Goal: Task Accomplishment & Management: Manage account settings

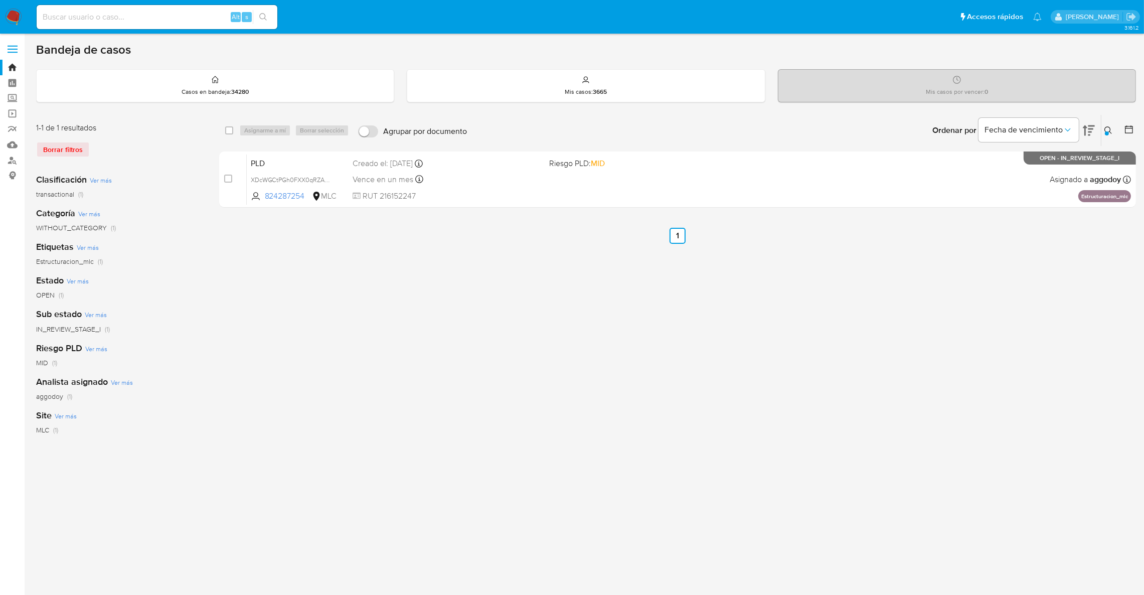
click at [1111, 131] on icon at bounding box center [1109, 130] width 8 height 8
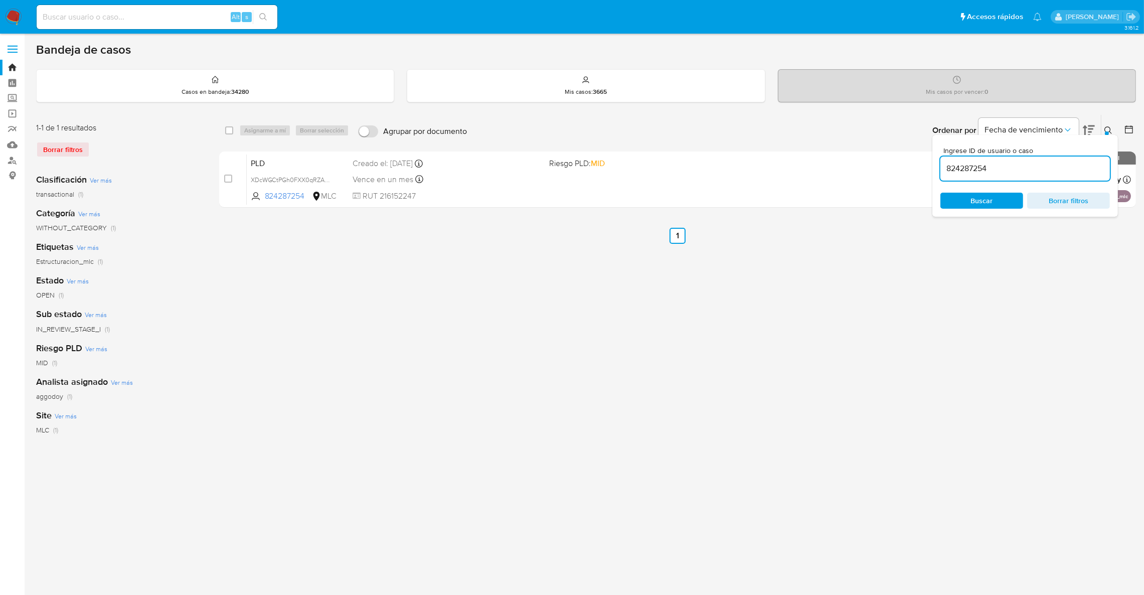
click at [1057, 176] on div "824287254" at bounding box center [1026, 169] width 170 height 24
click at [1055, 174] on input "824287254" at bounding box center [1026, 168] width 170 height 13
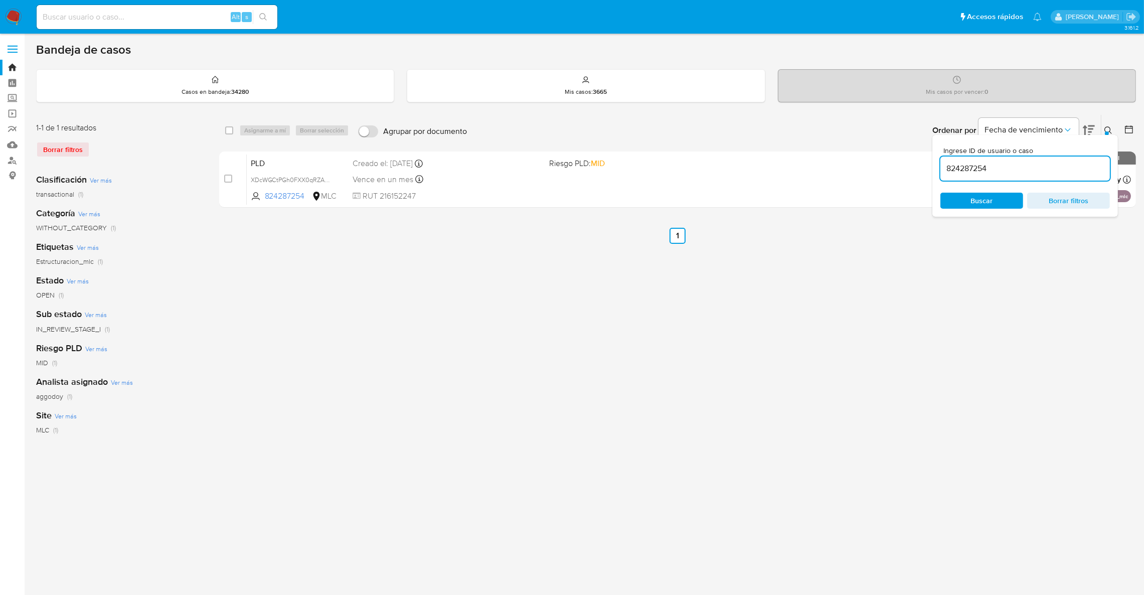
click at [1055, 174] on input "824287254" at bounding box center [1026, 168] width 170 height 13
paste input "2309370347"
type input "2309370347"
click at [1109, 129] on icon at bounding box center [1109, 130] width 8 height 8
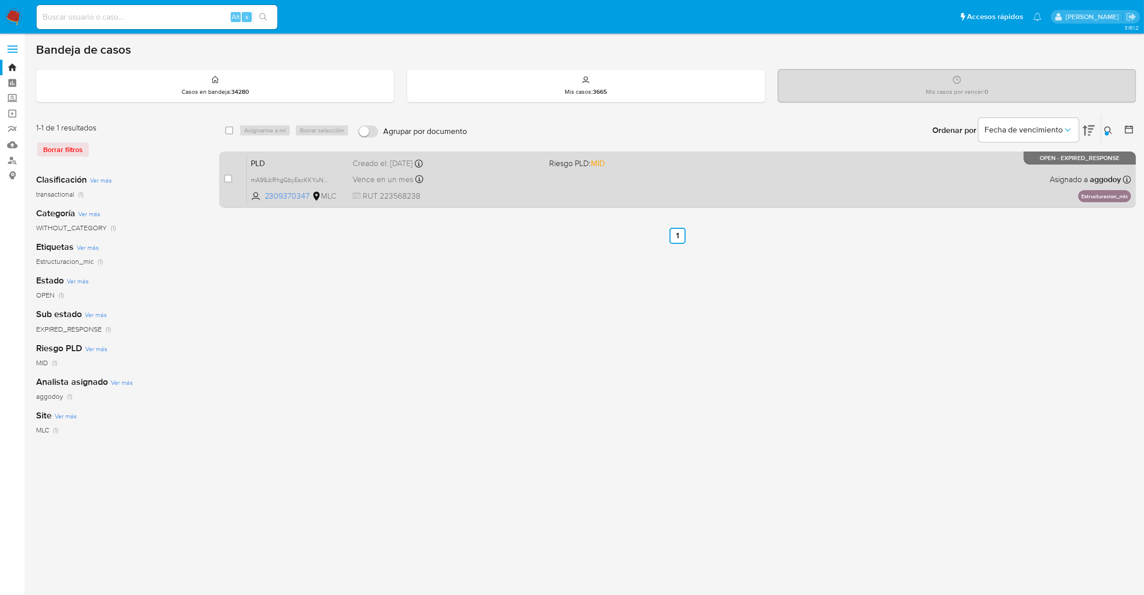
click at [450, 180] on div "Vence en un mes Vence el 10/11/2025 06:07:00" at bounding box center [447, 180] width 189 height 14
click at [231, 175] on input "checkbox" at bounding box center [228, 179] width 8 height 8
checkbox input "true"
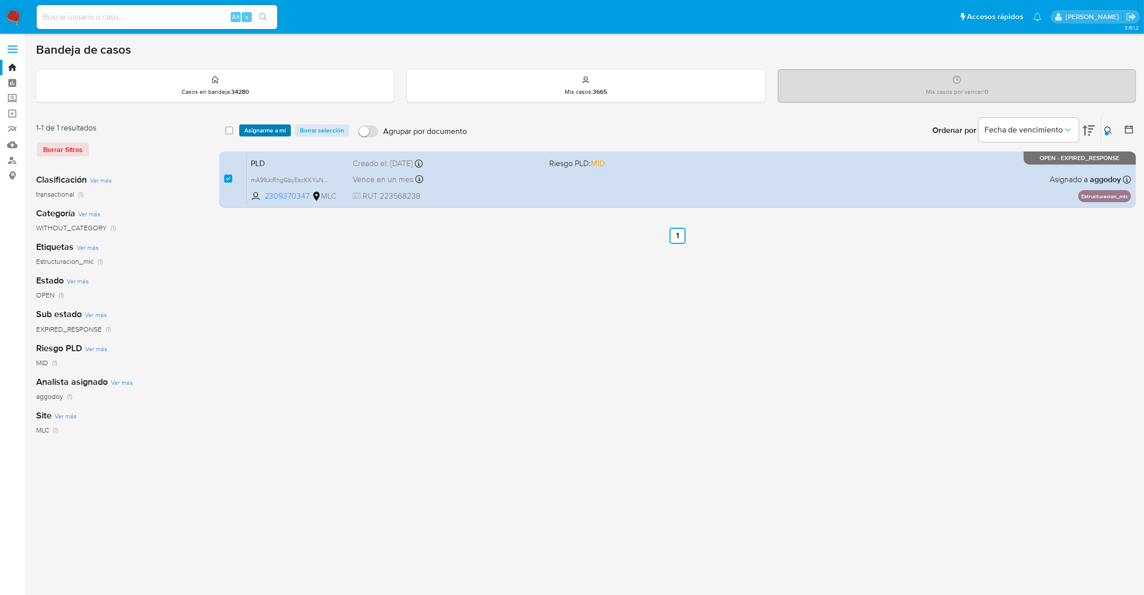
click at [268, 132] on span "Asignarme a mí" at bounding box center [265, 130] width 42 height 10
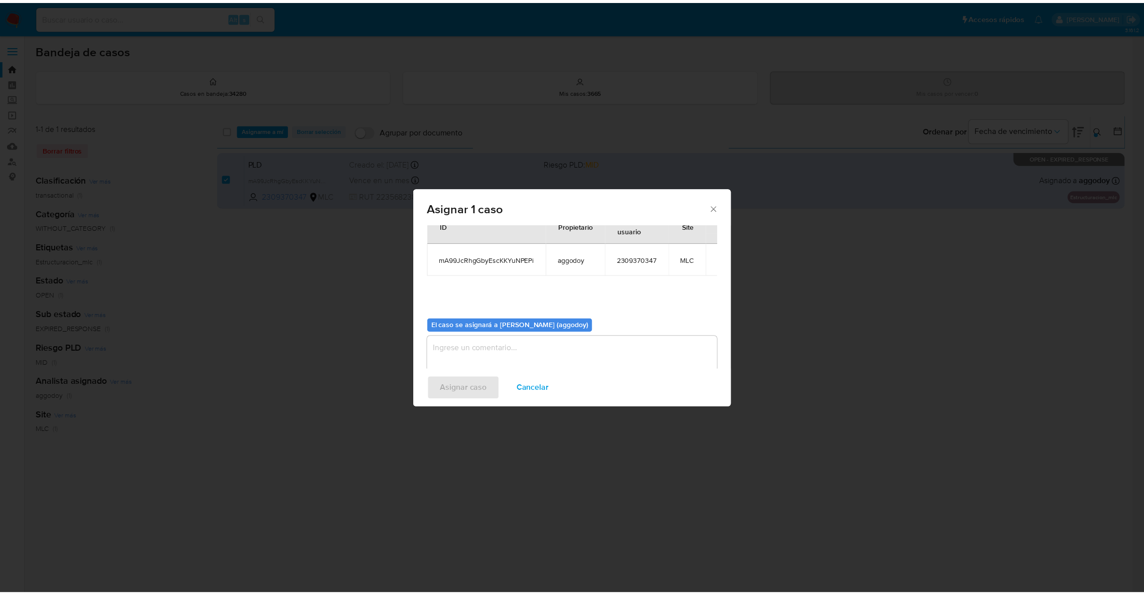
scroll to position [52, 0]
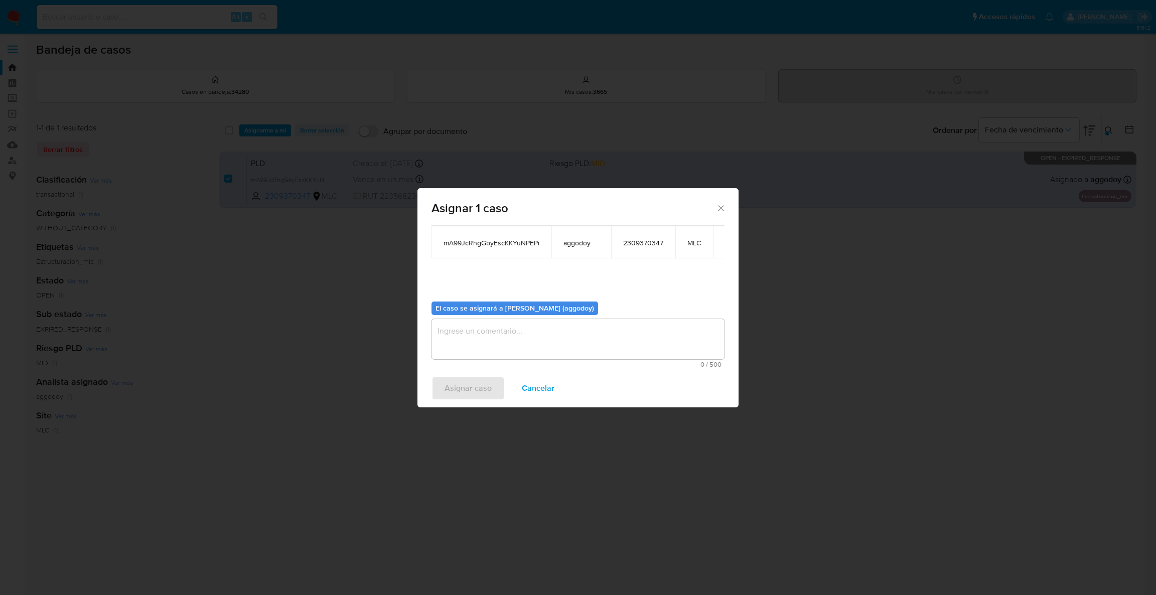
click at [592, 318] on div "El caso se asignará a Agustina Godoy (aggodoy) 0 / 500 500 caracteres restantes" at bounding box center [577, 330] width 293 height 75
click at [590, 324] on textarea "assign-modal" at bounding box center [577, 339] width 293 height 40
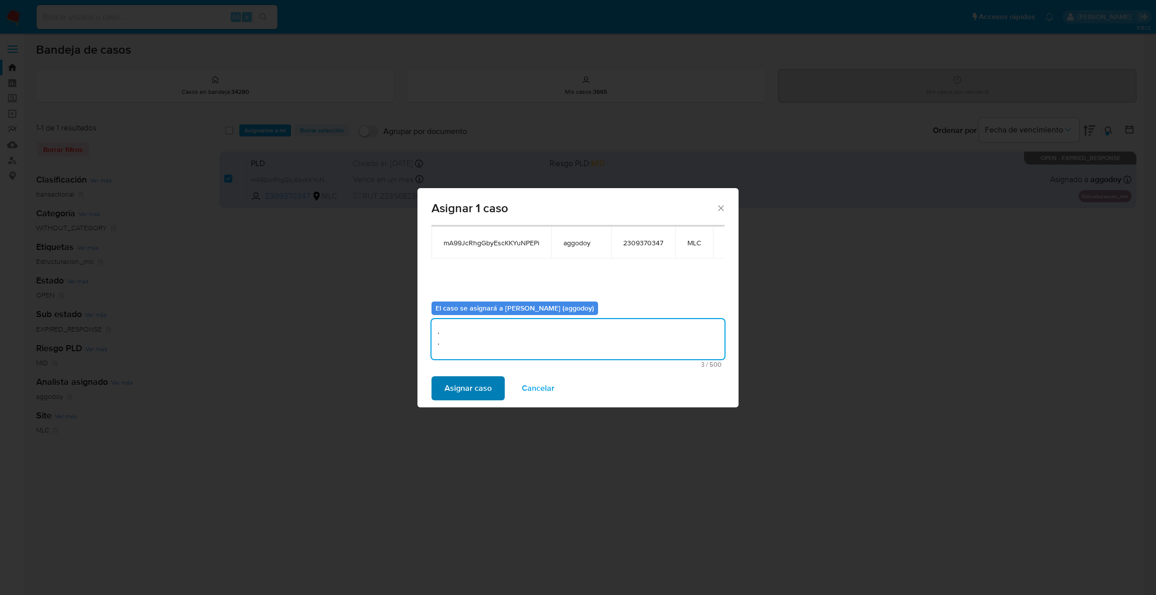
type textarea ". ."
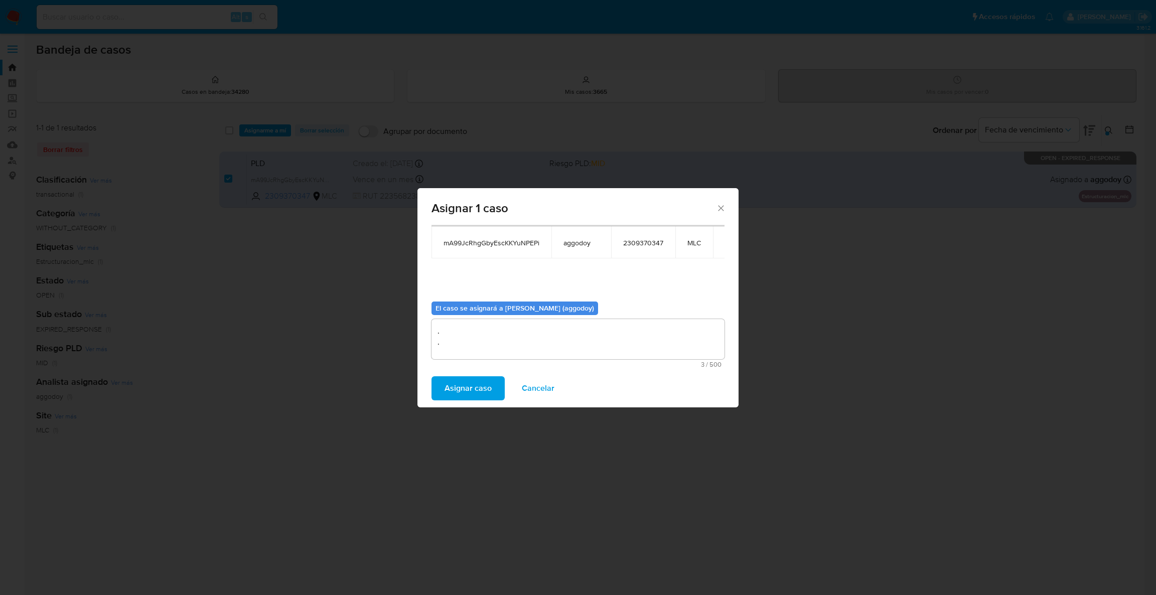
click at [484, 396] on span "Asignar caso" at bounding box center [467, 388] width 47 height 22
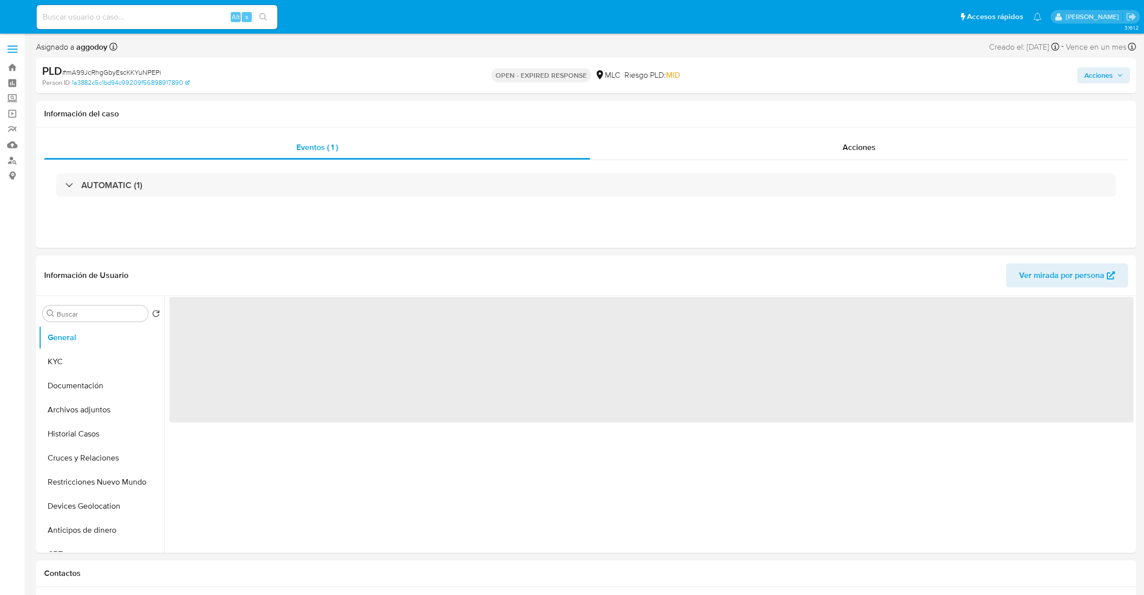
select select "10"
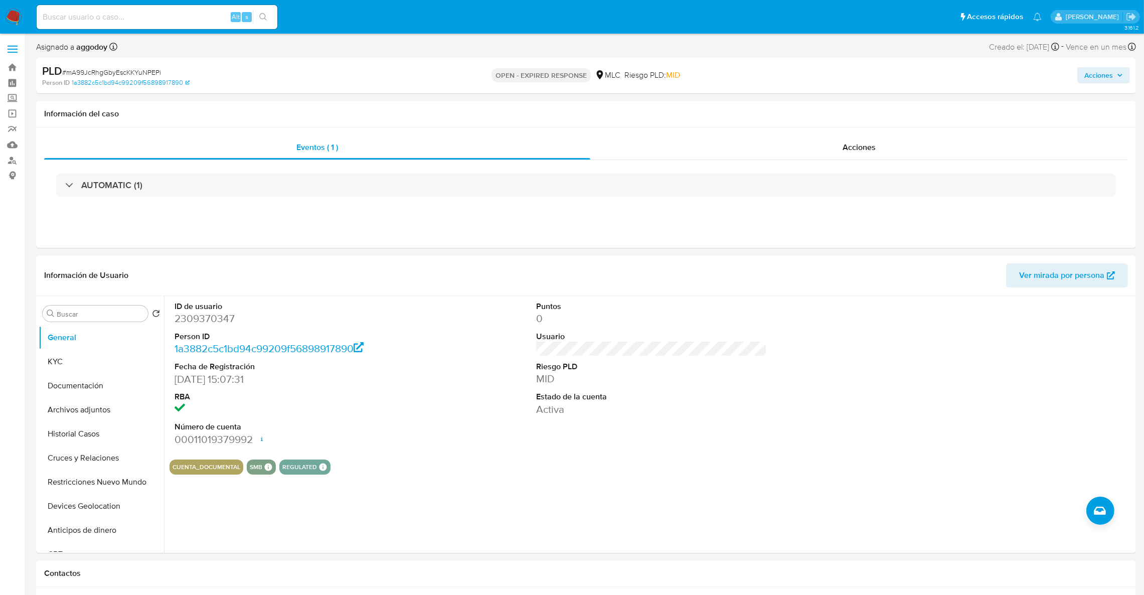
click at [136, 74] on span "# mA99JcRhgGbyEscKKYuNPEPi" at bounding box center [111, 72] width 99 height 10
drag, startPoint x: 136, startPoint y: 74, endPoint x: 148, endPoint y: 80, distance: 13.9
click at [148, 80] on link "1a3882c5c1bd94c99209f56898917890" at bounding box center [131, 82] width 118 height 9
copy span "mA99JcRhgGbyEscKKYuNPEPi"
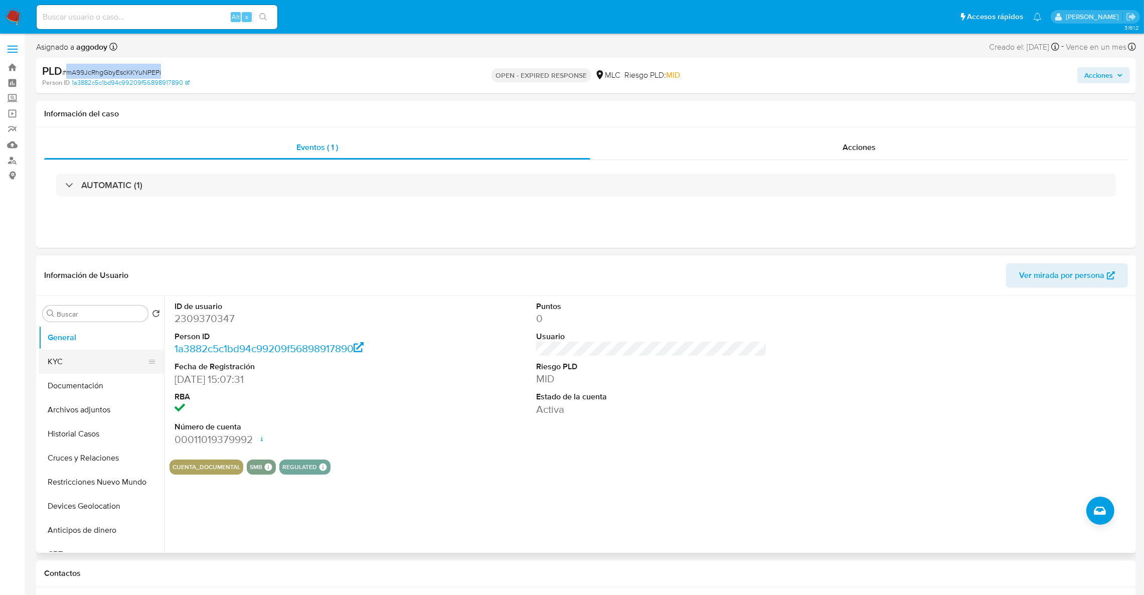
click at [117, 355] on button "KYC" at bounding box center [97, 362] width 117 height 24
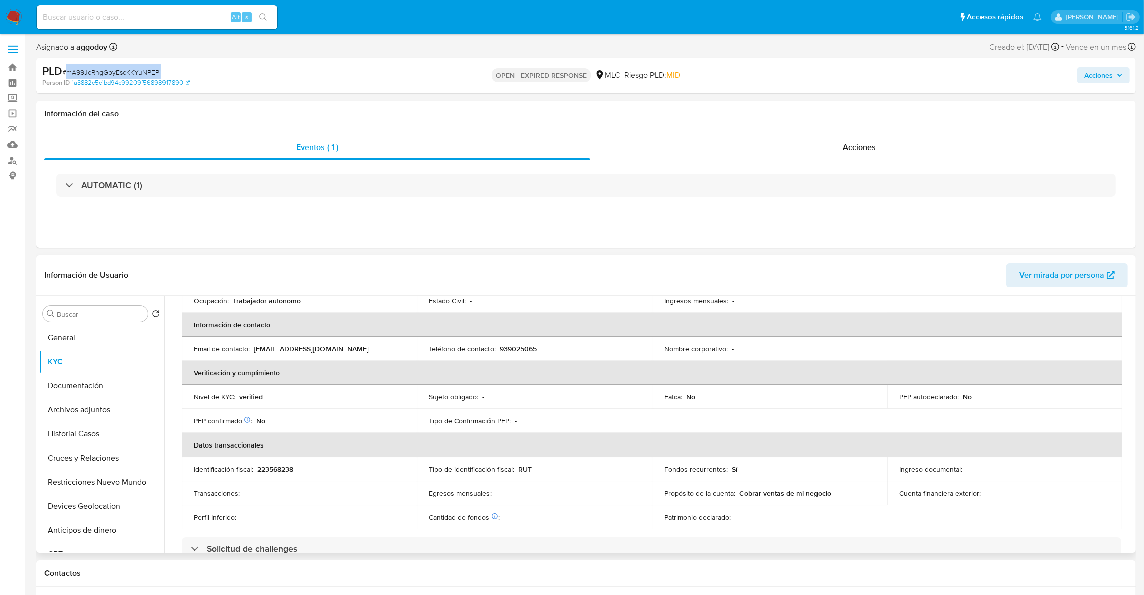
scroll to position [150, 0]
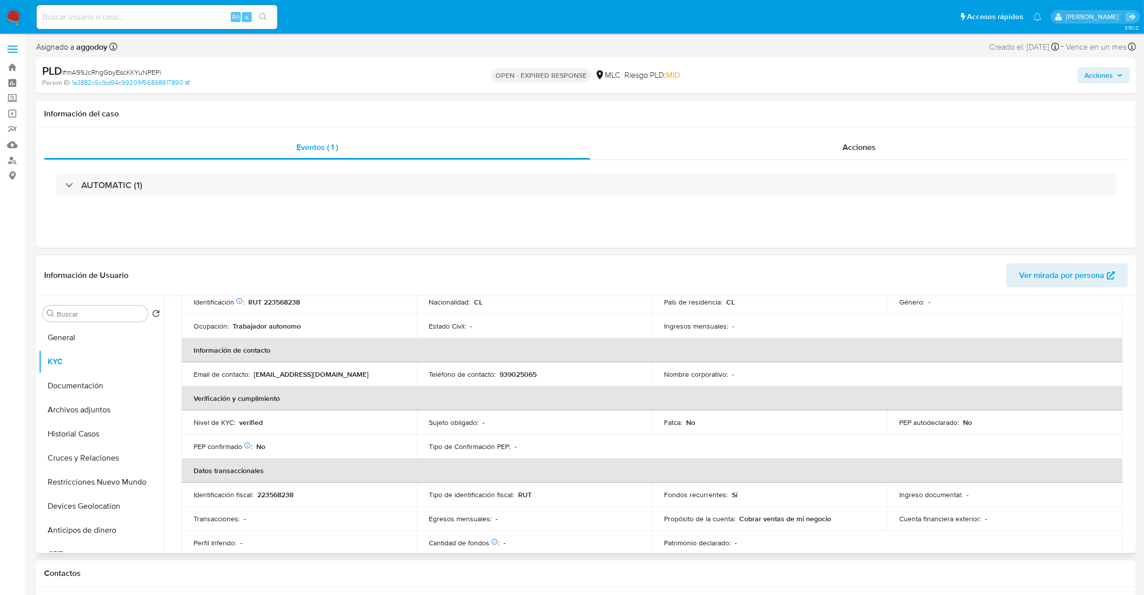
click at [1012, 298] on td "Género : -" at bounding box center [1004, 302] width 235 height 24
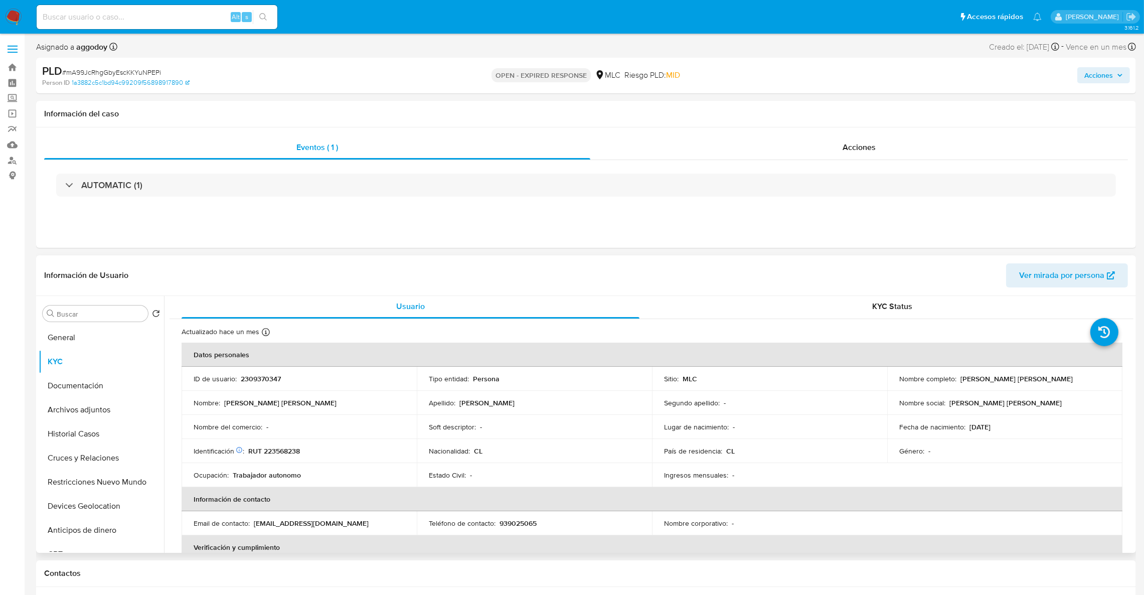
scroll to position [0, 0]
click at [288, 459] on td "Identificación Nº de serie: 517180987 : RUT 223568238" at bounding box center [299, 452] width 235 height 24
click at [285, 455] on p "RUT 223568238" at bounding box center [274, 452] width 52 height 9
copy p "223568238"
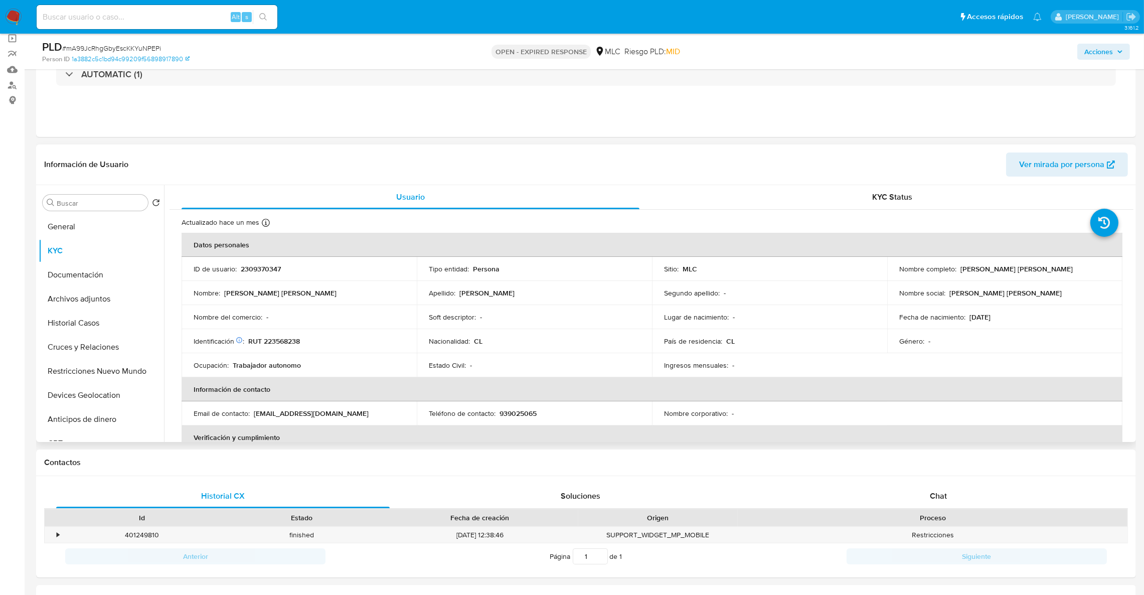
click at [269, 278] on td "ID de usuario : 2309370347" at bounding box center [299, 269] width 235 height 24
click at [269, 275] on td "ID de usuario : 2309370347" at bounding box center [299, 269] width 235 height 24
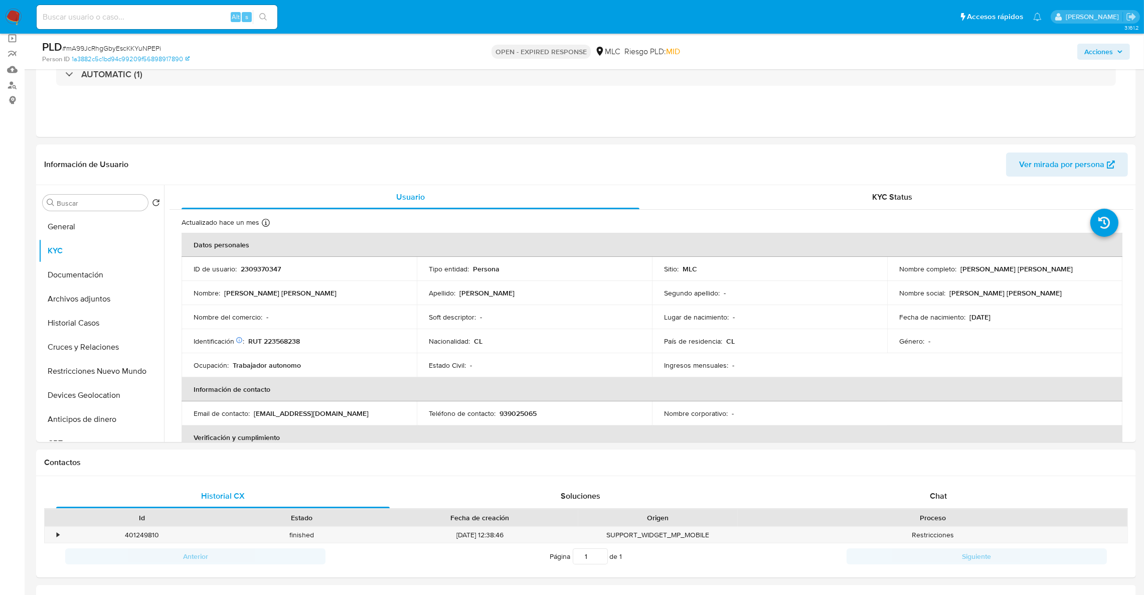
drag, startPoint x: 1134, startPoint y: 247, endPoint x: 1136, endPoint y: 260, distance: 13.2
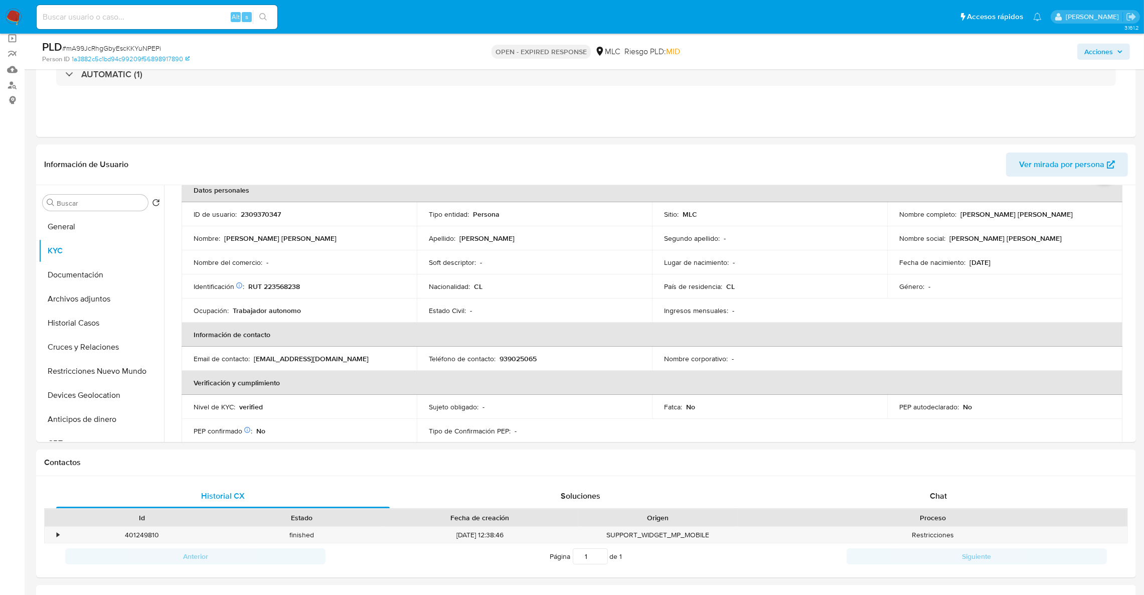
scroll to position [53, 0]
click at [863, 160] on header "Información de Usuario Ver mirada por persona" at bounding box center [586, 164] width 1084 height 24
click at [258, 212] on td "ID de usuario : 2309370347" at bounding box center [299, 216] width 235 height 24
click at [258, 212] on p "2309370347" at bounding box center [261, 216] width 40 height 9
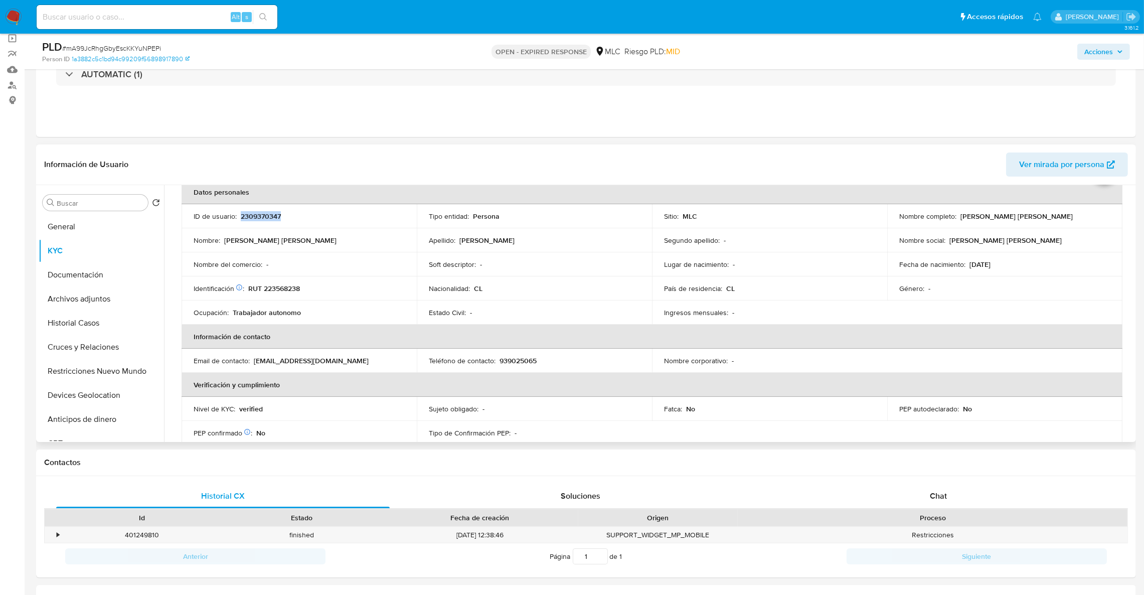
click at [258, 212] on p "2309370347" at bounding box center [261, 216] width 40 height 9
click at [258, 218] on p "2309370347" at bounding box center [261, 216] width 40 height 9
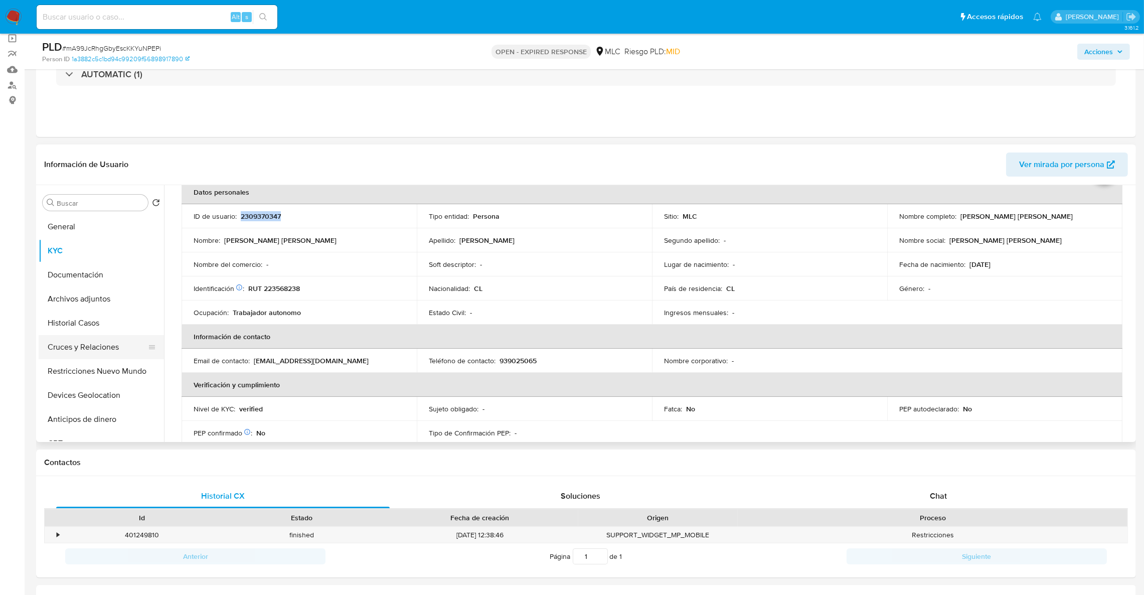
click at [107, 350] on button "Cruces y Relaciones" at bounding box center [97, 347] width 117 height 24
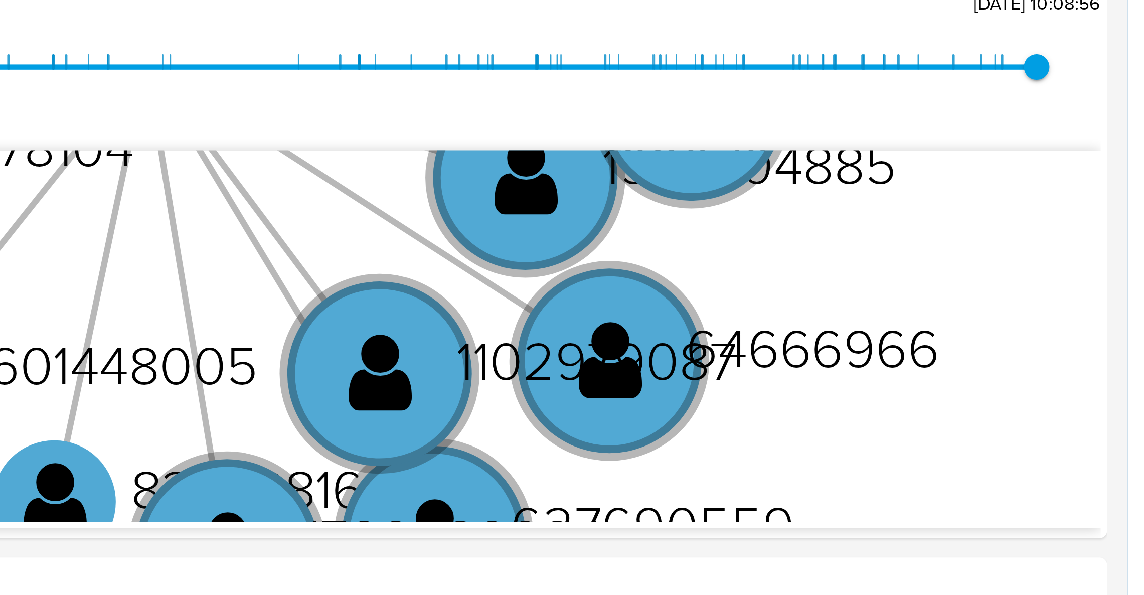
scroll to position [174, 0]
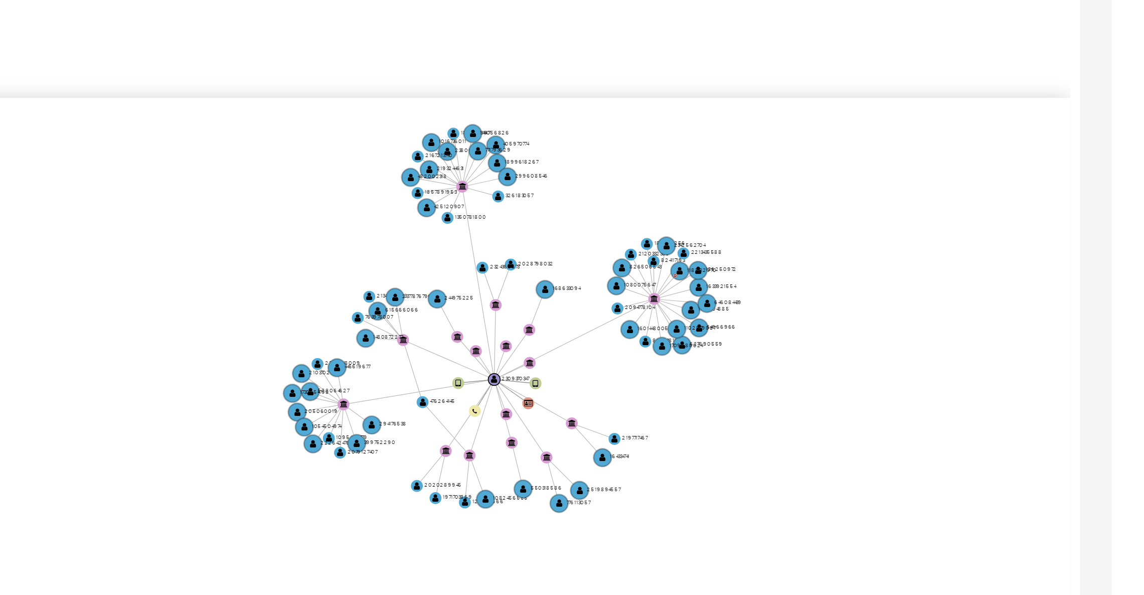
click at [1051, 253] on icon "device-680050a171c2bc04a5d828c0  user-2309370347  2309370347 device-67cb43f35…" at bounding box center [659, 263] width 950 height 145
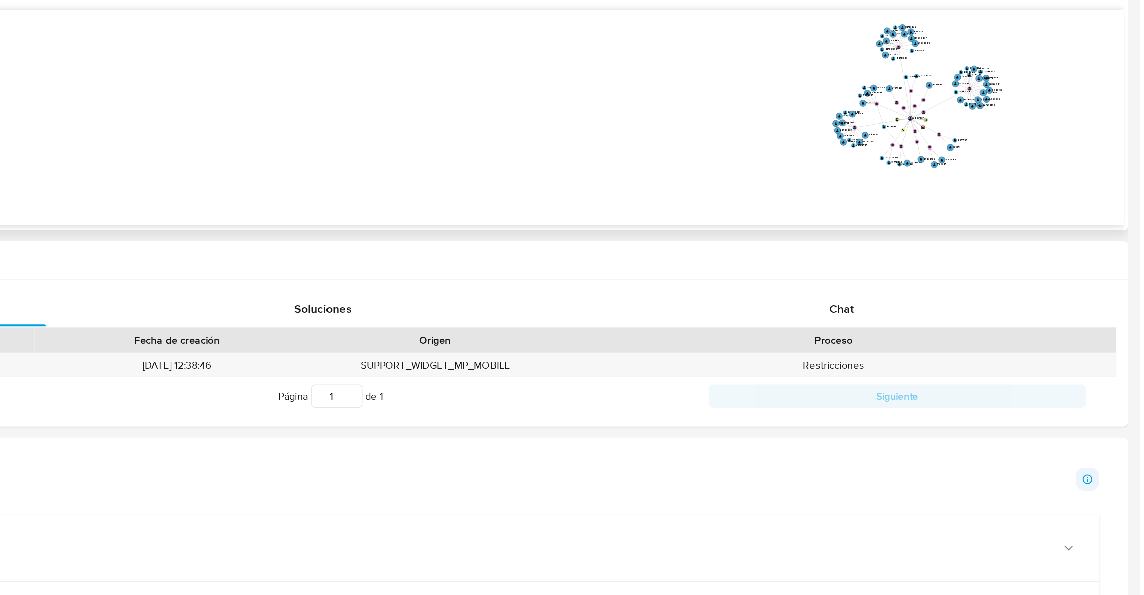
scroll to position [174, 0]
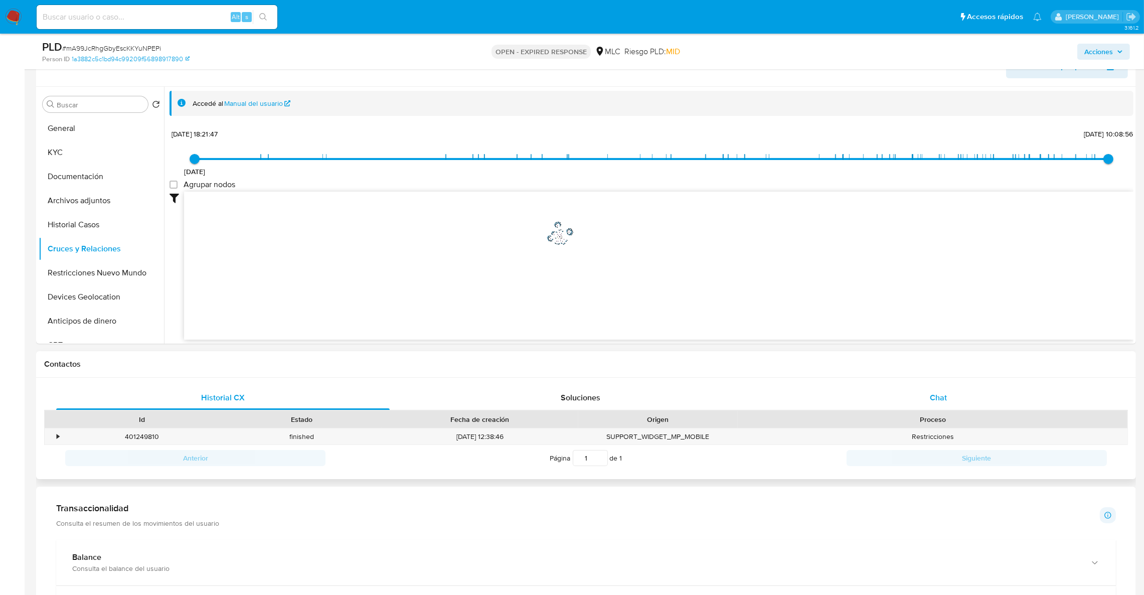
click at [971, 399] on div "Chat" at bounding box center [939, 398] width 334 height 24
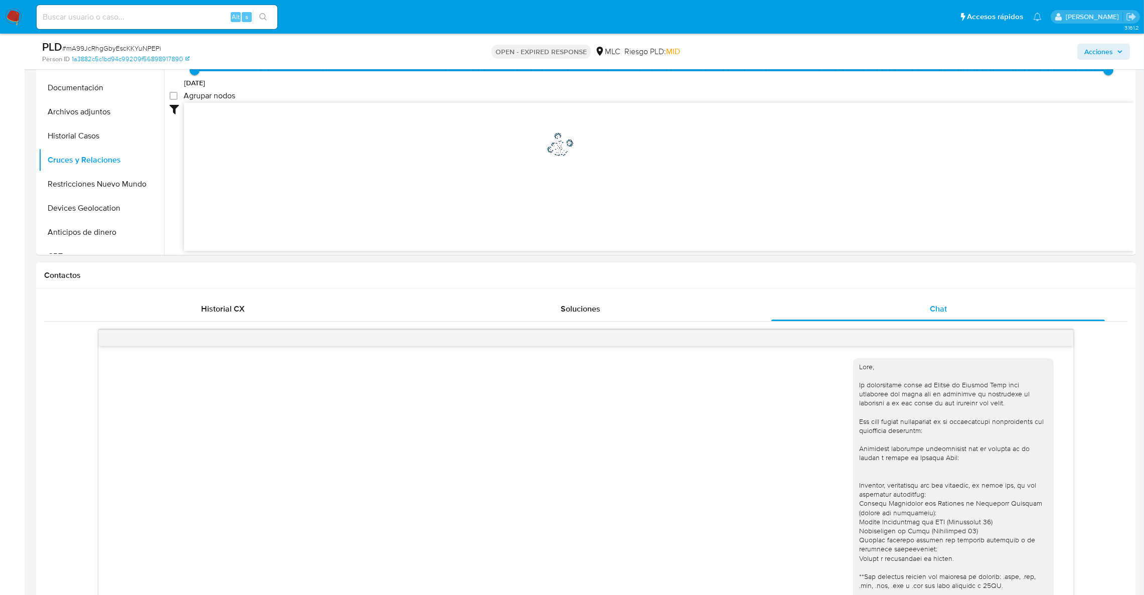
scroll to position [44, 0]
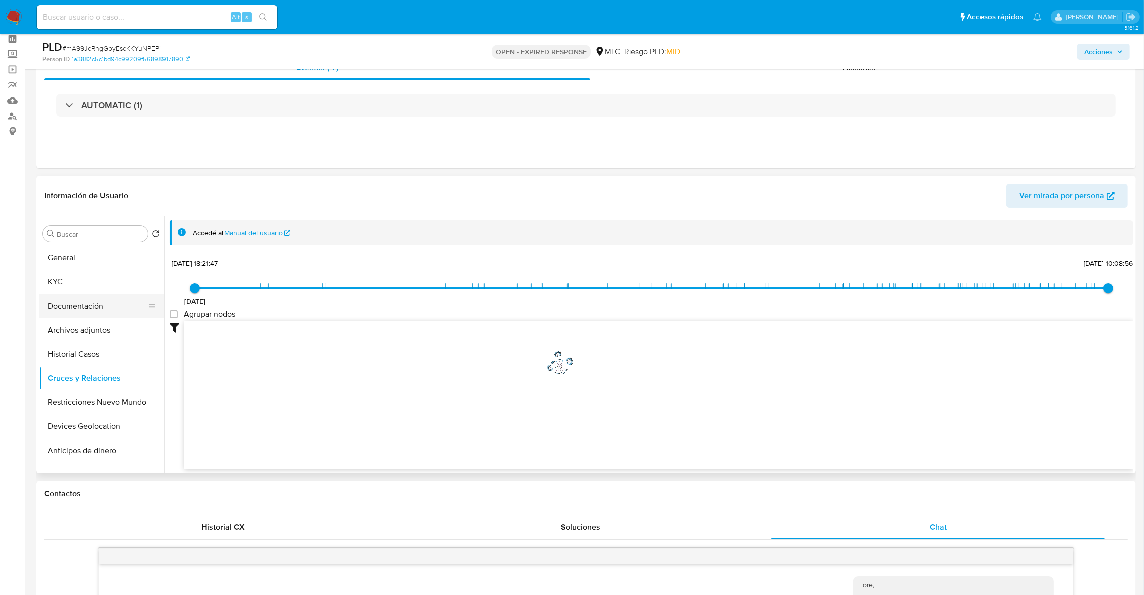
click at [96, 313] on button "Documentación" at bounding box center [97, 306] width 117 height 24
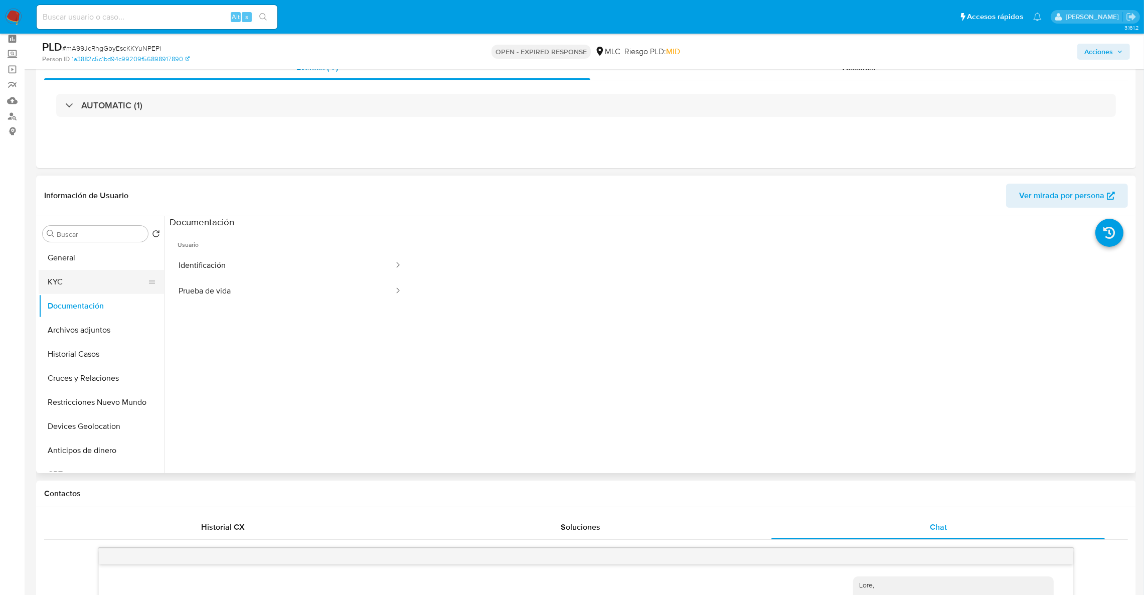
click at [121, 290] on button "KYC" at bounding box center [97, 282] width 117 height 24
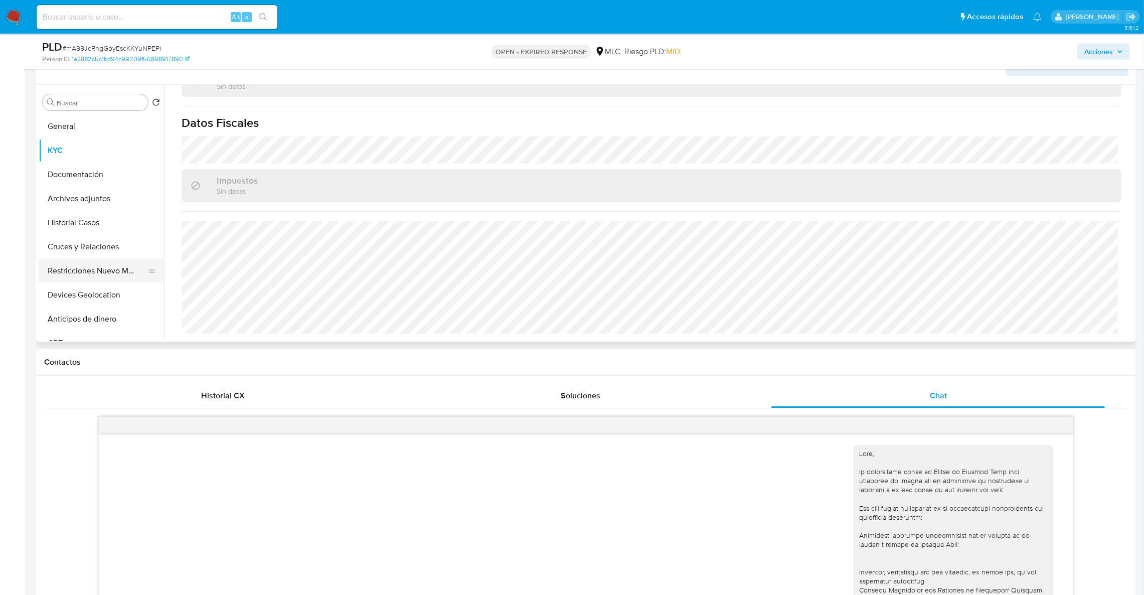
scroll to position [150, 0]
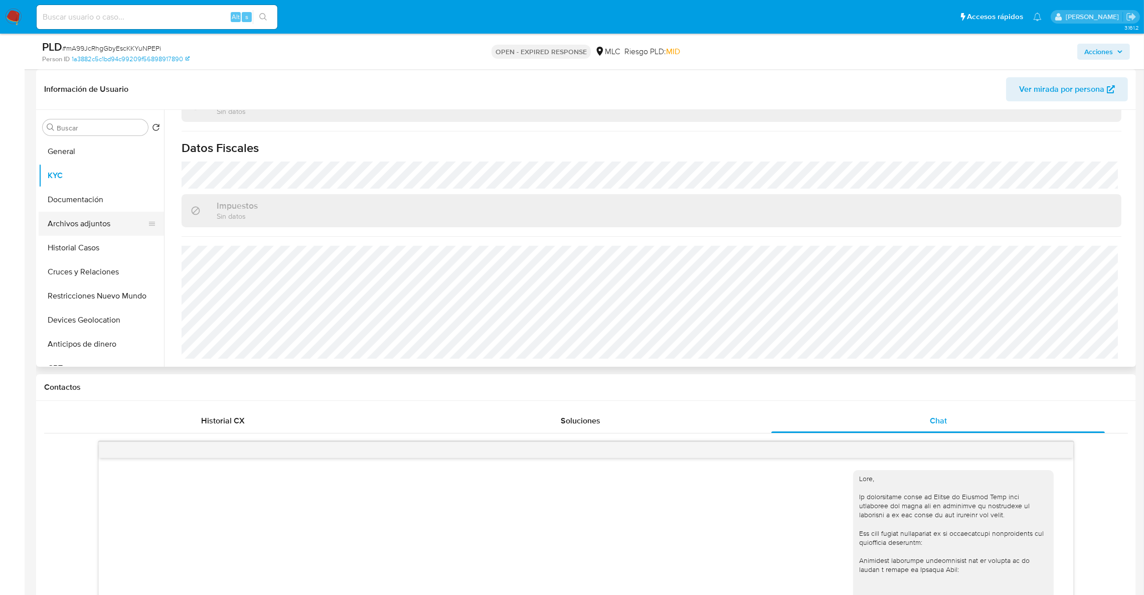
click at [58, 223] on button "Archivos adjuntos" at bounding box center [97, 224] width 117 height 24
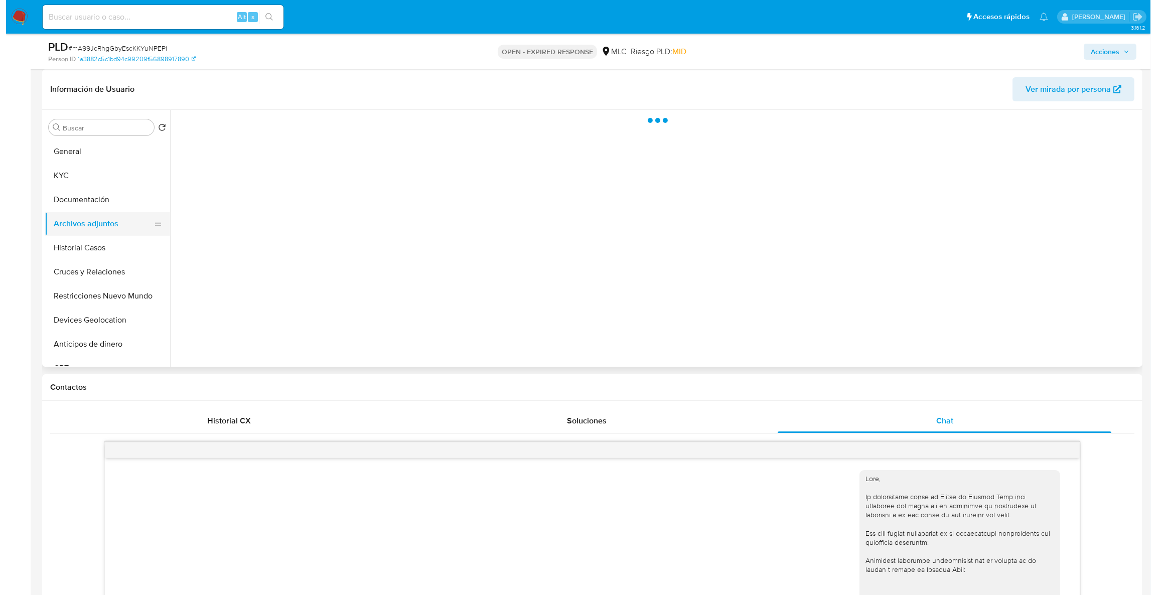
scroll to position [0, 0]
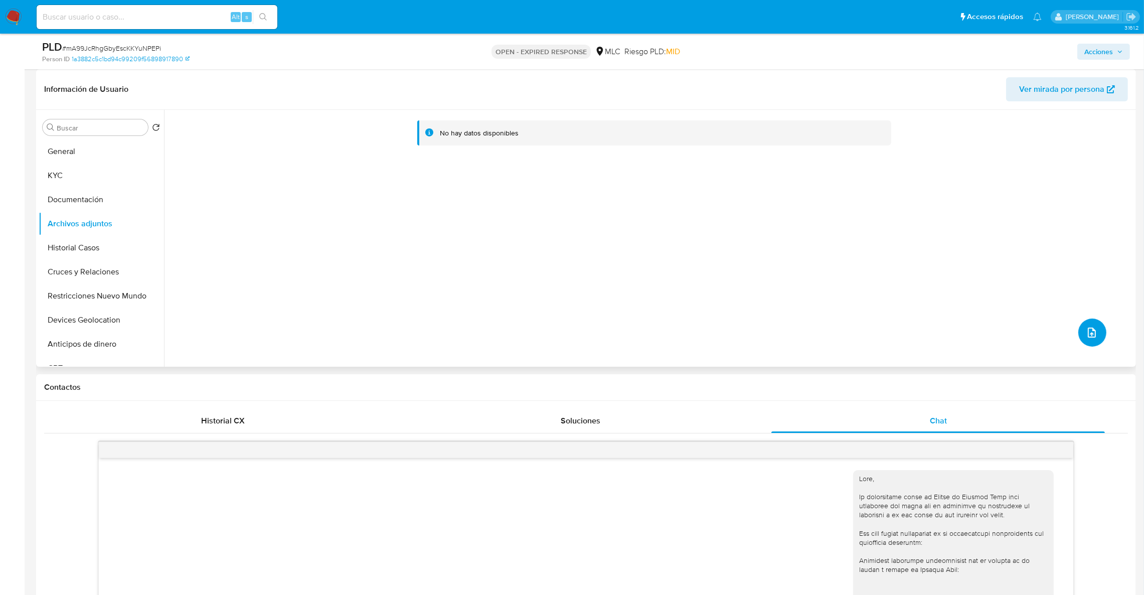
click at [1082, 325] on button "upload-file" at bounding box center [1093, 333] width 28 height 28
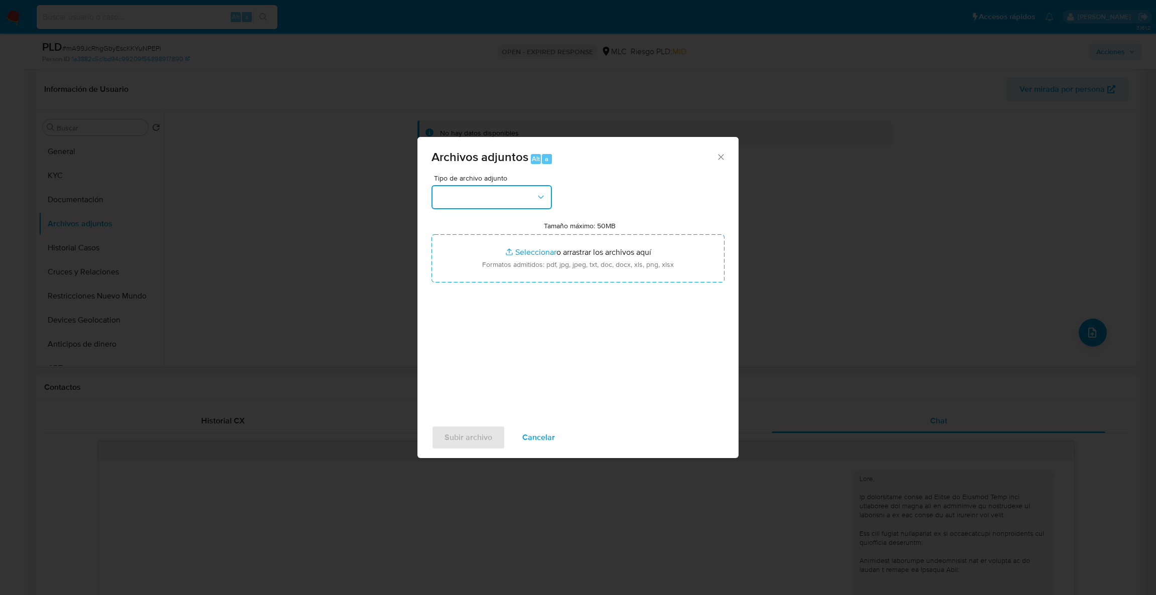
click at [523, 206] on button "button" at bounding box center [491, 197] width 120 height 24
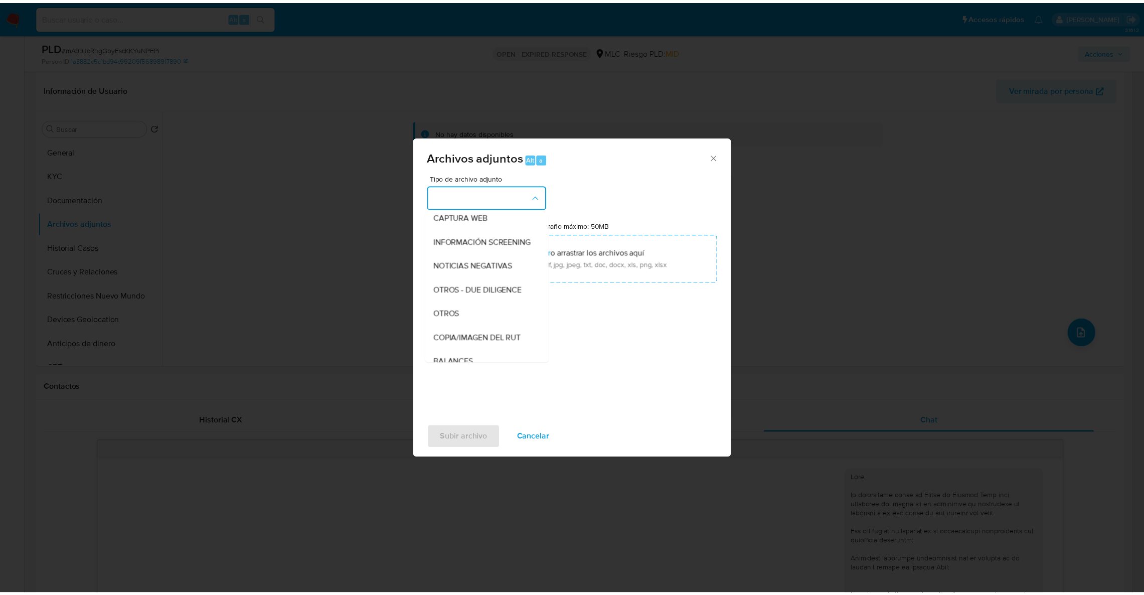
scroll to position [87, 0]
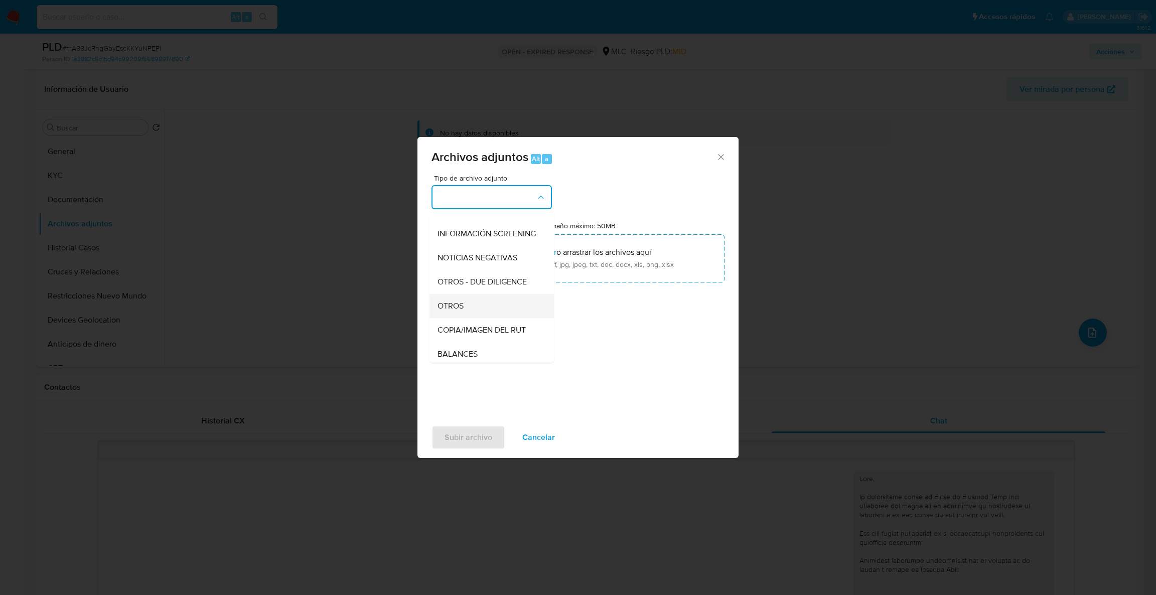
click at [481, 318] on div "OTROS" at bounding box center [488, 306] width 102 height 24
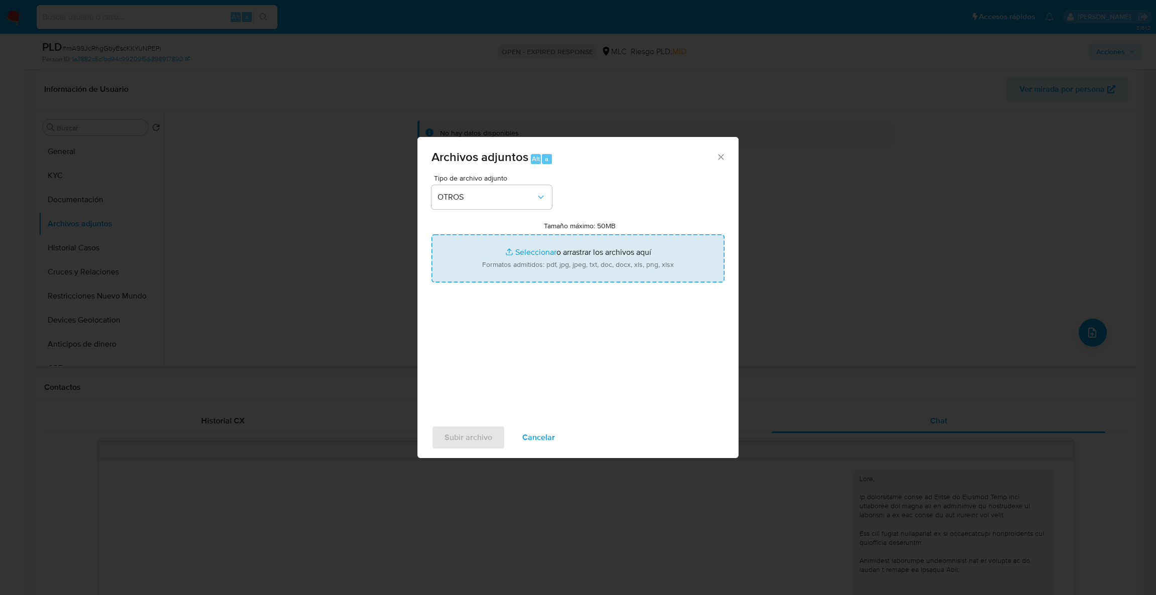
click at [503, 269] on input "Tamaño máximo: 50MB Seleccionar archivos" at bounding box center [577, 258] width 293 height 48
type input "C:\fakepath\Case Log - 2309370347.pdf"
click at [529, 249] on input "Tamaño máximo: 50MB Seleccionar archivos" at bounding box center [577, 258] width 293 height 48
type input "C:\fakepath\2309370347Movimientos.xlsx"
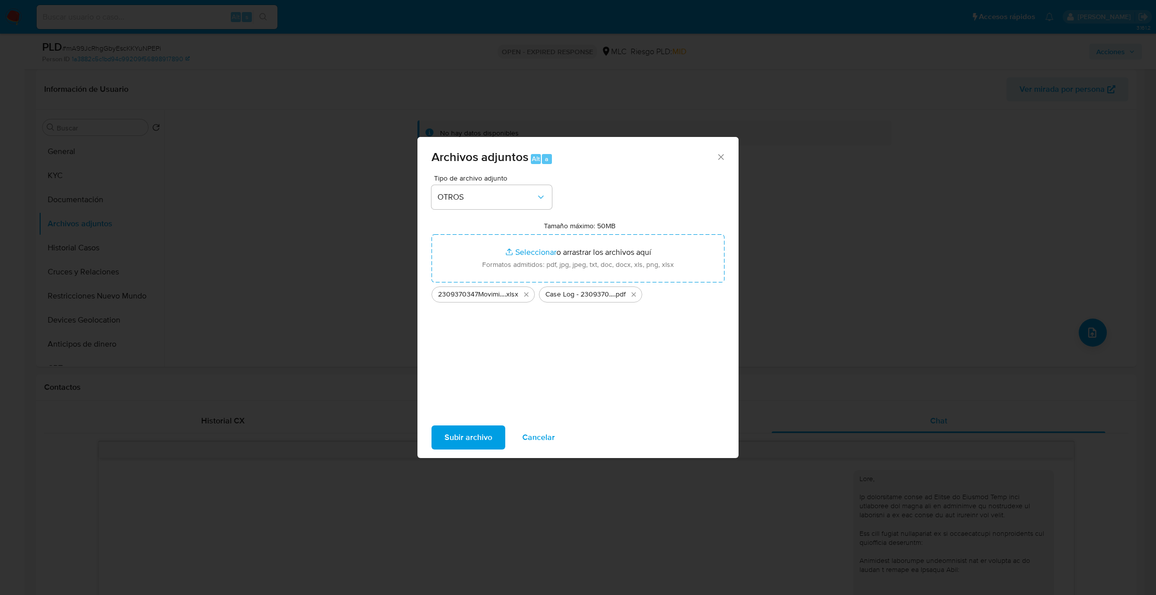
click at [474, 448] on span "Subir archivo" at bounding box center [468, 437] width 48 height 22
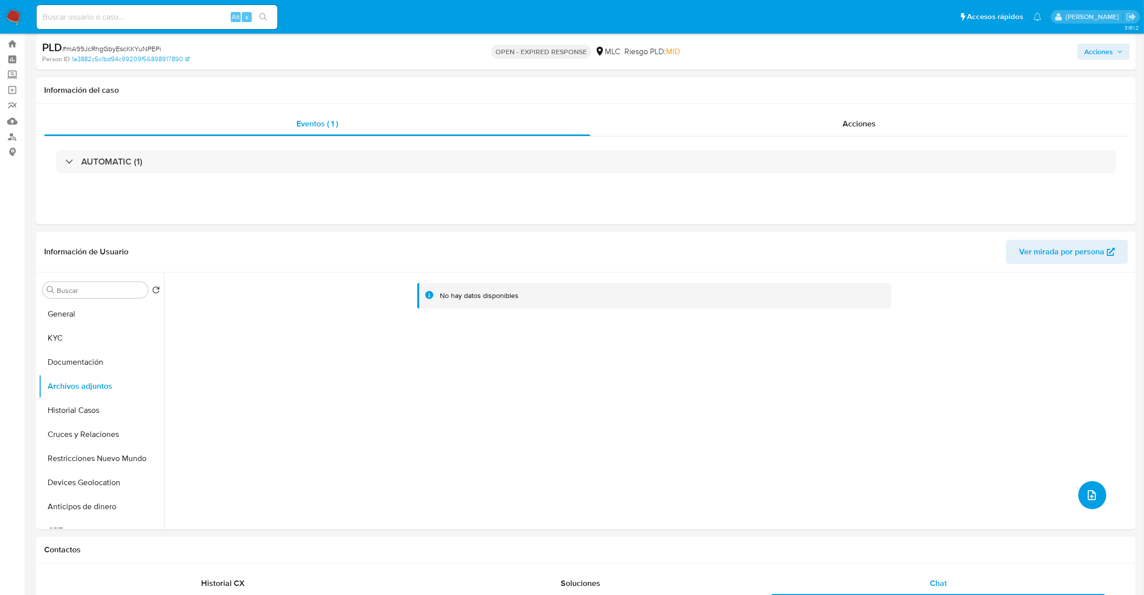
scroll to position [0, 0]
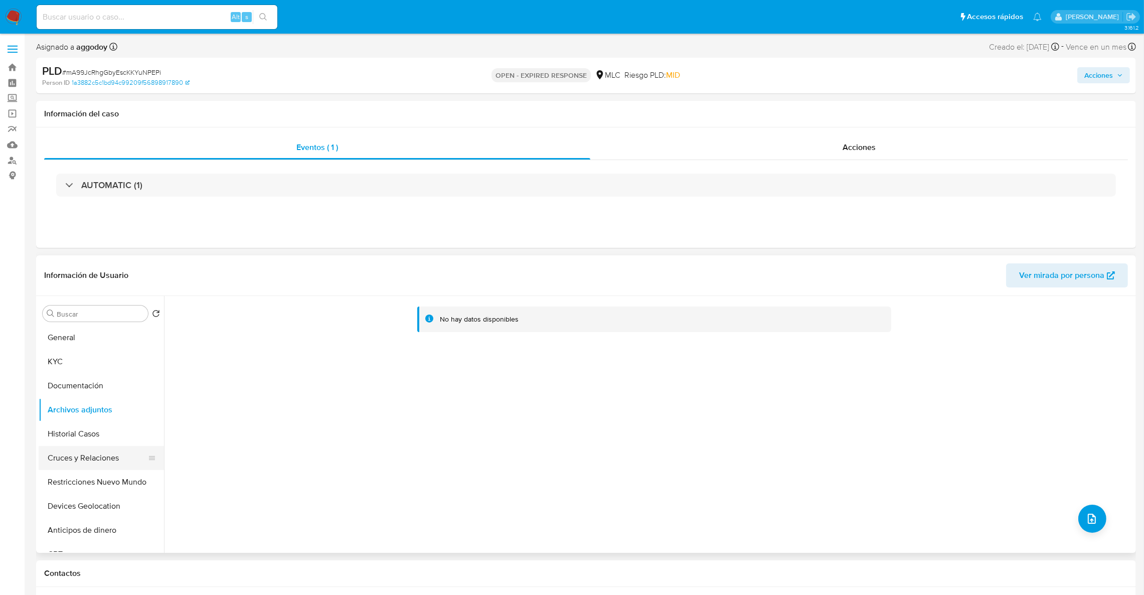
drag, startPoint x: 65, startPoint y: 468, endPoint x: 68, endPoint y: 427, distance: 40.7
click at [65, 466] on button "Cruces y Relaciones" at bounding box center [101, 458] width 125 height 24
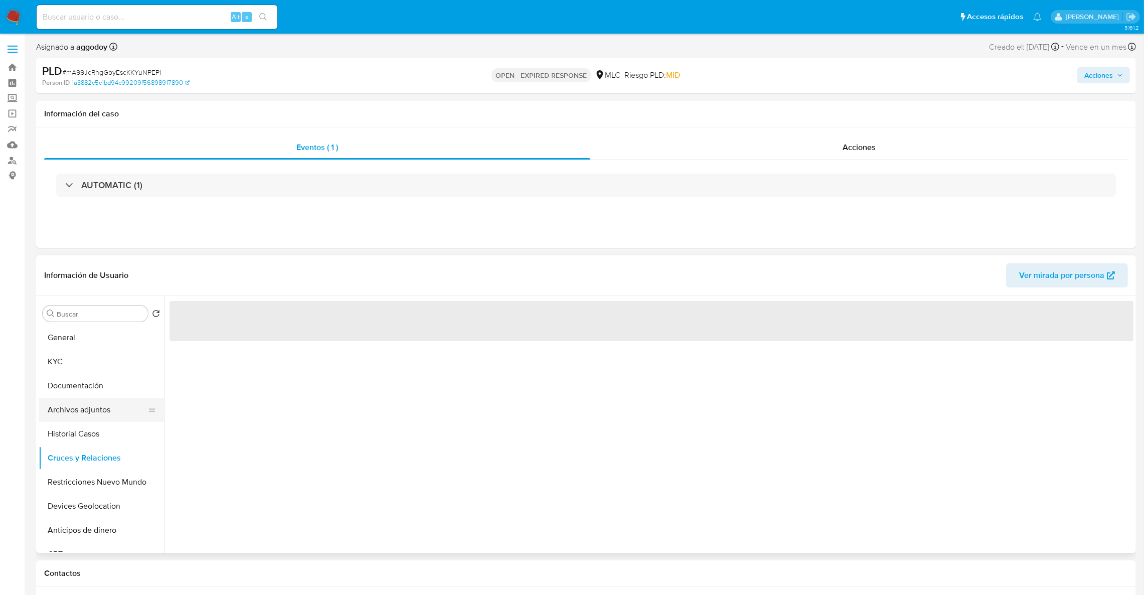
click at [70, 412] on button "Archivos adjuntos" at bounding box center [97, 410] width 117 height 24
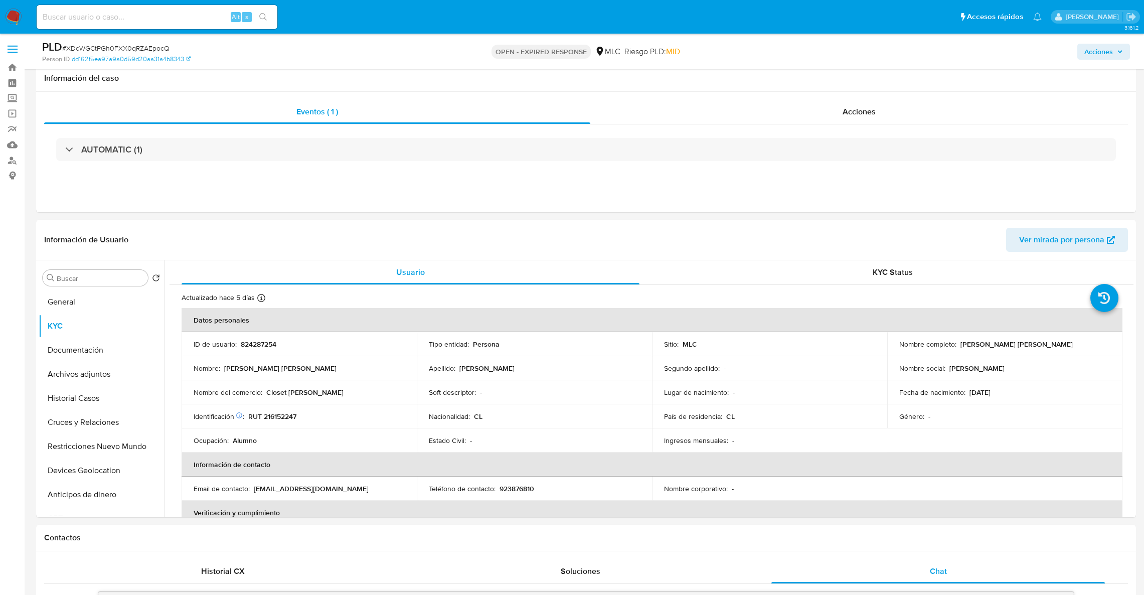
select select "10"
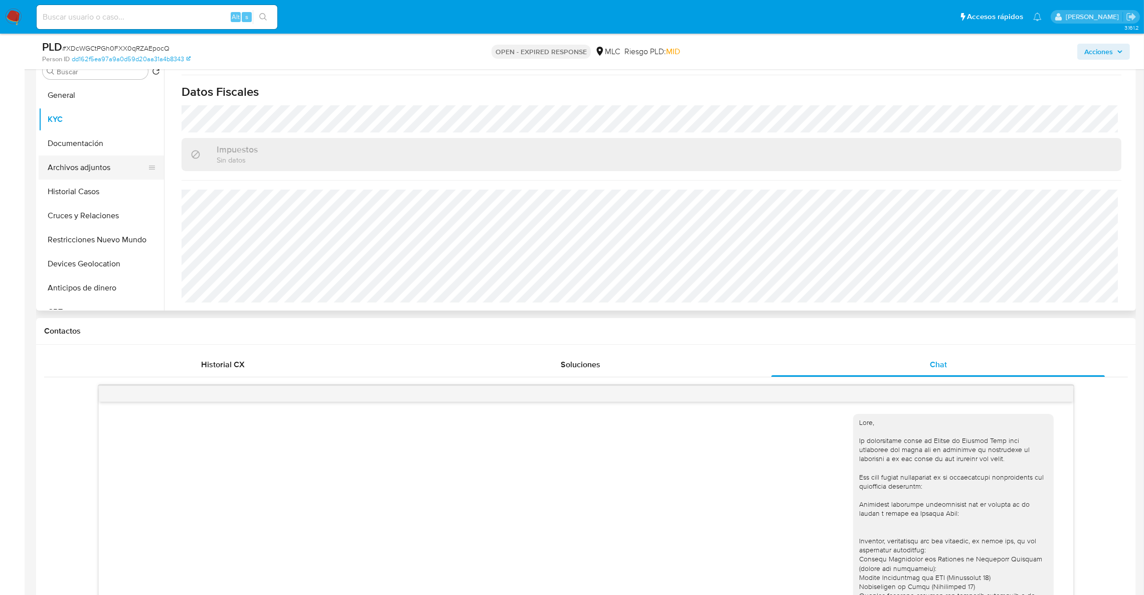
scroll to position [73, 0]
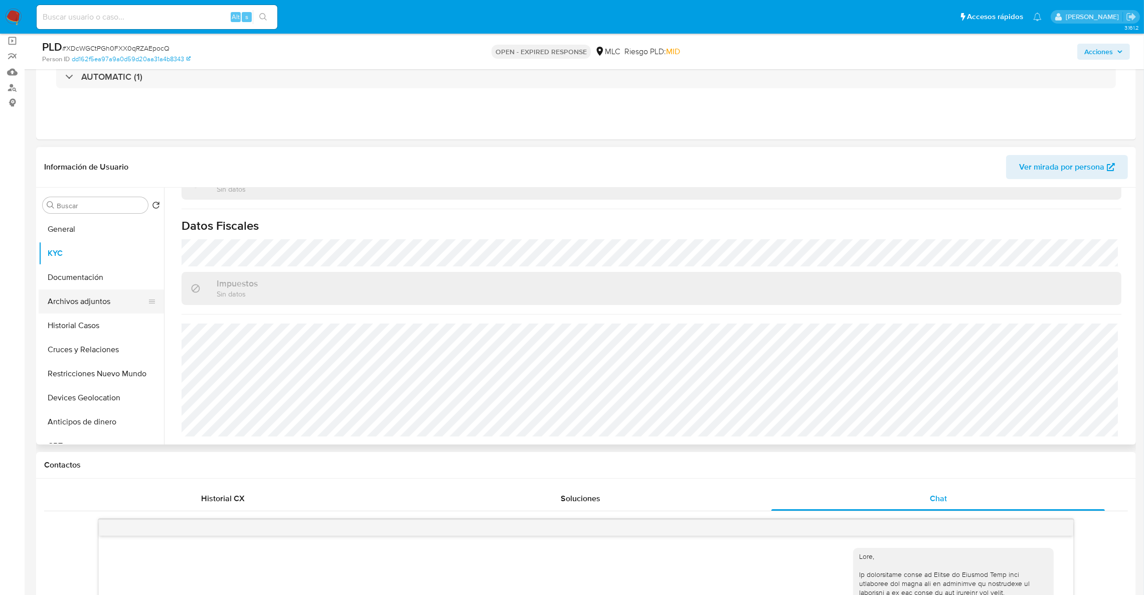
click at [111, 305] on button "Archivos adjuntos" at bounding box center [97, 301] width 117 height 24
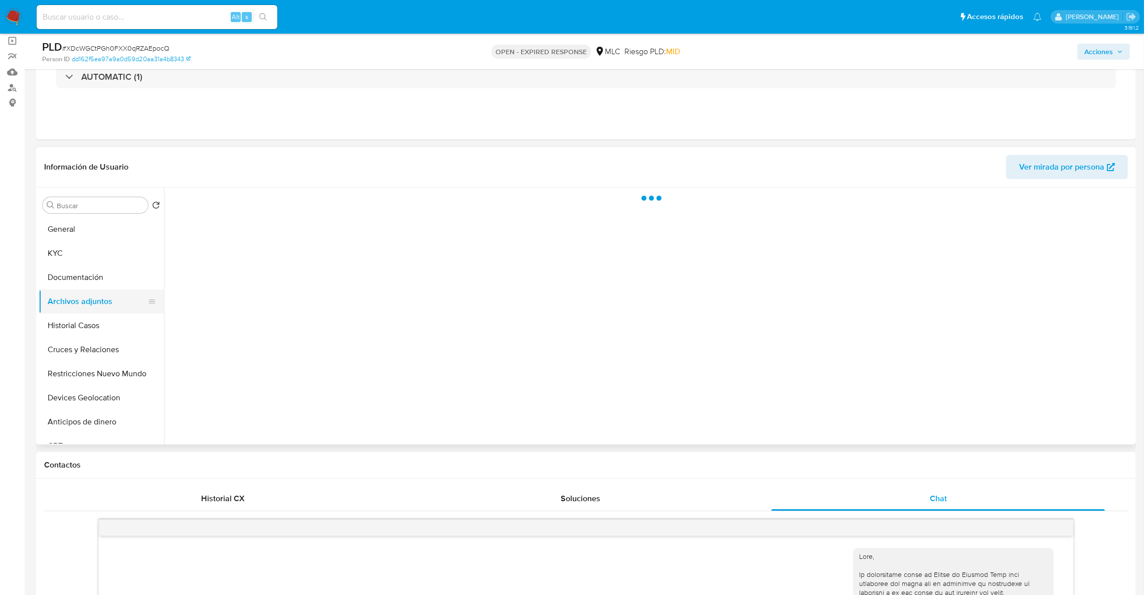
scroll to position [0, 0]
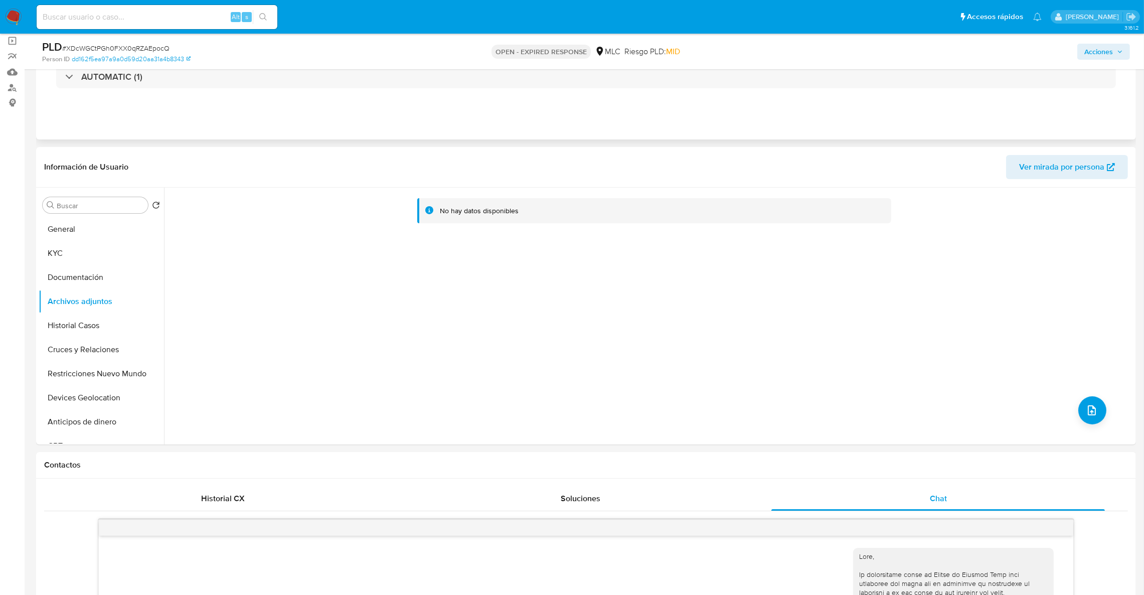
click at [287, 105] on div "Eventos ( 1 ) Acciones AUTOMATIC (1)" at bounding box center [586, 79] width 1100 height 120
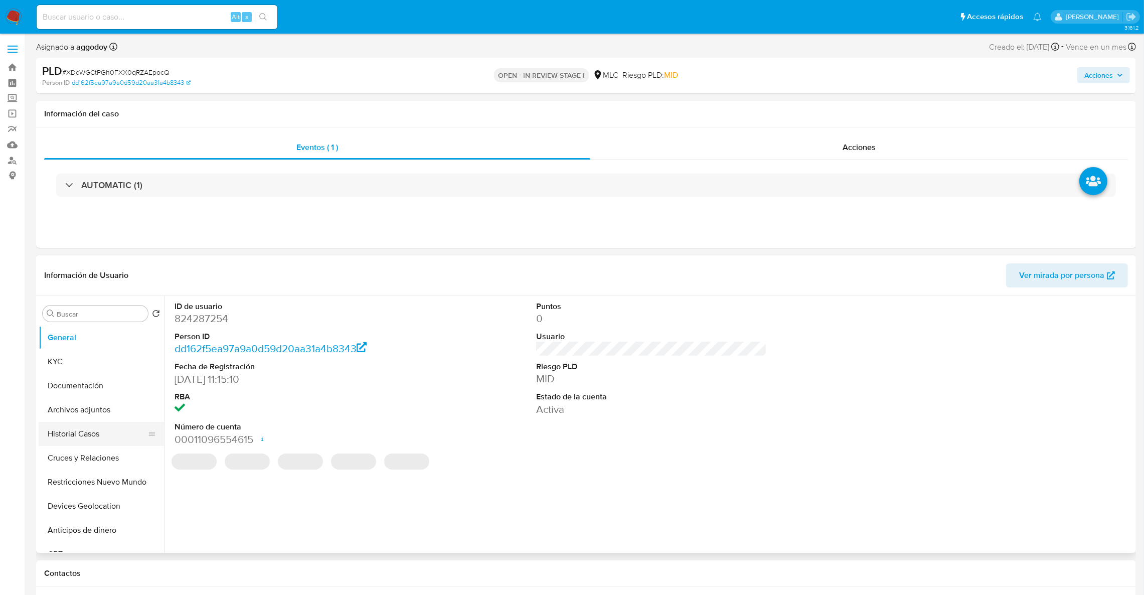
select select "10"
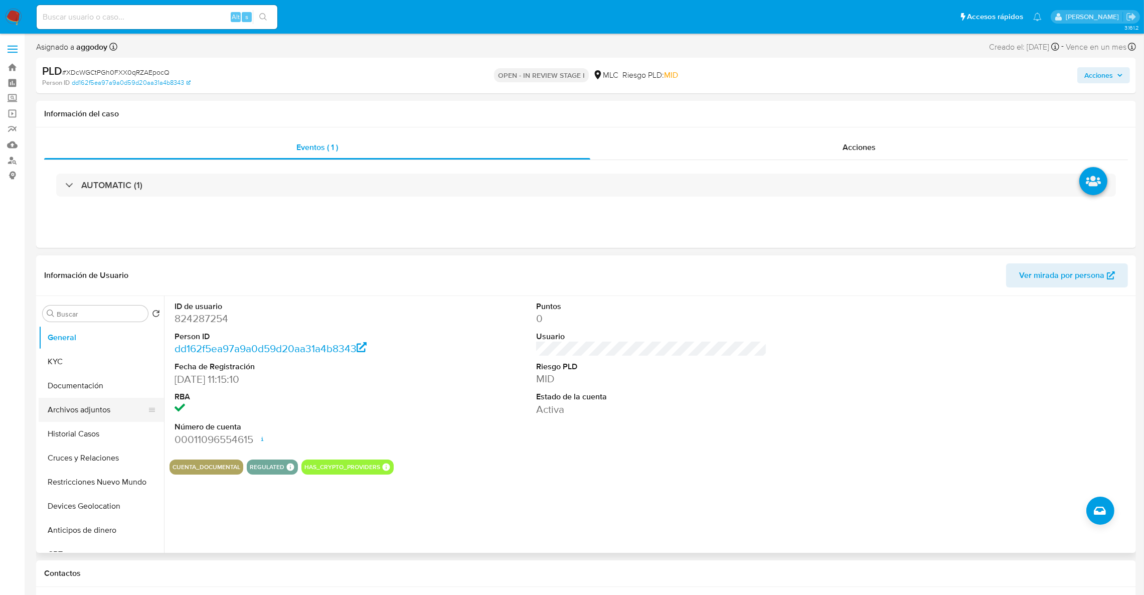
click at [94, 411] on button "Archivos adjuntos" at bounding box center [97, 410] width 117 height 24
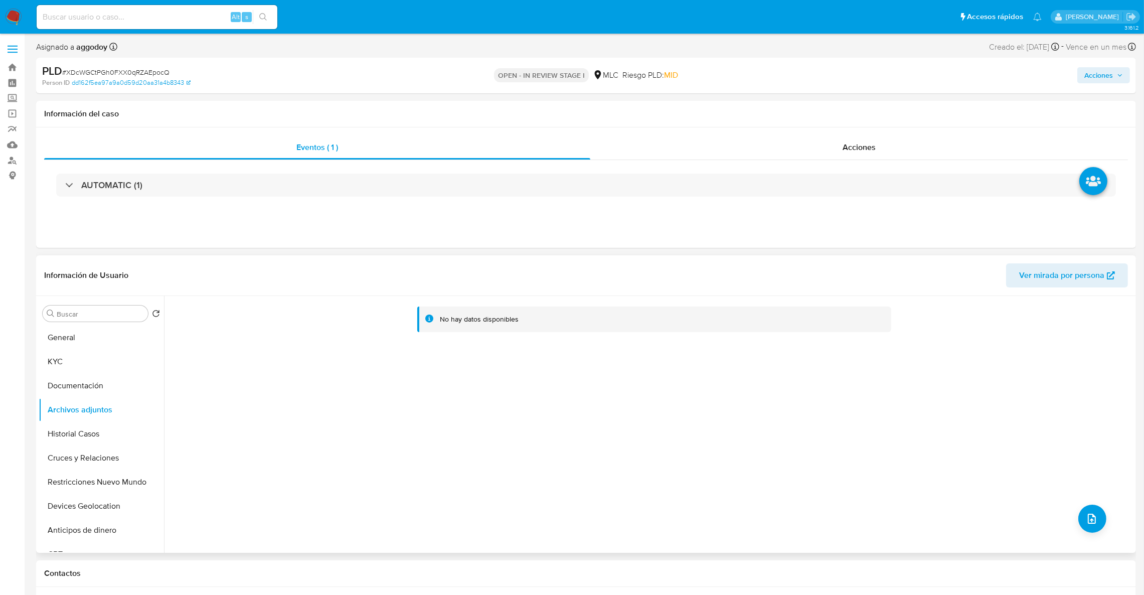
click at [1077, 508] on div "No hay datos disponibles" at bounding box center [649, 424] width 970 height 257
click at [1080, 510] on button "upload-file" at bounding box center [1093, 519] width 28 height 28
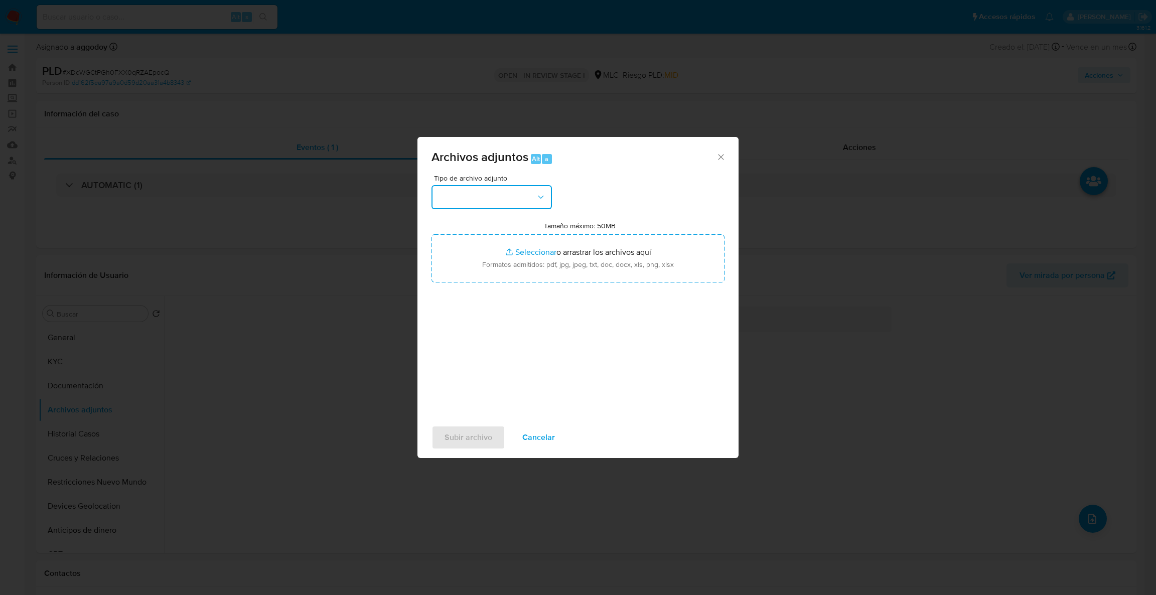
click at [510, 186] on button "button" at bounding box center [491, 197] width 120 height 24
drag, startPoint x: 541, startPoint y: 222, endPoint x: 549, endPoint y: 242, distance: 21.4
click at [549, 242] on div "CAPTURA BUREAU CAPTURA DOWJONES CAPTURA GOOGLE CAPTURA WEB INFORMACIÓN SCREENIN…" at bounding box center [491, 287] width 124 height 150
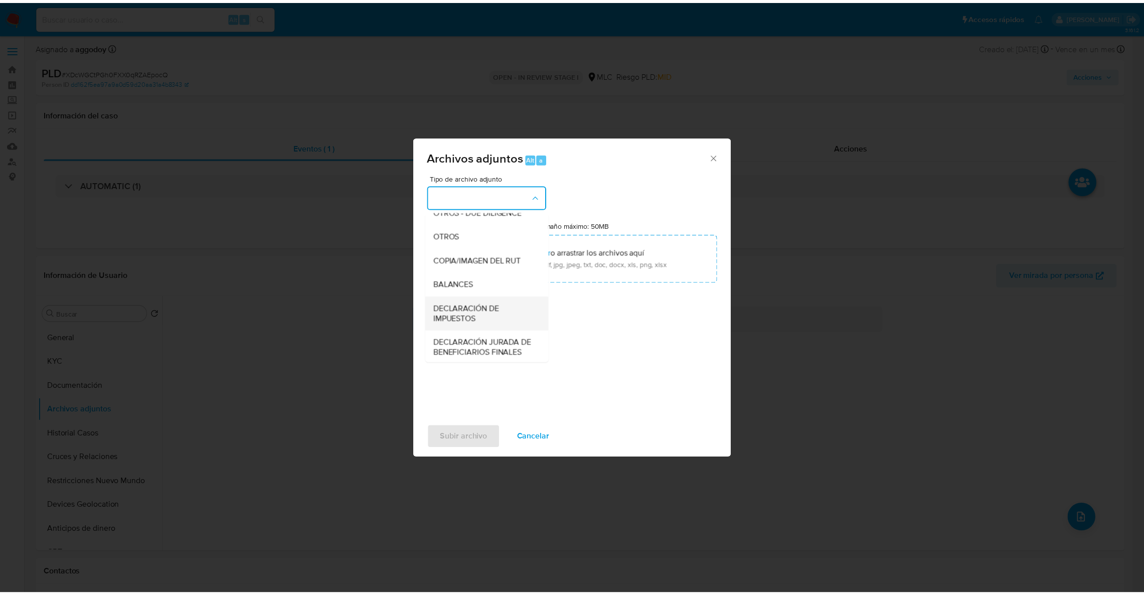
scroll to position [162, 0]
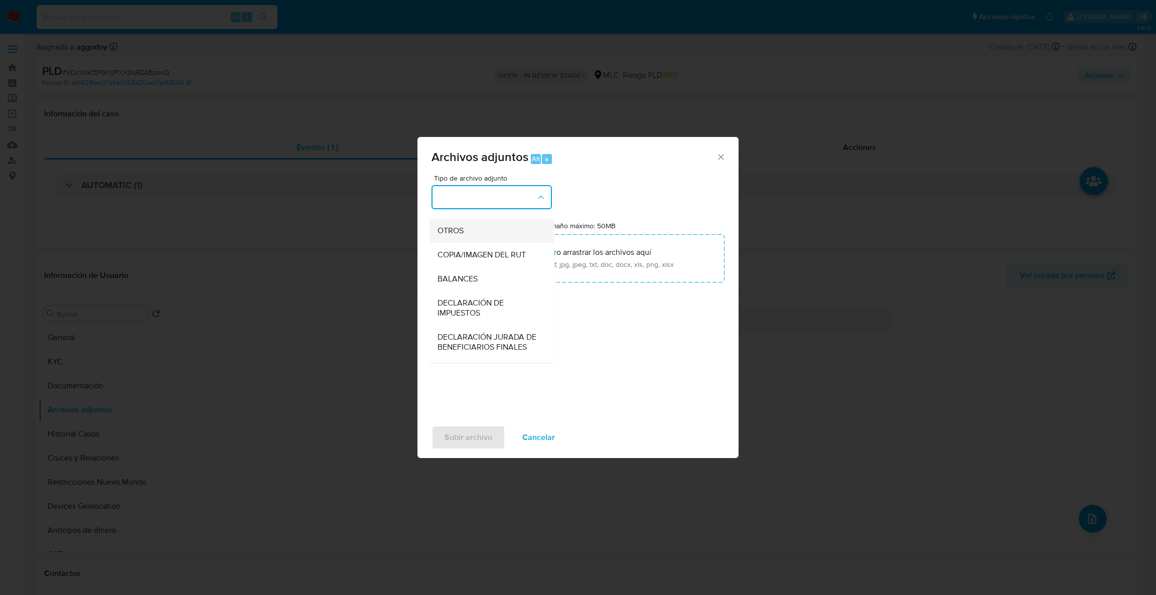
click at [453, 236] on span "OTROS" at bounding box center [450, 231] width 26 height 10
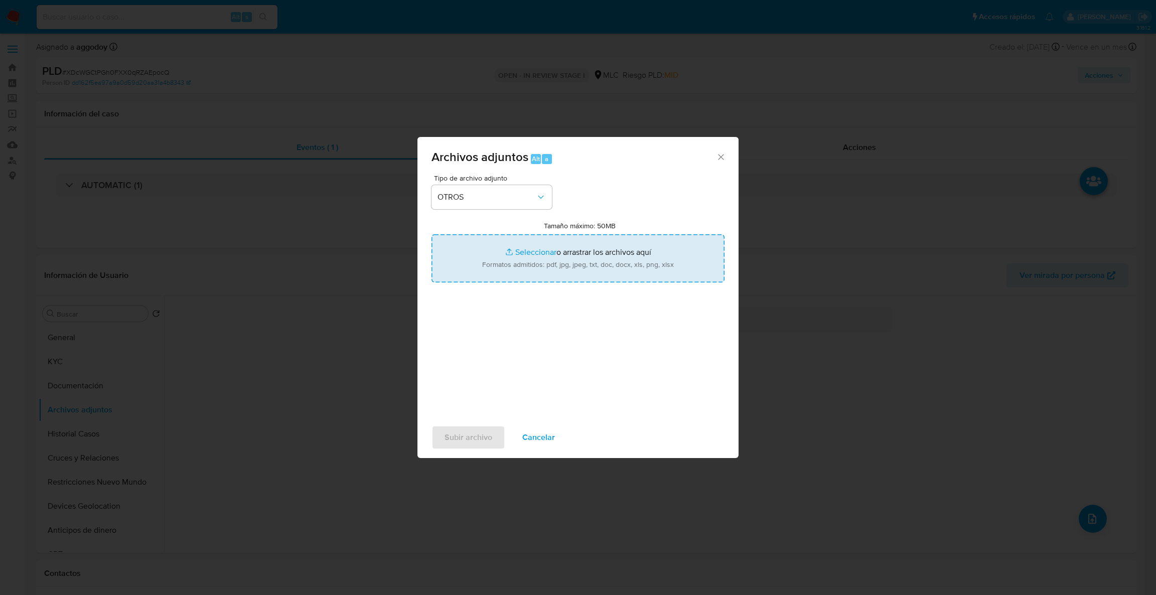
click at [498, 276] on input "Tamaño máximo: 50MB Seleccionar archivos" at bounding box center [577, 258] width 293 height 48
type input "C:\fakepath\Case Log - 824287254.pdf"
click at [570, 277] on input "Tamaño máximo: 50MB Seleccionar archivos" at bounding box center [577, 258] width 293 height 48
type input "C:\fakepath\824287254Movimientos.xlsx"
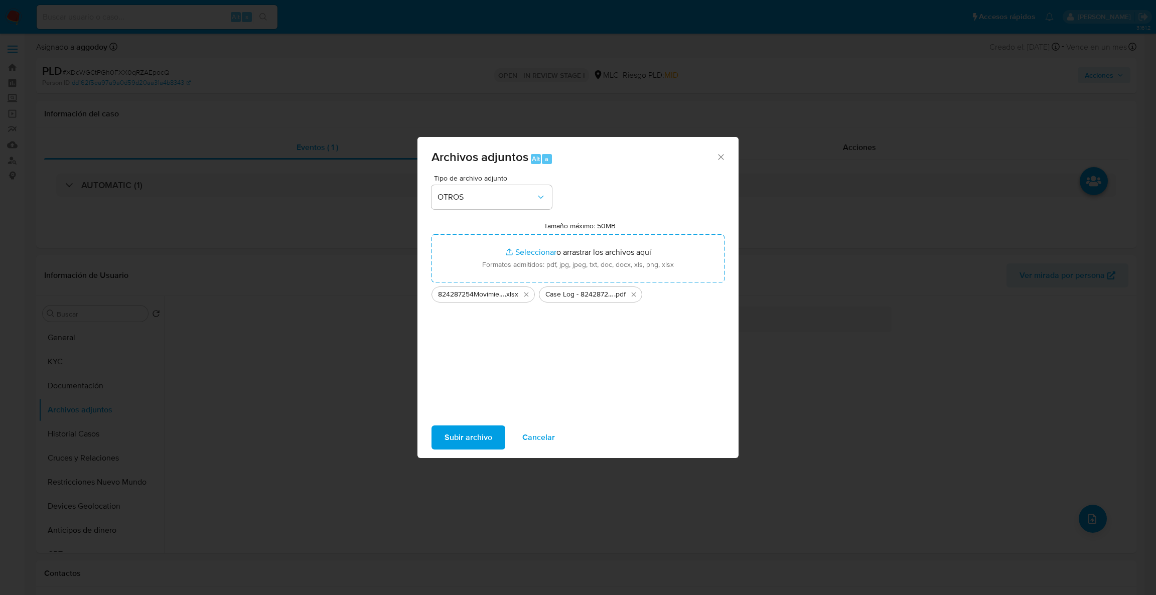
click at [474, 438] on span "Subir archivo" at bounding box center [468, 437] width 48 height 22
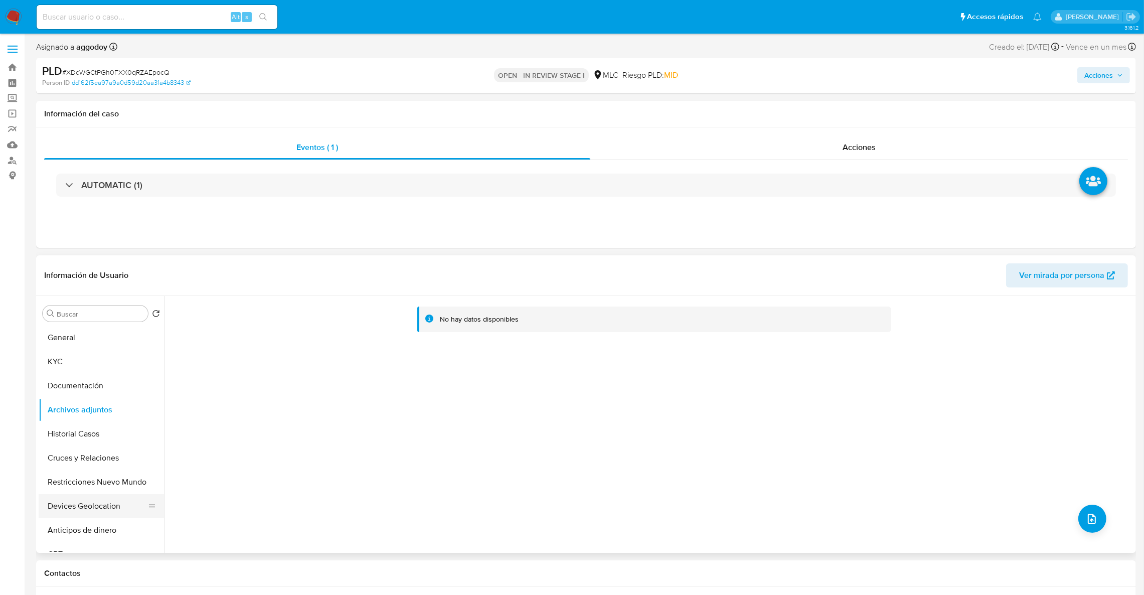
click at [56, 507] on button "Devices Geolocation" at bounding box center [97, 506] width 117 height 24
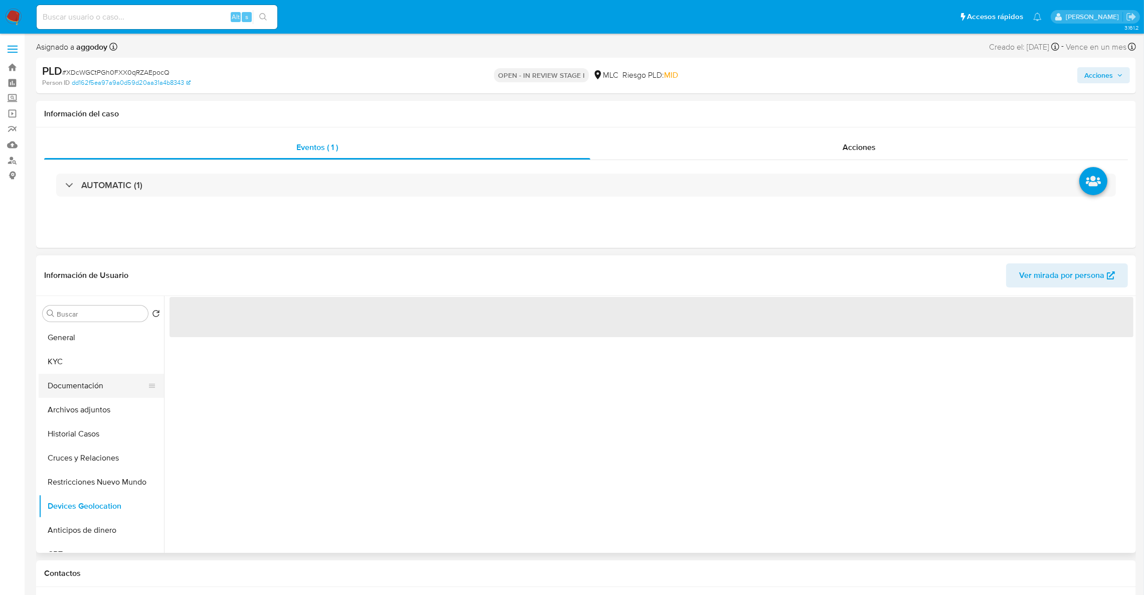
click at [103, 396] on button "Documentación" at bounding box center [97, 386] width 117 height 24
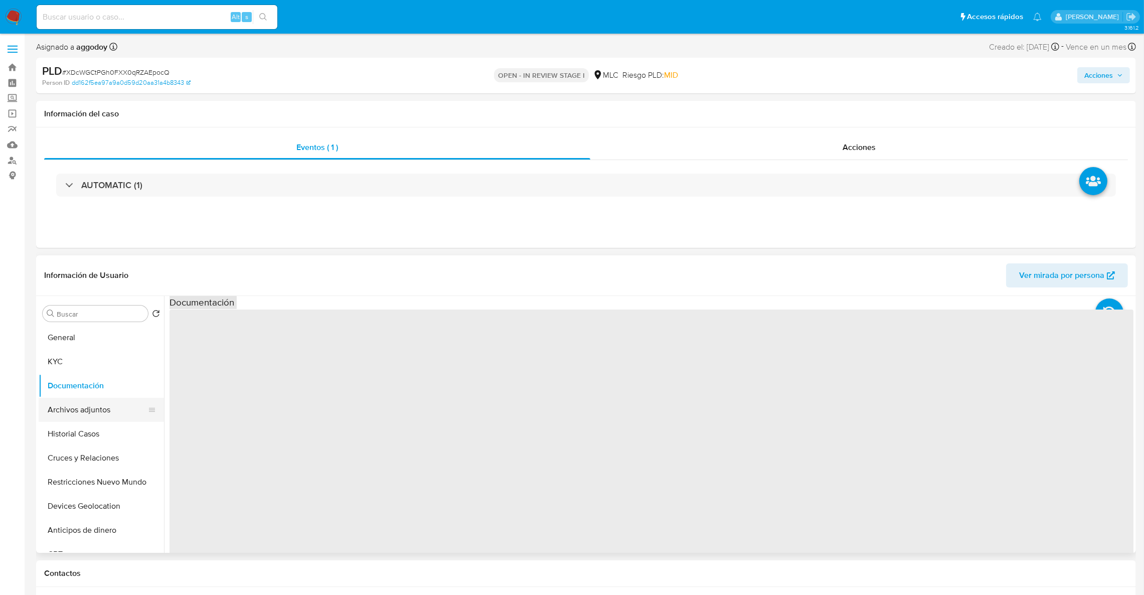
click at [101, 417] on button "Archivos adjuntos" at bounding box center [97, 410] width 117 height 24
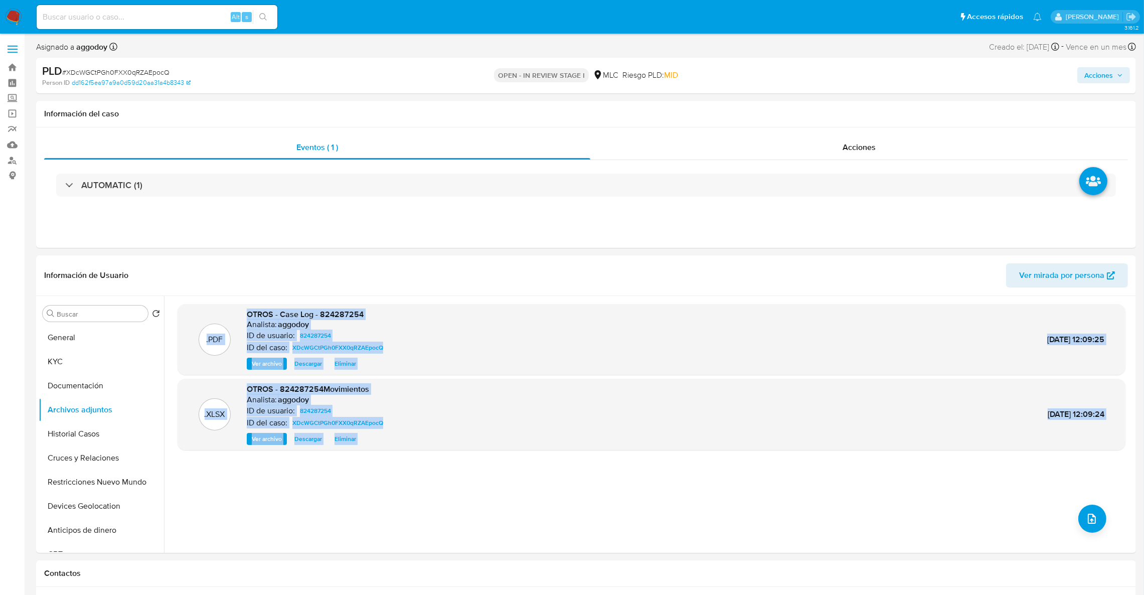
click at [1108, 82] on span "Acciones" at bounding box center [1099, 75] width 29 height 16
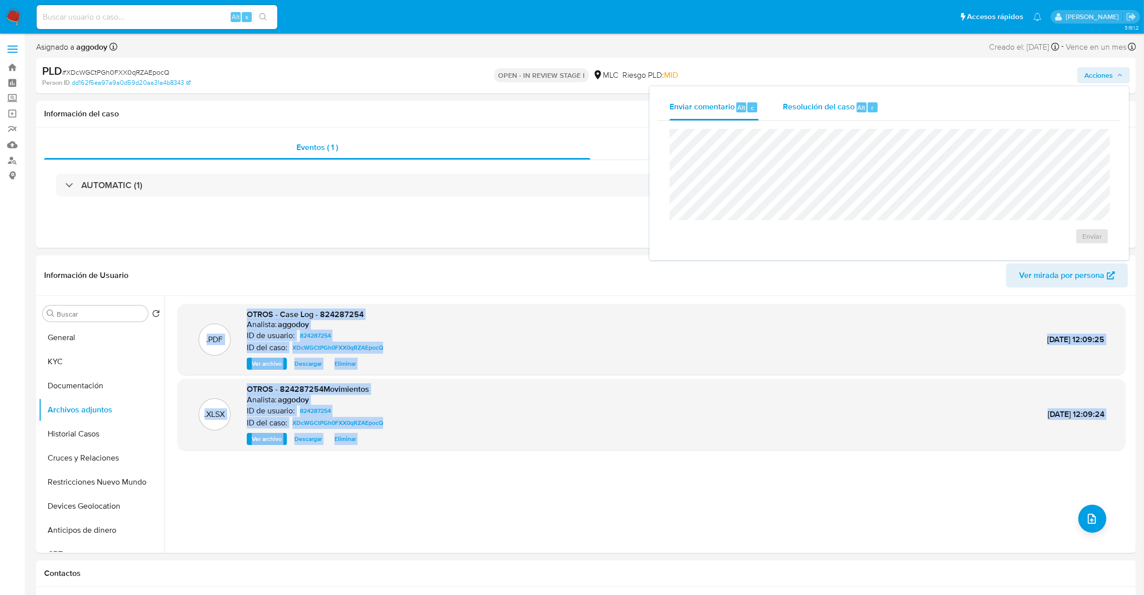
click at [833, 108] on span "Resolución del caso" at bounding box center [819, 107] width 72 height 12
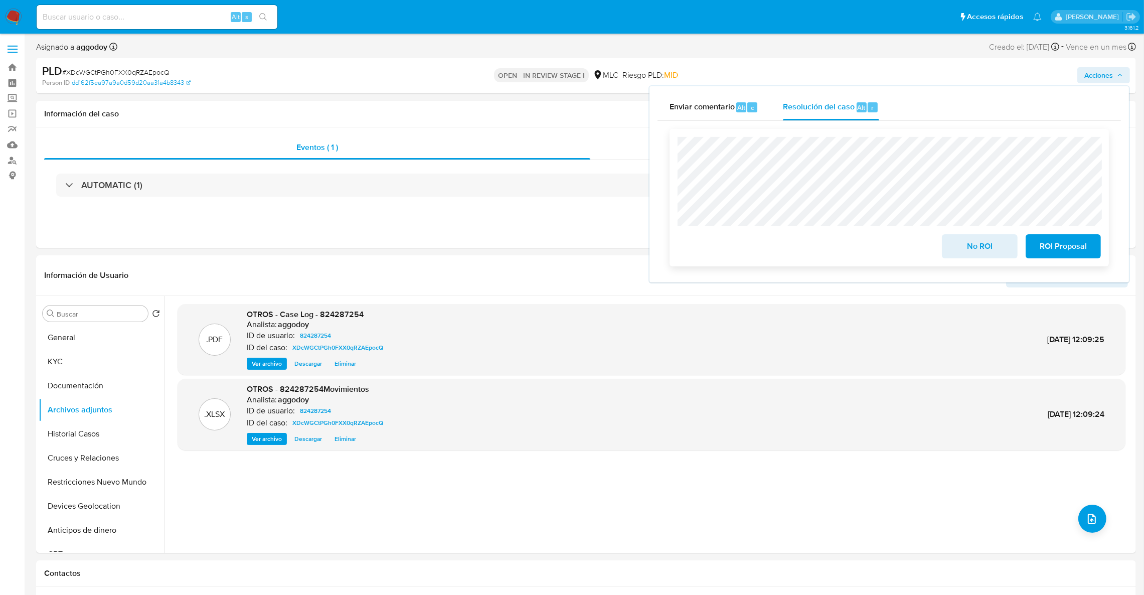
click at [1055, 245] on span "ROI Proposal" at bounding box center [1063, 246] width 49 height 22
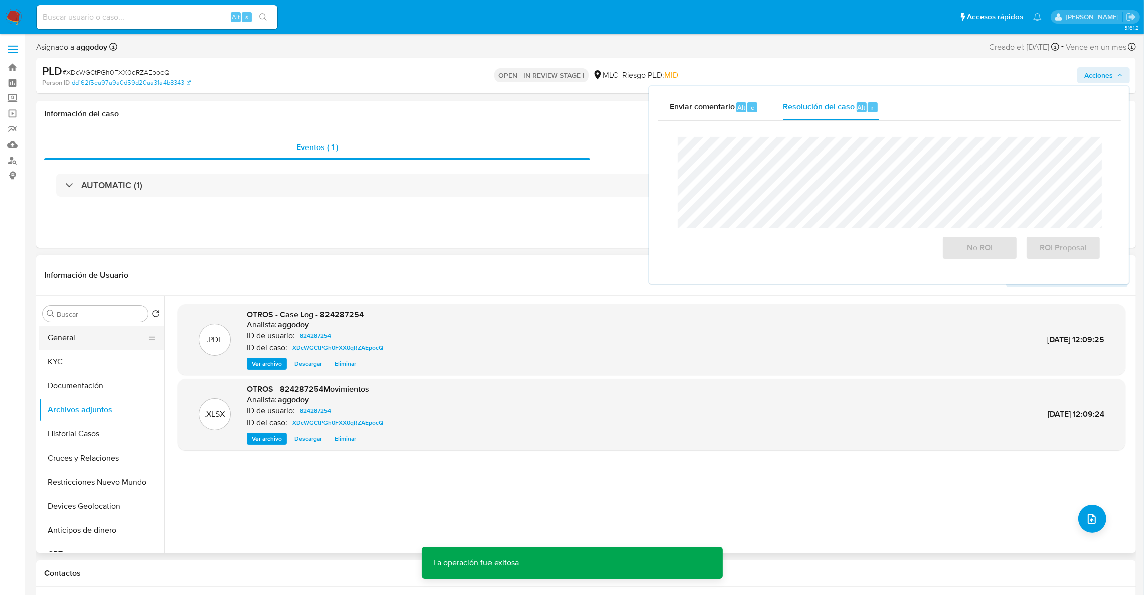
click at [80, 336] on button "General" at bounding box center [97, 338] width 117 height 24
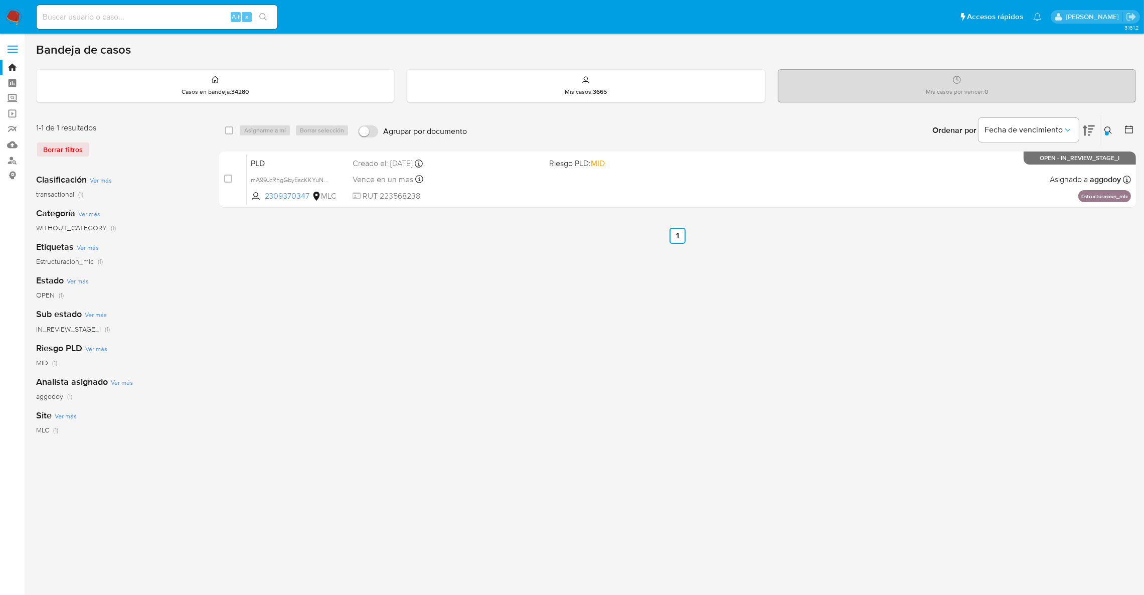
click at [1115, 130] on button at bounding box center [1110, 130] width 17 height 12
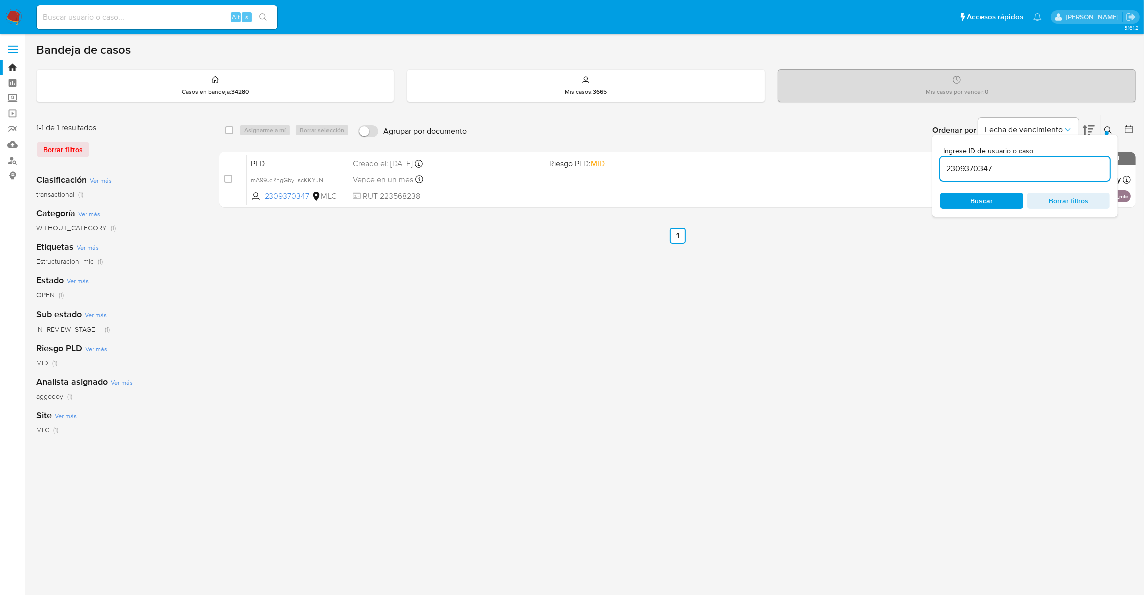
click at [1089, 161] on div "2309370347" at bounding box center [1026, 169] width 170 height 24
click at [1039, 164] on input "2309370347" at bounding box center [1026, 168] width 170 height 13
paste input "434456908"
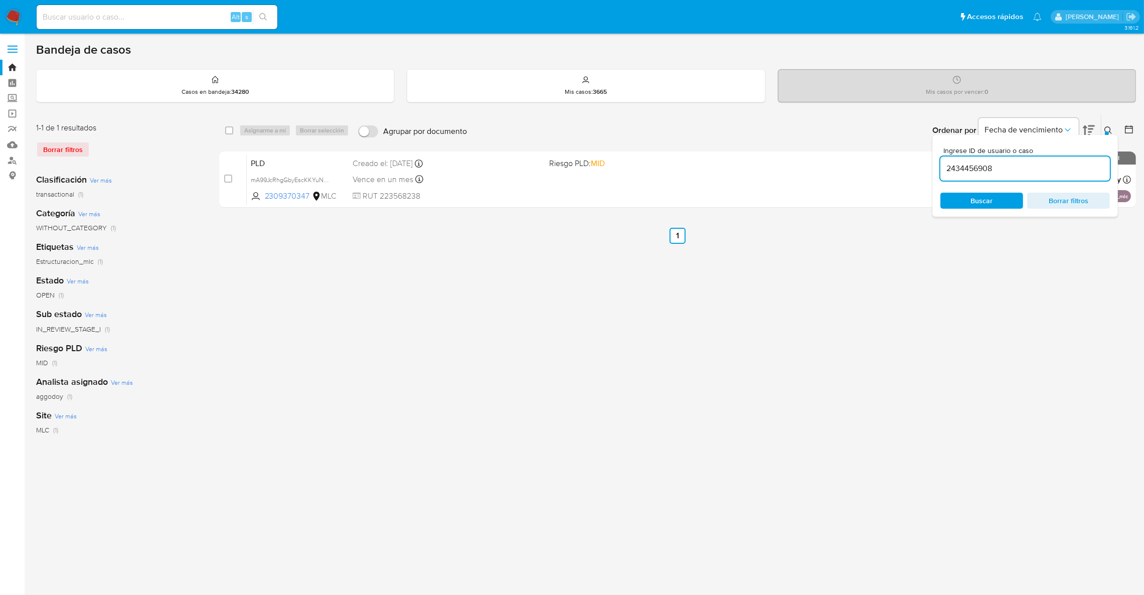
type input "2434456908"
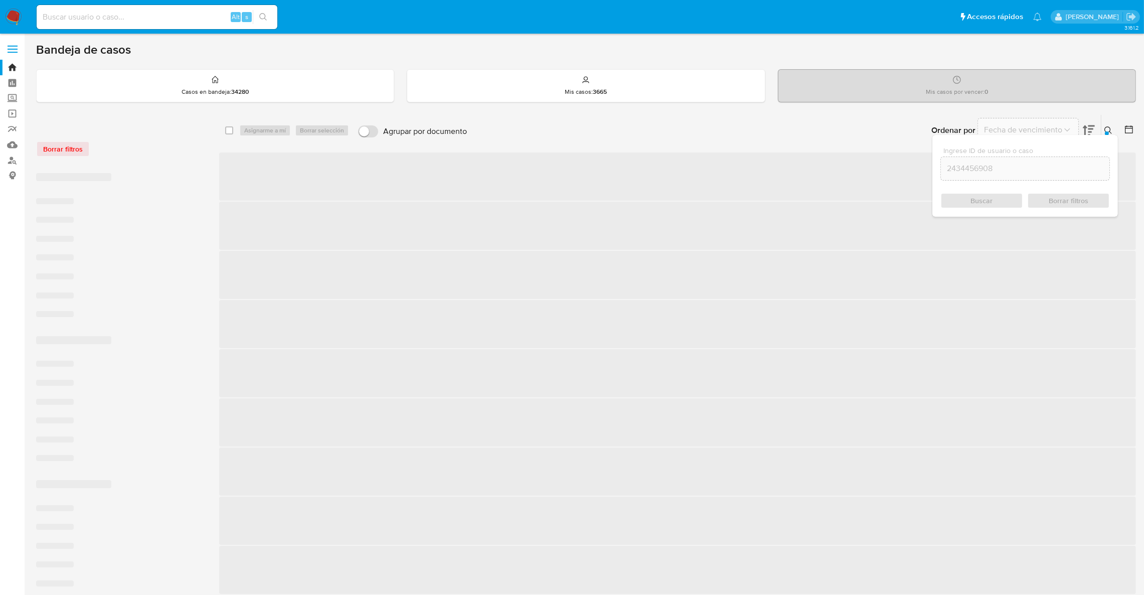
click at [1115, 135] on div "Ingrese ID de usuario o caso 2434456908 Buscar Borrar filtros" at bounding box center [1026, 176] width 186 height 82
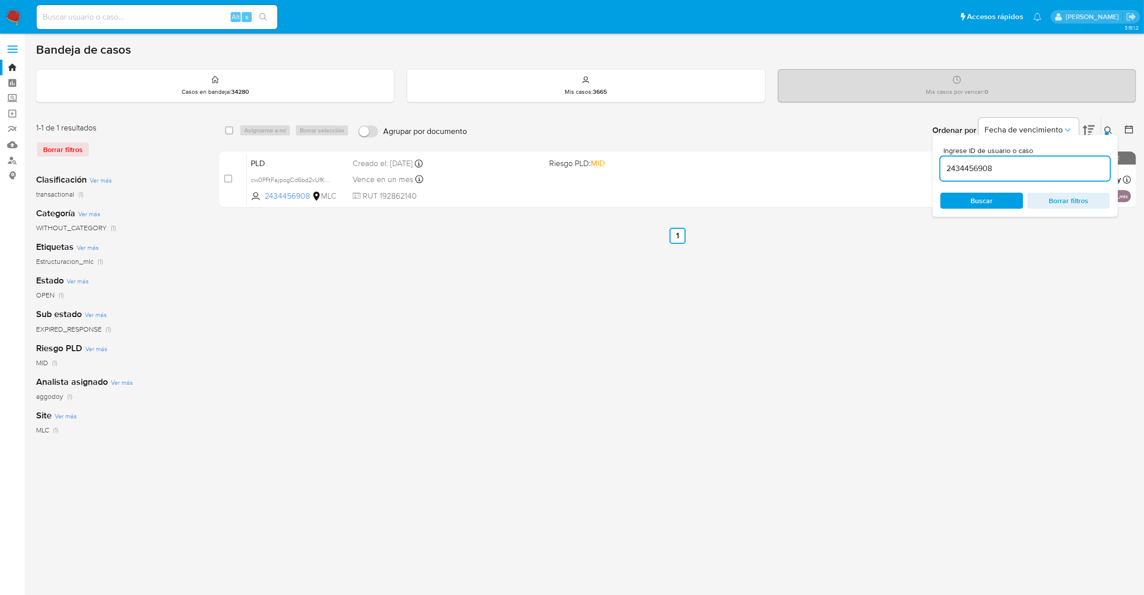
click at [1109, 130] on icon at bounding box center [1109, 130] width 8 height 8
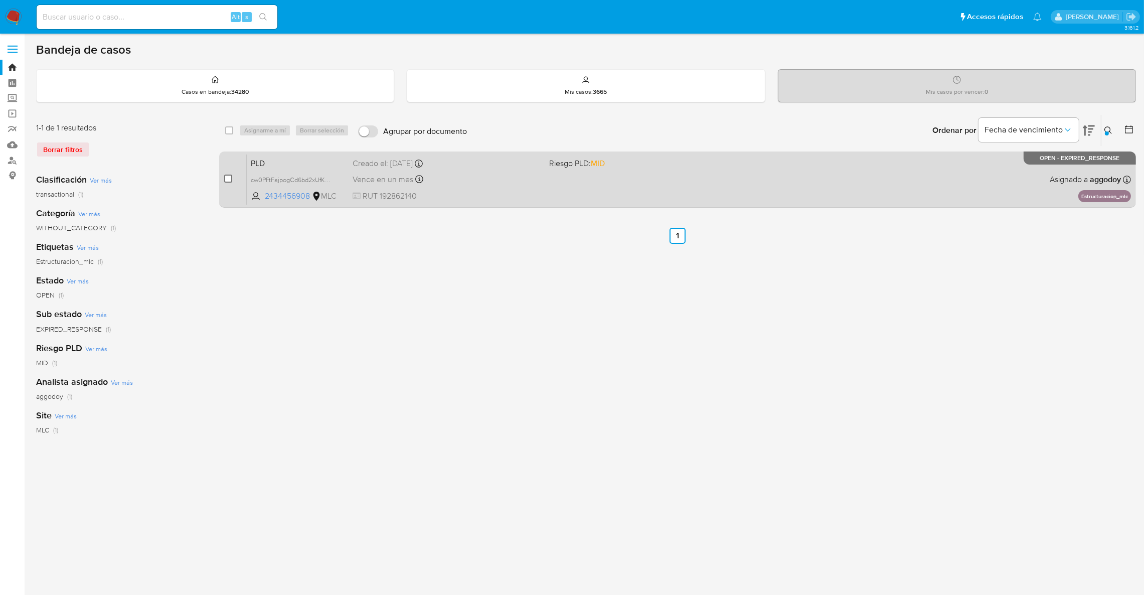
click at [230, 179] on input "checkbox" at bounding box center [228, 179] width 8 height 8
checkbox input "true"
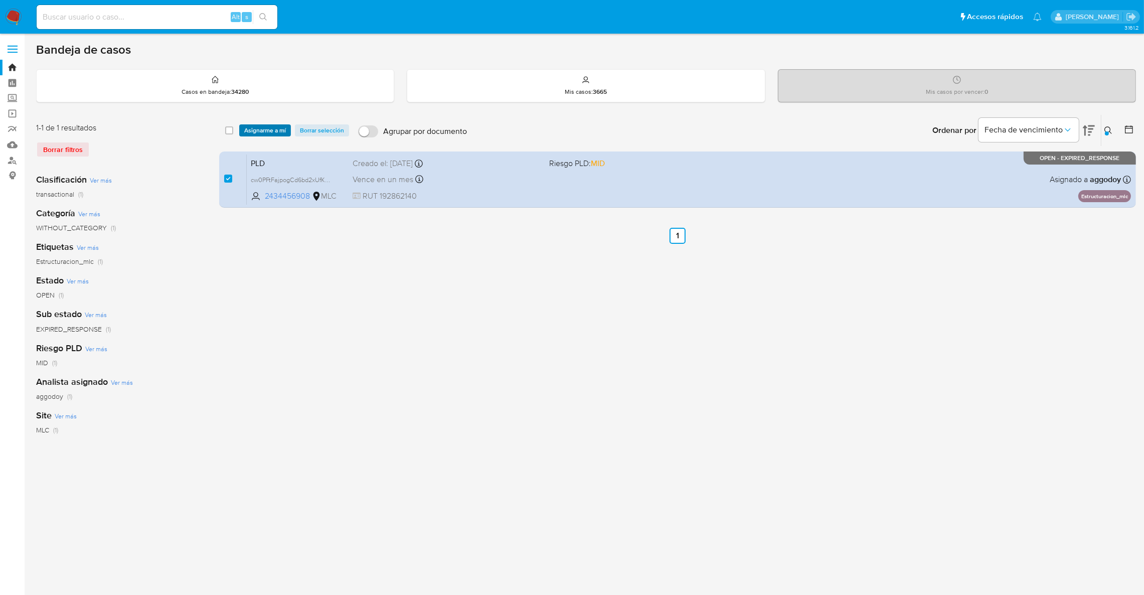
click at [282, 128] on span "Asignarme a mí" at bounding box center [265, 130] width 42 height 10
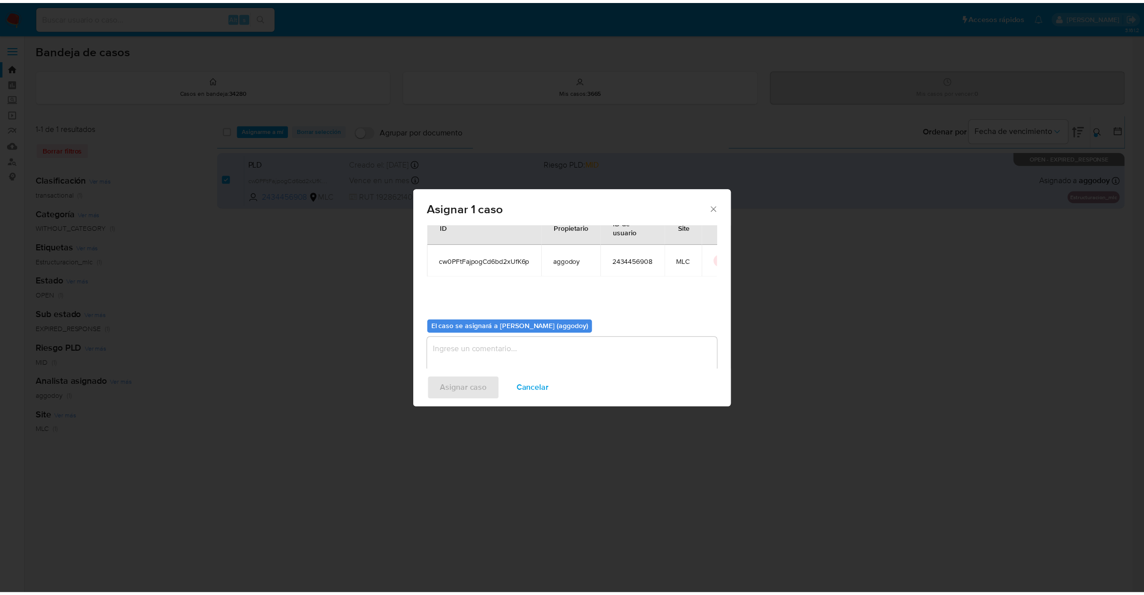
scroll to position [52, 0]
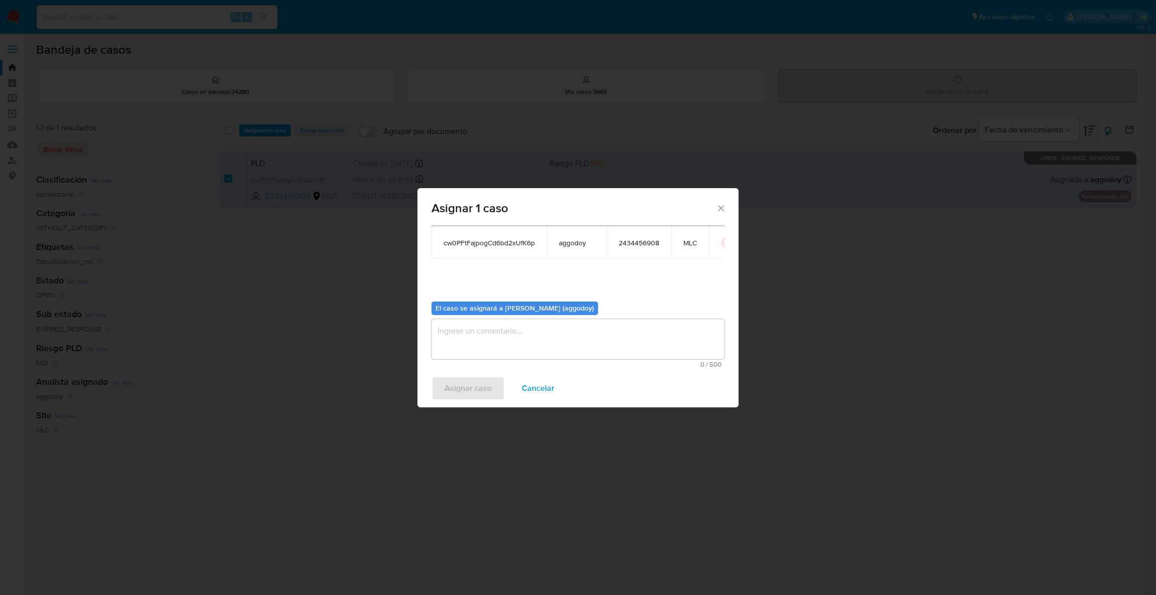
click at [502, 345] on textarea "assign-modal" at bounding box center [577, 339] width 293 height 40
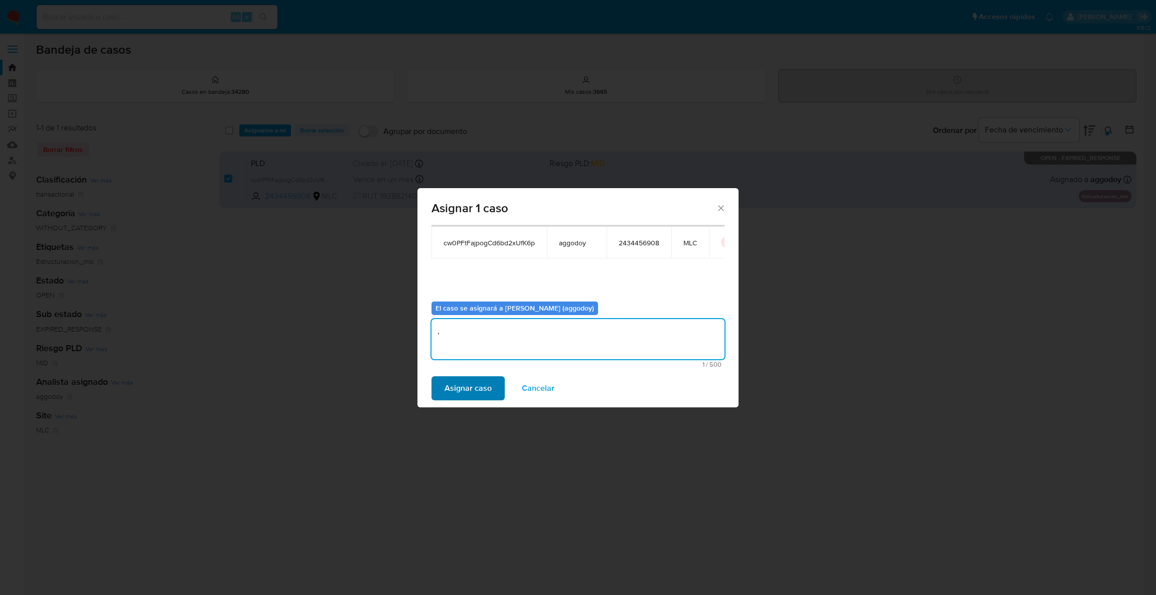
type textarea ","
click at [472, 386] on span "Asignar caso" at bounding box center [467, 388] width 47 height 22
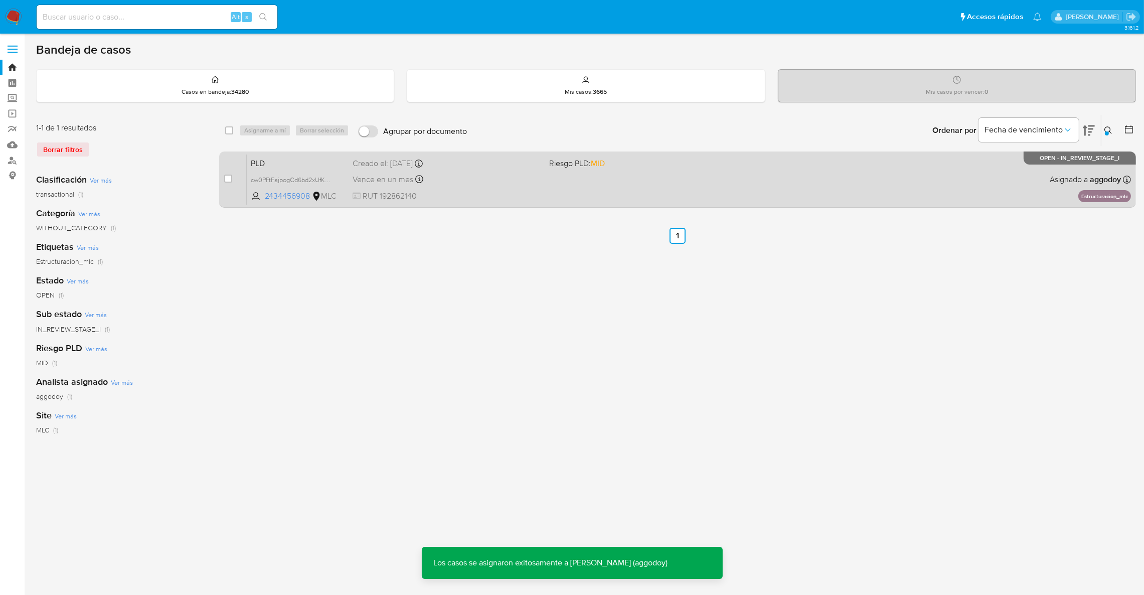
click at [884, 175] on div "PLD cw0PFtFajpogCd6bd2xUfK6p 2434456908 MLC Riesgo PLD: MID Creado el: 12/08/20…" at bounding box center [689, 179] width 884 height 51
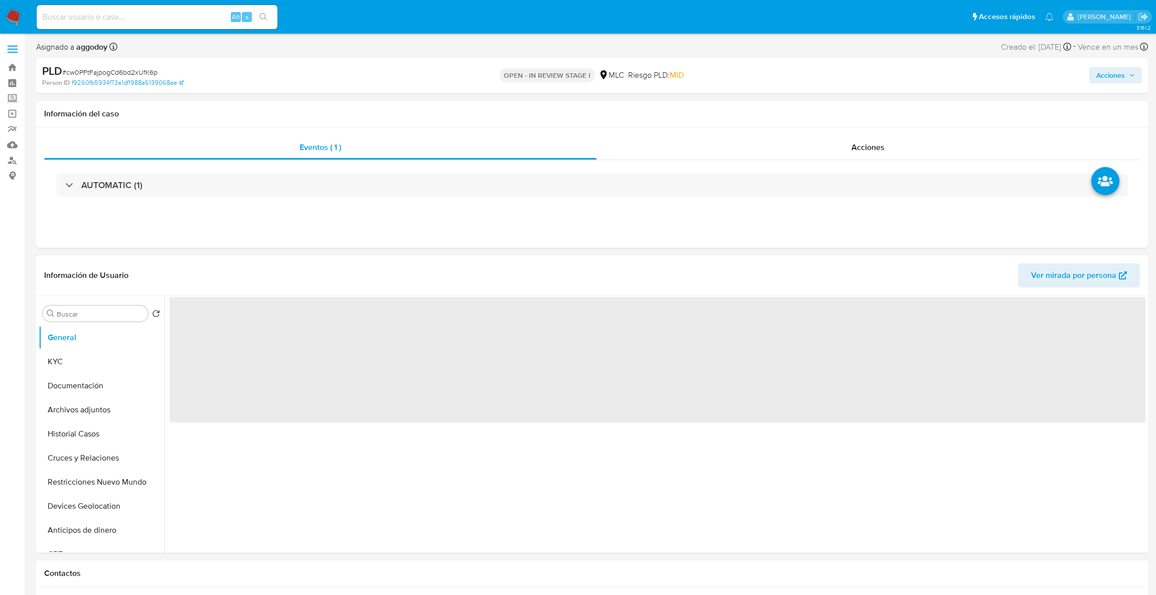
select select "10"
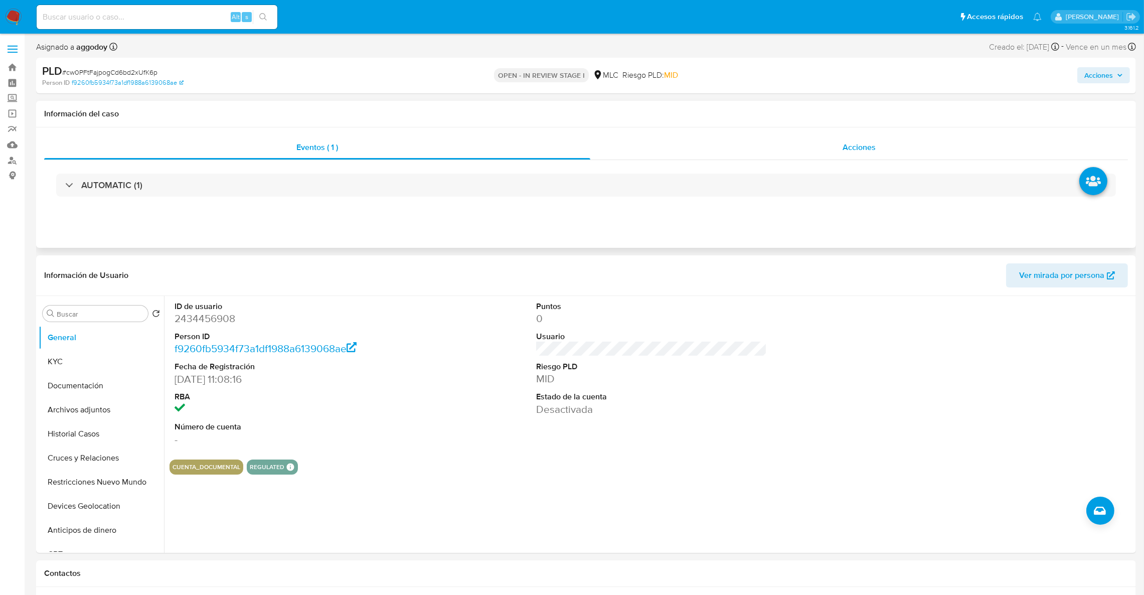
click at [736, 144] on div "Acciones" at bounding box center [859, 147] width 538 height 24
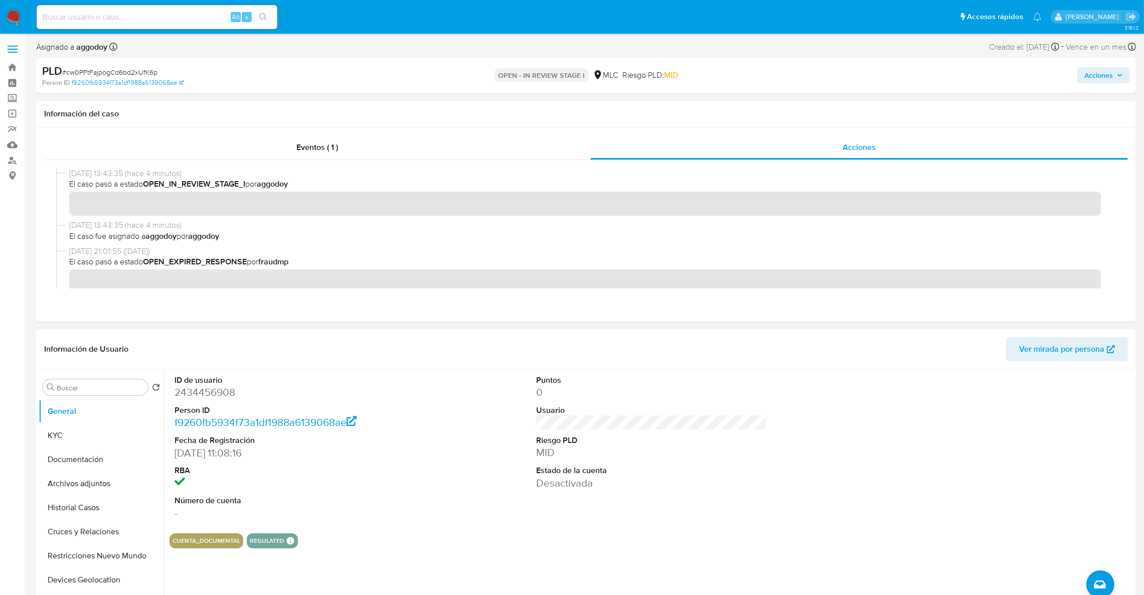
click at [224, 384] on dt "ID de usuario" at bounding box center [290, 380] width 231 height 11
click at [223, 388] on dd "2434456908" at bounding box center [290, 392] width 231 height 14
copy dd "2434456908"
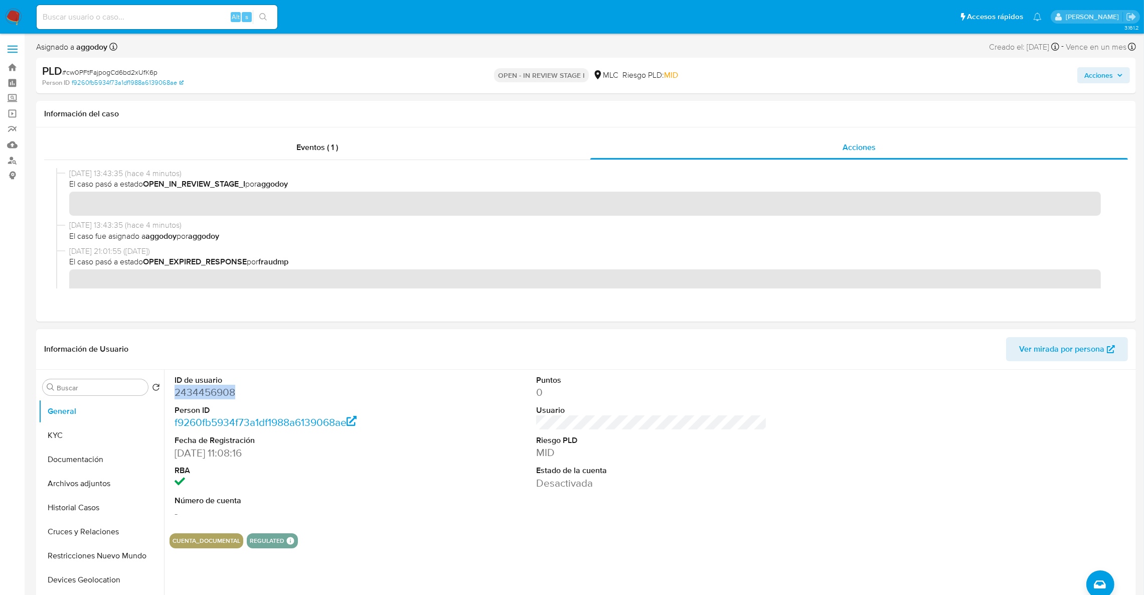
copy dd "2434456908"
click at [68, 429] on button "KYC" at bounding box center [97, 435] width 117 height 24
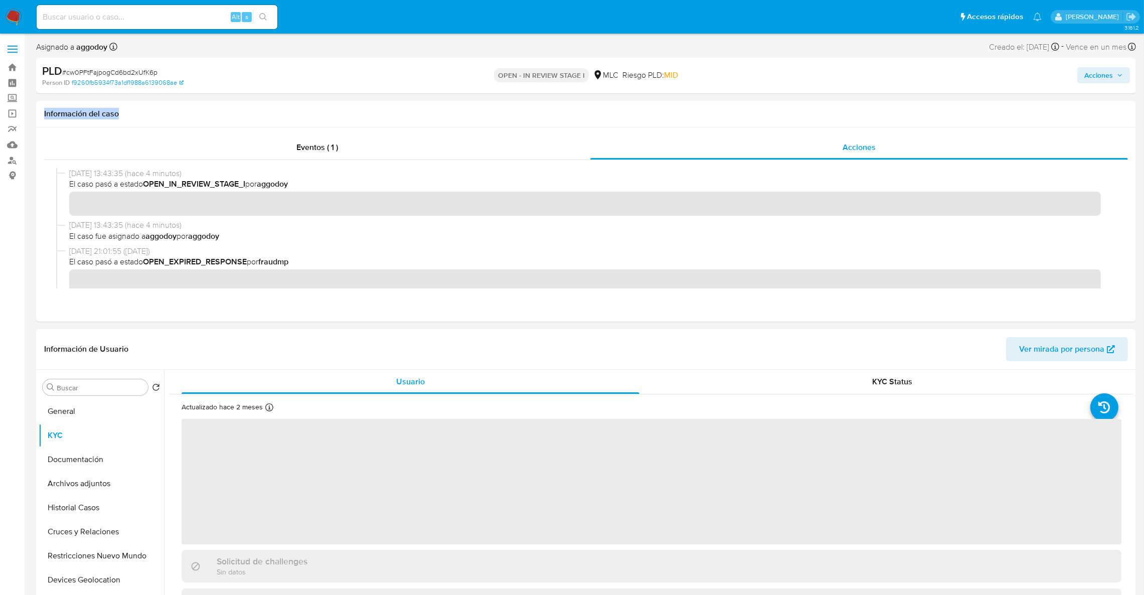
drag, startPoint x: 1144, startPoint y: 96, endPoint x: 1155, endPoint y: 120, distance: 26.7
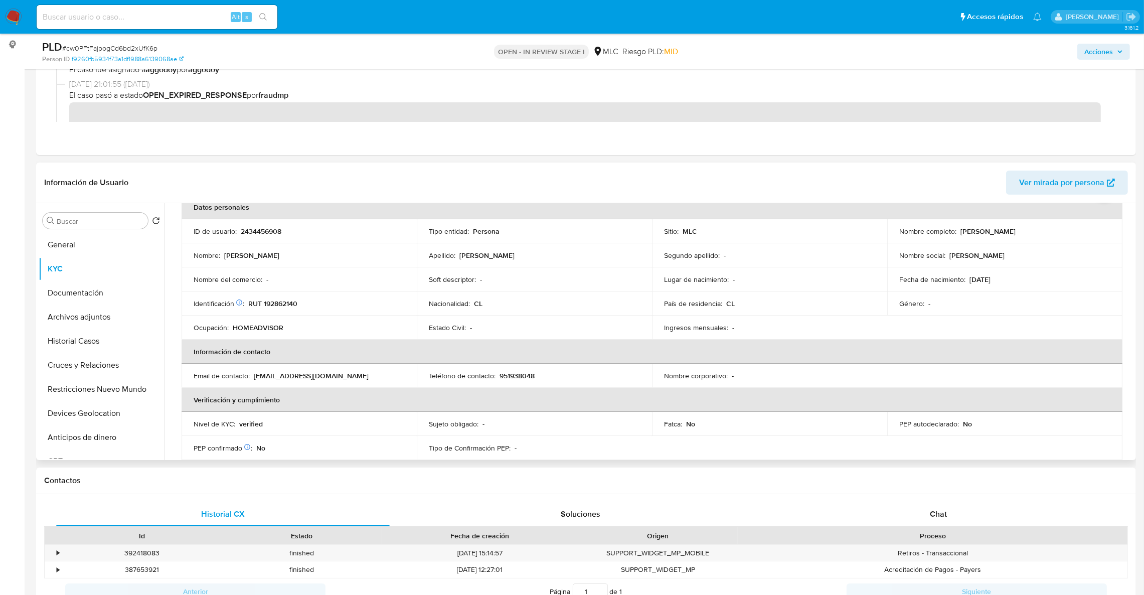
scroll to position [53, 0]
click at [285, 307] on p "RUT 192862140" at bounding box center [272, 306] width 49 height 9
copy p "192862140"
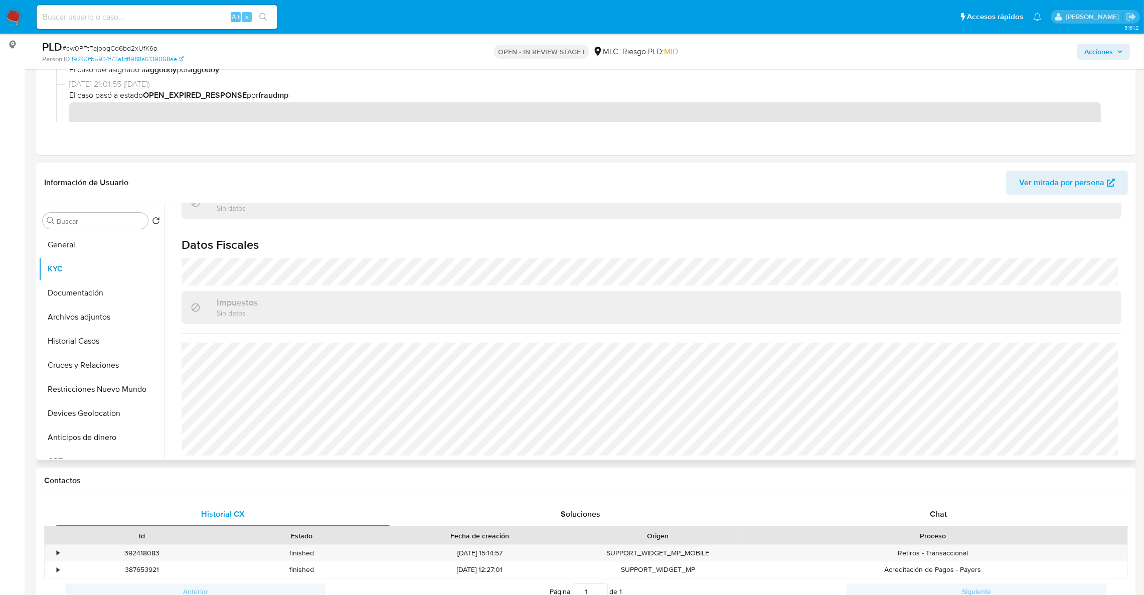
scroll to position [543, 0]
click at [92, 364] on button "Cruces y Relaciones" at bounding box center [97, 365] width 117 height 24
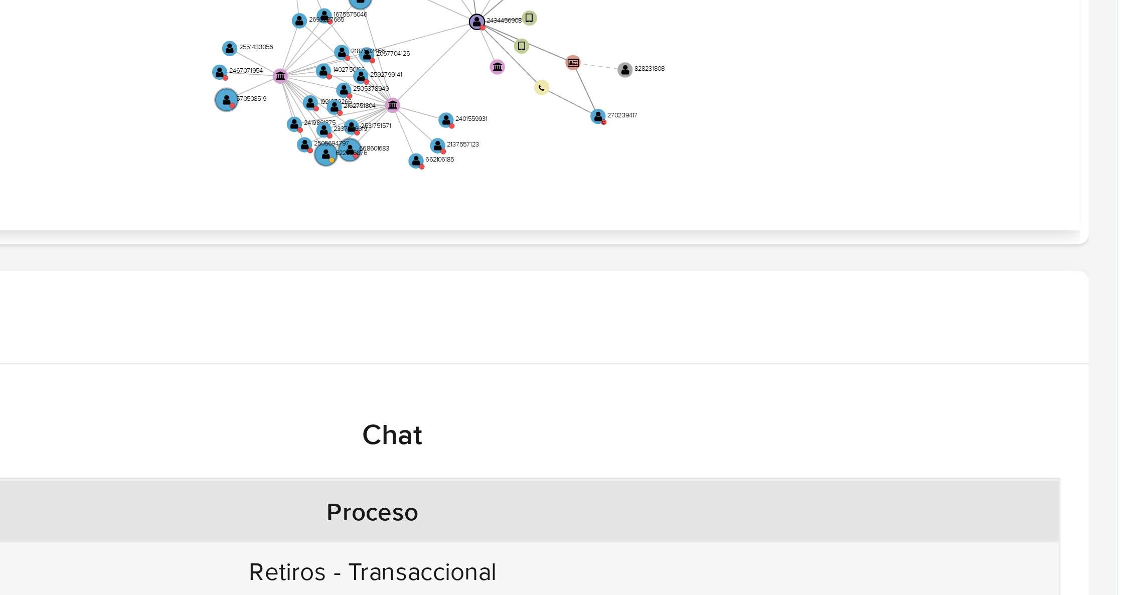
scroll to position [131, 0]
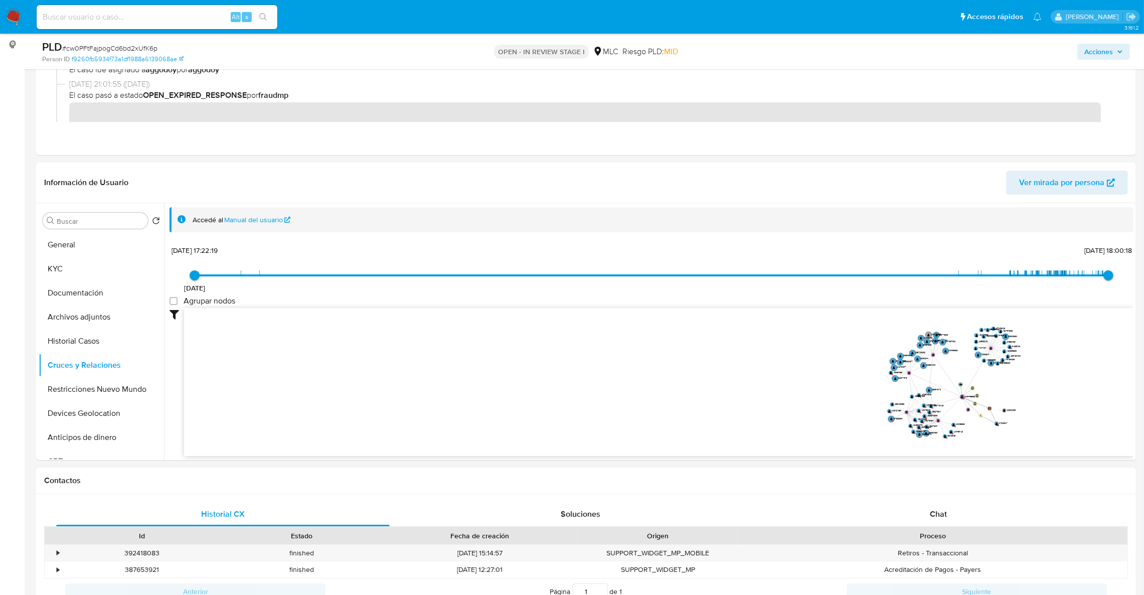
click at [934, 519] on span "Chat" at bounding box center [938, 514] width 17 height 12
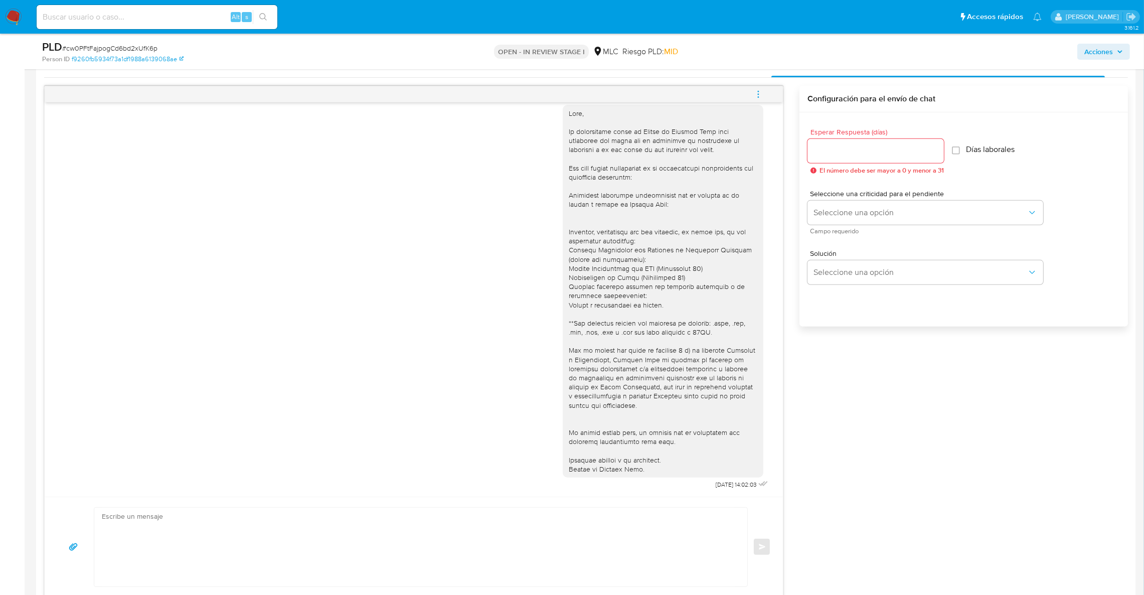
scroll to position [544, 0]
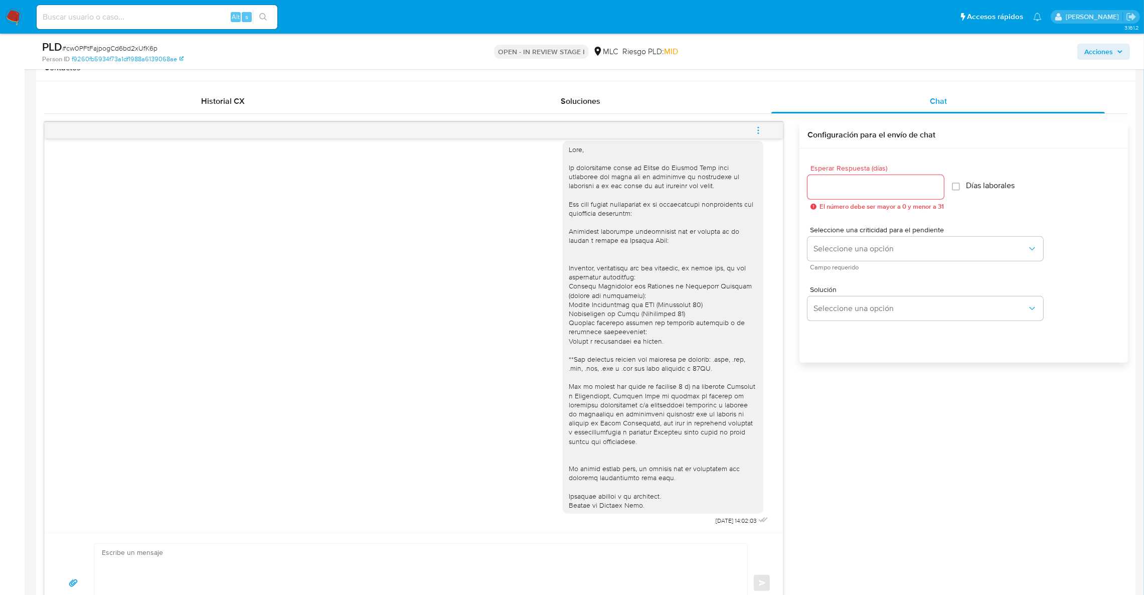
drag, startPoint x: 910, startPoint y: 529, endPoint x: 905, endPoint y: 408, distance: 121.5
click at [910, 529] on div "18/08/2025 14:02:03 Enviar Configuración para el envío de chat Esperar Respuest…" at bounding box center [586, 378] width 1084 height 512
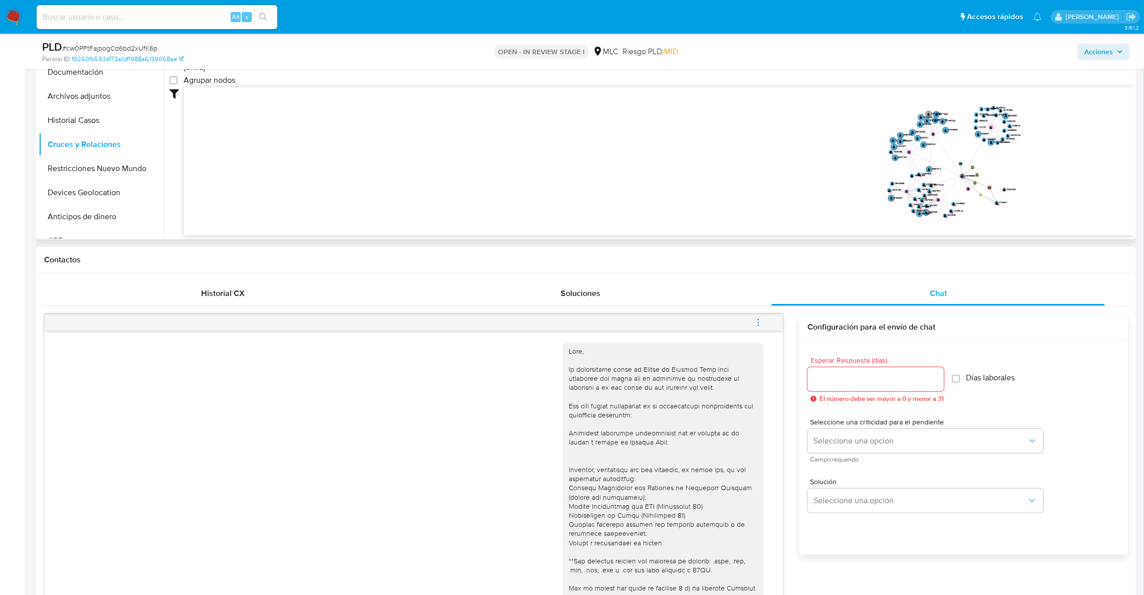
scroll to position [92, 0]
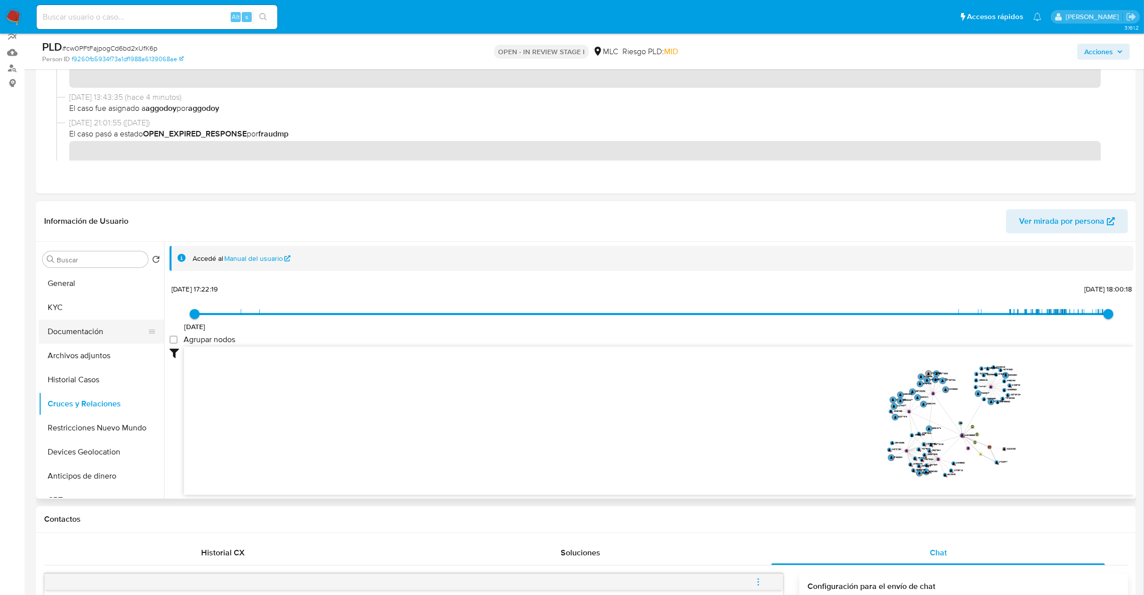
click at [79, 325] on button "Documentación" at bounding box center [97, 332] width 117 height 24
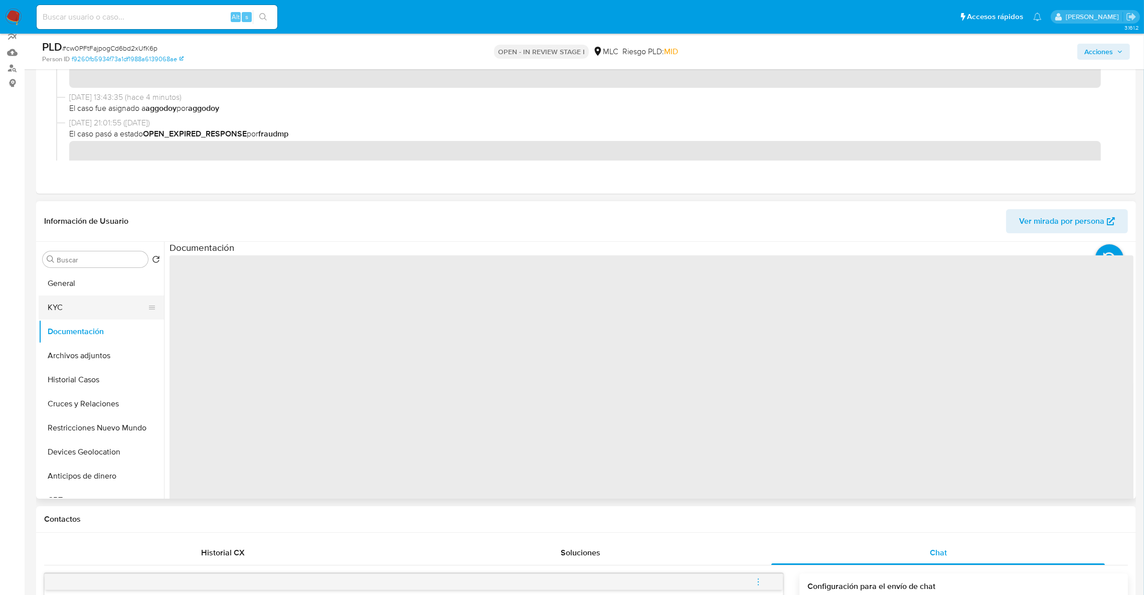
click at [78, 313] on button "KYC" at bounding box center [97, 307] width 117 height 24
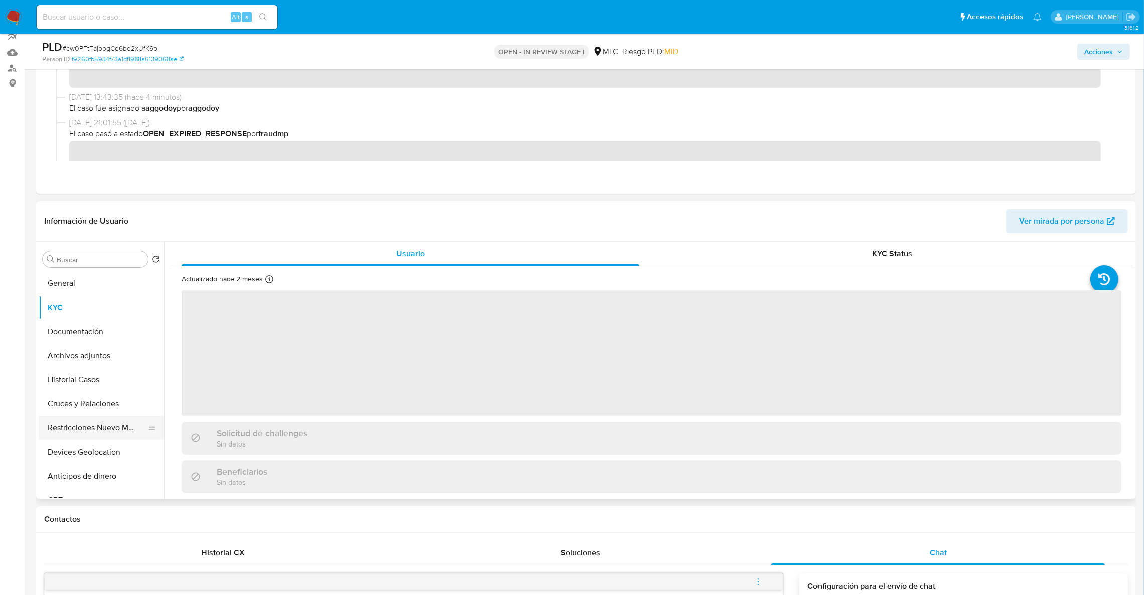
click at [77, 426] on button "Restricciones Nuevo Mundo" at bounding box center [97, 428] width 117 height 24
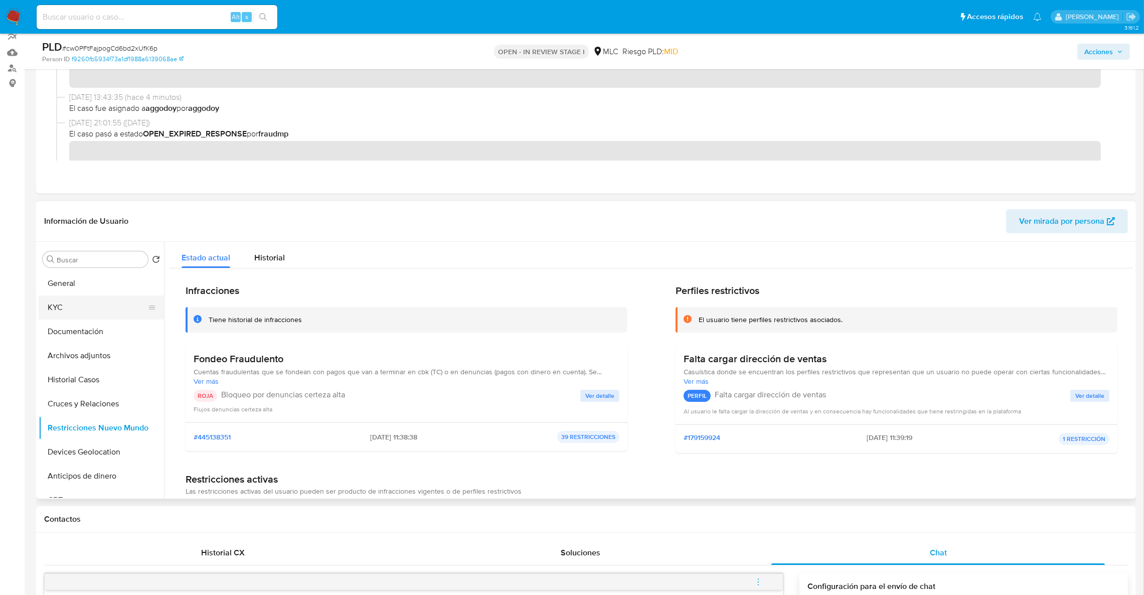
click at [98, 300] on button "KYC" at bounding box center [97, 307] width 117 height 24
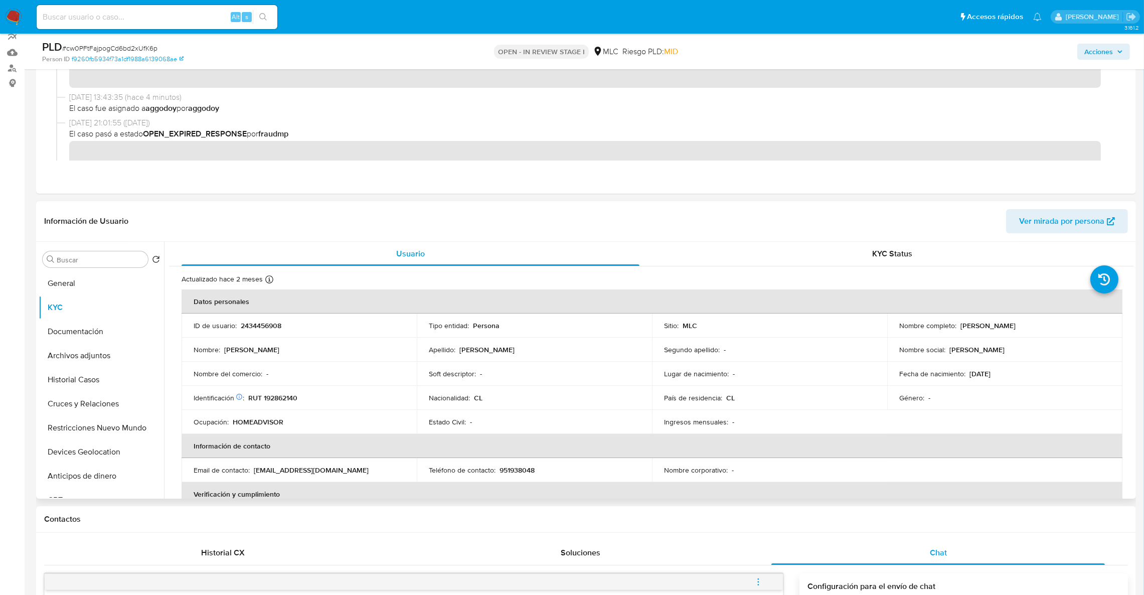
drag, startPoint x: 987, startPoint y: 327, endPoint x: 1062, endPoint y: 331, distance: 75.3
click at [1062, 331] on td "Nombre completo : Claudia Camila Fernández Vega" at bounding box center [1004, 326] width 235 height 24
copy p "[PERSON_NAME] [PERSON_NAME]"
click at [95, 395] on button "Cruces y Relaciones" at bounding box center [97, 404] width 117 height 24
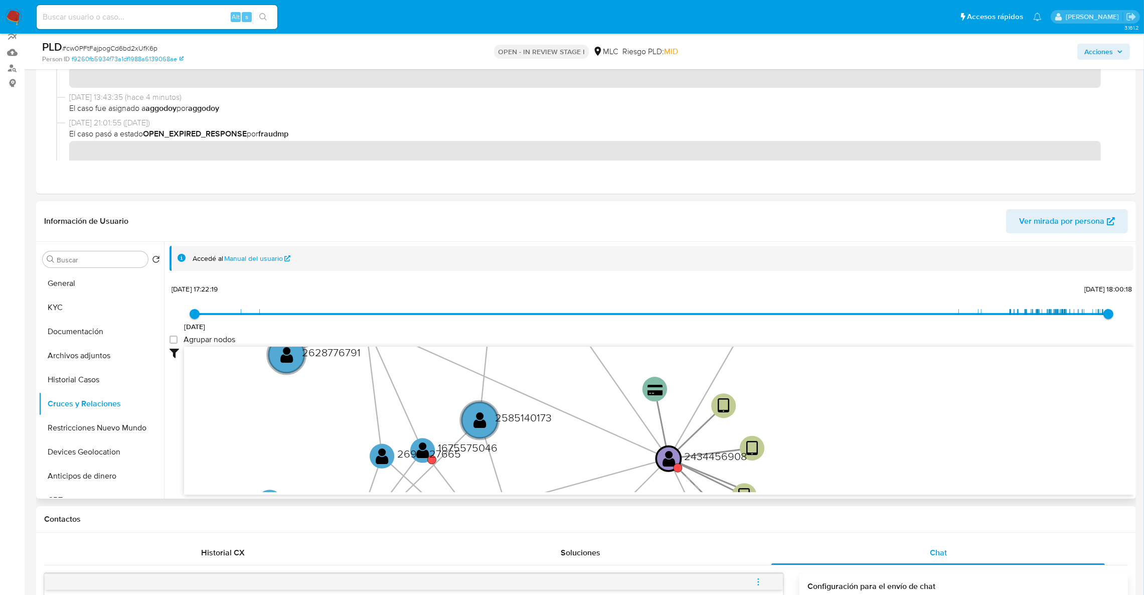
drag, startPoint x: 769, startPoint y: 445, endPoint x: 771, endPoint y: 381, distance: 64.7
click at [771, 381] on icon "device-68a3ae58ac06392f10a8de51  user-2434456908  2434456908 device-681f5ed80…" at bounding box center [659, 419] width 950 height 145
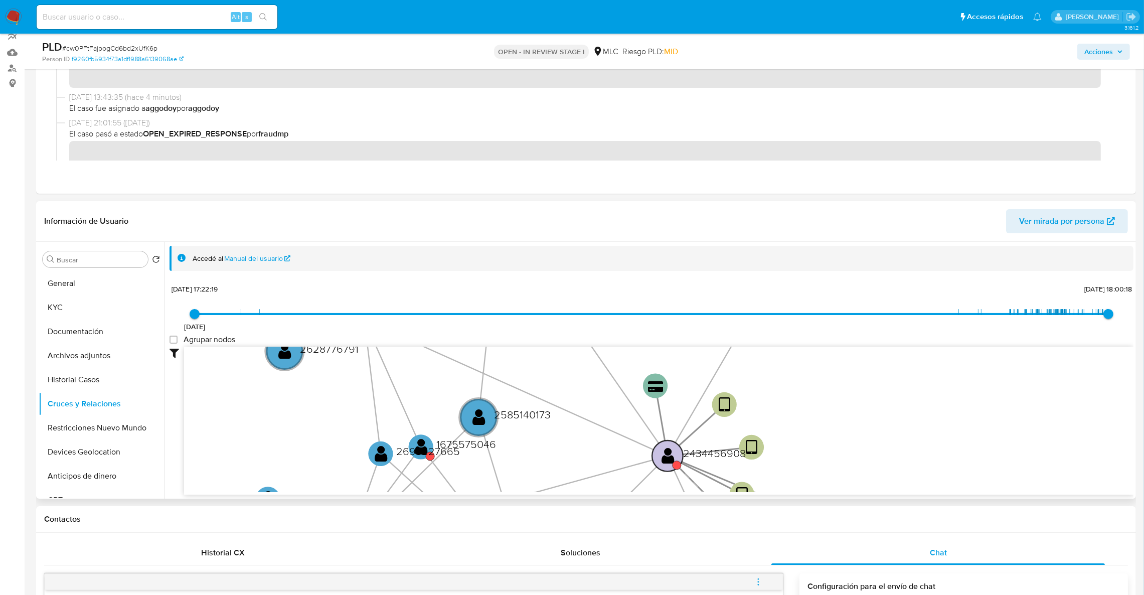
click at [672, 463] on text "" at bounding box center [668, 456] width 13 height 18
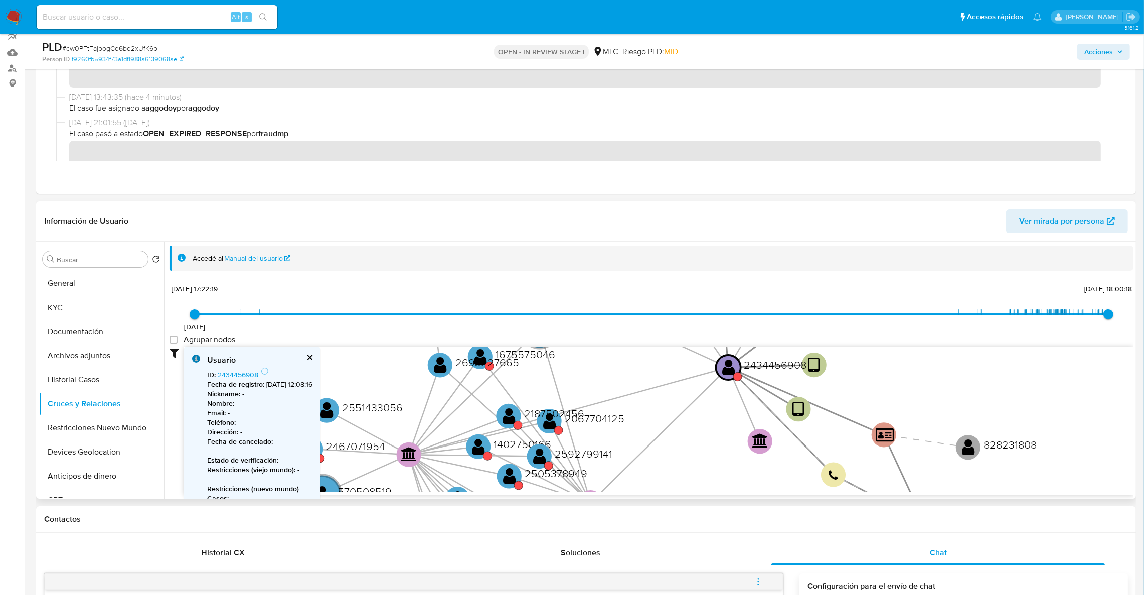
drag, startPoint x: 542, startPoint y: 468, endPoint x: 606, endPoint y: 380, distance: 108.1
click at [606, 380] on icon "device-68a3ae58ac06392f10a8de51  user-2434456908  2434456908 device-681f5ed80…" at bounding box center [659, 419] width 950 height 145
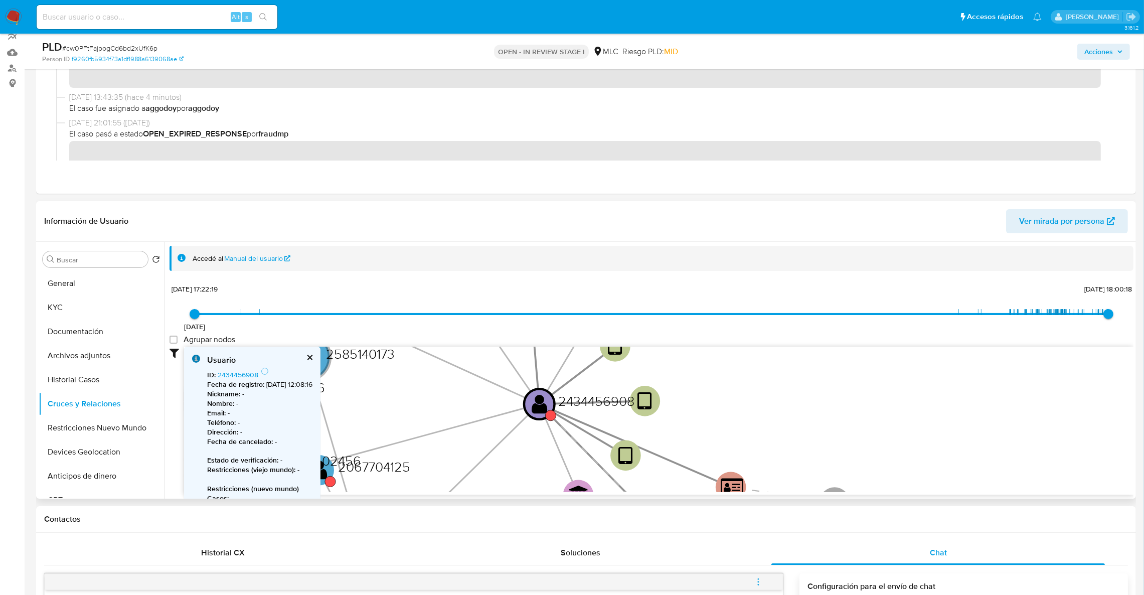
drag, startPoint x: 640, startPoint y: 409, endPoint x: 472, endPoint y: 494, distance: 188.2
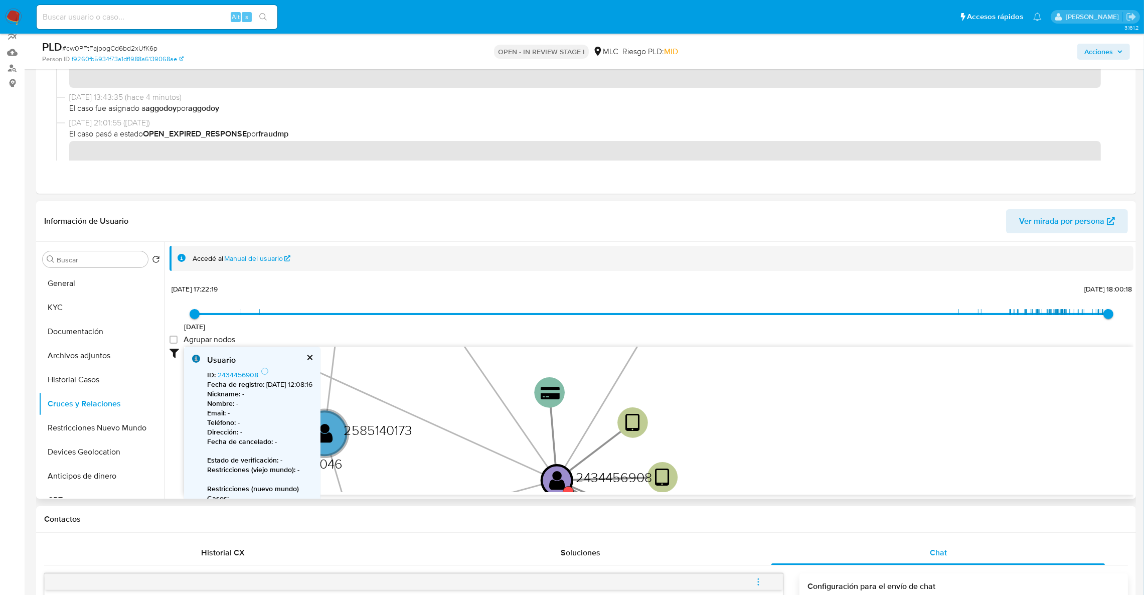
drag, startPoint x: 507, startPoint y: 359, endPoint x: 607, endPoint y: 469, distance: 148.8
click at [607, 469] on icon "device-68a3ae58ac06392f10a8de51  user-2434456908  2434456908 device-681f5ed80…" at bounding box center [659, 419] width 950 height 145
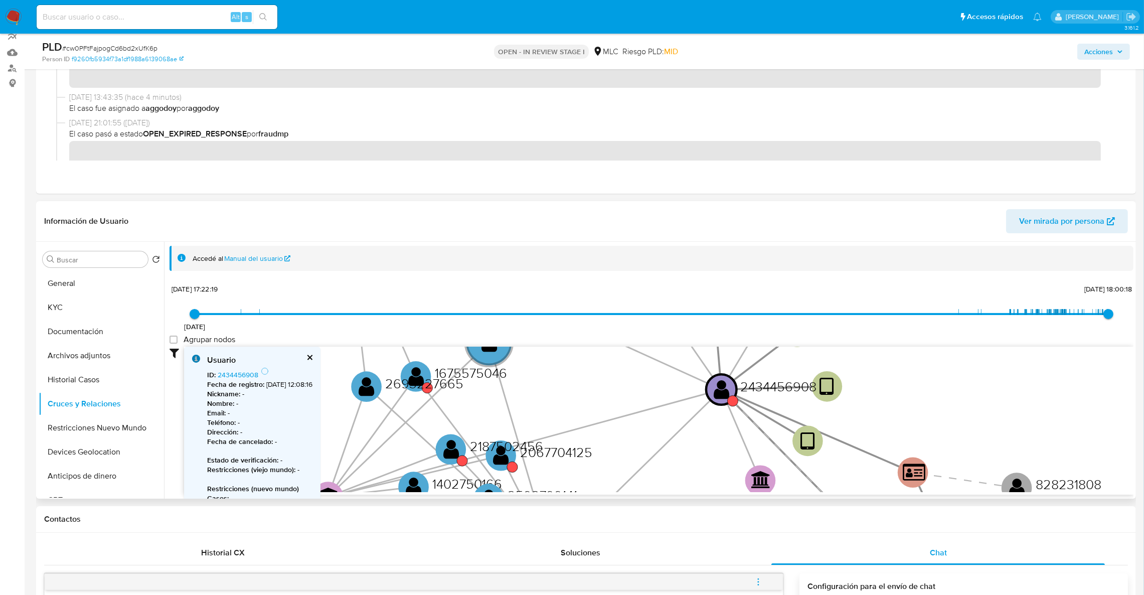
drag, startPoint x: 525, startPoint y: 444, endPoint x: 625, endPoint y: 304, distance: 171.9
click at [625, 304] on div "31/5/2021 31/5/2021, 17:22:19 29/9/2025, 18:00:18 Agrupar nodos Filtros Confian…" at bounding box center [652, 405] width 964 height 249
click at [423, 382] on text "2693227665" at bounding box center [425, 382] width 78 height 19
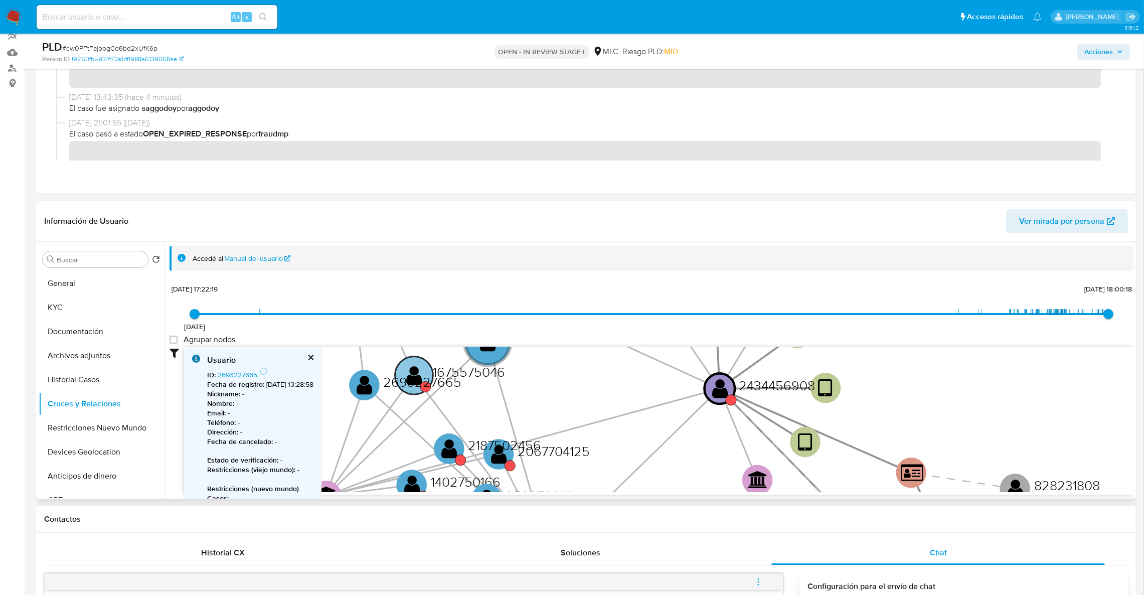
click at [420, 370] on text "" at bounding box center [414, 375] width 16 height 22
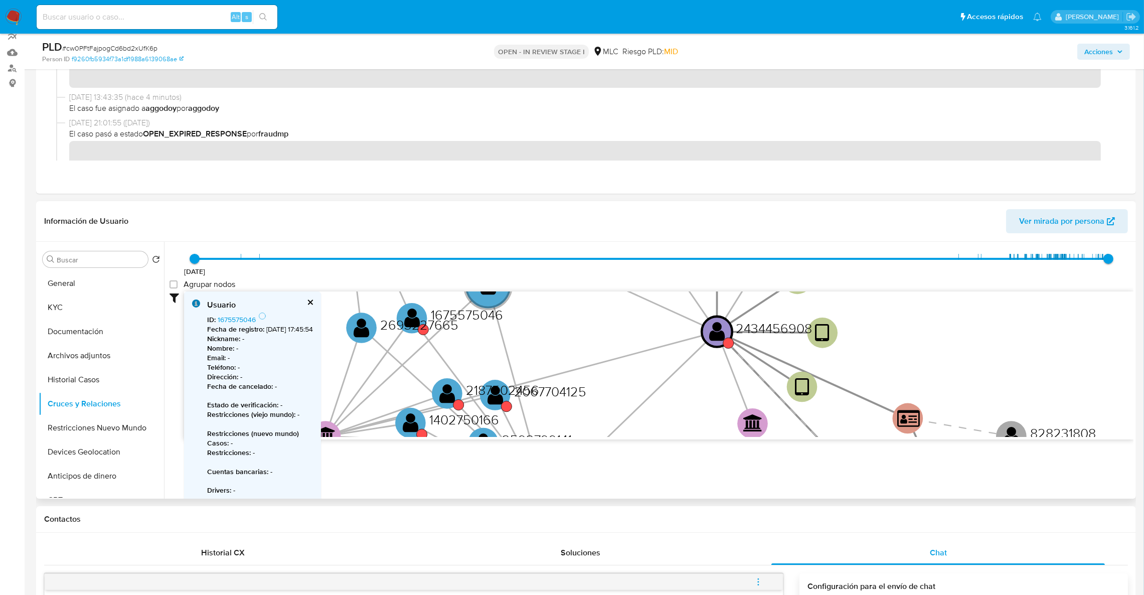
scroll to position [79, 0]
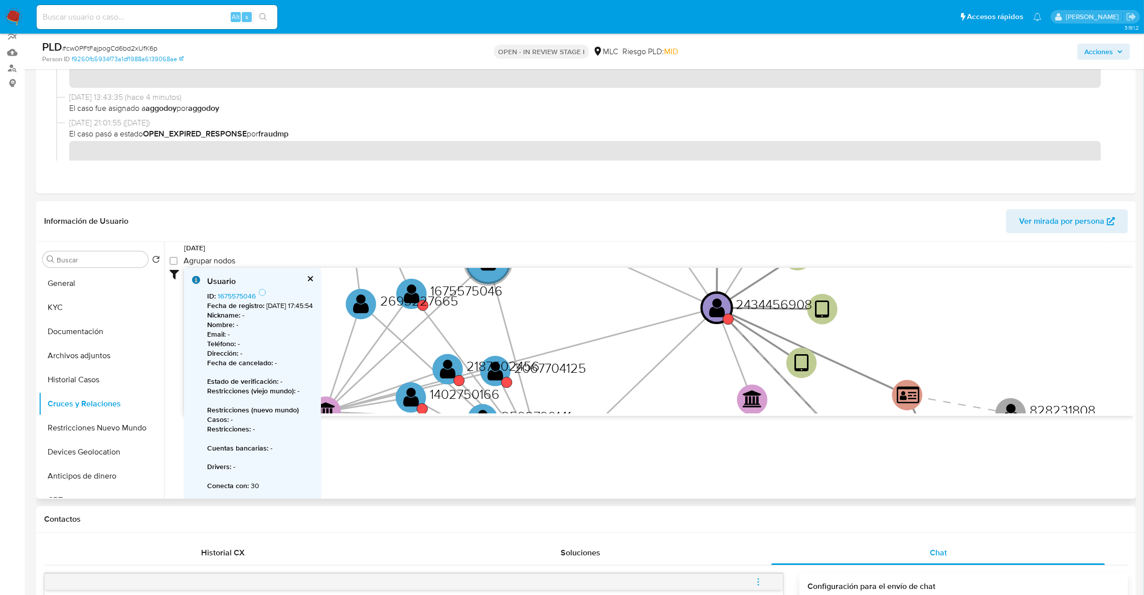
click at [237, 300] on b "Fecha de registro :" at bounding box center [235, 305] width 57 height 10
click at [236, 291] on link "1675575046" at bounding box center [237, 296] width 38 height 10
click at [481, 370] on text "2187502456" at bounding box center [503, 365] width 73 height 19
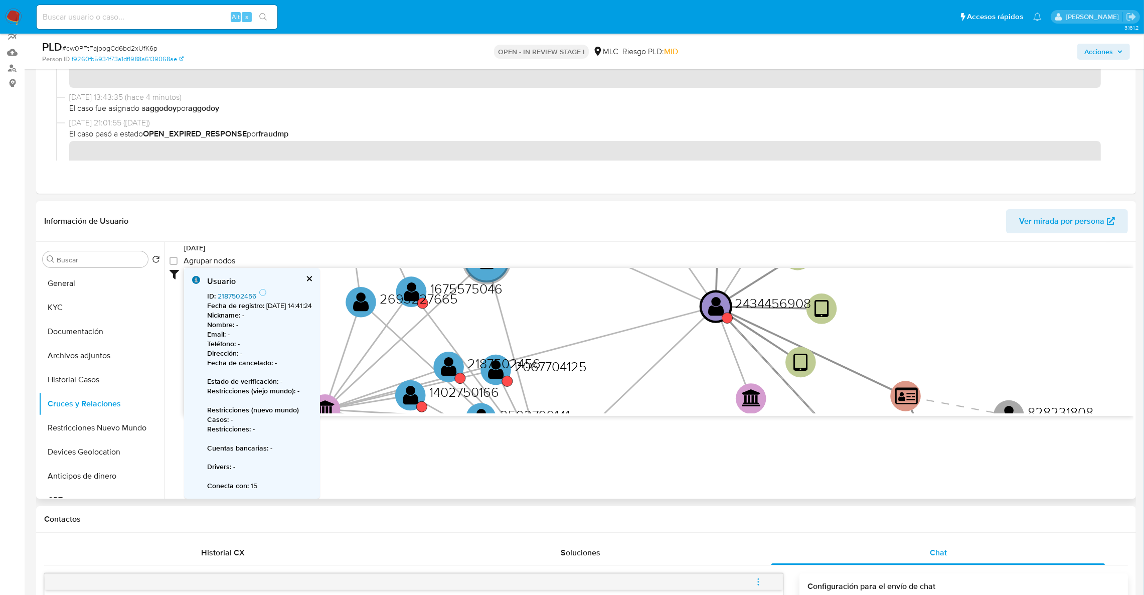
click at [254, 292] on link "2187502456" at bounding box center [237, 296] width 39 height 10
click at [89, 356] on button "Archivos adjuntos" at bounding box center [97, 356] width 117 height 24
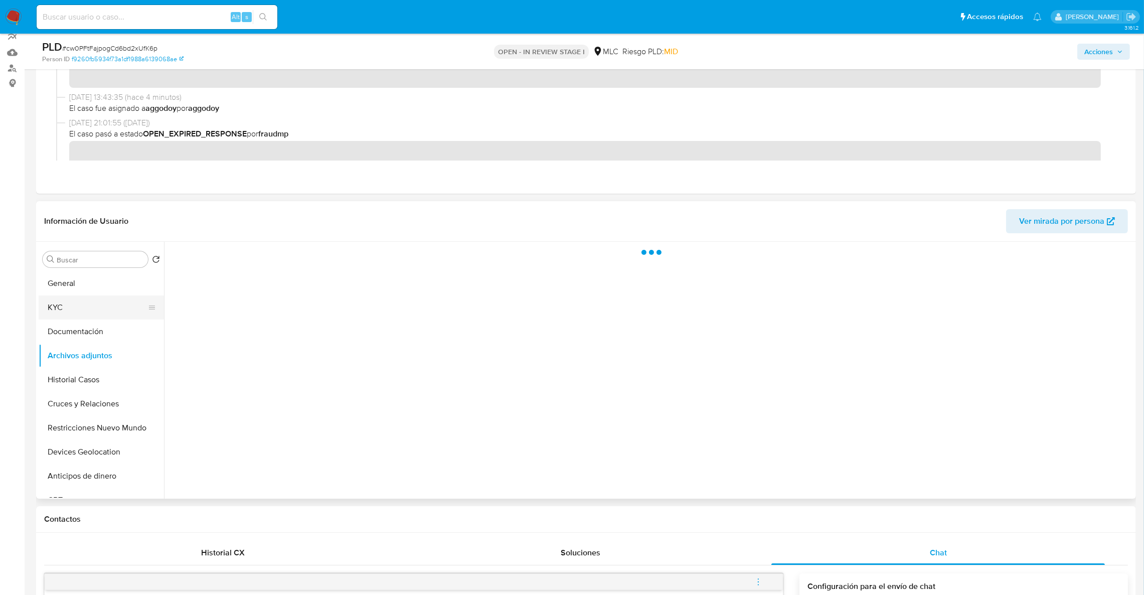
scroll to position [0, 0]
click at [80, 305] on button "KYC" at bounding box center [97, 307] width 117 height 24
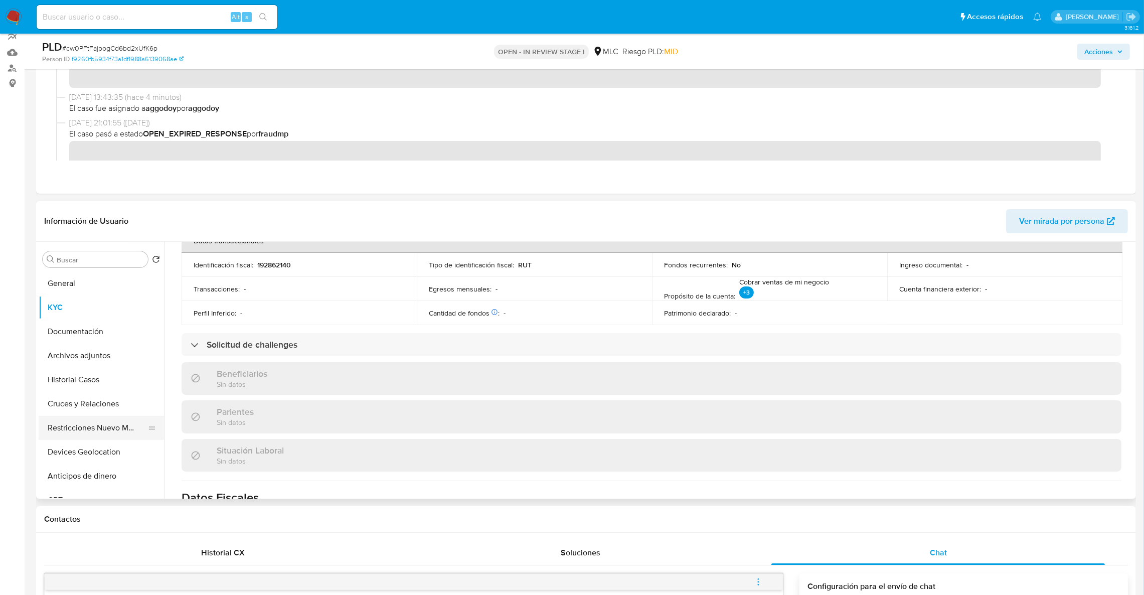
scroll to position [318, 0]
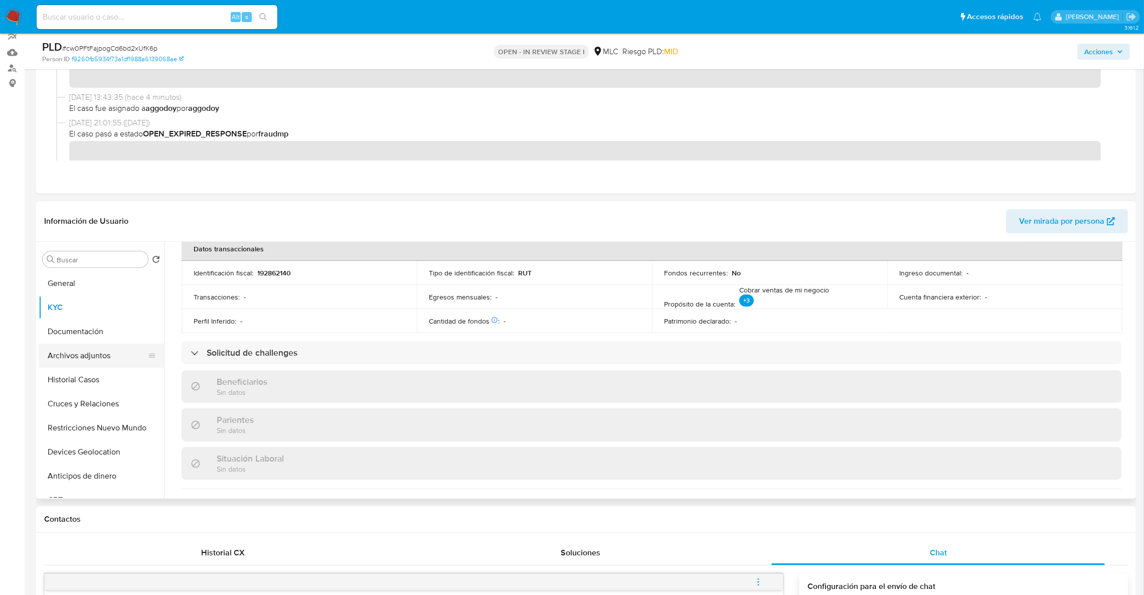
click at [97, 354] on button "Archivos adjuntos" at bounding box center [97, 356] width 117 height 24
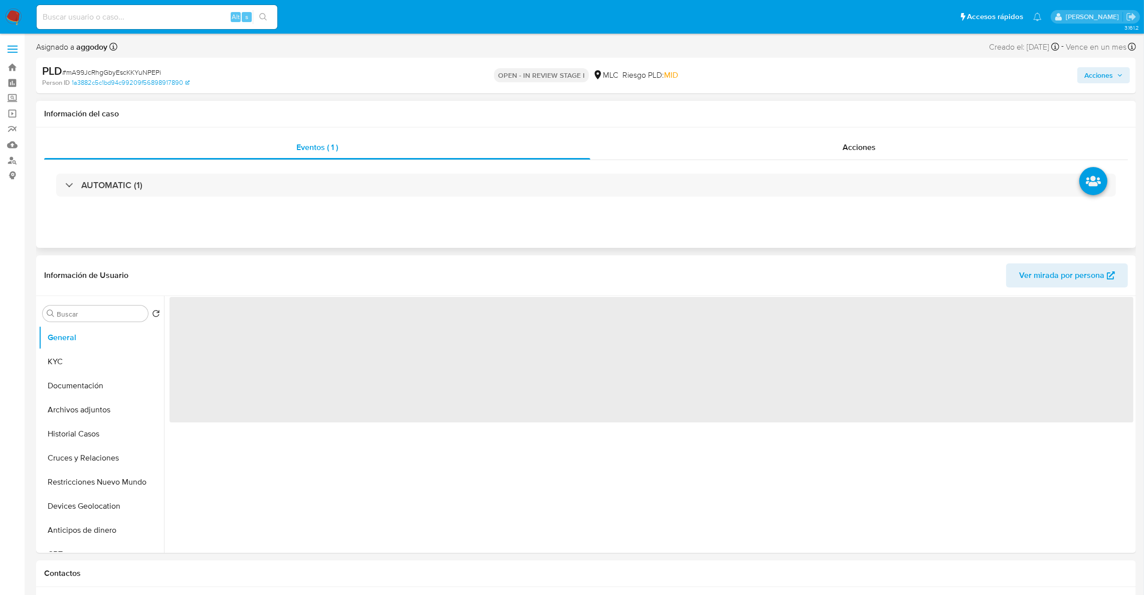
select select "10"
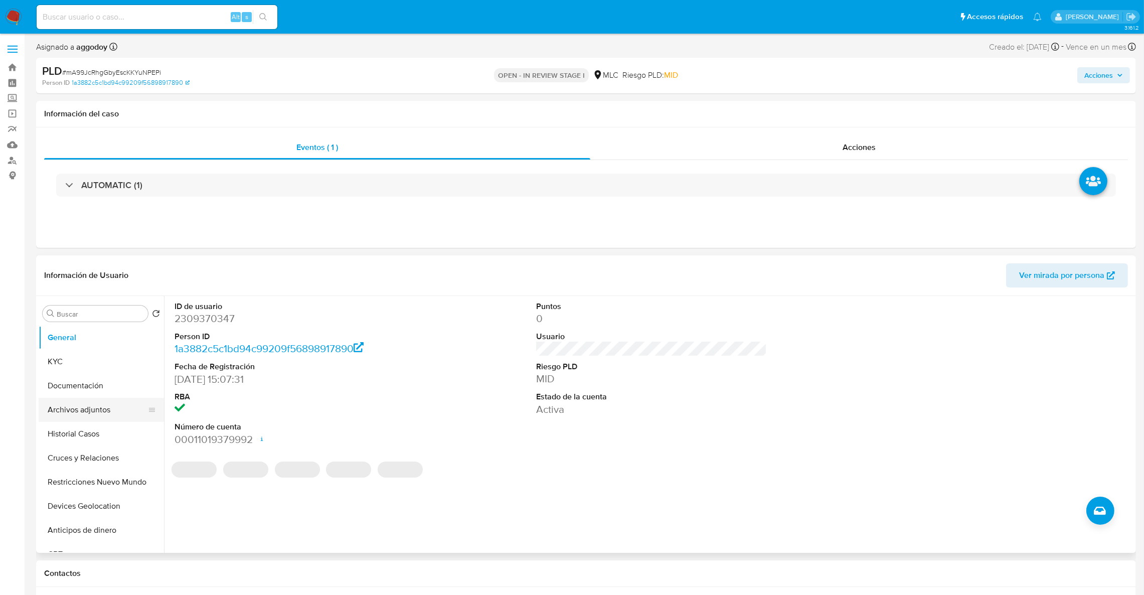
click at [108, 399] on button "Archivos adjuntos" at bounding box center [97, 410] width 117 height 24
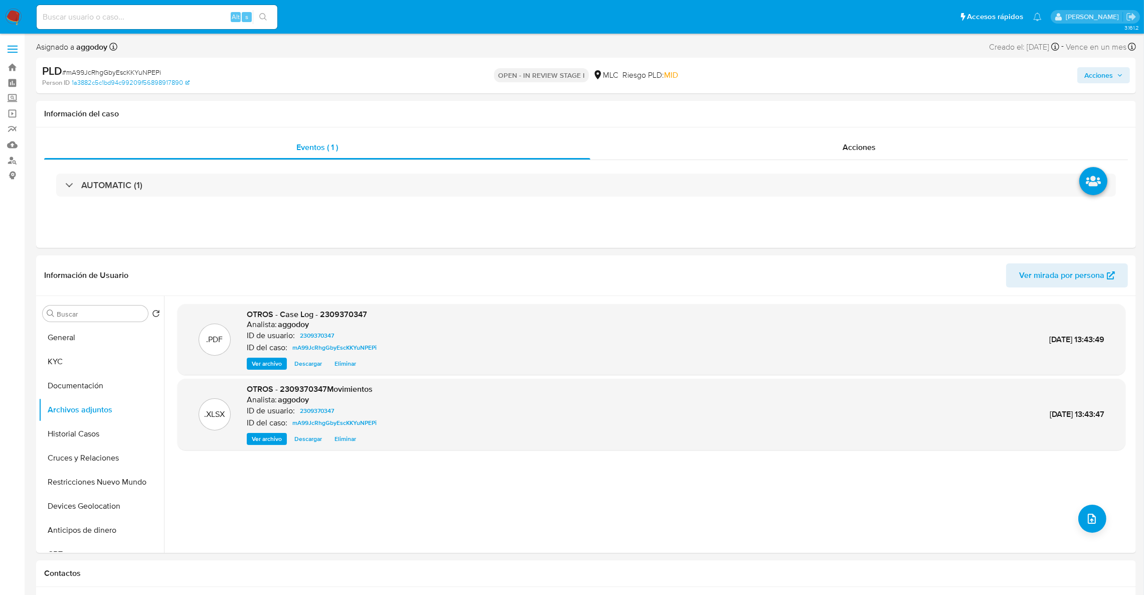
click at [1085, 74] on span "Acciones" at bounding box center [1099, 75] width 29 height 16
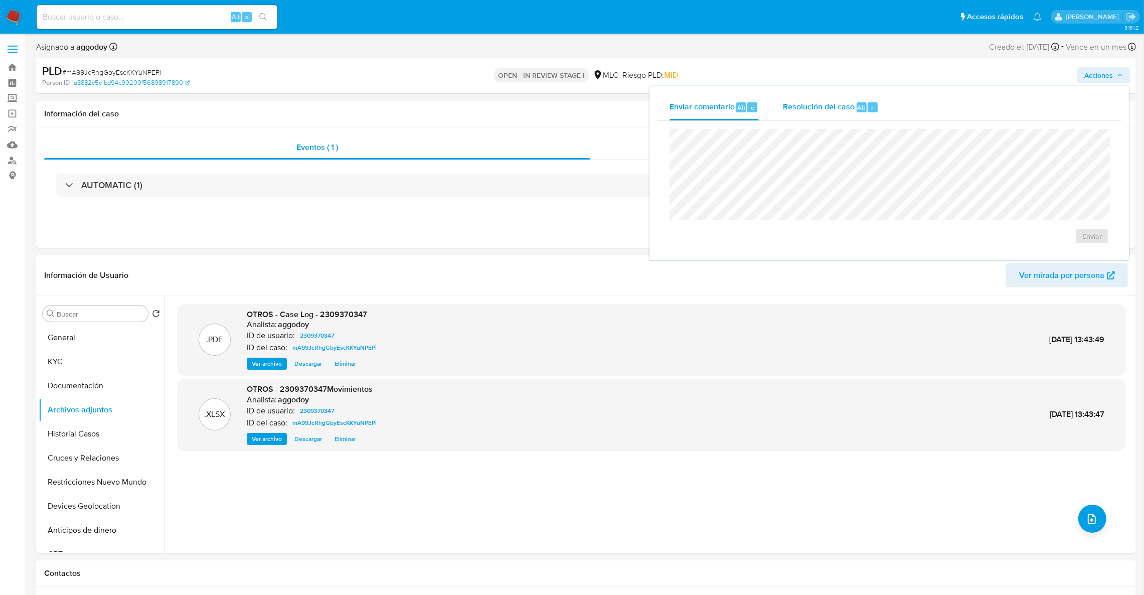
click at [836, 119] on div "Resolución del caso Alt r" at bounding box center [831, 107] width 96 height 26
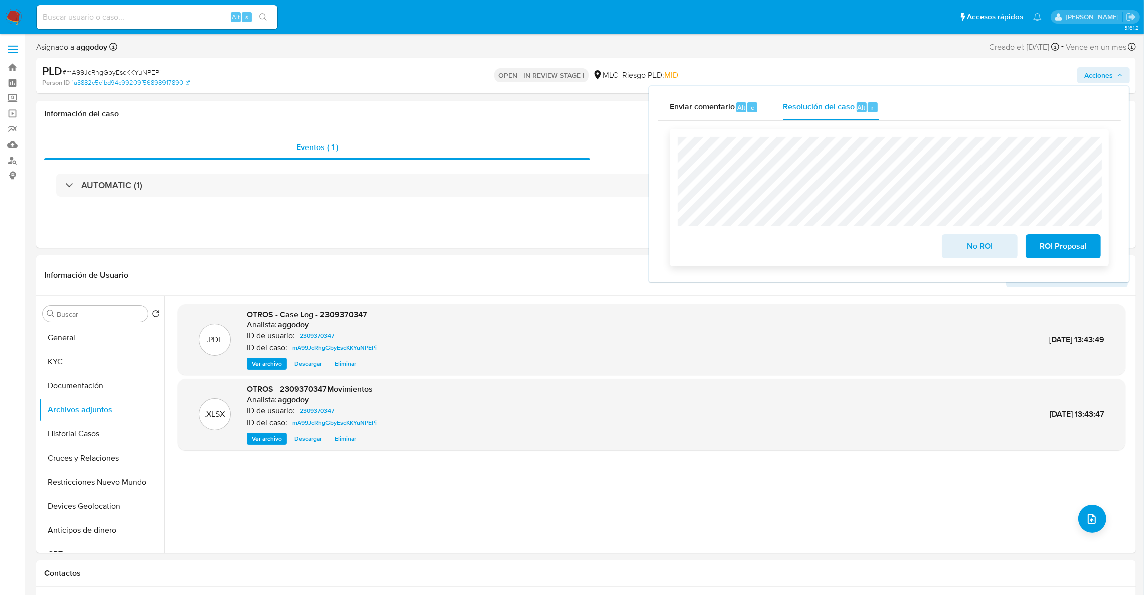
click at [977, 245] on span "No ROI" at bounding box center [979, 246] width 49 height 22
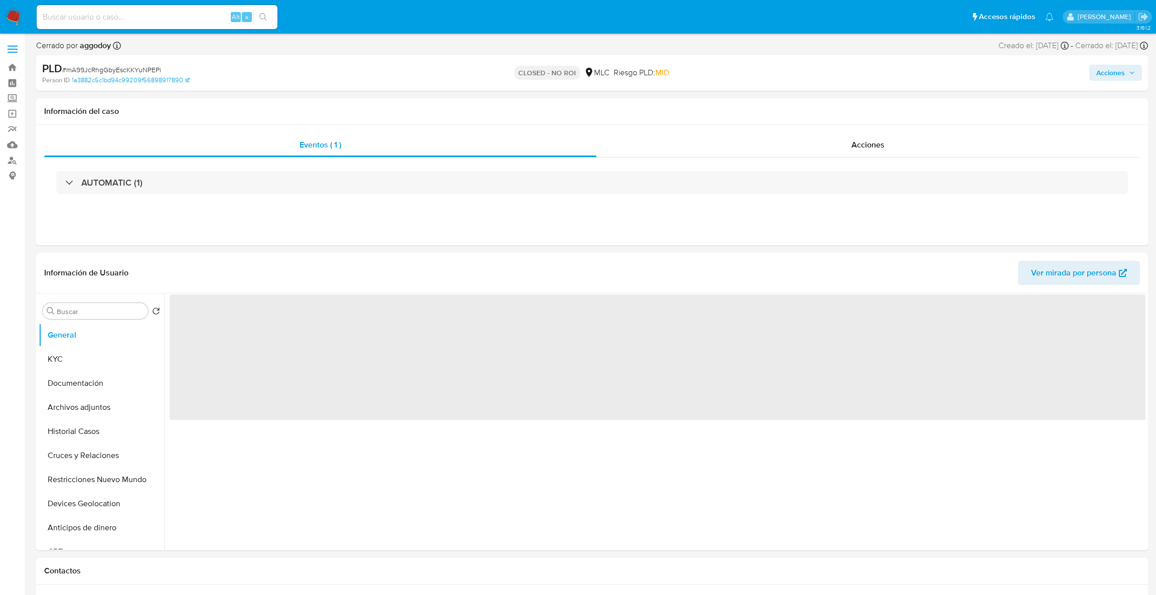
select select "10"
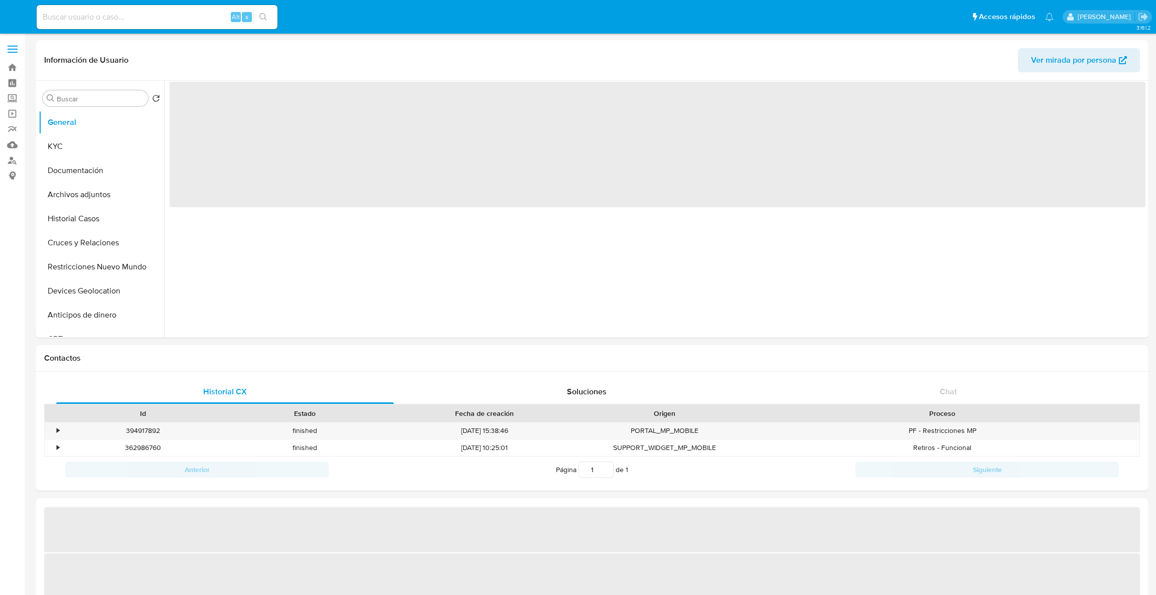
select select "10"
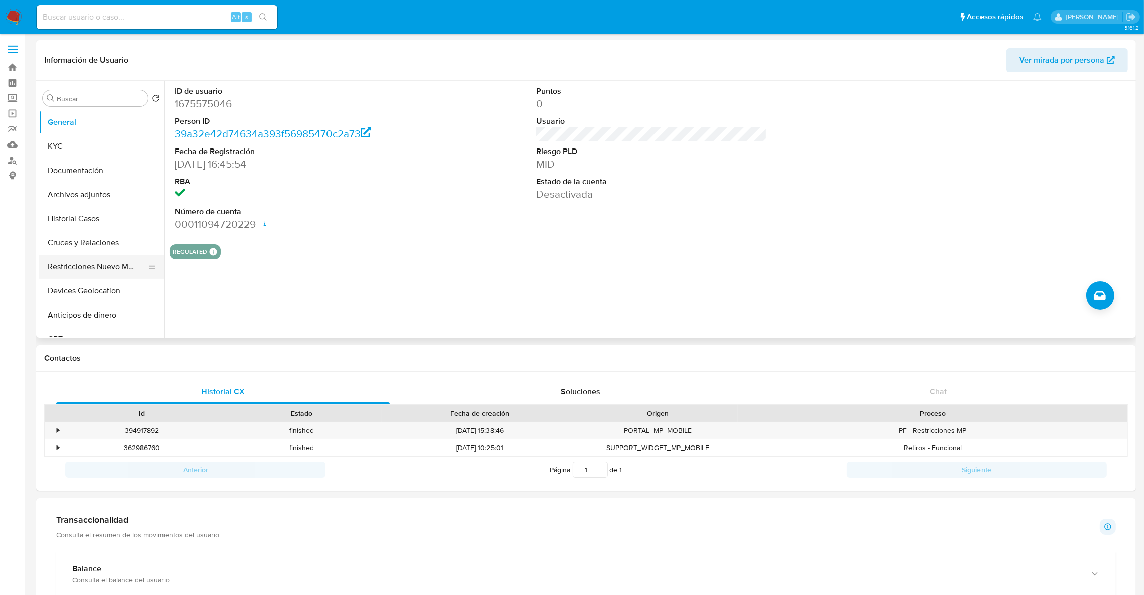
click at [59, 273] on button "Restricciones Nuevo Mundo" at bounding box center [97, 267] width 117 height 24
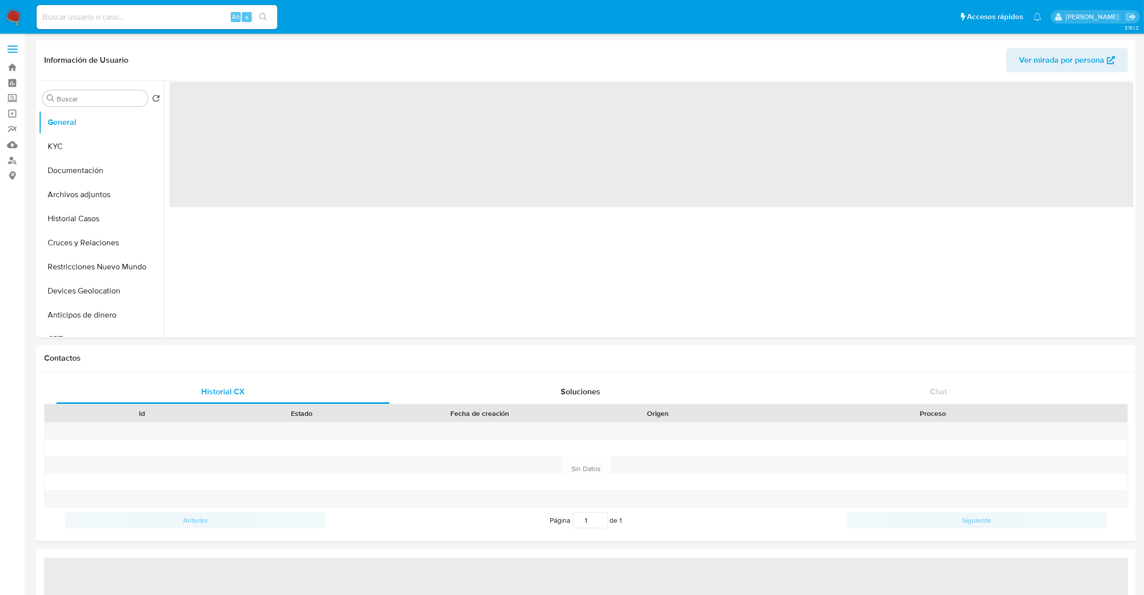
select select "10"
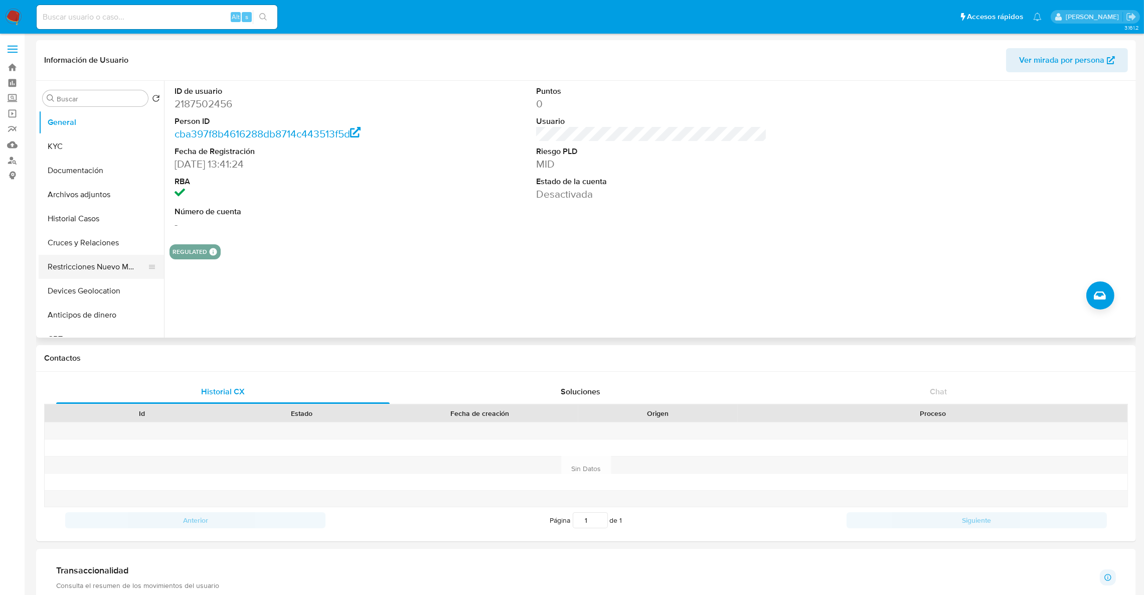
click at [67, 269] on button "Restricciones Nuevo Mundo" at bounding box center [97, 267] width 117 height 24
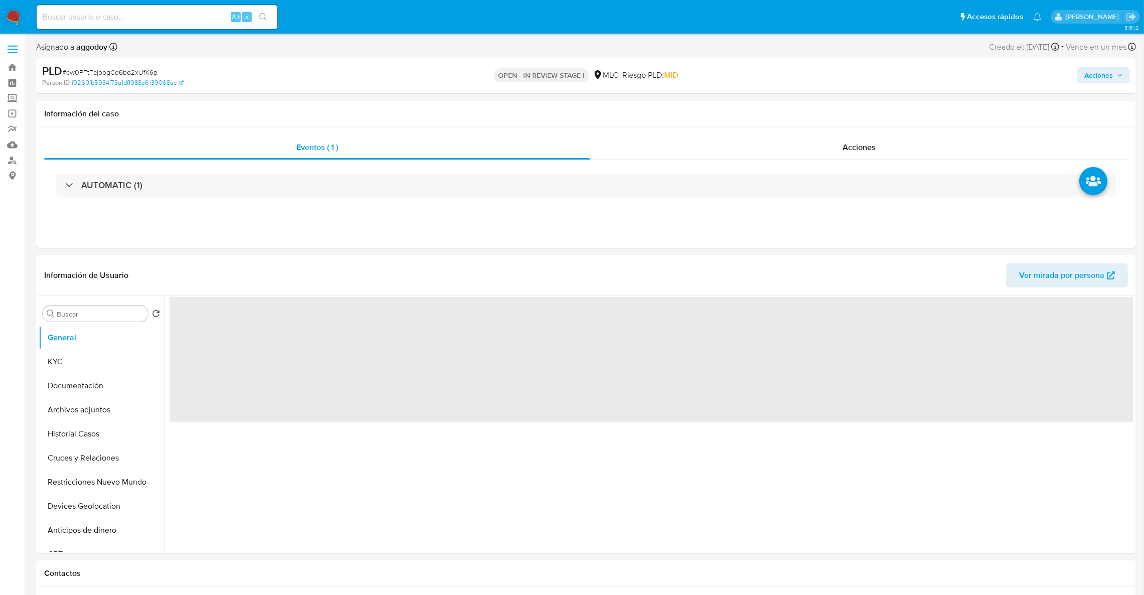
select select "10"
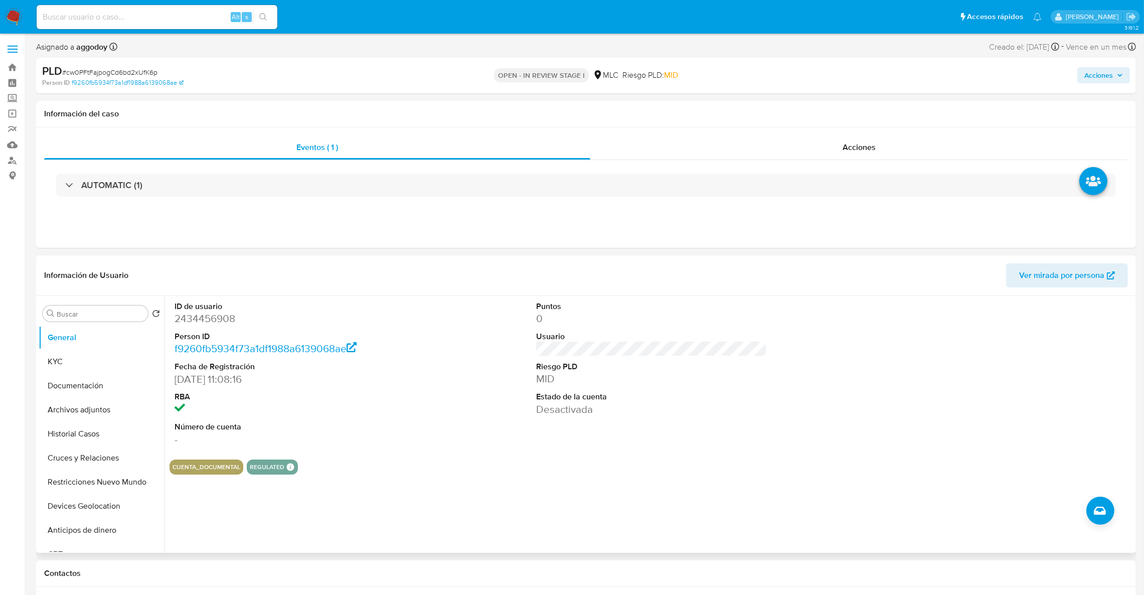
click at [229, 310] on dt "ID de usuario" at bounding box center [290, 306] width 231 height 11
click at [227, 312] on dd "2434456908" at bounding box center [290, 319] width 231 height 14
copy dd "2434456908"
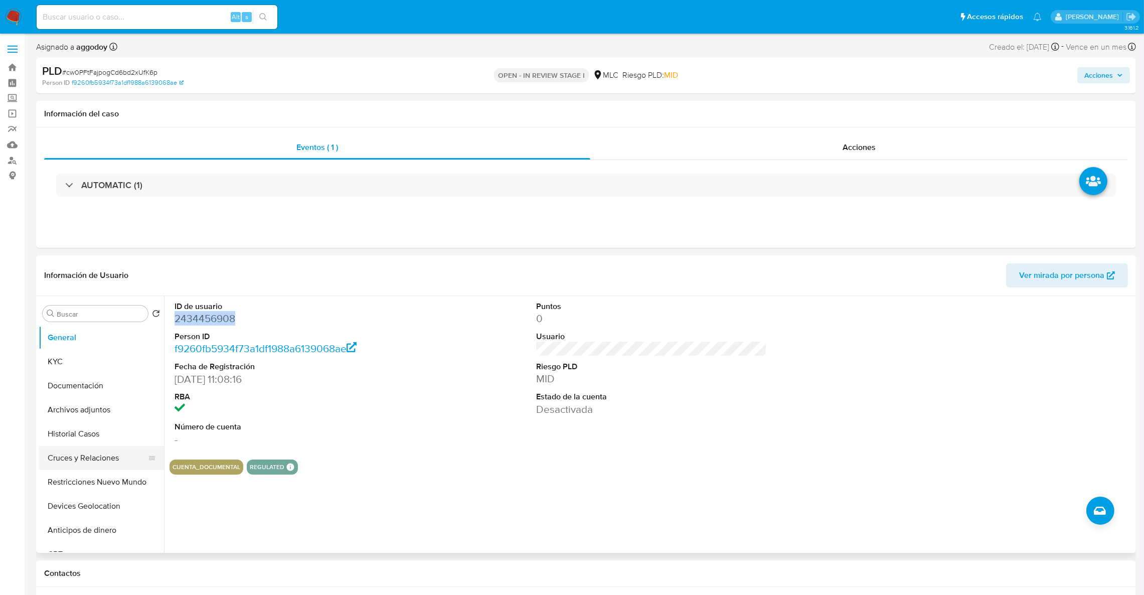
click at [99, 469] on button "Cruces y Relaciones" at bounding box center [97, 458] width 117 height 24
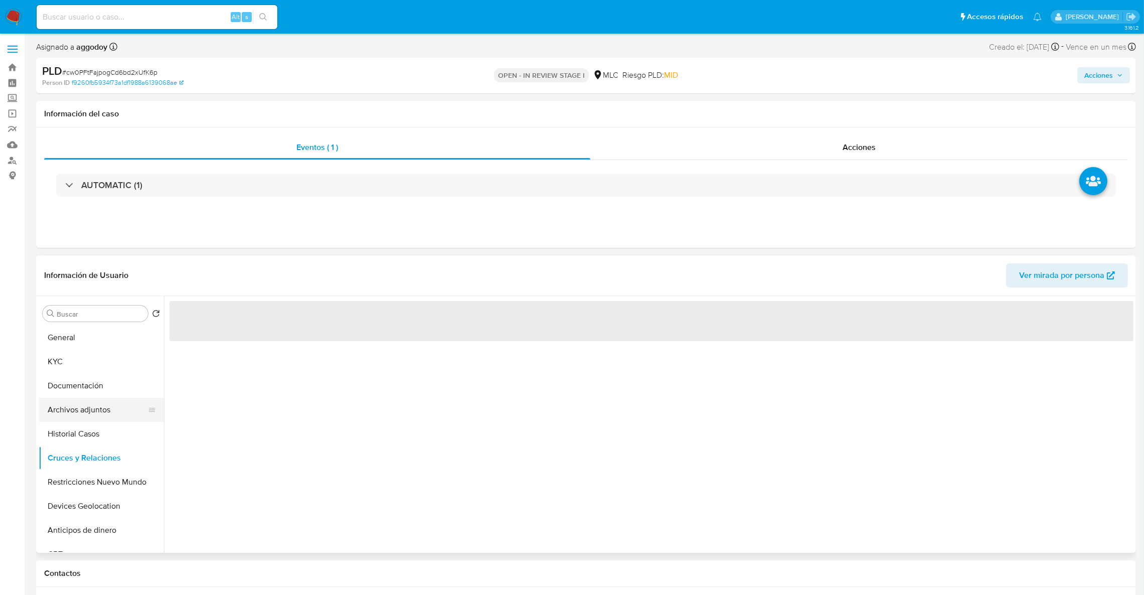
click at [100, 408] on button "Archivos adjuntos" at bounding box center [97, 410] width 117 height 24
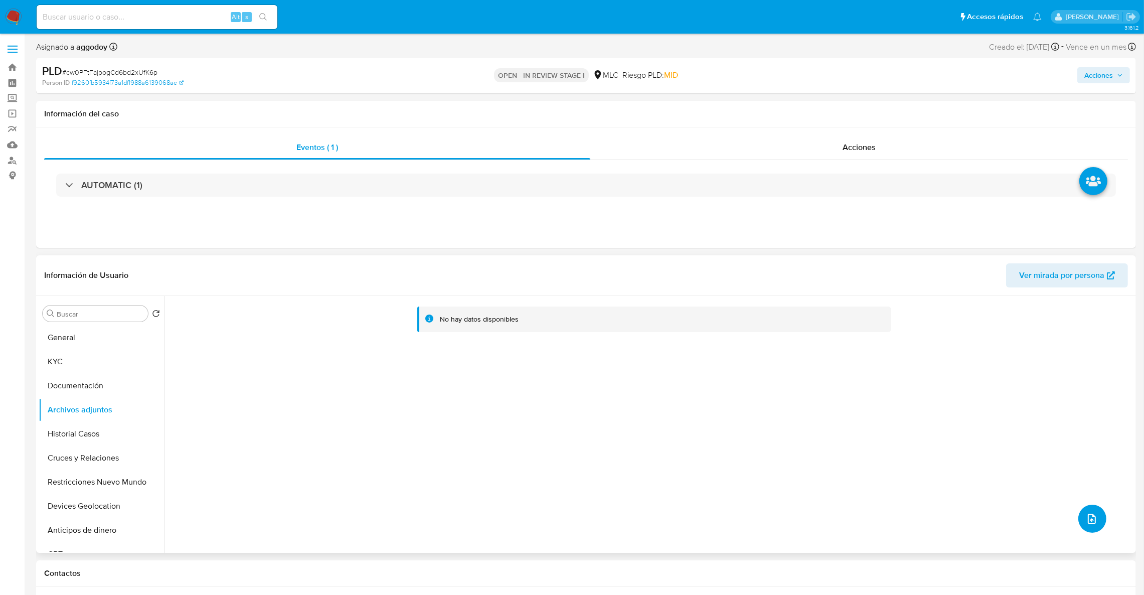
click at [1091, 508] on button "upload-file" at bounding box center [1093, 519] width 28 height 28
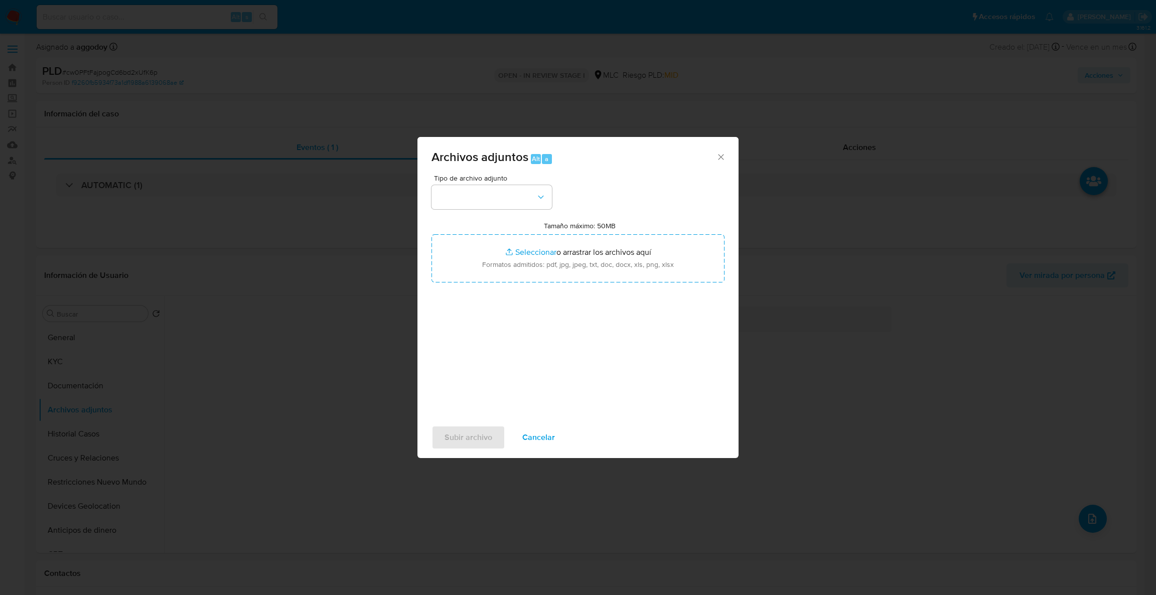
click at [583, 215] on div "Tipo de archivo adjunto Tamaño máximo: 50MB Seleccionar archivos Seleccionar o …" at bounding box center [577, 293] width 293 height 237
click at [514, 202] on button "button" at bounding box center [491, 197] width 120 height 24
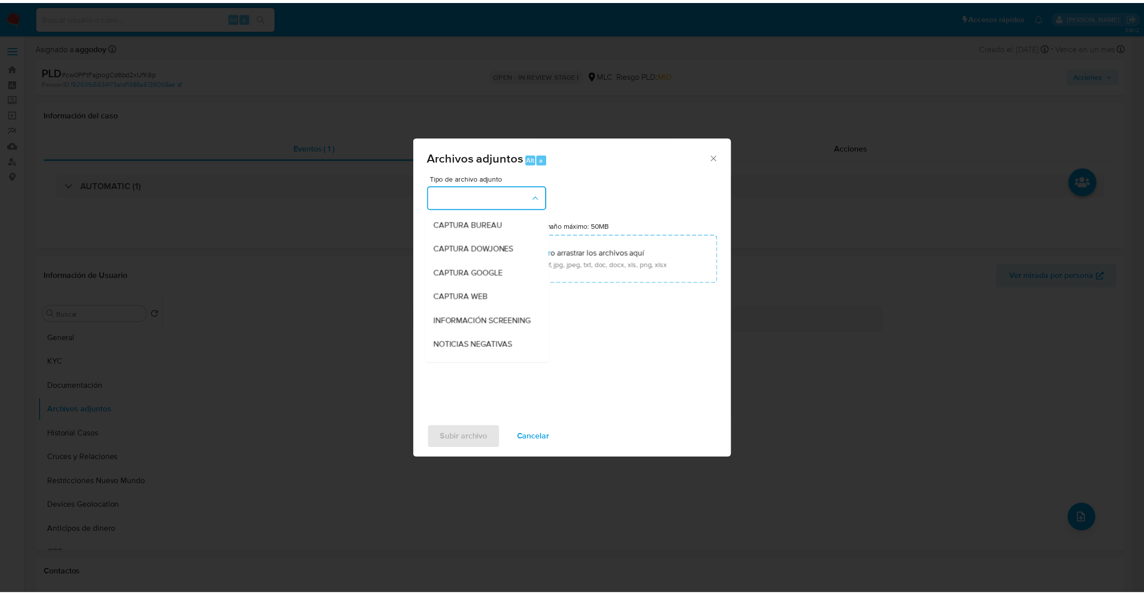
scroll to position [67, 0]
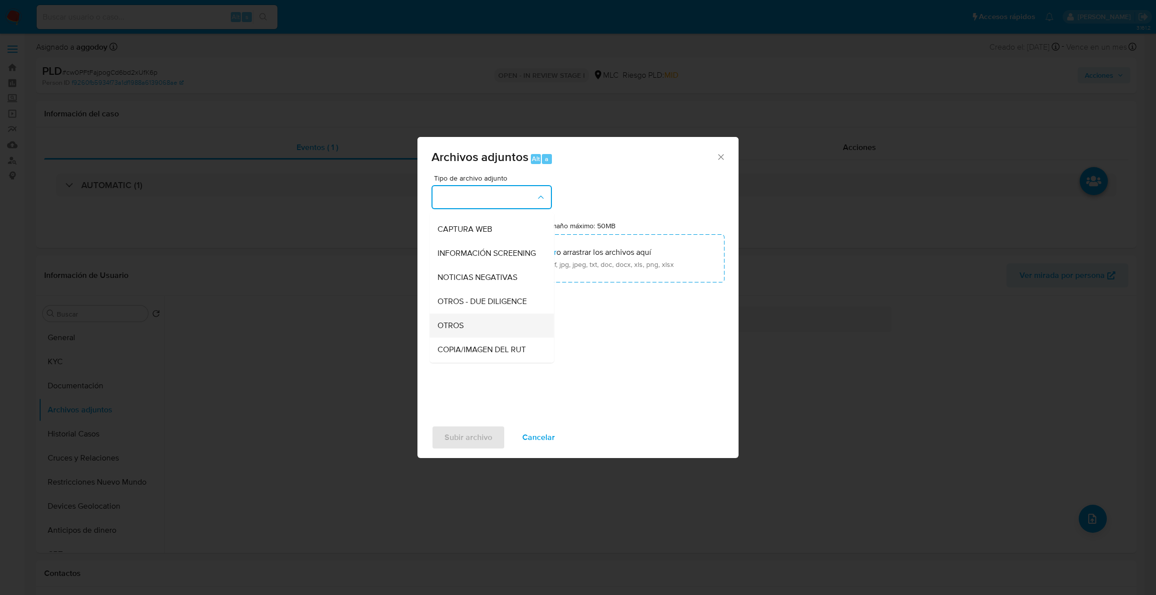
click at [496, 333] on div "OTROS" at bounding box center [488, 326] width 102 height 24
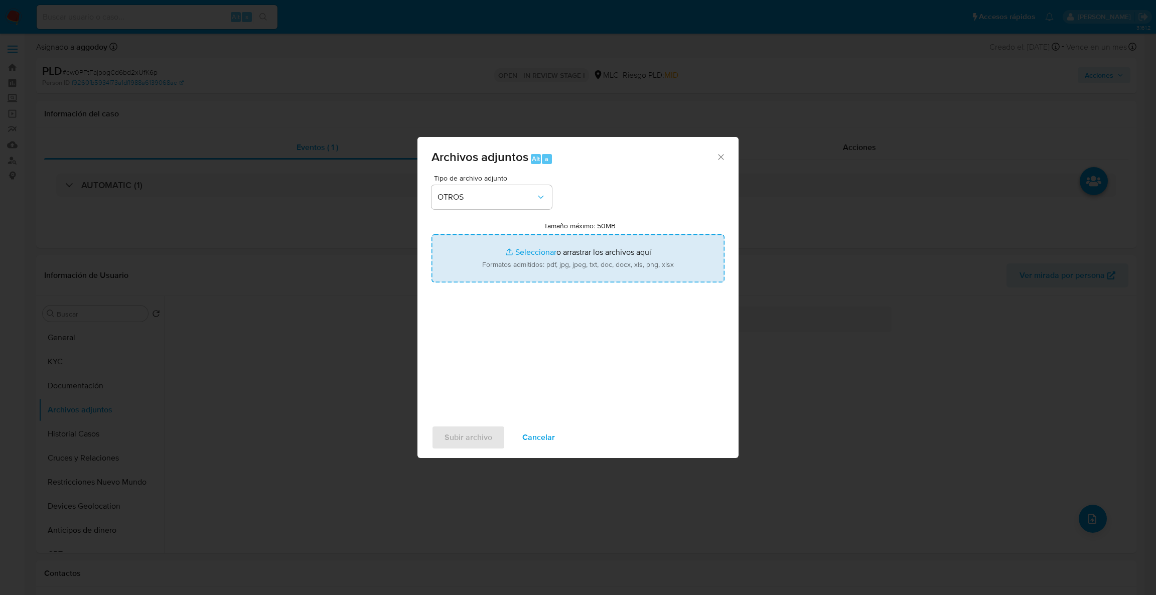
click at [511, 254] on input "Tamaño máximo: 50MB Seleccionar archivos" at bounding box center [577, 258] width 293 height 48
type input "C:\fakepath\Case Log - 2434456908.pdf"
click at [637, 281] on input "Tamaño máximo: 50MB Seleccionar archivos" at bounding box center [577, 258] width 293 height 48
click at [556, 270] on input "Tamaño máximo: 50MB Seleccionar archivos" at bounding box center [577, 258] width 293 height 48
type input "C:\fakepath\2434456908Movimientos .xlsx"
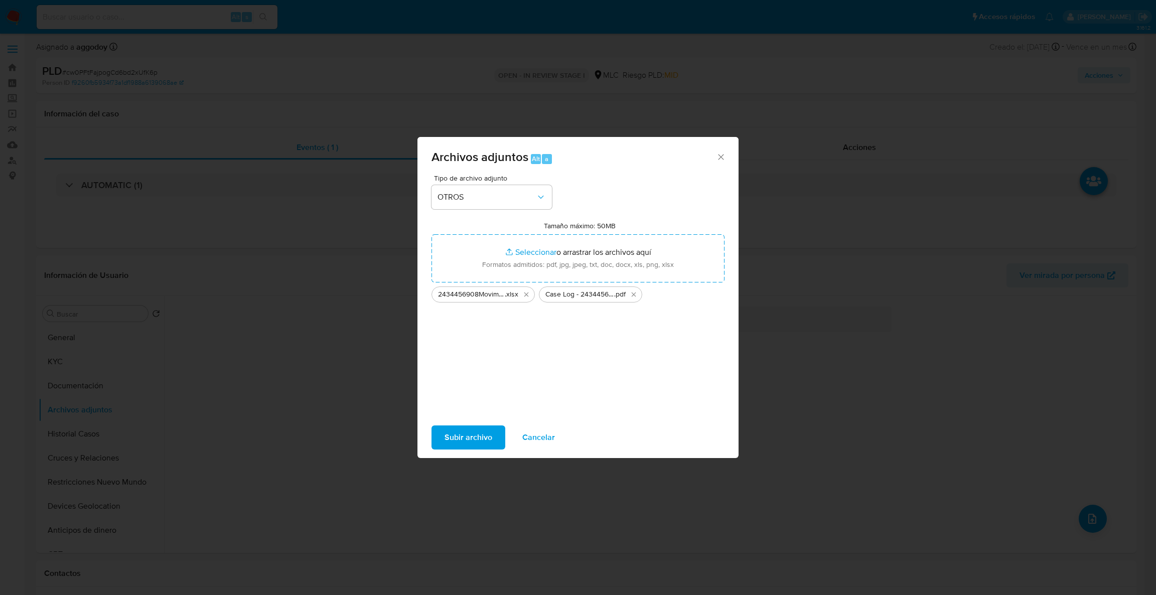
click at [477, 432] on span "Subir archivo" at bounding box center [468, 437] width 48 height 22
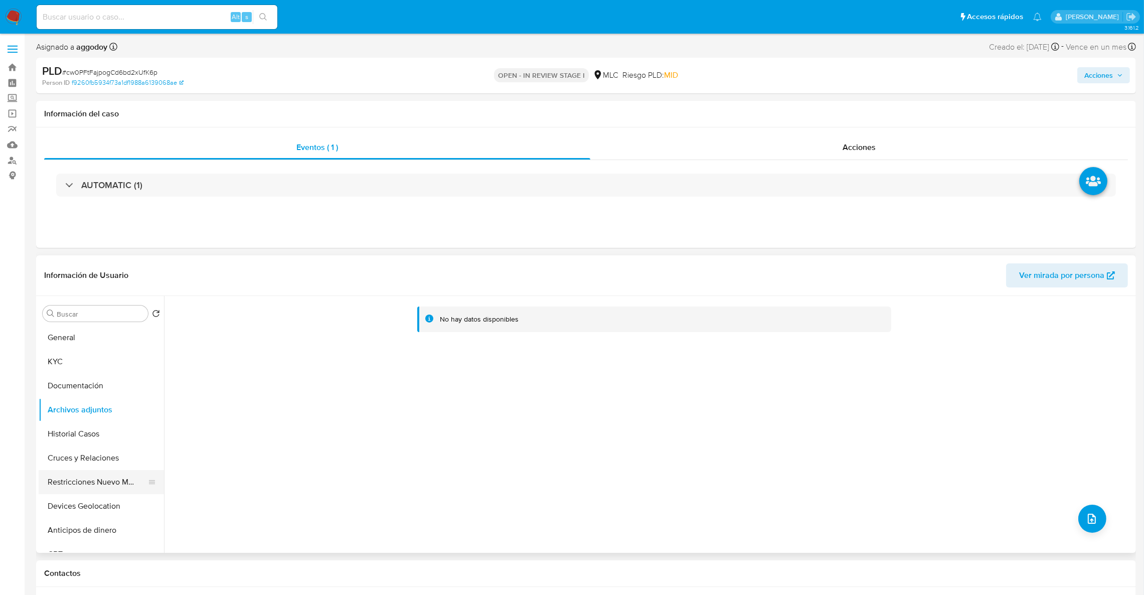
click at [83, 476] on button "Restricciones Nuevo Mundo" at bounding box center [97, 482] width 117 height 24
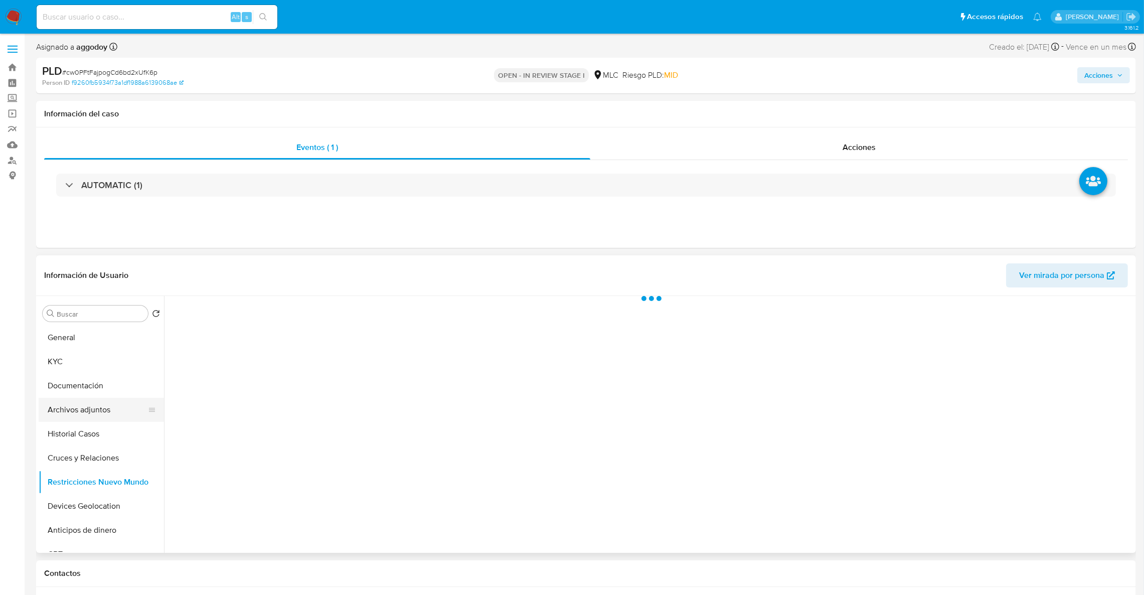
click at [90, 417] on button "Archivos adjuntos" at bounding box center [97, 410] width 117 height 24
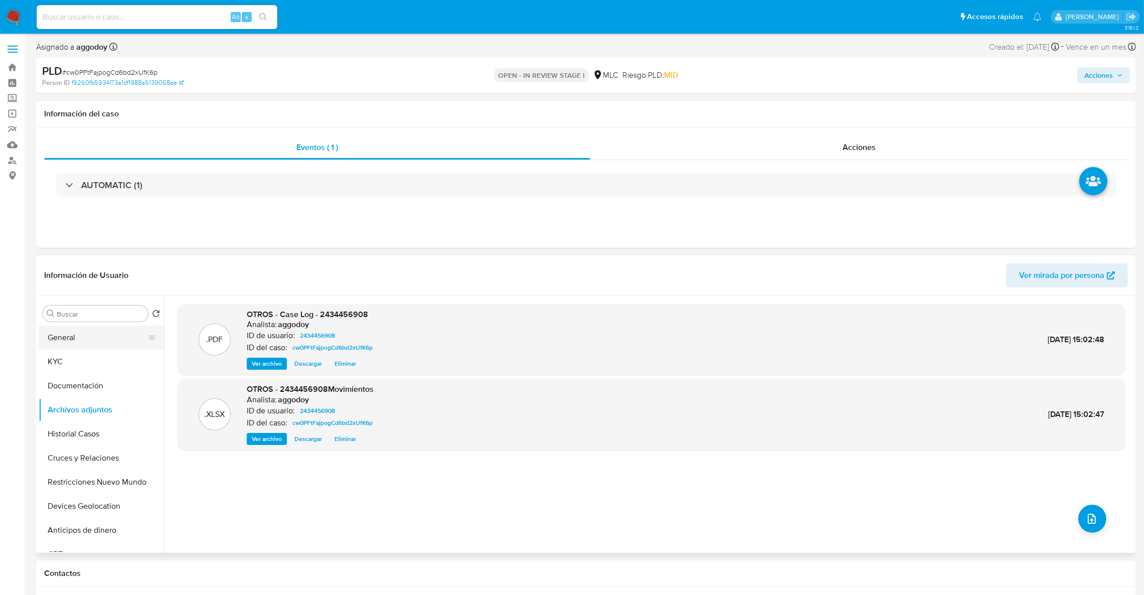
click at [77, 330] on button "General" at bounding box center [97, 338] width 117 height 24
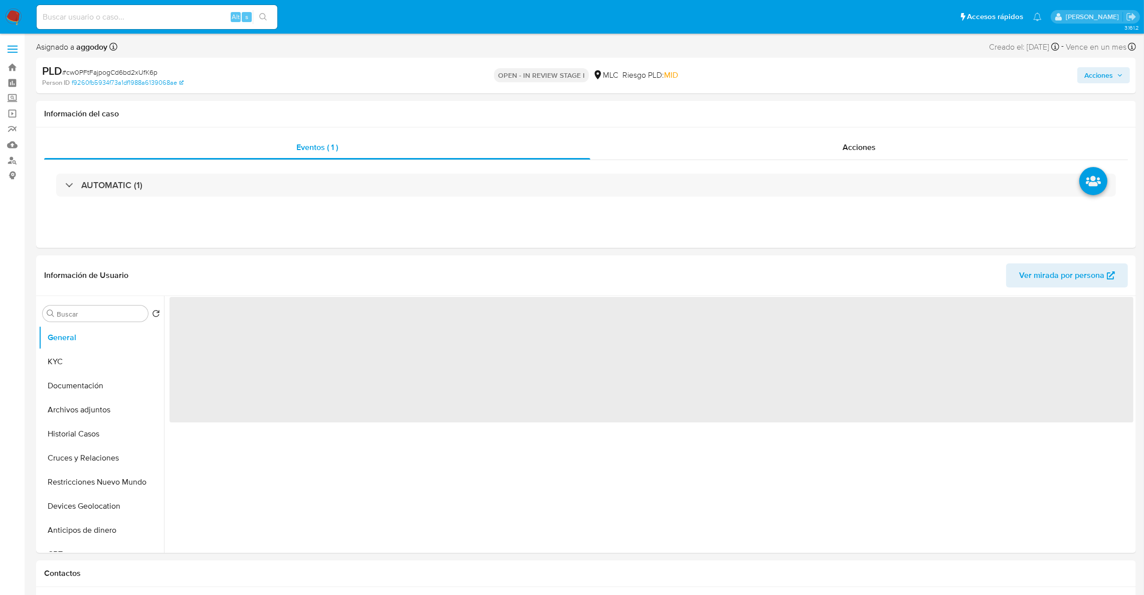
click at [1116, 69] on span "Acciones" at bounding box center [1104, 75] width 39 height 14
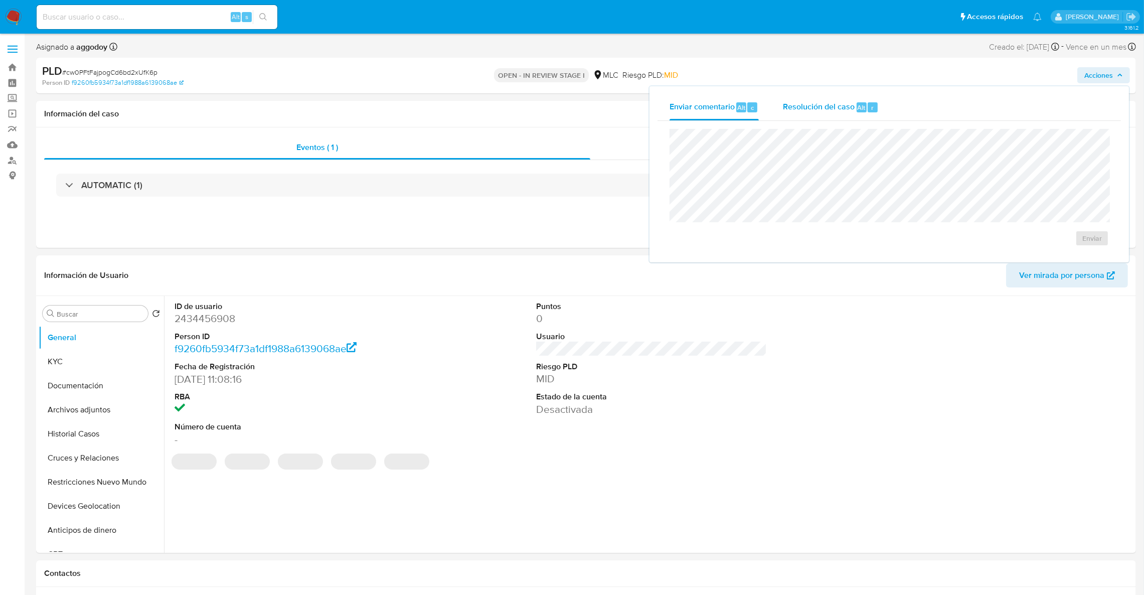
click at [832, 106] on span "Resolución del caso" at bounding box center [819, 107] width 72 height 12
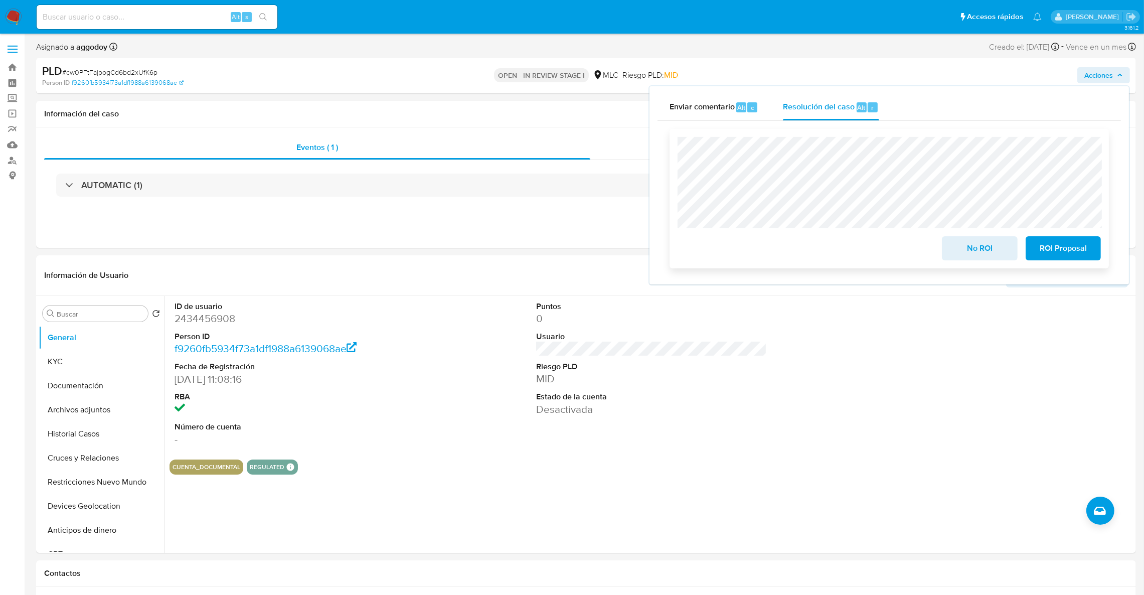
click at [1075, 249] on span "ROI Proposal" at bounding box center [1063, 248] width 49 height 22
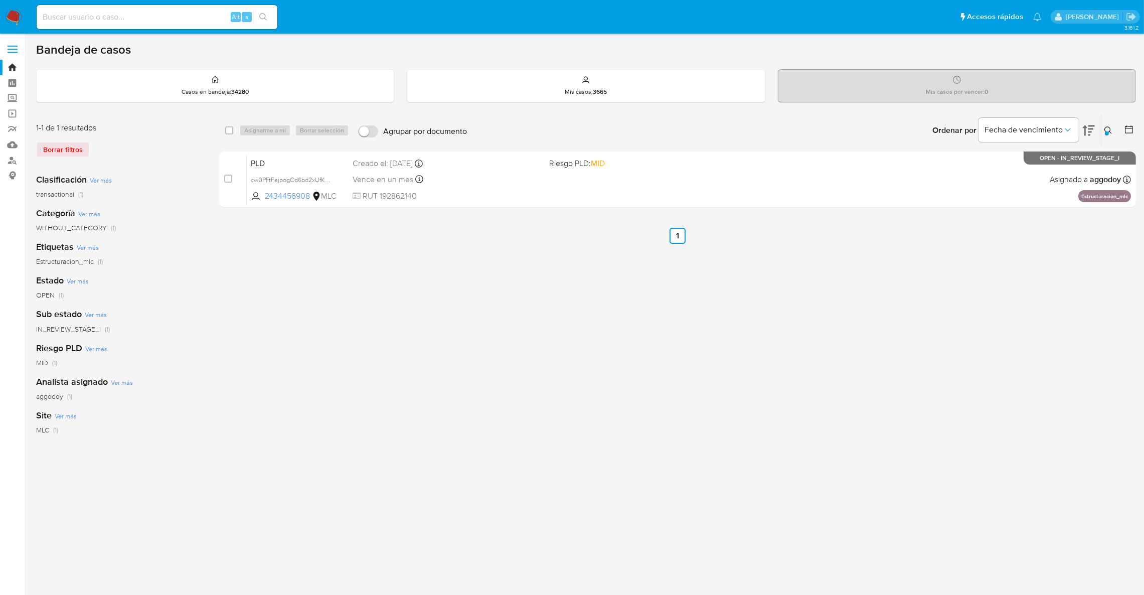
click at [1114, 129] on button at bounding box center [1110, 130] width 17 height 12
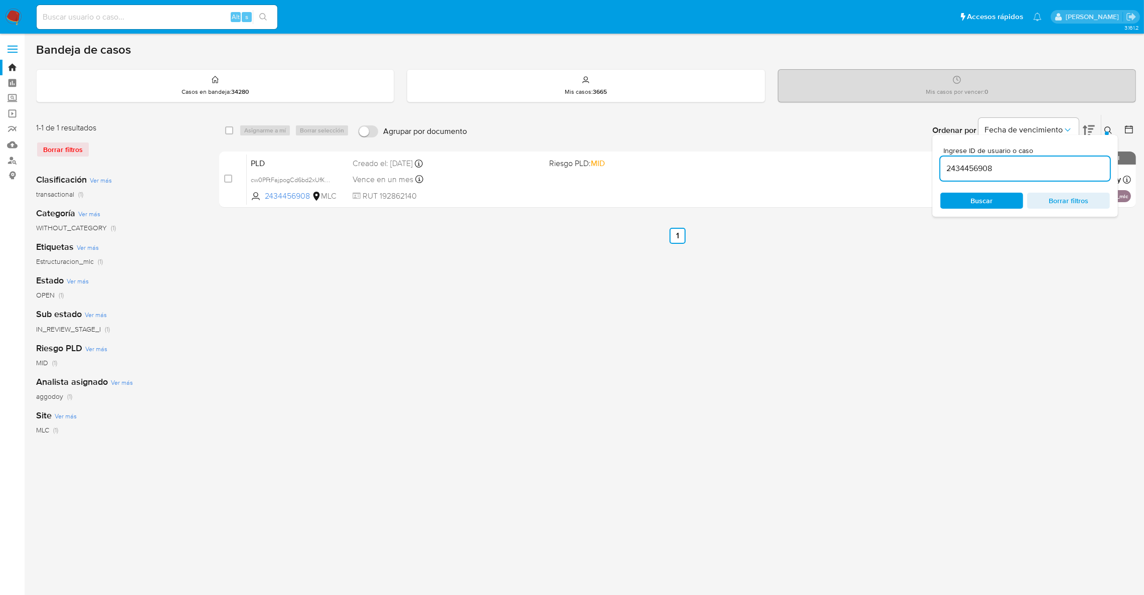
click at [1063, 171] on input "2434456908" at bounding box center [1026, 168] width 170 height 13
type input "2185019897"
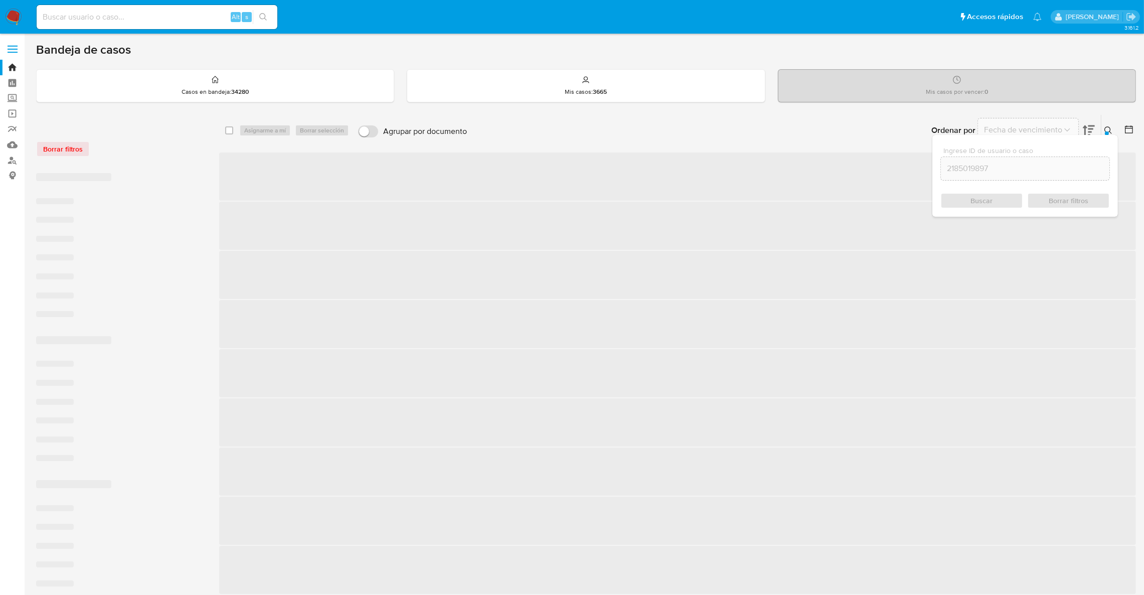
click at [1106, 132] on div at bounding box center [1107, 133] width 4 height 4
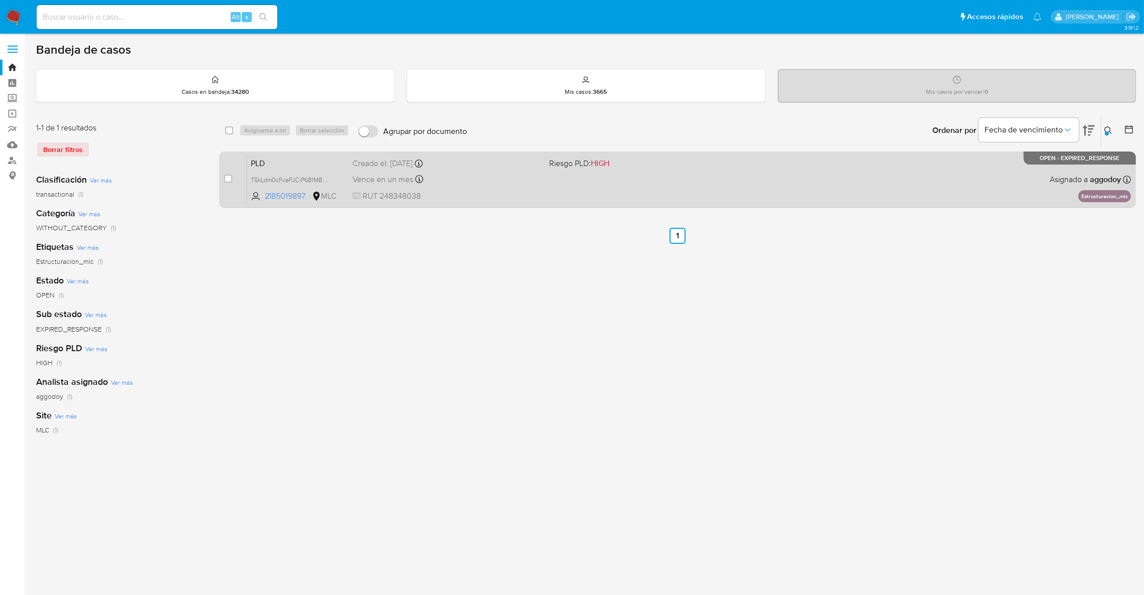
click at [851, 180] on div "PLD T5kLdm0cFceFJCiP681MBwMm 2185019897 MLC Riesgo PLD: HIGH Creado el: 12/08/2…" at bounding box center [689, 179] width 884 height 51
click at [229, 175] on input "checkbox" at bounding box center [228, 179] width 8 height 8
checkbox input "true"
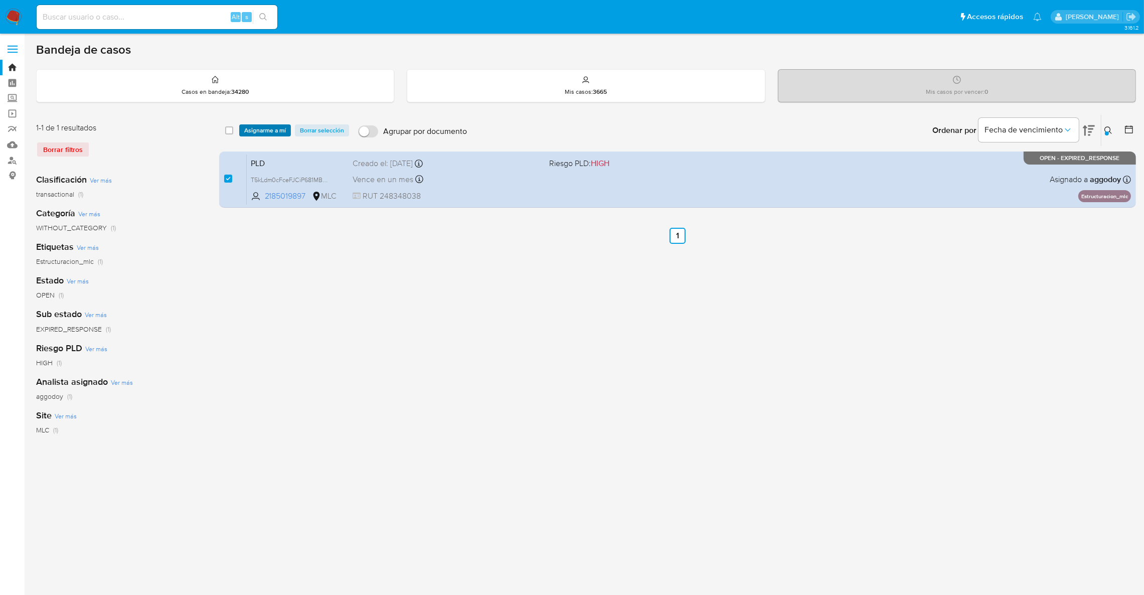
click at [273, 128] on span "Asignarme a mí" at bounding box center [265, 130] width 42 height 10
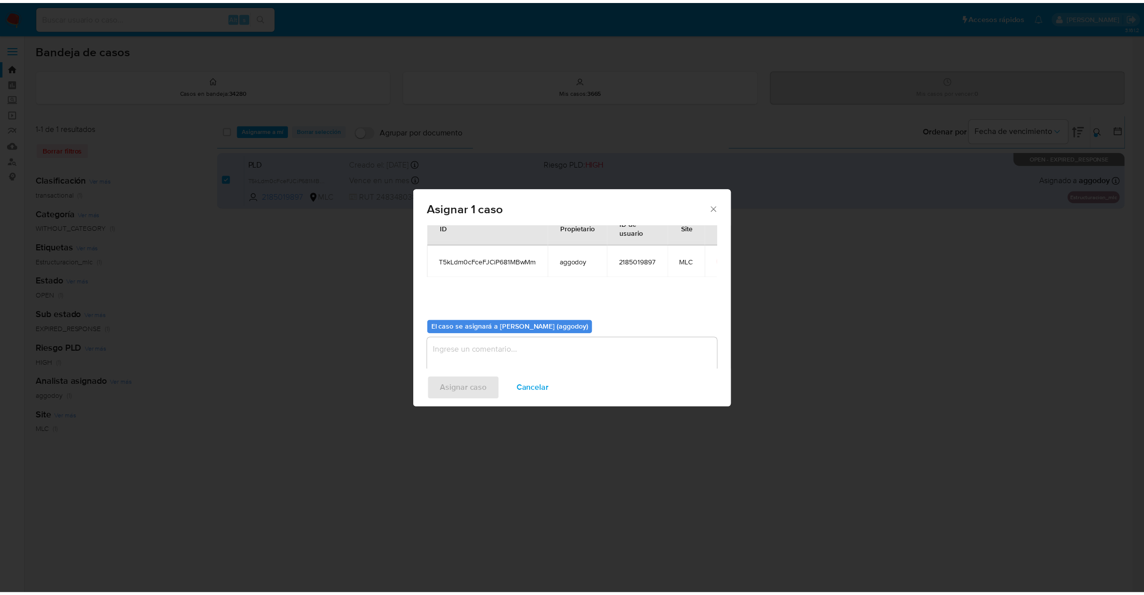
scroll to position [52, 0]
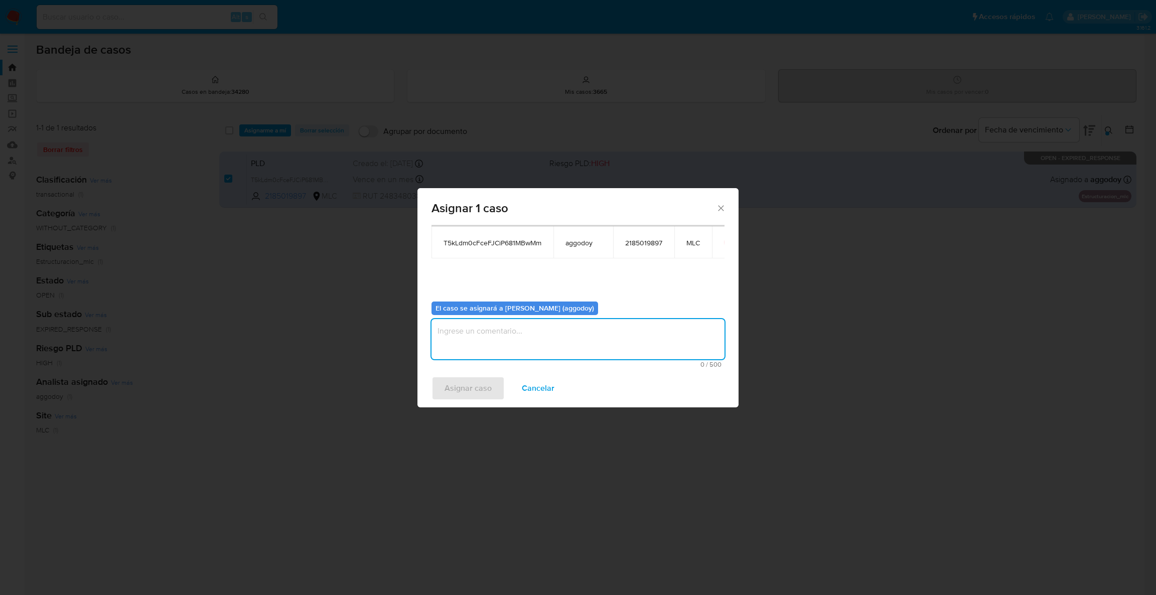
click at [557, 354] on textarea "assign-modal" at bounding box center [577, 339] width 293 height 40
type textarea ","
click at [507, 373] on div "Asignar caso Cancelar" at bounding box center [577, 388] width 321 height 38
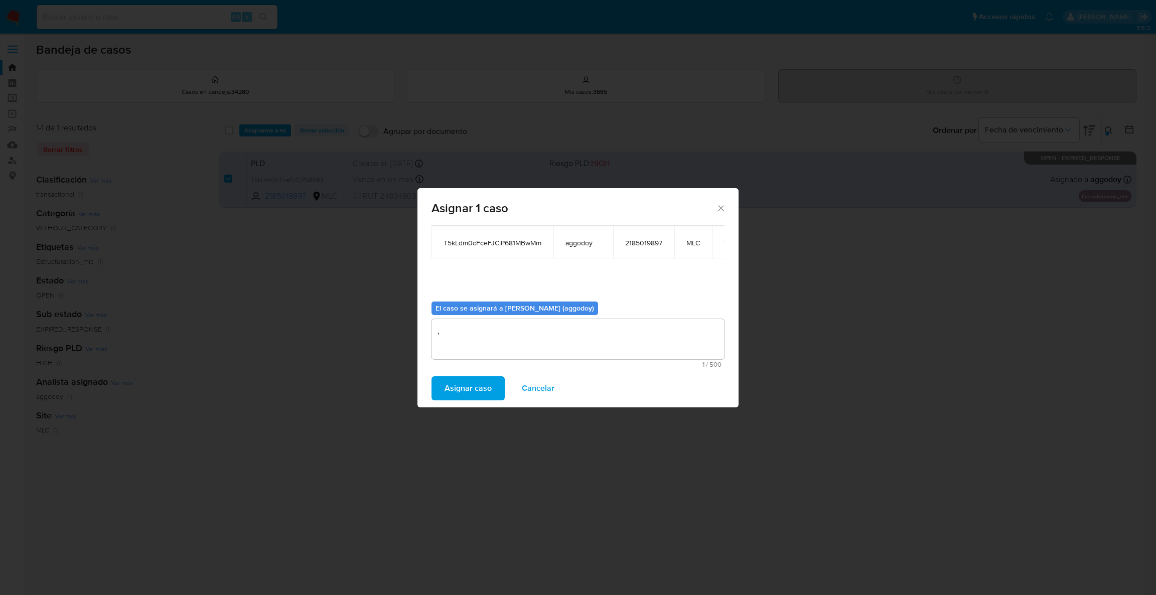
click at [487, 377] on span "Asignar caso" at bounding box center [467, 388] width 47 height 22
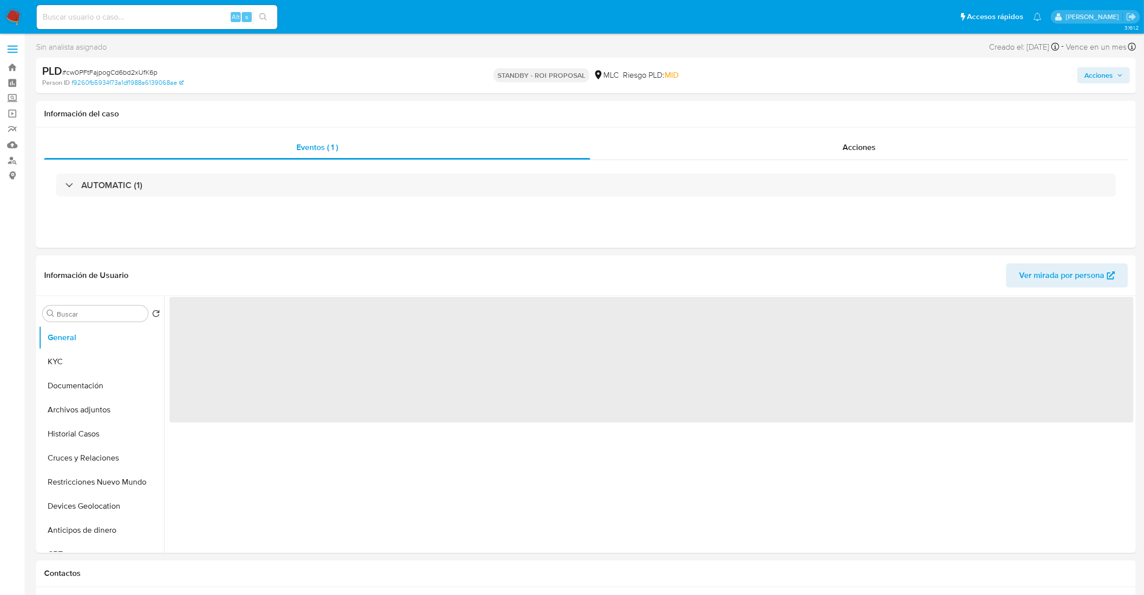
select select "10"
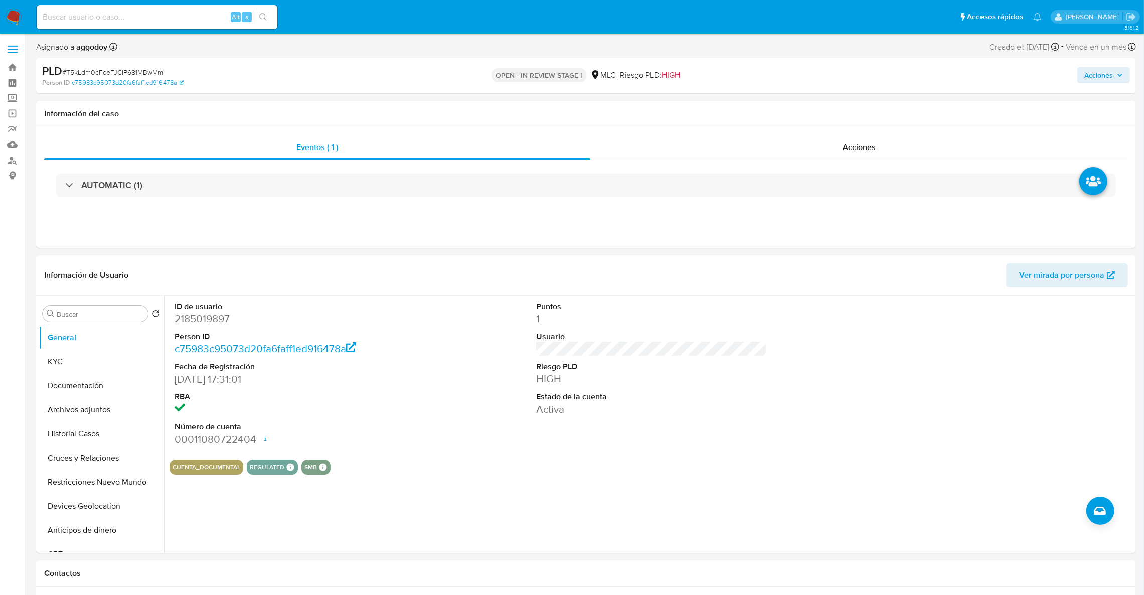
click at [135, 71] on span "# T5kLdm0cFceFJCiP681MBwMm" at bounding box center [112, 72] width 101 height 10
copy span "T5kLdm0cFceFJCiP681MBwMm"
click at [227, 310] on dt "ID de usuario" at bounding box center [290, 306] width 231 height 11
click at [225, 316] on dd "2185019897" at bounding box center [290, 319] width 231 height 14
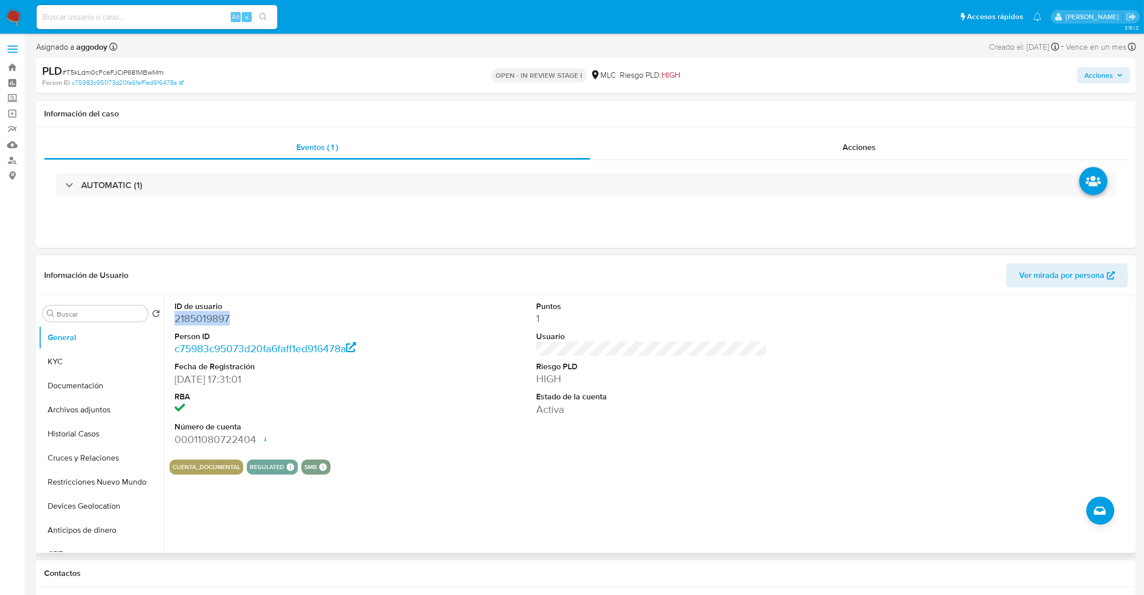
click at [225, 316] on dd "2185019897" at bounding box center [290, 319] width 231 height 14
copy dd "2185019897"
click at [108, 357] on button "KYC" at bounding box center [97, 362] width 117 height 24
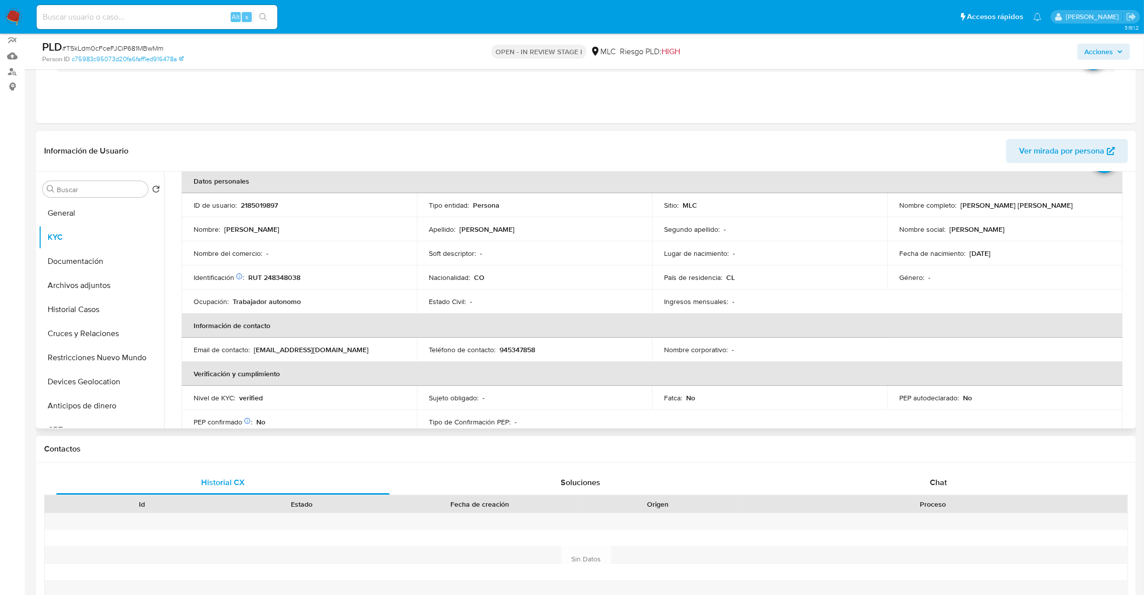
scroll to position [53, 0]
drag, startPoint x: 958, startPoint y: 201, endPoint x: 1045, endPoint y: 206, distance: 86.9
click at [1045, 206] on div "Nombre completo : Juan Esteban Zapata Perez" at bounding box center [1004, 202] width 211 height 9
copy p "Juan Esteban Zapata Perez"
click at [290, 281] on td "Identificación Nº de serie: 603318256 : RUT 248348038" at bounding box center [299, 275] width 235 height 24
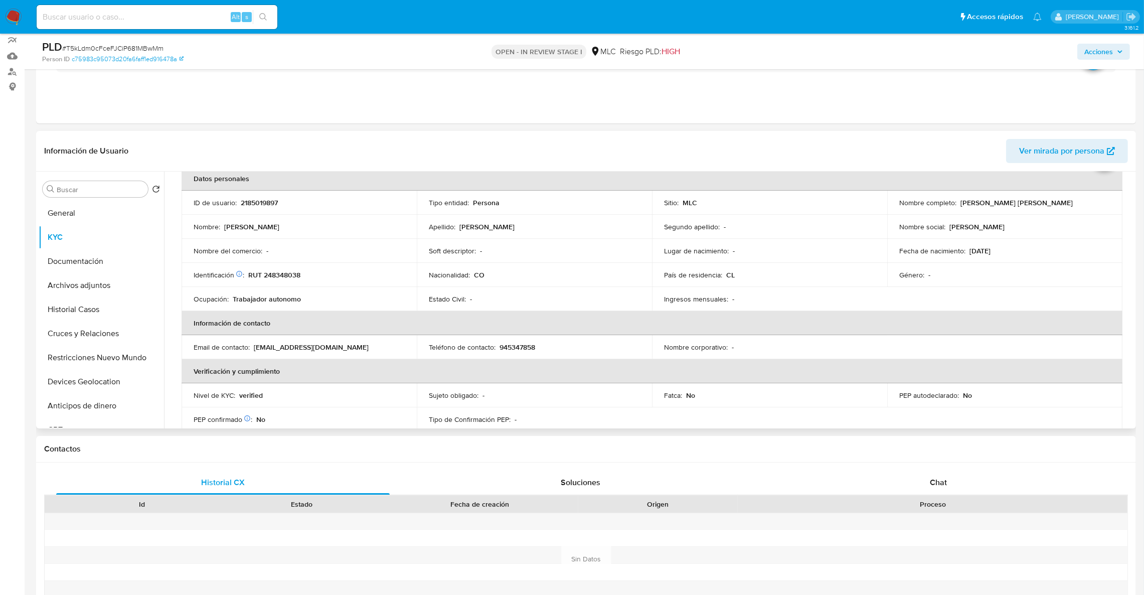
click at [284, 274] on p "RUT 248348038" at bounding box center [274, 274] width 52 height 9
copy p "248348038"
click at [293, 278] on p "RUT 248348038" at bounding box center [274, 274] width 52 height 9
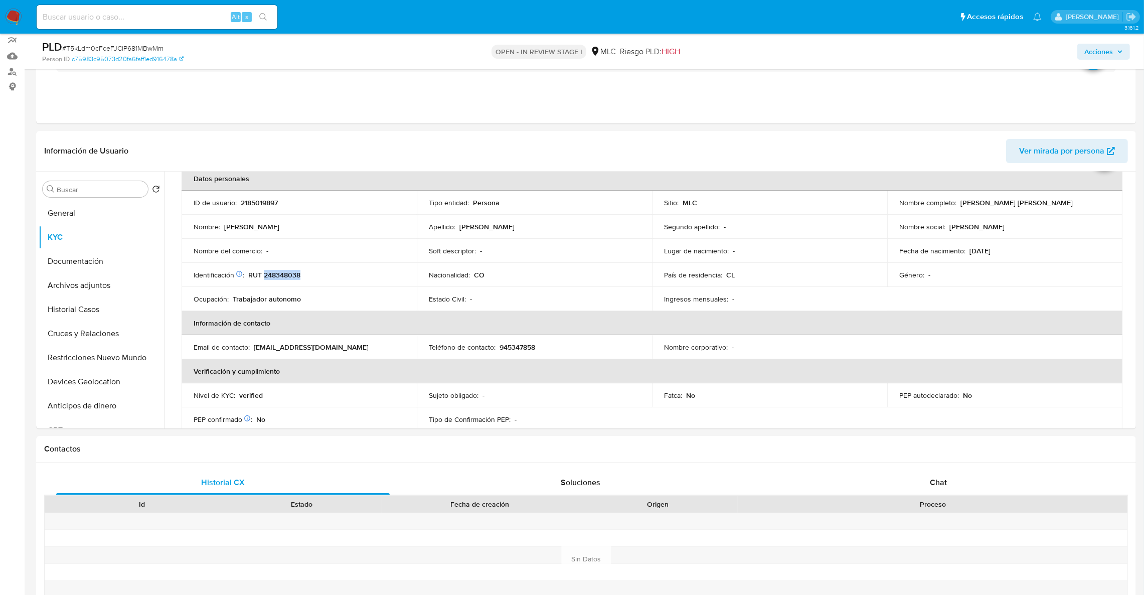
scroll to position [609, 0]
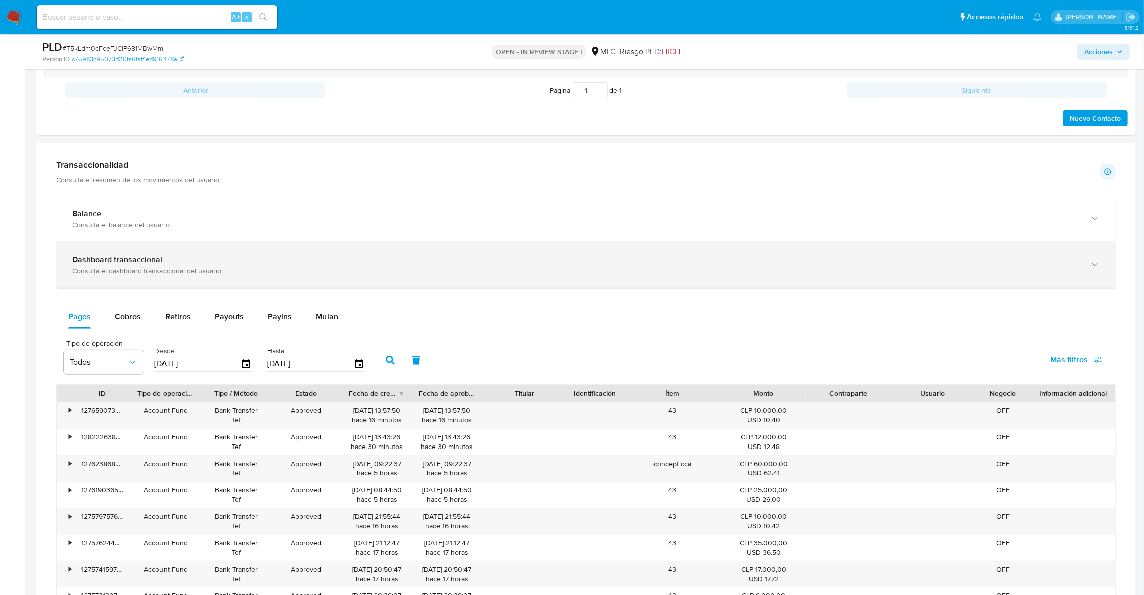
click at [1071, 284] on div "Dashboard transaccional Consulta el dashboard transaccional del usuario" at bounding box center [586, 265] width 1060 height 46
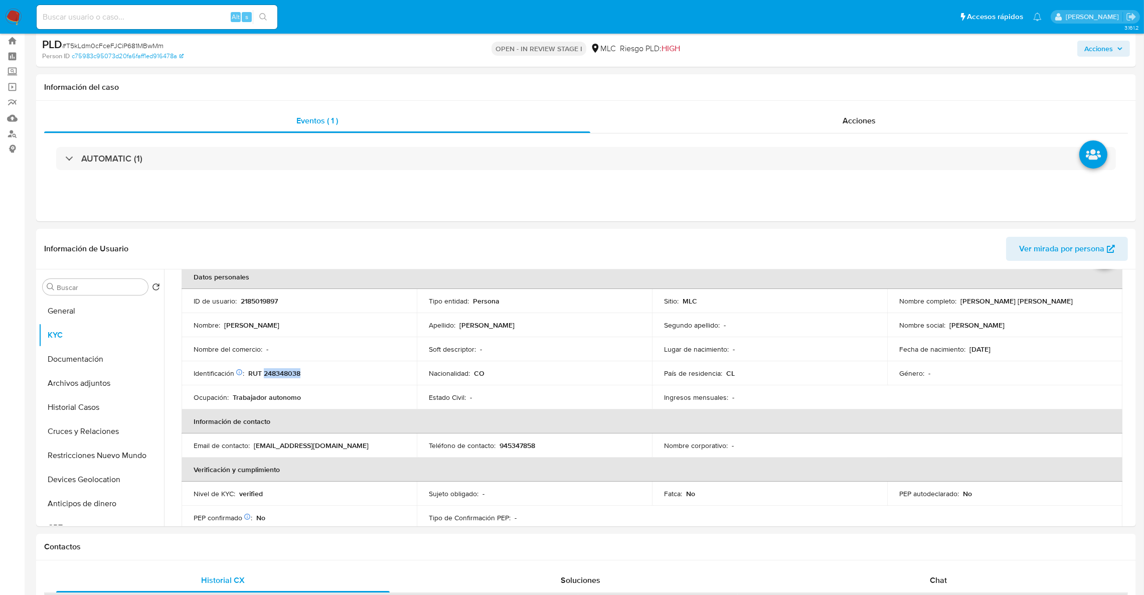
scroll to position [8, 0]
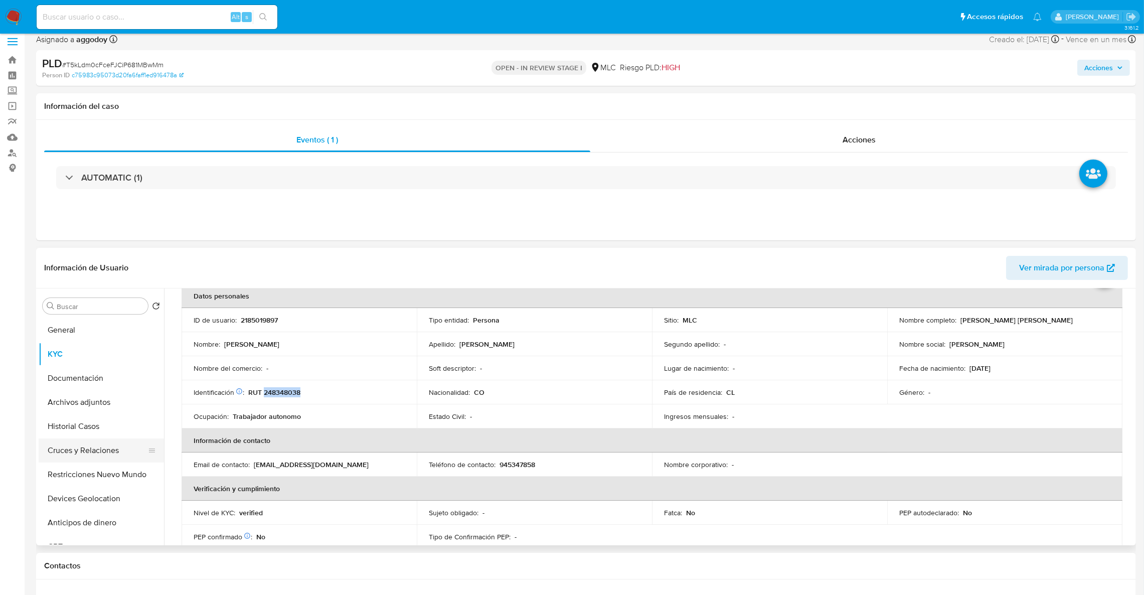
click at [110, 454] on button "Cruces y Relaciones" at bounding box center [97, 450] width 117 height 24
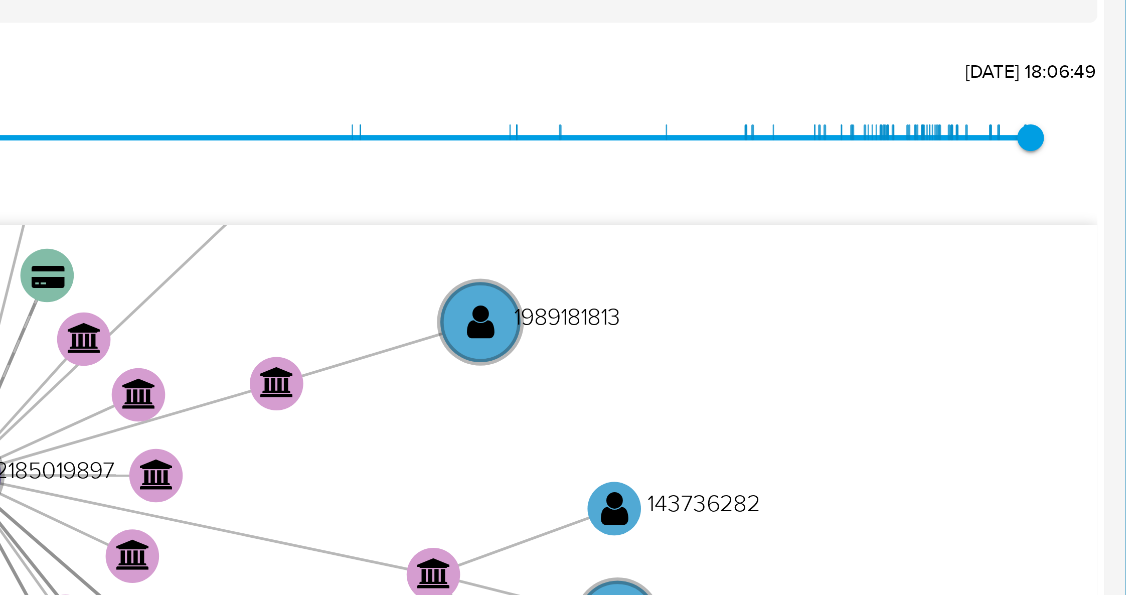
scroll to position [173, 0]
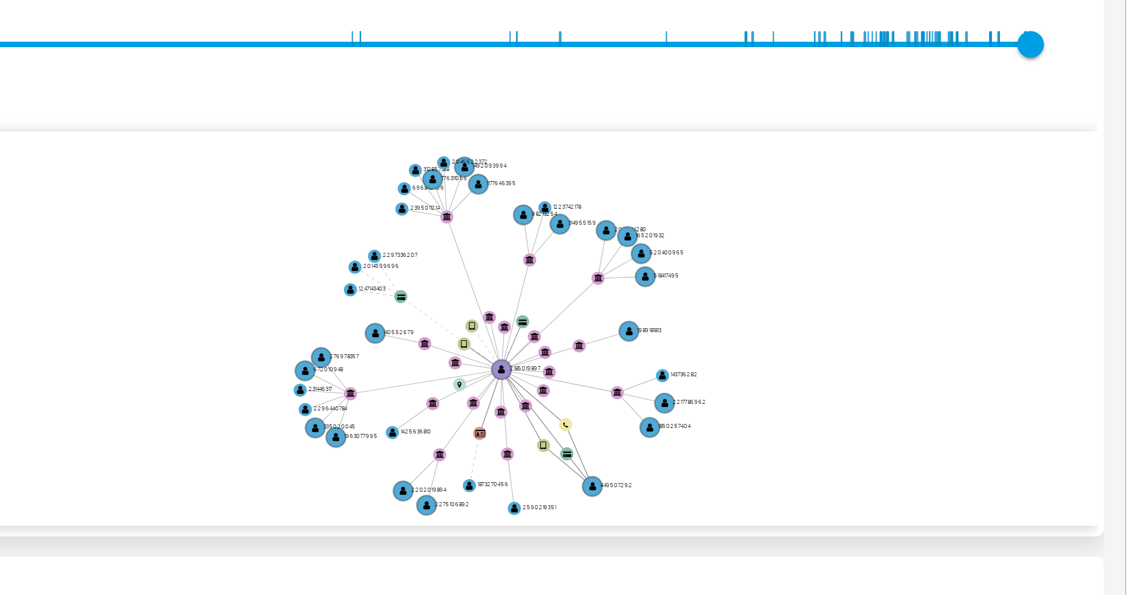
drag, startPoint x: 985, startPoint y: 289, endPoint x: 987, endPoint y: 273, distance: 16.2
click at [987, 273] on icon "device-63beda2208813b00183d31fd  user-449507292  449507292 user-2185019897  …" at bounding box center [659, 265] width 950 height 145
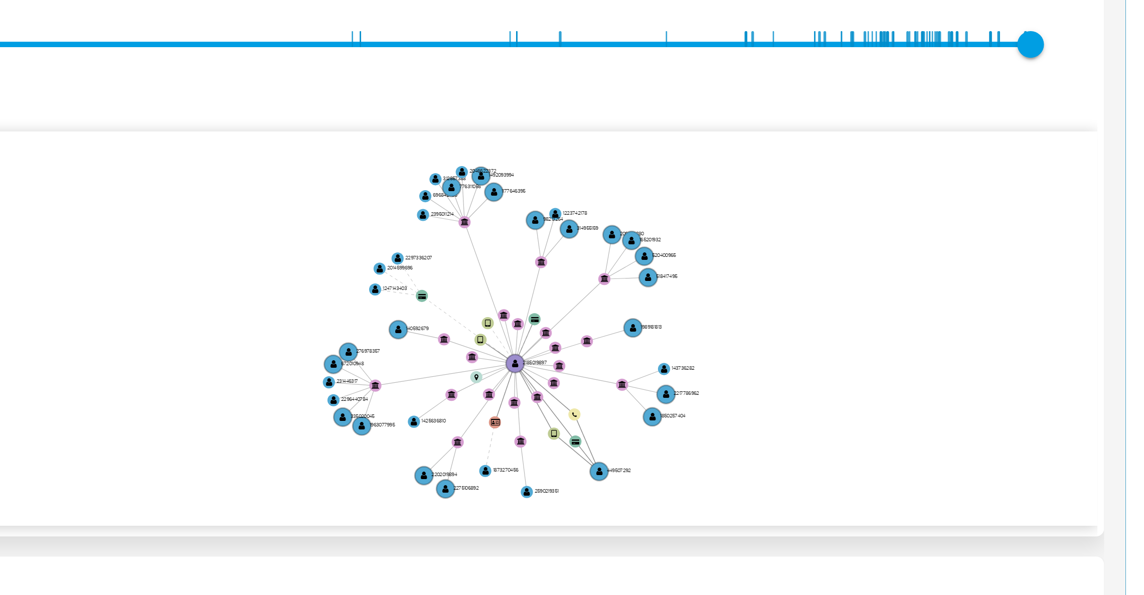
click at [984, 294] on icon "device-63beda2208813b00183d31fd  user-449507292  449507292 user-2185019897  …" at bounding box center [659, 265] width 950 height 145
click at [1098, 236] on icon "device-63beda2208813b00183d31fd  user-449507292  449507292 user-2185019897  …" at bounding box center [659, 265] width 950 height 145
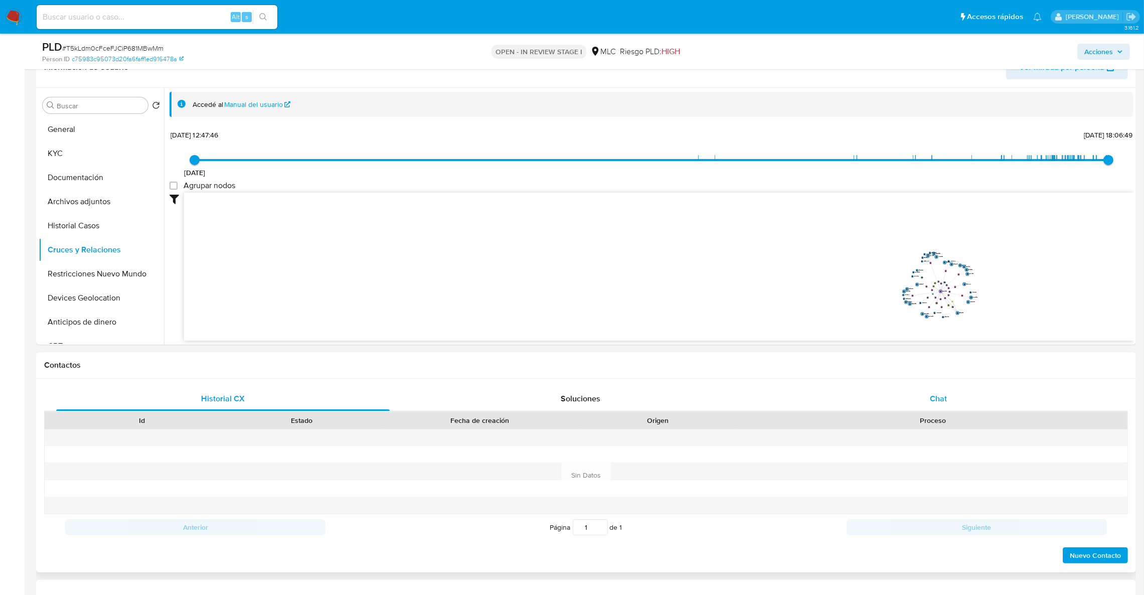
click at [979, 397] on div "Chat" at bounding box center [939, 399] width 334 height 24
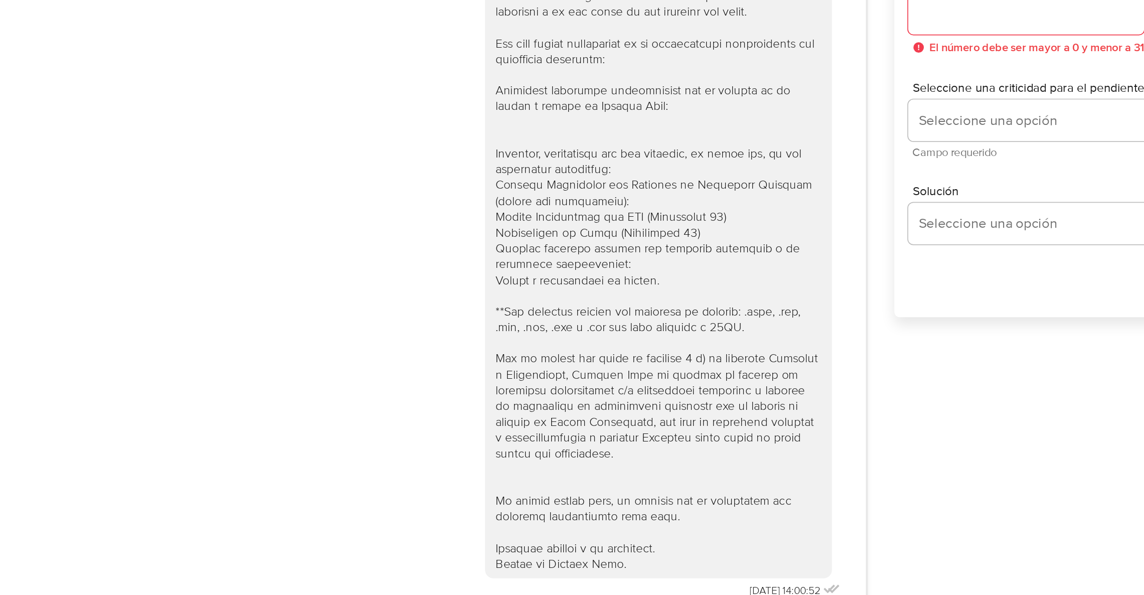
scroll to position [525, 0]
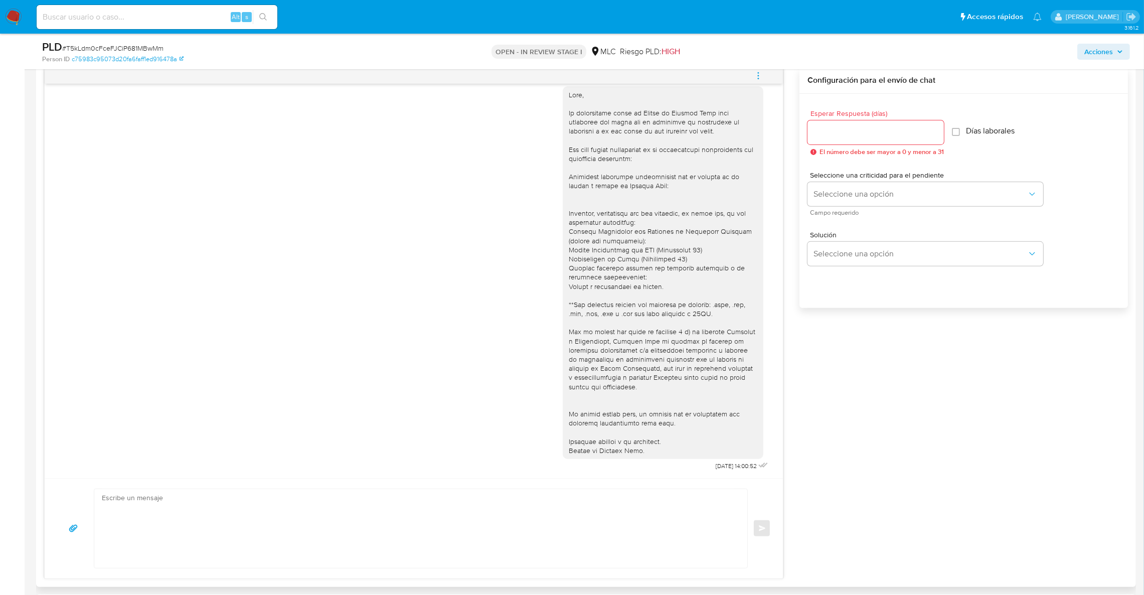
click at [964, 516] on div "18/08/2025 14:00:52 Enviar Configuración para el envío de chat Esperar Respuest…" at bounding box center [586, 323] width 1084 height 512
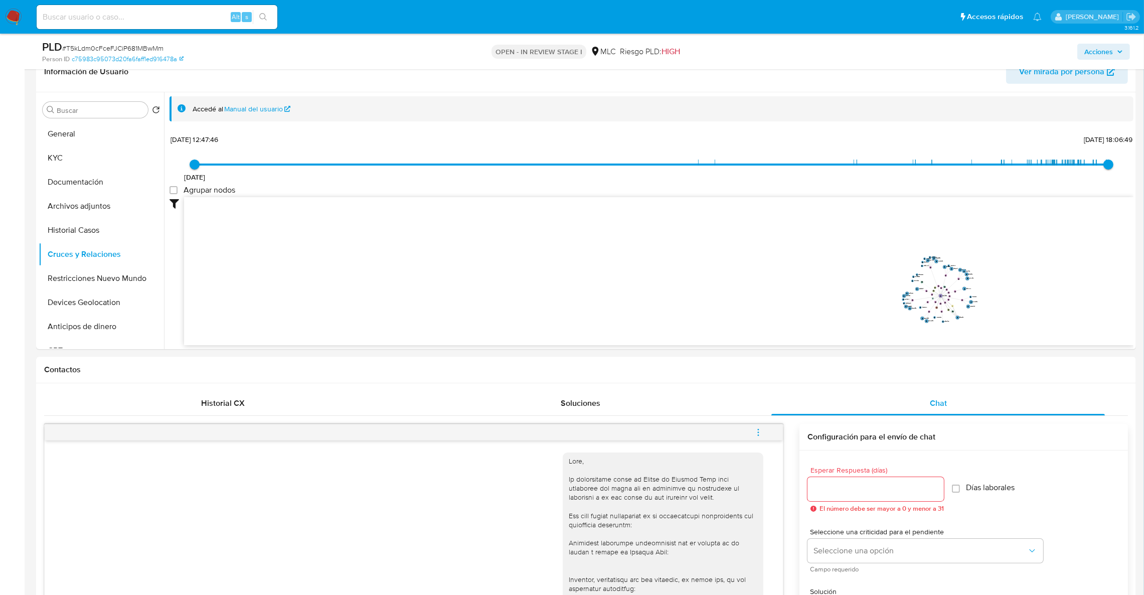
scroll to position [73, 0]
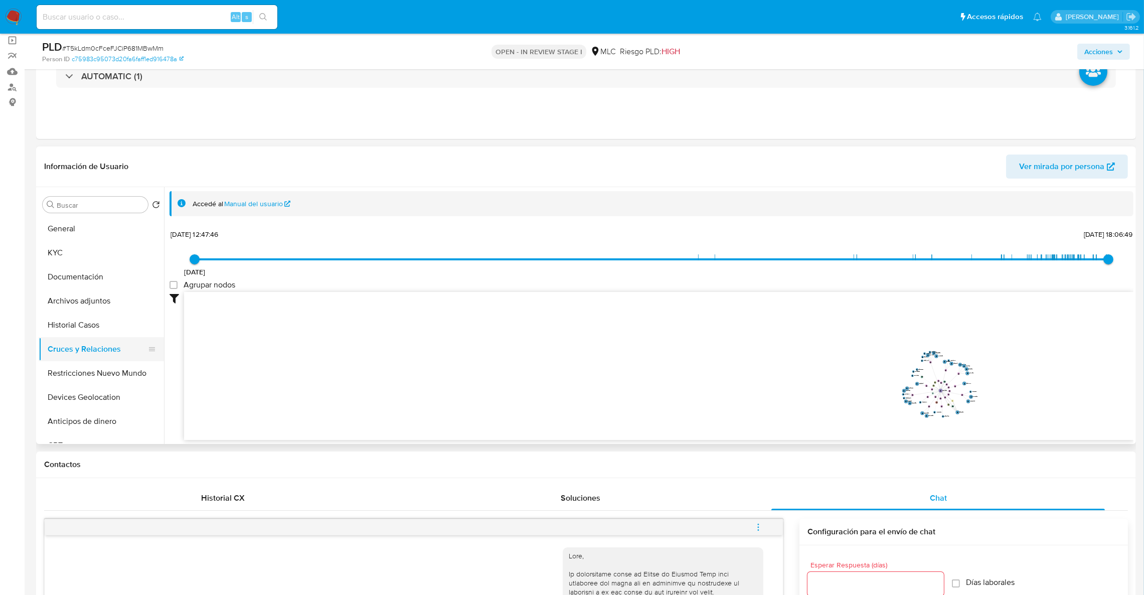
click at [94, 339] on button "Cruces y Relaciones" at bounding box center [97, 349] width 117 height 24
click at [94, 337] on button "Cruces y Relaciones" at bounding box center [97, 349] width 117 height 24
click at [96, 255] on button "KYC" at bounding box center [97, 253] width 117 height 24
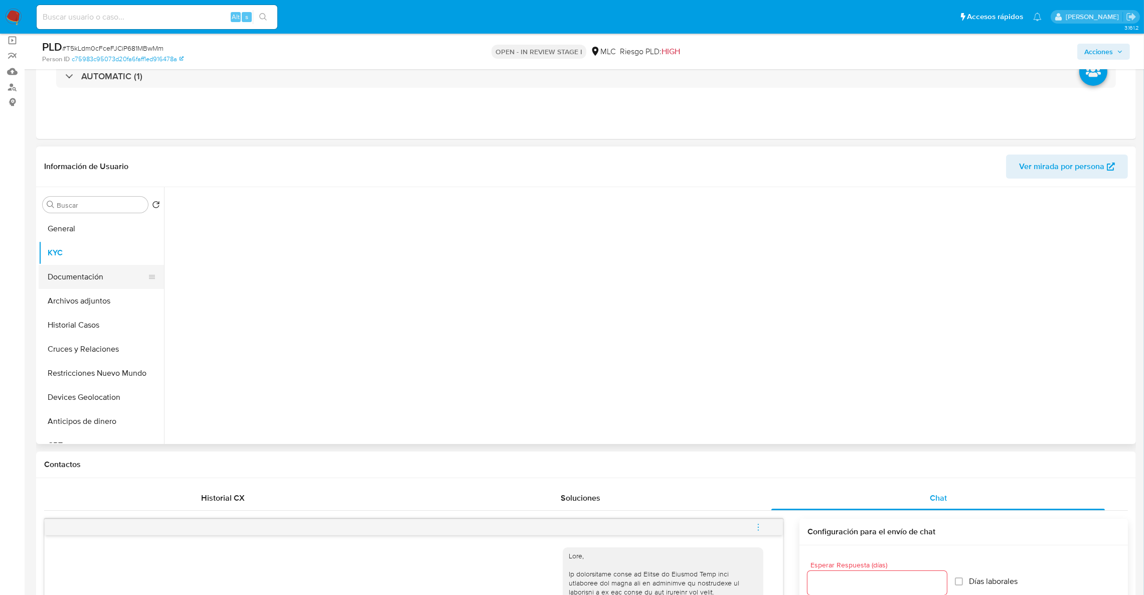
click at [92, 269] on button "Documentación" at bounding box center [97, 277] width 117 height 24
click at [91, 257] on button "KYC" at bounding box center [97, 253] width 117 height 24
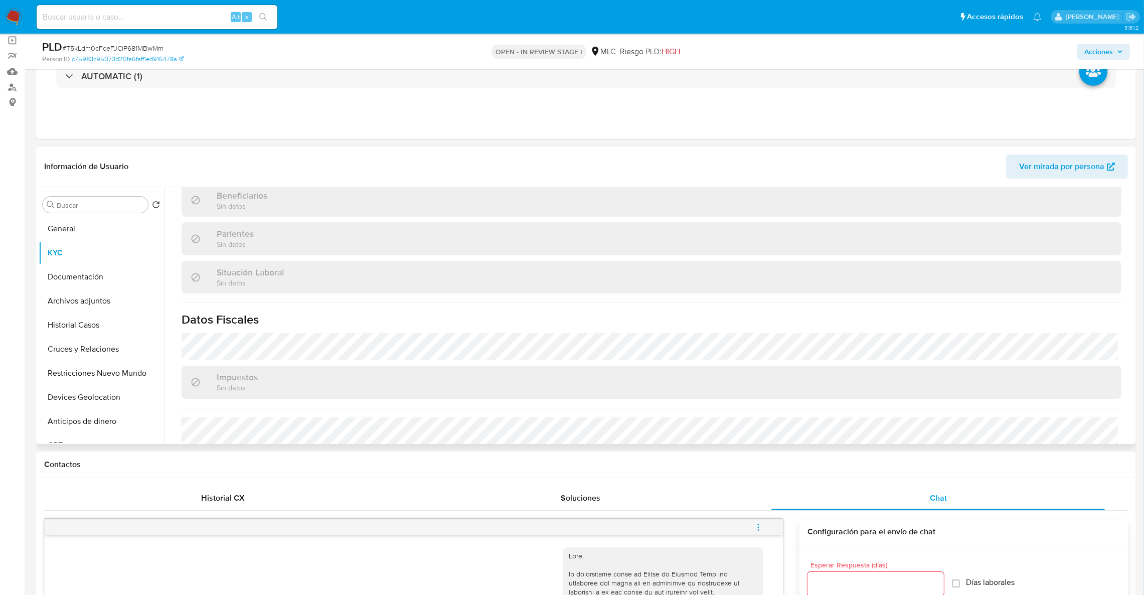
scroll to position [393, 0]
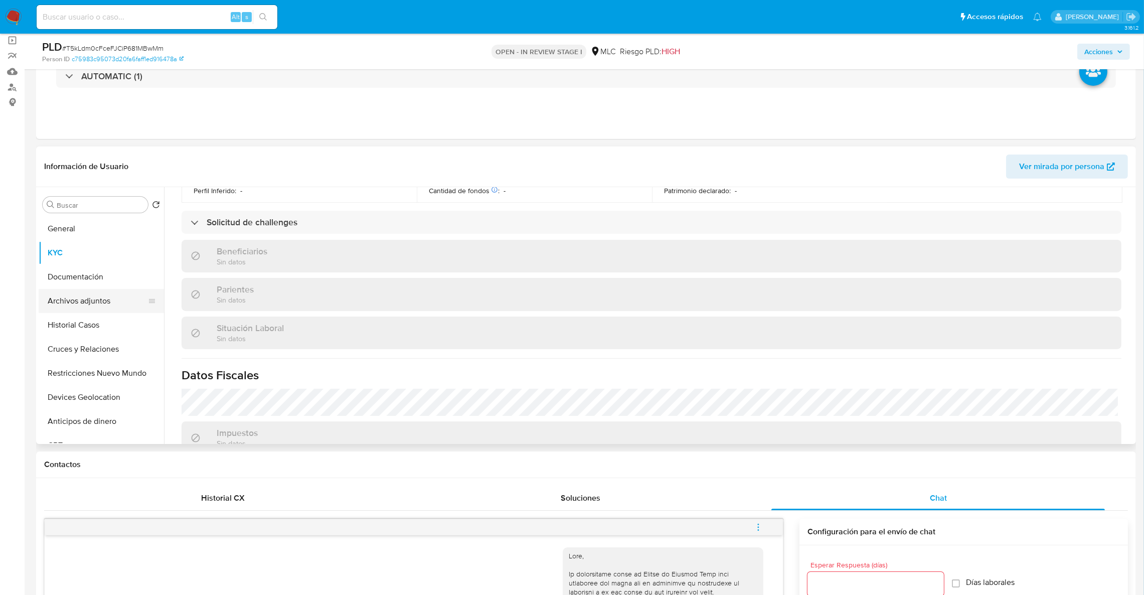
click at [57, 295] on button "Archivos adjuntos" at bounding box center [97, 301] width 117 height 24
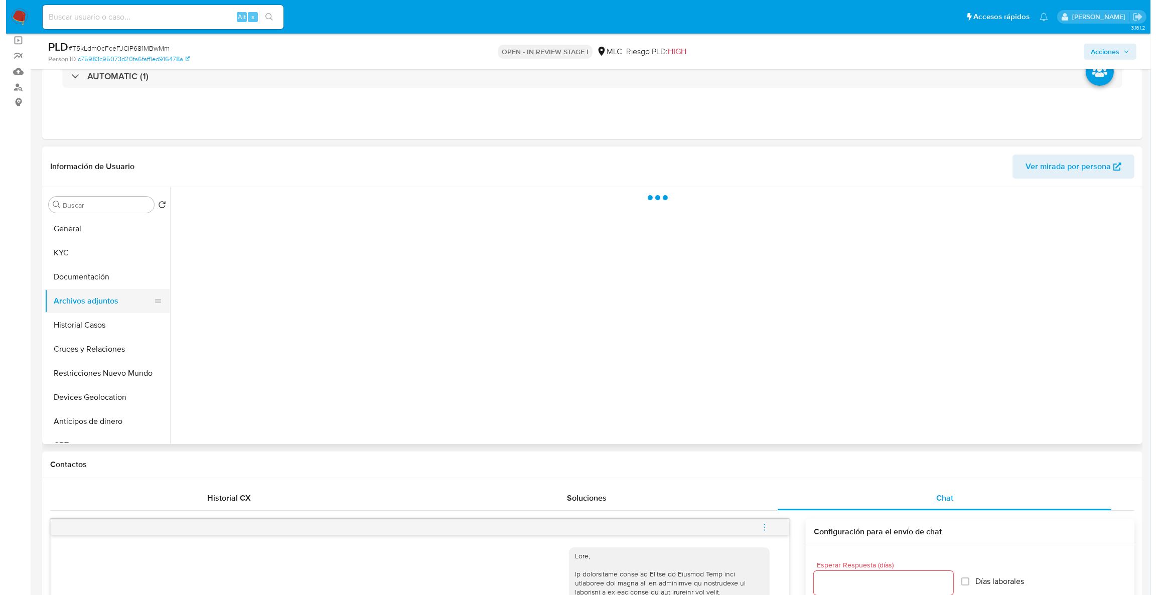
scroll to position [0, 0]
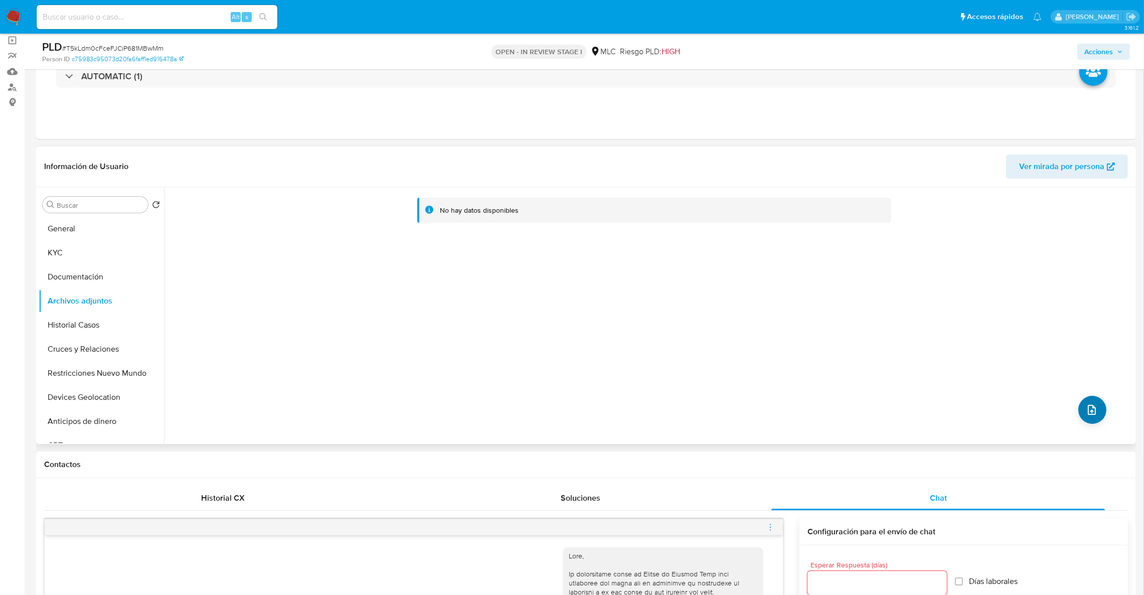
click at [1102, 414] on div "No hay datos disponibles" at bounding box center [649, 315] width 970 height 257
click at [1067, 408] on div "No hay datos disponibles" at bounding box center [649, 315] width 970 height 257
click at [1086, 411] on icon "upload-file" at bounding box center [1092, 410] width 12 height 12
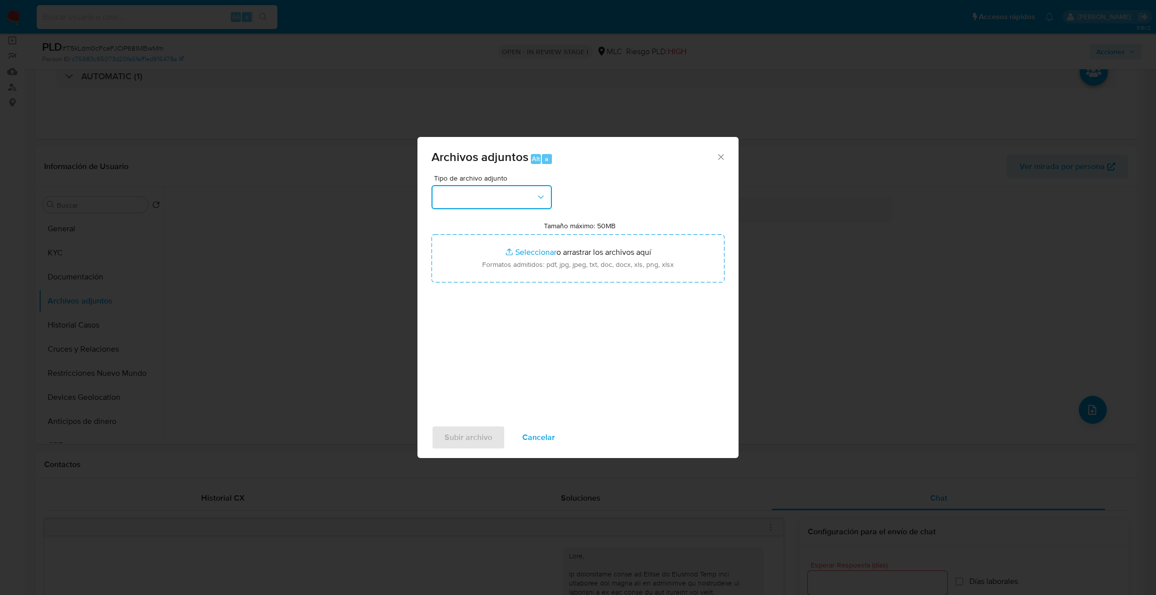
click at [525, 189] on button "button" at bounding box center [491, 197] width 120 height 24
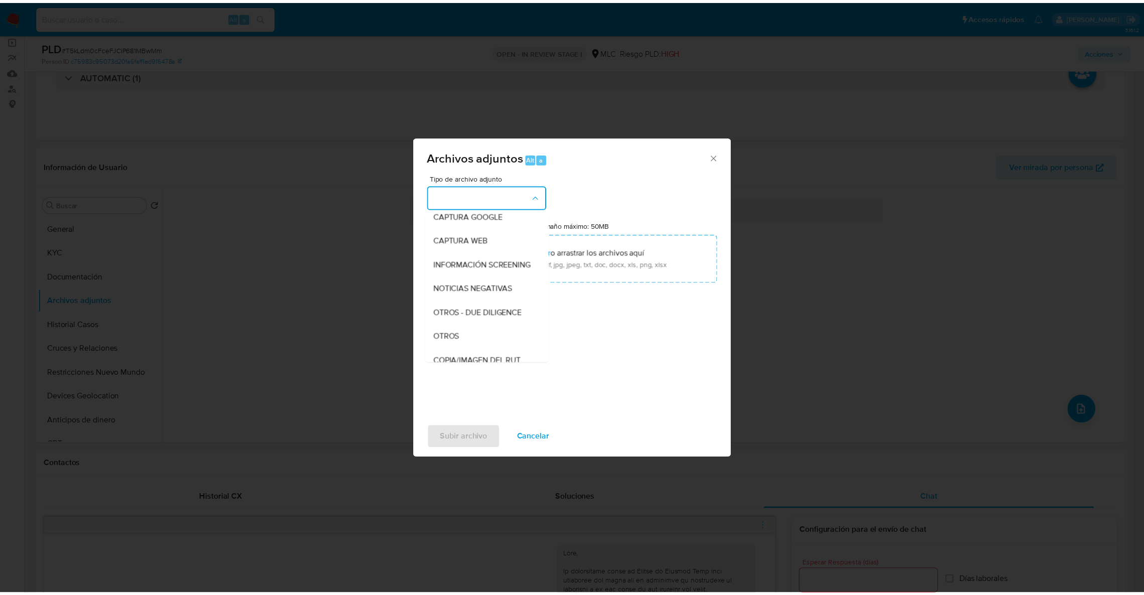
scroll to position [95, 0]
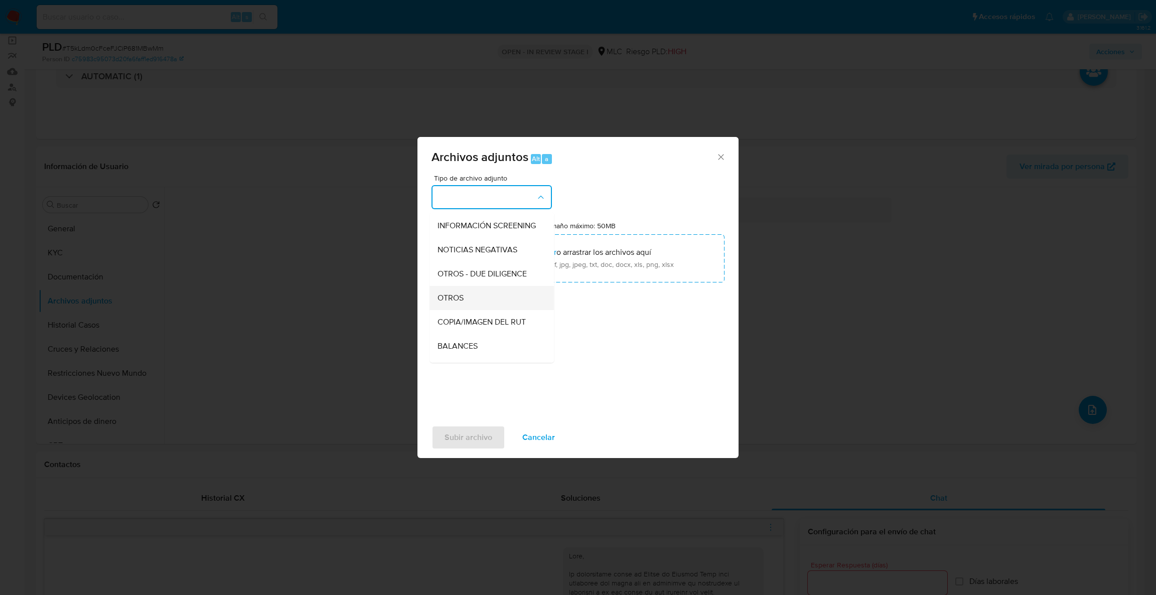
click at [506, 310] on div "OTROS" at bounding box center [488, 298] width 102 height 24
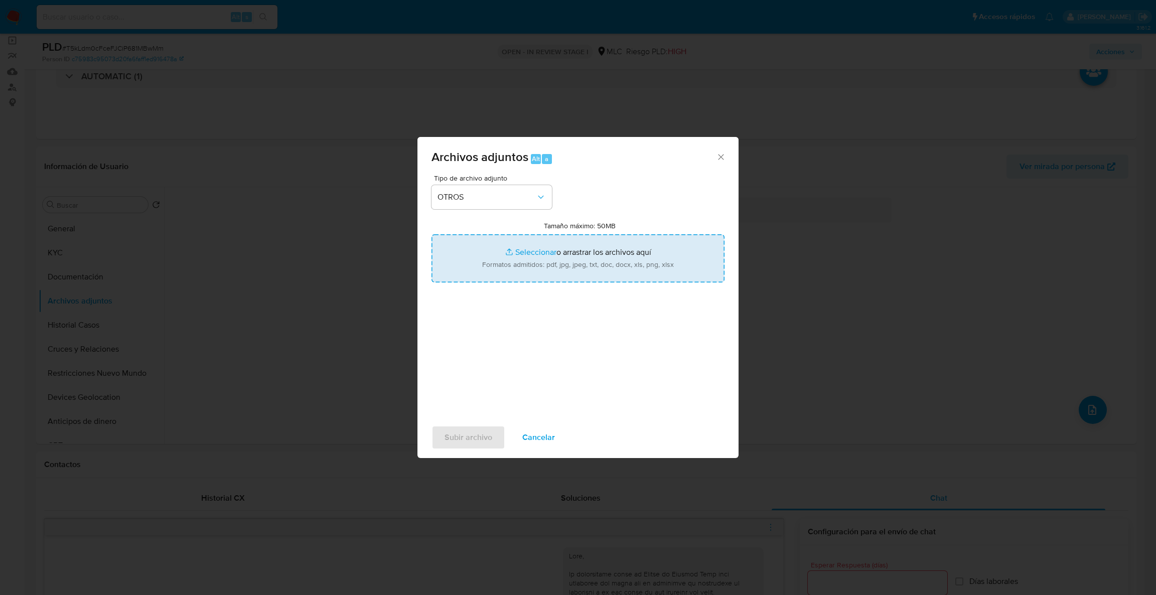
click at [505, 249] on input "Tamaño máximo: 50MB Seleccionar archivos" at bounding box center [577, 258] width 293 height 48
type input "C:\fakepath\Case Log - 2185019897.pdf"
click at [477, 249] on input "Tamaño máximo: 50MB Seleccionar archivos" at bounding box center [577, 258] width 293 height 48
click at [623, 282] on input "Tamaño máximo: 50MB Seleccionar archivos" at bounding box center [577, 258] width 293 height 48
type input "C:\fakepath\2185019897Movimientos .xlsx"
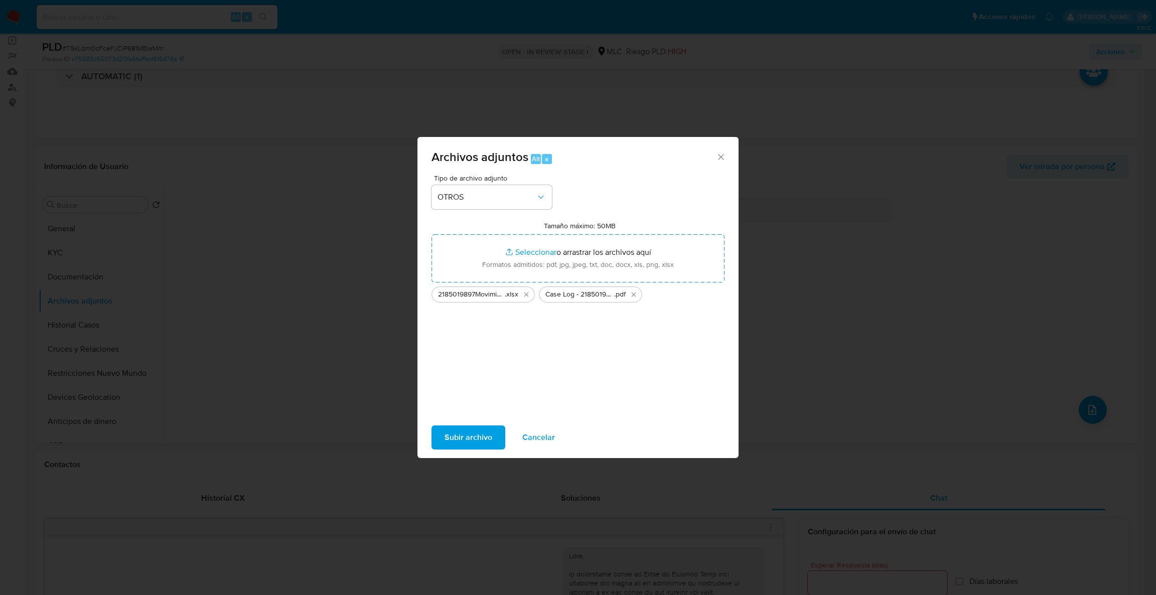
click at [462, 438] on span "Subir archivo" at bounding box center [468, 437] width 48 height 22
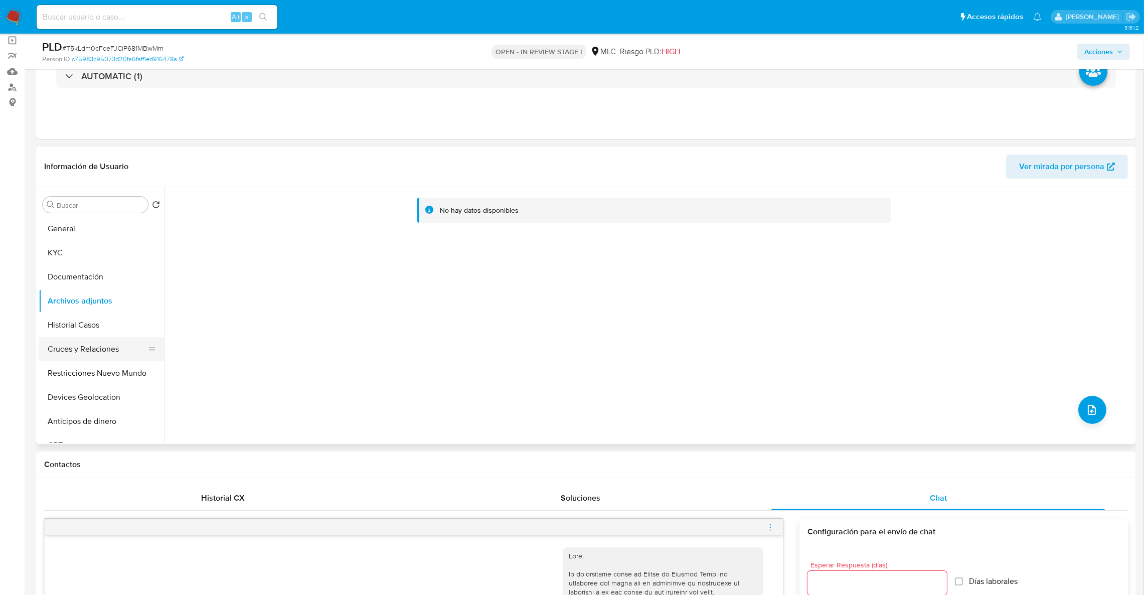
click at [49, 356] on button "Cruces y Relaciones" at bounding box center [97, 349] width 117 height 24
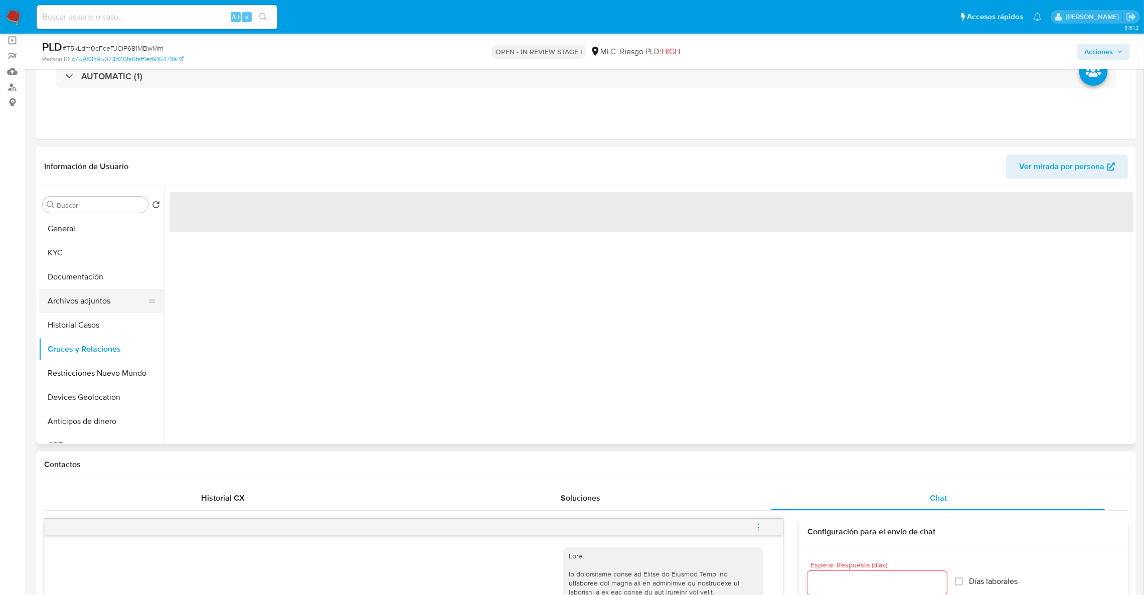
click at [66, 312] on ul "General KYC Documentación Archivos adjuntos Historial Casos Cruces y Relaciones…" at bounding box center [101, 330] width 125 height 226
click at [66, 312] on button "Archivos adjuntos" at bounding box center [97, 301] width 117 height 24
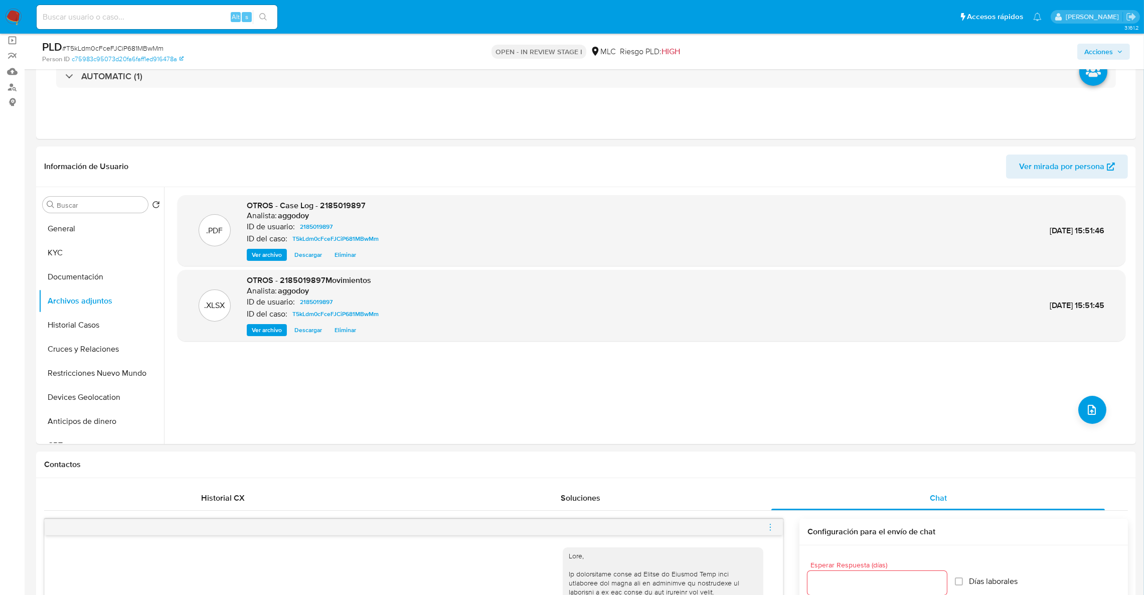
click at [1095, 56] on span "Acciones" at bounding box center [1099, 52] width 29 height 16
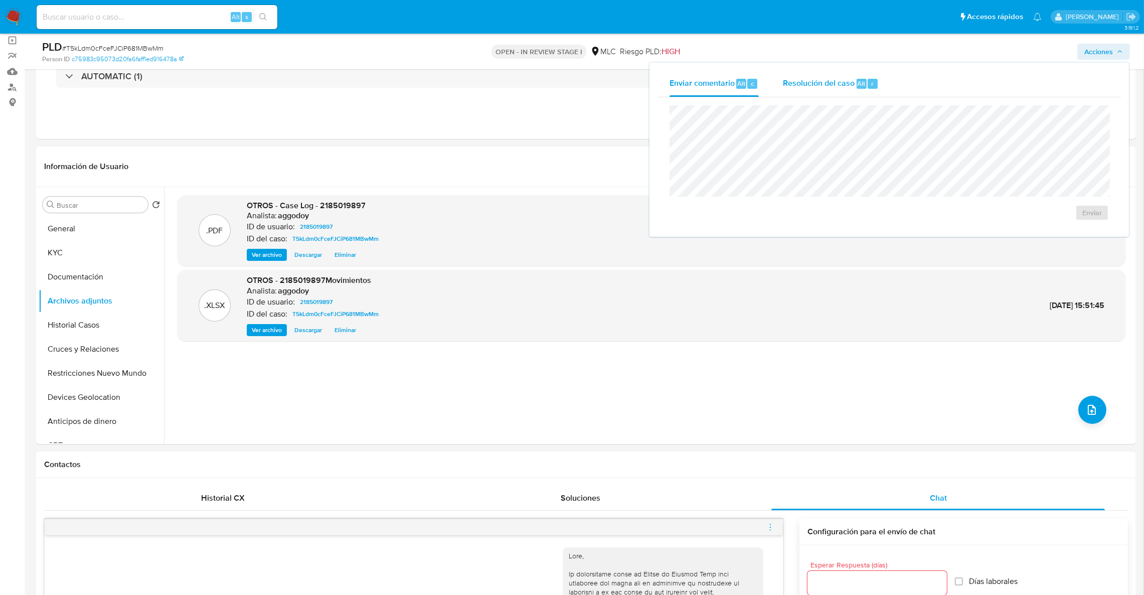
click at [797, 88] on span "Resolución del caso" at bounding box center [819, 83] width 72 height 12
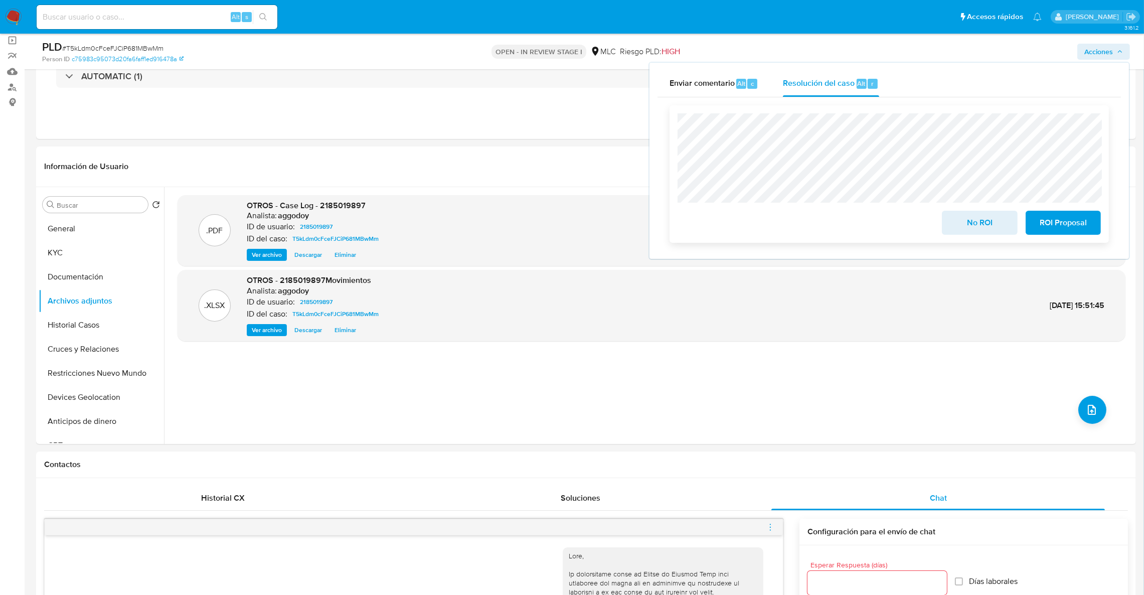
click at [1058, 228] on span "ROI Proposal" at bounding box center [1063, 223] width 49 height 22
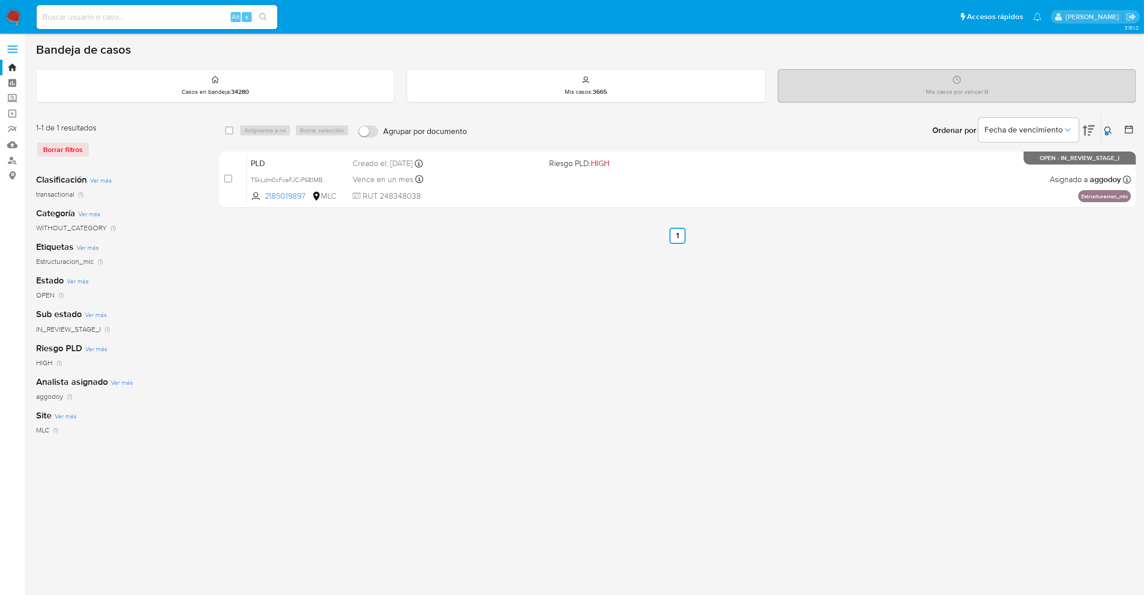
click at [1114, 126] on button at bounding box center [1110, 130] width 17 height 12
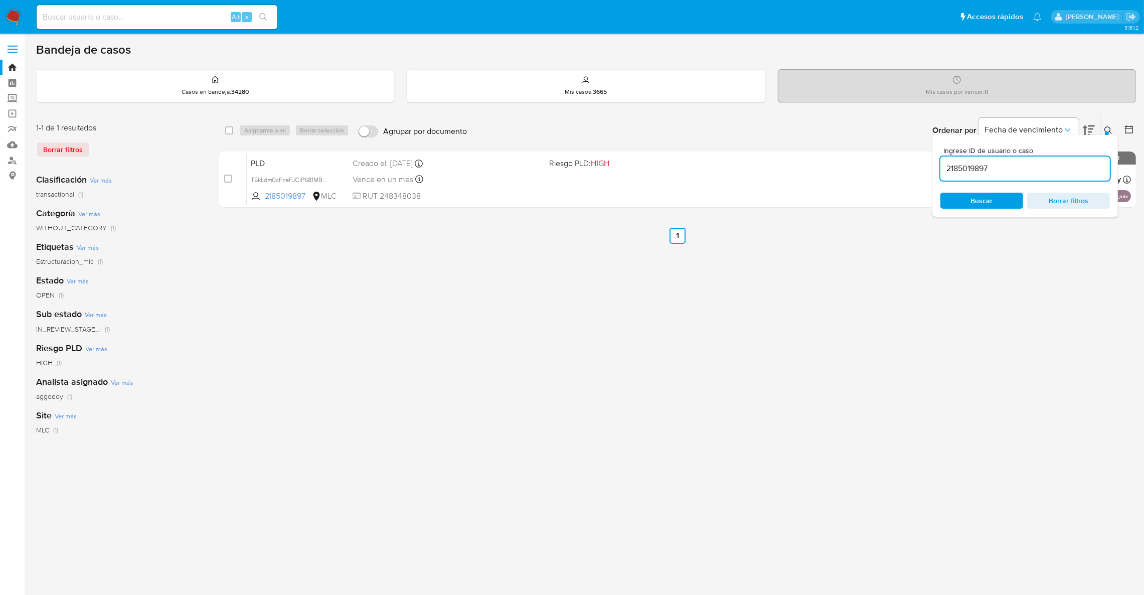
click at [1047, 164] on input "2185019897" at bounding box center [1026, 168] width 170 height 13
click at [846, 270] on div "select-all-cases-checkbox Asignarme a mí Borrar selección Agrupar por documento…" at bounding box center [677, 334] width 917 height 440
click at [1056, 162] on input "2185019897" at bounding box center [1026, 168] width 170 height 13
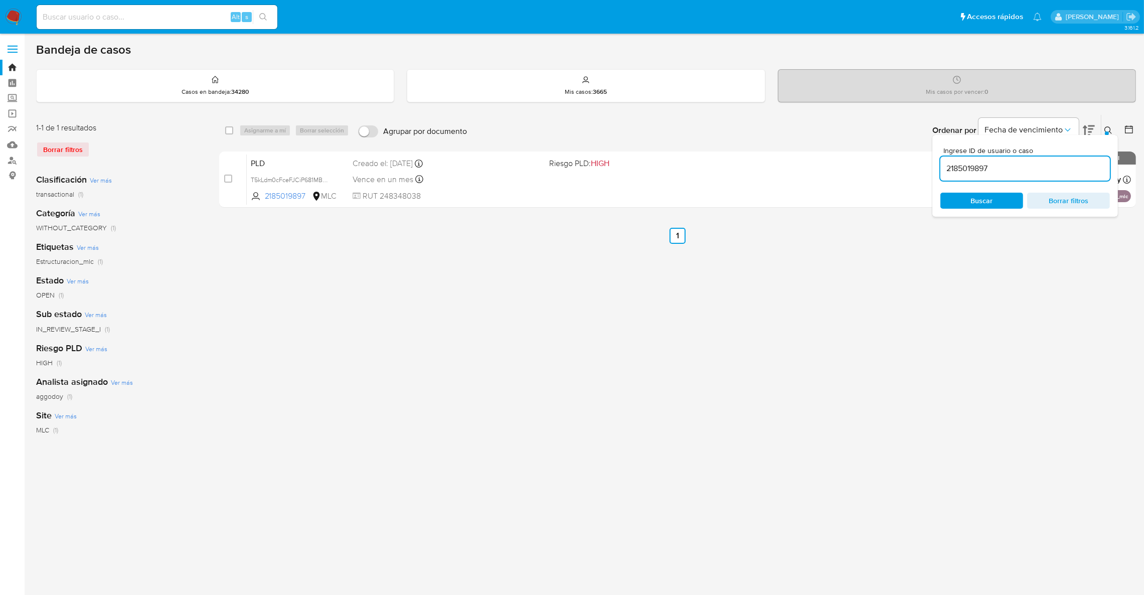
click at [1056, 162] on input "2185019897" at bounding box center [1026, 168] width 170 height 13
paste input "250666153"
type input "2250666153"
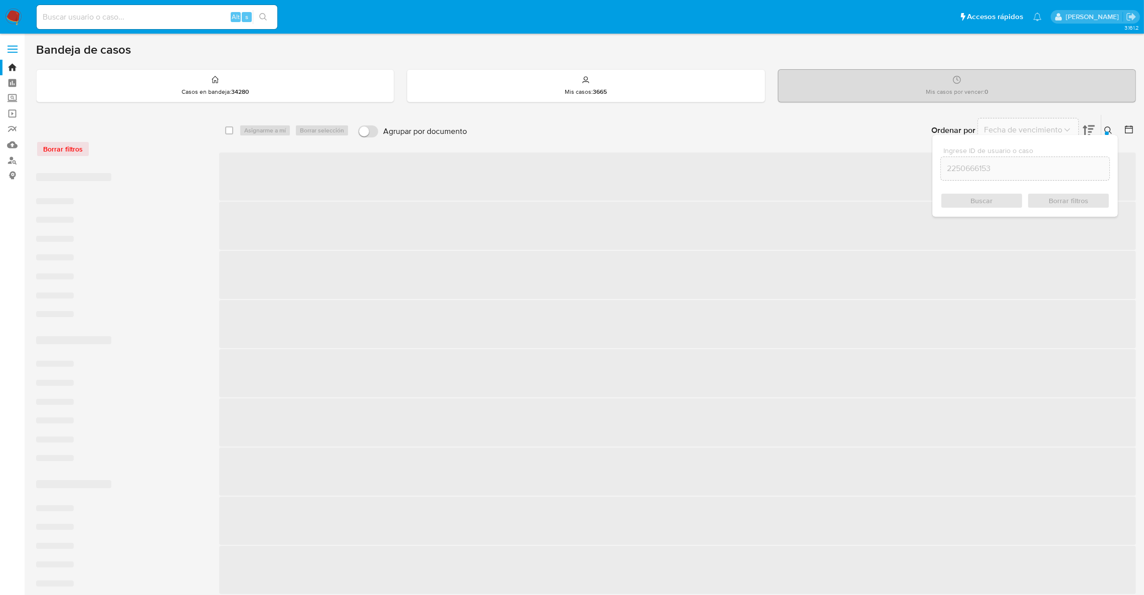
click at [1105, 129] on icon at bounding box center [1109, 130] width 8 height 8
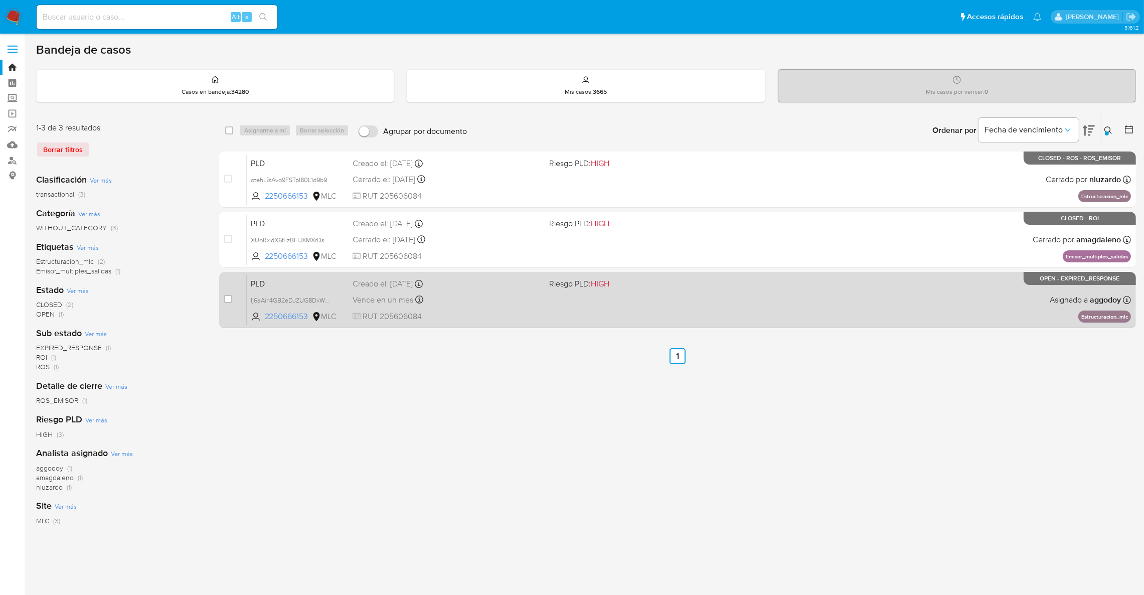
click at [752, 318] on div "PLD Ij6aAin4GB2eDJZUG8DxWqDk 2250666153 MLC Riesgo PLD: HIGH Creado el: [DATE] …" at bounding box center [689, 299] width 884 height 51
drag, startPoint x: 221, startPoint y: 299, endPoint x: 227, endPoint y: 296, distance: 7.0
click at [226, 296] on div "case-item-checkbox No es posible asignar el caso PLD Ij6aAin4GB2eDJZUG8DxWqDk 2…" at bounding box center [677, 300] width 917 height 56
click at [227, 296] on input "checkbox" at bounding box center [228, 299] width 8 height 8
checkbox input "true"
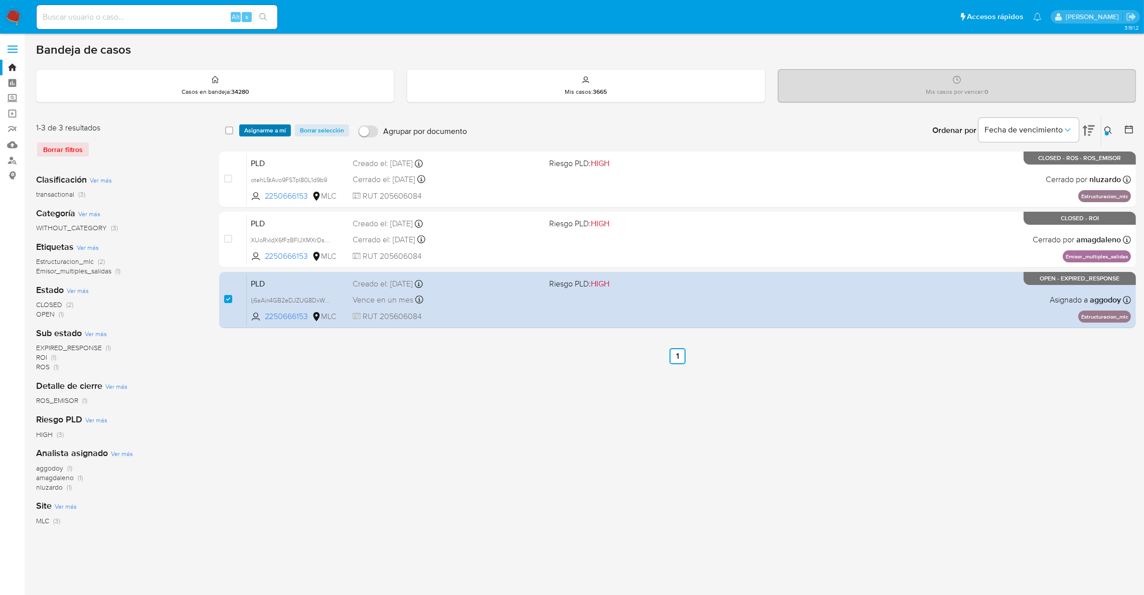
click at [263, 132] on span "Asignarme a mí" at bounding box center [265, 130] width 42 height 10
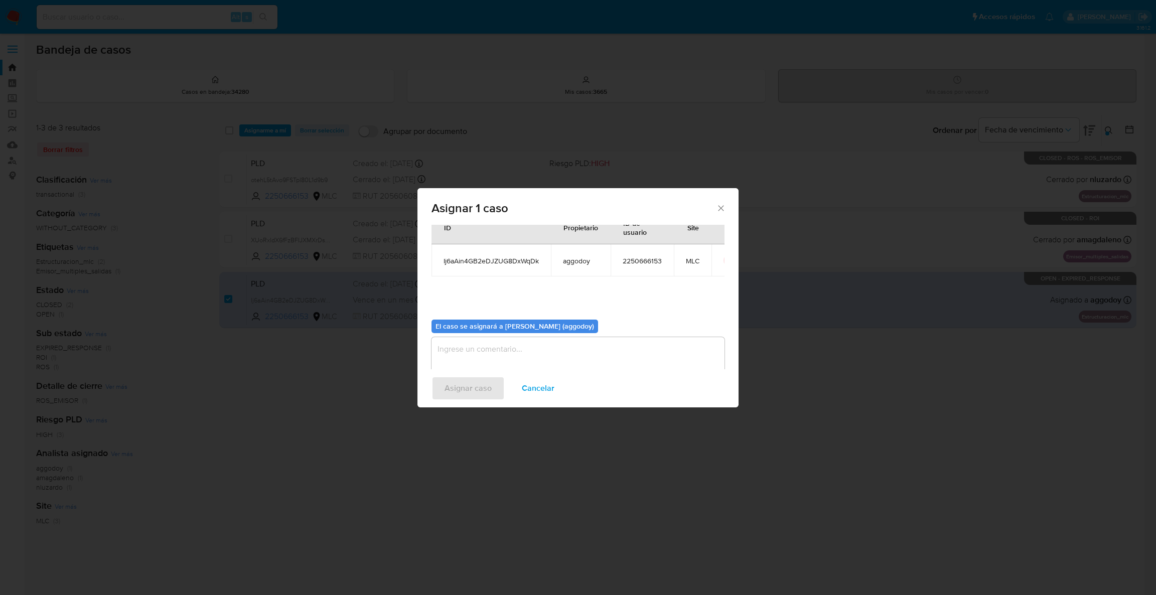
scroll to position [52, 0]
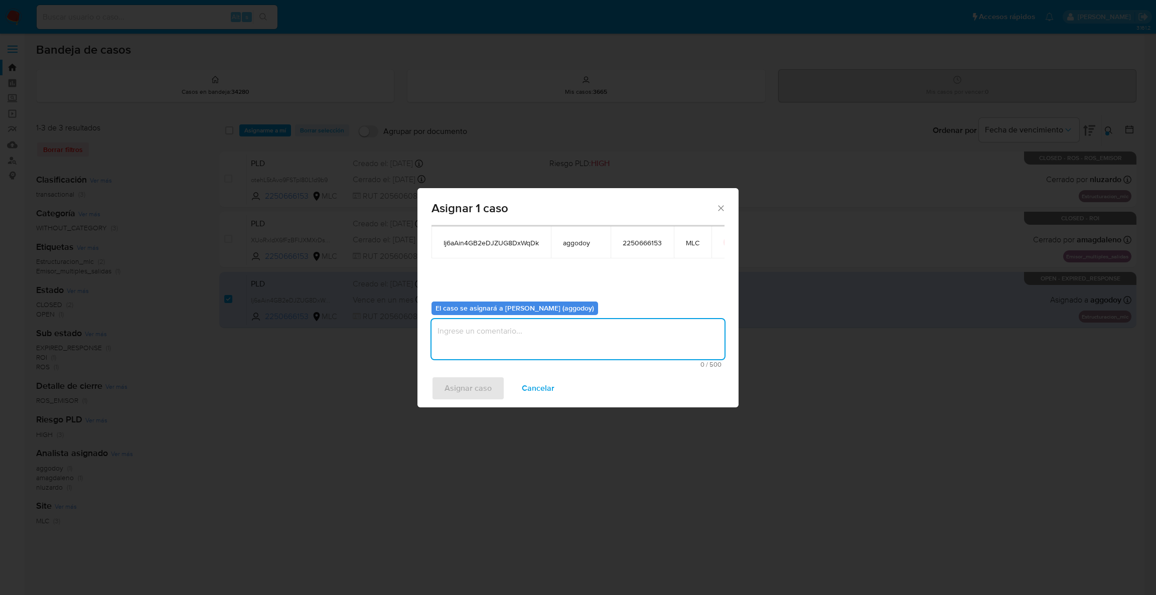
click at [496, 350] on textarea "assign-modal" at bounding box center [577, 339] width 293 height 40
type textarea "-"
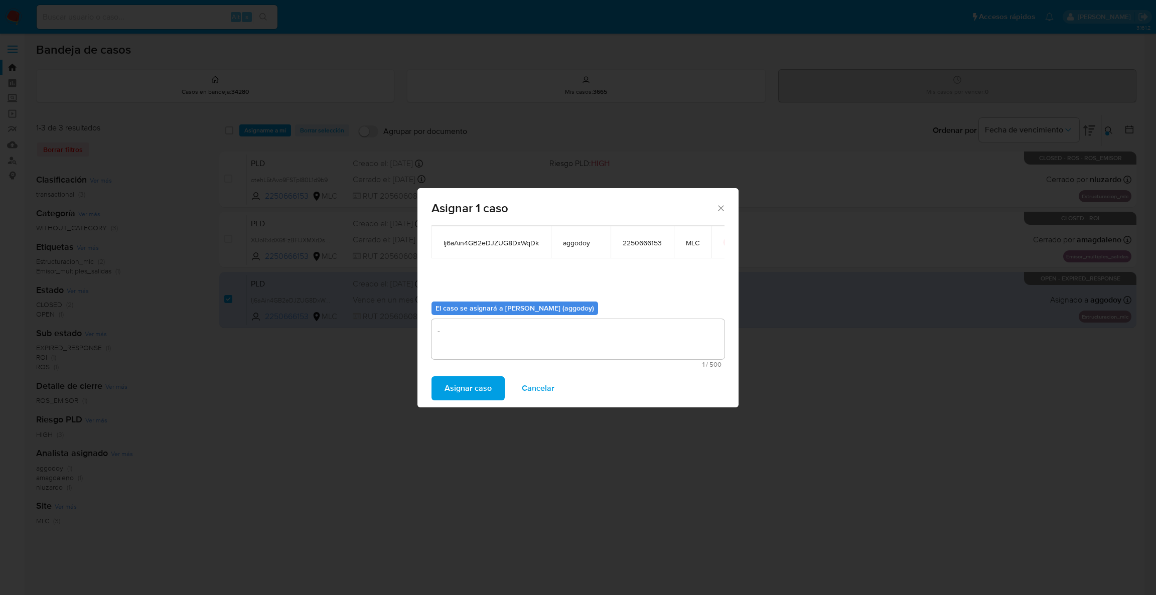
click at [477, 382] on span "Asignar caso" at bounding box center [467, 388] width 47 height 22
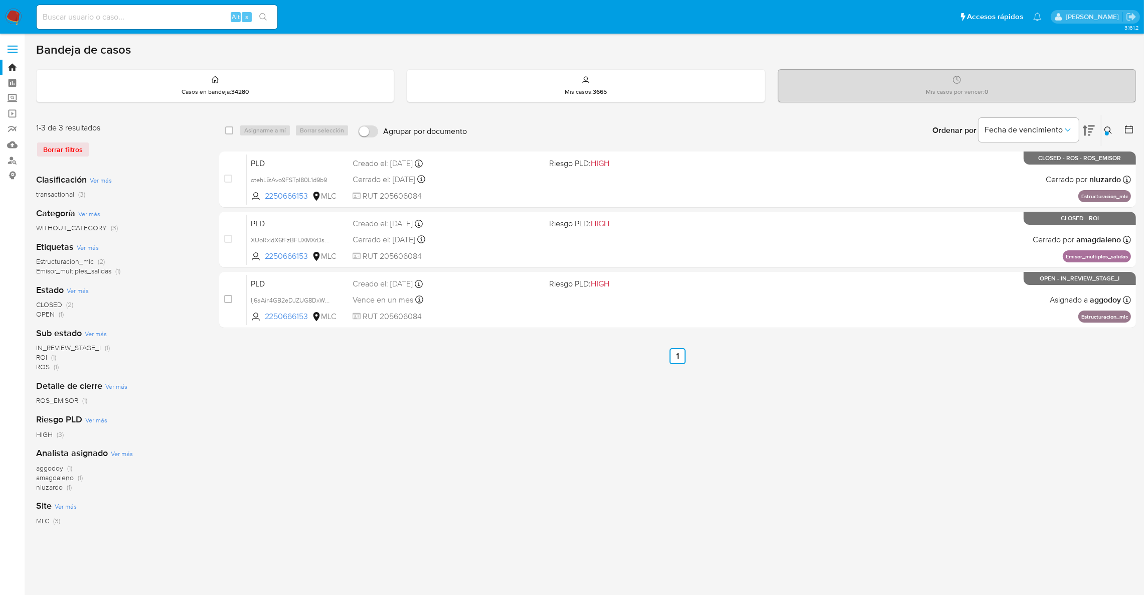
click at [1115, 127] on button at bounding box center [1110, 130] width 17 height 12
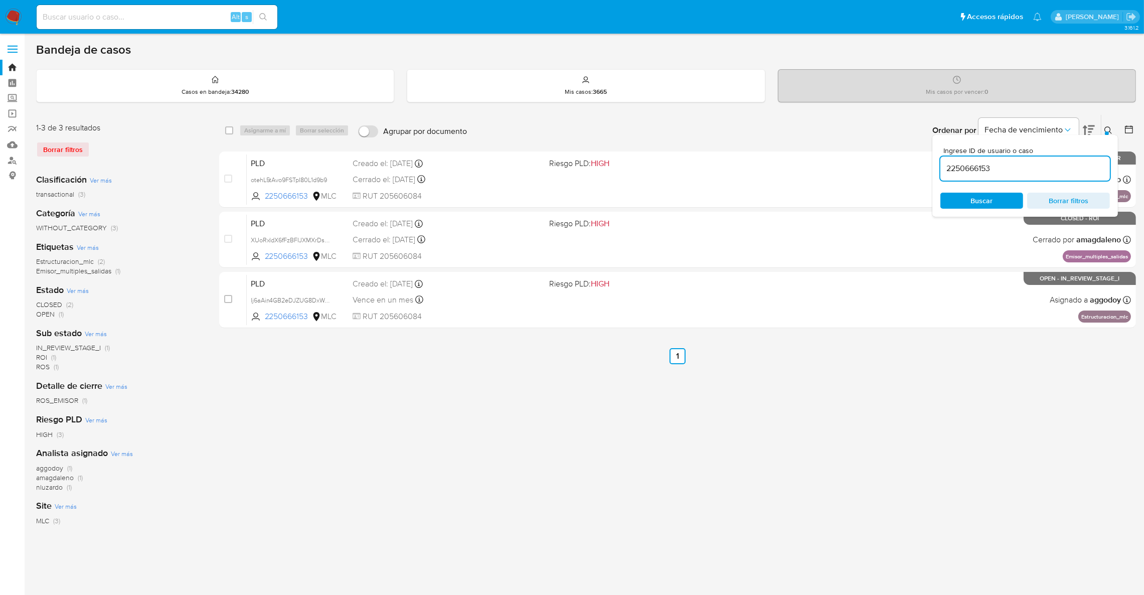
click at [1074, 161] on div "2250666153" at bounding box center [1026, 169] width 170 height 24
click at [1065, 162] on input "2250666153" at bounding box center [1026, 168] width 170 height 13
paste input "624264337"
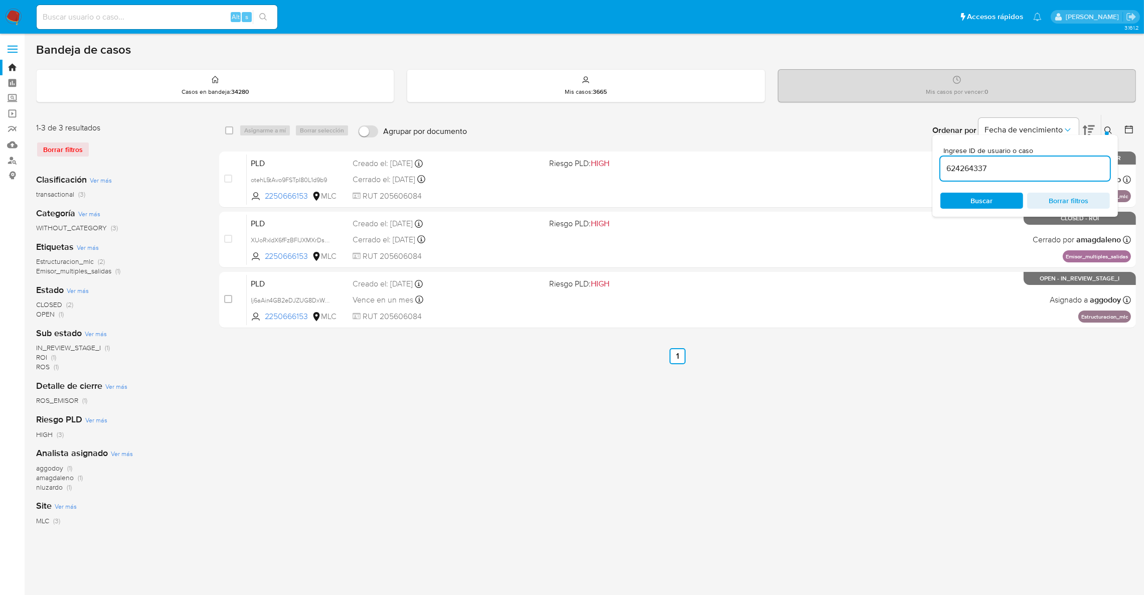
type input "624264337"
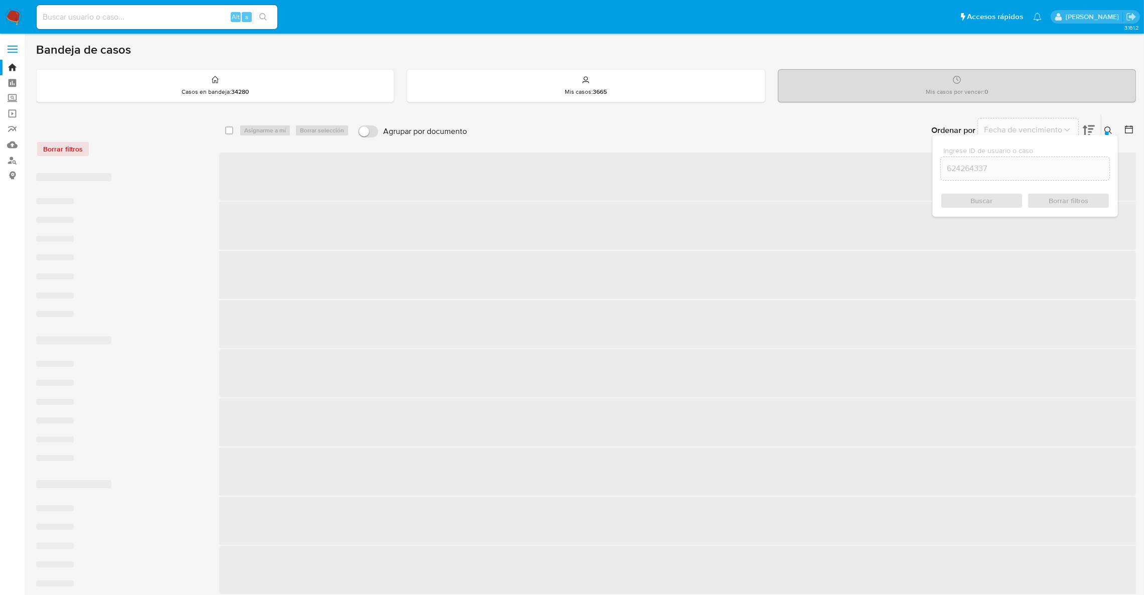
click at [1105, 133] on icon at bounding box center [1109, 130] width 8 height 8
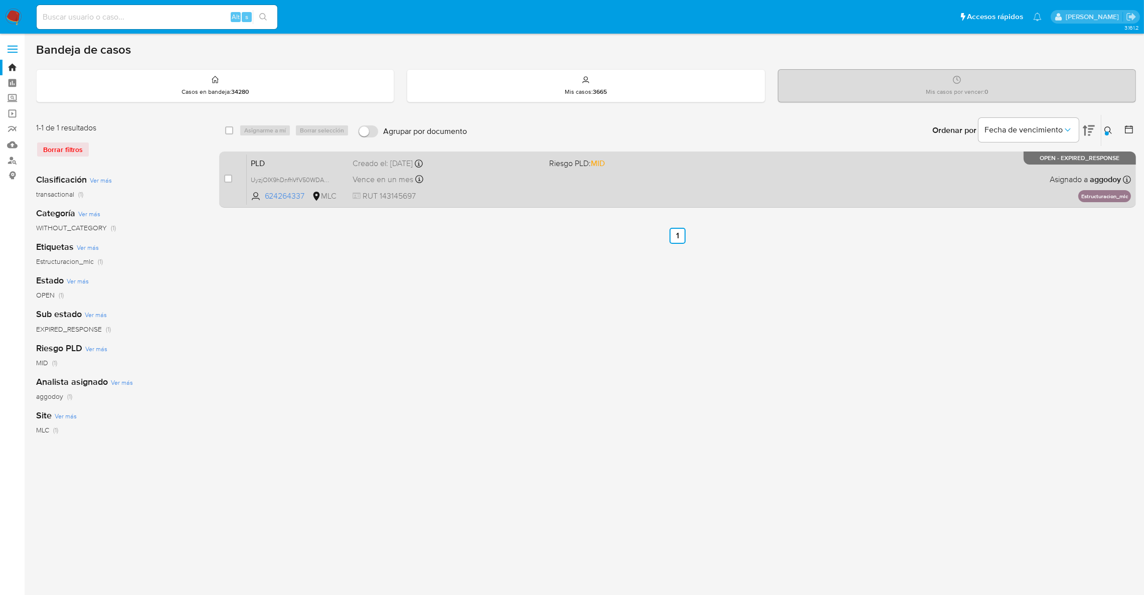
click at [636, 197] on div "PLD UyzjOIX9hDnfhVfV50WDAs97 624264337 MLC Riesgo PLD: MID Creado el: 12/08/202…" at bounding box center [689, 179] width 884 height 51
click at [230, 177] on input "checkbox" at bounding box center [228, 179] width 8 height 8
checkbox input "true"
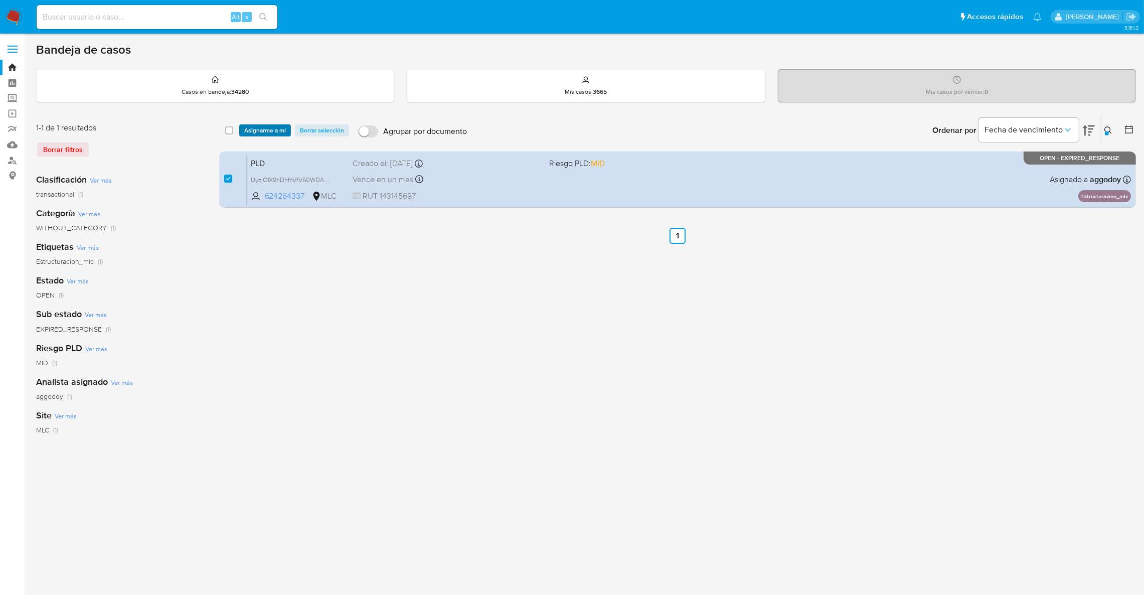
click at [262, 131] on span "Asignarme a mí" at bounding box center [265, 130] width 42 height 10
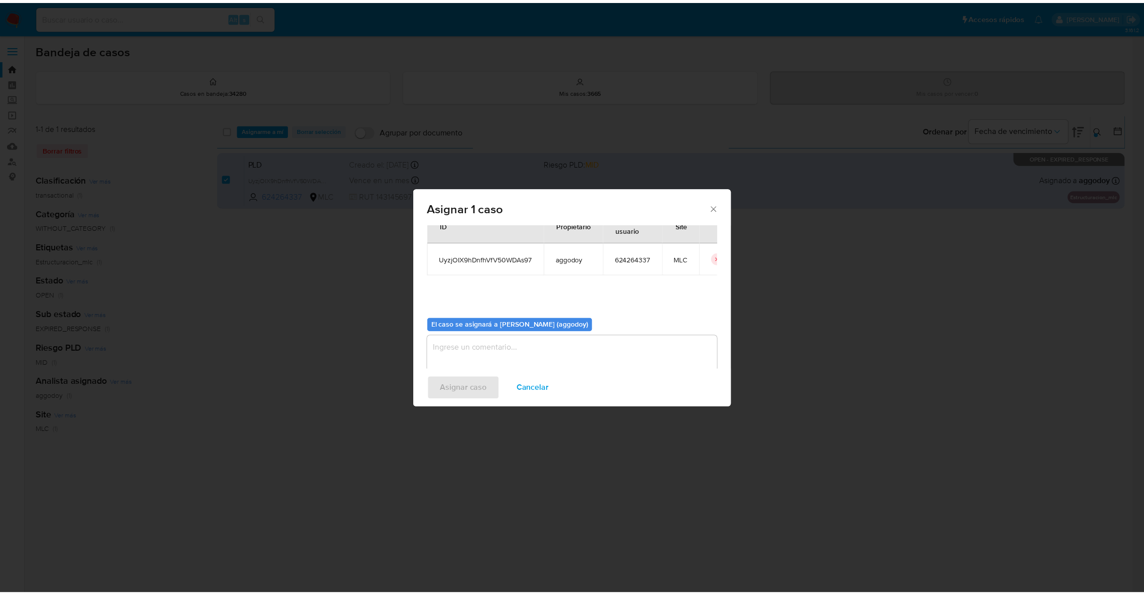
scroll to position [52, 0]
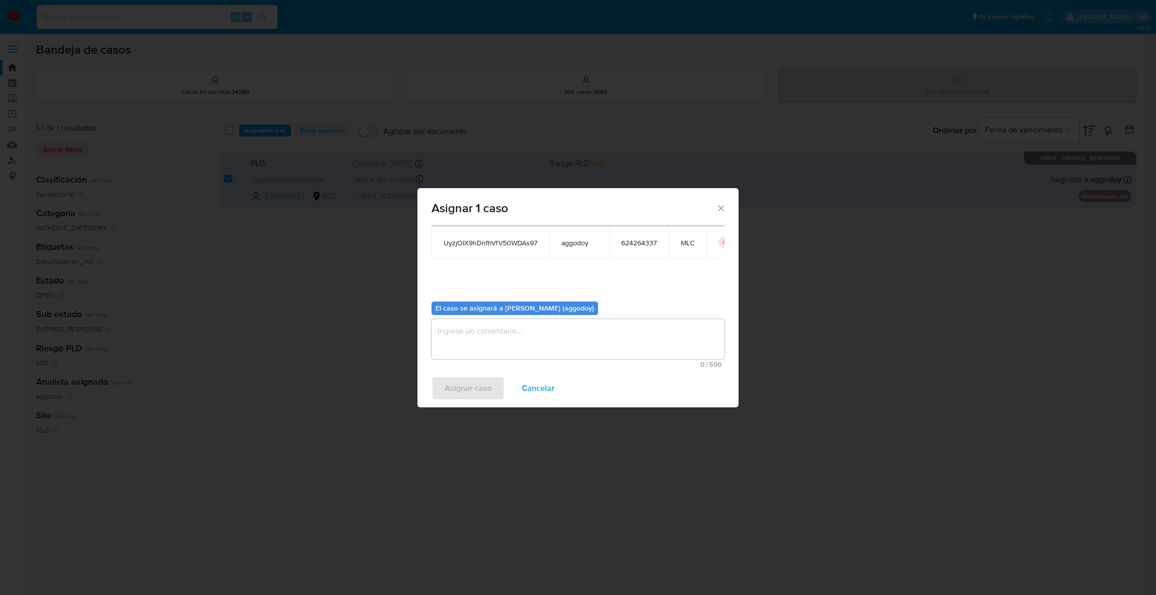
click at [535, 357] on textarea "assign-modal" at bounding box center [577, 339] width 293 height 40
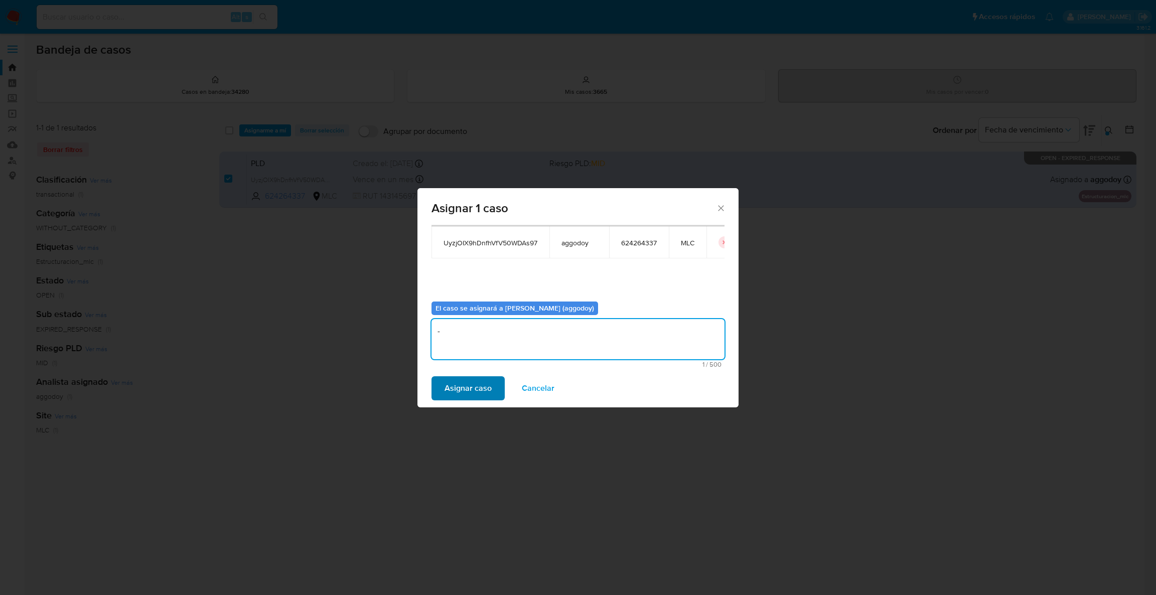
type textarea "-"
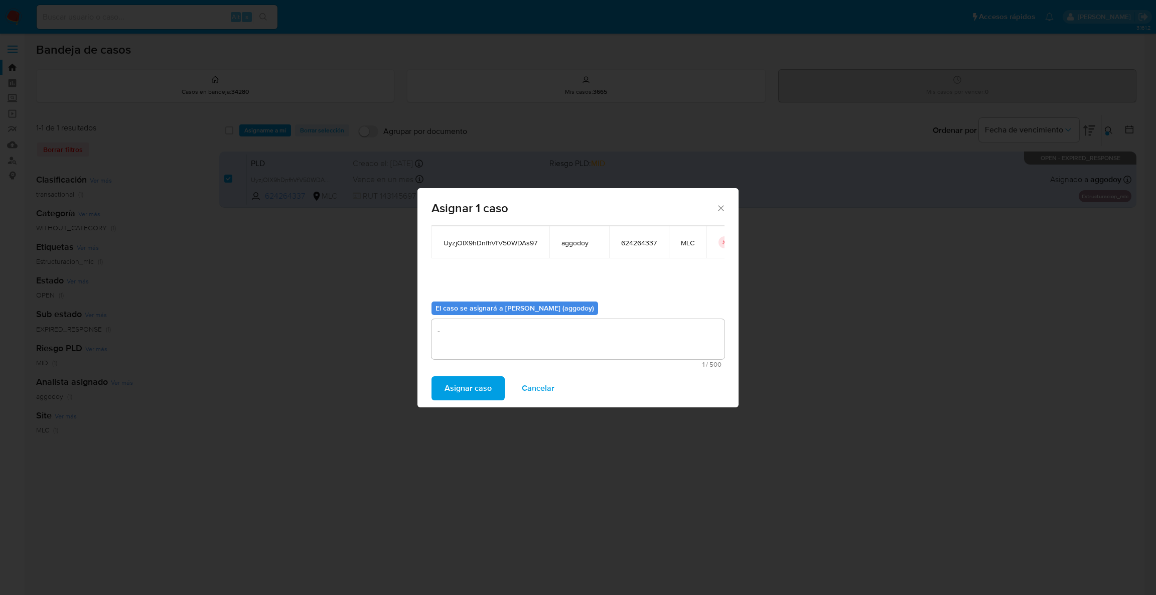
click at [466, 390] on span "Asignar caso" at bounding box center [467, 388] width 47 height 22
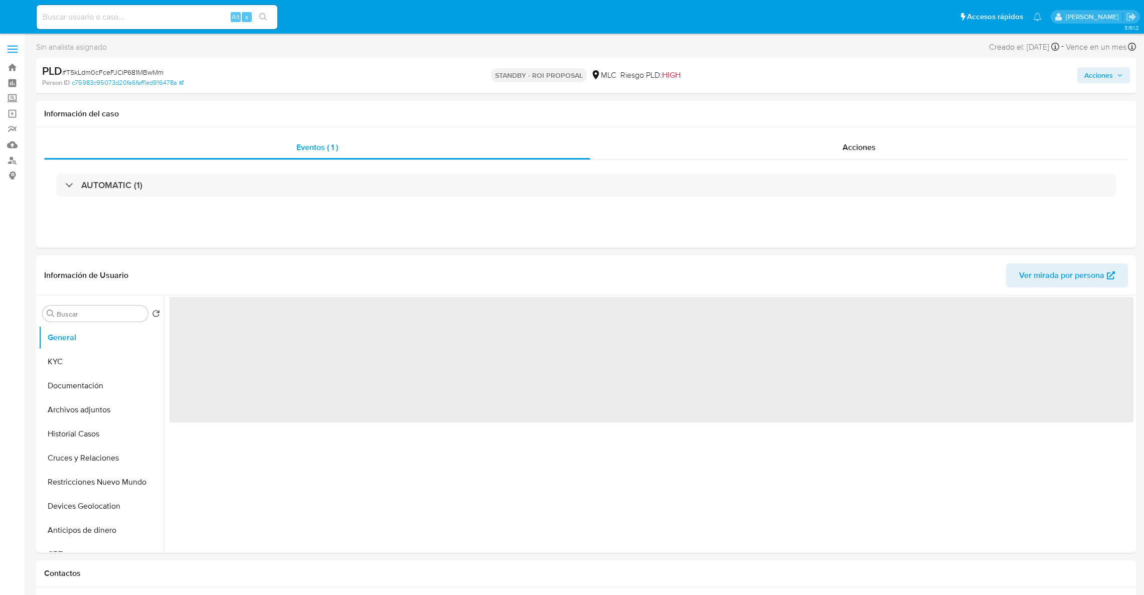
select select "10"
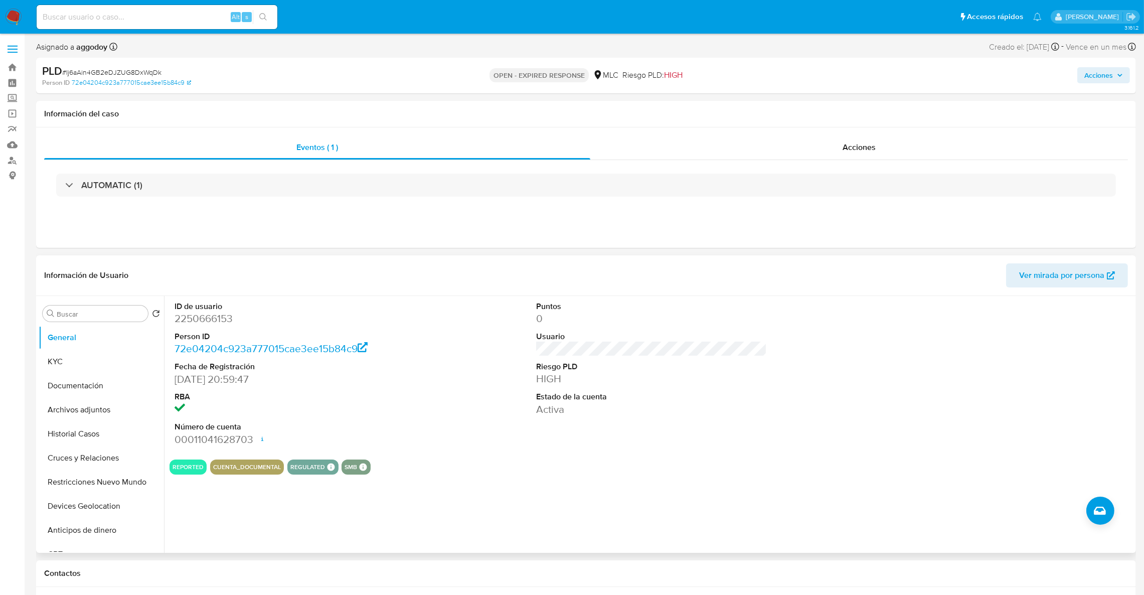
click at [192, 316] on dd "2250666153" at bounding box center [290, 319] width 231 height 14
copy dd "2250666153"
click at [94, 351] on button "KYC" at bounding box center [97, 362] width 117 height 24
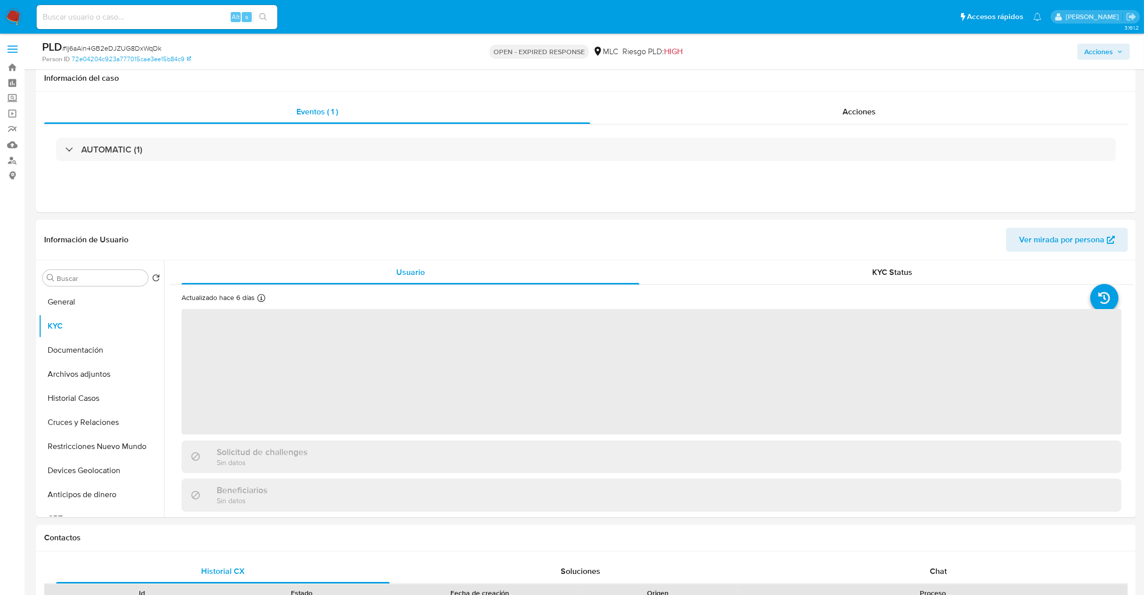
scroll to position [56, 0]
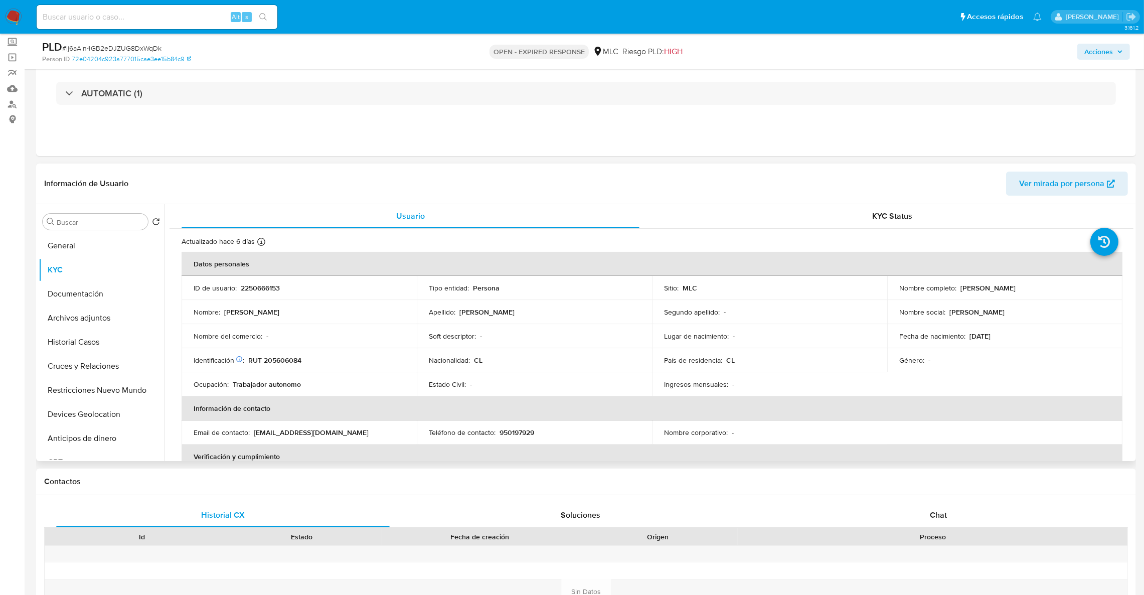
drag, startPoint x: 1134, startPoint y: 215, endPoint x: 1135, endPoint y: 224, distance: 9.2
click at [1135, 224] on div "Buscar Volver al orden por defecto General KYC Documentación Archivos adjuntos …" at bounding box center [586, 332] width 1100 height 257
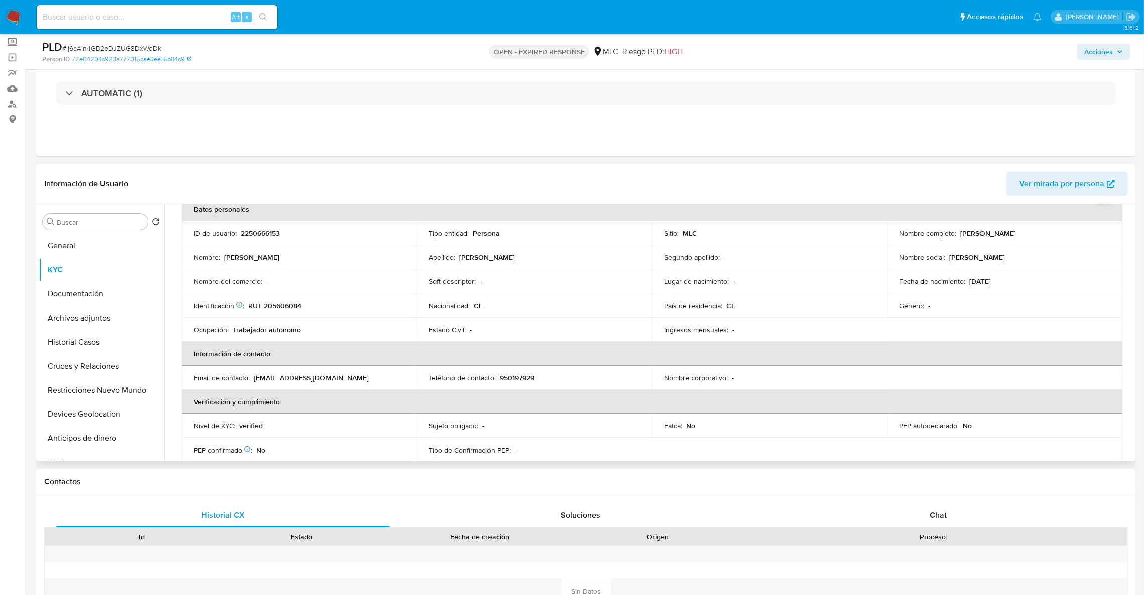
scroll to position [53, 0]
click at [996, 398] on th "Verificación y cumplimiento" at bounding box center [652, 404] width 941 height 24
click at [289, 313] on td "Identificación Nº de serie: 530827969 : RUT 205606084" at bounding box center [299, 307] width 235 height 24
click at [288, 310] on p "RUT 205606084" at bounding box center [274, 307] width 53 height 9
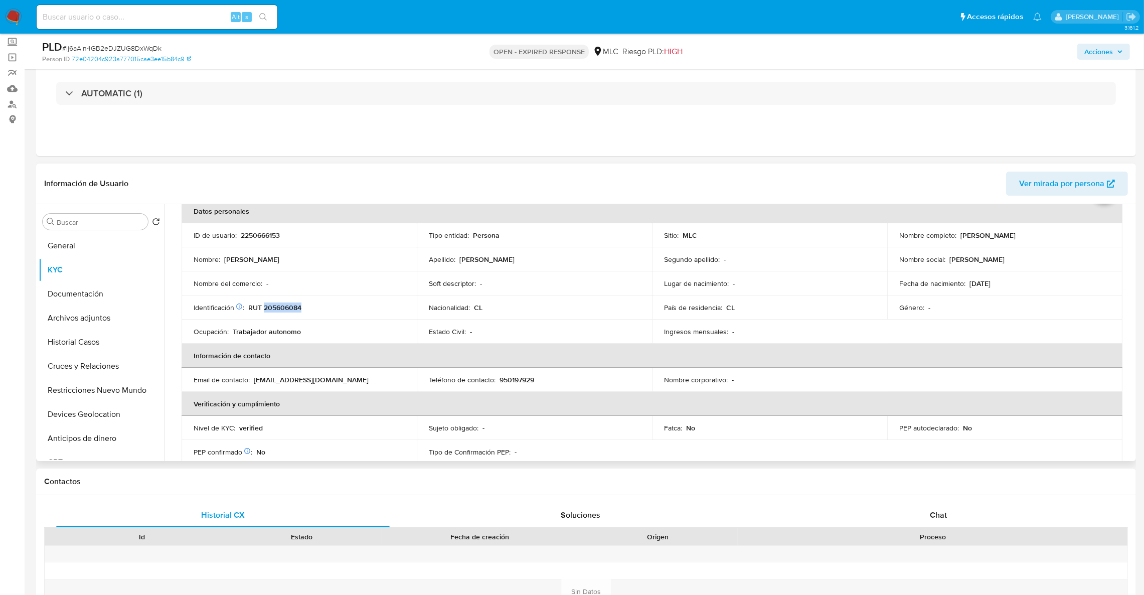
click at [288, 310] on p "RUT 205606084" at bounding box center [274, 307] width 53 height 9
drag, startPoint x: 288, startPoint y: 310, endPoint x: 311, endPoint y: 320, distance: 24.7
click at [311, 320] on tbody "ID de usuario : 2250666153 Tipo entidad : Persona Sitio : MLC Nombre completo :…" at bounding box center [652, 283] width 941 height 120
click at [295, 303] on p "RUT 205606084" at bounding box center [274, 307] width 53 height 9
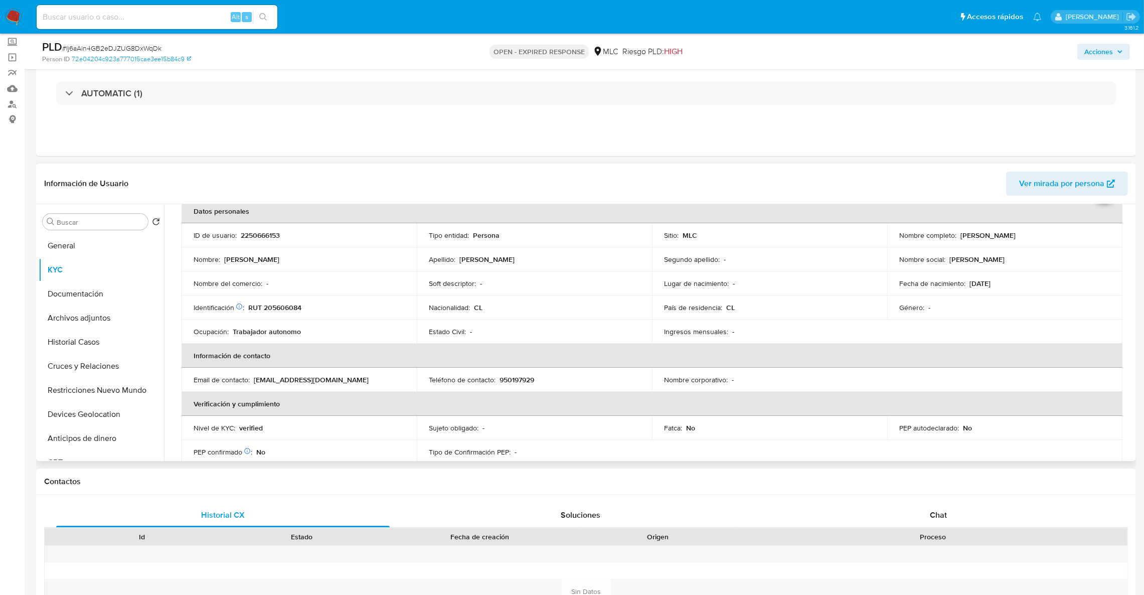
drag, startPoint x: 295, startPoint y: 302, endPoint x: 289, endPoint y: 304, distance: 6.2
click at [289, 304] on p "RUT 205606084" at bounding box center [274, 307] width 53 height 9
copy p "205606084"
drag, startPoint x: 958, startPoint y: 236, endPoint x: 1081, endPoint y: 242, distance: 123.0
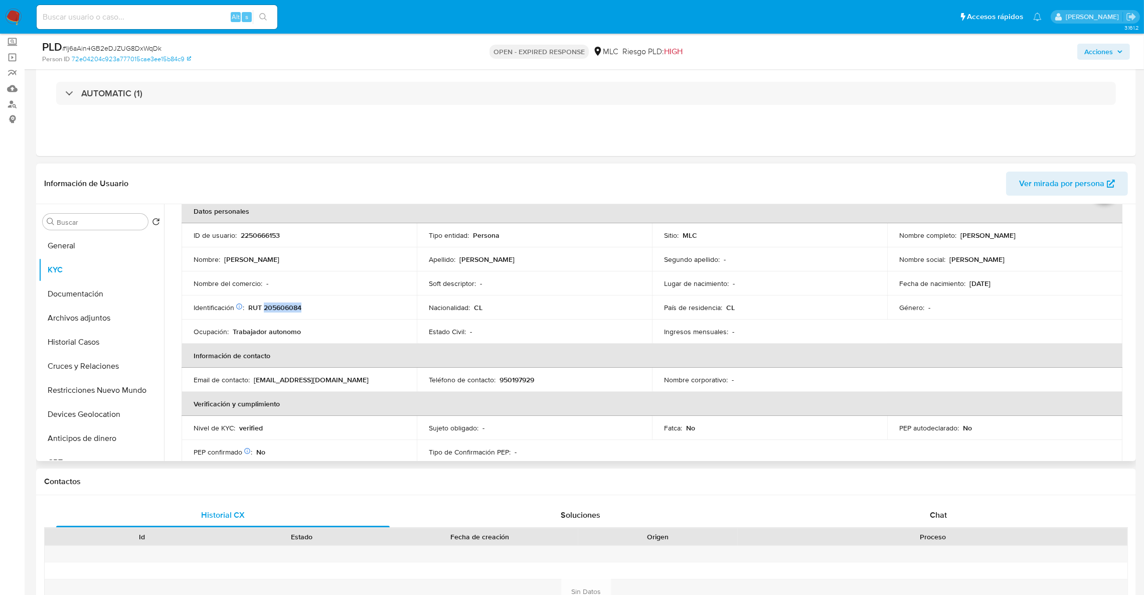
click at [1081, 242] on td "Nombre completo : Montserrat Estefanía Lorca Flores" at bounding box center [1004, 235] width 235 height 24
copy p "Montserrat Estefanía Lorca Flores"
click at [111, 375] on button "Cruces y Relaciones" at bounding box center [97, 366] width 117 height 24
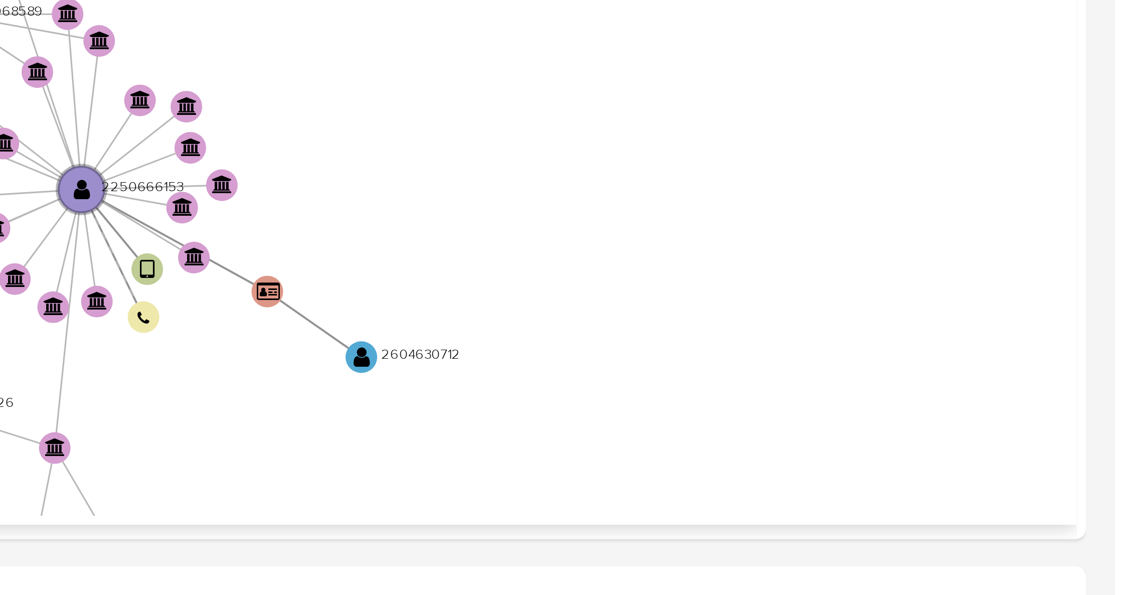
scroll to position [205, 0]
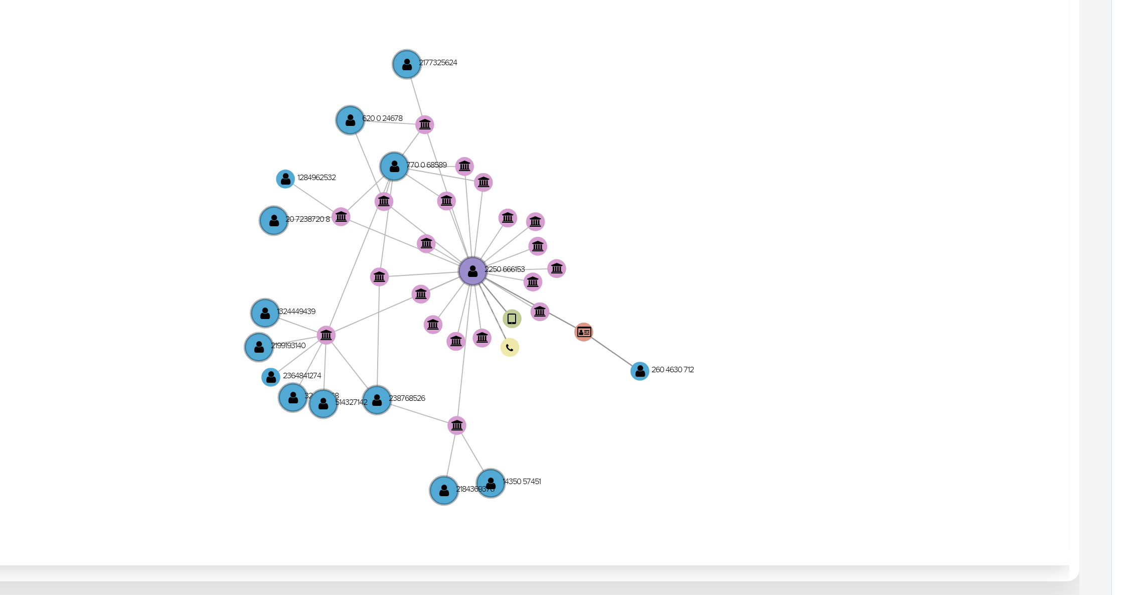
drag, startPoint x: 1020, startPoint y: 230, endPoint x: 1052, endPoint y: 244, distance: 35.0
click at [1052, 244] on icon "user-2250666153  2250666153 device-67a40983c1c85ab44bac67ce  user-2604630712 …" at bounding box center [659, 232] width 950 height 145
click at [1119, 216] on icon "user-2250666153  2250666153 device-67a40983c1c85ab44bac67ce  user-2604630712 …" at bounding box center [659, 232] width 950 height 145
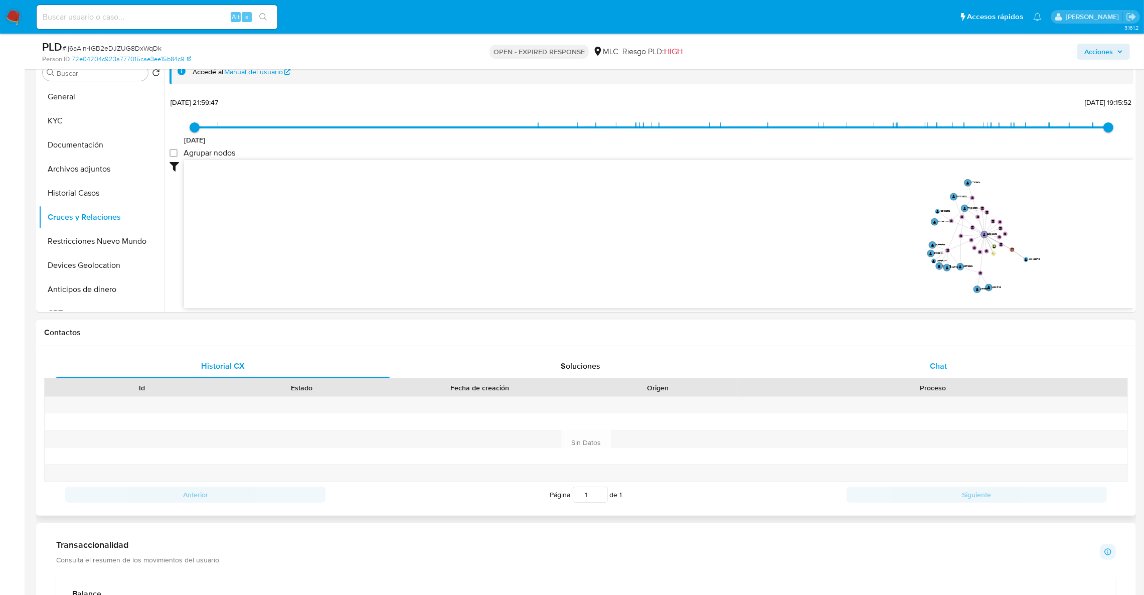
click at [925, 371] on div "Chat" at bounding box center [939, 366] width 334 height 24
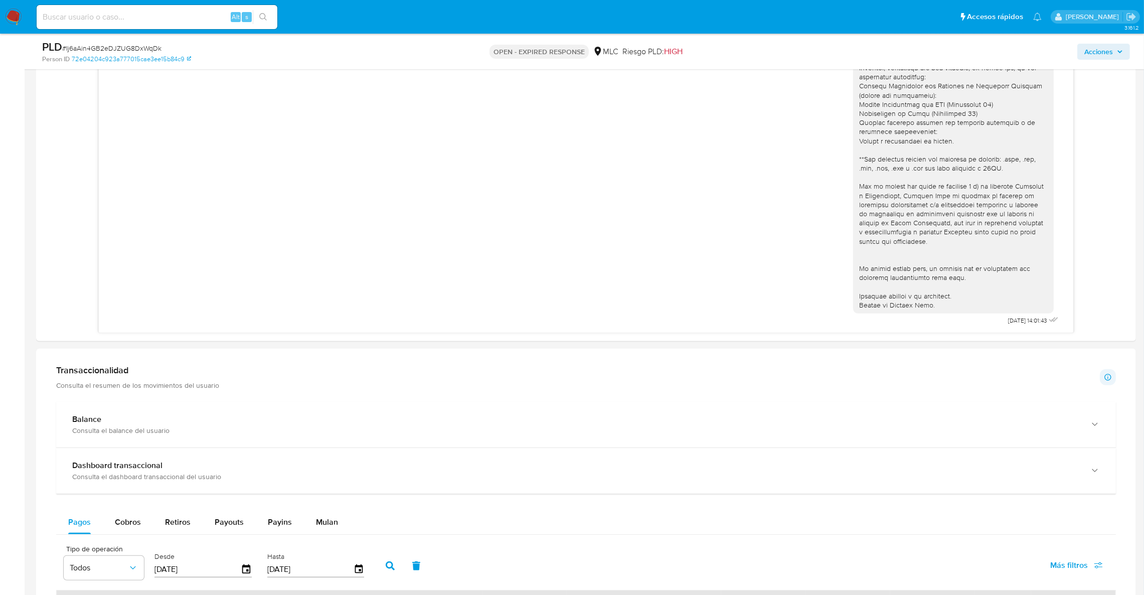
scroll to position [628, 0]
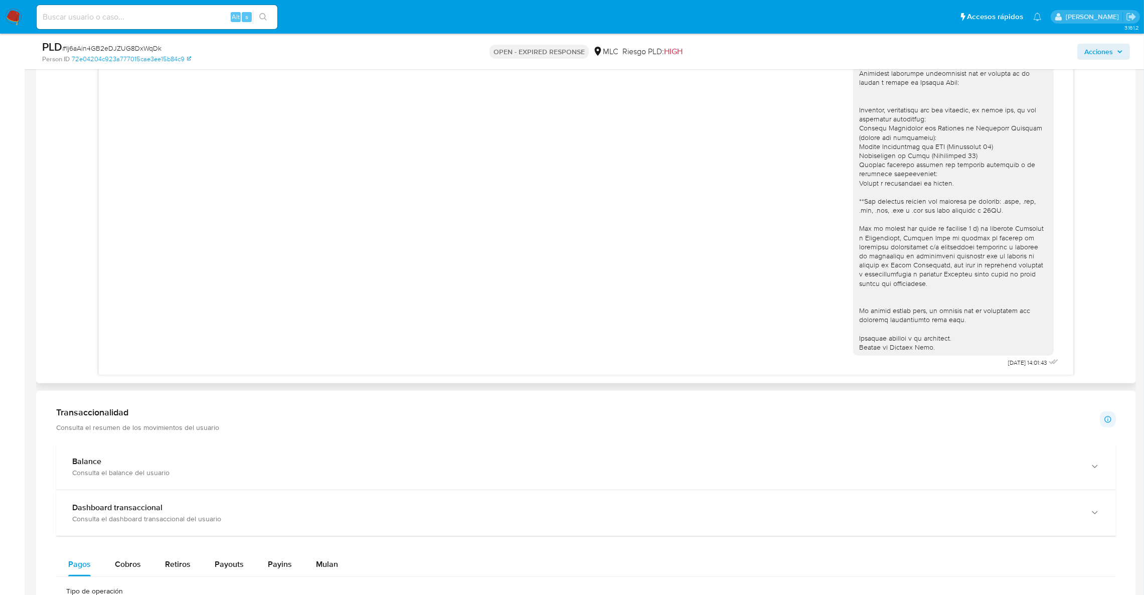
click at [1007, 194] on div at bounding box center [953, 169] width 189 height 365
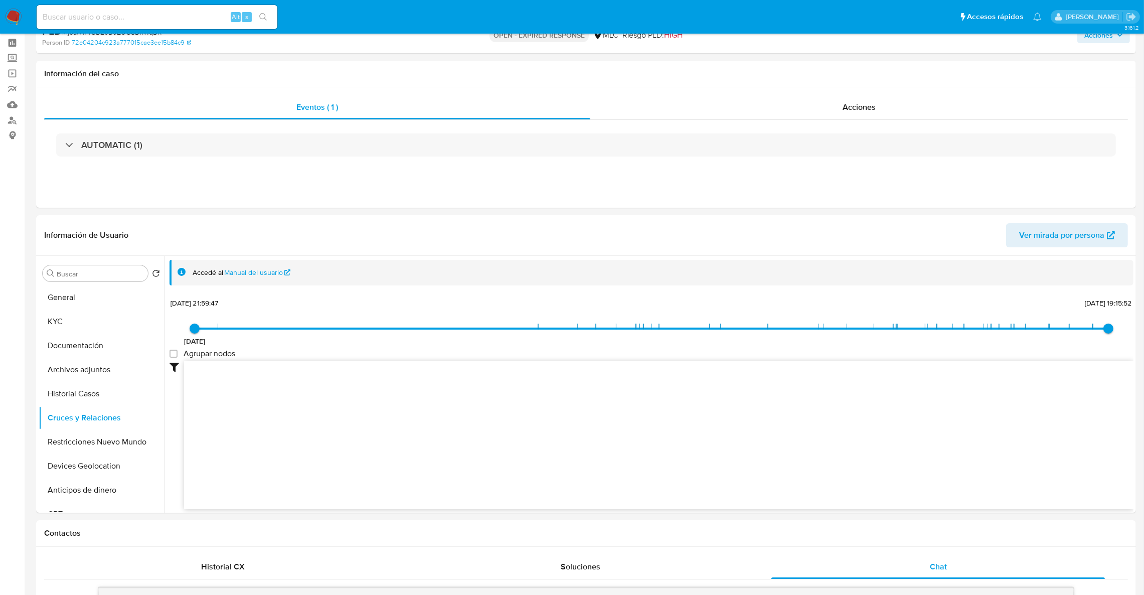
scroll to position [0, 0]
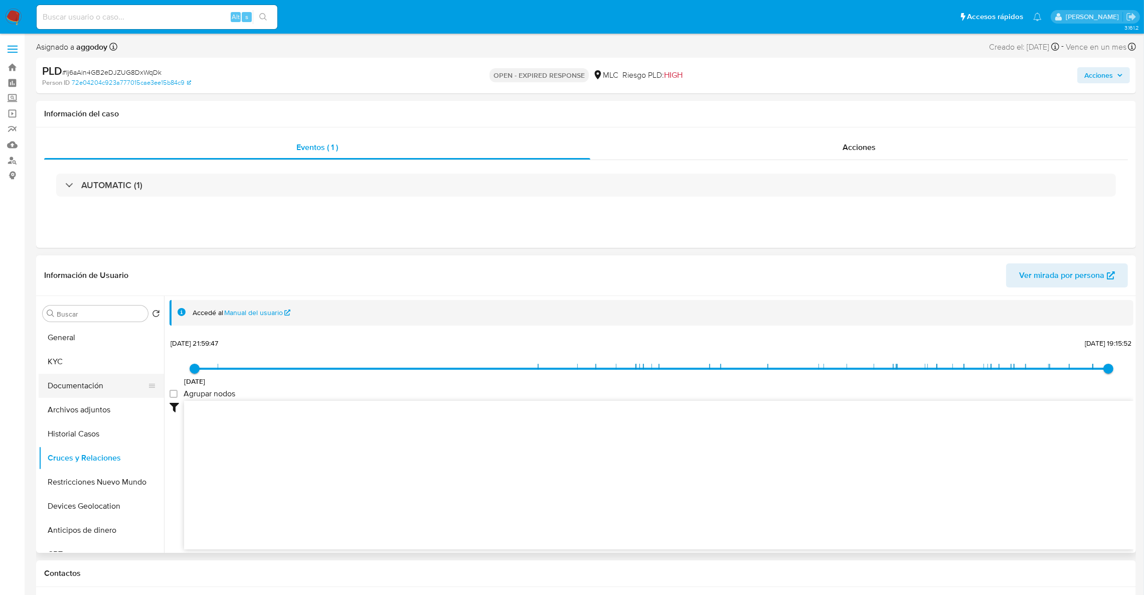
click at [70, 382] on button "Documentación" at bounding box center [97, 386] width 117 height 24
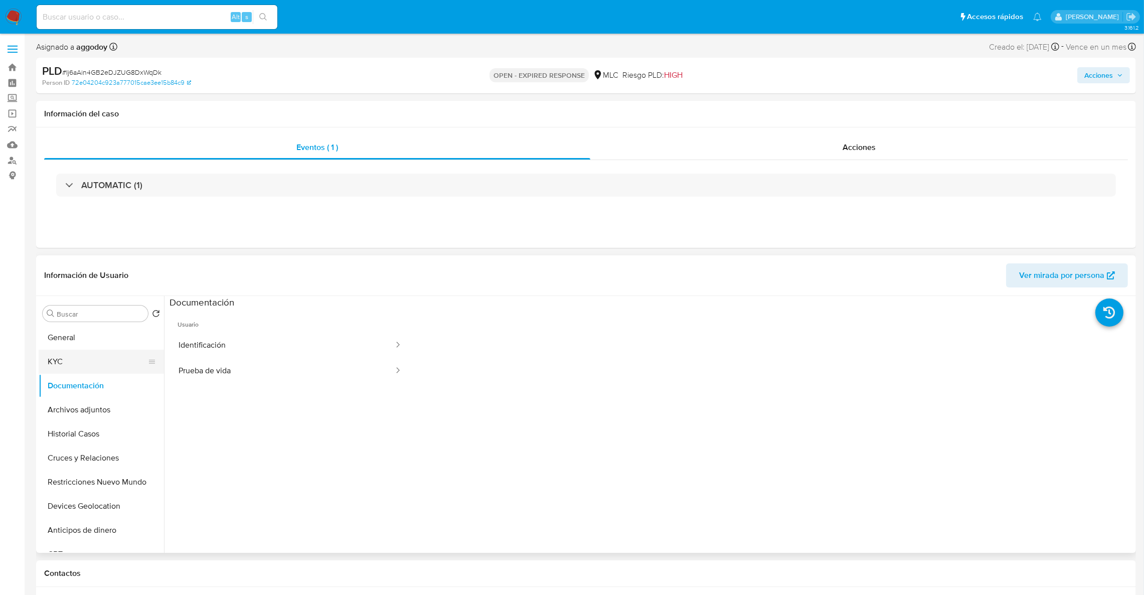
click at [97, 352] on button "KYC" at bounding box center [97, 362] width 117 height 24
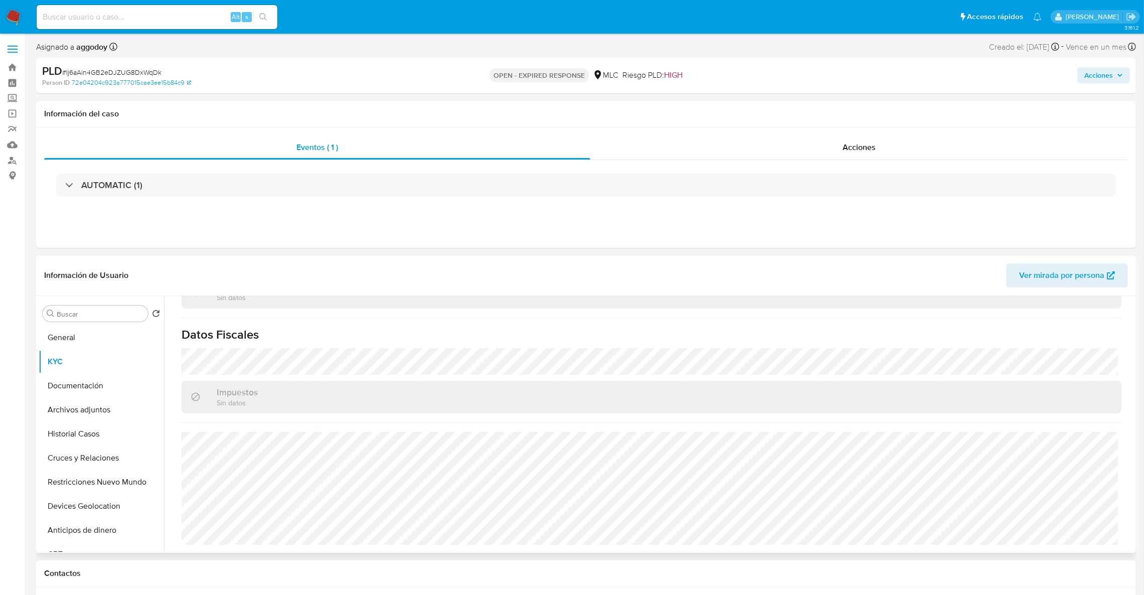
scroll to position [318, 0]
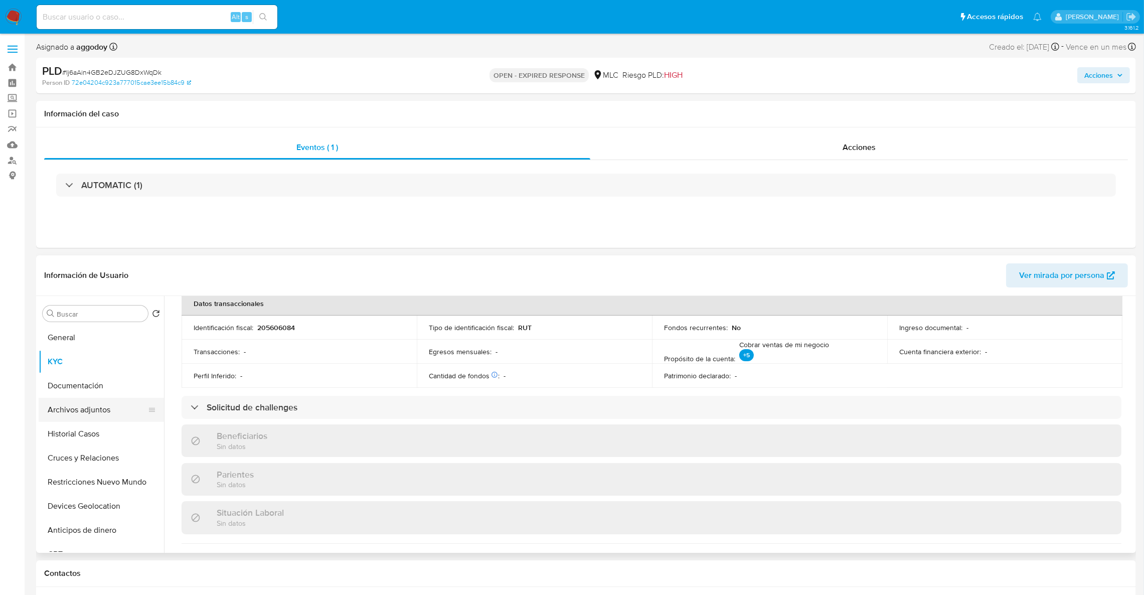
click at [61, 409] on button "Archivos adjuntos" at bounding box center [97, 410] width 117 height 24
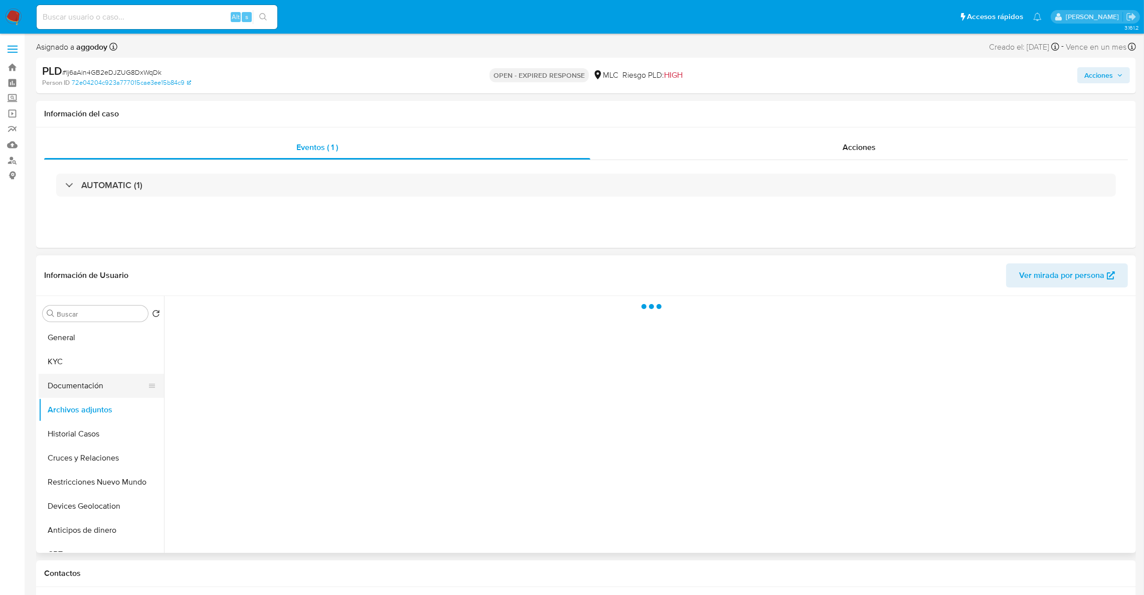
click at [91, 384] on button "Documentación" at bounding box center [97, 386] width 117 height 24
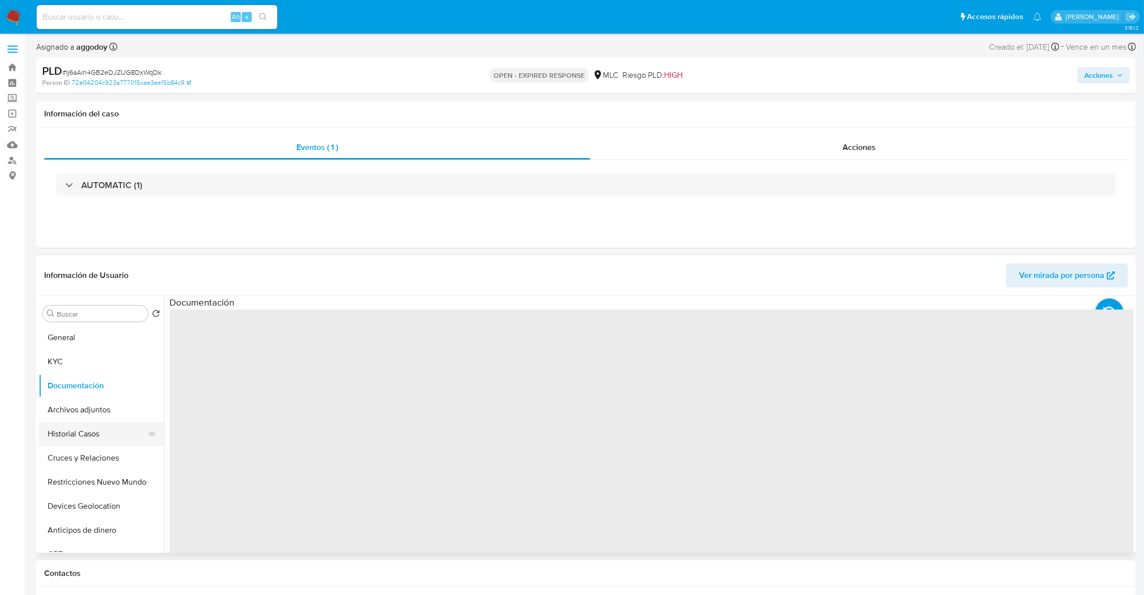
click at [92, 434] on button "Historial Casos" at bounding box center [97, 434] width 117 height 24
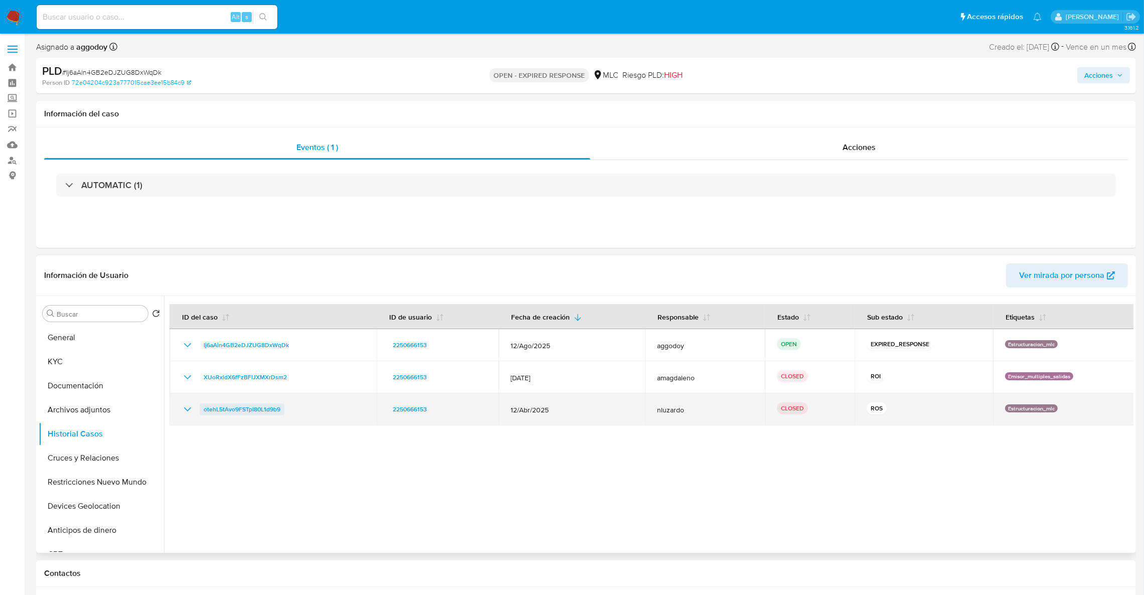
click at [261, 412] on span "otehL5tAvo9FSTpI80L1d9b9" at bounding box center [242, 409] width 77 height 12
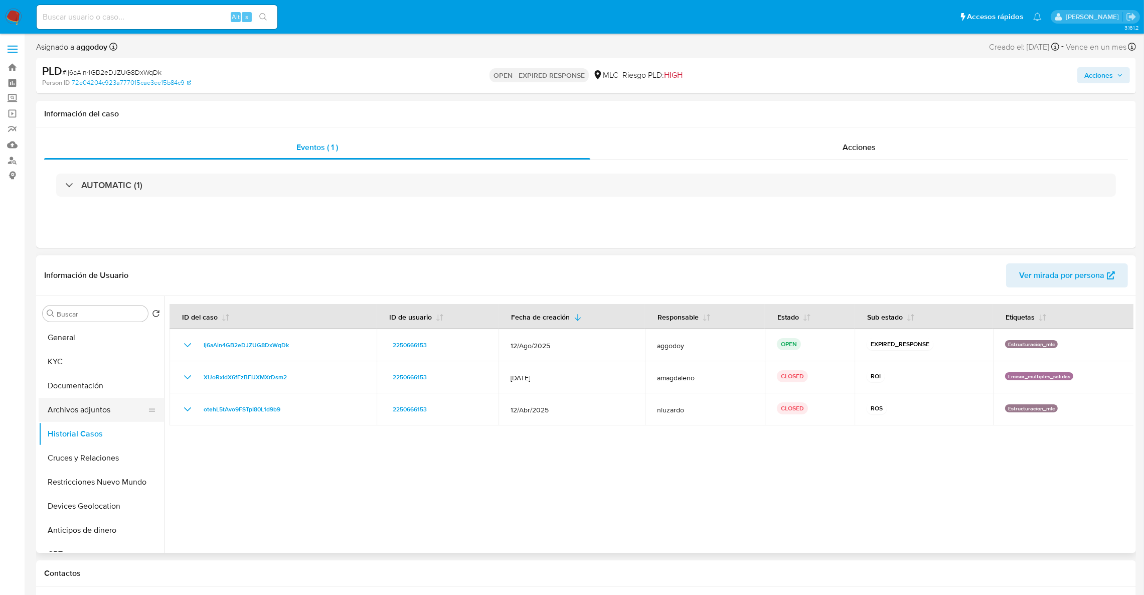
click at [108, 417] on button "Archivos adjuntos" at bounding box center [97, 410] width 117 height 24
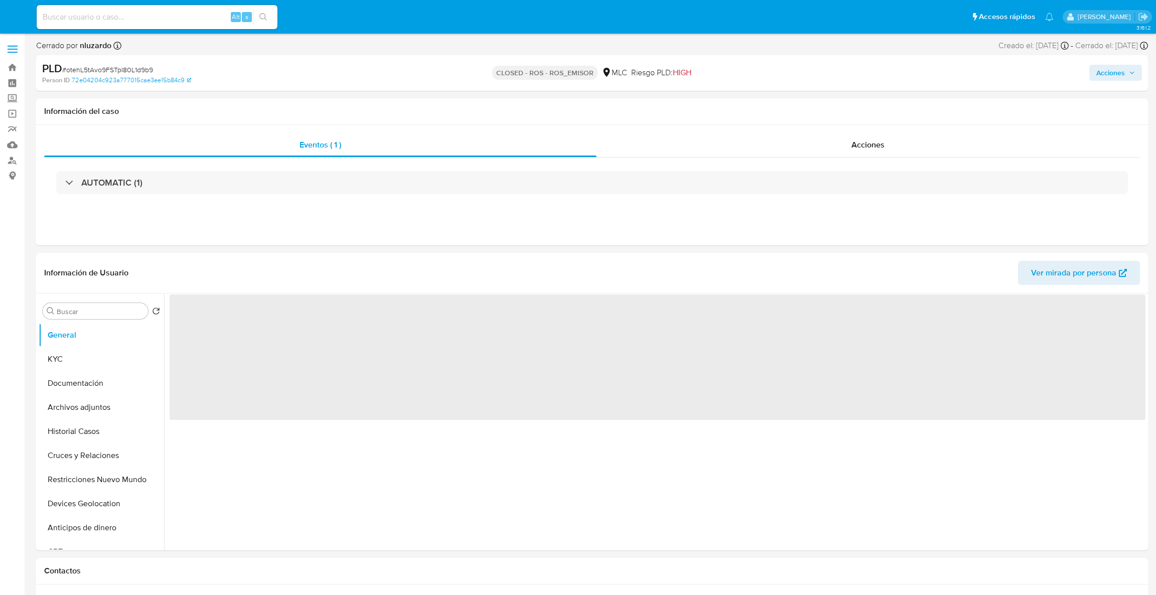
select select "10"
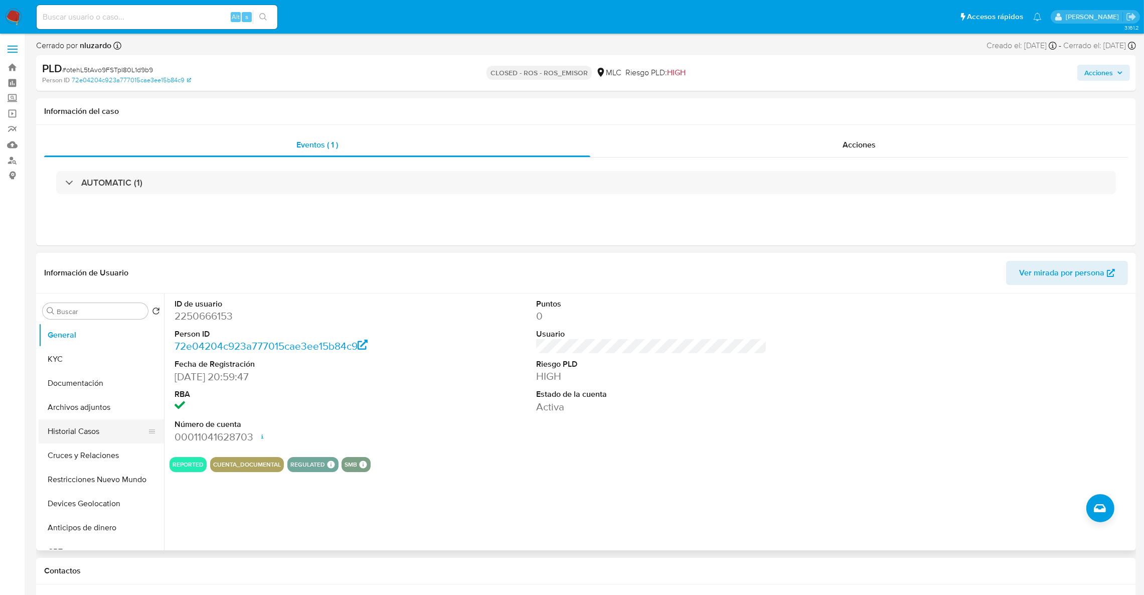
click at [103, 435] on button "Historial Casos" at bounding box center [97, 431] width 117 height 24
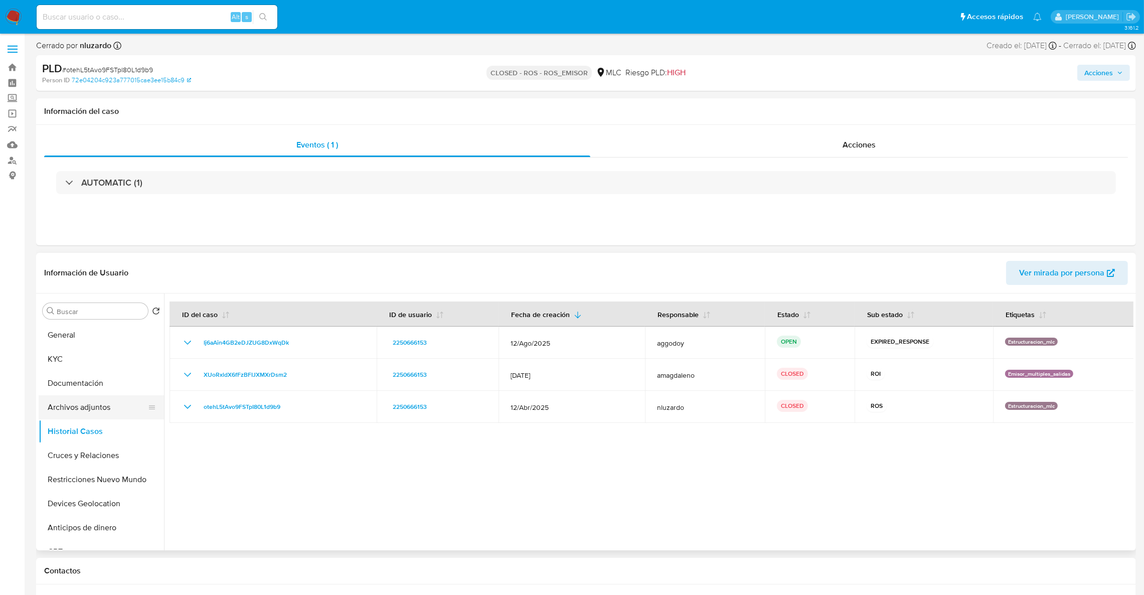
click at [89, 408] on button "Archivos adjuntos" at bounding box center [97, 407] width 117 height 24
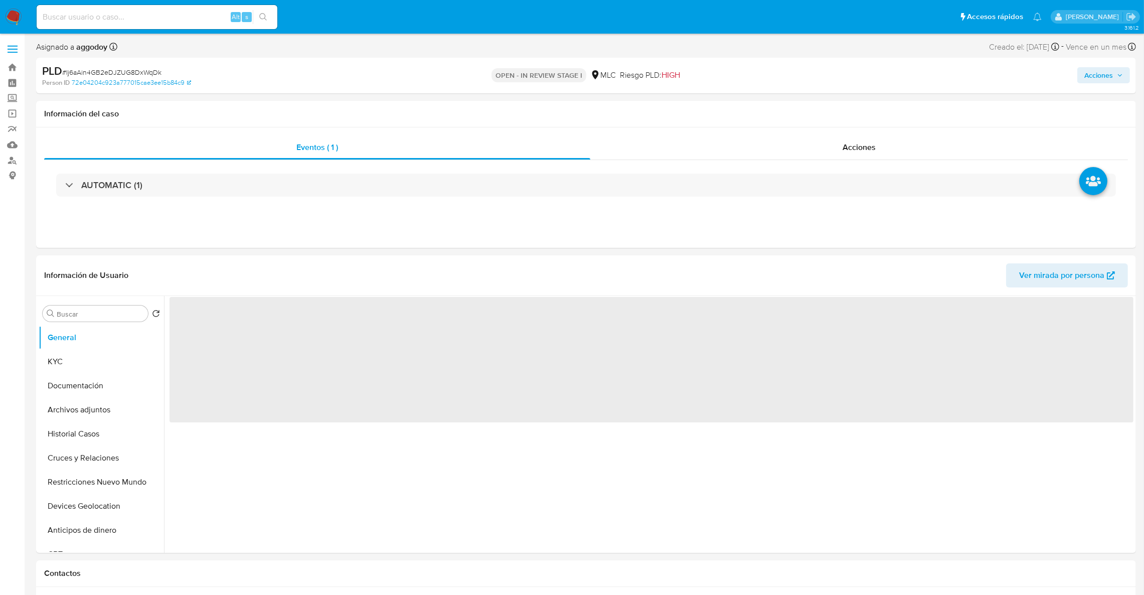
select select "10"
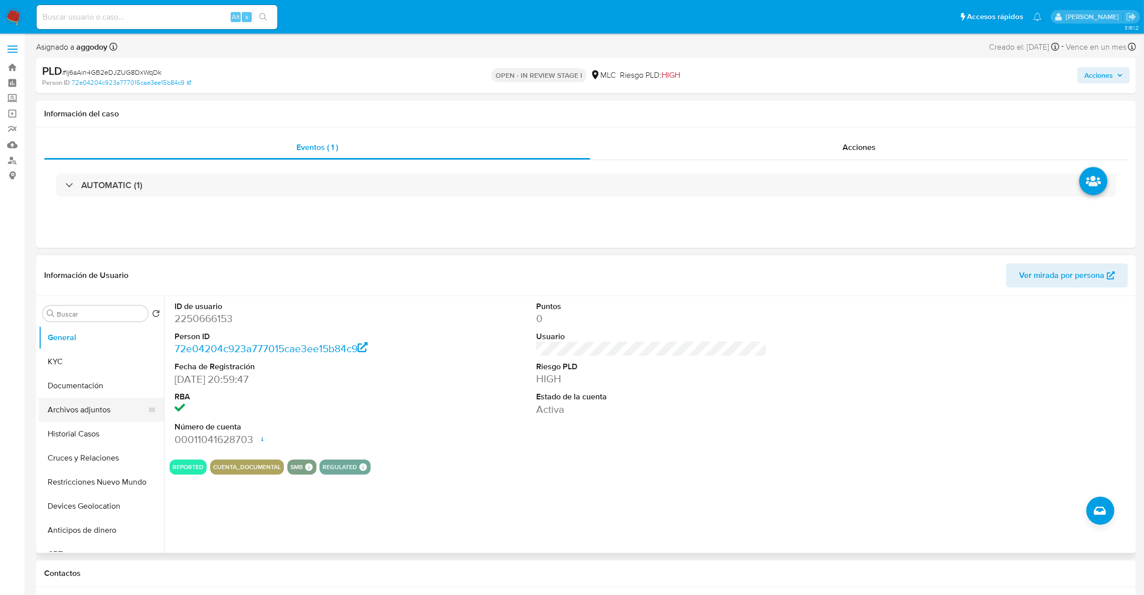
click at [95, 409] on button "Archivos adjuntos" at bounding box center [97, 410] width 117 height 24
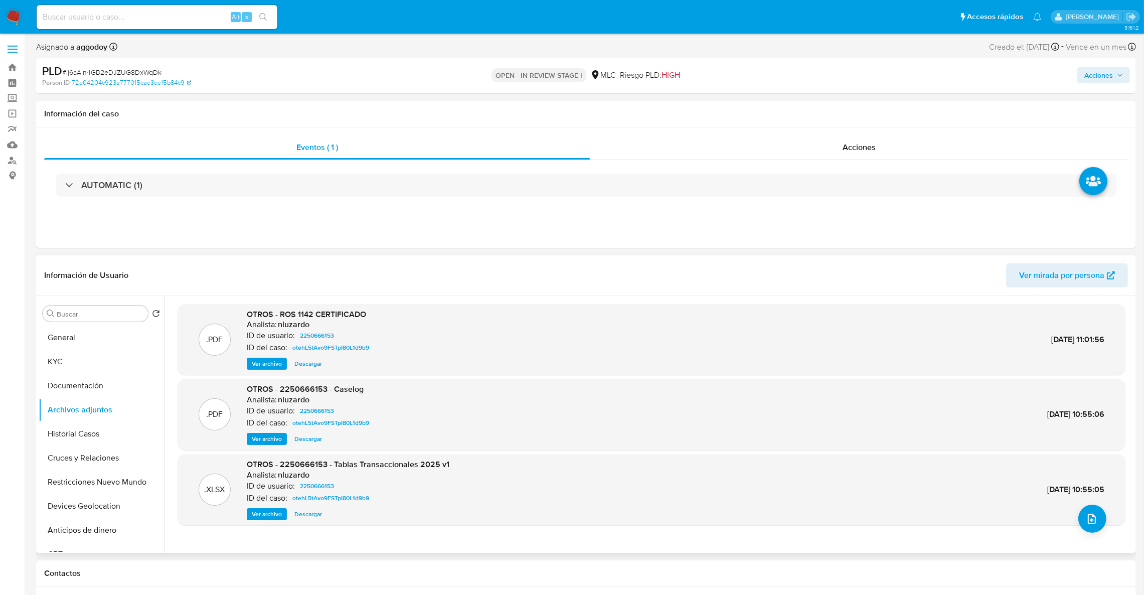
click at [1106, 530] on div ".PDF OTROS - ROS 1142 CERTIFICADO Analista: nluzardo ID de usuario: 2250666153 …" at bounding box center [652, 424] width 948 height 241
click at [1089, 525] on icon "upload-file" at bounding box center [1092, 519] width 12 height 12
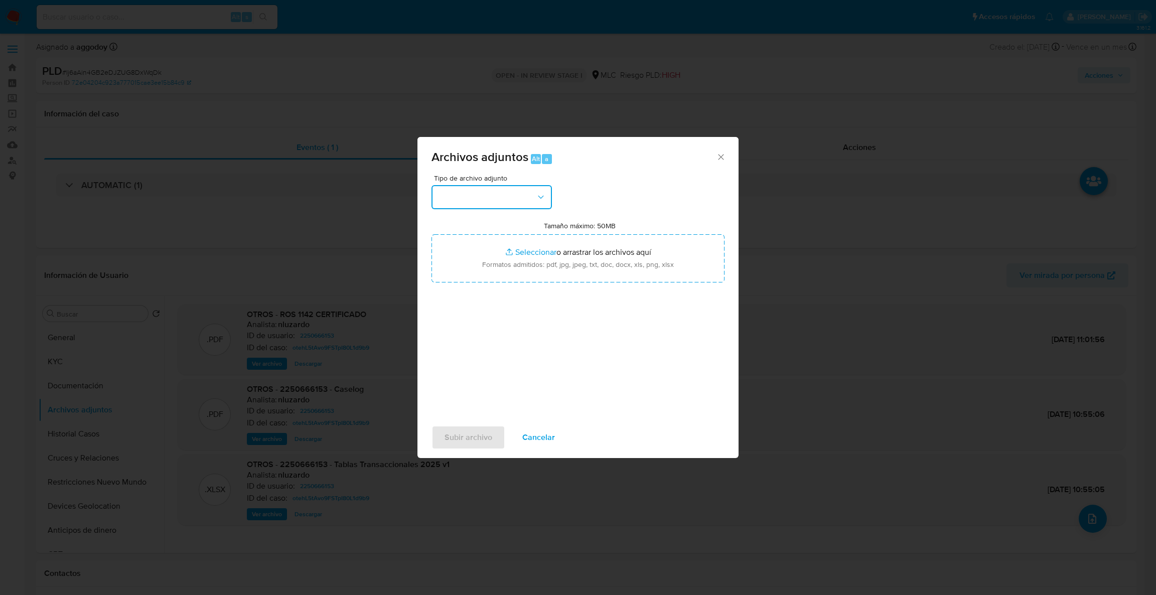
click at [527, 200] on button "button" at bounding box center [491, 197] width 120 height 24
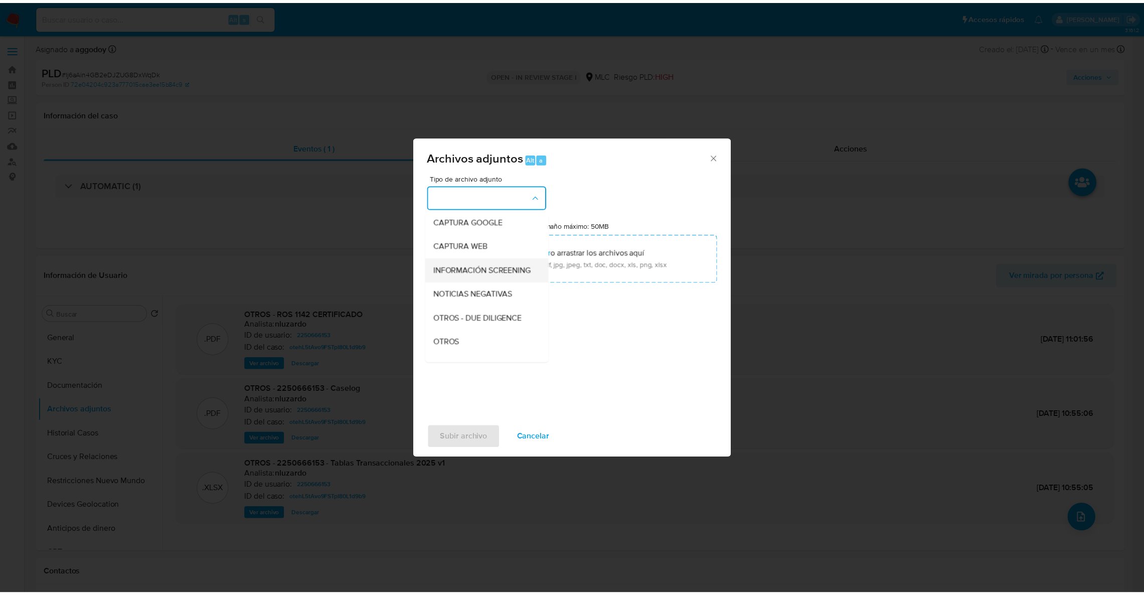
scroll to position [150, 0]
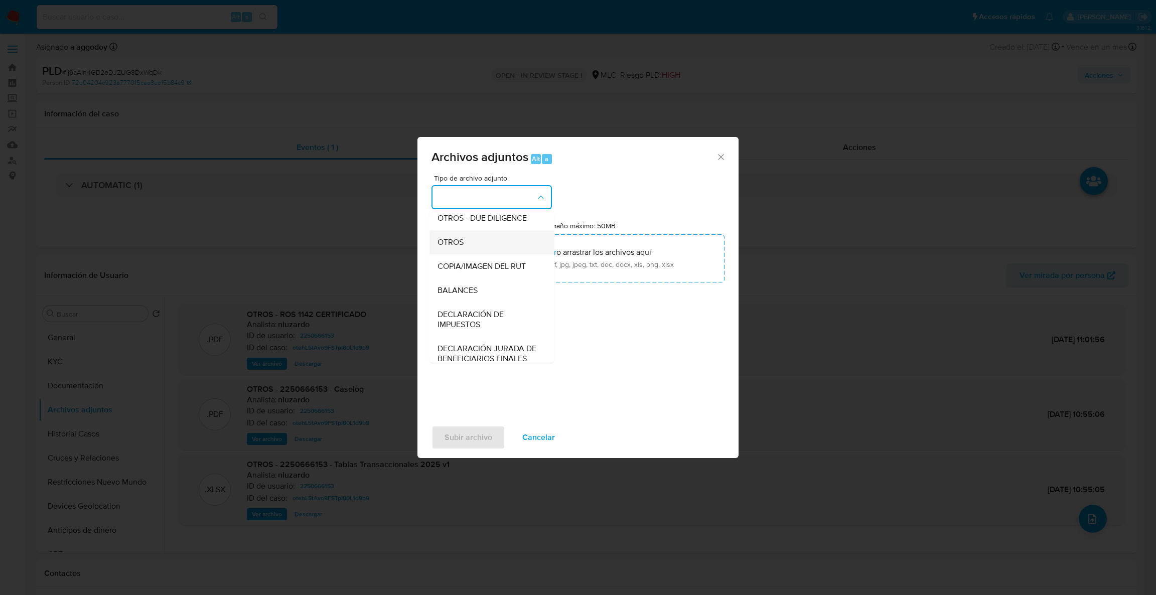
click at [490, 253] on div "OTROS" at bounding box center [488, 242] width 102 height 24
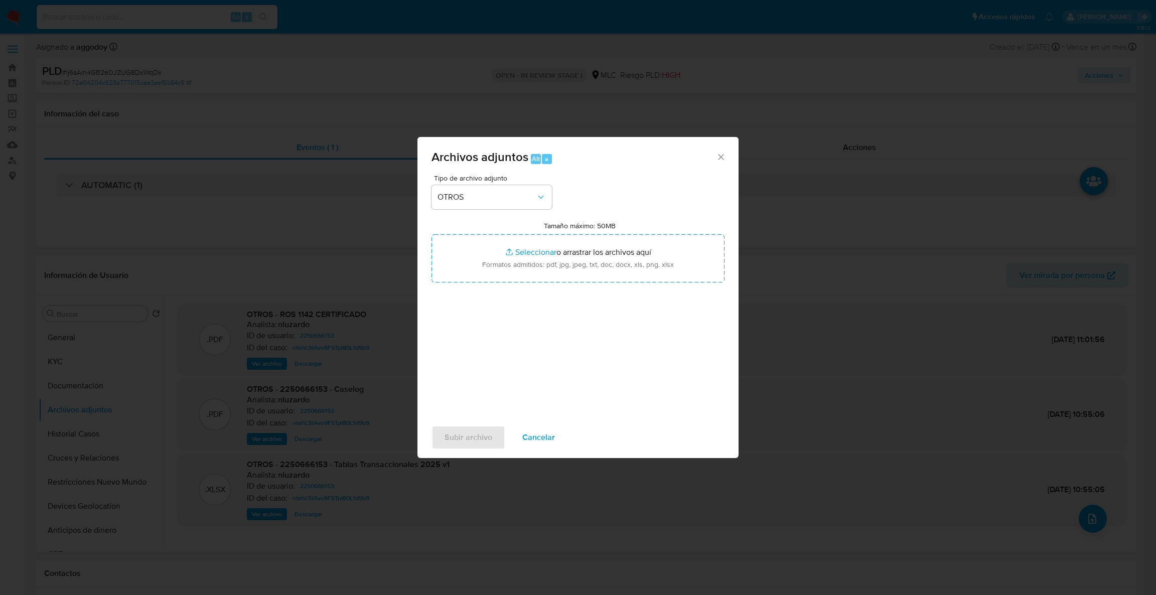
click at [490, 253] on input "Tamaño máximo: 50MB Seleccionar archivos" at bounding box center [577, 258] width 293 height 48
click at [517, 231] on div "Tamaño máximo: 50MB Seleccionar archivos Seleccionar o arrastrar los archivos a…" at bounding box center [577, 251] width 293 height 61
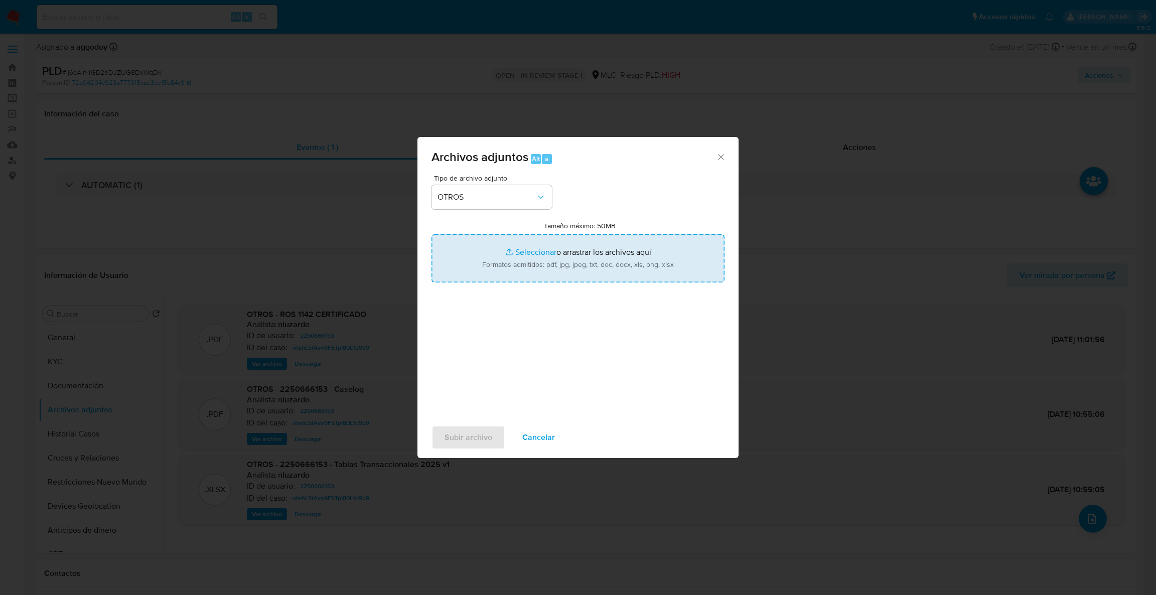
click at [581, 279] on input "Tamaño máximo: 50MB Seleccionar archivos" at bounding box center [577, 258] width 293 height 48
type input "C:\fakepath\Case Log - 2250666153.pdf"
click at [522, 260] on input "Tamaño máximo: 50MB Seleccionar archivos" at bounding box center [577, 258] width 293 height 48
type input "C:\fakepath\2250666153Movimientos .xlsx"
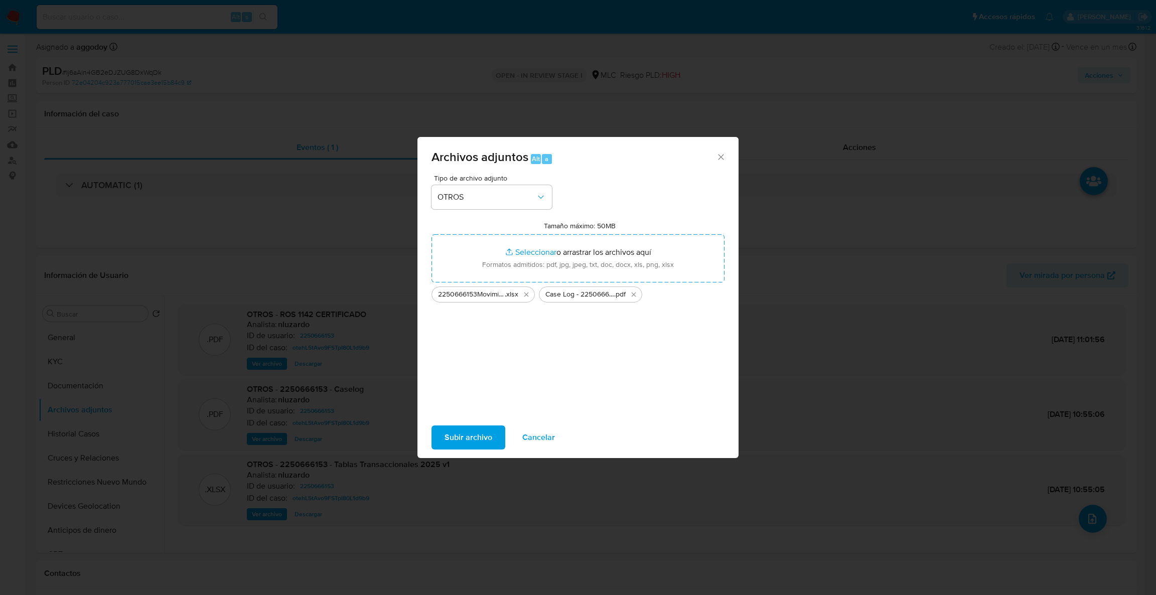
click at [466, 427] on span "Subir archivo" at bounding box center [468, 437] width 48 height 22
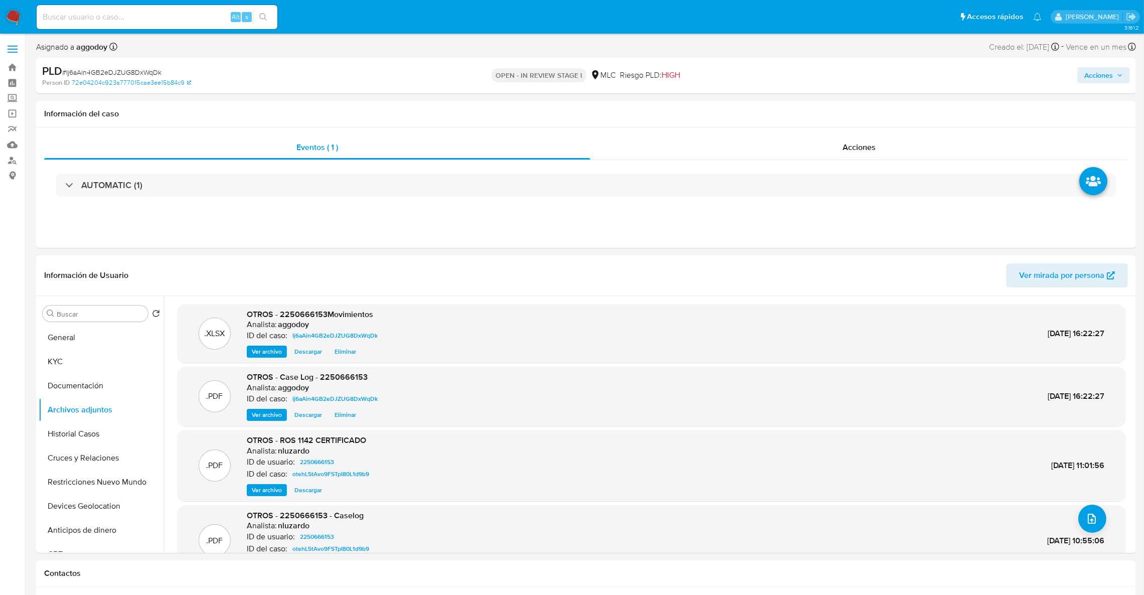
click at [1100, 72] on span "Acciones" at bounding box center [1099, 75] width 29 height 16
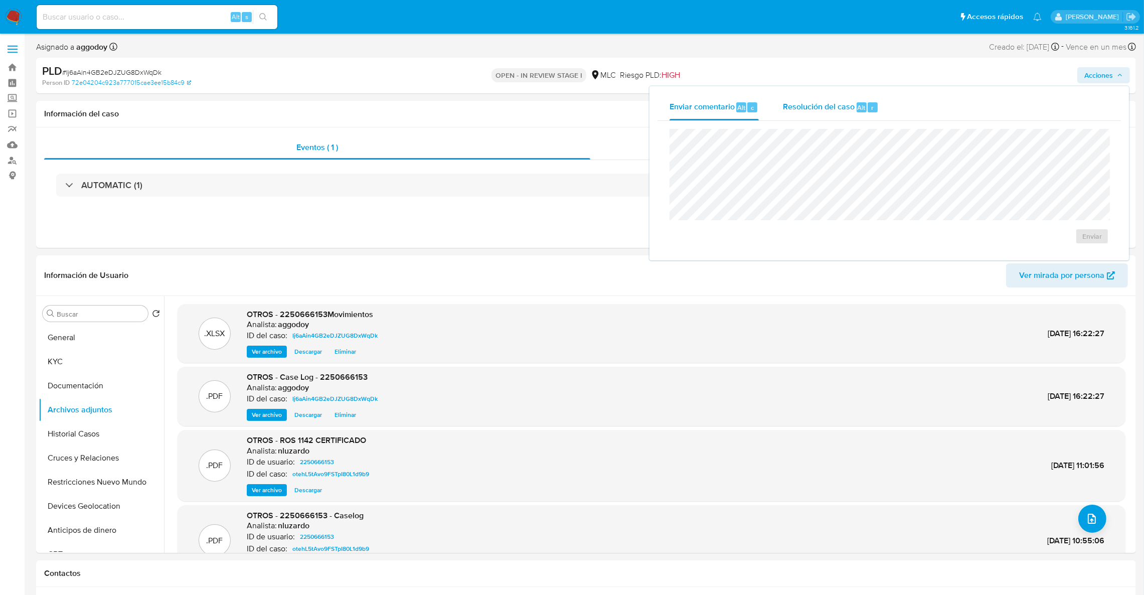
click at [800, 107] on span "Resolución del caso" at bounding box center [819, 107] width 72 height 12
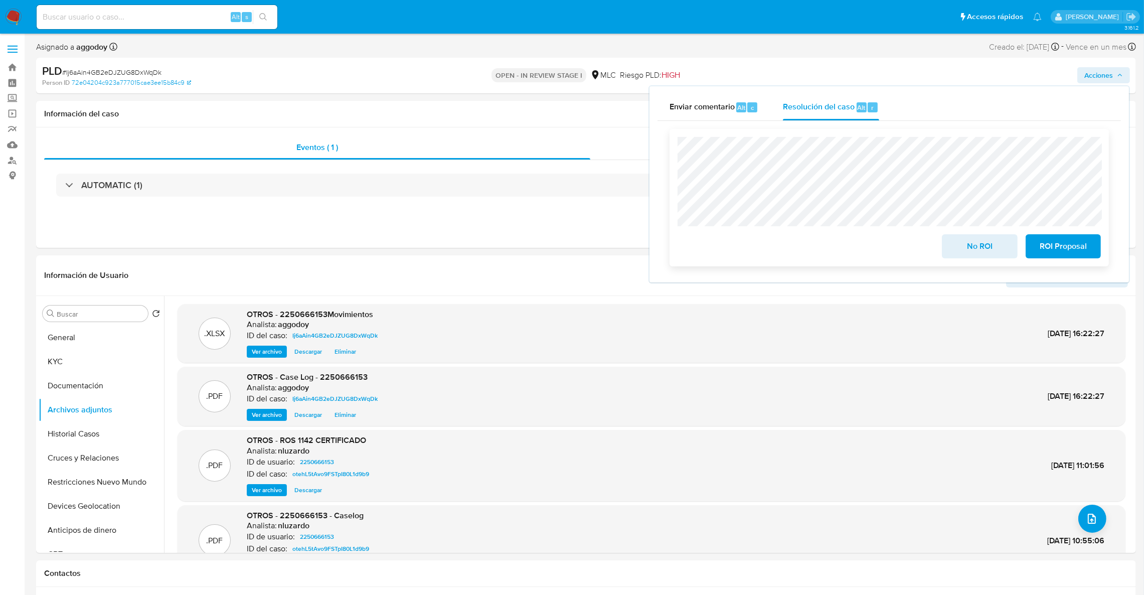
click at [1062, 243] on span "ROI Proposal" at bounding box center [1063, 246] width 49 height 22
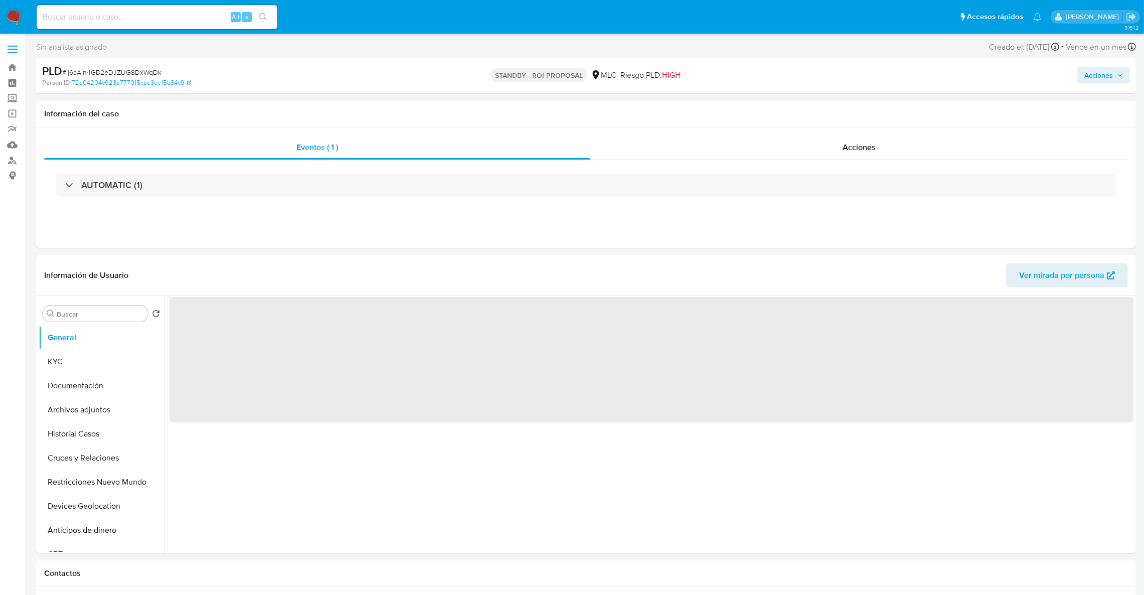
select select "10"
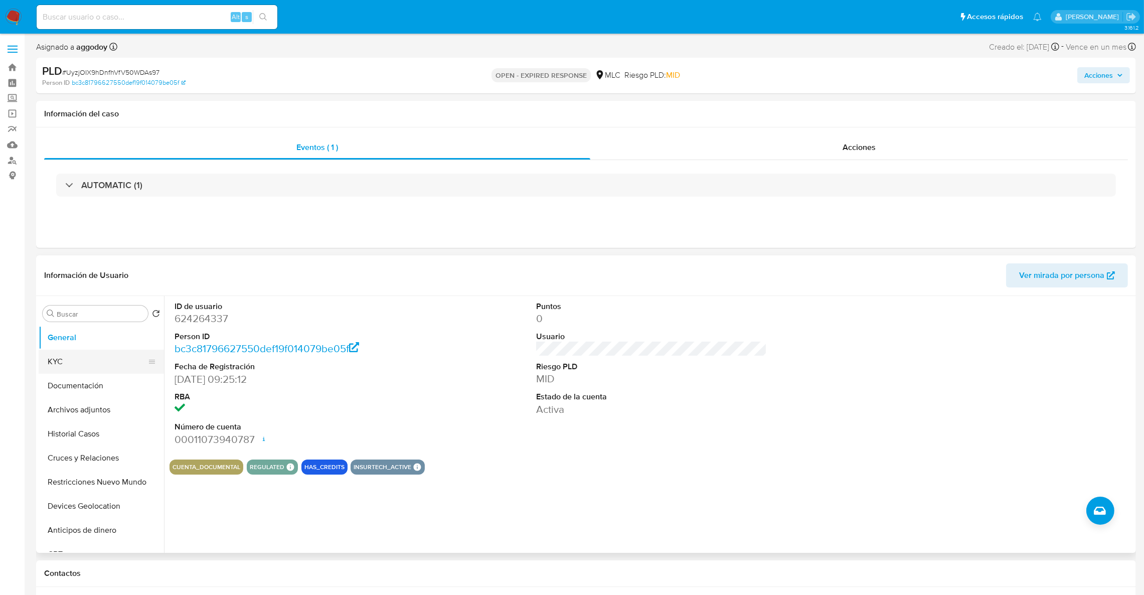
click at [115, 367] on button "KYC" at bounding box center [97, 362] width 117 height 24
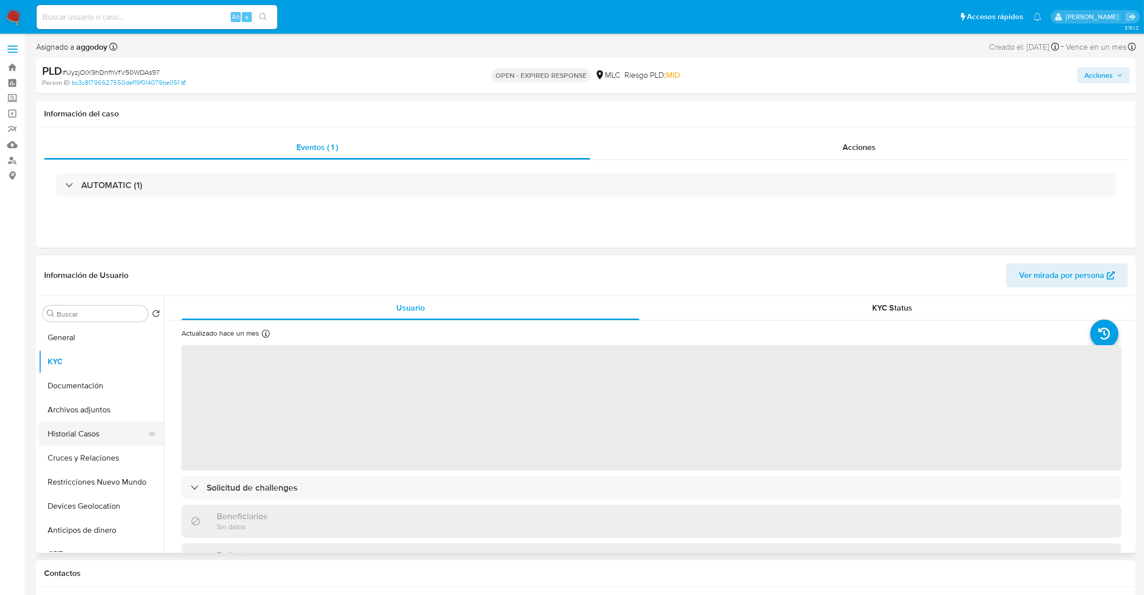
click at [101, 433] on button "Historial Casos" at bounding box center [97, 434] width 117 height 24
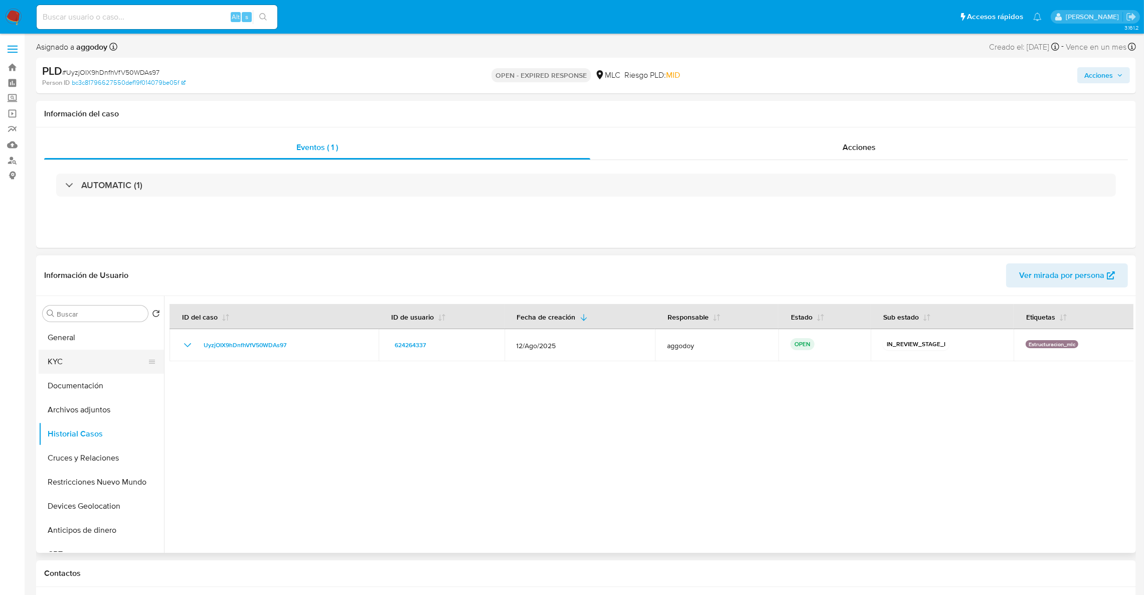
click at [97, 357] on button "KYC" at bounding box center [97, 362] width 117 height 24
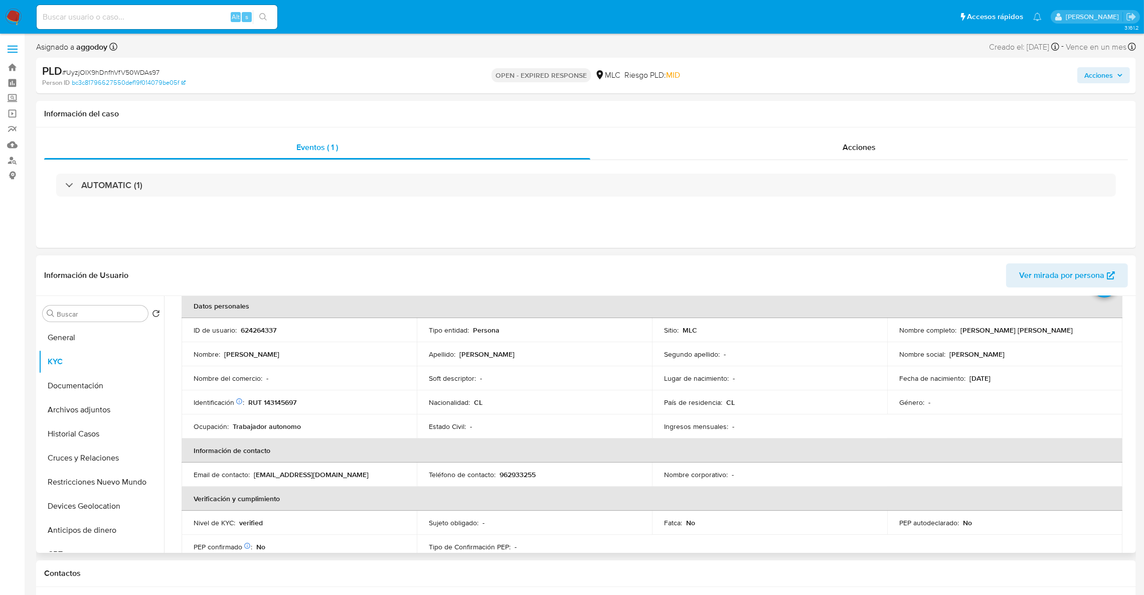
scroll to position [52, 0]
drag, startPoint x: 986, startPoint y: 431, endPoint x: 979, endPoint y: 247, distance: 184.8
click at [986, 431] on table "Datos personales ID de usuario : 624264337 Tipo entidad : Persona Sitio : MLC N…" at bounding box center [652, 472] width 941 height 361
click at [290, 407] on td "Identificación Nº de serie: 534637201 : RUT 143145697" at bounding box center [299, 400] width 235 height 24
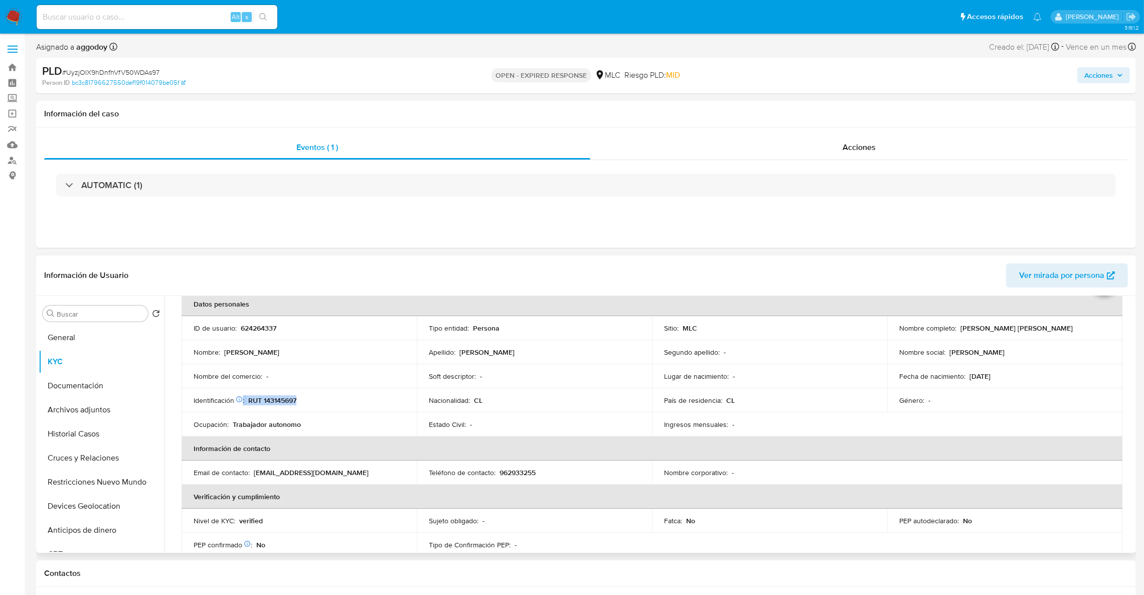
click at [290, 407] on td "Identificación Nº de serie: 534637201 : RUT 143145697" at bounding box center [299, 400] width 235 height 24
click at [273, 400] on p "RUT 143145697" at bounding box center [272, 400] width 48 height 9
drag, startPoint x: 273, startPoint y: 400, endPoint x: 246, endPoint y: 406, distance: 27.4
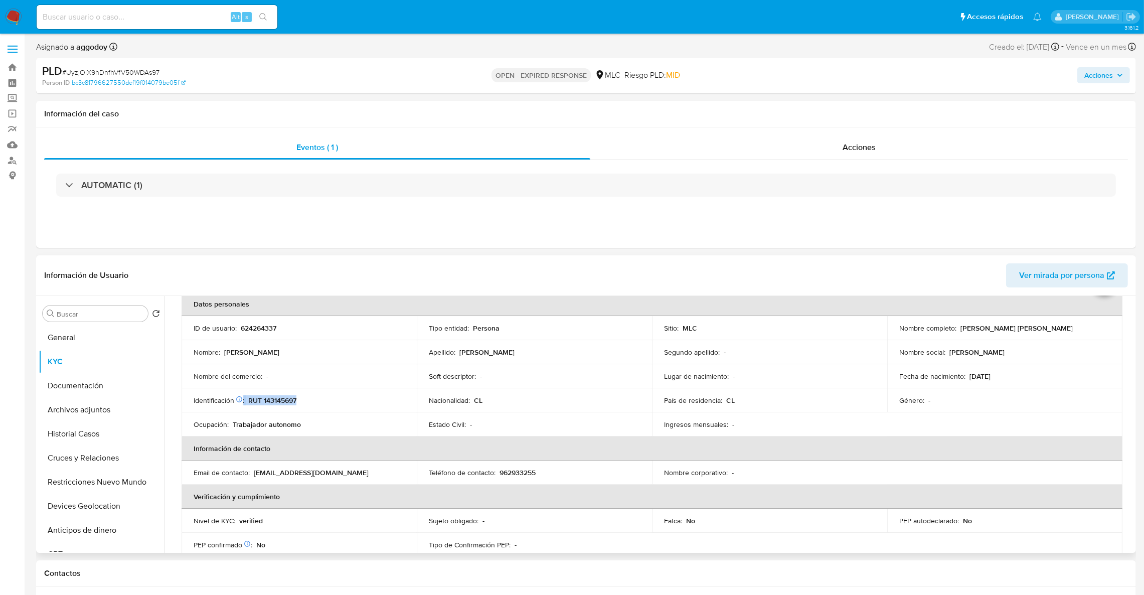
click at [246, 406] on td "Identificación Nº de serie: 534637201 : RUT 143145697" at bounding box center [299, 400] width 235 height 24
click at [282, 405] on td "Identificación Nº de serie: 534637201 : RUT 143145697" at bounding box center [299, 400] width 235 height 24
click at [280, 402] on p "RUT 143145697" at bounding box center [272, 400] width 48 height 9
copy p "143145697"
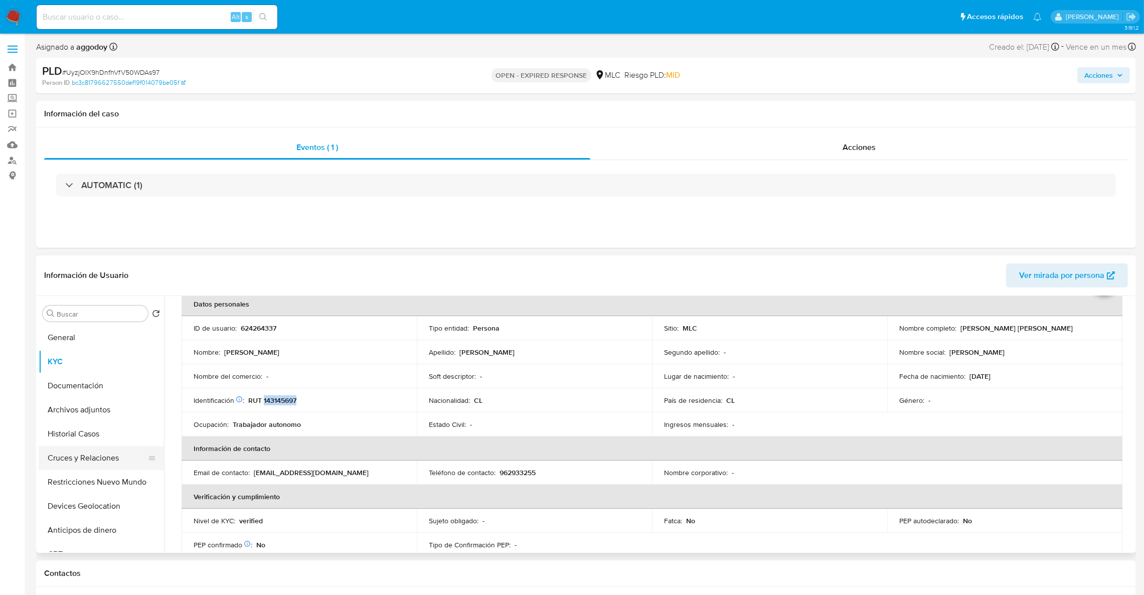
click at [80, 463] on button "Cruces y Relaciones" at bounding box center [97, 458] width 117 height 24
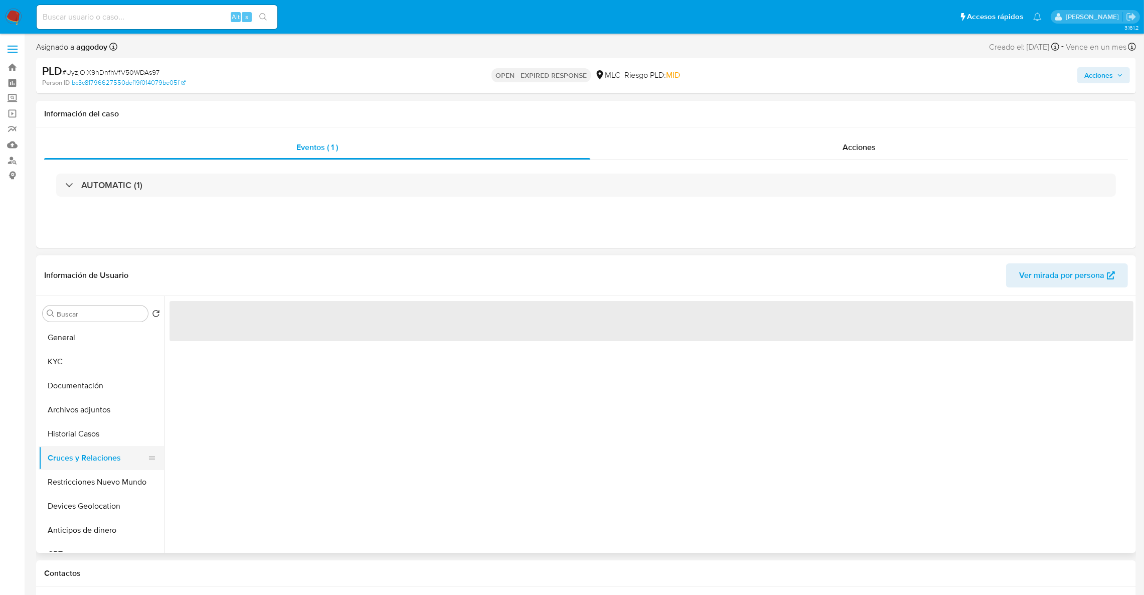
scroll to position [0, 0]
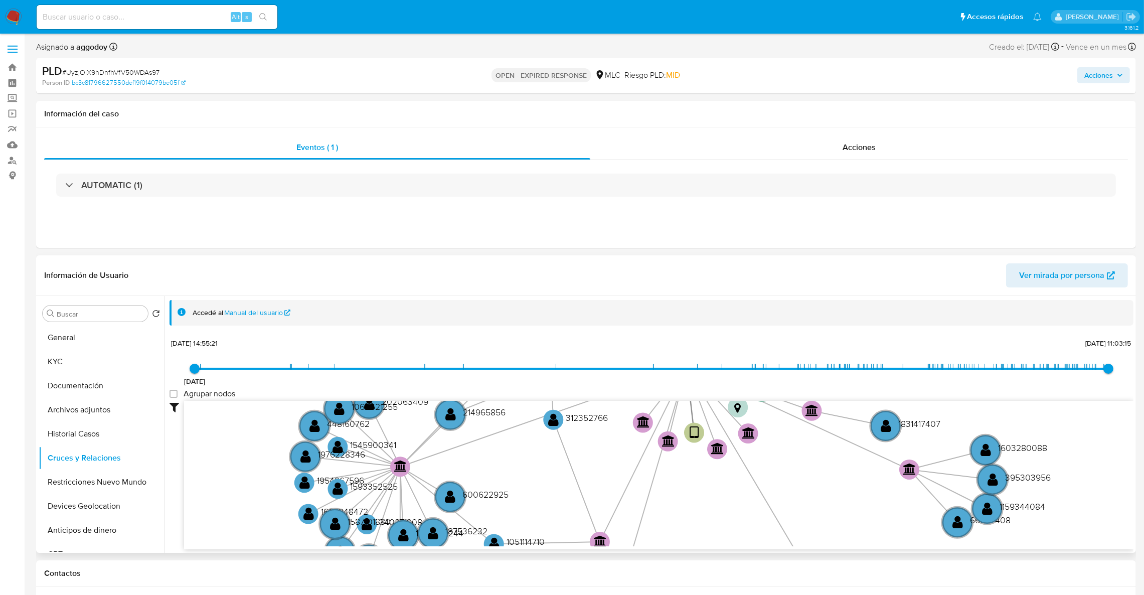
drag, startPoint x: 960, startPoint y: 306, endPoint x: 973, endPoint y: 321, distance: 19.9
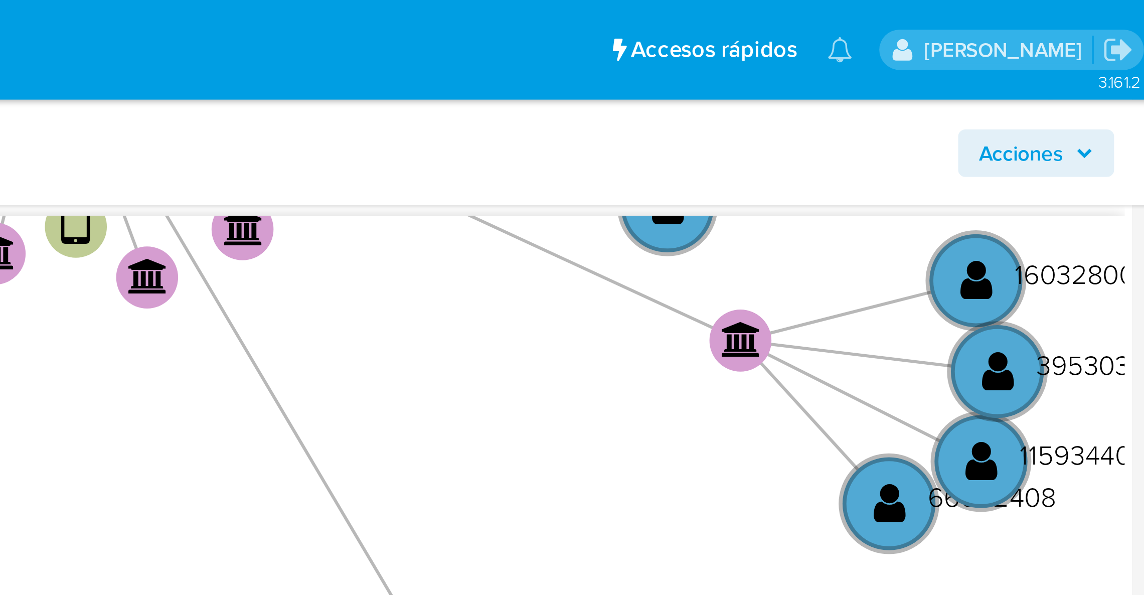
scroll to position [292, 0]
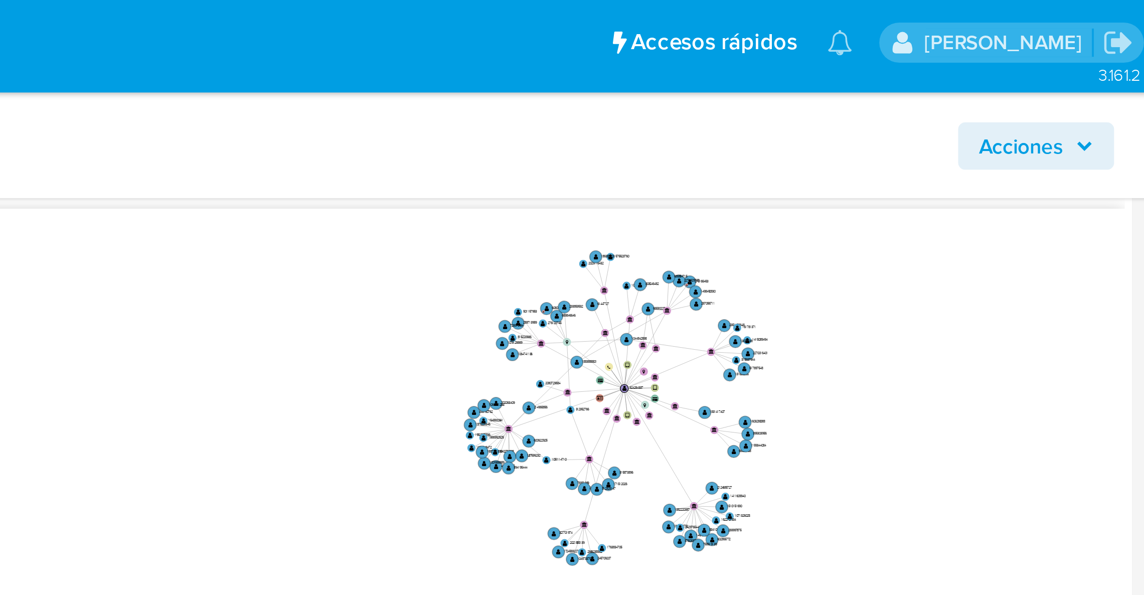
drag, startPoint x: 1071, startPoint y: 125, endPoint x: 1144, endPoint y: 98, distance: 77.4
click at [1069, 147] on icon "user-624264337  624264337 device-644329c608813b001844453a  device-63a47f8a088…" at bounding box center [659, 145] width 950 height 145
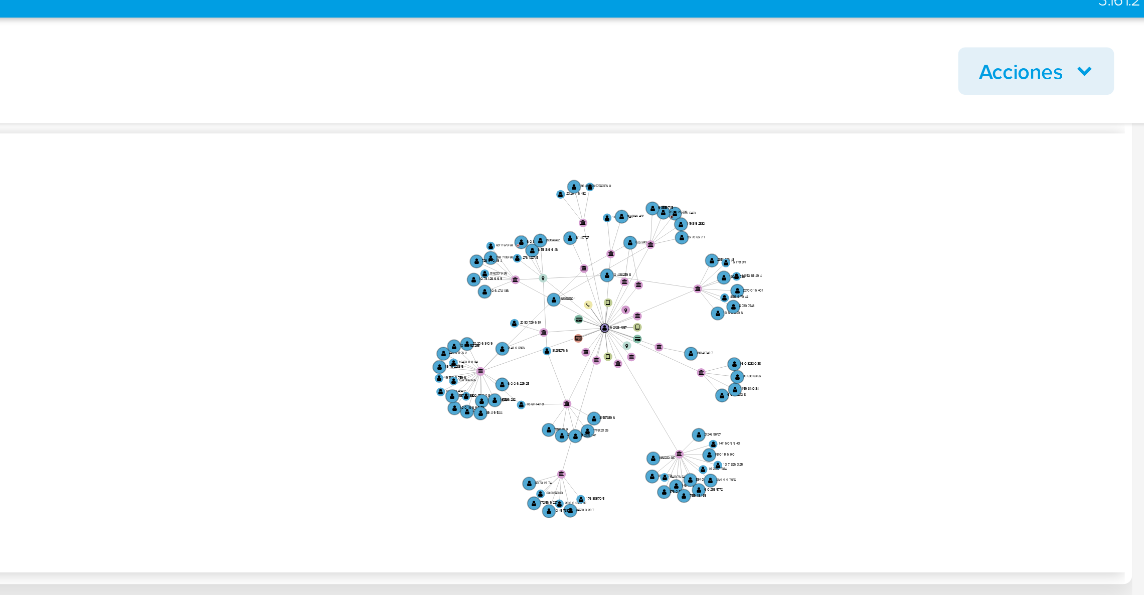
drag, startPoint x: 1056, startPoint y: 156, endPoint x: 1056, endPoint y: 162, distance: 5.5
click at [1056, 162] on icon "user-624264337  624264337 device-644329c608813b001844453a  device-63a47f8a088…" at bounding box center [659, 145] width 950 height 145
click at [1064, 134] on icon "user-624264337  624264337 device-644329c608813b001844453a  device-63a47f8a088…" at bounding box center [659, 145] width 950 height 145
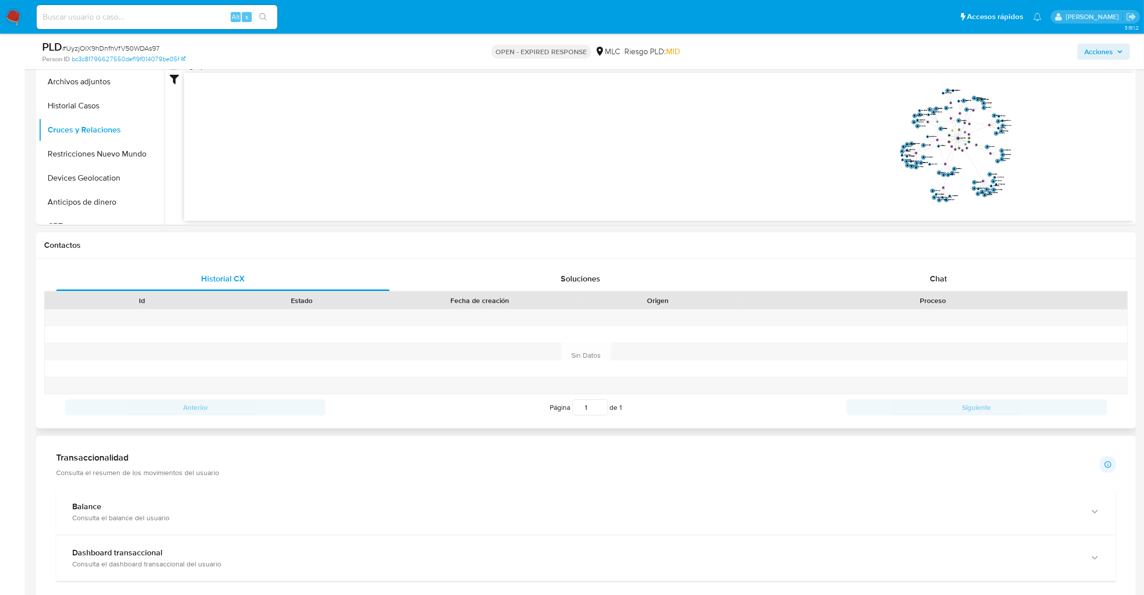
click at [979, 299] on div "Proceso" at bounding box center [933, 300] width 376 height 10
click at [967, 273] on div "Chat" at bounding box center [939, 279] width 334 height 24
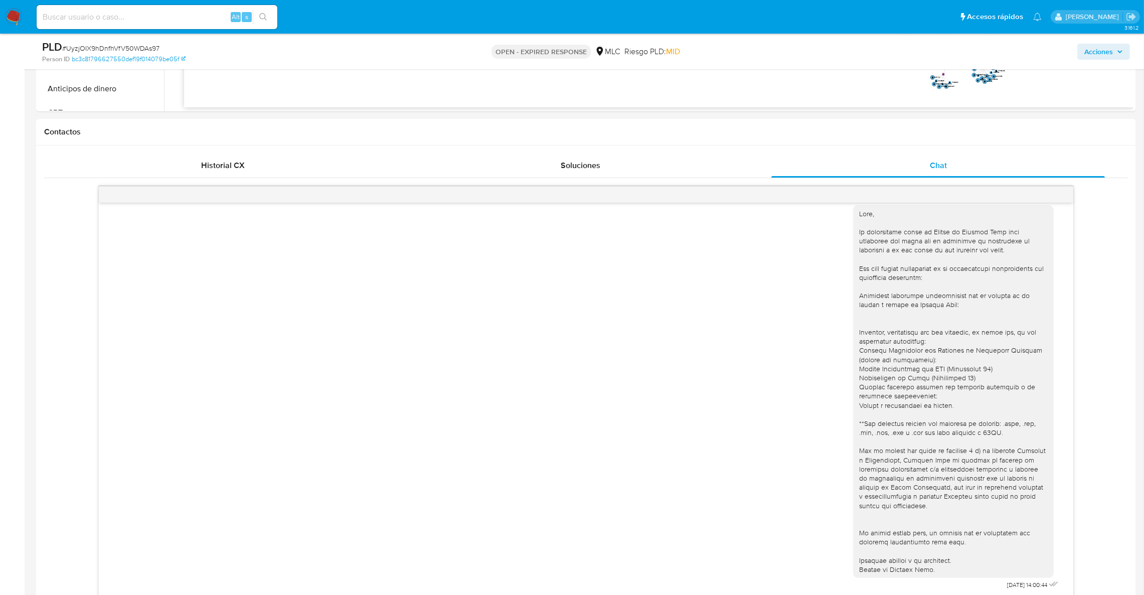
scroll to position [471, 0]
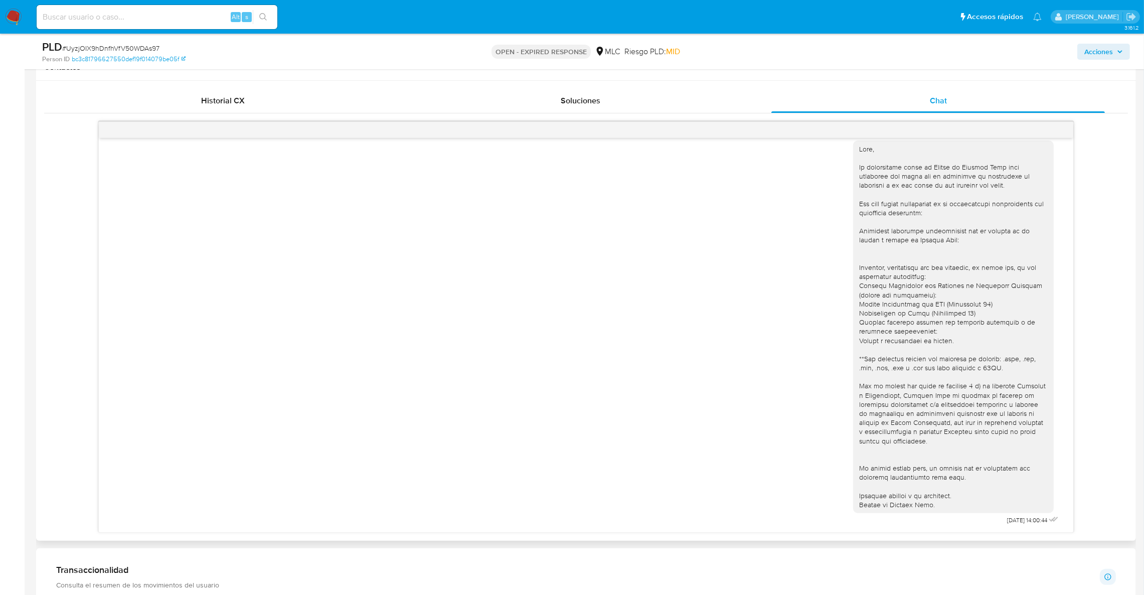
click at [552, 397] on div "18/08/2025 14:00:44" at bounding box center [586, 330] width 950 height 394
drag, startPoint x: 560, startPoint y: 460, endPoint x: 796, endPoint y: 0, distance: 516.5
click at [562, 459] on div "18/08/2025 14:00:44" at bounding box center [586, 330] width 950 height 394
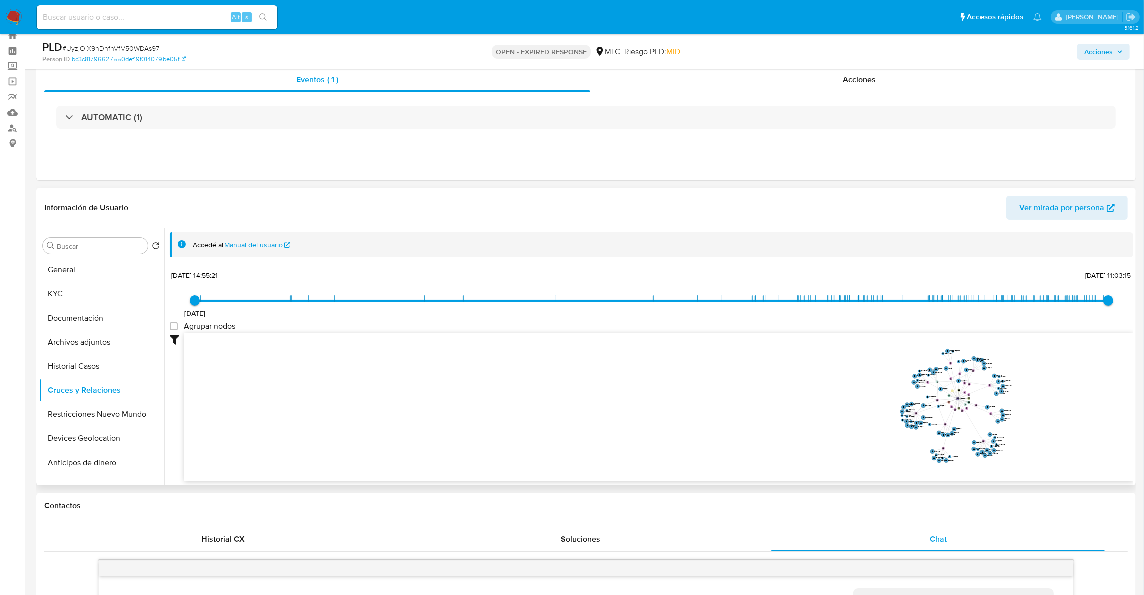
scroll to position [19, 0]
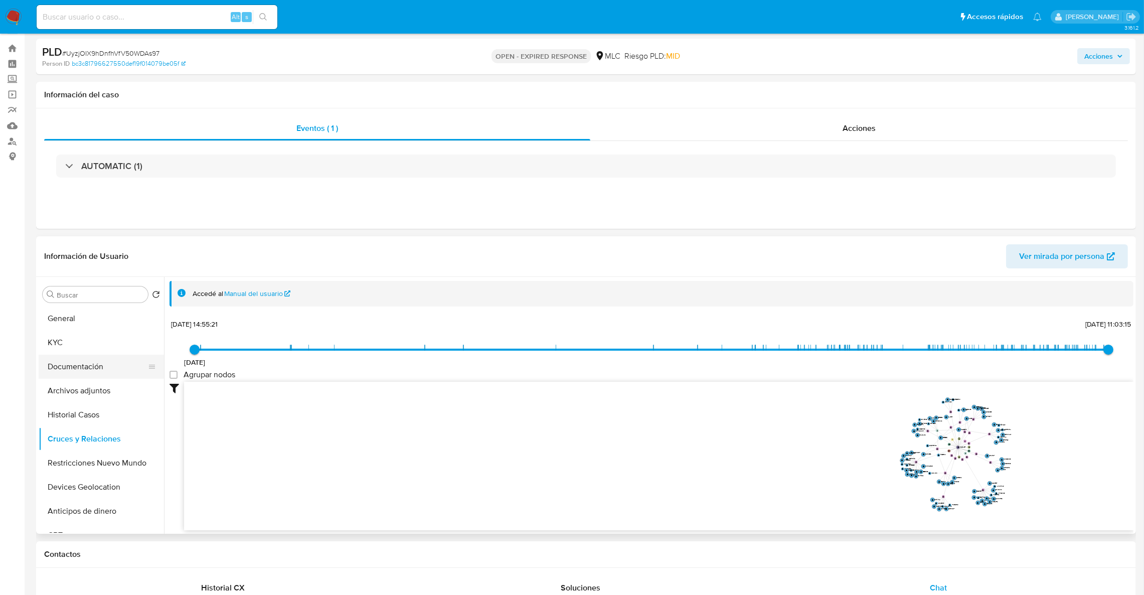
click at [88, 366] on button "Documentación" at bounding box center [97, 367] width 117 height 24
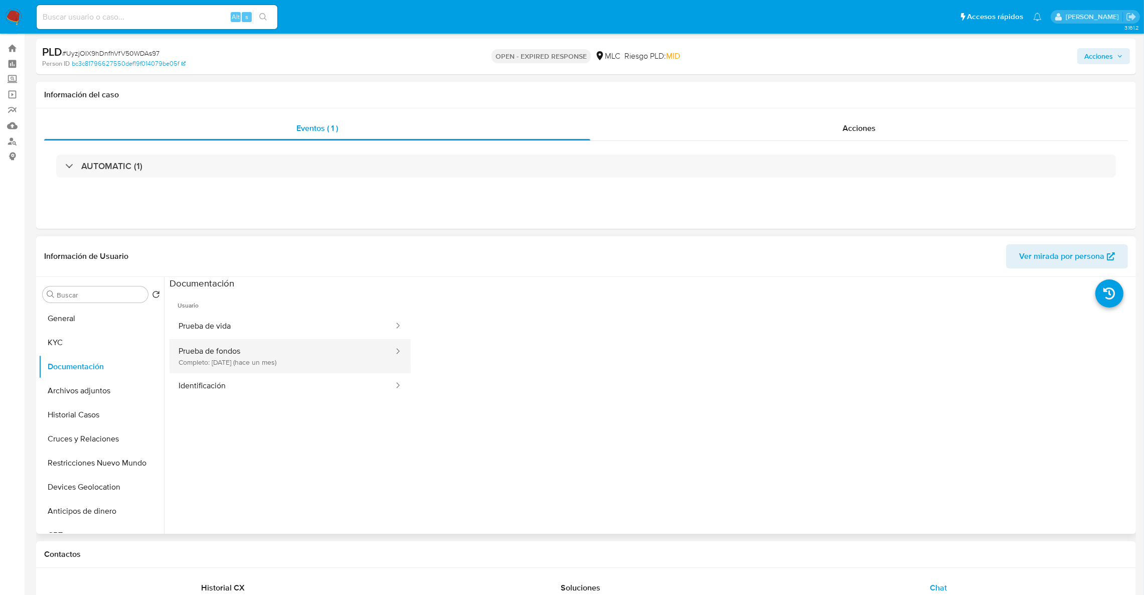
click at [262, 350] on button "Prueba de fondos Completo: 16/08/2025 (hace un mes)" at bounding box center [282, 356] width 225 height 34
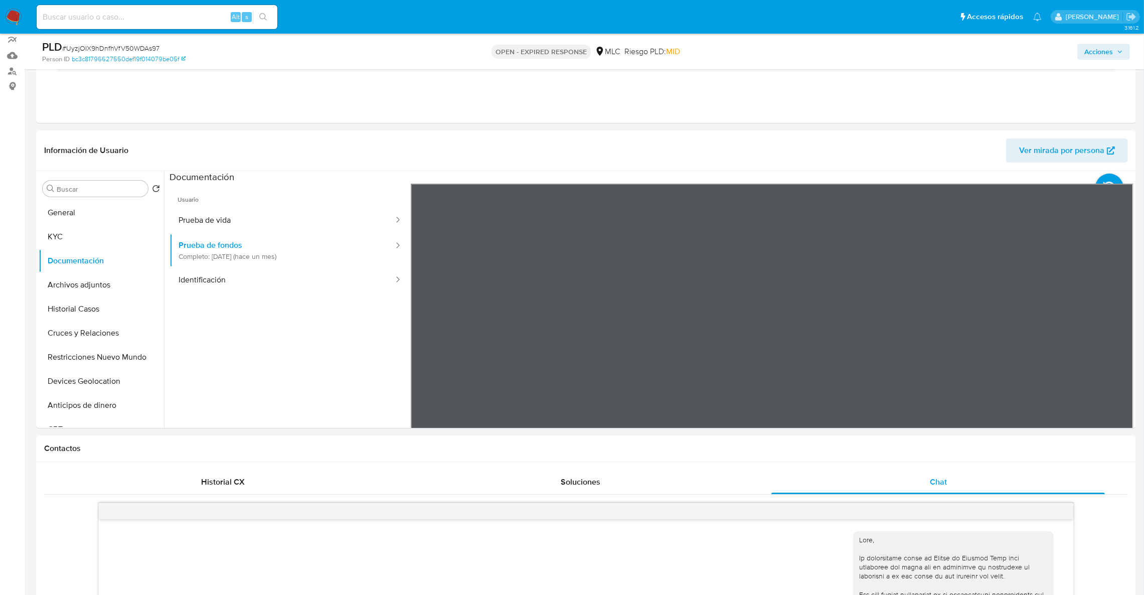
scroll to position [97, 0]
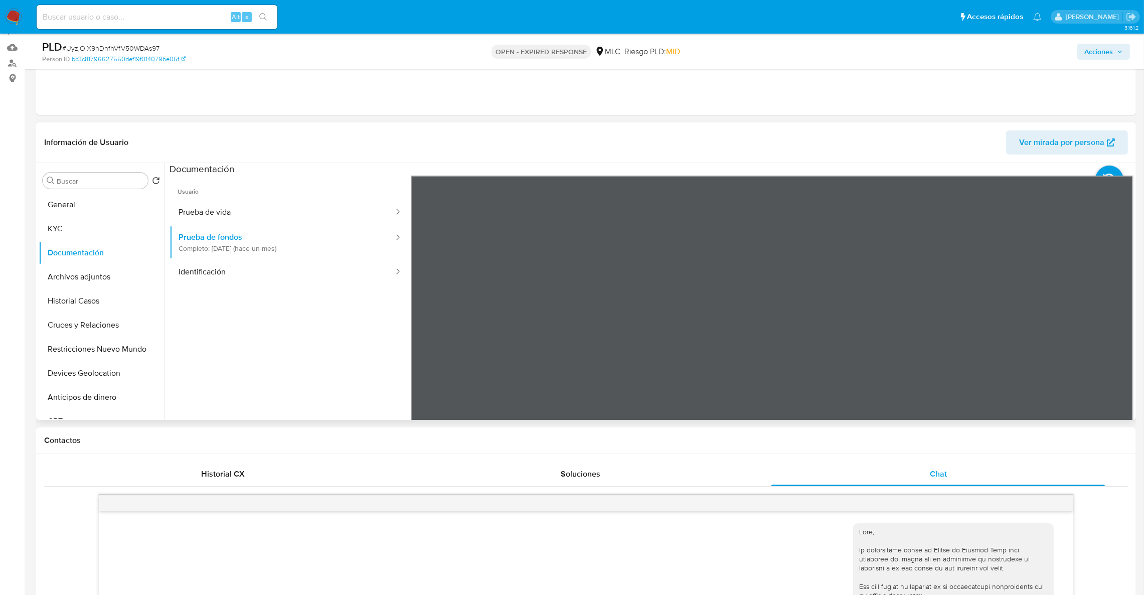
click at [706, 174] on section at bounding box center [652, 330] width 964 height 334
click at [123, 248] on button "Documentación" at bounding box center [97, 253] width 117 height 24
click at [116, 243] on button "Documentación" at bounding box center [97, 253] width 117 height 24
click at [112, 232] on button "KYC" at bounding box center [97, 229] width 117 height 24
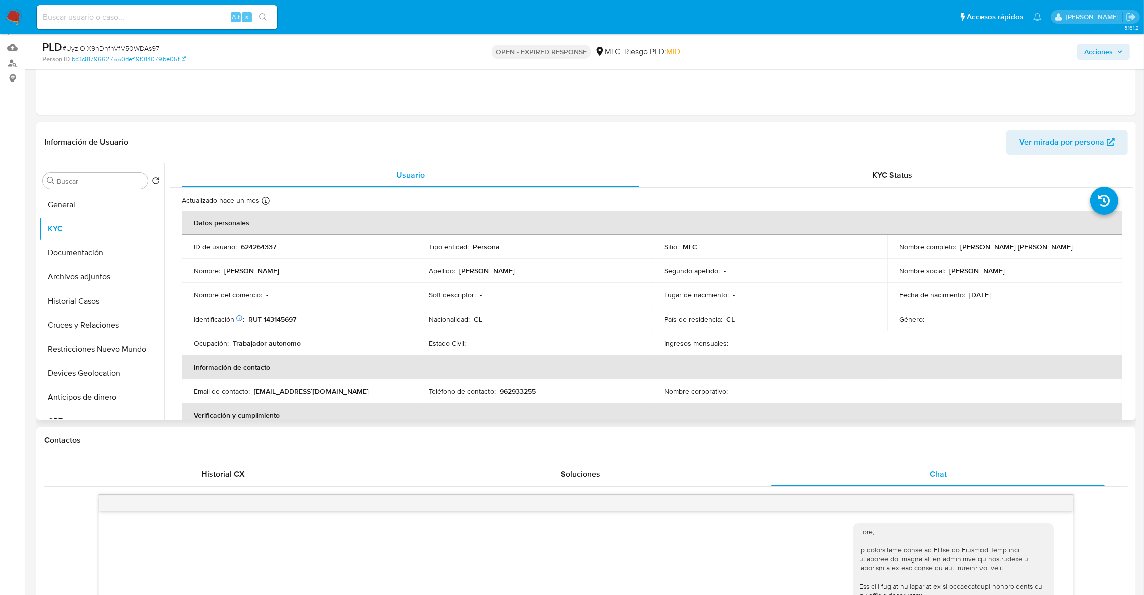
drag, startPoint x: 958, startPoint y: 248, endPoint x: 1082, endPoint y: 248, distance: 123.9
click at [1082, 248] on div "Nombre completo : Alejandro Rodrigo González león" at bounding box center [1004, 246] width 211 height 9
copy p "[PERSON_NAME]"
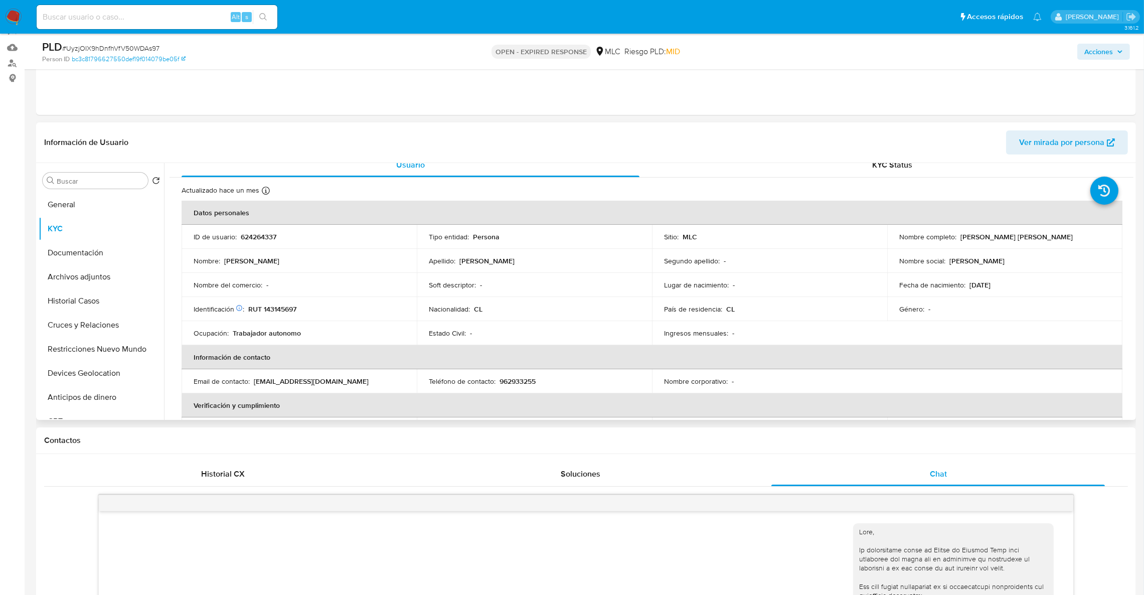
scroll to position [0, 0]
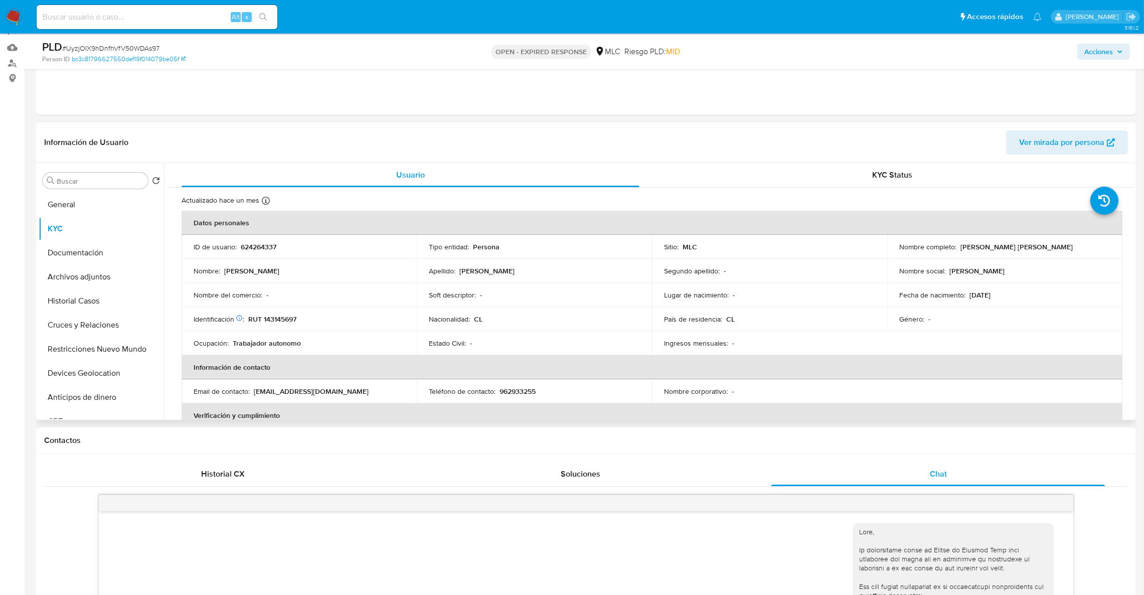
copy p "[PERSON_NAME]"
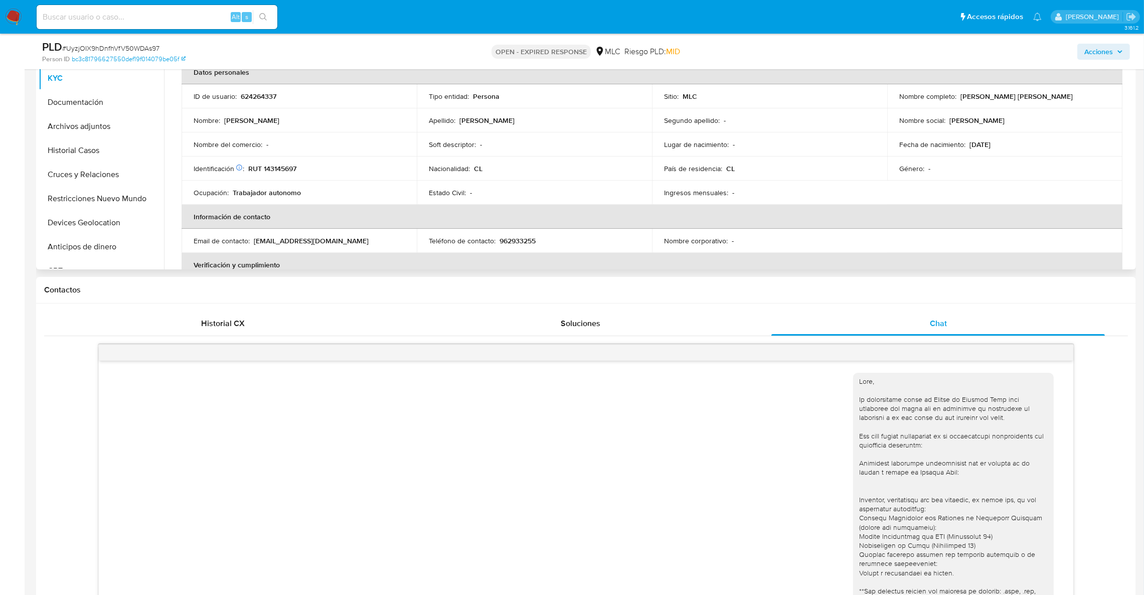
scroll to position [173, 0]
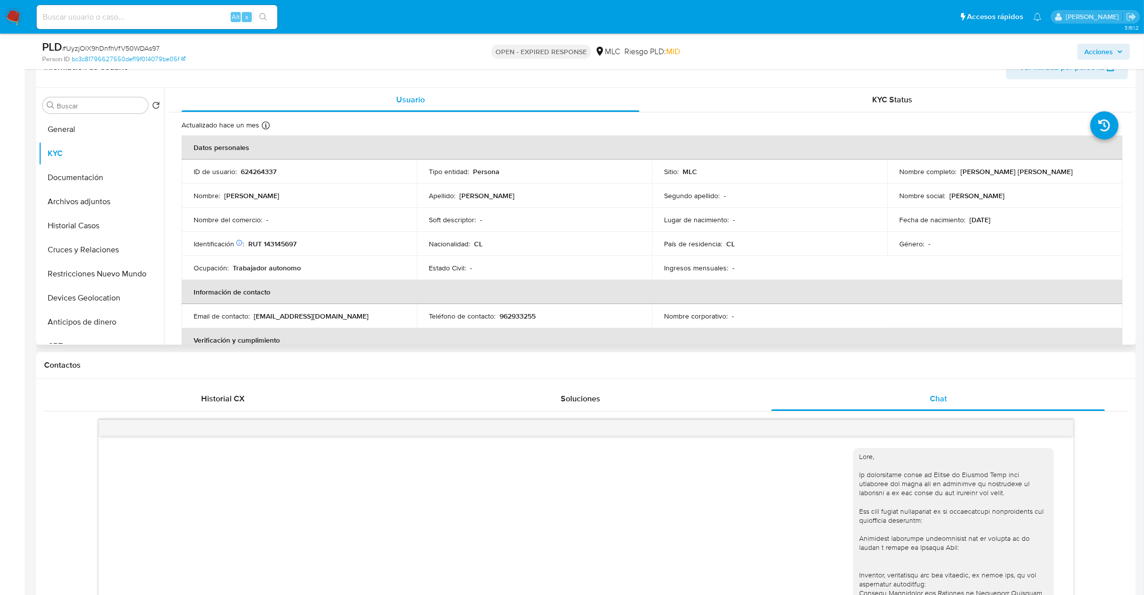
click at [265, 176] on p "624264337" at bounding box center [259, 171] width 36 height 9
copy p "624264337"
click at [85, 204] on button "Archivos adjuntos" at bounding box center [97, 202] width 117 height 24
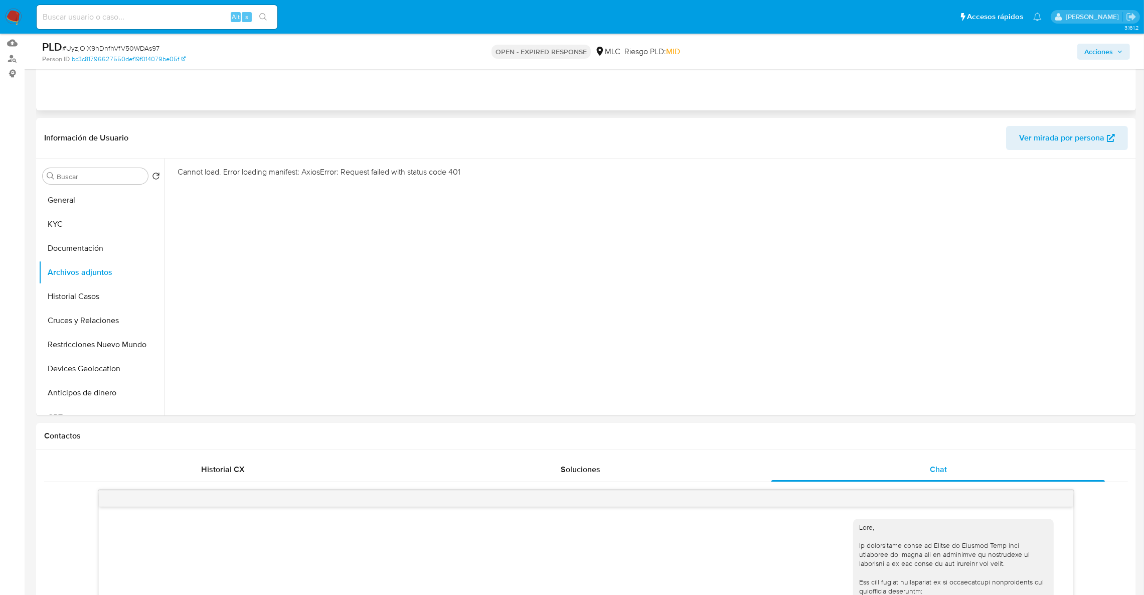
scroll to position [22, 0]
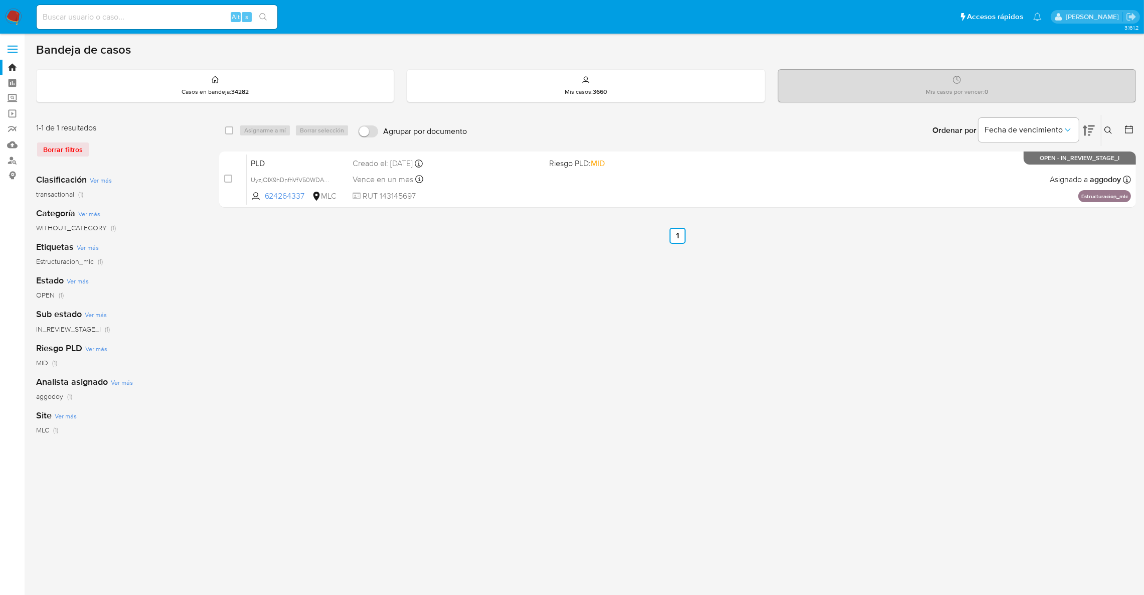
click at [1109, 126] on icon at bounding box center [1109, 130] width 8 height 8
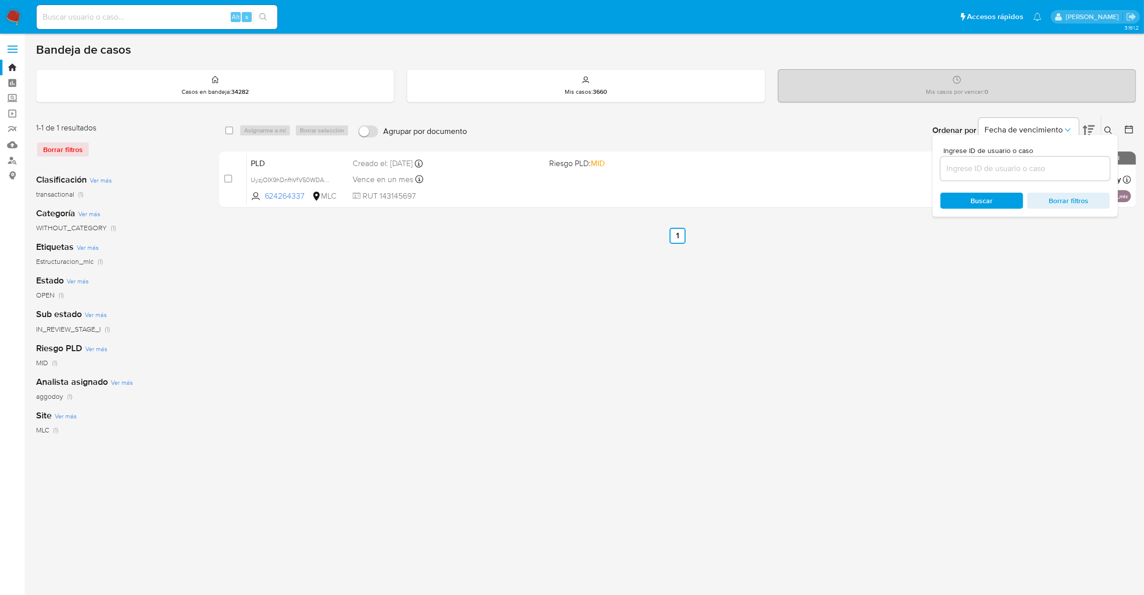
click at [1025, 171] on input at bounding box center [1026, 168] width 170 height 13
type input "1209106409"
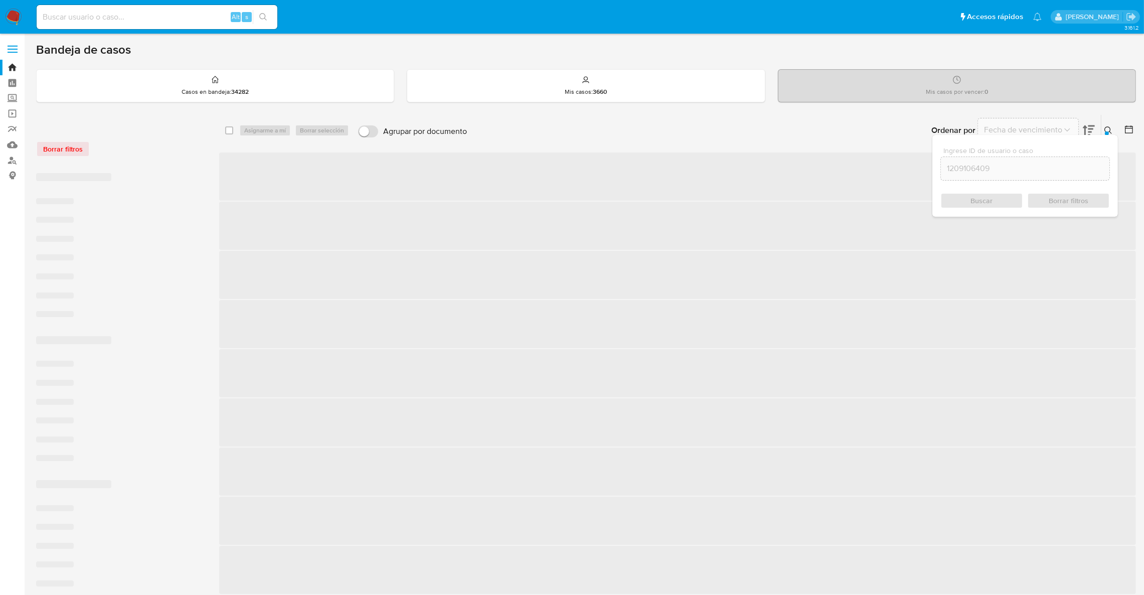
click at [1110, 132] on icon at bounding box center [1109, 130] width 8 height 8
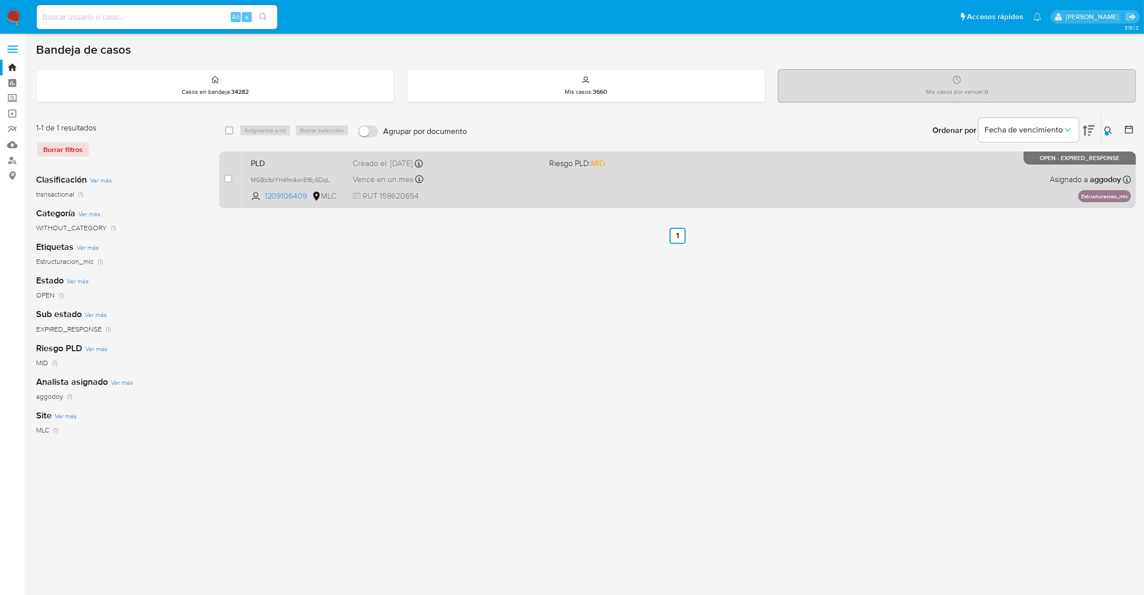
click at [742, 167] on div "PLD MGBb1bIYH4fm4oriEf8y5DqL 1209106409 MLC Riesgo PLD: MID Creado el: [DATE] C…" at bounding box center [689, 179] width 884 height 51
click at [227, 180] on input "checkbox" at bounding box center [228, 179] width 8 height 8
checkbox input "true"
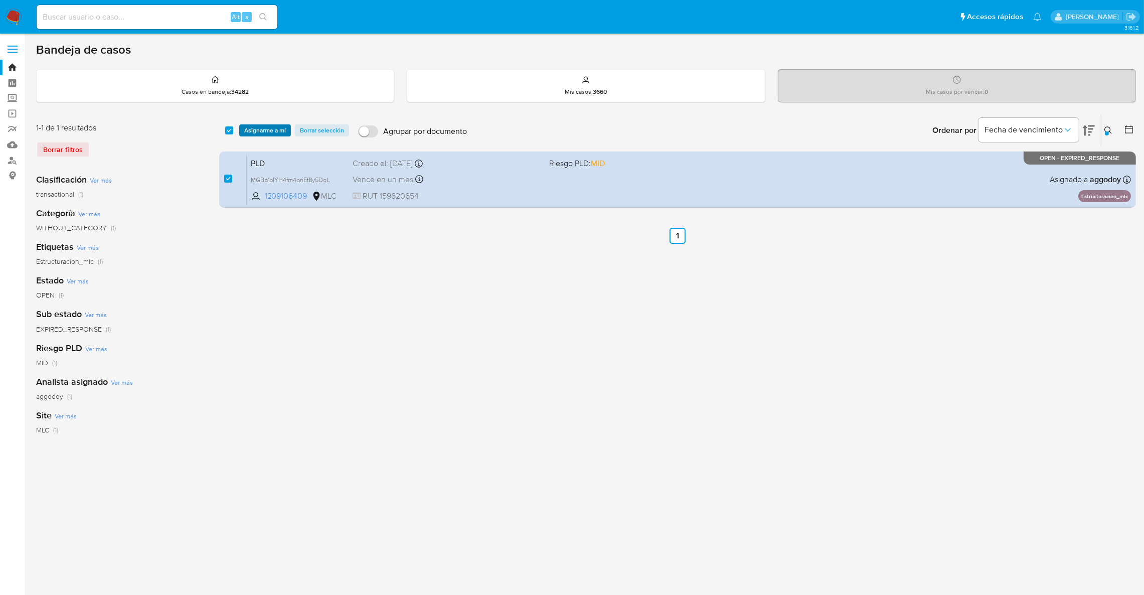
click at [264, 130] on span "Asignarme a mí" at bounding box center [265, 130] width 42 height 10
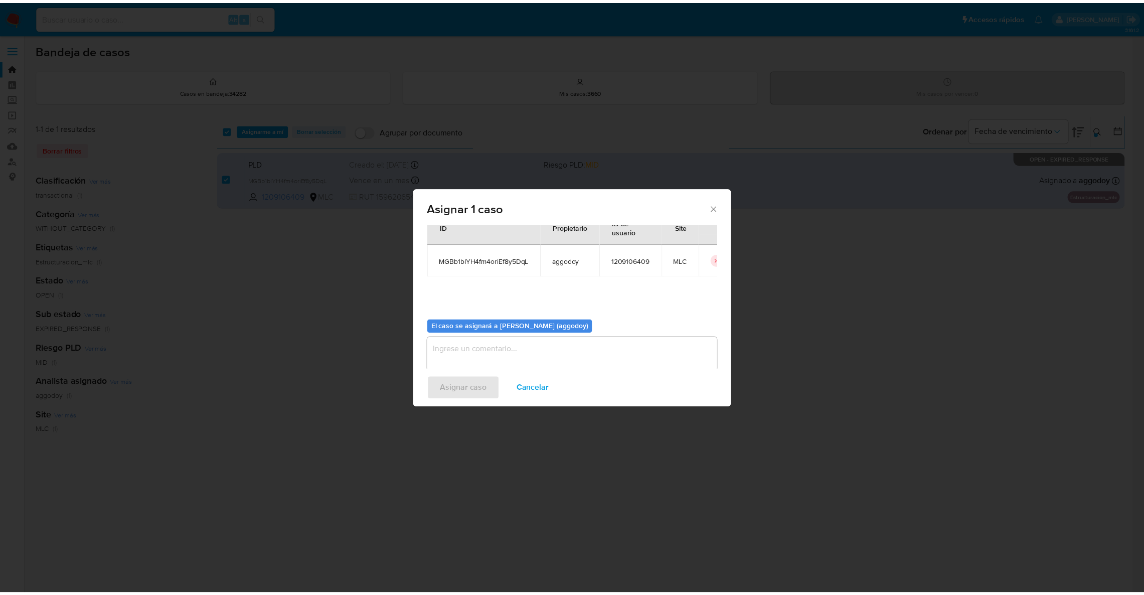
scroll to position [52, 0]
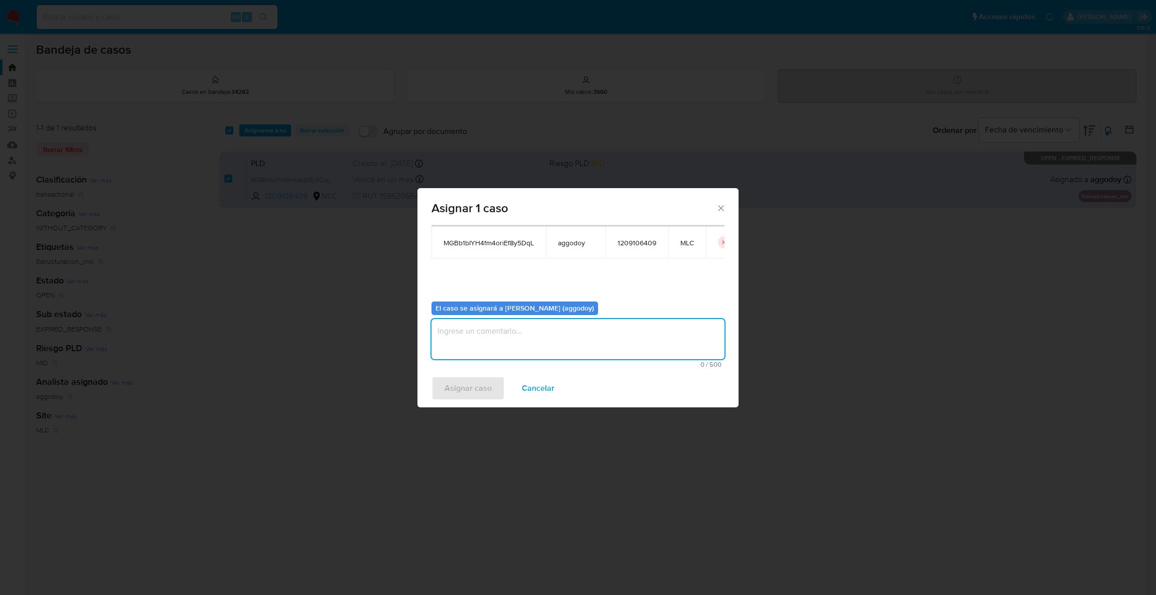
click at [474, 332] on textarea "assign-modal" at bounding box center [577, 339] width 293 height 40
type textarea "."
click at [466, 388] on span "Asignar caso" at bounding box center [467, 388] width 47 height 22
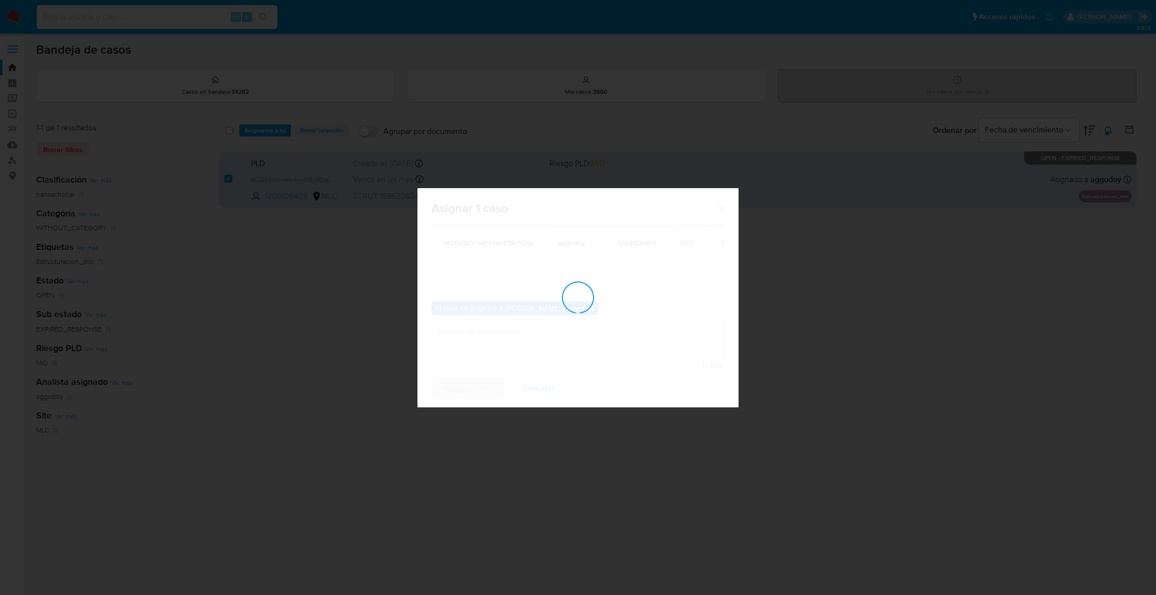
checkbox input "false"
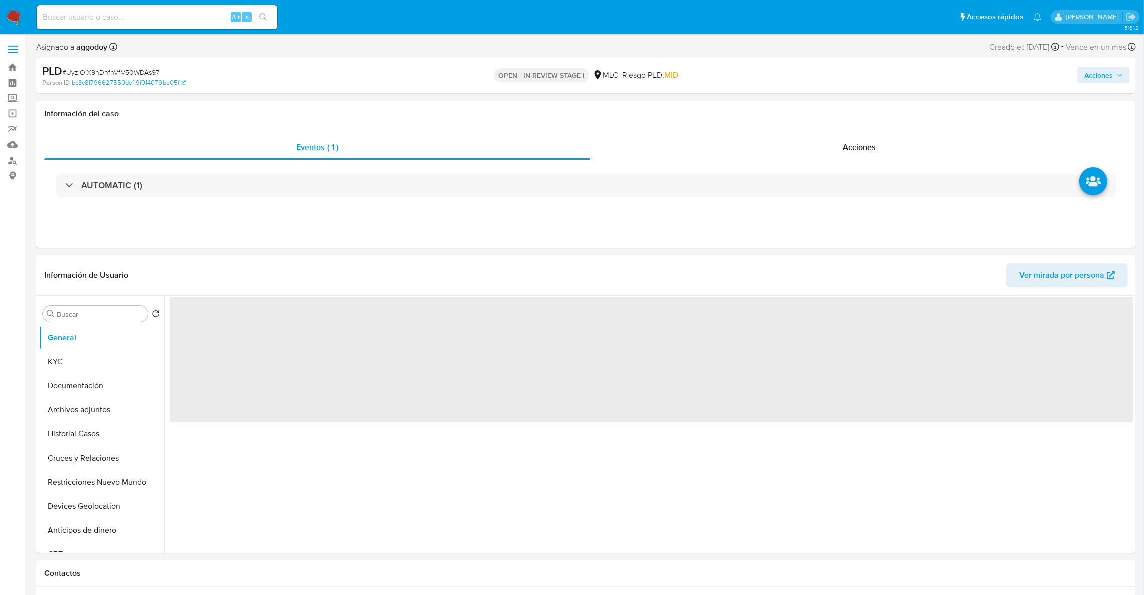
select select "10"
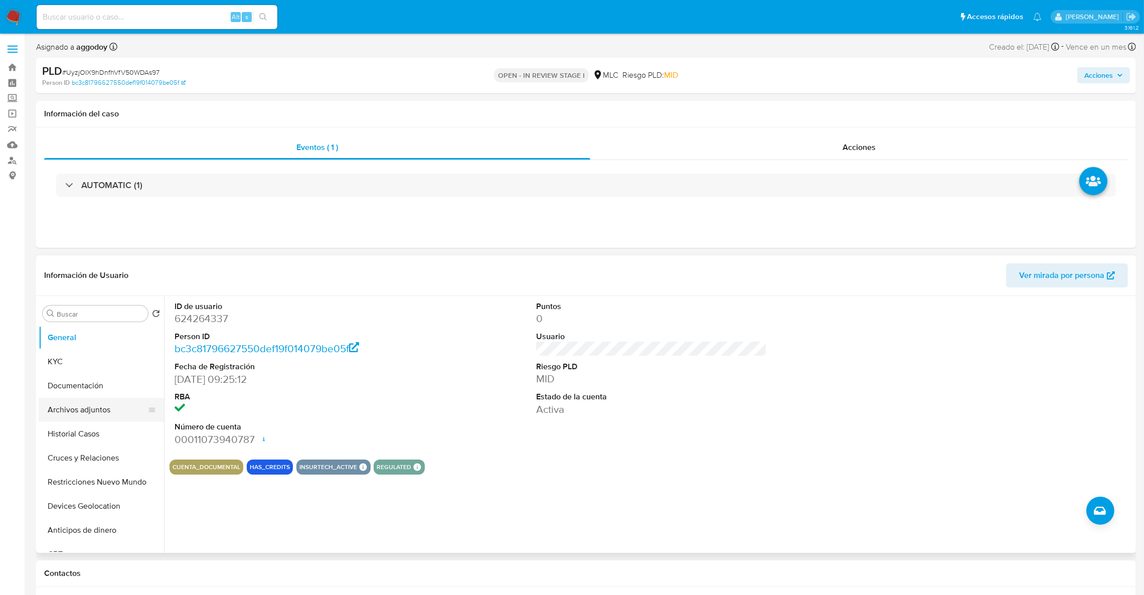
click at [85, 407] on button "Archivos adjuntos" at bounding box center [97, 410] width 117 height 24
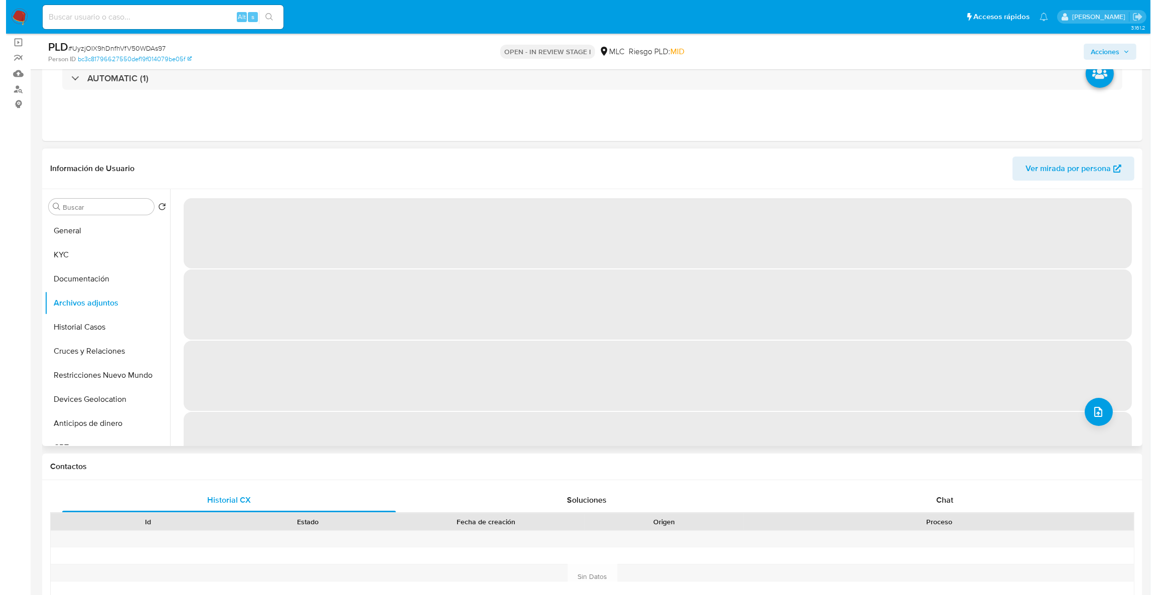
scroll to position [75, 0]
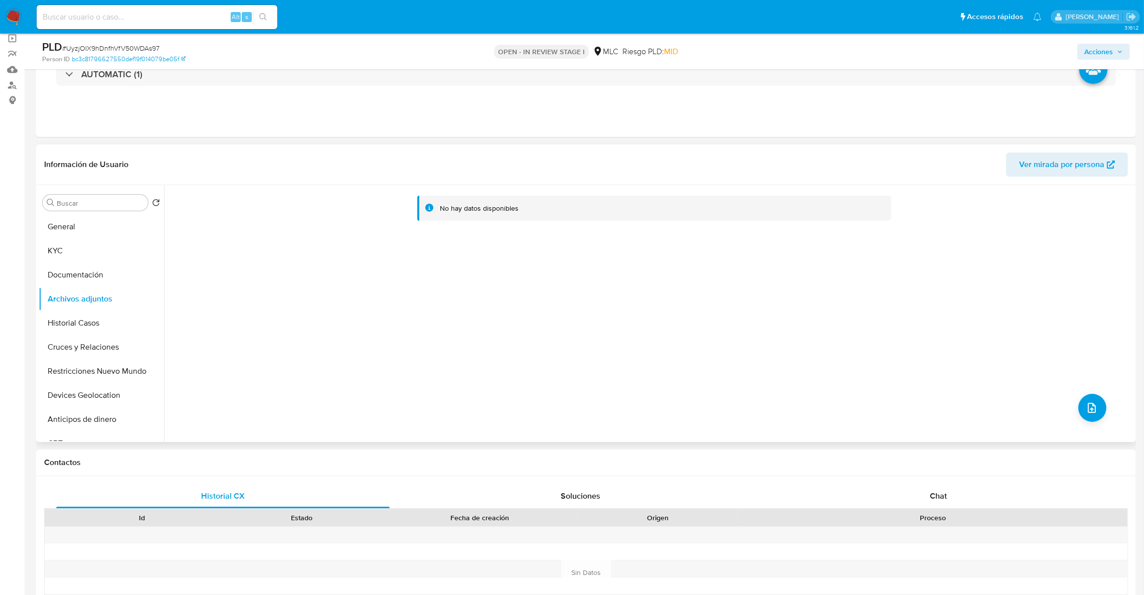
click at [1096, 424] on div "No hay datos disponibles" at bounding box center [649, 313] width 970 height 257
click at [1086, 408] on icon "upload-file" at bounding box center [1092, 408] width 12 height 12
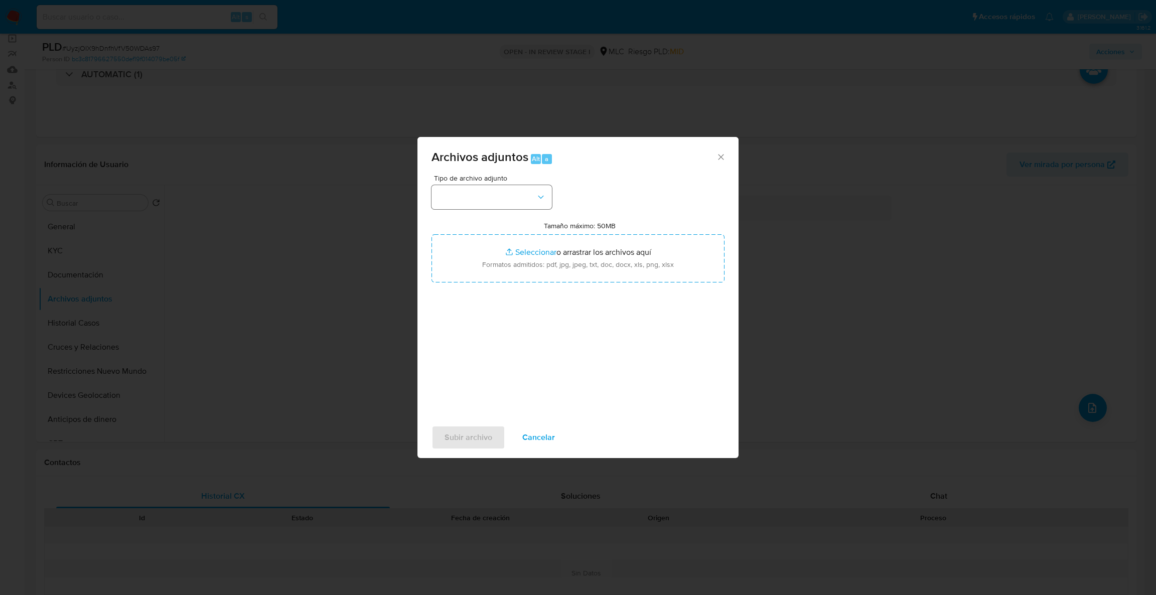
drag, startPoint x: 490, startPoint y: 223, endPoint x: 487, endPoint y: 208, distance: 15.3
click at [491, 222] on div "Tamaño máximo: 50MB Seleccionar archivos Seleccionar o arrastrar los archivos a…" at bounding box center [577, 251] width 293 height 61
click at [487, 208] on button "button" at bounding box center [491, 197] width 120 height 24
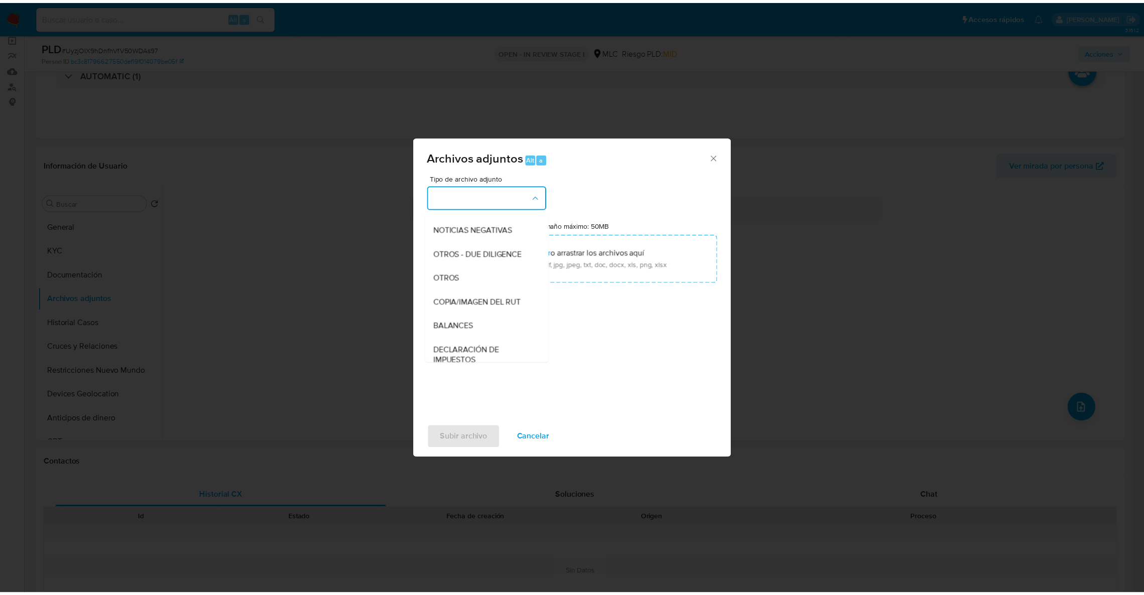
scroll to position [123, 0]
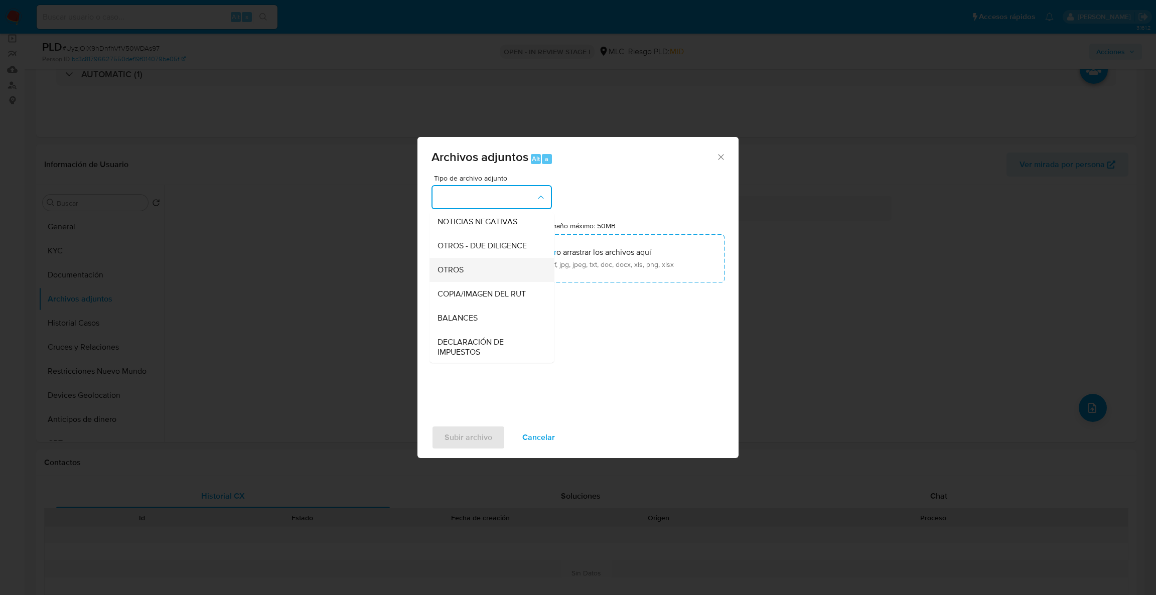
click at [450, 282] on div "OTROS" at bounding box center [488, 270] width 102 height 24
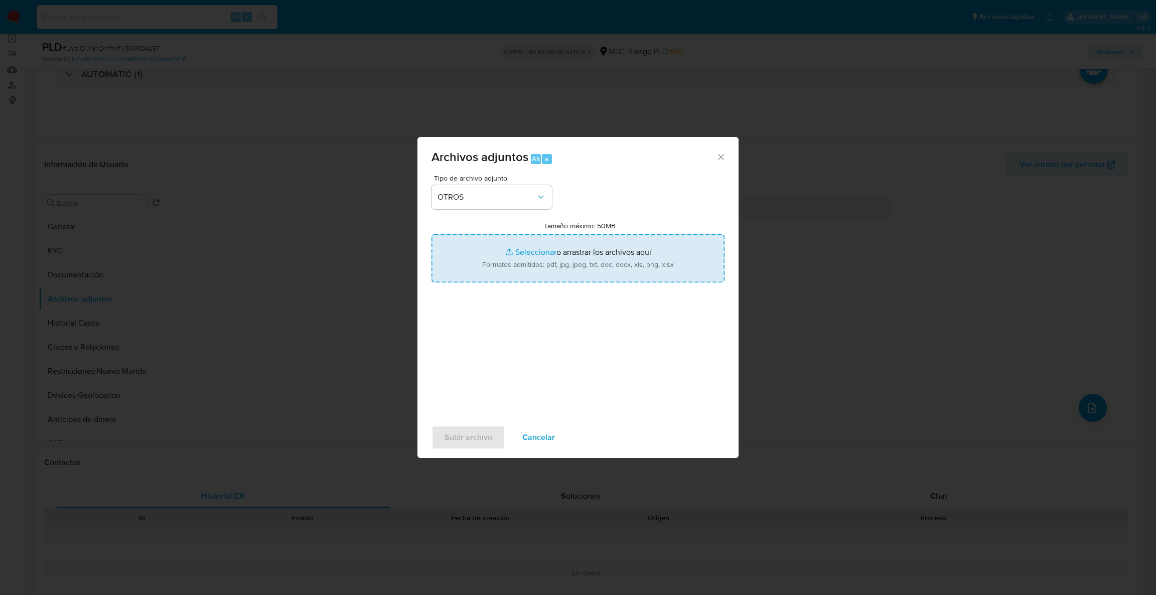
click at [522, 270] on input "Tamaño máximo: 50MB Seleccionar archivos" at bounding box center [577, 258] width 293 height 48
type input "C:\fakepath\Case Log - 624264337.pdf"
click at [564, 269] on input "Tamaño máximo: 50MB Seleccionar archivos" at bounding box center [577, 258] width 293 height 48
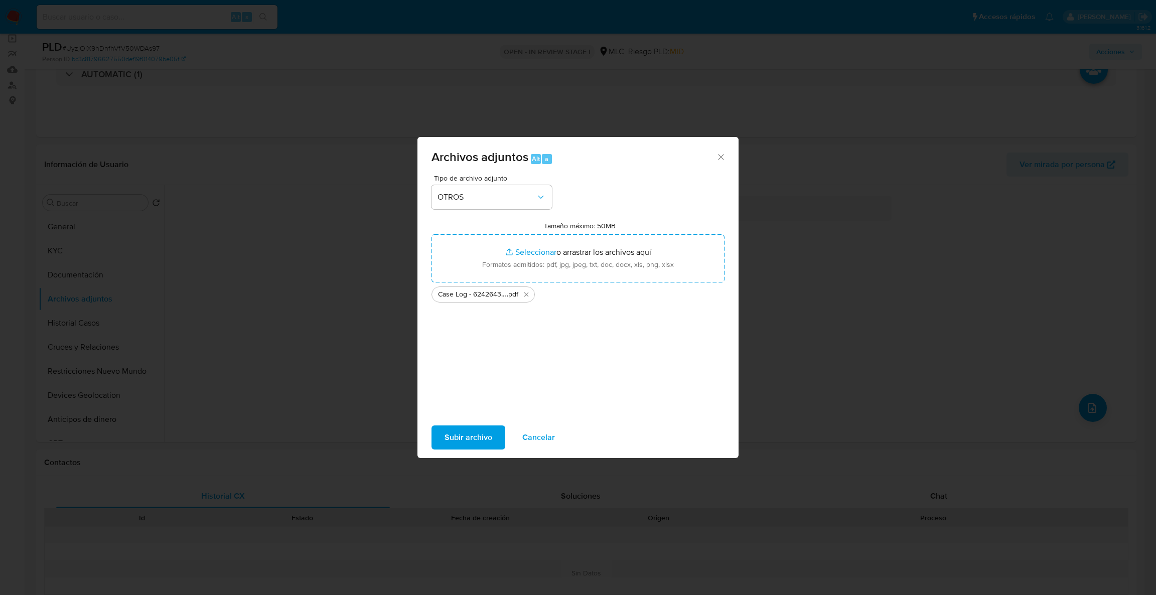
click at [596, 284] on ul "Case Log - 624264337 .pdf" at bounding box center [577, 292] width 293 height 20
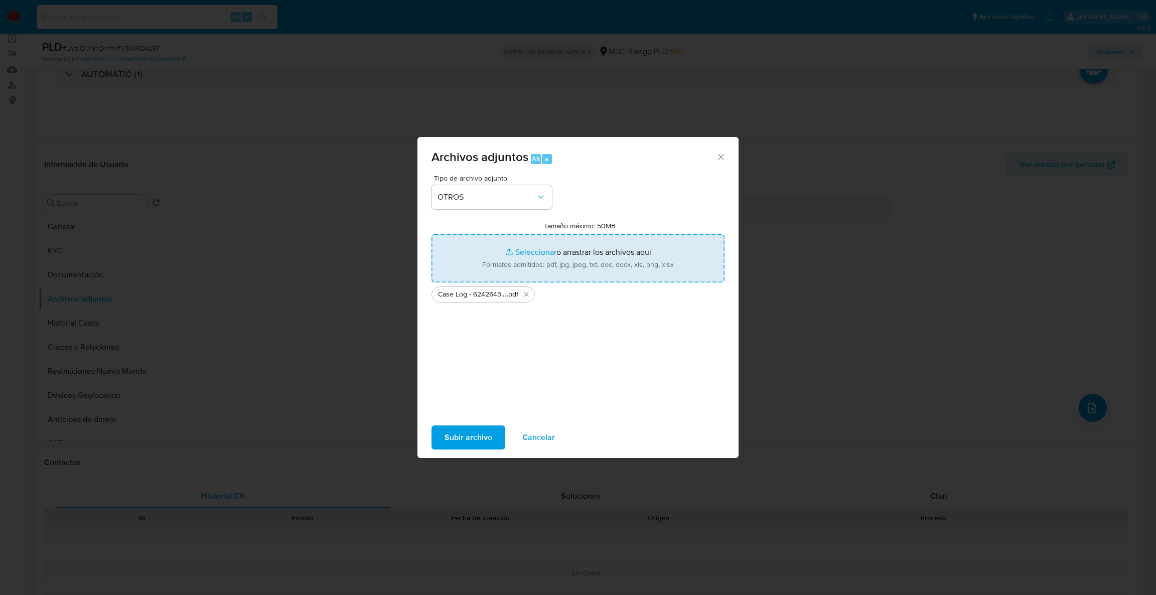
click at [583, 266] on input "Tamaño máximo: 50MB Seleccionar archivos" at bounding box center [577, 258] width 293 height 48
type input "C:\fakepath\624264337Movimientos .xlsx"
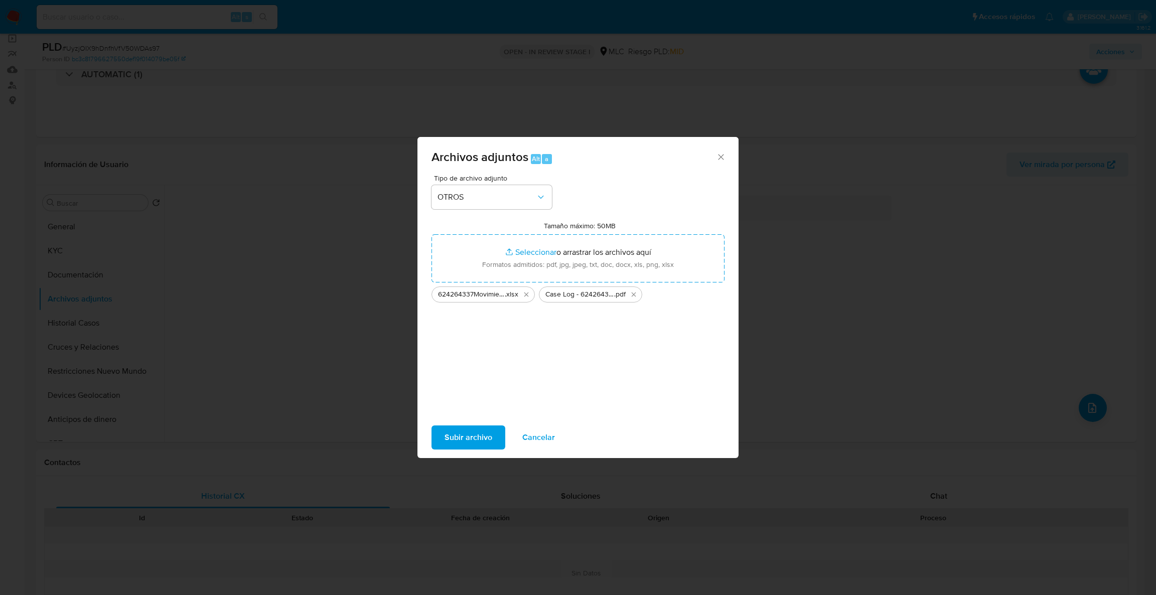
click at [448, 435] on span "Subir archivo" at bounding box center [468, 437] width 48 height 22
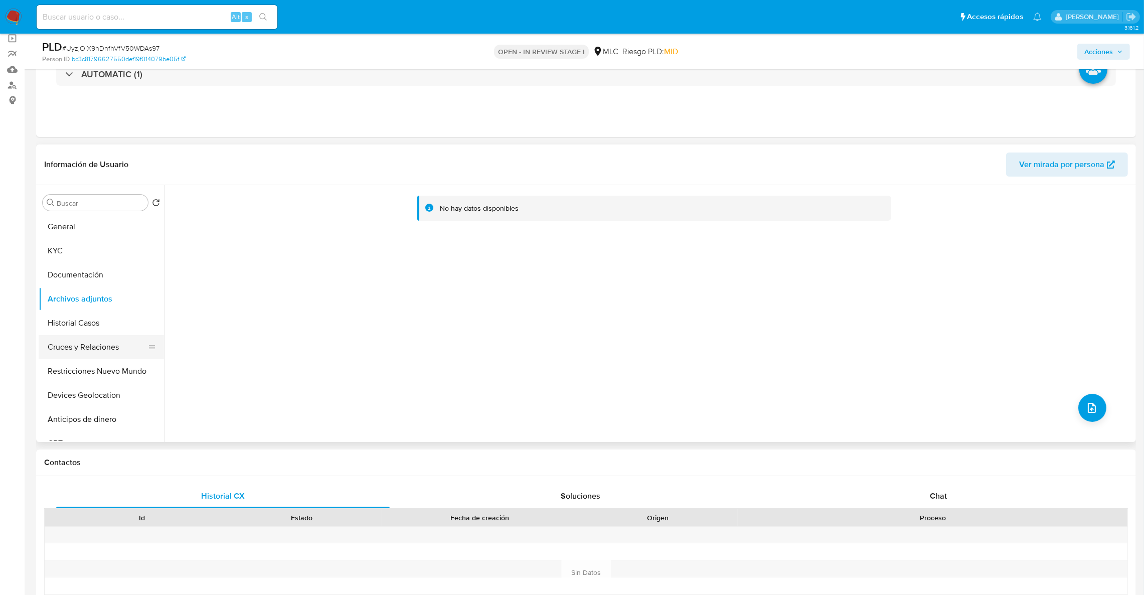
click at [106, 336] on button "Cruces y Relaciones" at bounding box center [97, 347] width 117 height 24
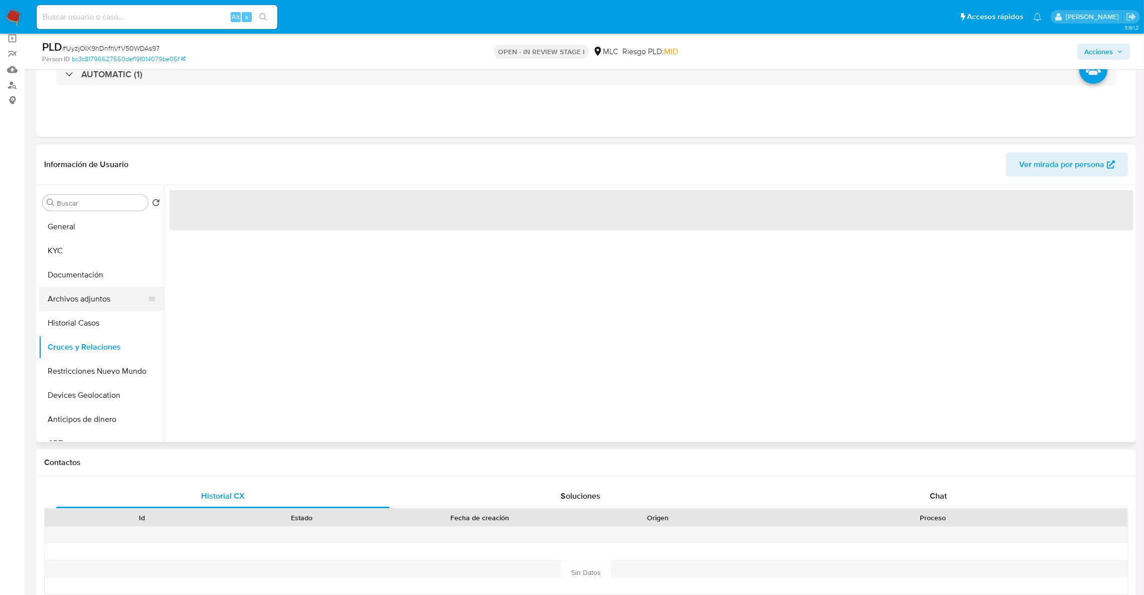
click at [97, 295] on button "Archivos adjuntos" at bounding box center [97, 299] width 117 height 24
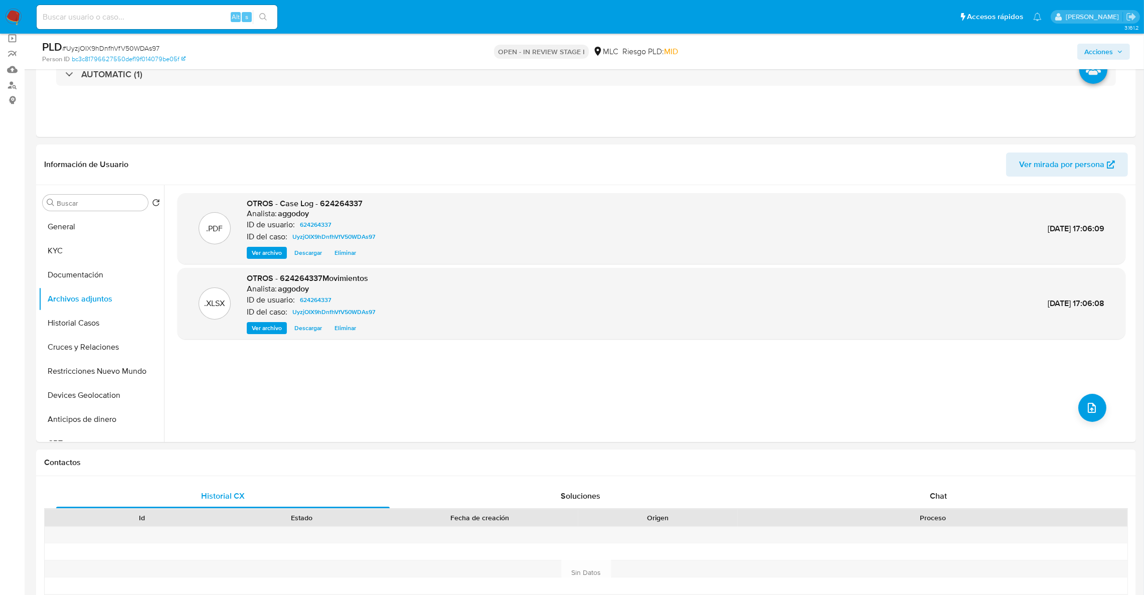
click at [1100, 50] on span "Acciones" at bounding box center [1099, 52] width 29 height 16
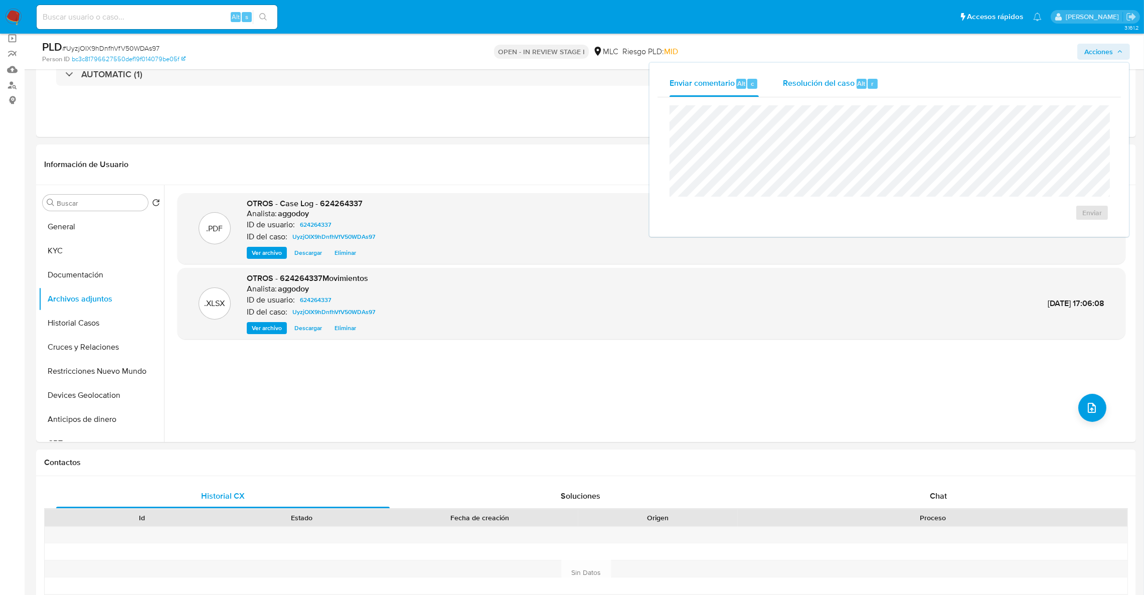
click at [782, 90] on button "Resolución del caso Alt r" at bounding box center [831, 84] width 120 height 26
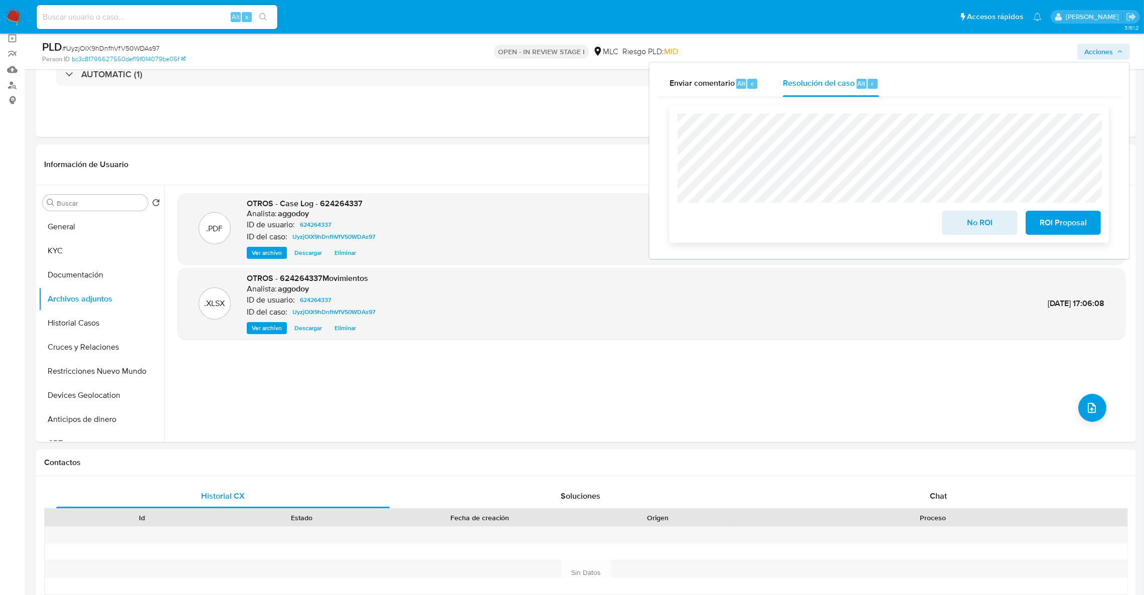
click at [1061, 222] on span "ROI Proposal" at bounding box center [1063, 223] width 49 height 22
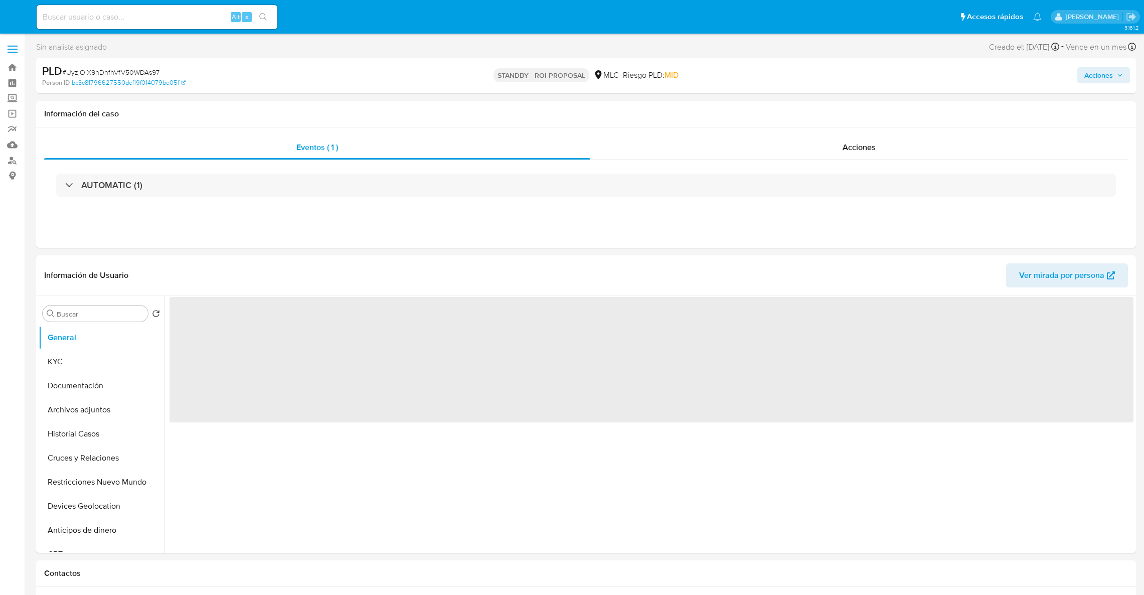
select select "10"
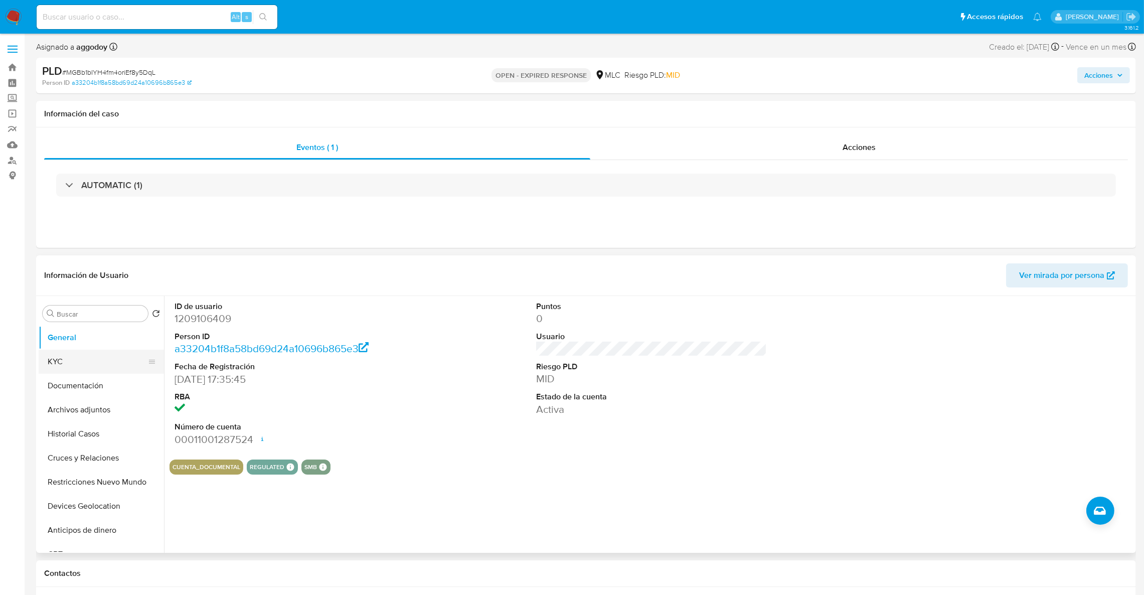
click at [67, 369] on button "KYC" at bounding box center [97, 362] width 117 height 24
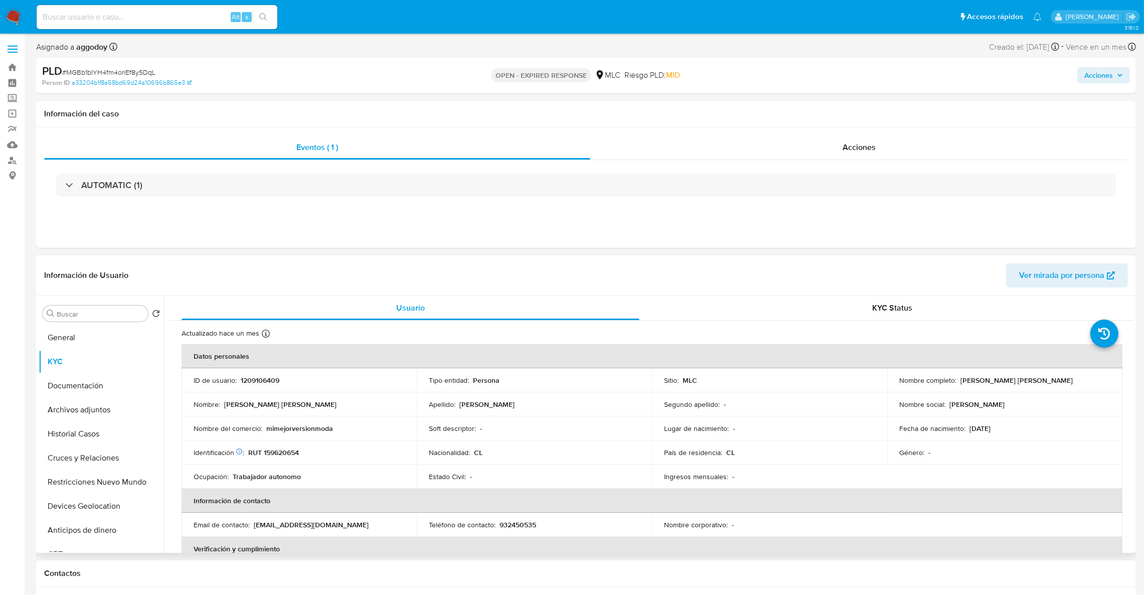
click at [284, 451] on p "RUT 159620654" at bounding box center [273, 452] width 51 height 9
copy p "159620654"
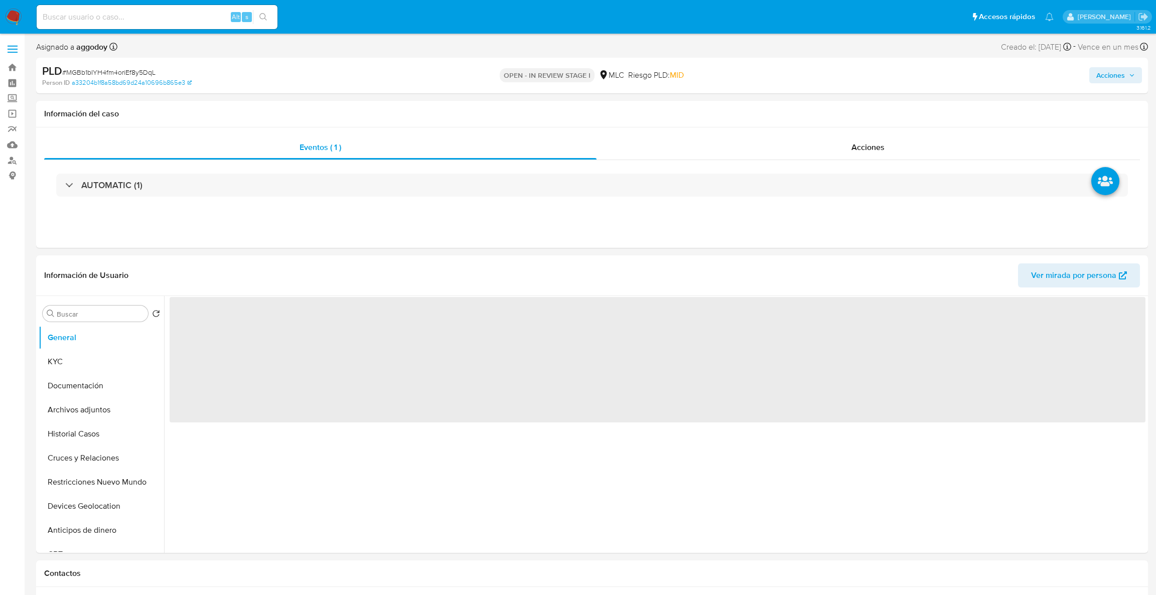
select select "10"
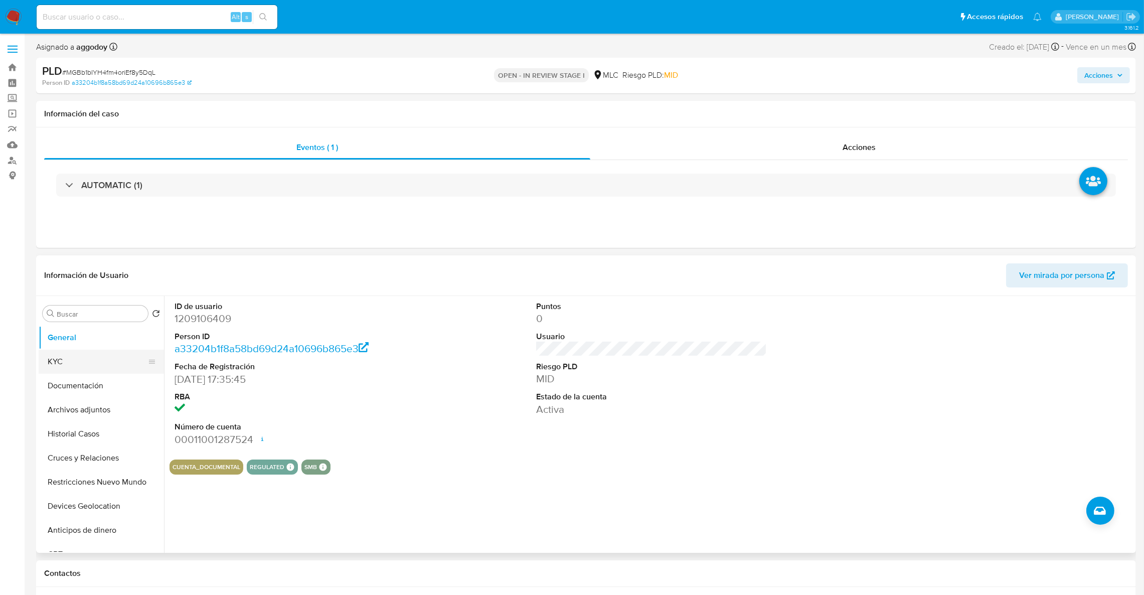
click at [84, 360] on button "KYC" at bounding box center [97, 362] width 117 height 24
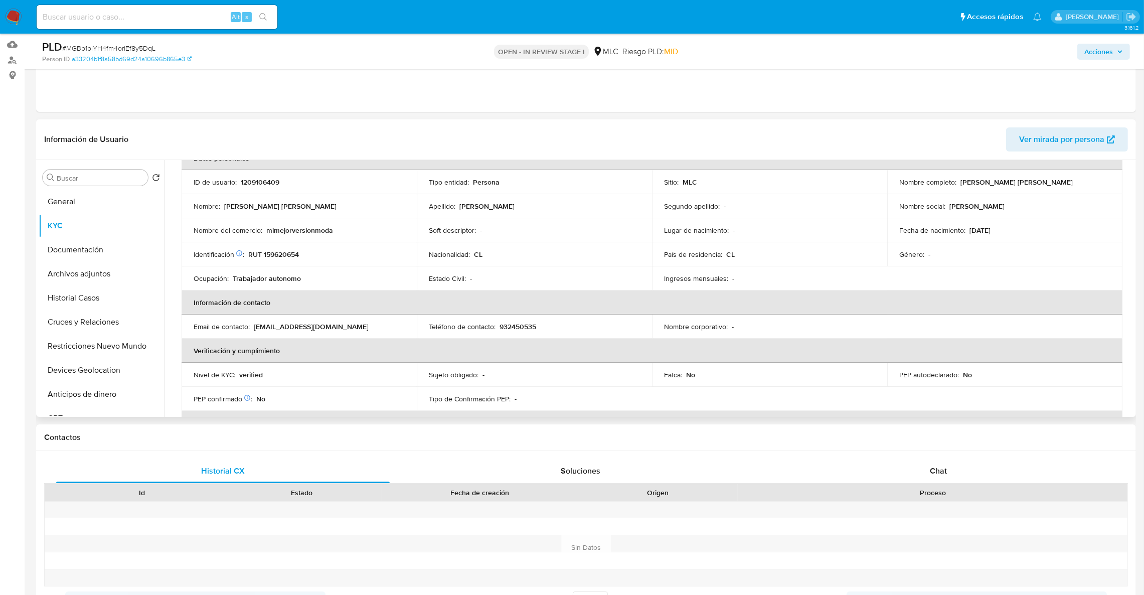
scroll to position [52, 0]
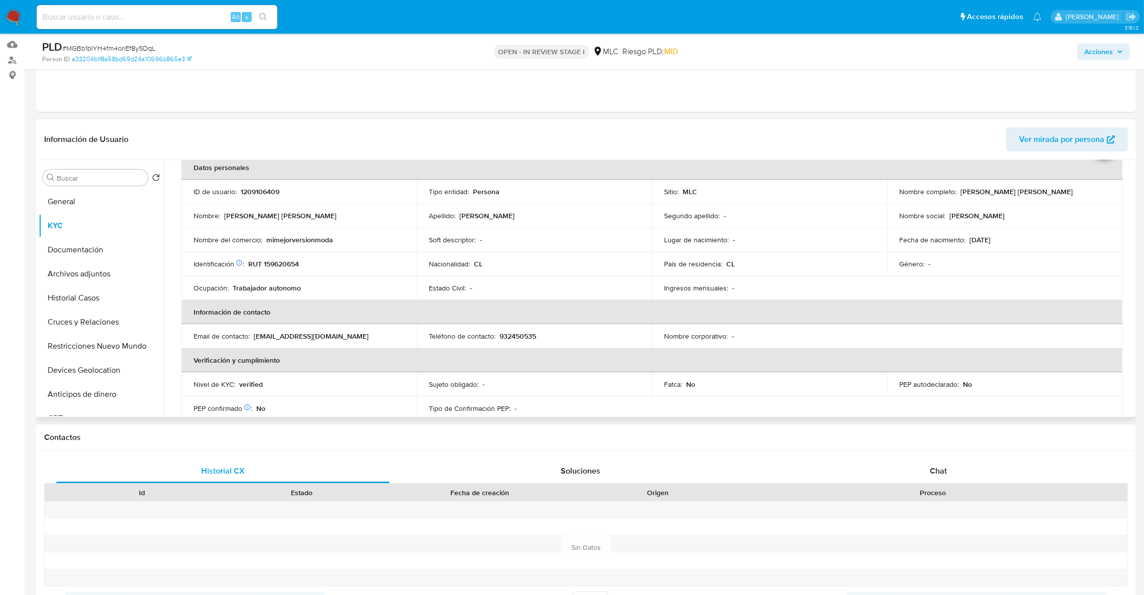
click at [947, 279] on table "Datos personales ID de usuario : 1209106409 Tipo entidad : Persona Sitio : MLC …" at bounding box center [652, 336] width 941 height 361
click at [107, 325] on button "Cruces y Relaciones" at bounding box center [97, 322] width 117 height 24
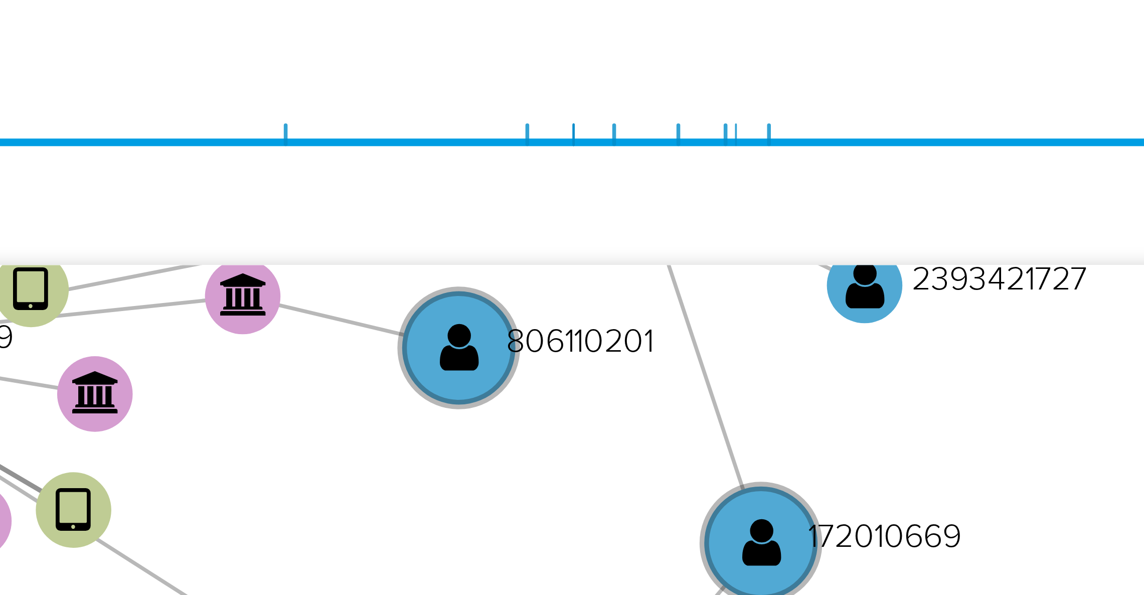
scroll to position [100, 0]
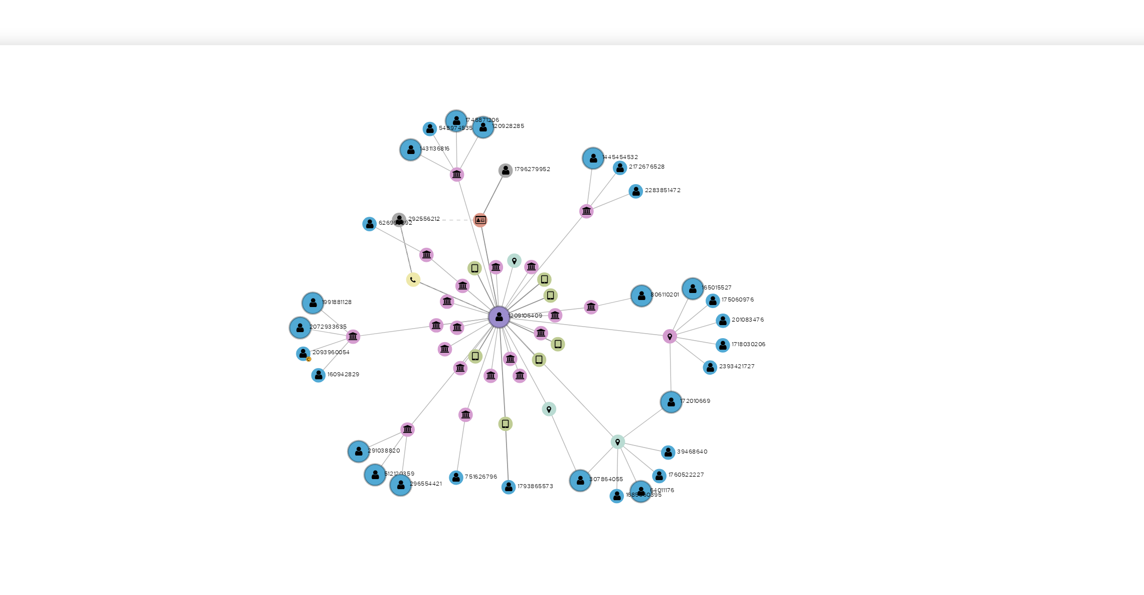
drag, startPoint x: 931, startPoint y: 323, endPoint x: 898, endPoint y: 345, distance: 39.4
click at [898, 345] on icon "device-685ff745fa84eb041303b48e  user-1209106409  1209106409 device-6338b2b10…" at bounding box center [659, 337] width 950 height 145
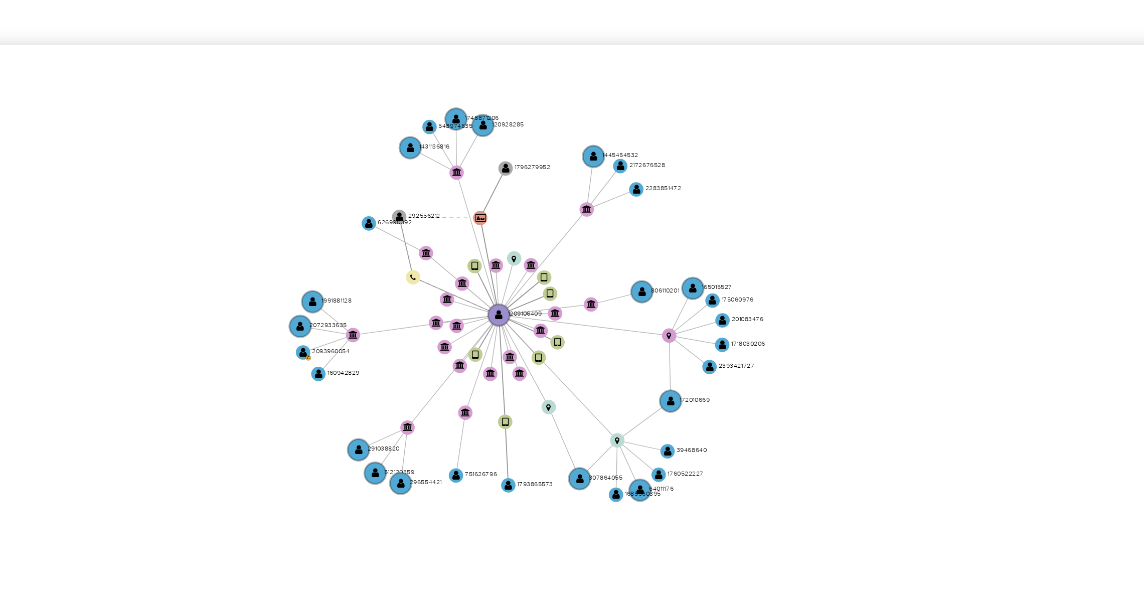
click at [865, 409] on icon "device-685ff745fa84eb041303b48e  user-1209106409  1209106409 device-6338b2b10…" at bounding box center [659, 337] width 950 height 145
click at [952, 326] on icon "device-685ff745fa84eb041303b48e  user-1209106409  1209106409 device-6338b2b10…" at bounding box center [659, 337] width 950 height 145
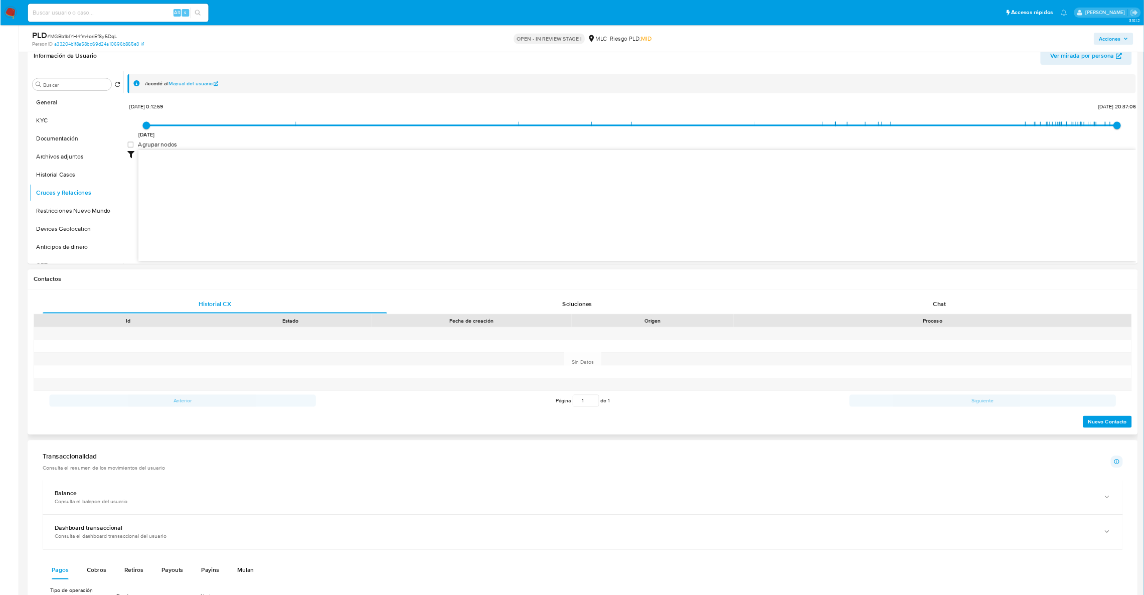
scroll to position [200, 0]
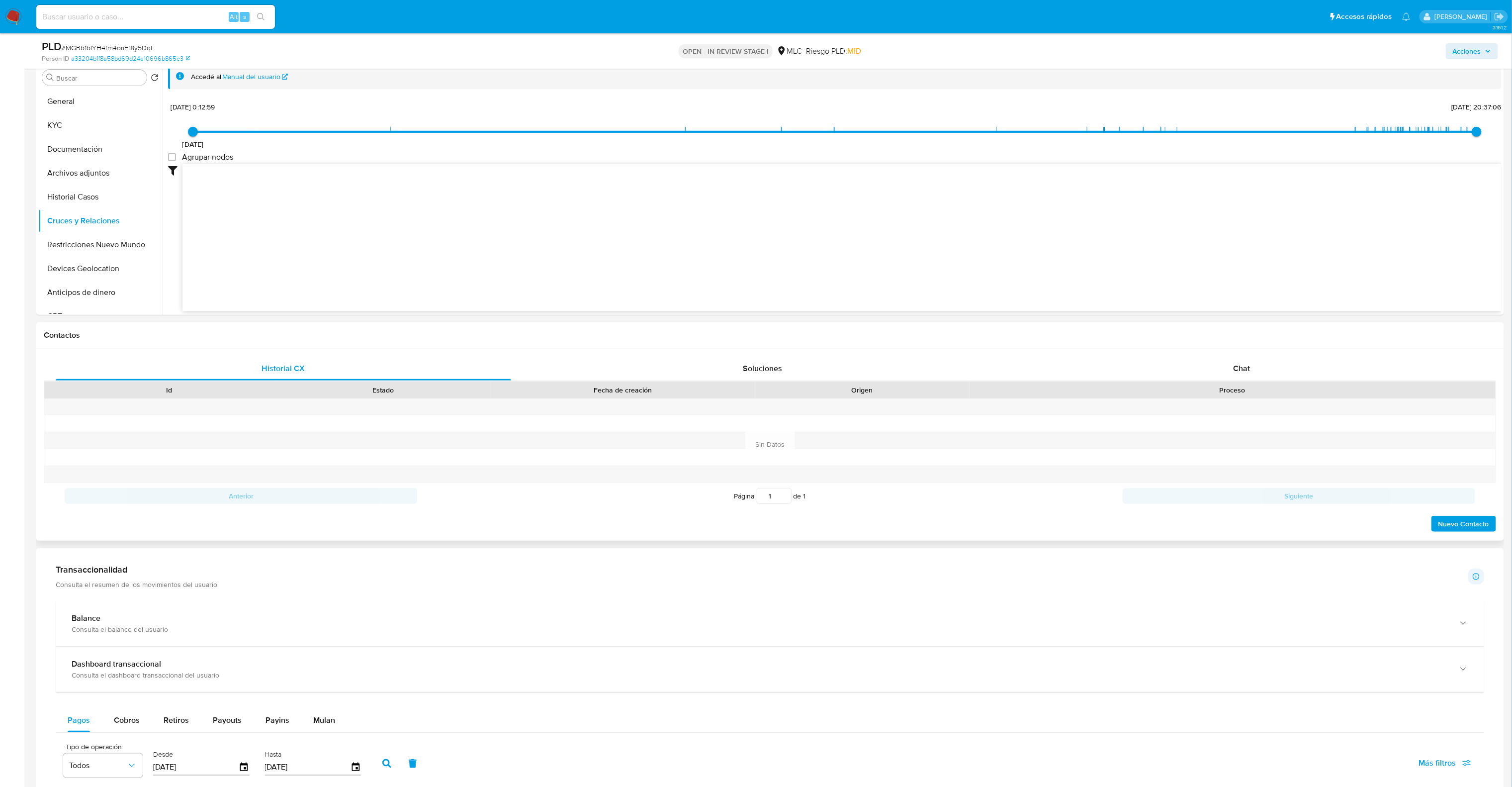
click at [1145, 381] on div "Id Estado Fecha de creación Origen Proceso" at bounding box center [769, 390] width 1453 height 18
click at [1145, 371] on div "Chat" at bounding box center [1242, 369] width 456 height 24
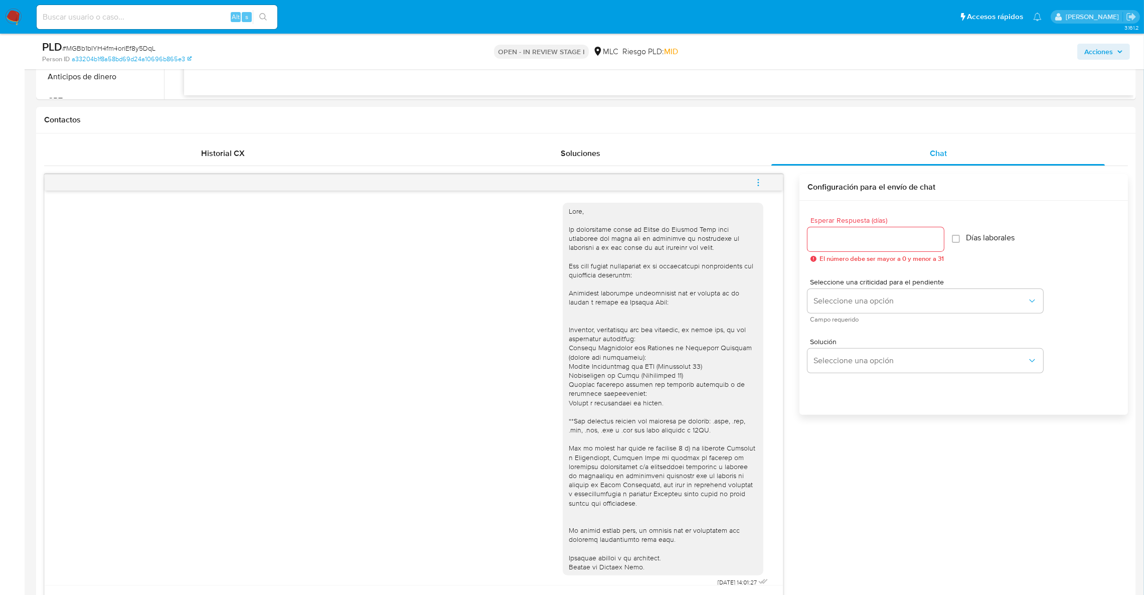
scroll to position [486, 0]
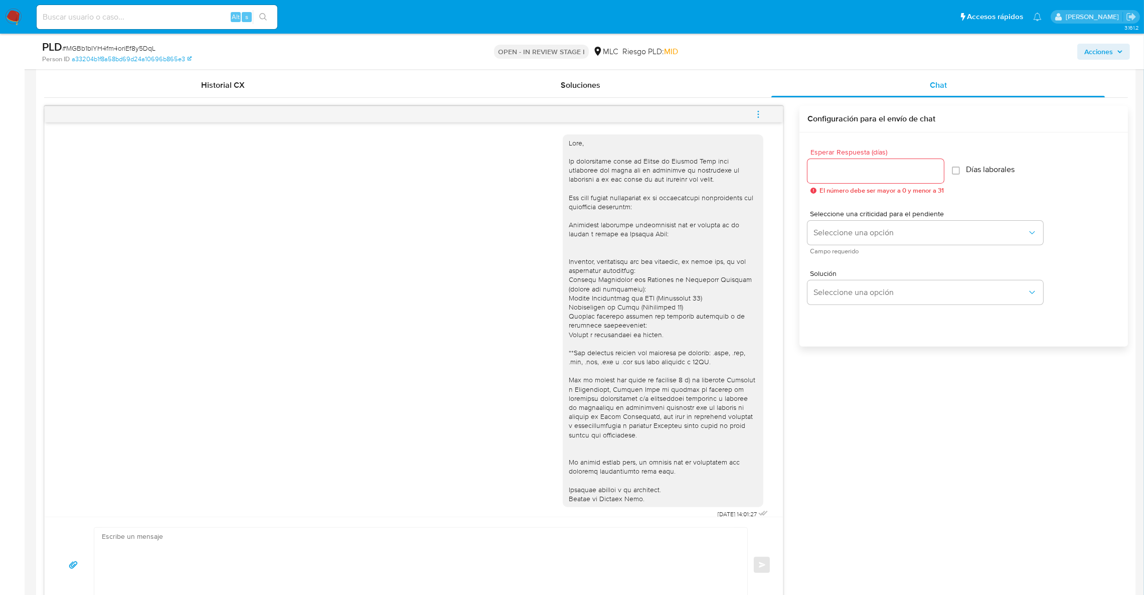
drag, startPoint x: 916, startPoint y: 393, endPoint x: 843, endPoint y: 41, distance: 359.7
click at [916, 393] on div "18/08/2025 14:01:27 Enviar Configuración para el envío de chat Esperar Respuest…" at bounding box center [586, 359] width 1084 height 507
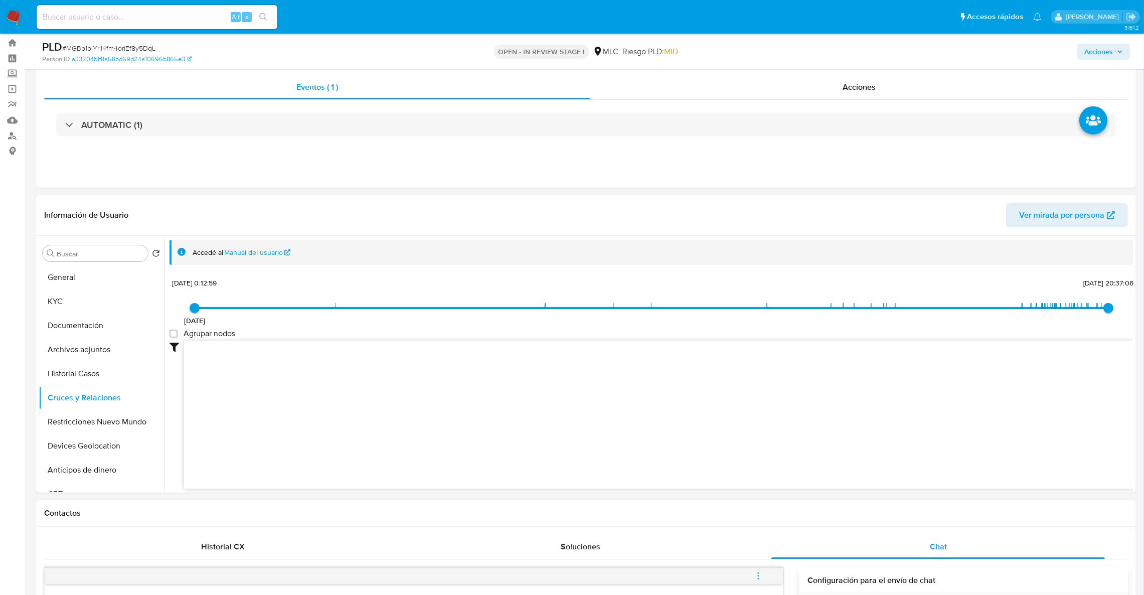
scroll to position [0, 0]
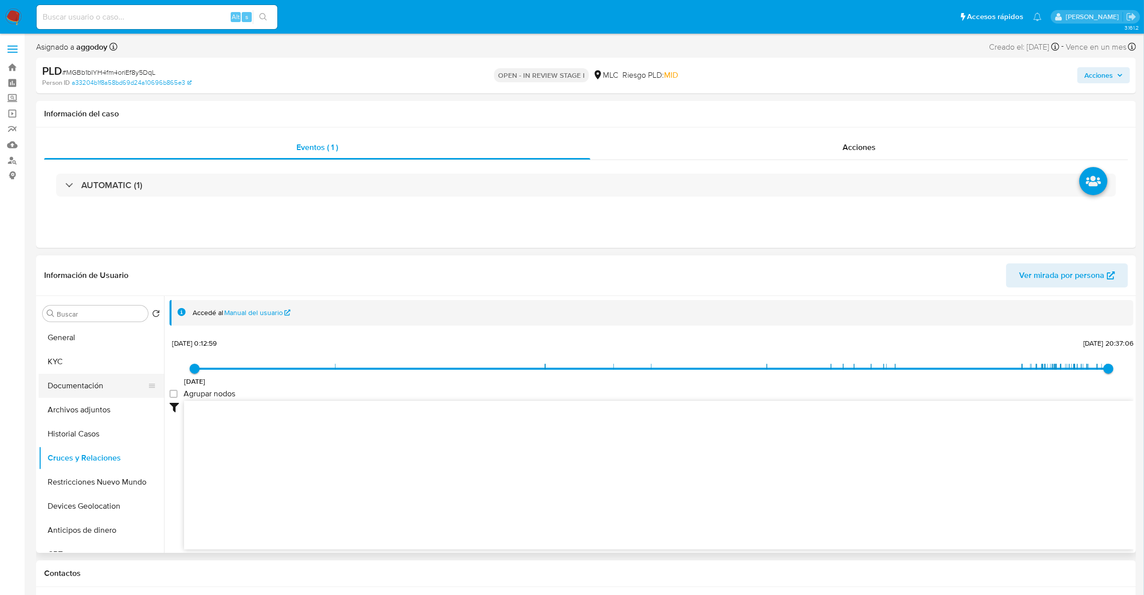
click at [80, 392] on button "Documentación" at bounding box center [97, 386] width 117 height 24
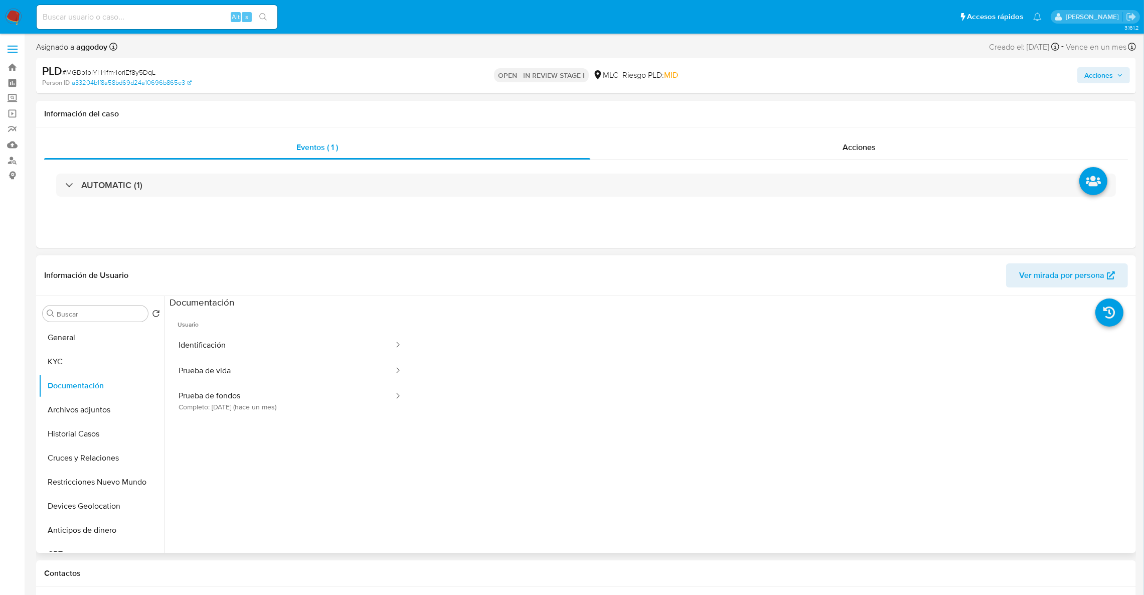
click at [230, 426] on ul "Usuario Identificación Prueba de vida Prueba de fondos Completo: 21/08/2025 (ha…" at bounding box center [290, 453] width 241 height 289
click at [230, 410] on button "Prueba de fondos Completo: 21/08/2025 (hace un mes)" at bounding box center [282, 401] width 225 height 34
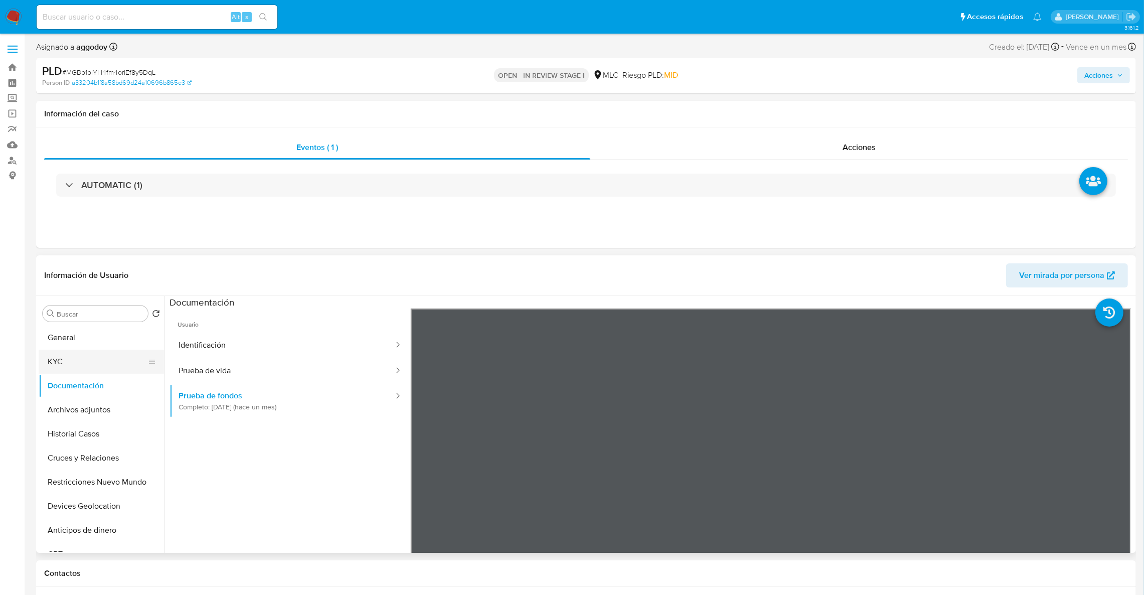
click at [70, 364] on button "KYC" at bounding box center [97, 362] width 117 height 24
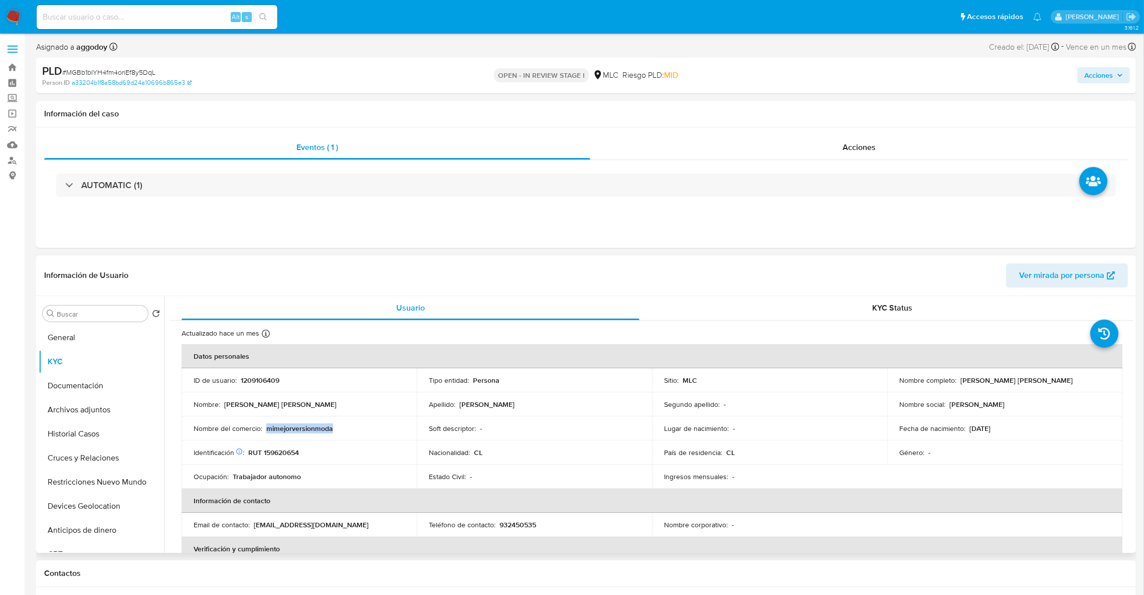
drag, startPoint x: 265, startPoint y: 436, endPoint x: 303, endPoint y: 433, distance: 37.7
click at [303, 433] on td "Nombre del comercio : mimejorversionmoda" at bounding box center [299, 428] width 235 height 24
copy p "mimejorversionmoda"
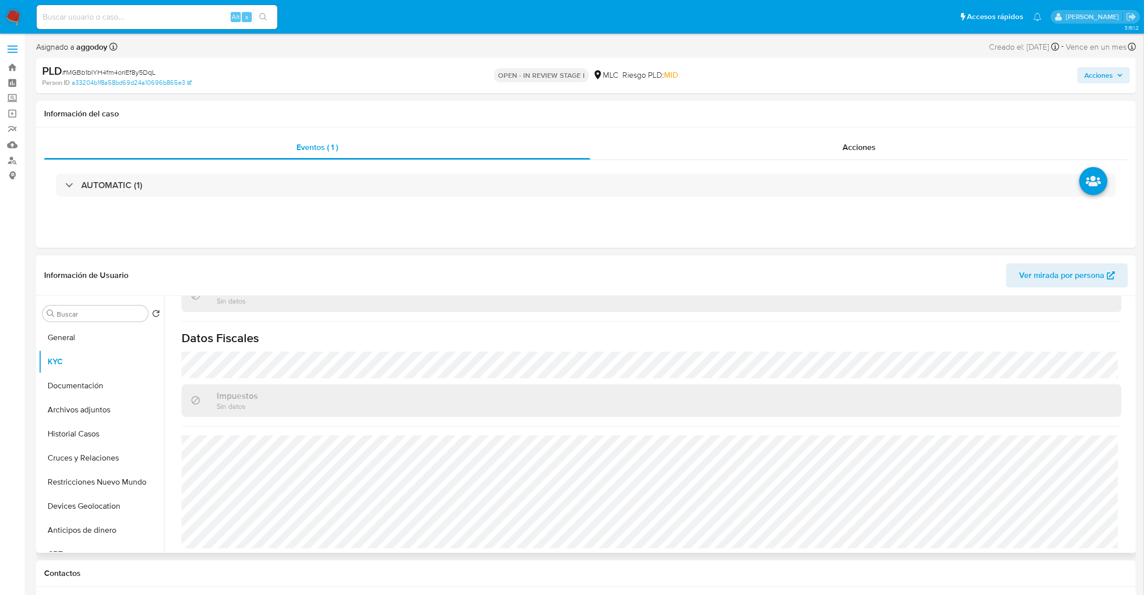
scroll to position [543, 0]
click at [86, 415] on button "Archivos adjuntos" at bounding box center [97, 410] width 117 height 24
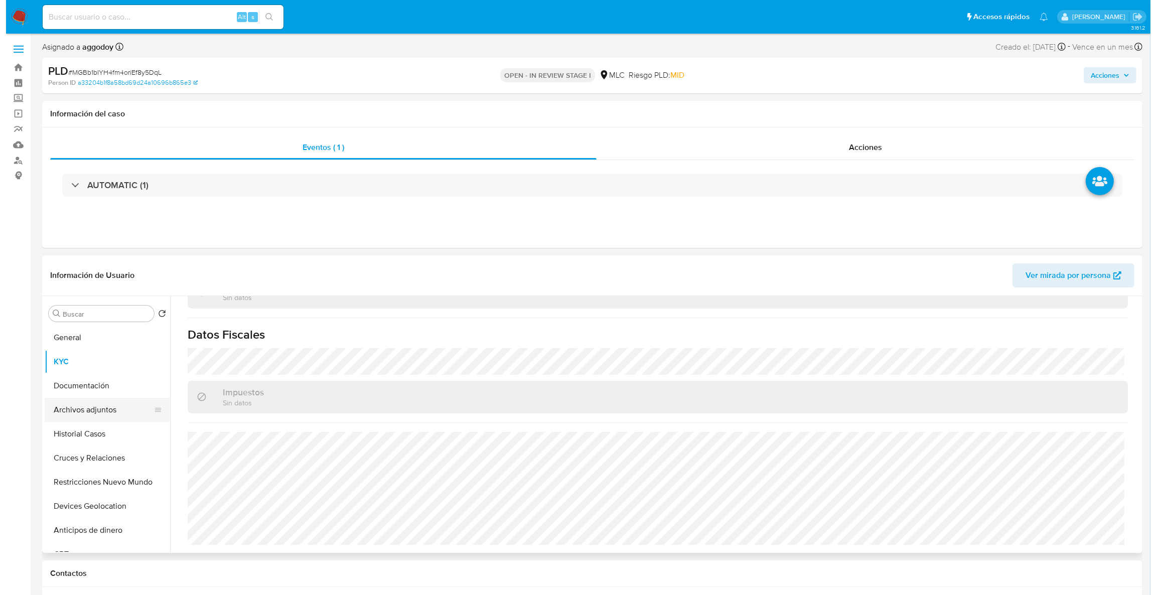
scroll to position [0, 0]
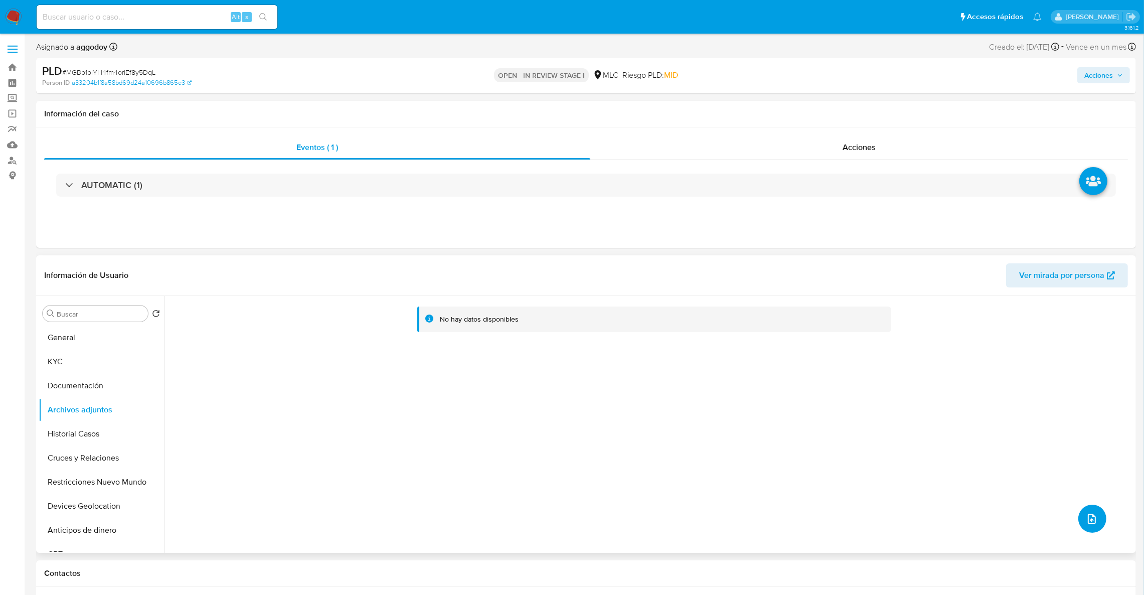
click at [1086, 523] on icon "upload-file" at bounding box center [1092, 519] width 12 height 12
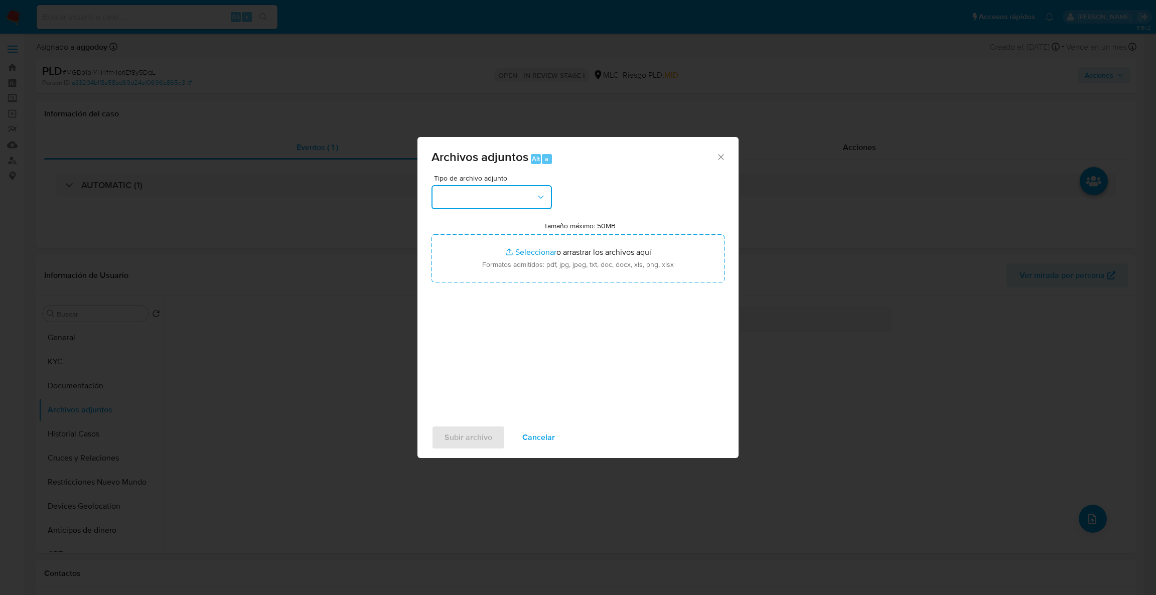
click at [520, 200] on button "button" at bounding box center [491, 197] width 120 height 24
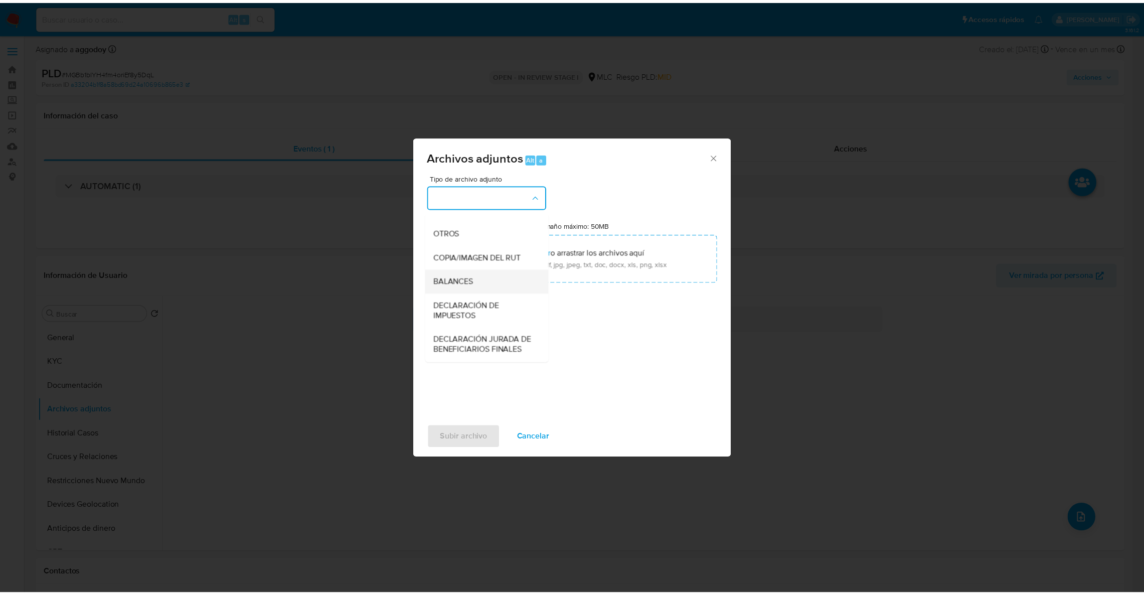
scroll to position [168, 0]
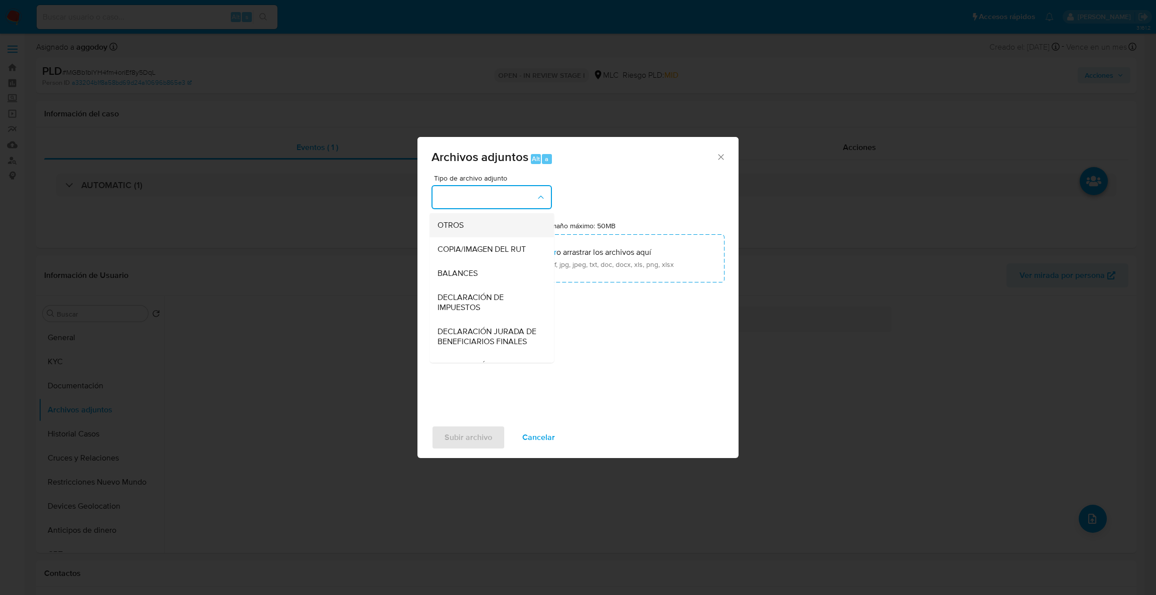
click at [471, 237] on div "OTROS" at bounding box center [488, 225] width 102 height 24
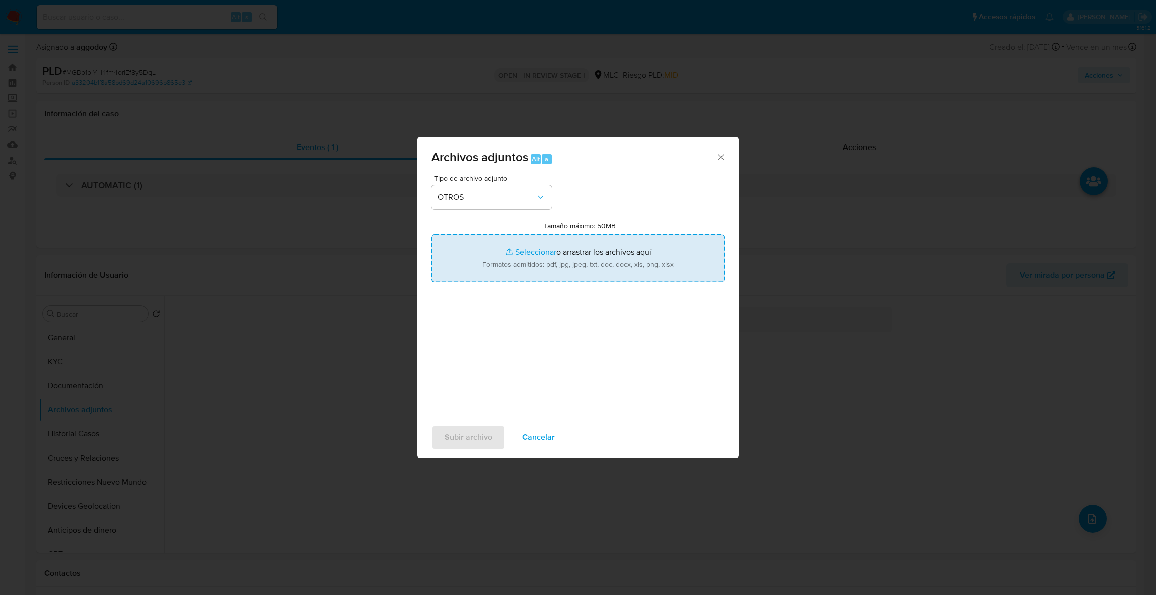
click at [507, 259] on input "Tamaño máximo: 50MB Seleccionar archivos" at bounding box center [577, 258] width 293 height 48
type input "C:\fakepath\1209106409Movimientos .xlsx"
click at [509, 251] on input "Tamaño máximo: 50MB Seleccionar archivos" at bounding box center [577, 258] width 293 height 48
type input "C:\fakepath\Case Log - 1209106409.pdf"
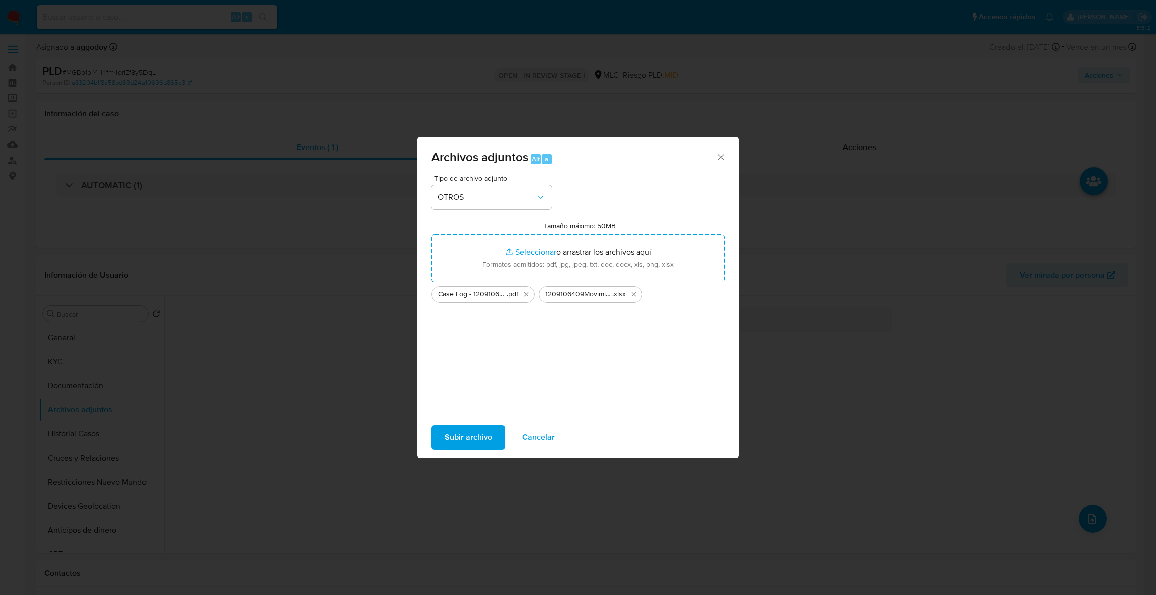
click at [463, 434] on span "Subir archivo" at bounding box center [468, 437] width 48 height 22
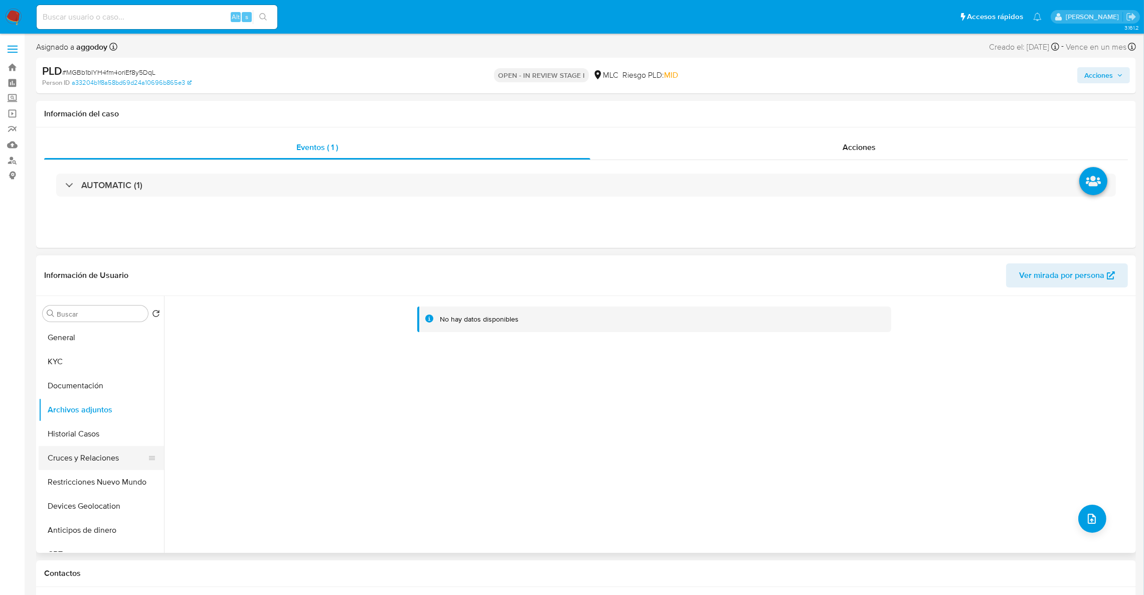
click at [97, 469] on button "Cruces y Relaciones" at bounding box center [97, 458] width 117 height 24
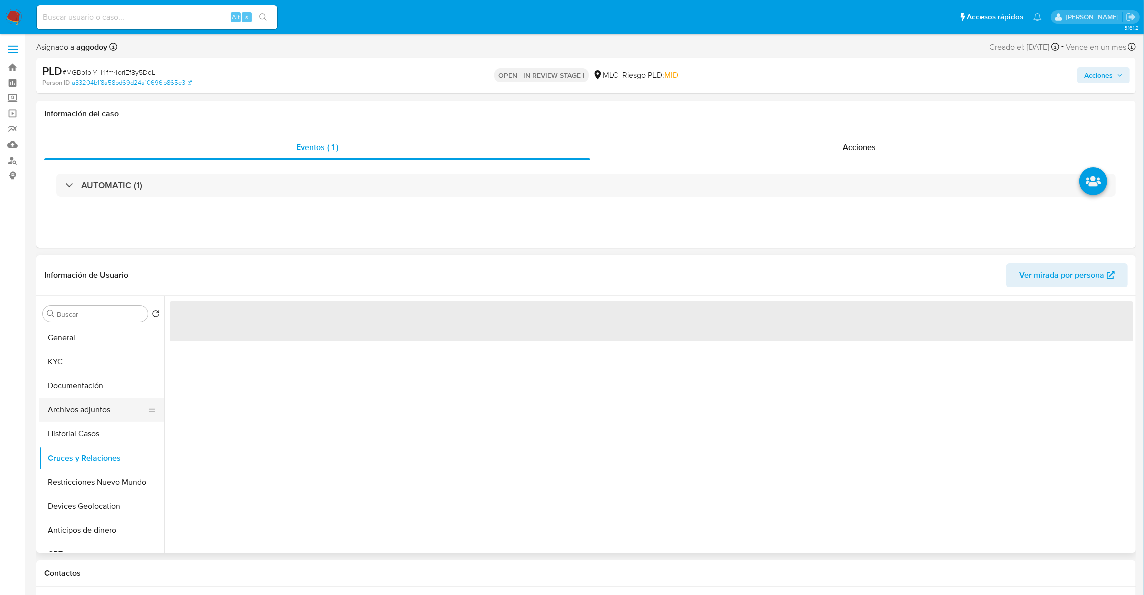
click at [103, 404] on button "Archivos adjuntos" at bounding box center [97, 410] width 117 height 24
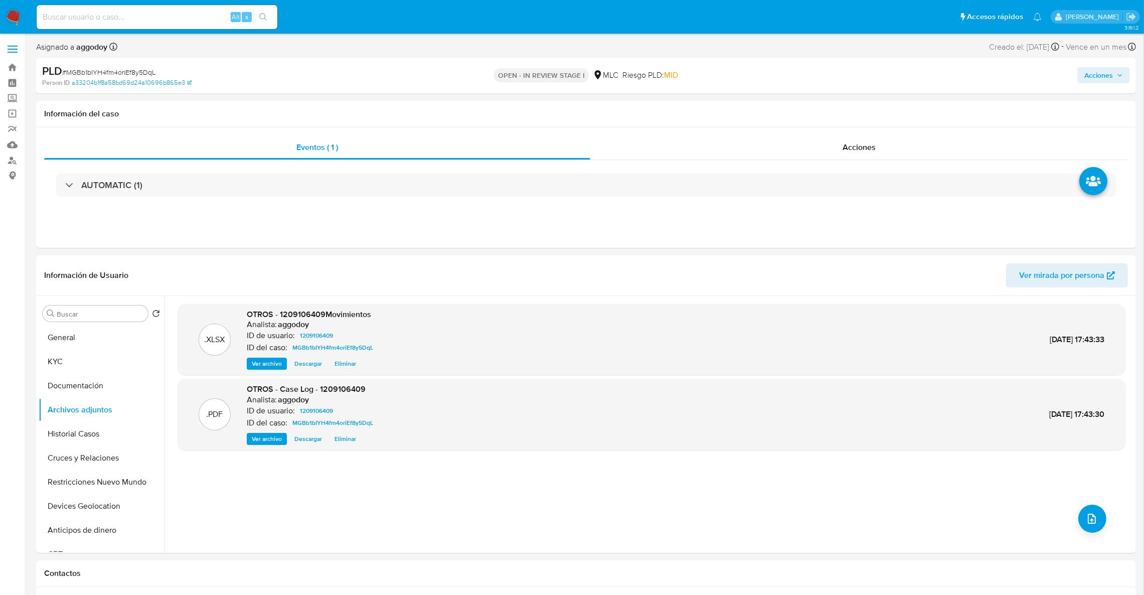
click at [1094, 75] on span "Acciones" at bounding box center [1099, 75] width 29 height 16
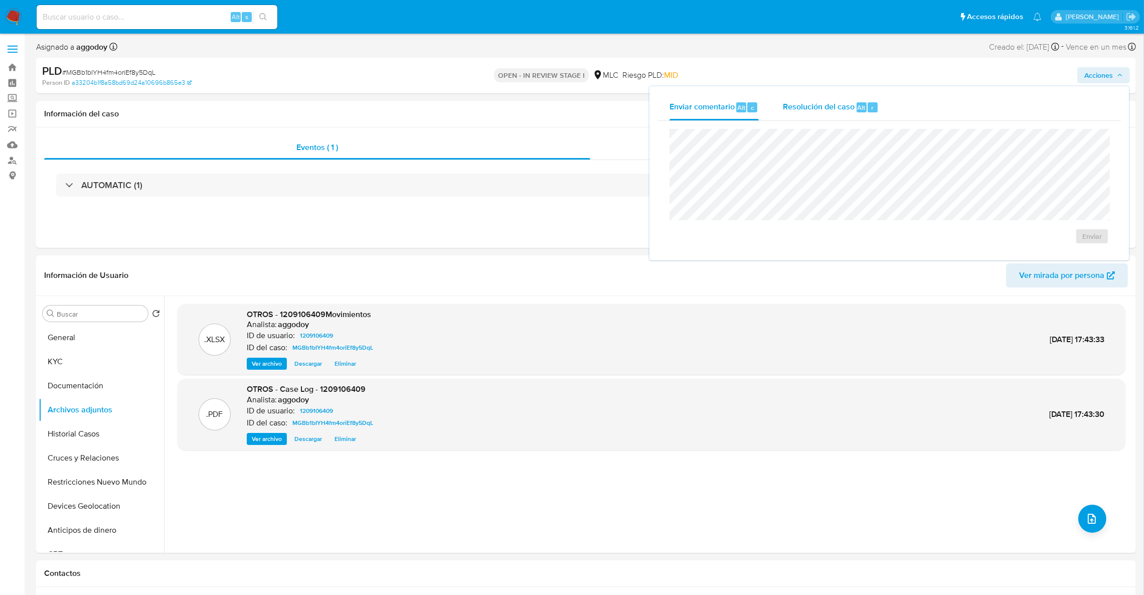
click at [787, 106] on span "Resolución del caso" at bounding box center [819, 107] width 72 height 12
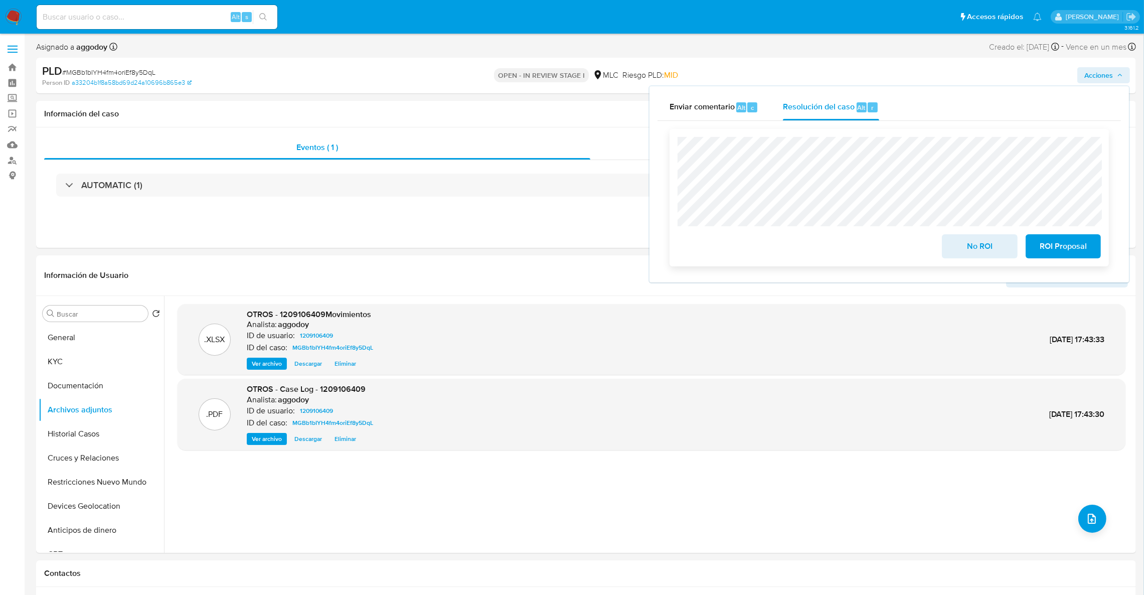
click at [974, 252] on span "No ROI" at bounding box center [979, 246] width 49 height 22
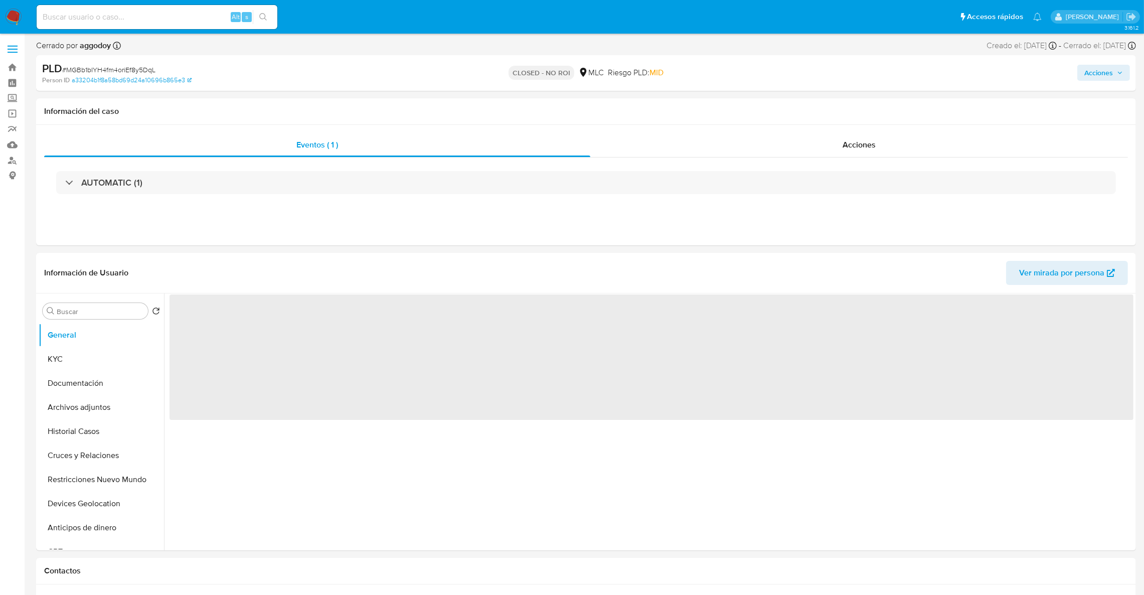
select select "10"
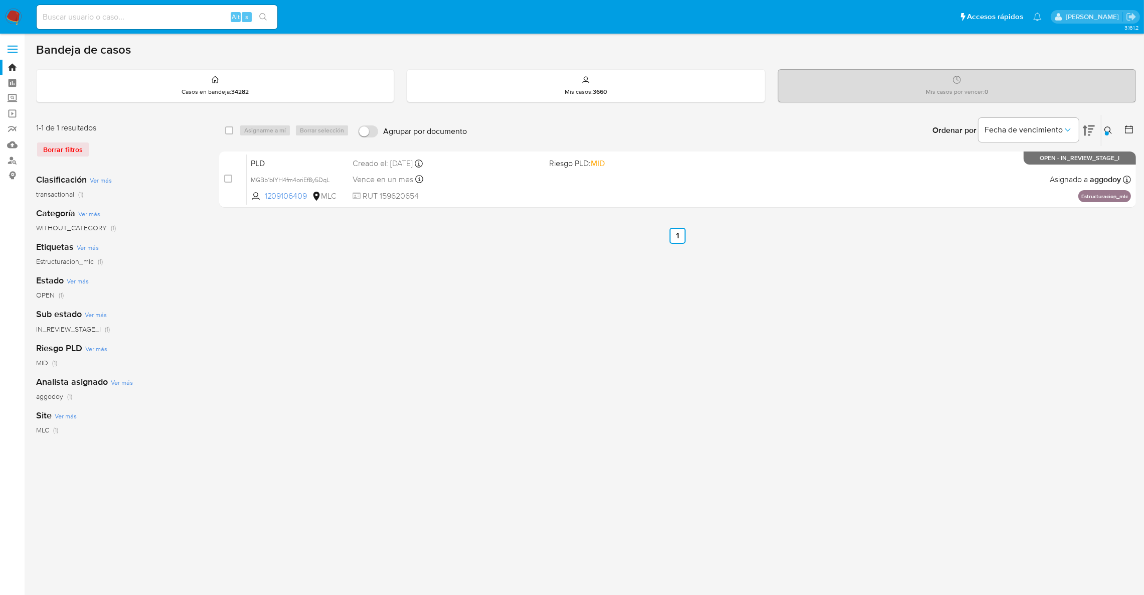
click at [1100, 126] on div "Ordenar por Fecha de vencimiento" at bounding box center [1013, 130] width 177 height 31
click at [1110, 126] on icon at bounding box center [1109, 130] width 8 height 8
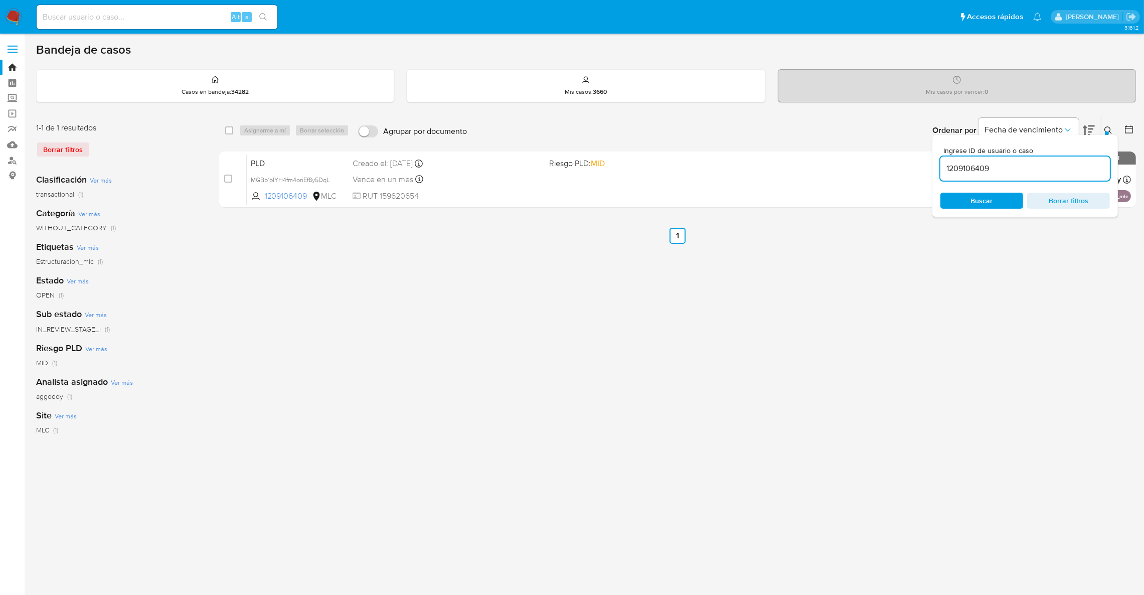
click at [1023, 166] on input "1209106409" at bounding box center [1026, 168] width 170 height 13
type input "380019936"
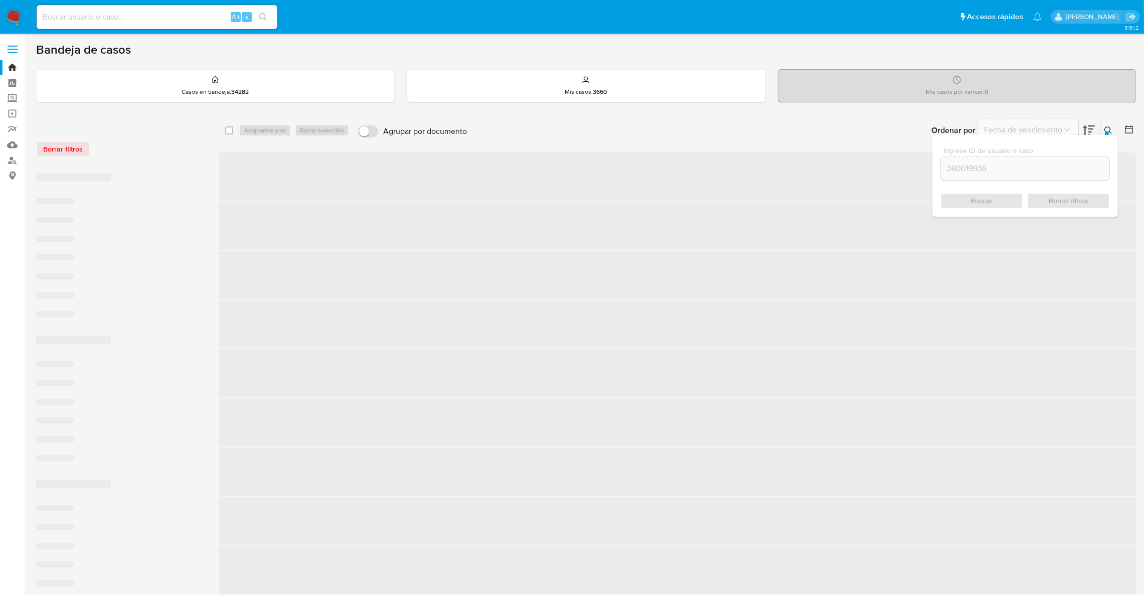
click at [1112, 135] on div "Ingrese ID de usuario o caso 380019936 Buscar Borrar filtros" at bounding box center [1026, 176] width 186 height 82
click at [1112, 132] on icon at bounding box center [1109, 130] width 8 height 8
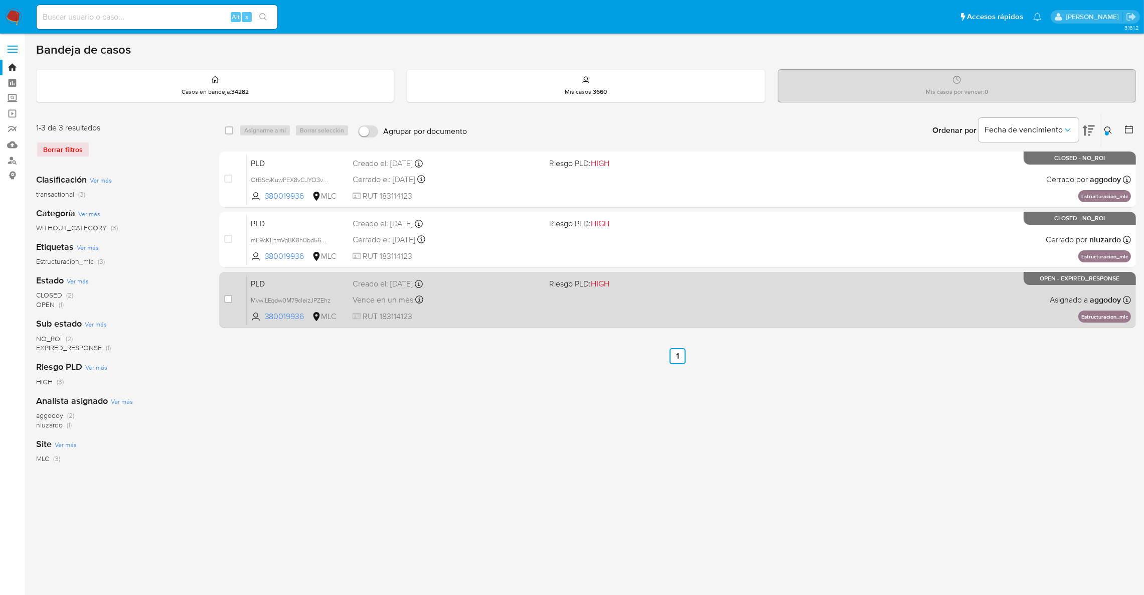
click at [624, 274] on div "PLD MvwILEqdw0M79cleizJPZEhz 380019936 MLC Riesgo PLD: HIGH Creado el: 12/08/20…" at bounding box center [689, 299] width 884 height 51
click at [227, 295] on input "checkbox" at bounding box center [228, 299] width 8 height 8
checkbox input "true"
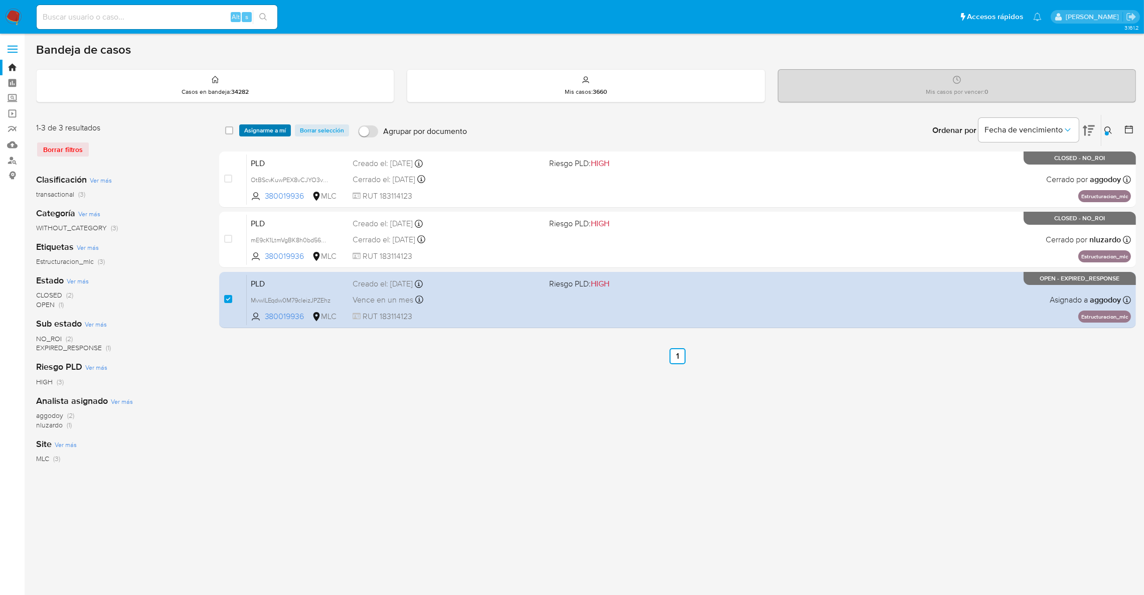
click at [266, 126] on span "Asignarme a mí" at bounding box center [265, 130] width 42 height 10
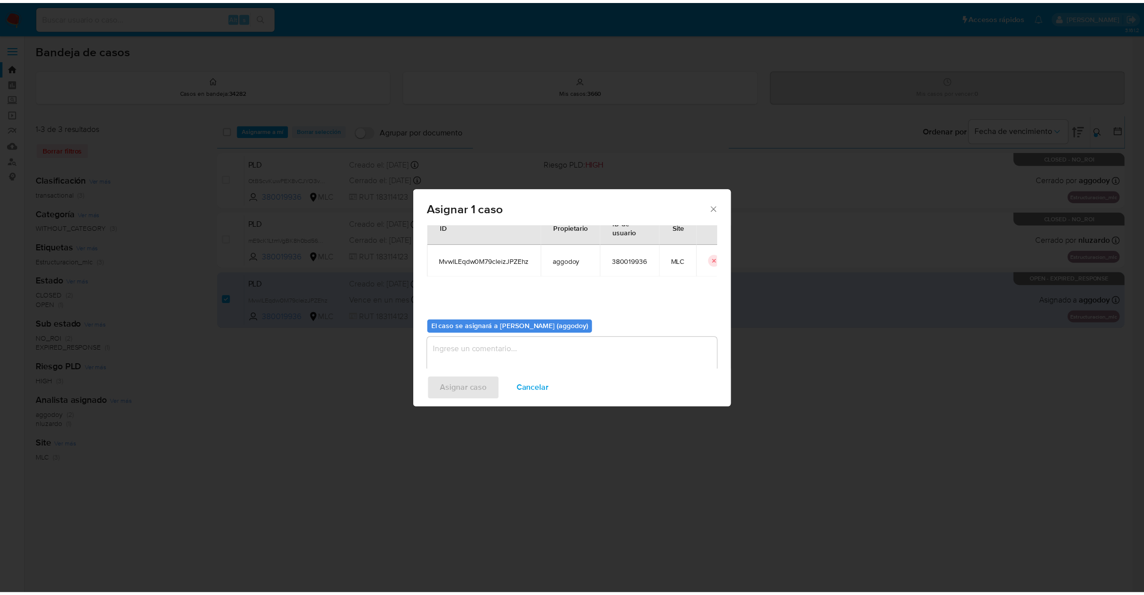
scroll to position [52, 0]
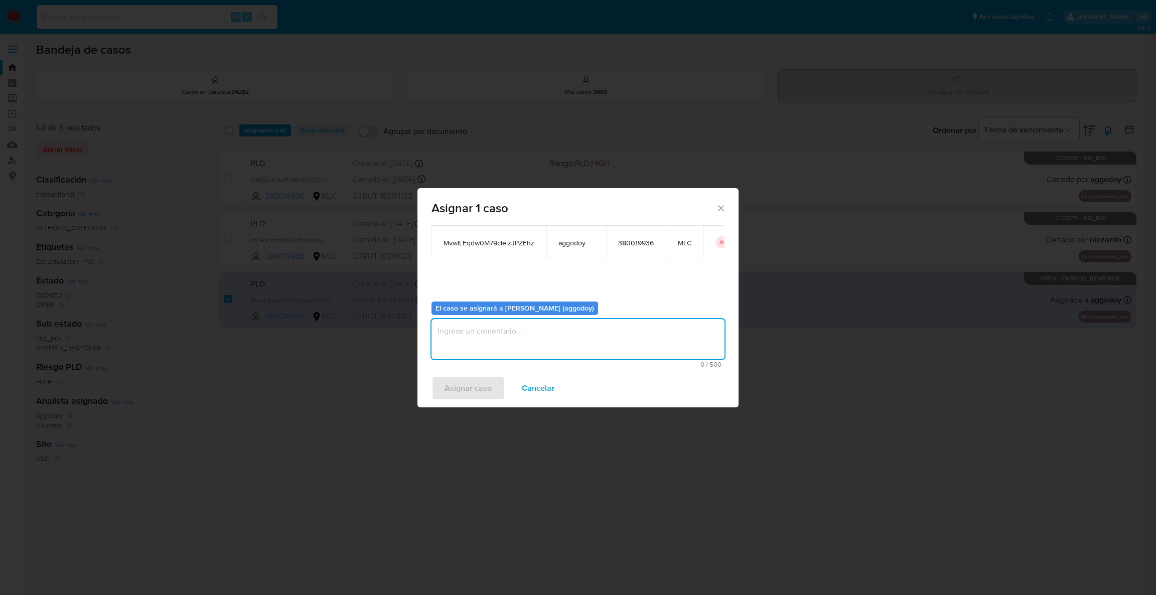
click at [497, 353] on textarea "assign-modal" at bounding box center [577, 339] width 293 height 40
type textarea ","
click at [481, 381] on span "Asignar caso" at bounding box center [467, 388] width 47 height 22
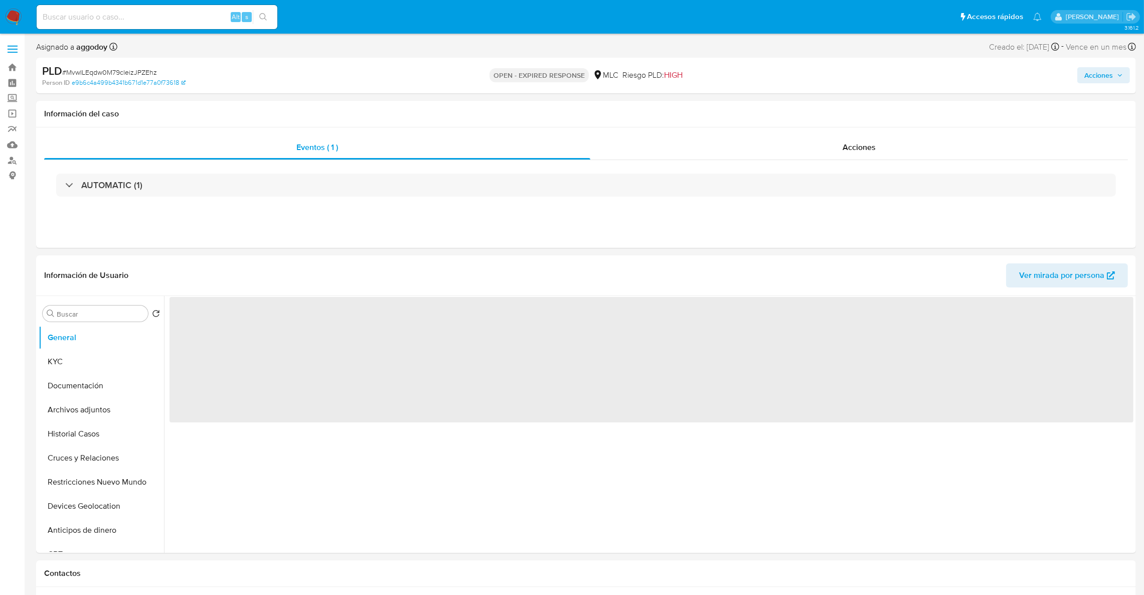
select select "10"
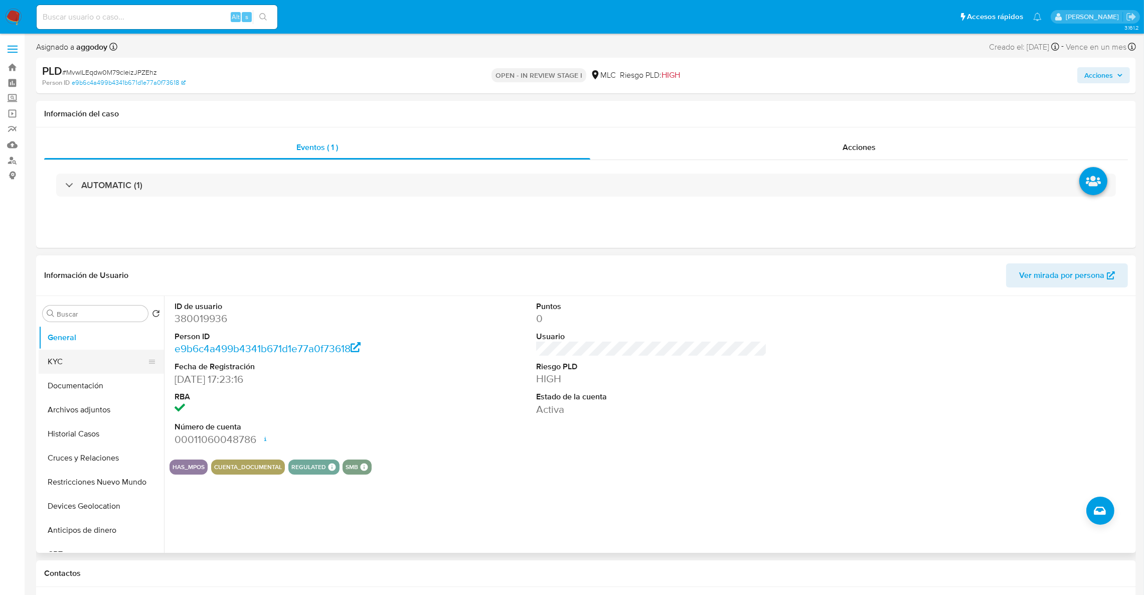
click at [80, 368] on button "KYC" at bounding box center [97, 362] width 117 height 24
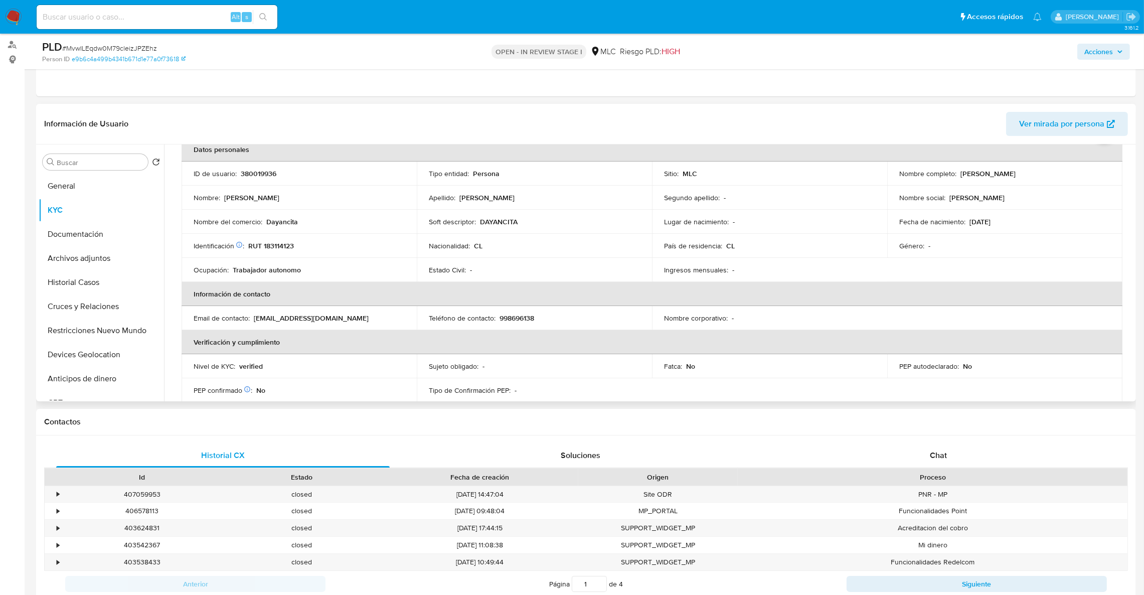
scroll to position [53, 0]
drag, startPoint x: 851, startPoint y: 270, endPoint x: 865, endPoint y: 167, distance: 104.2
click at [851, 270] on div "Ingresos mensuales : -" at bounding box center [769, 271] width 211 height 9
click at [276, 241] on td "Identificación Nº de serie: 530369637 : RUT 183114123" at bounding box center [299, 248] width 235 height 24
click at [276, 242] on td "Identificación Nº de serie: 530369637 : RUT 183114123" at bounding box center [299, 248] width 235 height 24
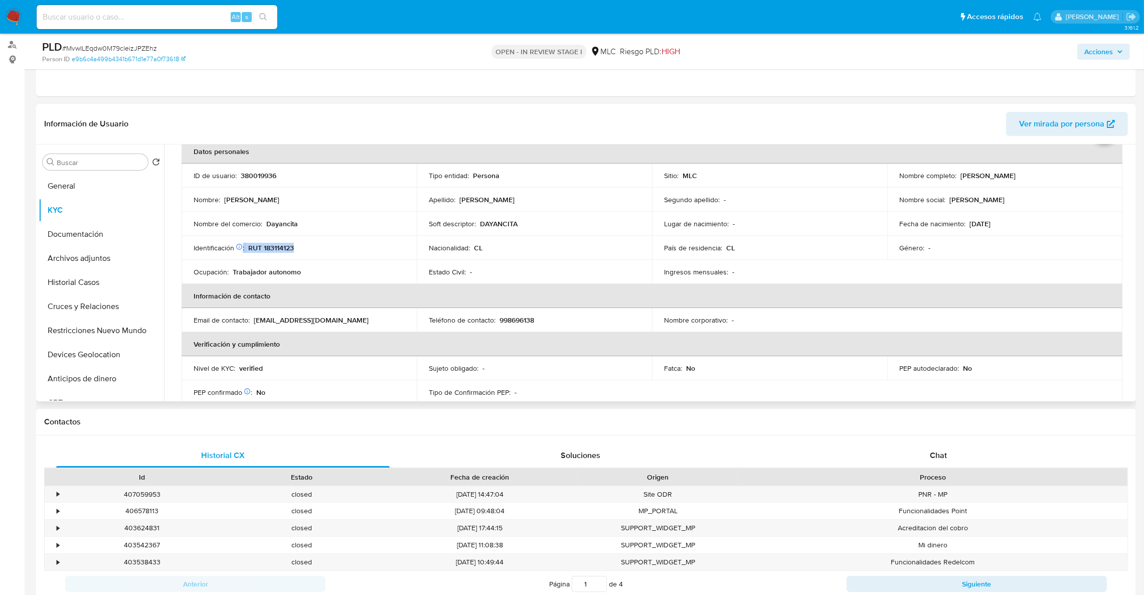
click at [276, 242] on td "Identificación Nº de serie: 530369637 : RUT 183114123" at bounding box center [299, 248] width 235 height 24
click at [278, 243] on p "RUT 183114123" at bounding box center [271, 247] width 46 height 9
click at [111, 306] on button "Cruces y Relaciones" at bounding box center [97, 306] width 117 height 24
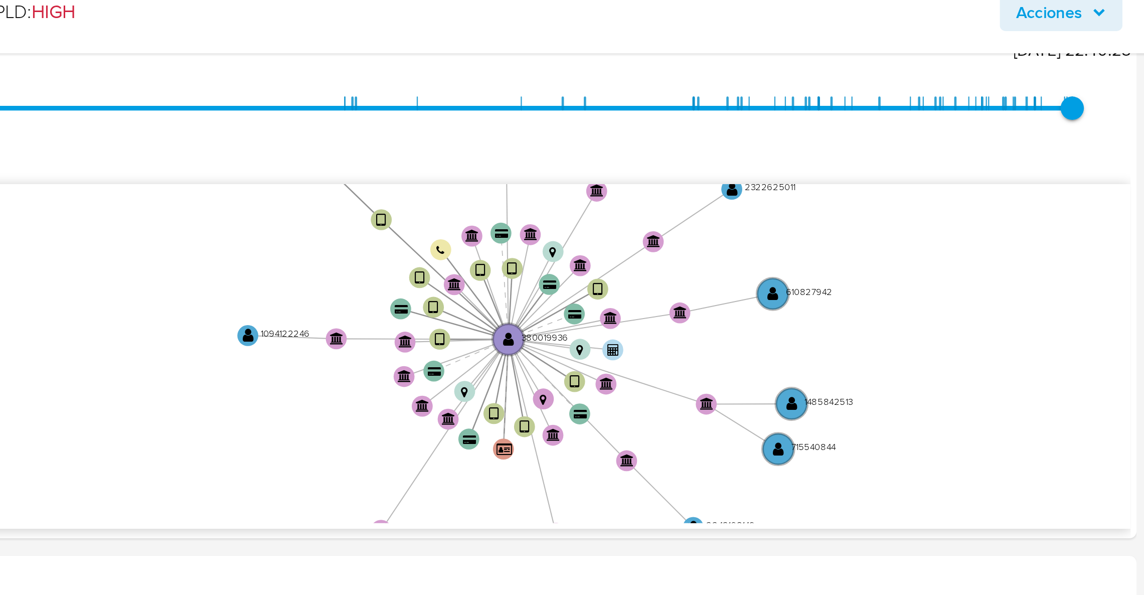
scroll to position [240, 0]
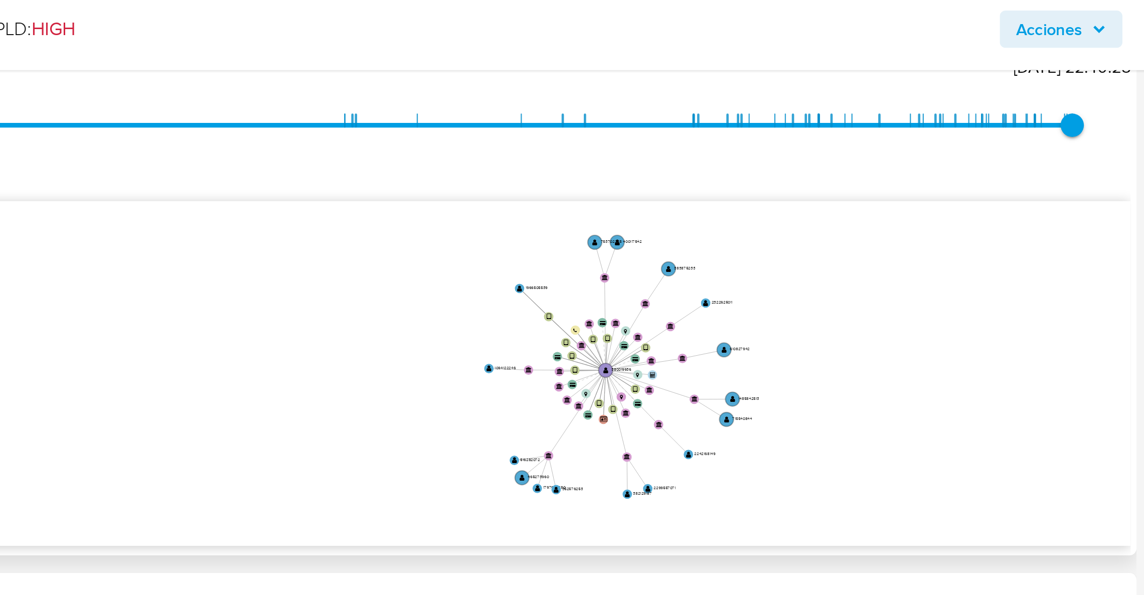
drag, startPoint x: 1031, startPoint y: 195, endPoint x: 970, endPoint y: 230, distance: 70.8
click at [982, 206] on icon "user-380019936  380019936 device-68b71eecc59c05e7d483d28c  device-678525080a4…" at bounding box center [659, 197] width 950 height 145
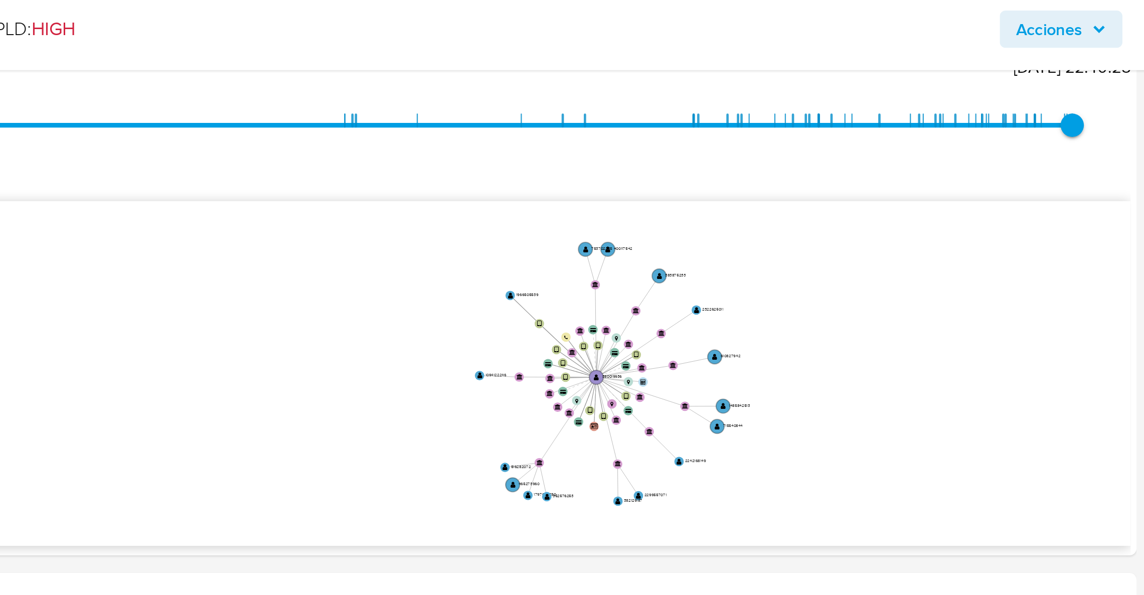
drag, startPoint x: 1023, startPoint y: 164, endPoint x: 1008, endPoint y: 49, distance: 116.4
click at [1023, 164] on icon "user-380019936  380019936 device-68b71eecc59c05e7d483d28c  device-678525080a4…" at bounding box center [659, 197] width 950 height 145
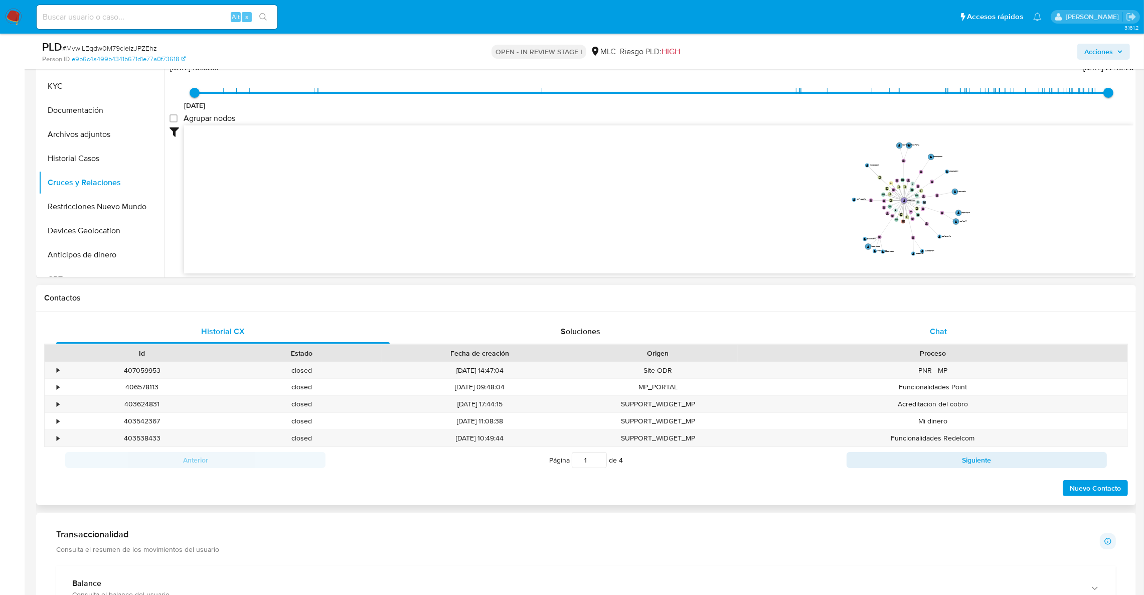
click at [912, 328] on div "Chat" at bounding box center [939, 332] width 334 height 24
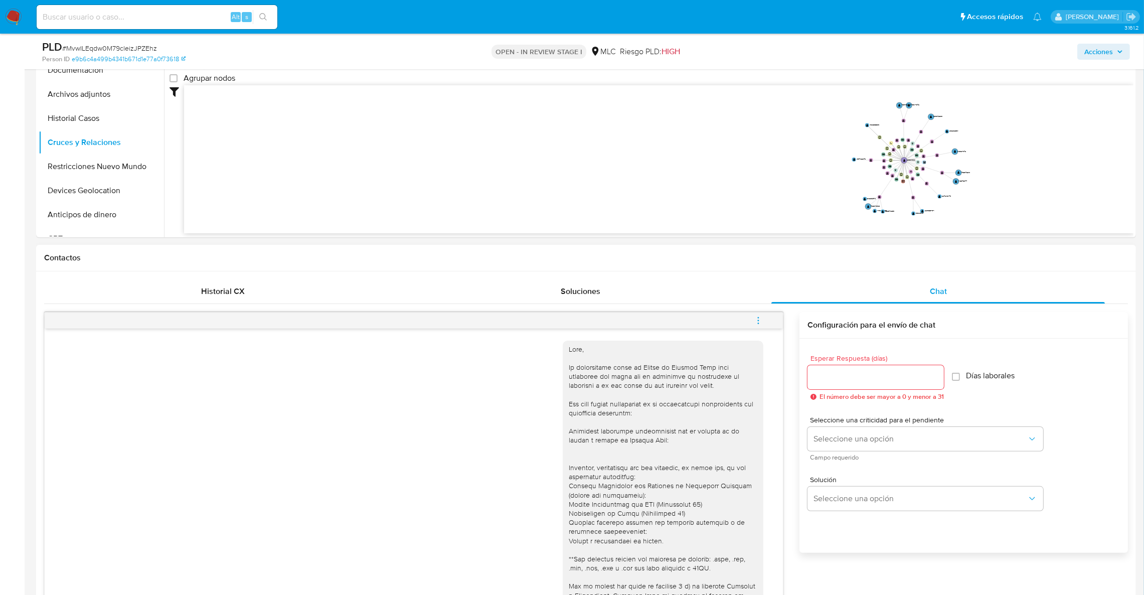
scroll to position [134, 0]
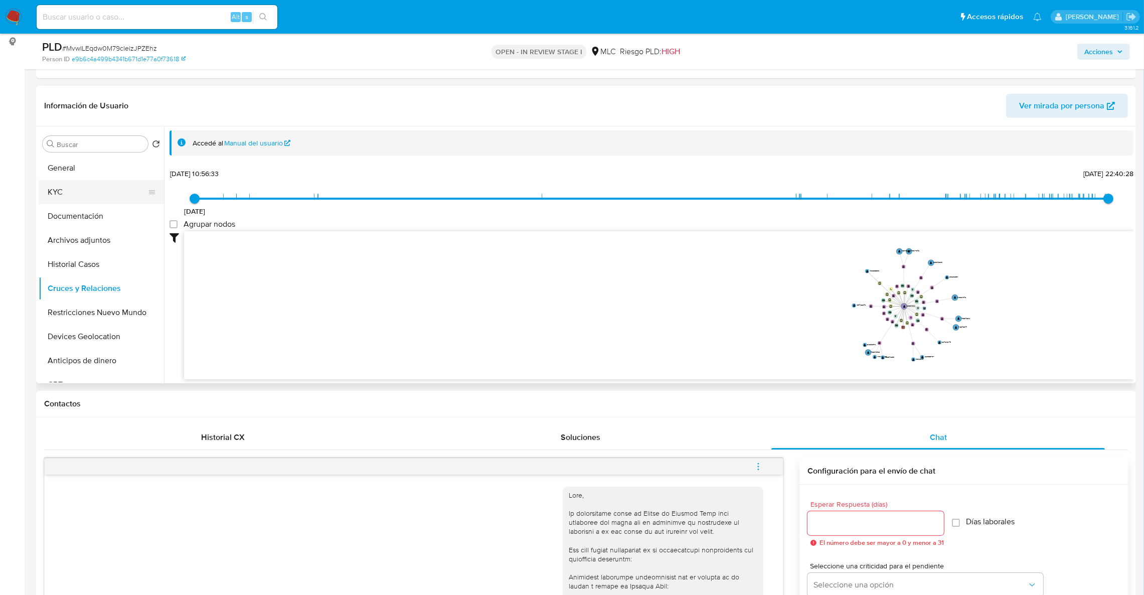
click at [92, 197] on button "KYC" at bounding box center [97, 192] width 117 height 24
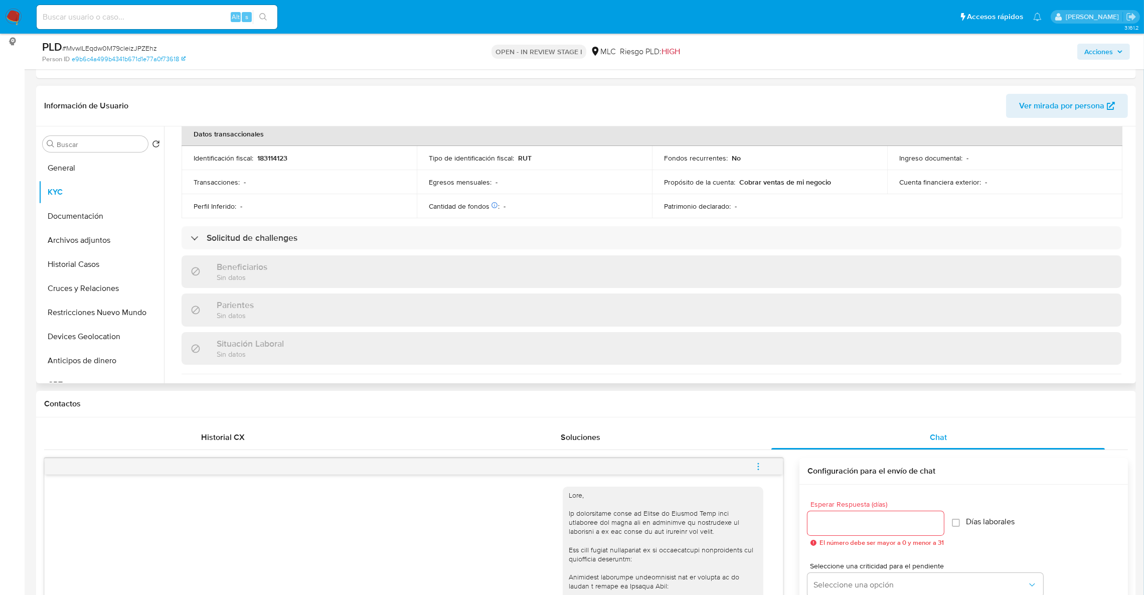
scroll to position [167, 0]
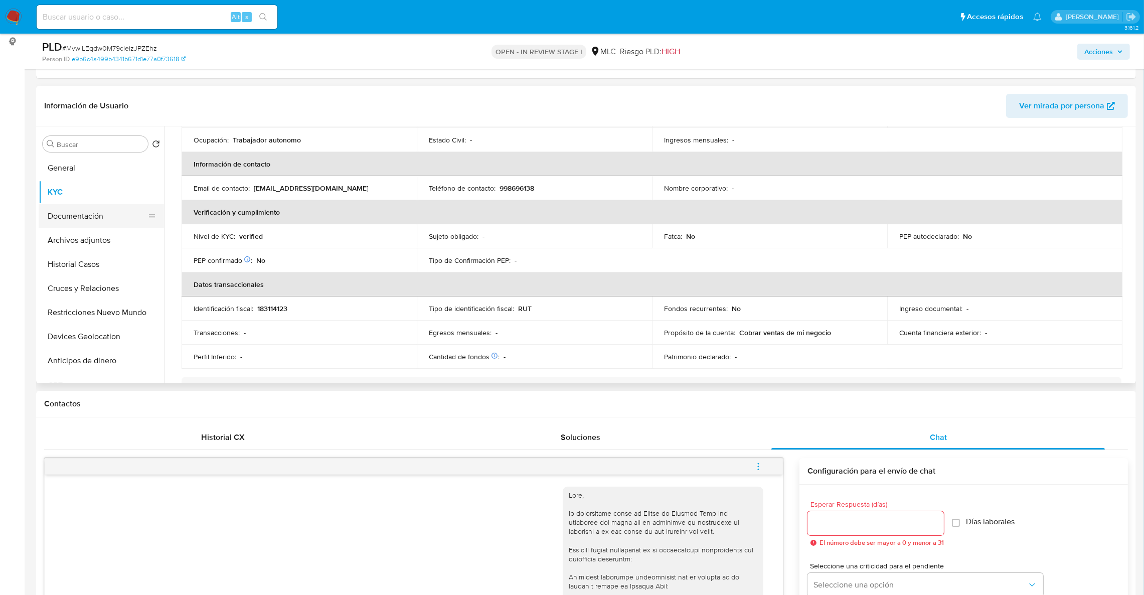
click at [113, 217] on button "Documentación" at bounding box center [97, 216] width 117 height 24
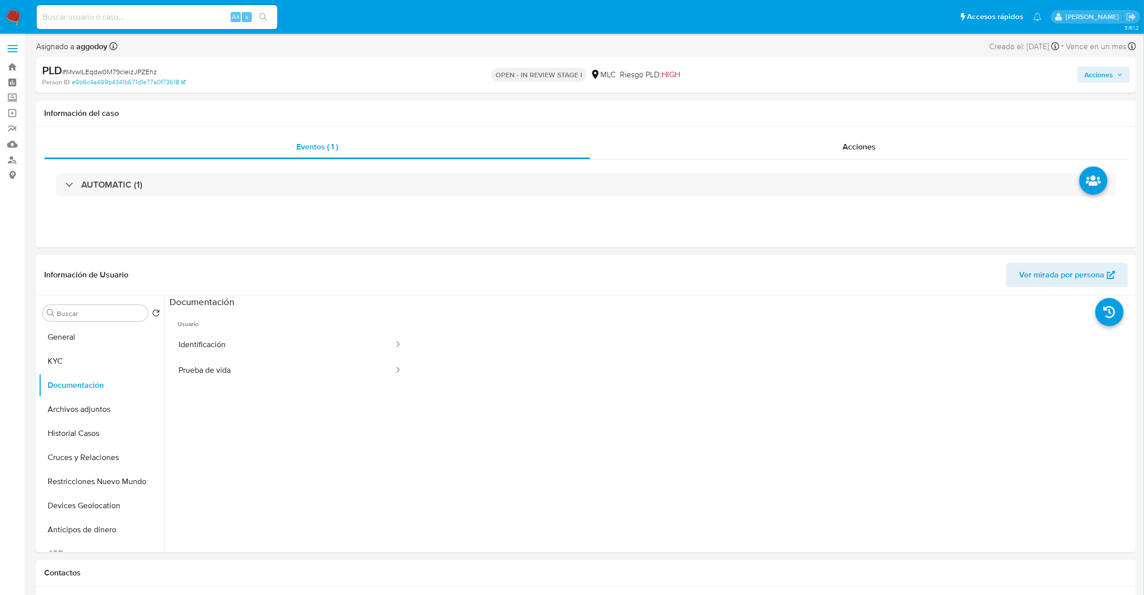
scroll to position [0, 0]
click at [61, 363] on button "KYC" at bounding box center [97, 362] width 117 height 24
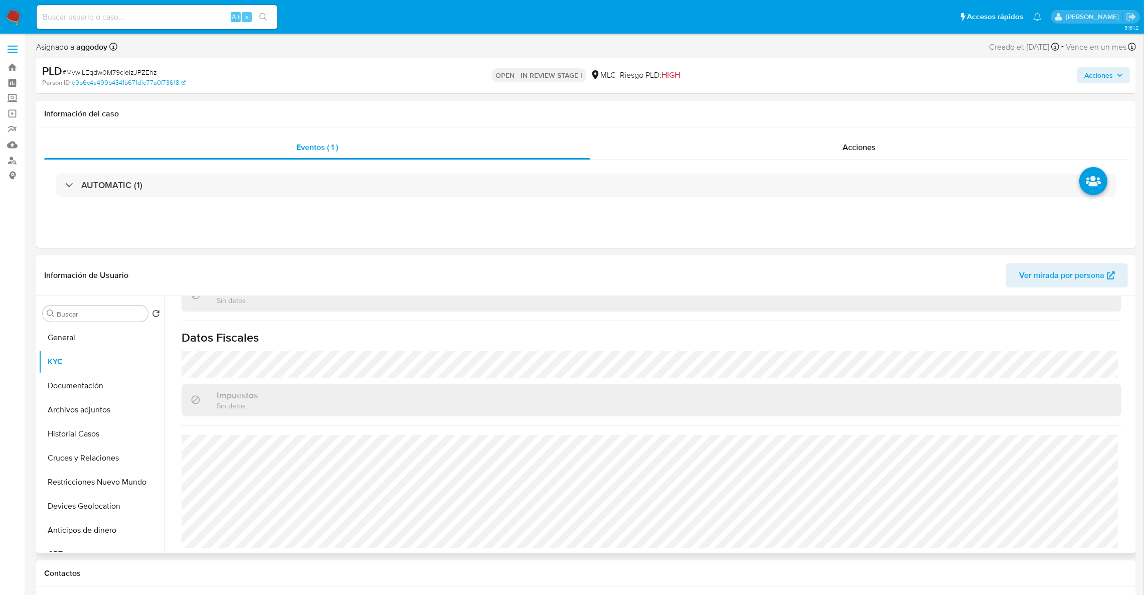
scroll to position [543, 0]
click at [98, 413] on button "Archivos adjuntos" at bounding box center [97, 410] width 117 height 24
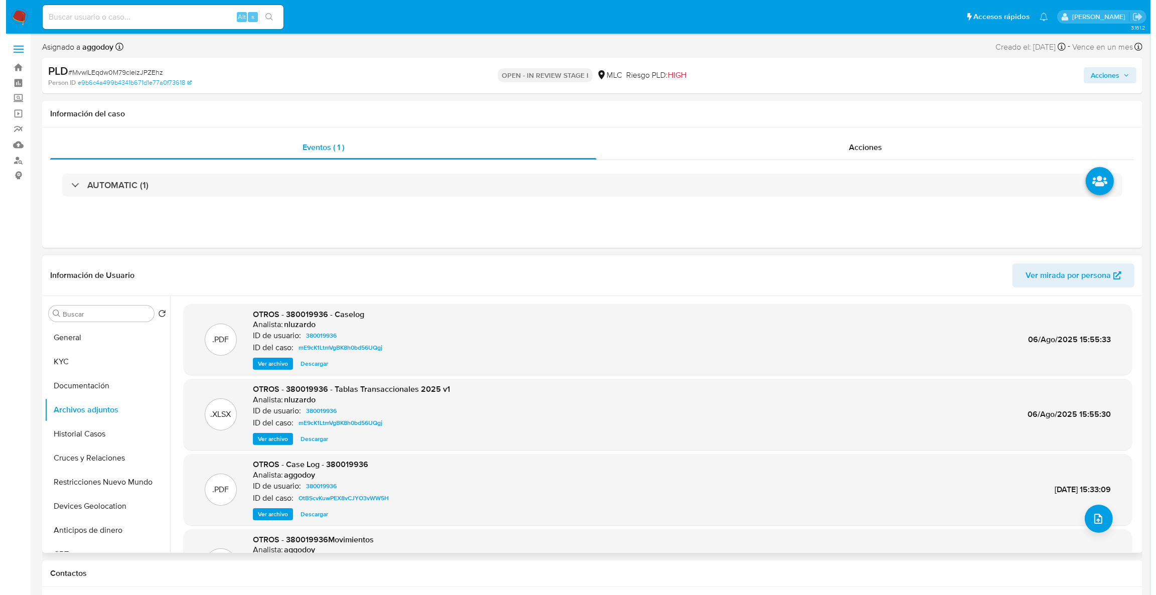
scroll to position [56, 0]
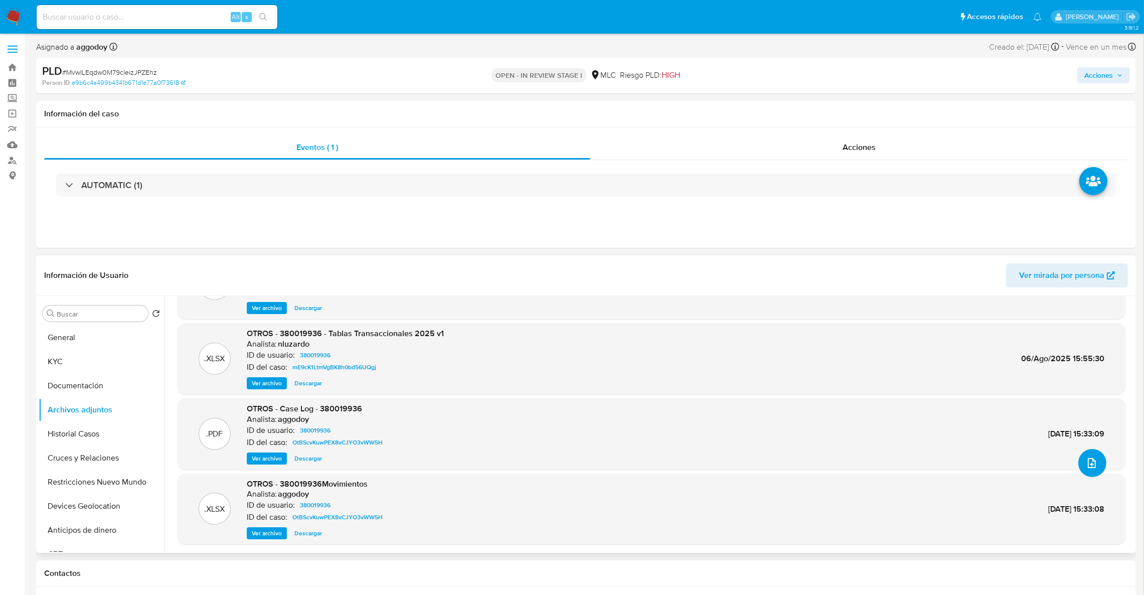
click at [1099, 456] on button "upload-file" at bounding box center [1093, 463] width 28 height 28
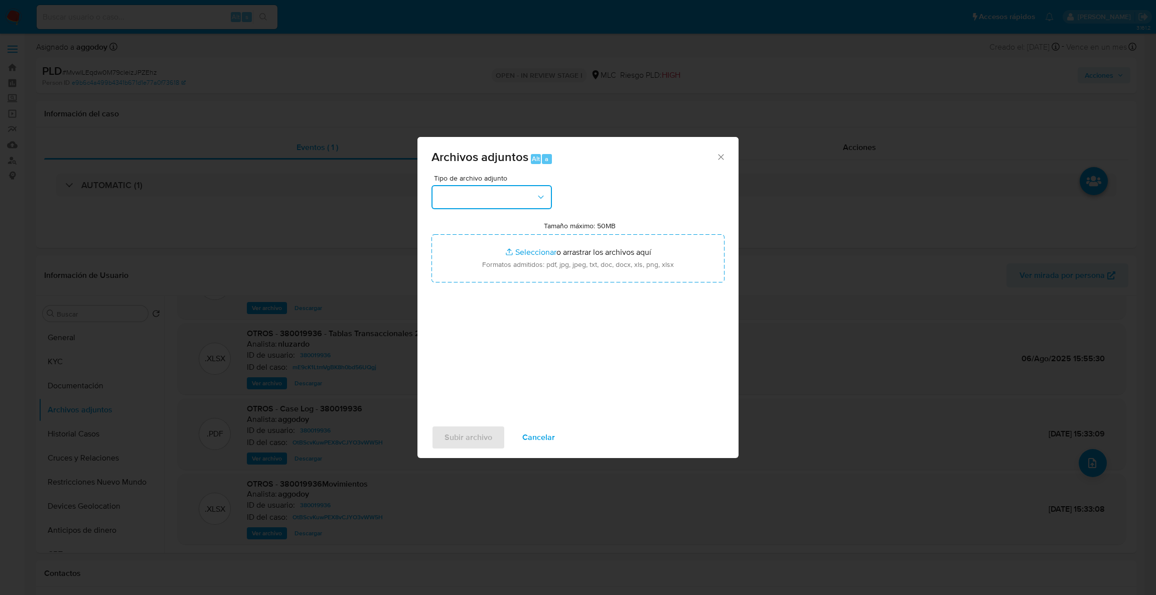
click at [543, 206] on button "button" at bounding box center [491, 197] width 120 height 24
click at [514, 268] on div "OTROS" at bounding box center [488, 256] width 102 height 24
click at [514, 269] on input "Tamaño máximo: 50MB Seleccionar archivos" at bounding box center [577, 258] width 293 height 48
type input "C:\fakepath\Case Log - 380019936.pdf"
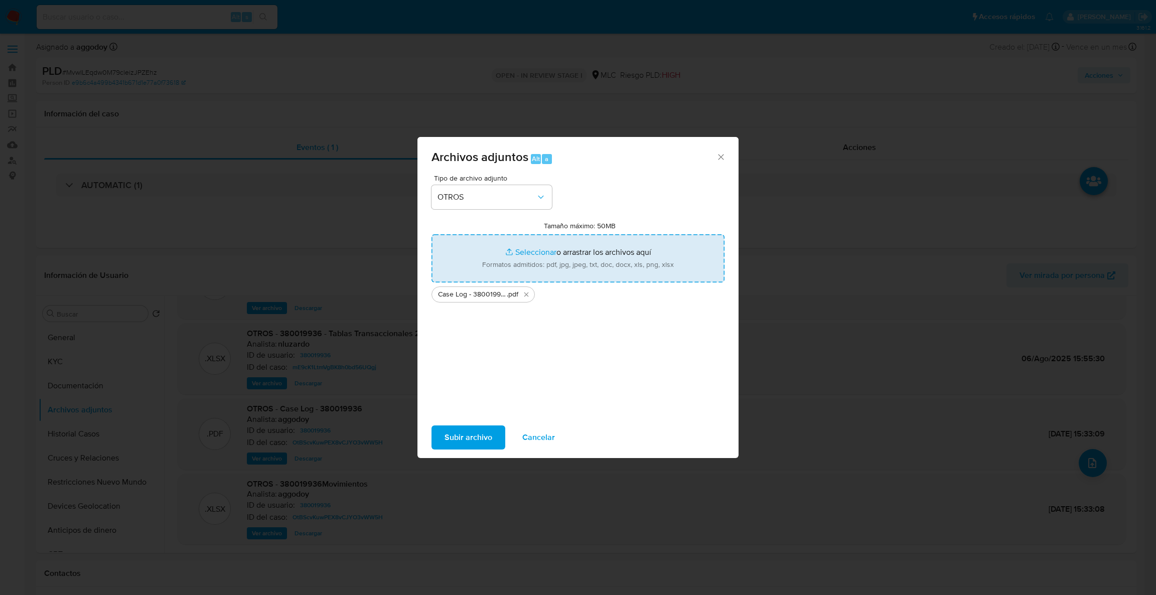
click at [511, 272] on input "Tamaño máximo: 50MB Seleccionar archivos" at bounding box center [577, 258] width 293 height 48
click at [574, 257] on input "Tamaño máximo: 50MB Seleccionar archivos" at bounding box center [577, 258] width 293 height 48
type input "C:\fakepath\380019936Movimientos .xlsx"
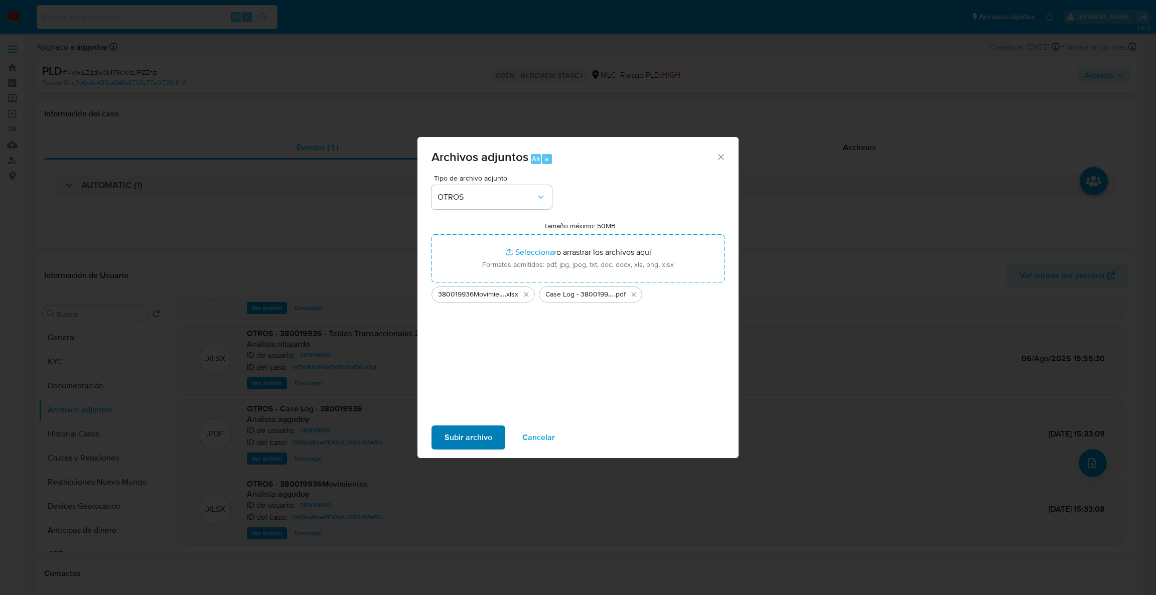
click at [480, 446] on div "Subir archivo Cancelar" at bounding box center [577, 437] width 321 height 38
click at [475, 434] on span "Subir archivo" at bounding box center [468, 437] width 48 height 22
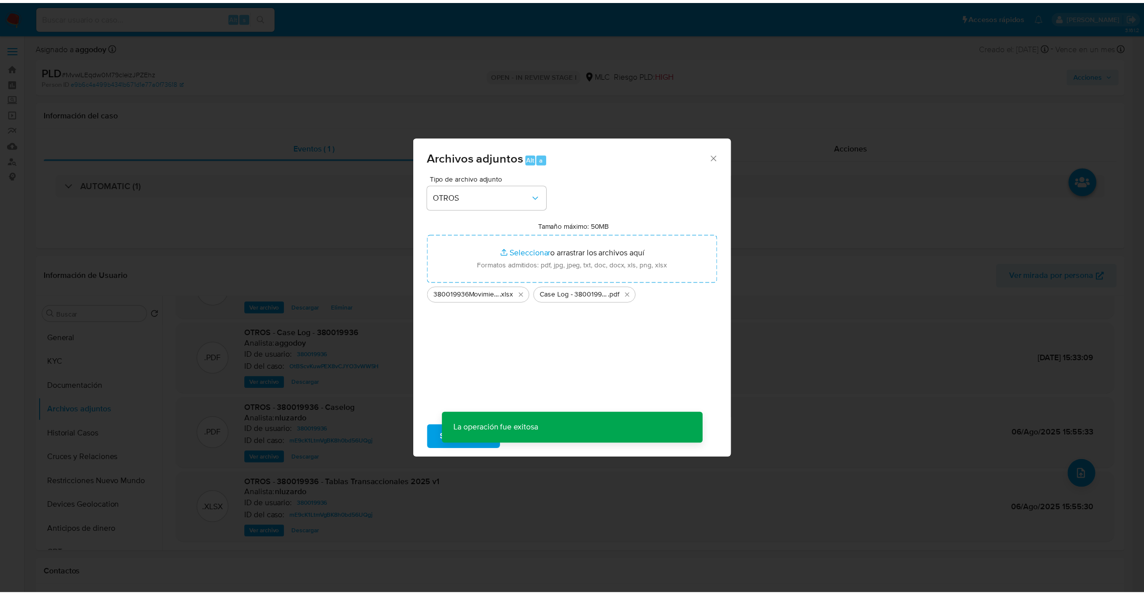
scroll to position [0, 0]
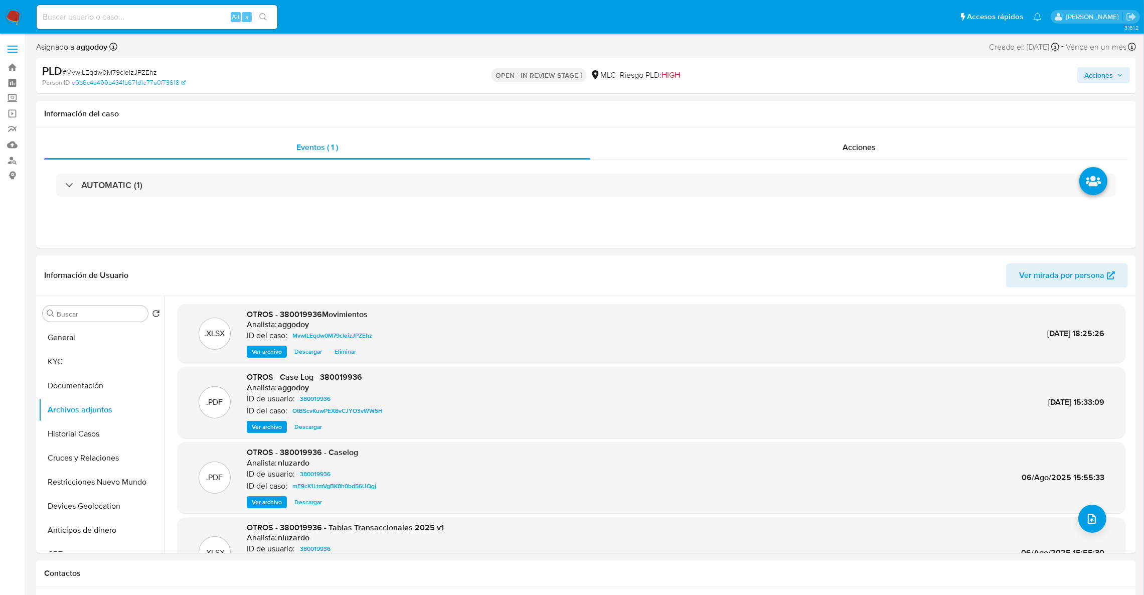
click at [1086, 72] on span "Acciones" at bounding box center [1099, 75] width 29 height 16
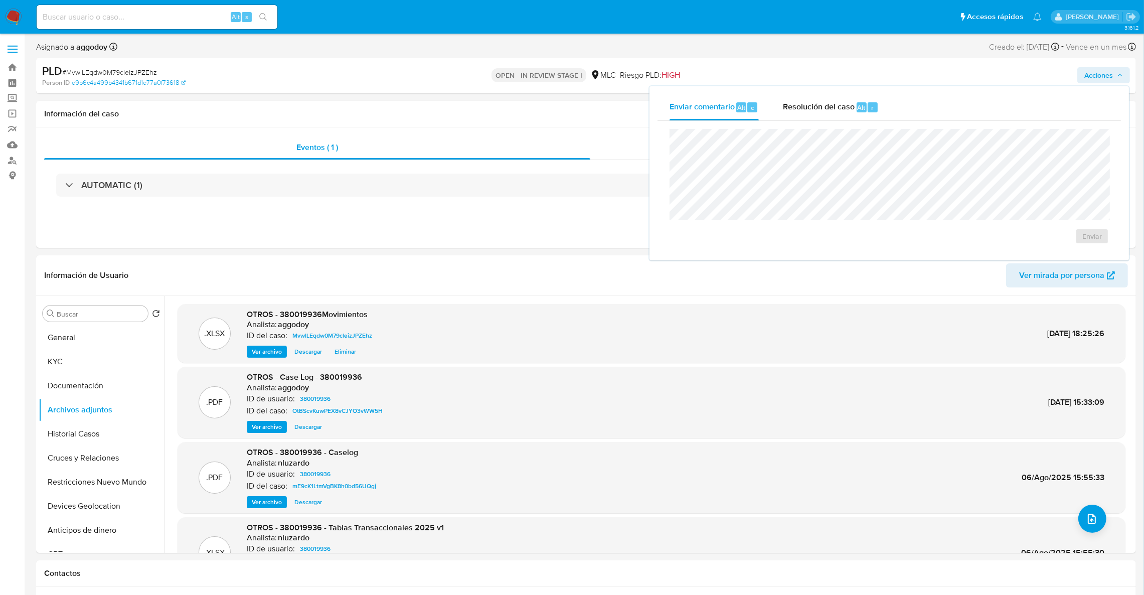
click at [900, 92] on div "Enviar comentario Alt c Resolución del caso Alt r Enviar" at bounding box center [890, 173] width 480 height 174
click at [857, 101] on div "Resolución del caso Alt r" at bounding box center [831, 107] width 96 height 26
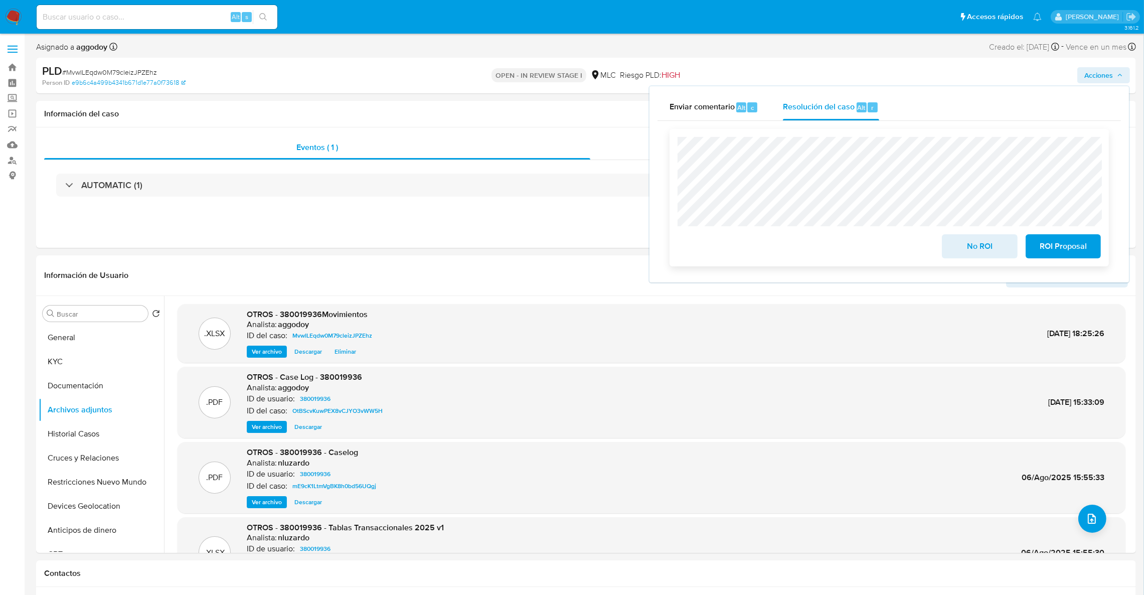
click at [949, 248] on button "No ROI" at bounding box center [979, 246] width 75 height 24
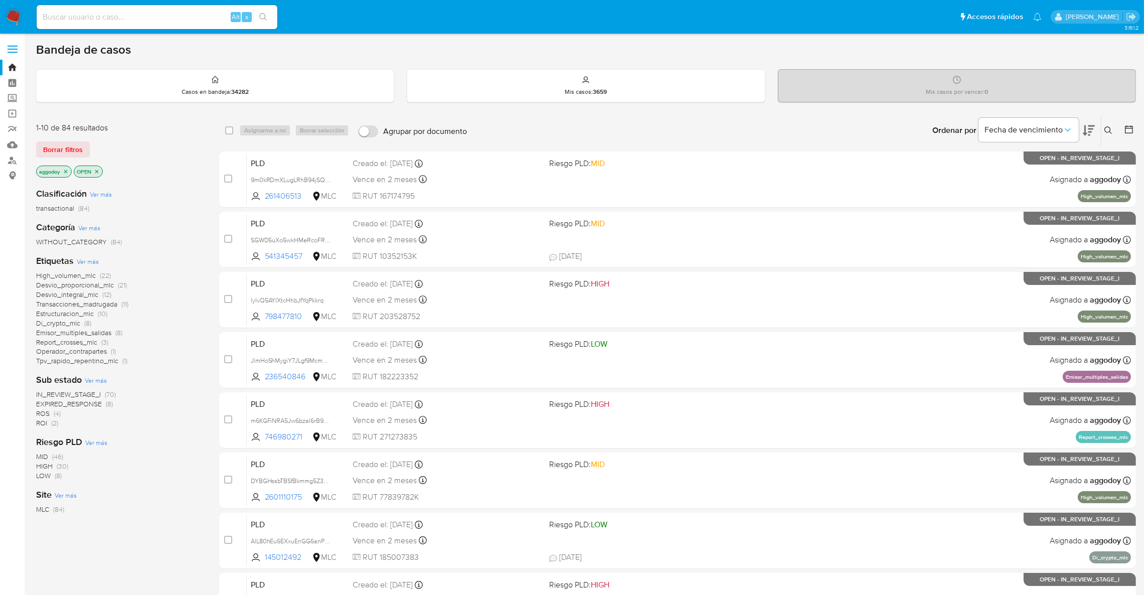
click at [47, 424] on span "ROI" at bounding box center [41, 423] width 11 height 10
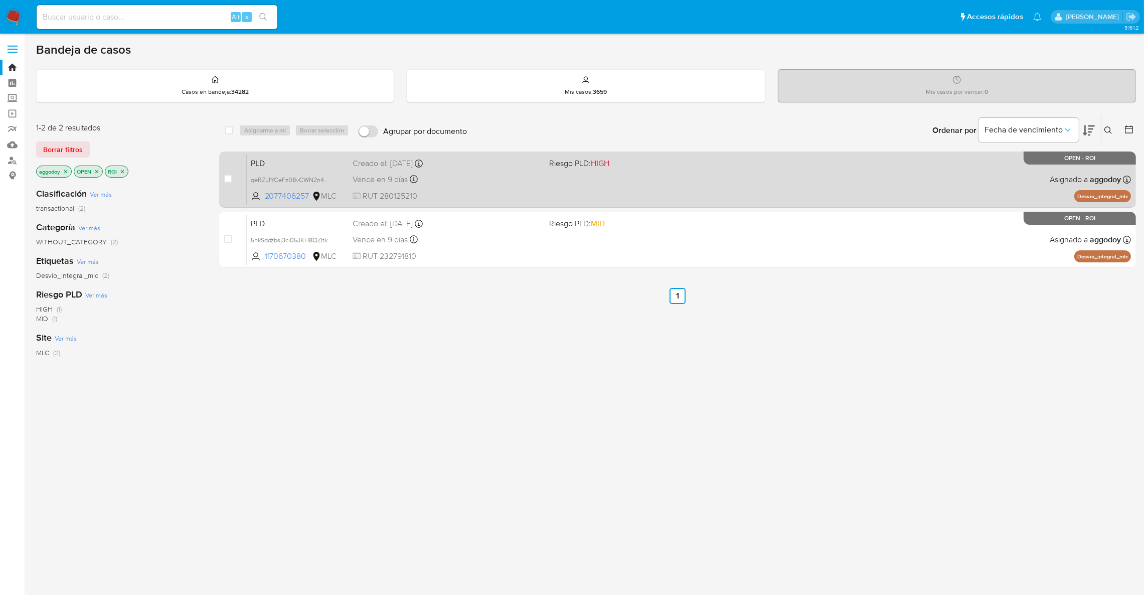
click at [613, 175] on div "PLD qeRZu1YCeFz08vCWN2n4JNSN 2077406257 MLC Riesgo PLD: HIGH Creado el: [DATE] …" at bounding box center [689, 179] width 884 height 51
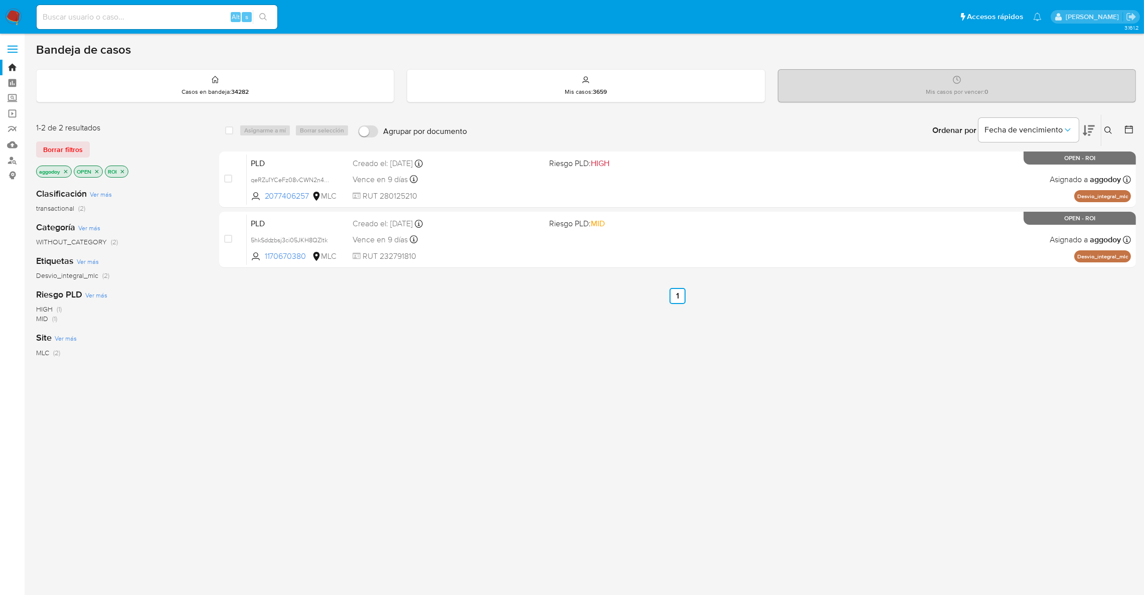
click at [121, 174] on p "ROI" at bounding box center [116, 171] width 23 height 11
click at [130, 171] on div "aggodoy OPEN ROI" at bounding box center [116, 173] width 161 height 14
click at [125, 170] on icon "close-filter" at bounding box center [122, 172] width 6 height 6
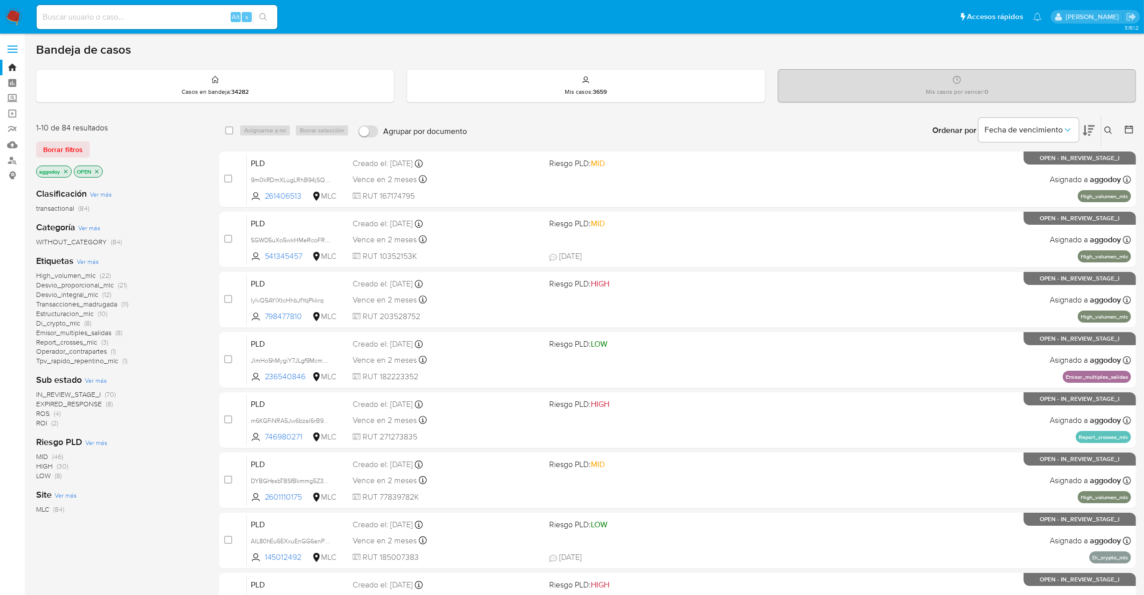
click at [99, 406] on span "EXPIRED_RESPONSE" at bounding box center [69, 404] width 66 height 10
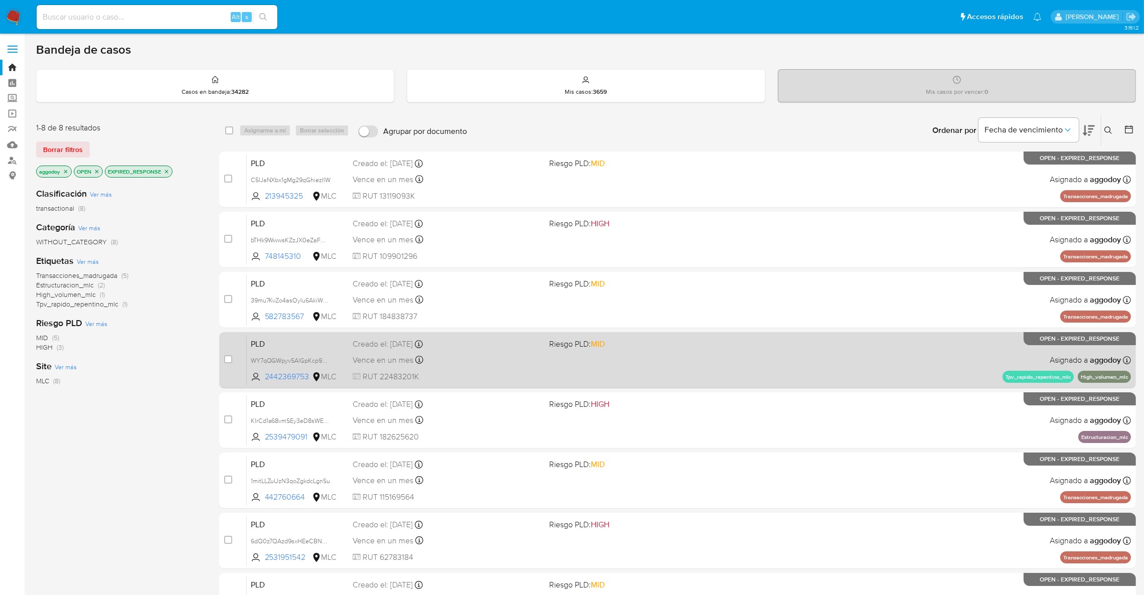
click at [735, 349] on div "PLD WY7qQGWpyvSAlGpKcp9MWeWk 2442369753 MLC Riesgo PLD: MID Creado el: [DATE] C…" at bounding box center [689, 360] width 884 height 51
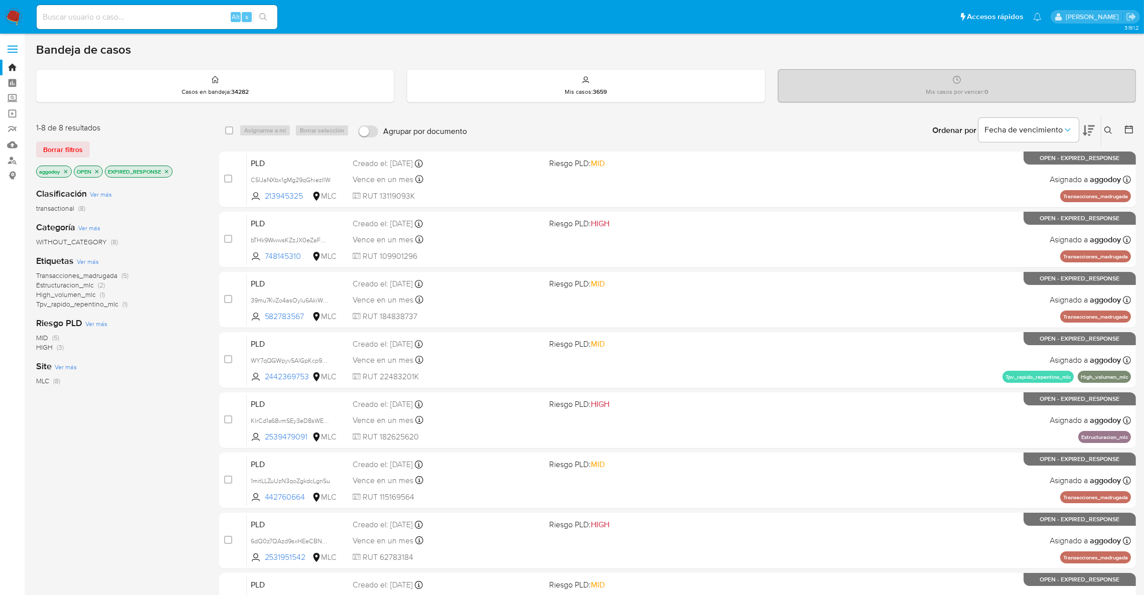
scroll to position [112, 0]
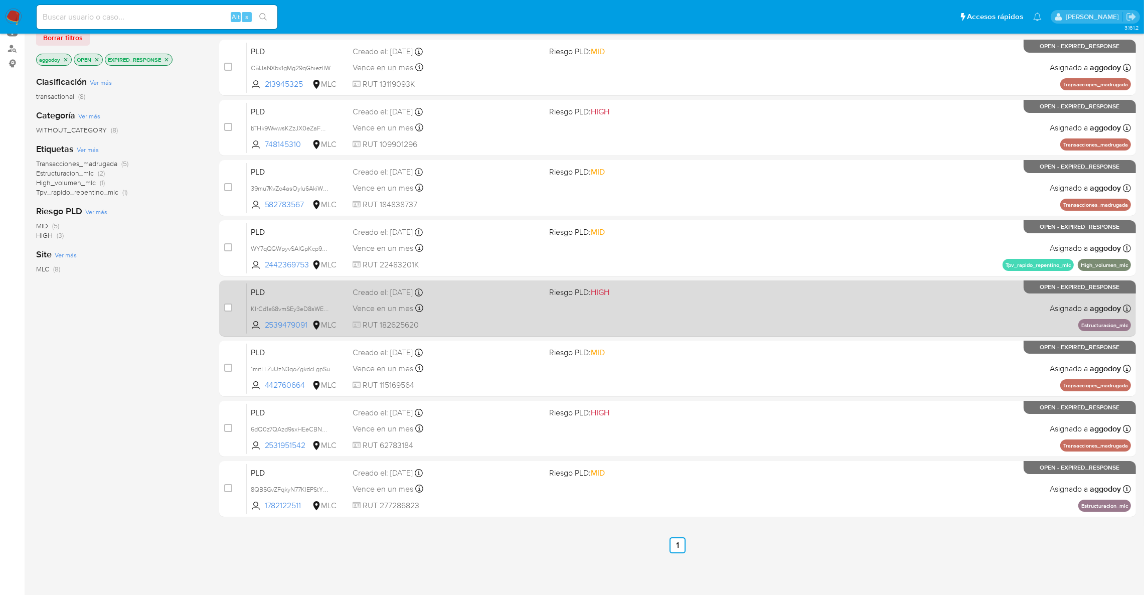
click at [760, 313] on div "PLD KIrCd1a68vmSEy3eD8sWEJgZ 2539479091 MLC Riesgo PLD: HIGH Creado el: [DATE] …" at bounding box center [689, 308] width 884 height 51
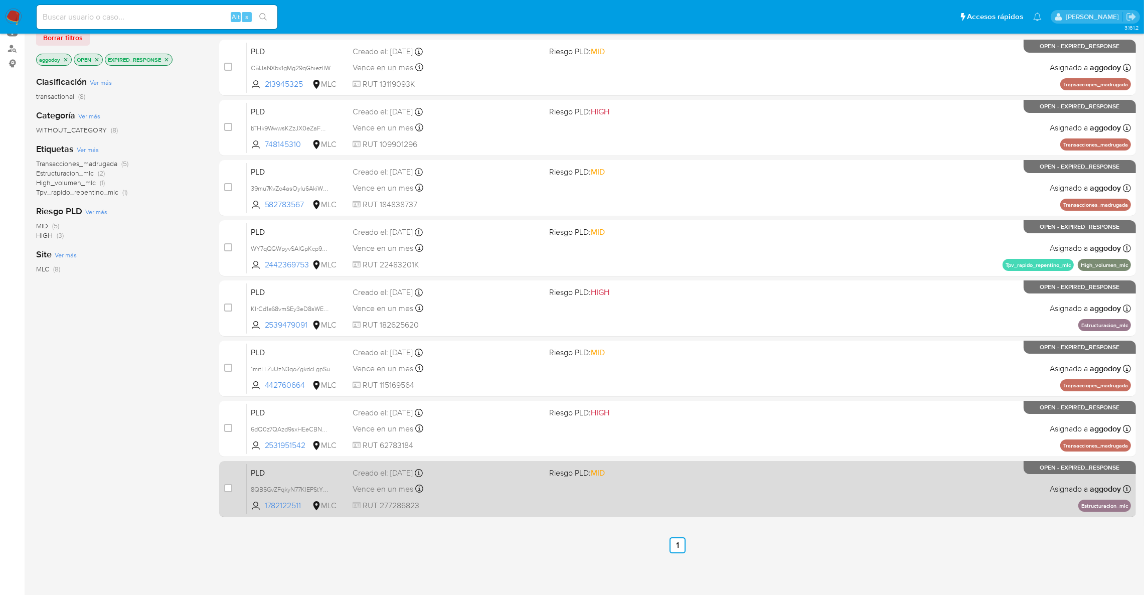
click at [535, 498] on div "PLD 8QB5GvZFqkyN77KlEPStYYCP 1782122511 MLC Riesgo PLD: MID Creado el: [DATE] C…" at bounding box center [689, 489] width 884 height 51
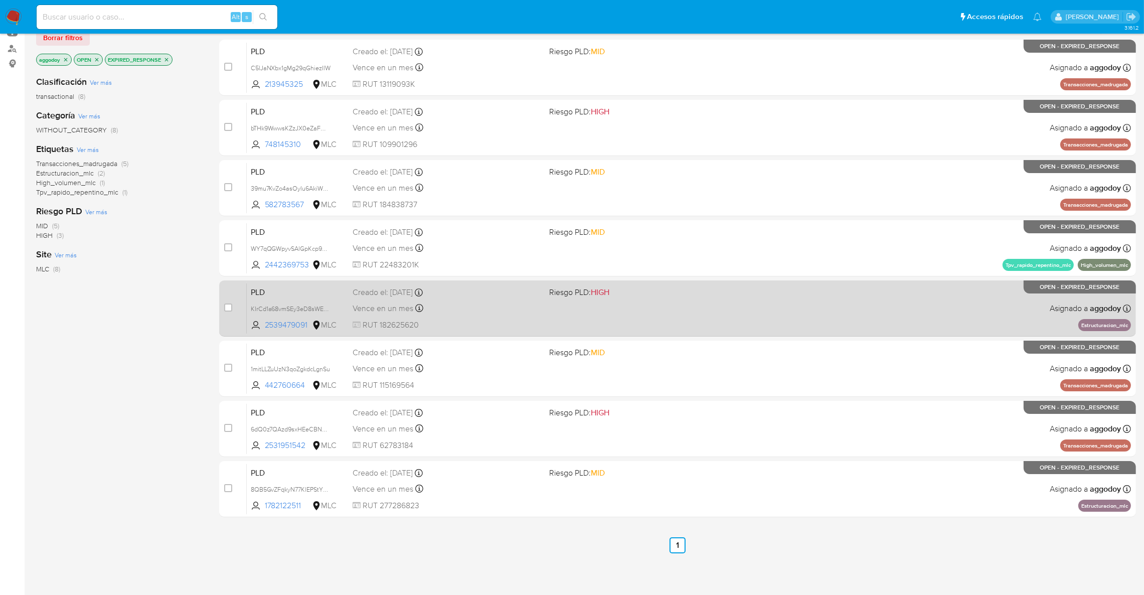
click at [517, 313] on div "Vence en un mes Vence el [DATE] 06:04:57" at bounding box center [447, 308] width 189 height 14
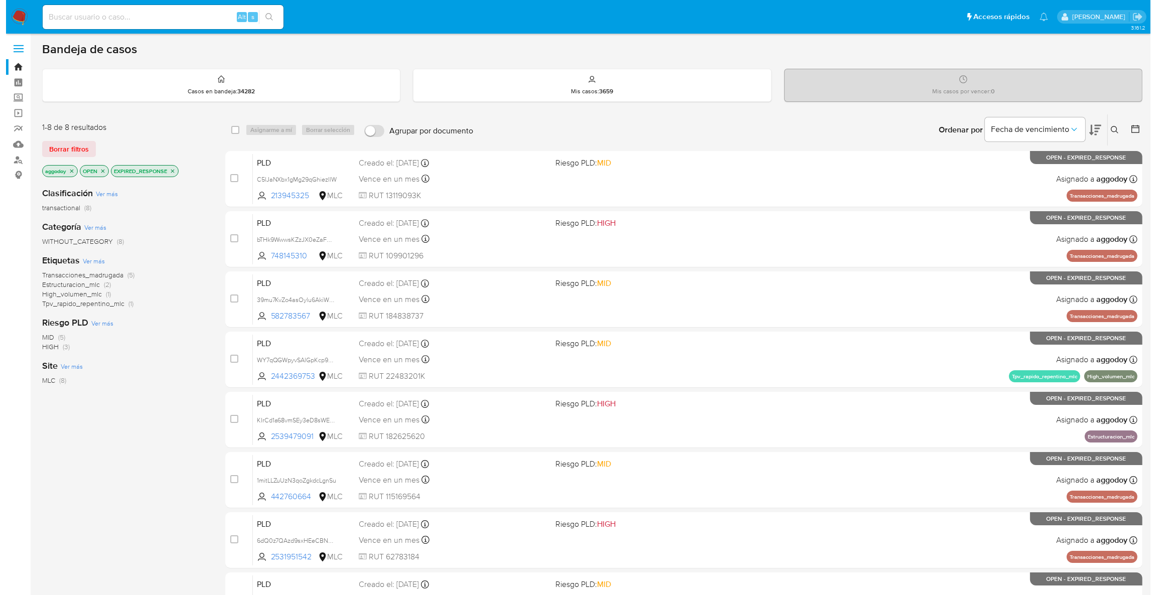
scroll to position [0, 0]
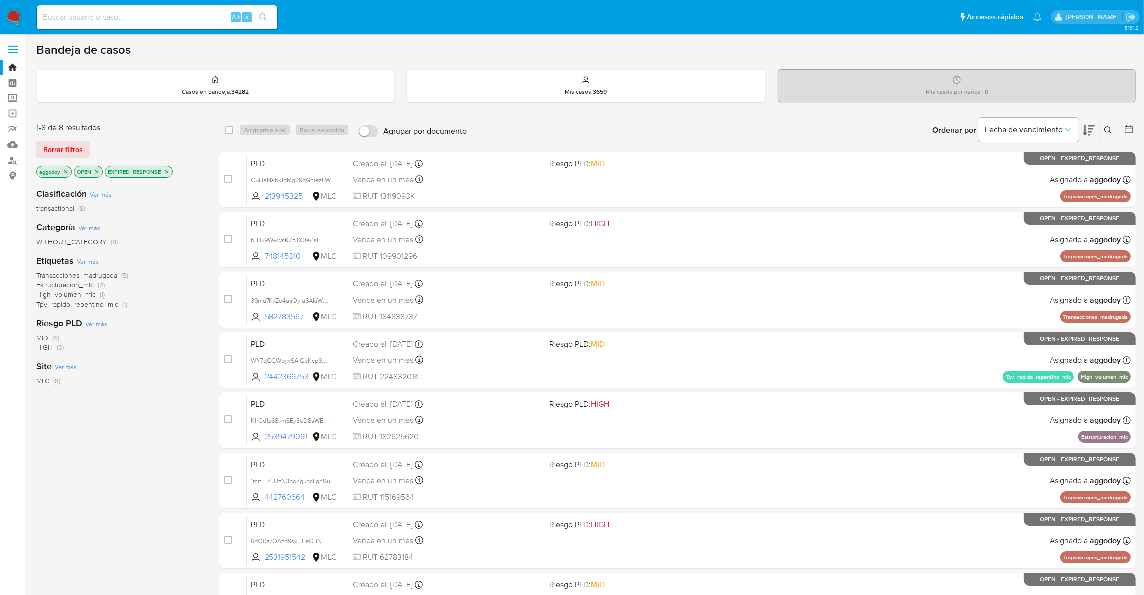
click at [169, 170] on icon "close-filter" at bounding box center [167, 172] width 4 height 4
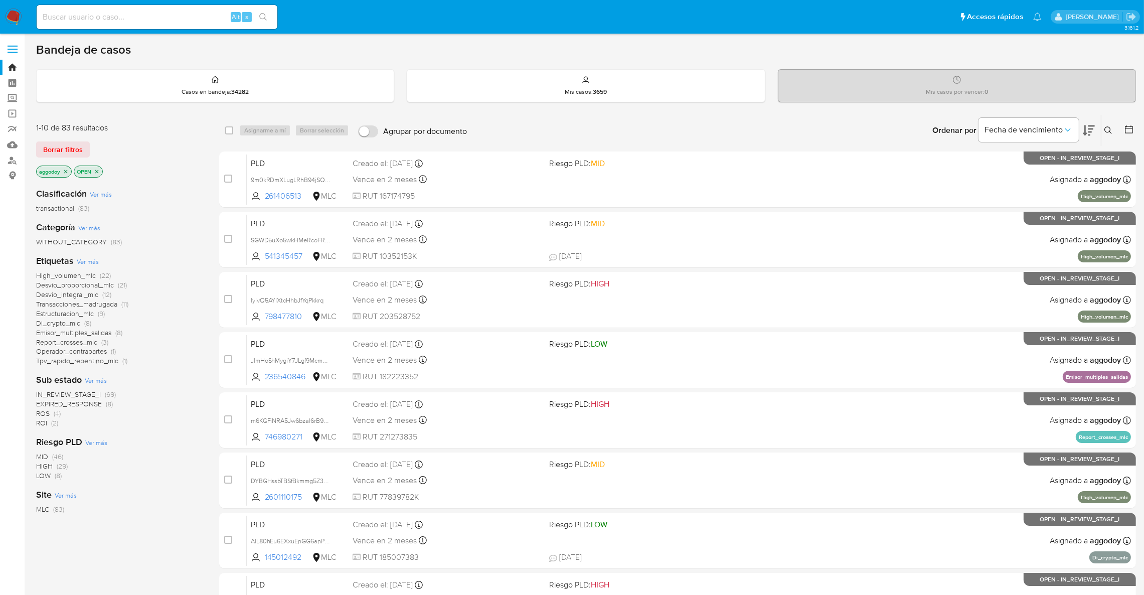
click at [53, 423] on span "(2)" at bounding box center [54, 423] width 7 height 10
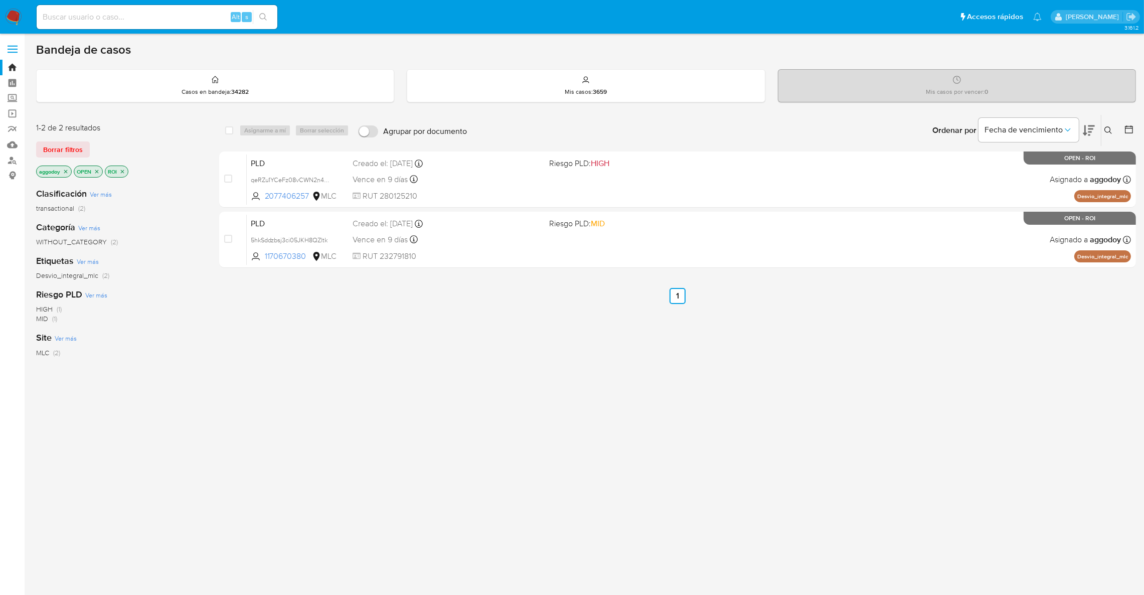
click at [124, 174] on icon "close-filter" at bounding box center [122, 172] width 6 height 6
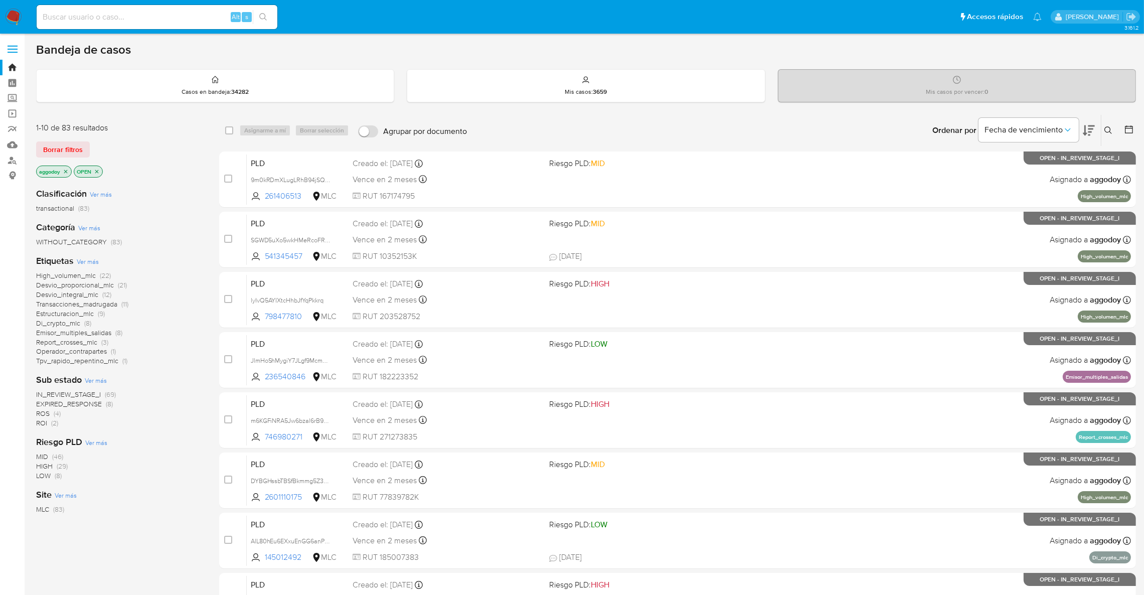
click at [101, 168] on p "OPEN" at bounding box center [88, 171] width 28 height 11
click at [99, 169] on icon "close-filter" at bounding box center [97, 172] width 6 height 6
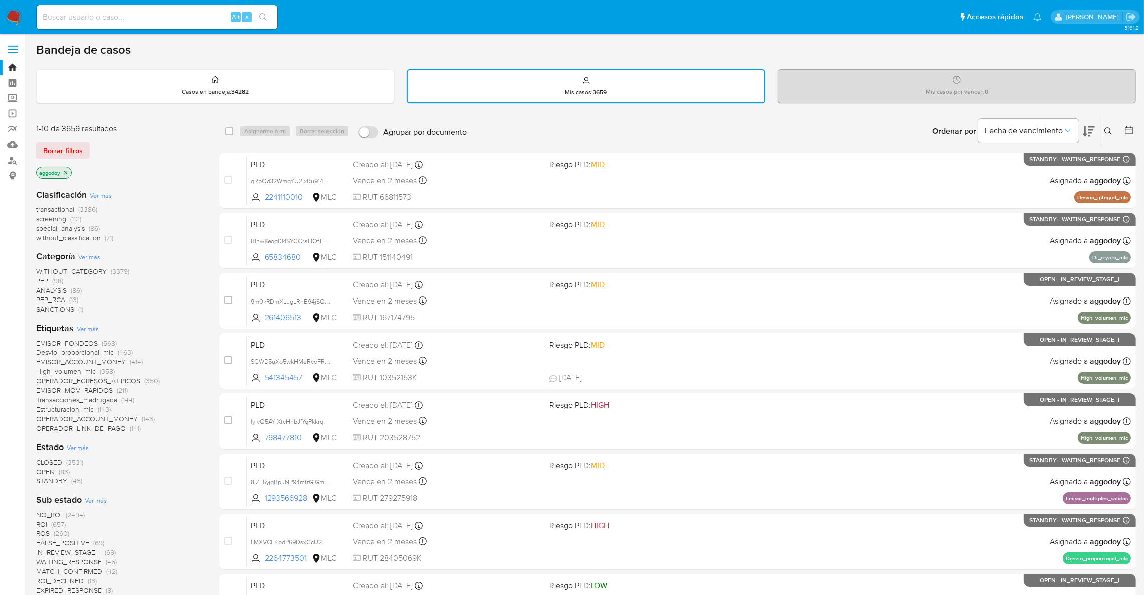
click at [62, 460] on span "CLOSED (3531)" at bounding box center [59, 462] width 47 height 10
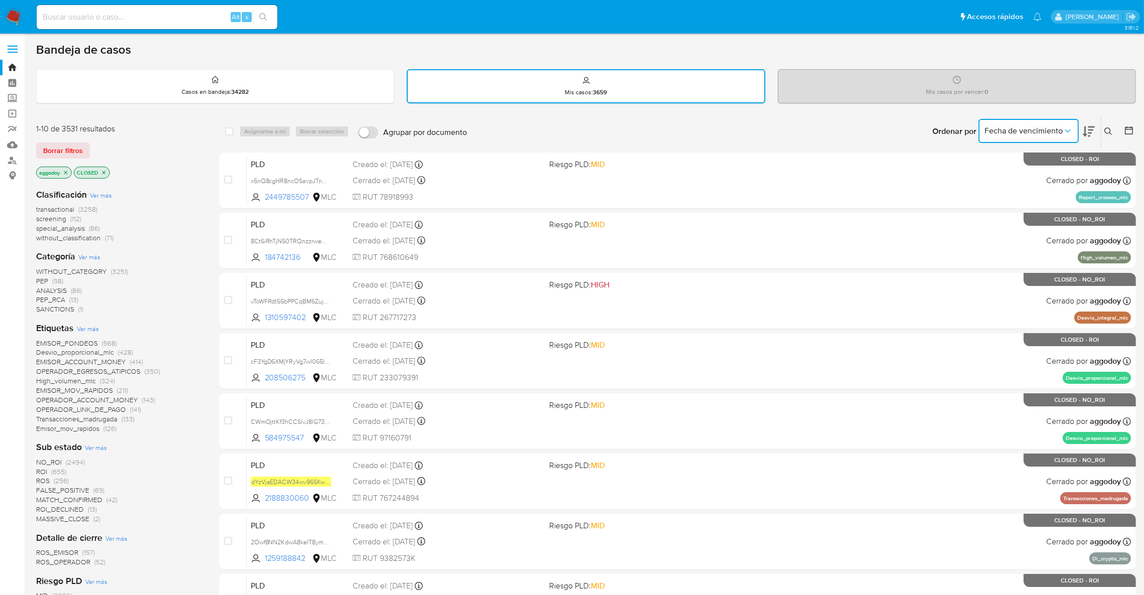
click at [1073, 123] on button "Fecha de vencimiento" at bounding box center [1029, 131] width 100 height 24
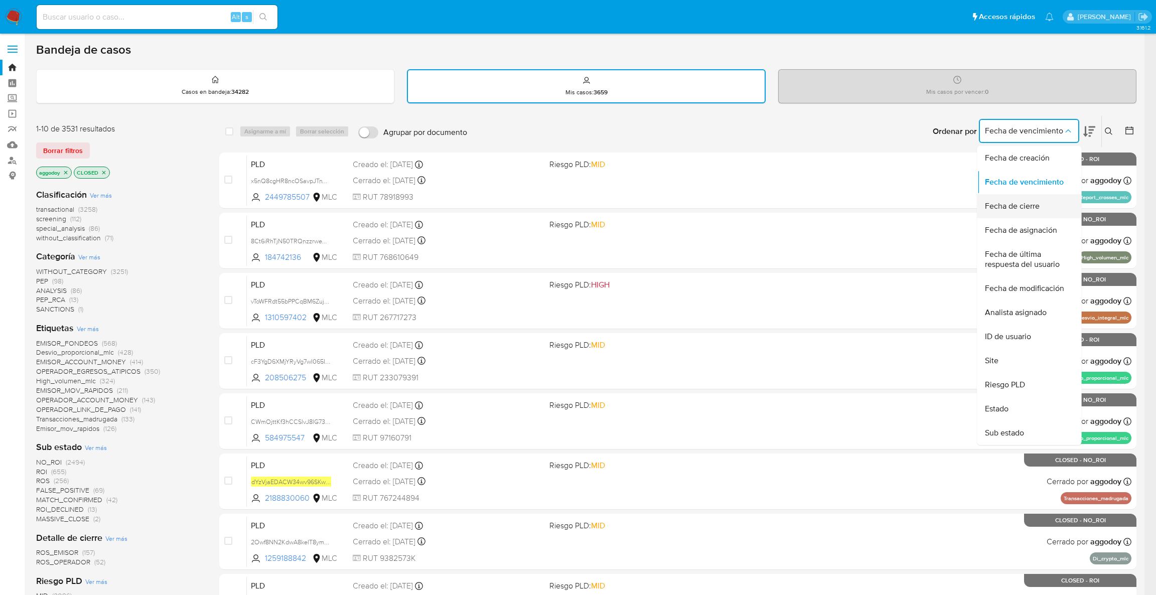
click at [1019, 201] on span "Fecha de cierre" at bounding box center [1012, 206] width 55 height 10
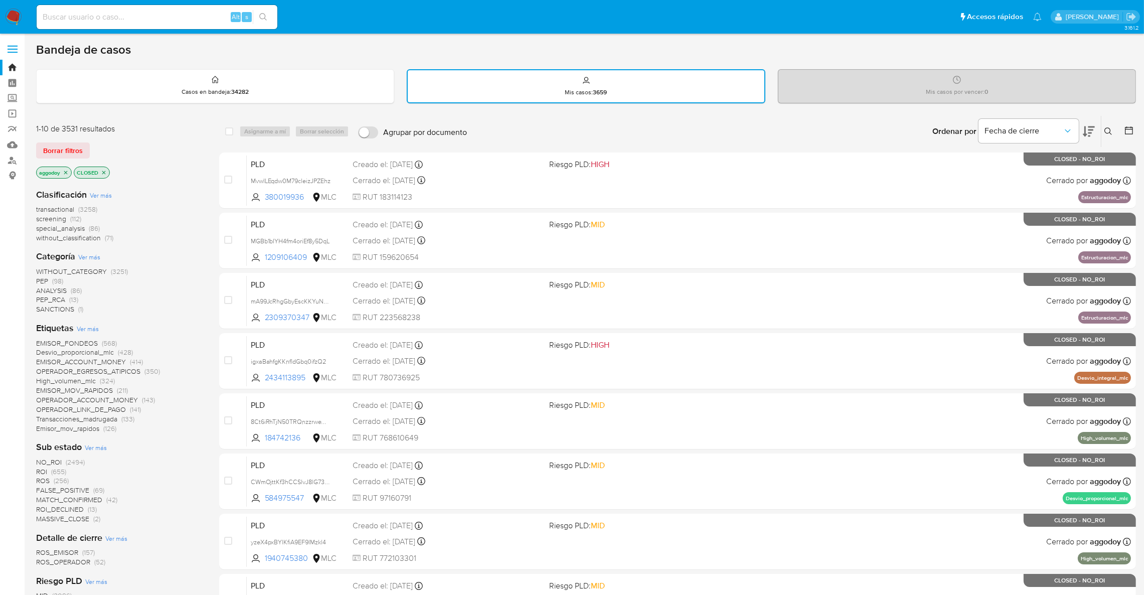
click at [1125, 131] on icon at bounding box center [1129, 130] width 10 height 10
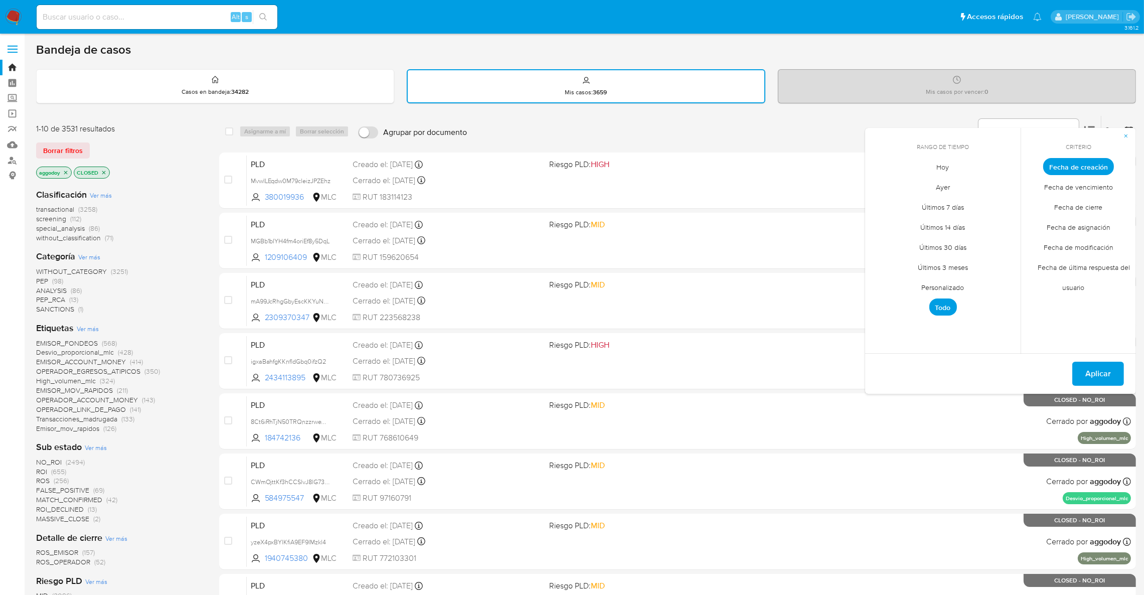
click at [1079, 204] on span "Fecha de cierre" at bounding box center [1078, 207] width 69 height 21
click at [1090, 369] on span "Aplicar" at bounding box center [1099, 374] width 26 height 22
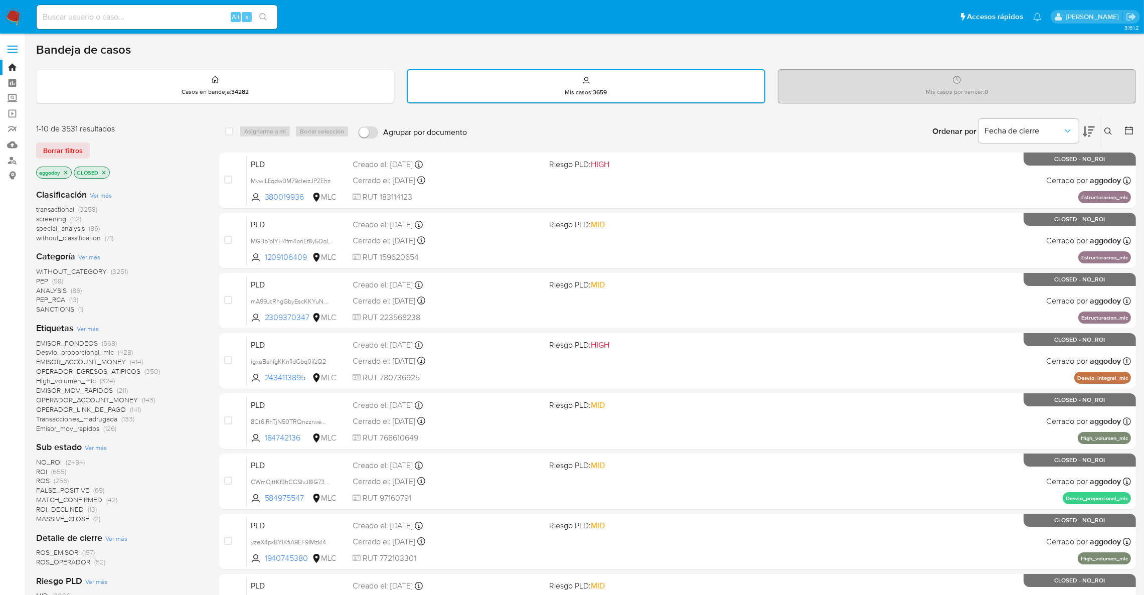
click at [107, 170] on icon "close-filter" at bounding box center [104, 173] width 6 height 6
click at [1112, 131] on icon at bounding box center [1109, 131] width 8 height 8
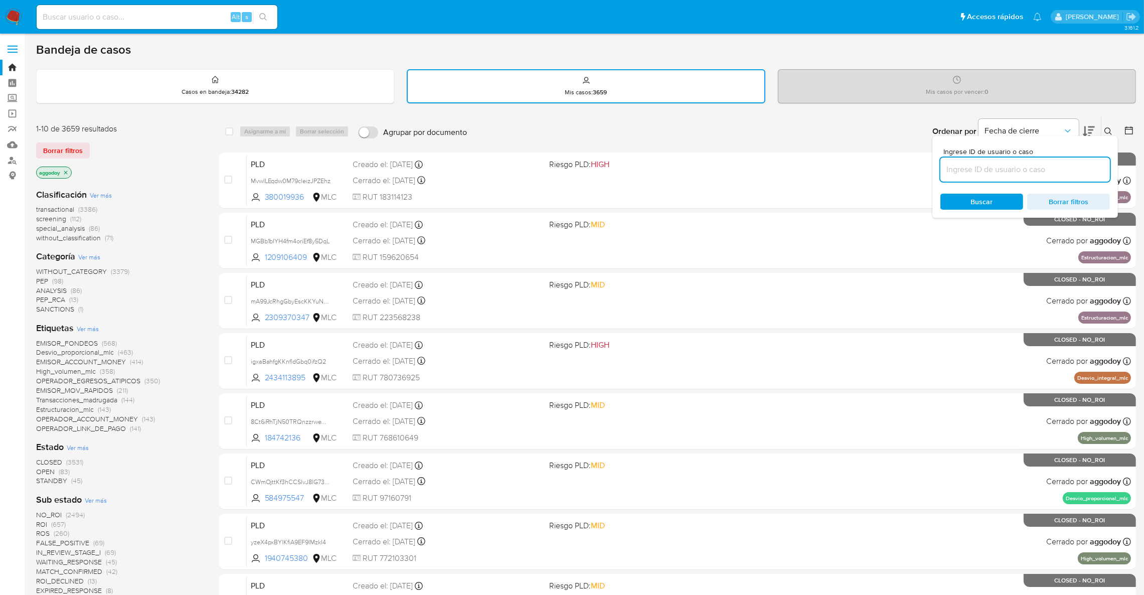
click at [971, 167] on input at bounding box center [1026, 169] width 170 height 13
type input "2539479091"
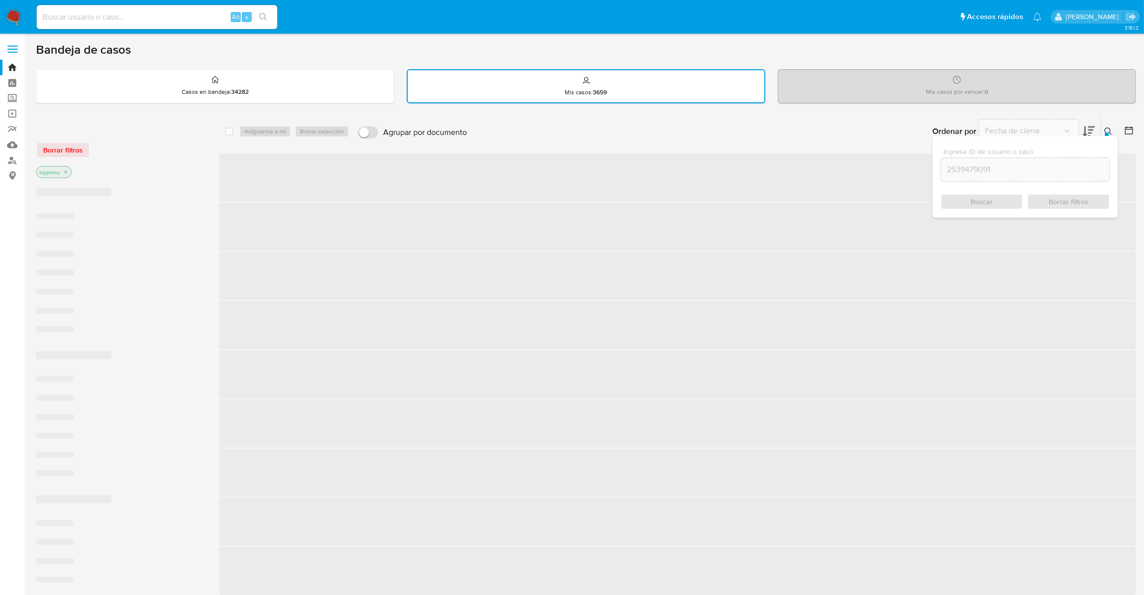
click at [1107, 128] on icon at bounding box center [1109, 131] width 8 height 8
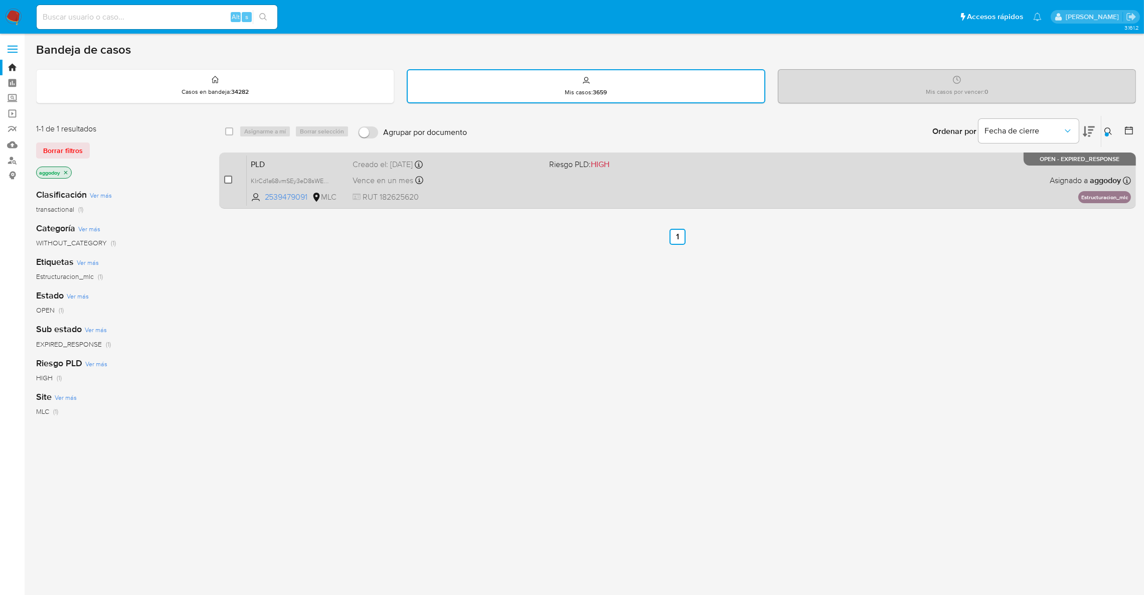
click at [225, 176] on input "checkbox" at bounding box center [228, 180] width 8 height 8
checkbox input "true"
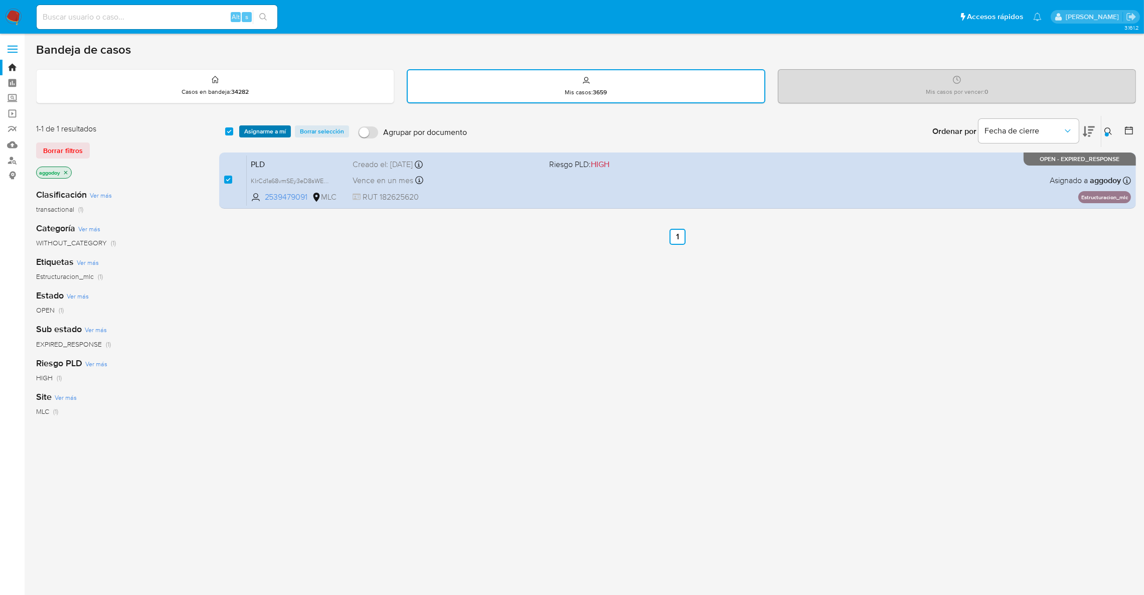
click at [265, 128] on span "Asignarme a mí" at bounding box center [265, 131] width 42 height 10
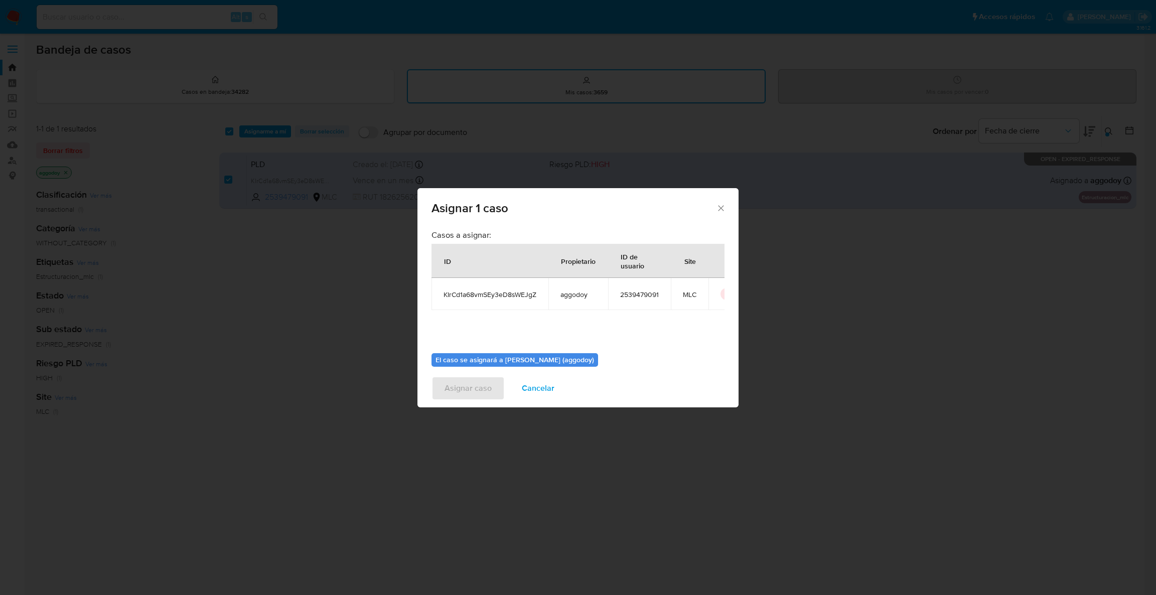
scroll to position [52, 0]
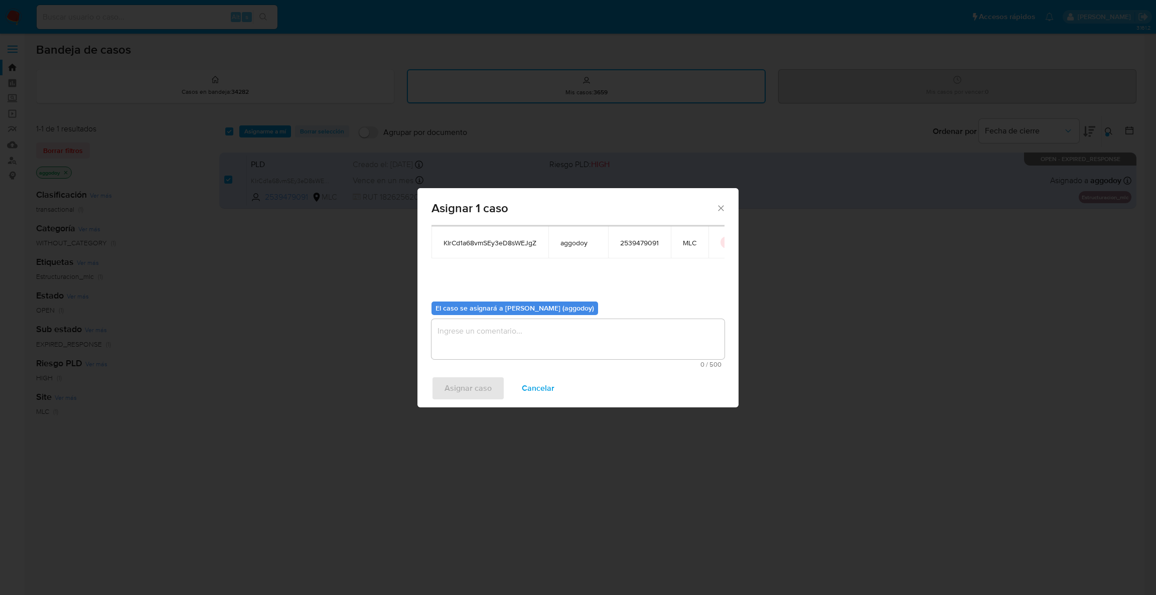
click at [499, 368] on div "Casos a asignar: ID Propietario ID de usuario Site KIrCd1a68vmSEy3eD8sWEJgZ agg…" at bounding box center [577, 297] width 321 height 144
click at [520, 333] on textarea "assign-modal" at bounding box center [577, 339] width 293 height 40
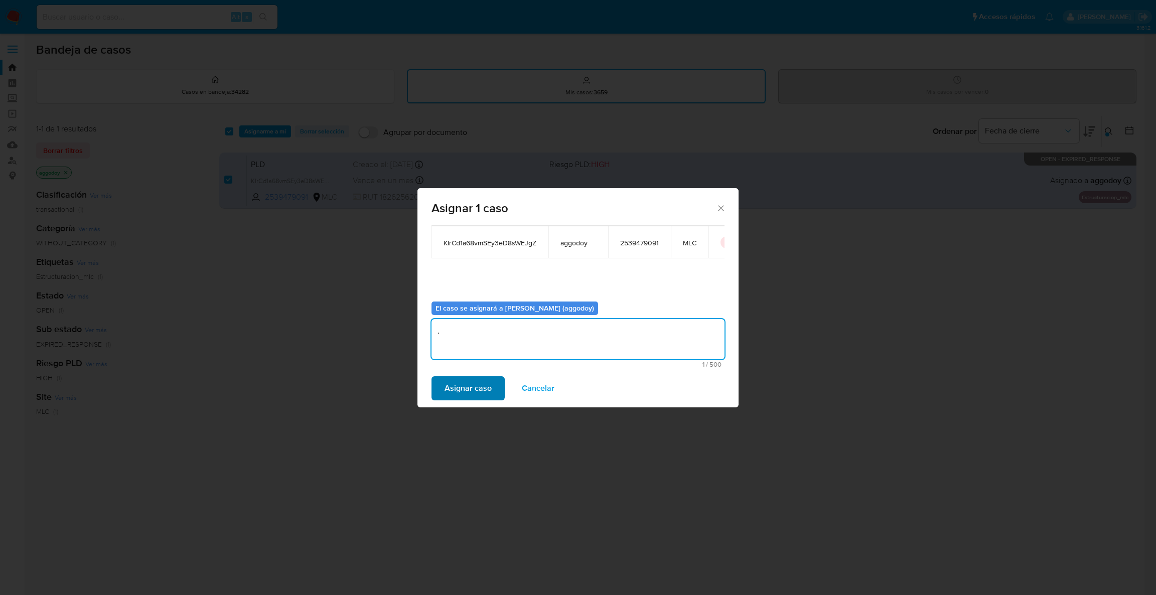
type textarea "."
click at [452, 399] on span "Asignar caso" at bounding box center [467, 388] width 47 height 22
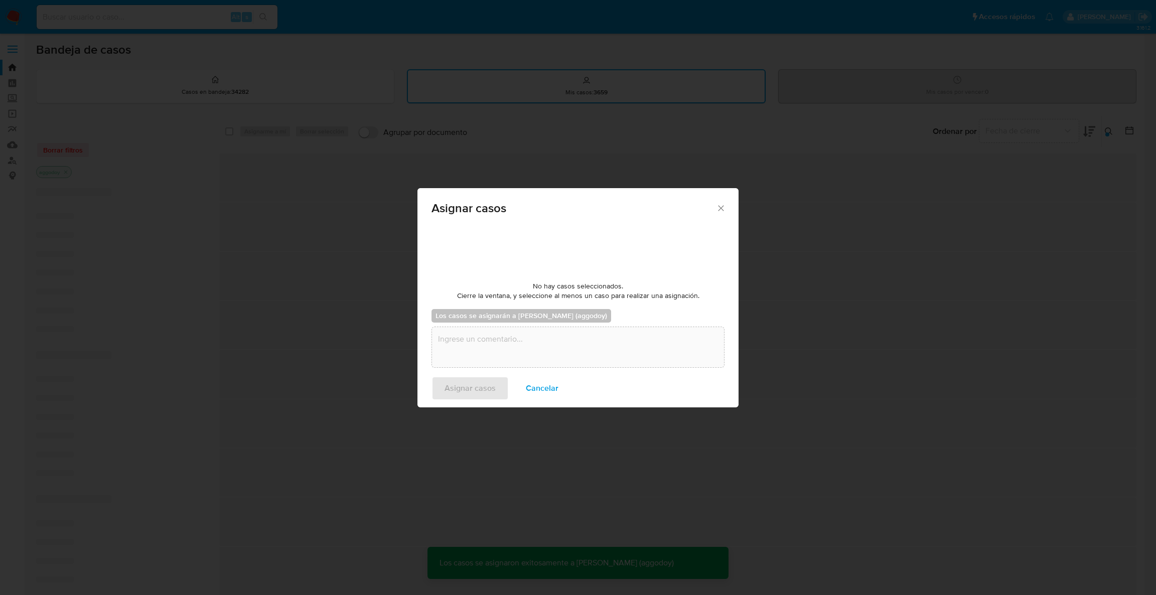
checkbox input "false"
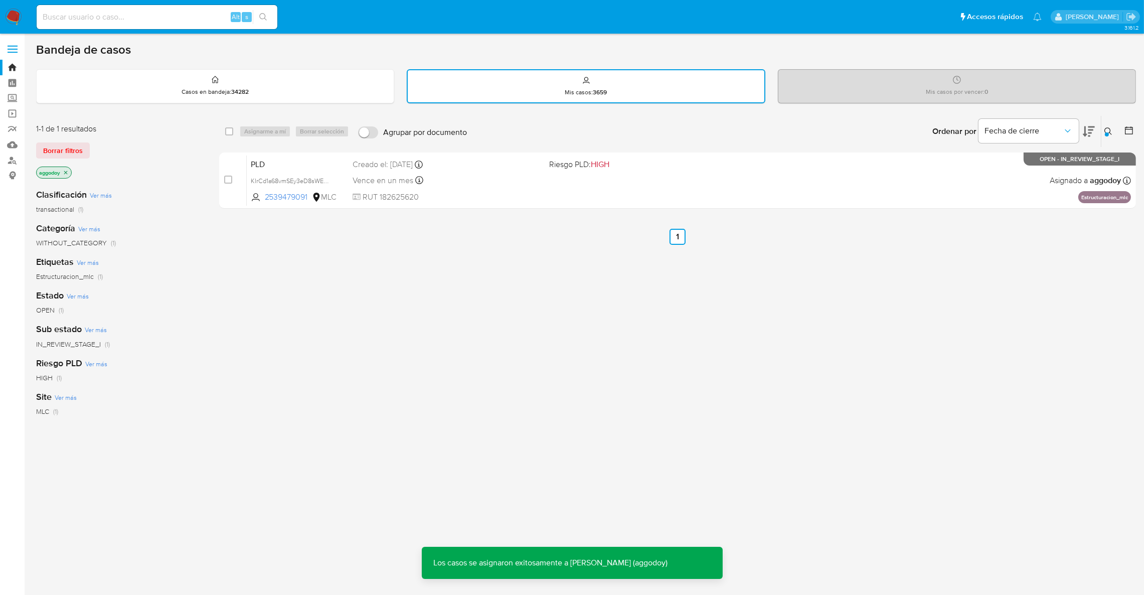
click at [65, 170] on icon "close-filter" at bounding box center [66, 173] width 6 height 6
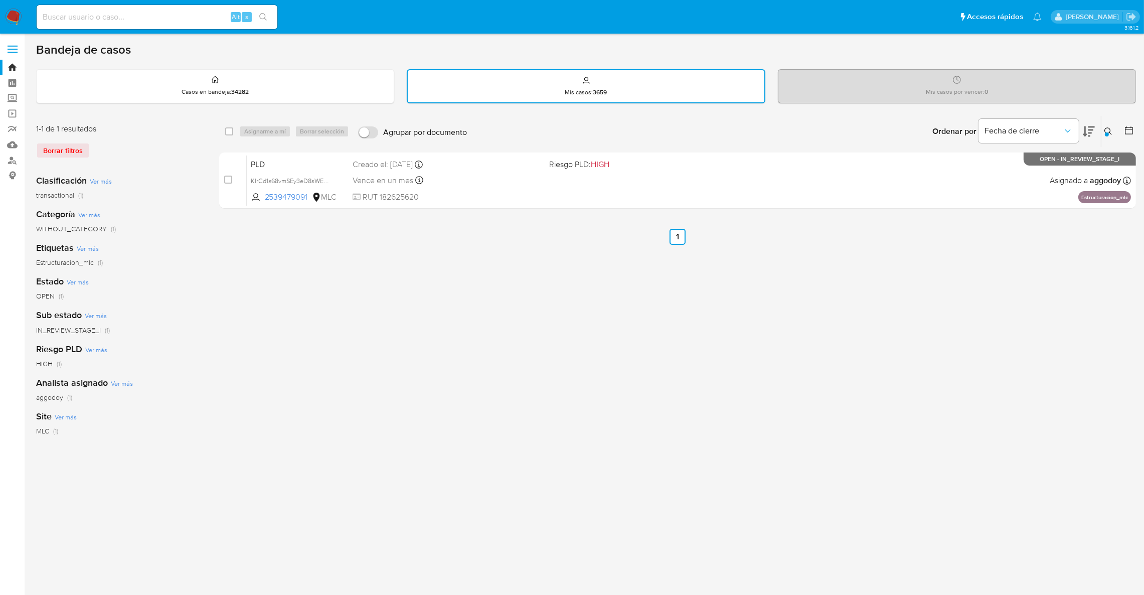
click at [1107, 129] on icon at bounding box center [1109, 131] width 8 height 8
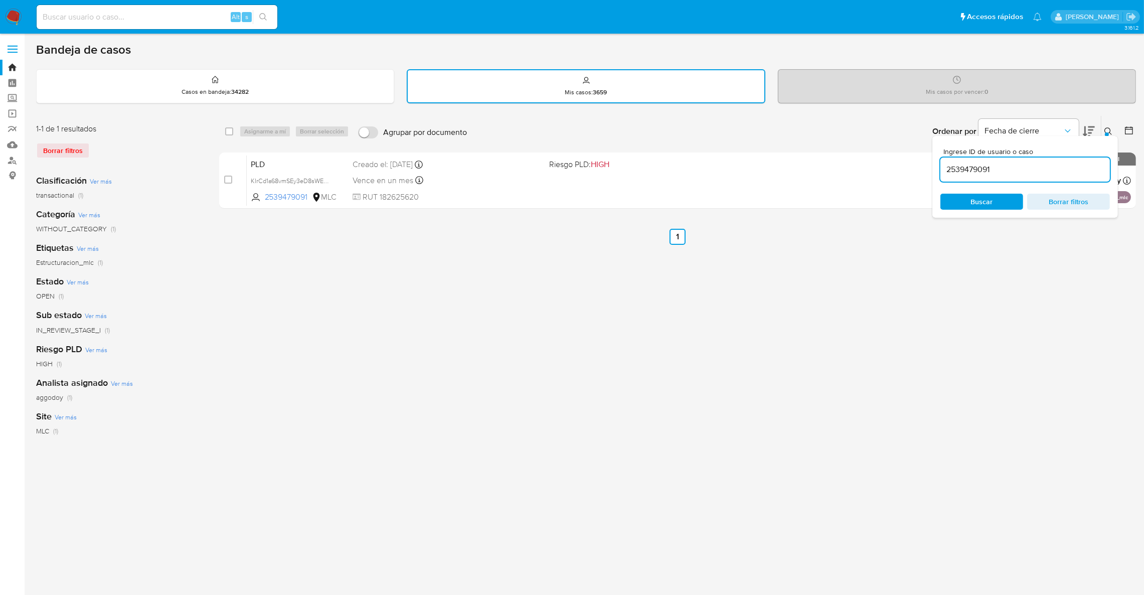
click at [1034, 175] on div "2539479091" at bounding box center [1026, 170] width 170 height 24
click at [1032, 172] on input "2539479091" at bounding box center [1026, 169] width 170 height 13
paste input "178212251"
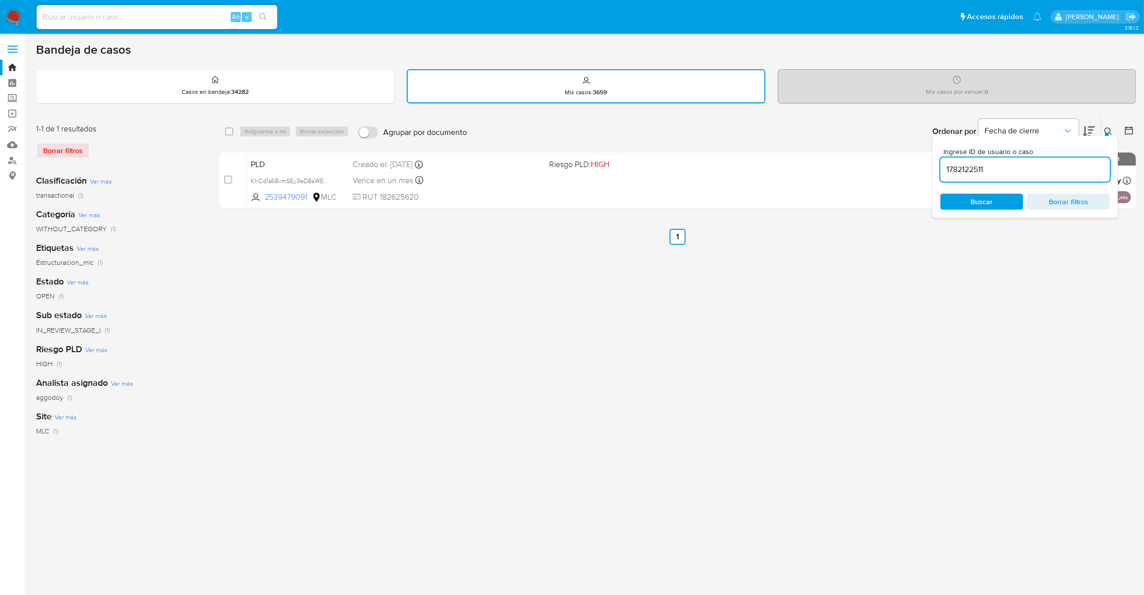
type input "1782122511"
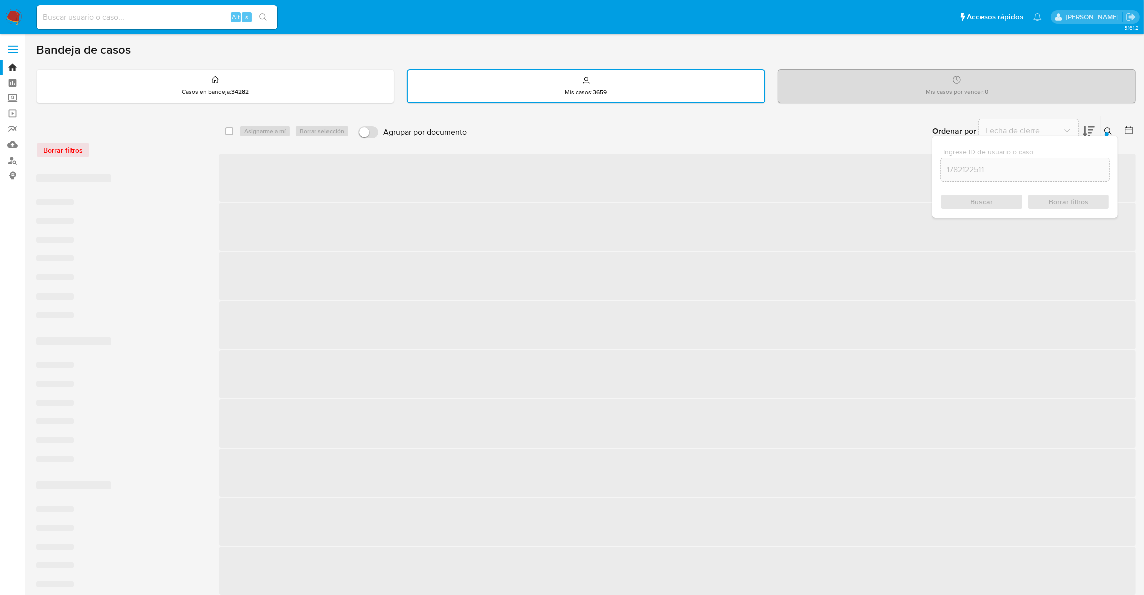
click at [1102, 126] on button at bounding box center [1110, 131] width 17 height 12
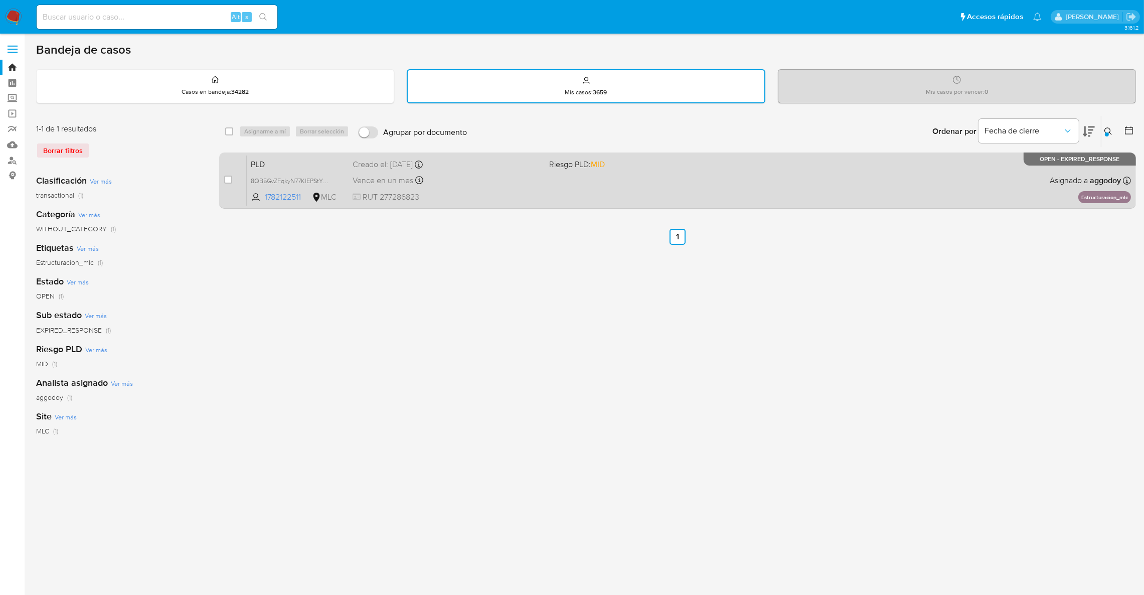
click at [897, 180] on div "PLD 8QB5GvZFqkyN77KlEPStYYCP 1782122511 MLC Riesgo PLD: MID Creado el: 12/08/20…" at bounding box center [689, 180] width 884 height 51
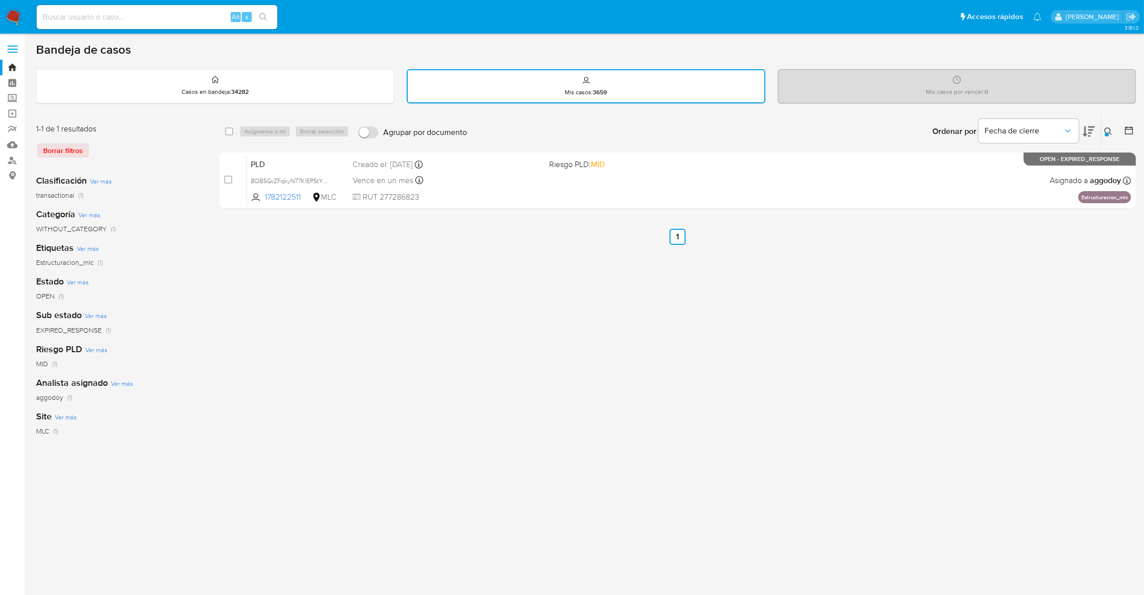
click at [1107, 129] on icon at bounding box center [1109, 131] width 8 height 8
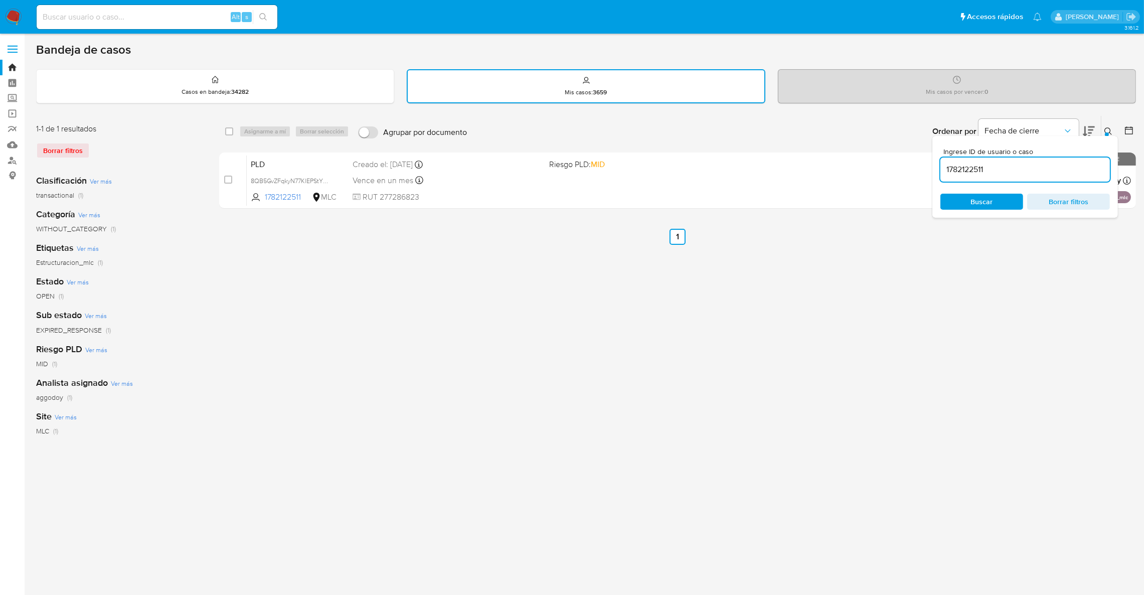
click at [1051, 185] on div "Ingrese ID de usuario o caso 1782122511 Buscar Borrar filtros" at bounding box center [1026, 177] width 186 height 82
click at [1047, 174] on input "1782122511" at bounding box center [1026, 169] width 170 height 13
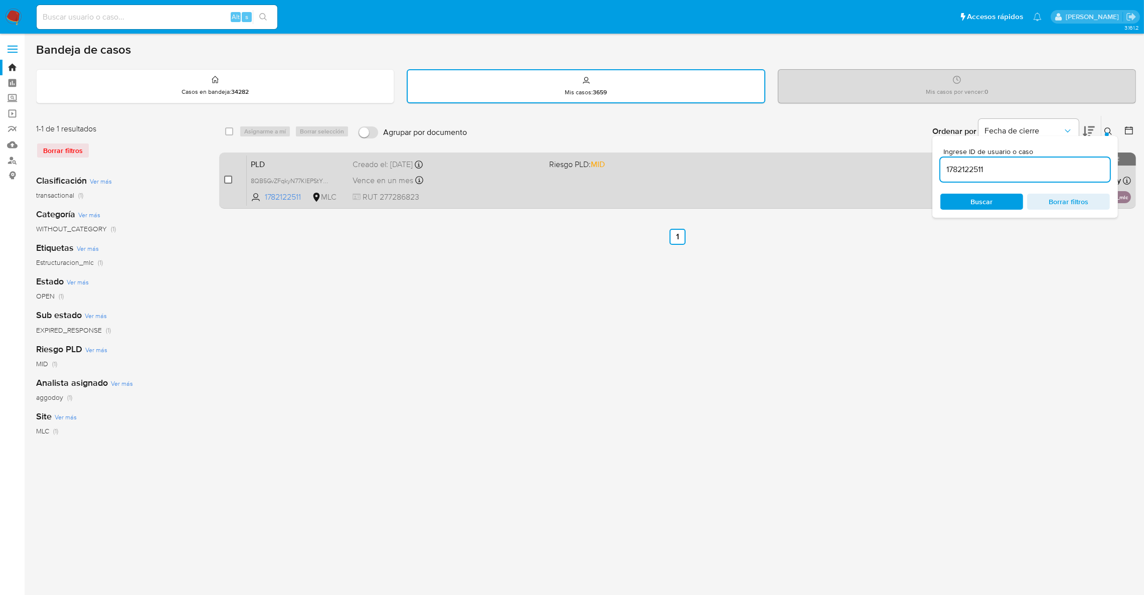
click at [228, 176] on input "checkbox" at bounding box center [228, 180] width 8 height 8
checkbox input "true"
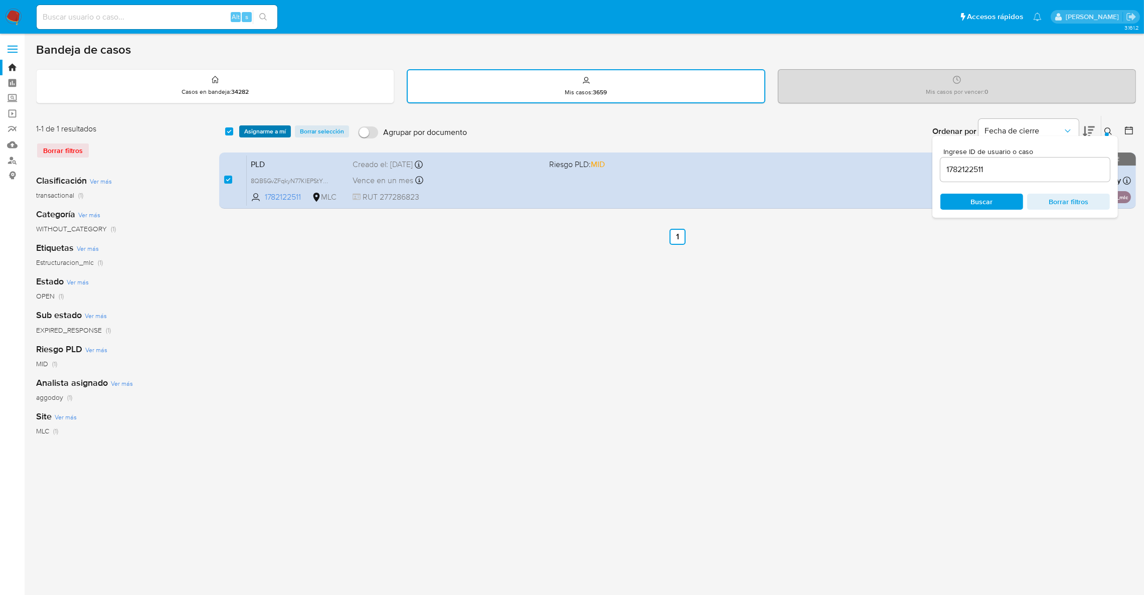
click at [263, 135] on span "Asignarme a mí" at bounding box center [265, 131] width 42 height 10
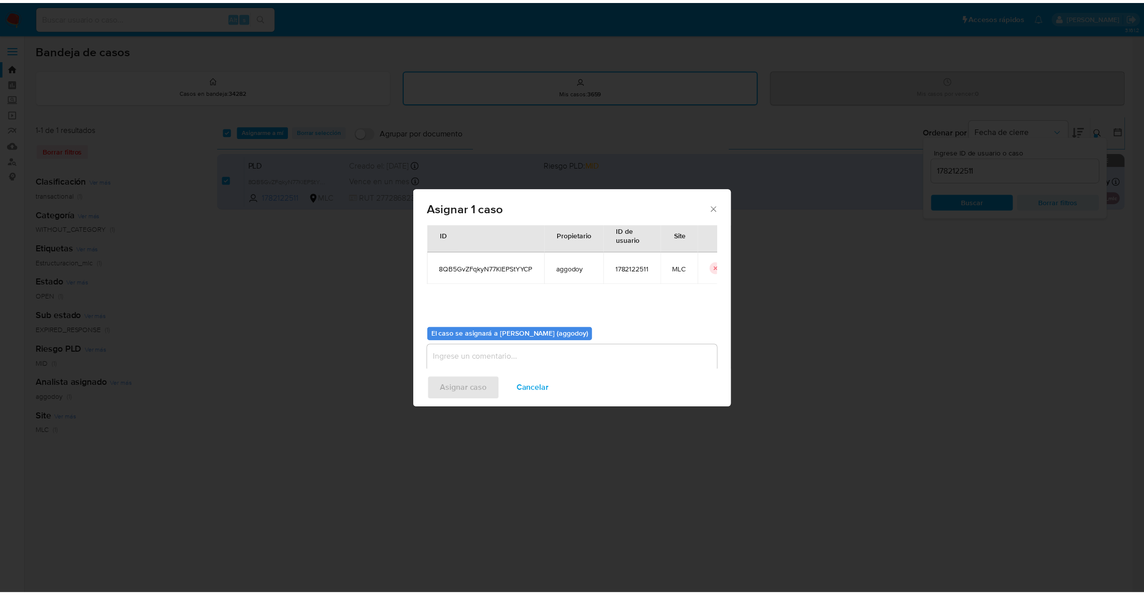
scroll to position [52, 0]
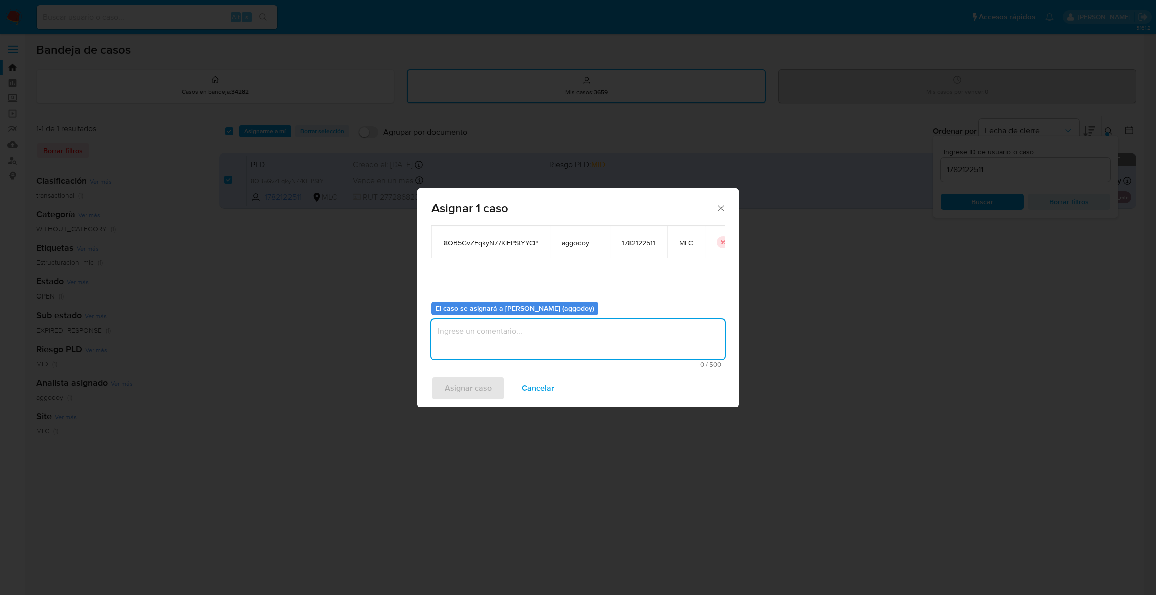
click at [539, 356] on textarea "assign-modal" at bounding box center [577, 339] width 293 height 40
type textarea "-"
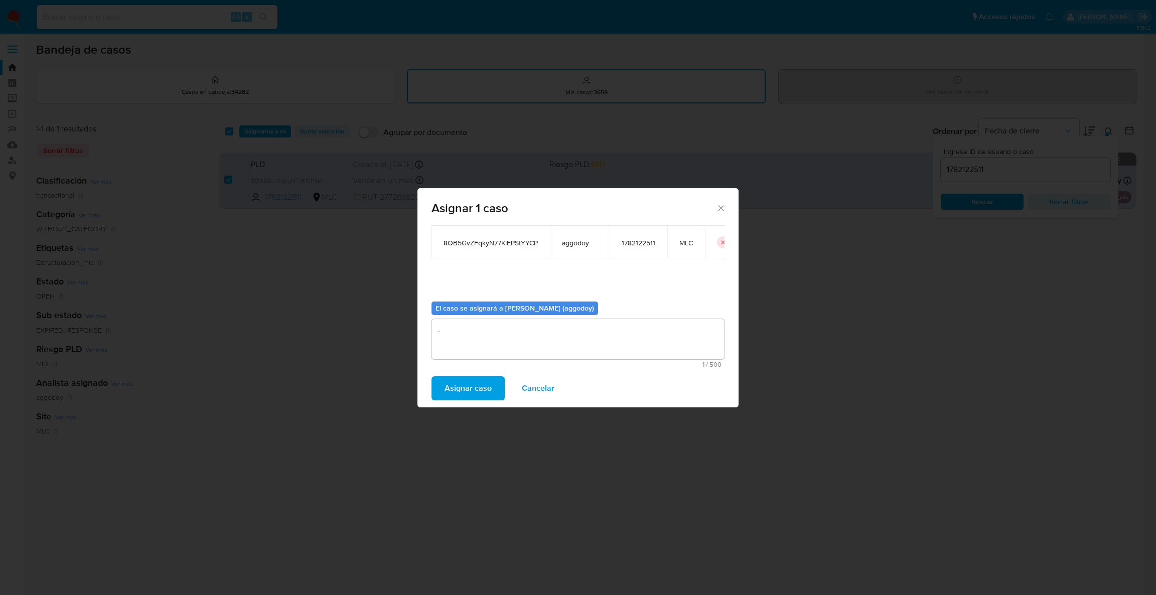
click at [473, 385] on span "Asignar caso" at bounding box center [467, 388] width 47 height 22
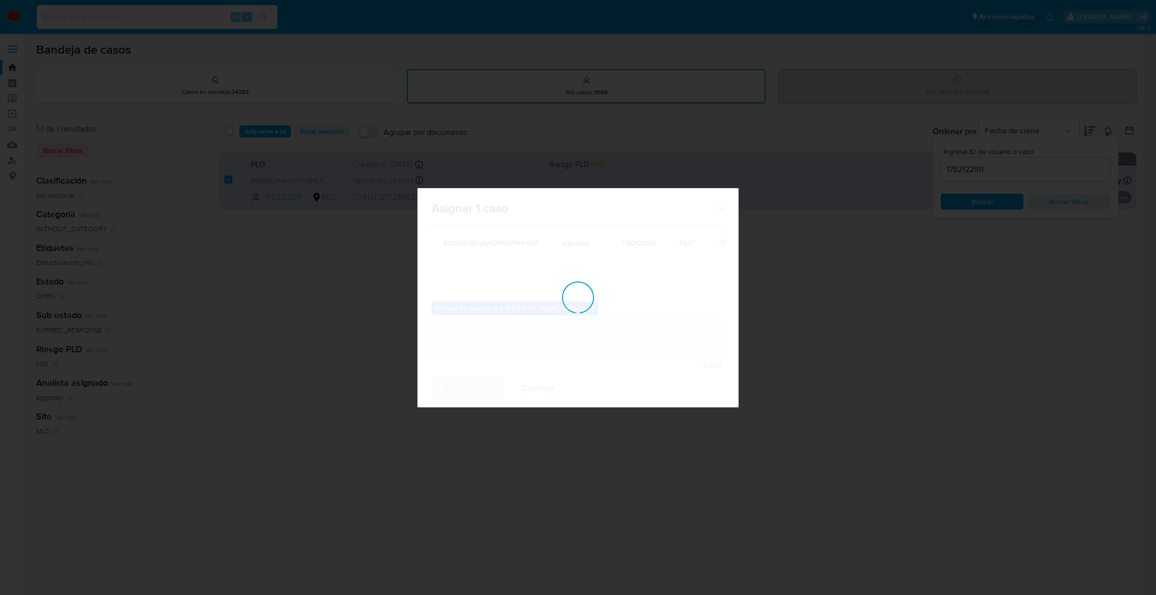
checkbox input "false"
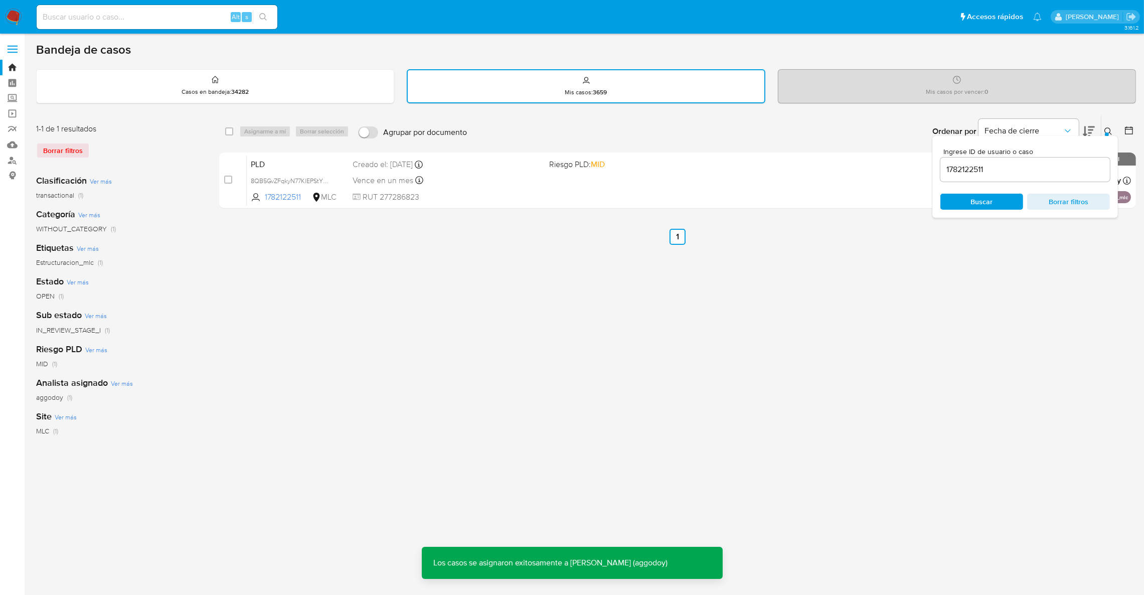
click at [1013, 169] on input "1782122511" at bounding box center [1026, 169] width 170 height 13
paste input "510064526"
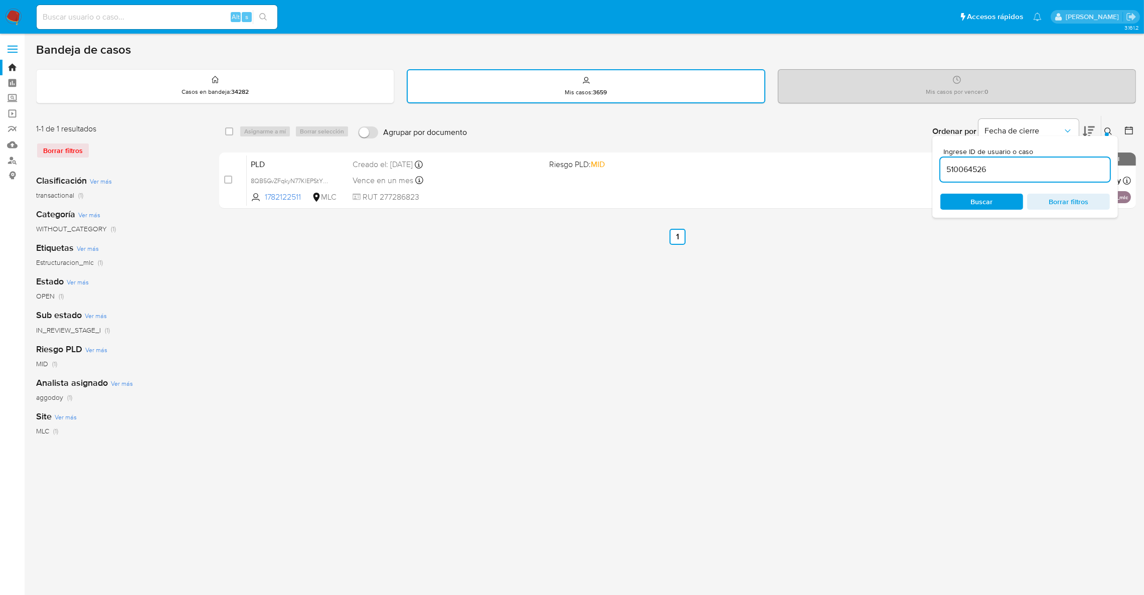
type input "510064526"
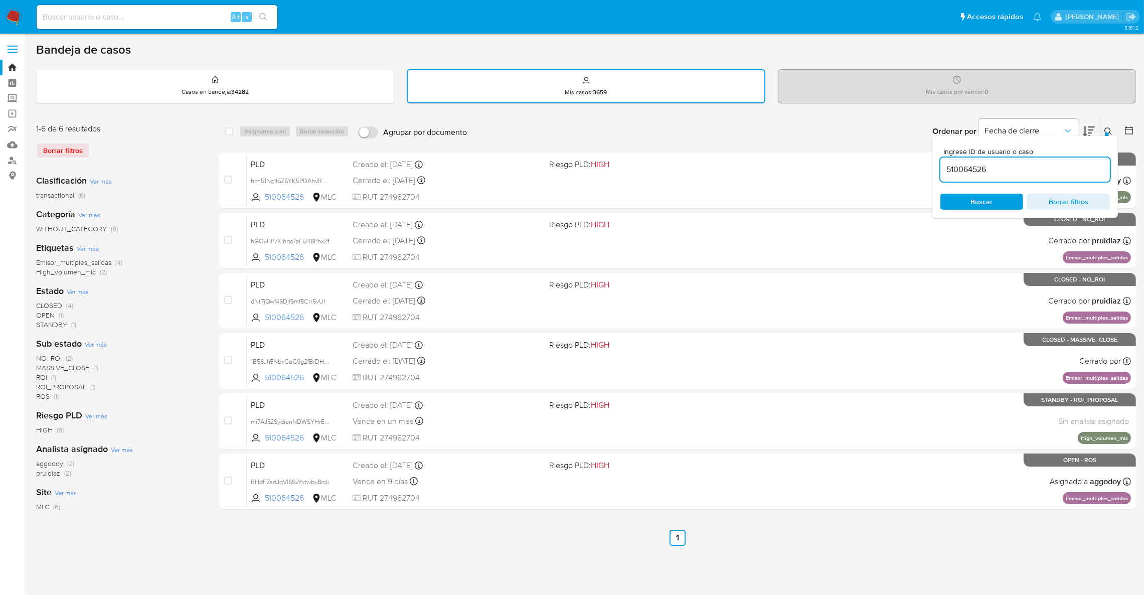
click at [1033, 168] on input "510064526" at bounding box center [1026, 169] width 170 height 13
click at [991, 525] on div "select-all-cases-checkbox Asignarme a mí Borrar selección Agrupar por documento…" at bounding box center [677, 337] width 917 height 444
click at [1111, 136] on div "Ingrese ID de usuario o caso 510064526 Buscar Borrar filtros" at bounding box center [1026, 177] width 186 height 82
click at [1110, 136] on div "Ingrese ID de usuario o caso 510064526 Buscar Borrar filtros" at bounding box center [1026, 177] width 186 height 82
click at [1105, 127] on icon at bounding box center [1109, 131] width 8 height 8
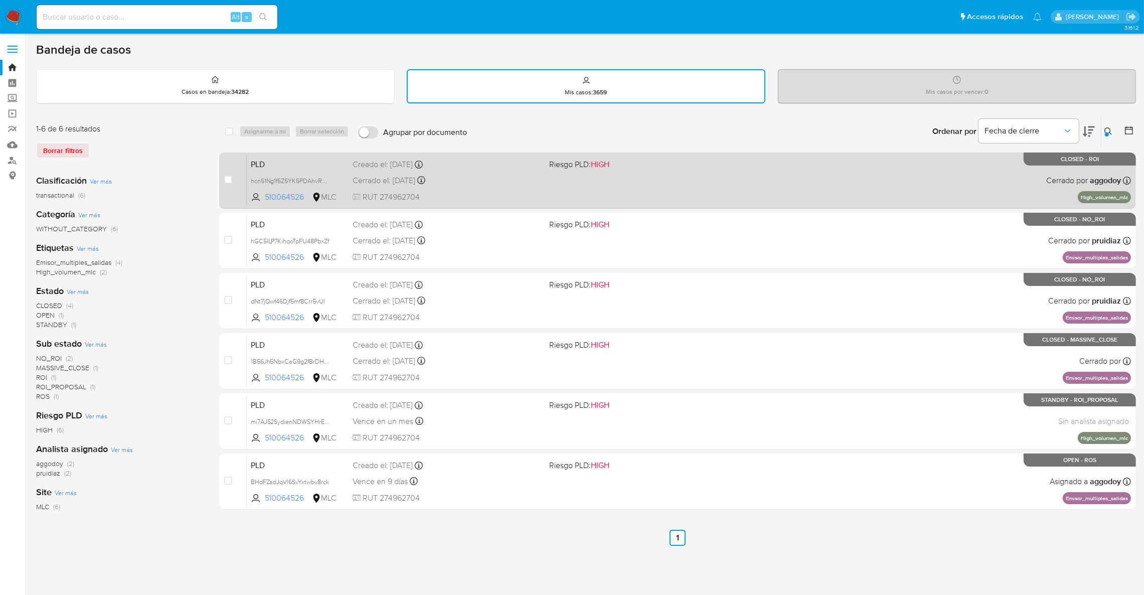
click at [474, 179] on div "Cerrado el: 29/07/2025 Cerrado el: 29/07/2025 23:20:41" at bounding box center [447, 180] width 189 height 11
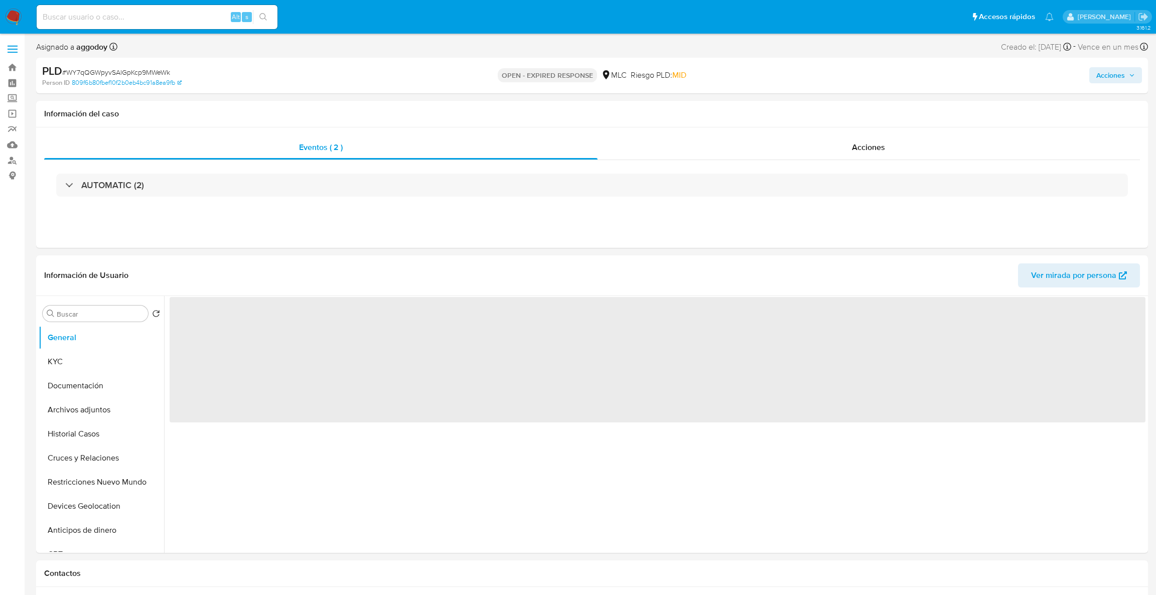
select select "10"
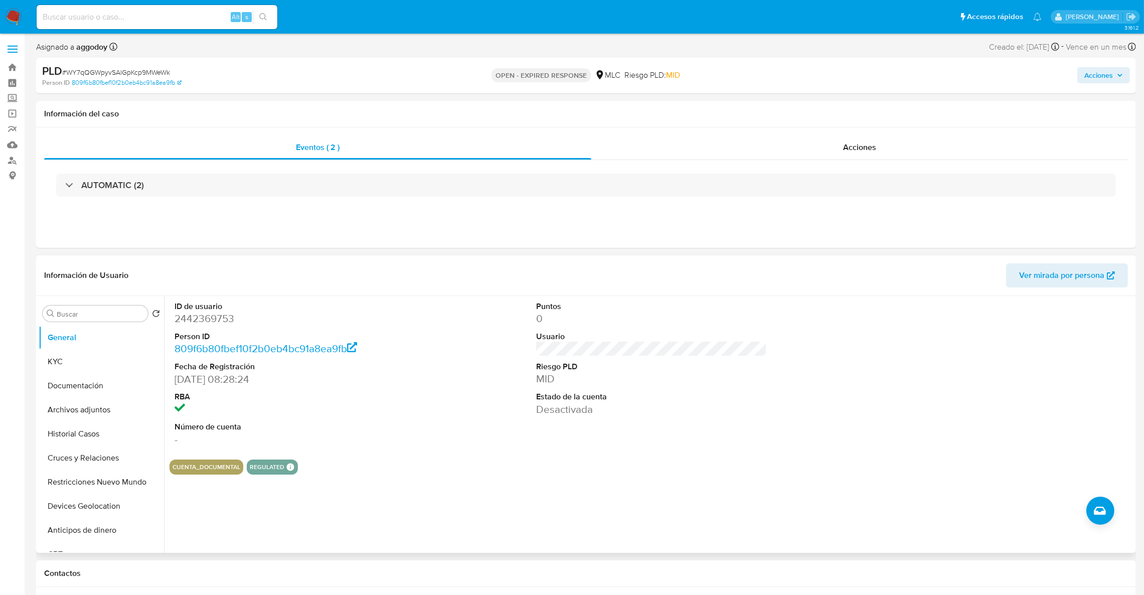
click at [188, 321] on dd "2442369753" at bounding box center [290, 319] width 231 height 14
copy dd "2442369753"
click at [200, 309] on dt "ID de usuario" at bounding box center [290, 306] width 231 height 11
click at [201, 312] on dd "2442369753" at bounding box center [290, 319] width 231 height 14
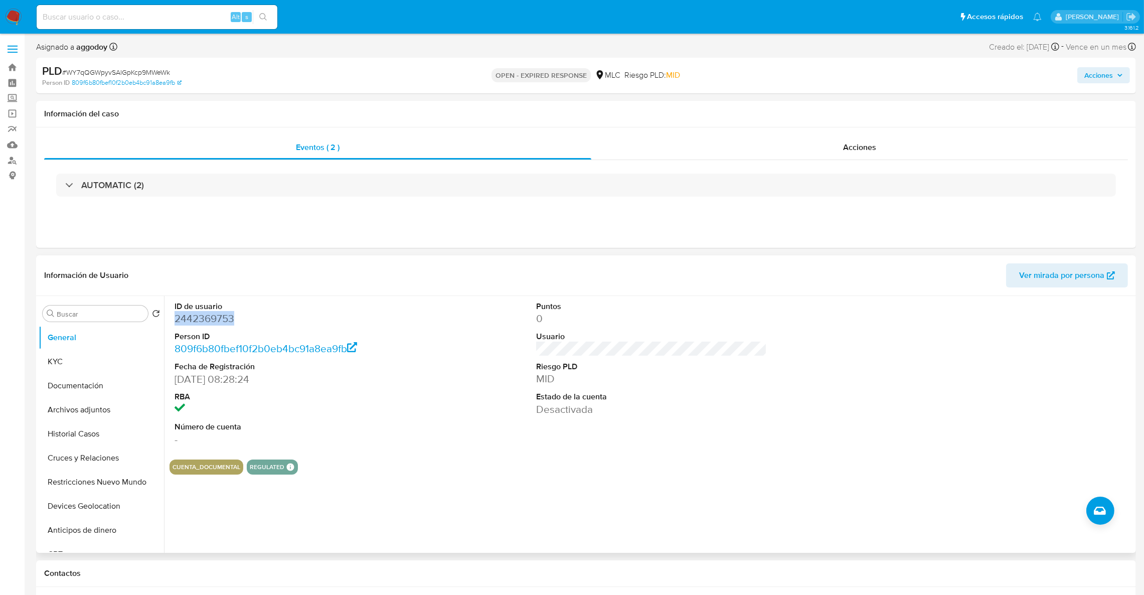
click at [201, 312] on dd "2442369753" at bounding box center [290, 319] width 231 height 14
click at [203, 319] on dd "2442369753" at bounding box center [290, 319] width 231 height 14
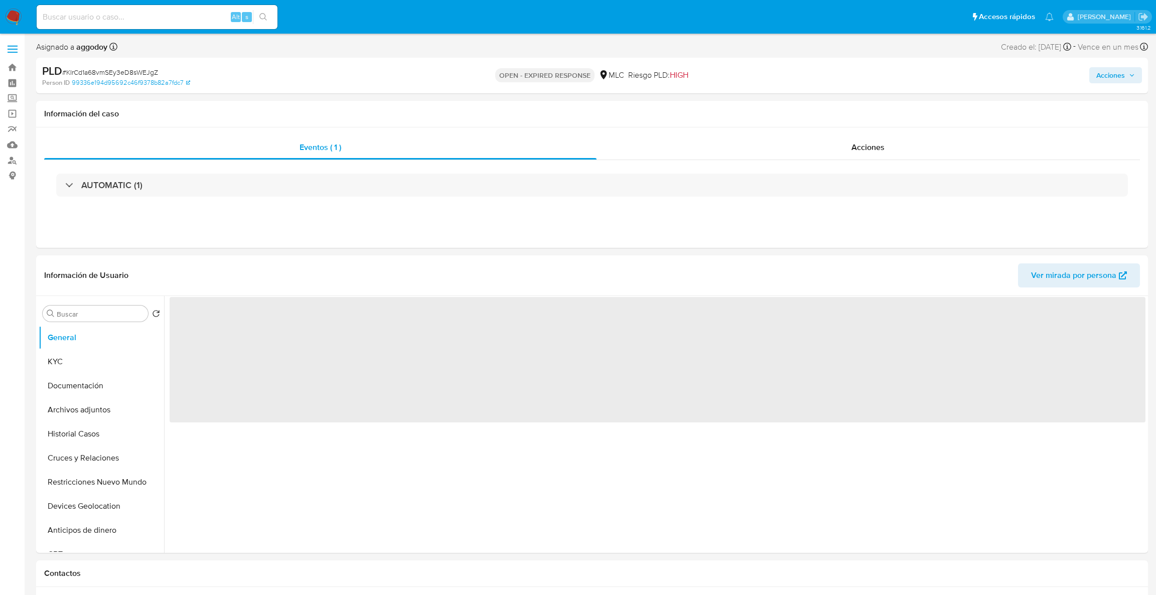
select select "10"
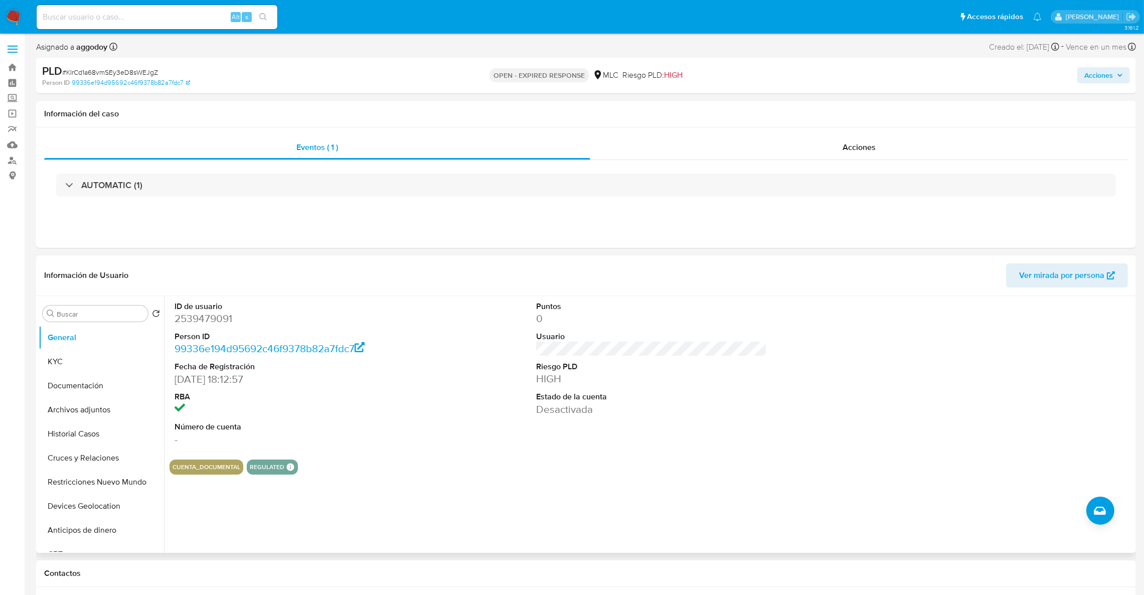
click at [217, 329] on dl "ID de usuario 2539479091 Person ID 99336e194d95692c46f9378b82a7fdc7 Fecha de Re…" at bounding box center [290, 373] width 231 height 145
click at [217, 323] on dd "2539479091" at bounding box center [290, 319] width 231 height 14
copy dd "2539479091"
click at [190, 321] on dd "2539479091" at bounding box center [290, 319] width 231 height 14
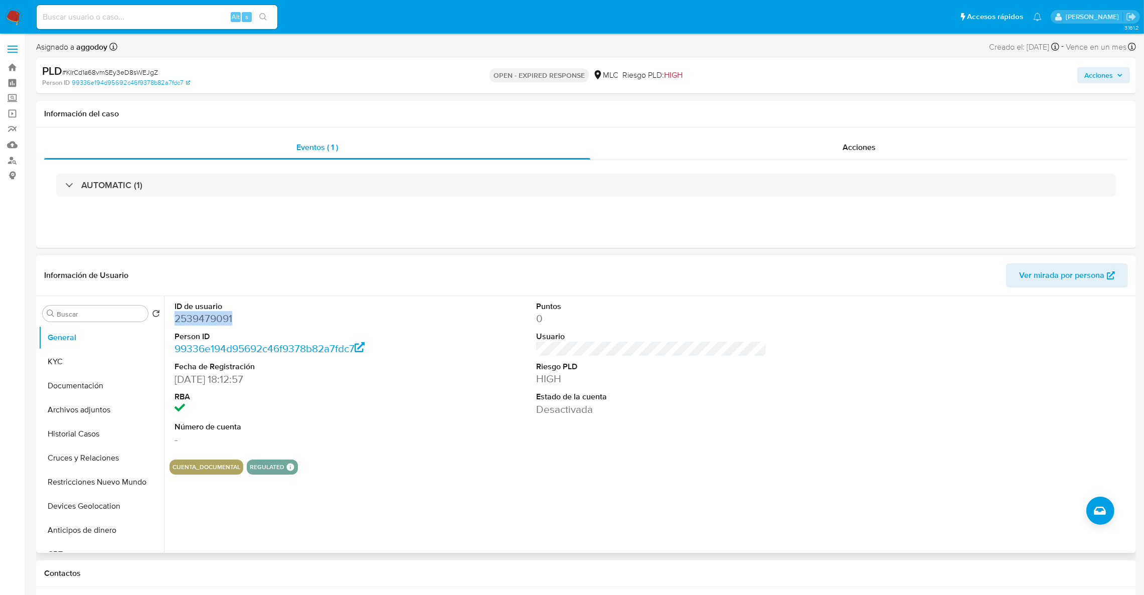
click at [190, 321] on dd "2539479091" at bounding box center [290, 319] width 231 height 14
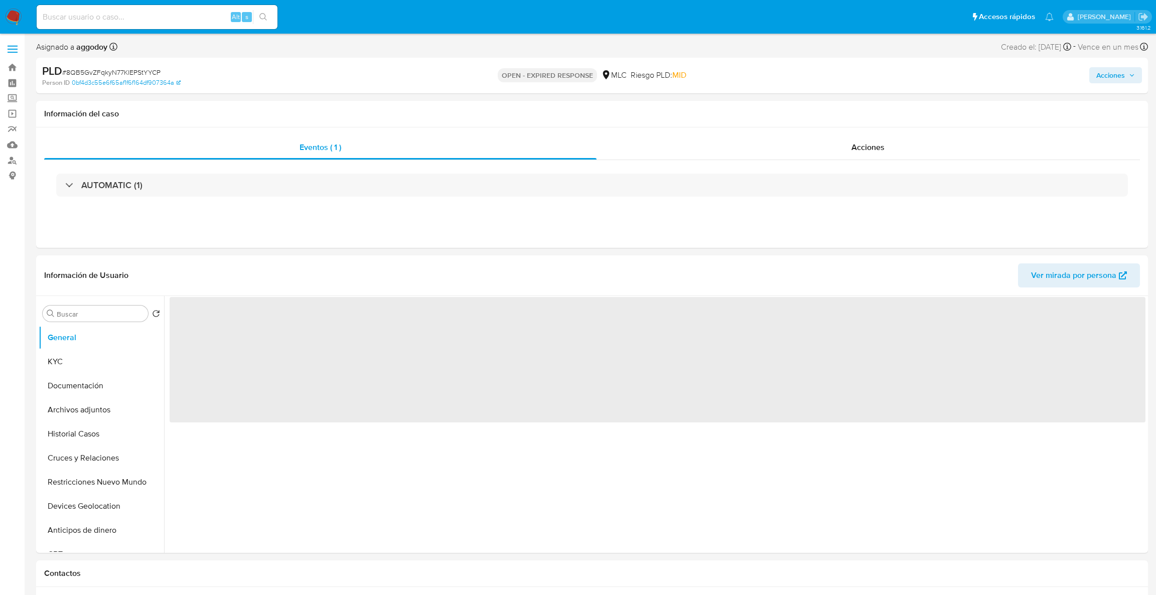
select select "10"
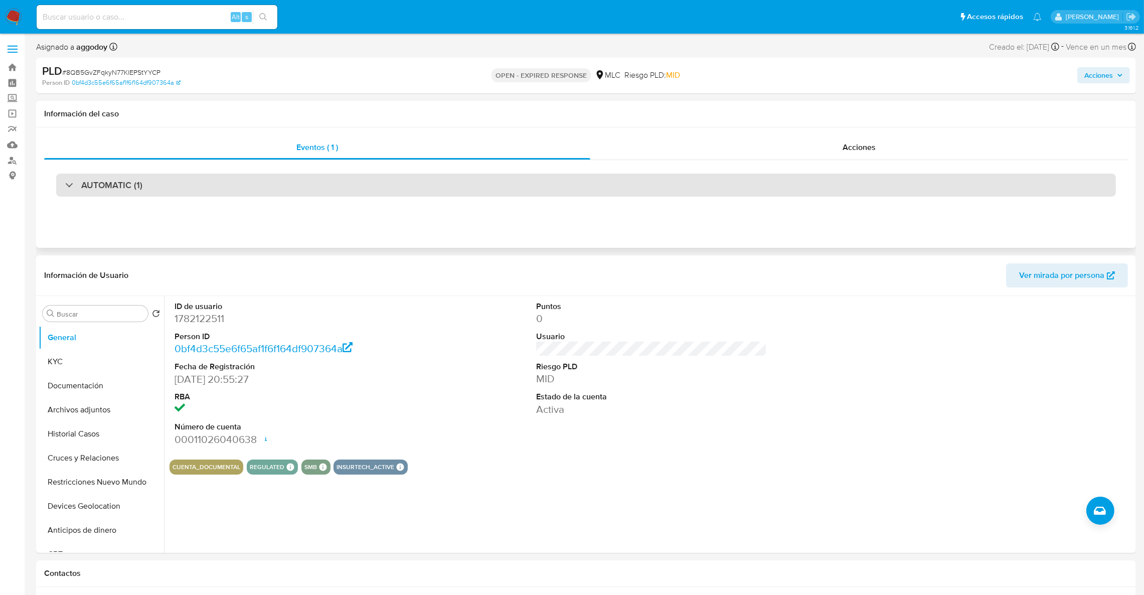
click at [228, 184] on div "AUTOMATIC (1)" at bounding box center [586, 185] width 1060 height 23
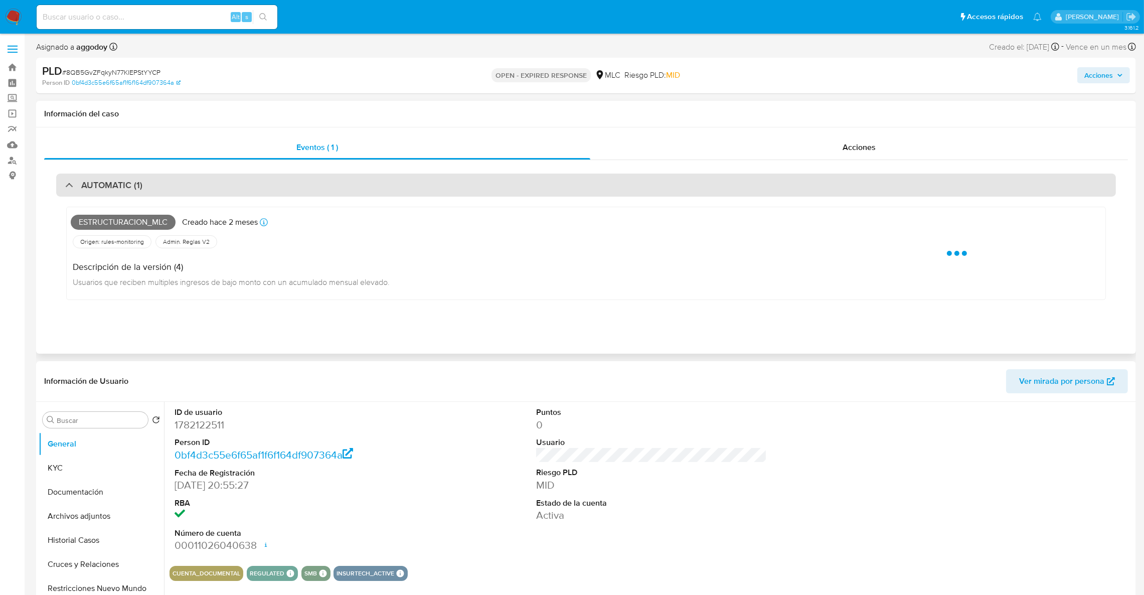
click at [228, 186] on div "AUTOMATIC (1)" at bounding box center [586, 185] width 1060 height 23
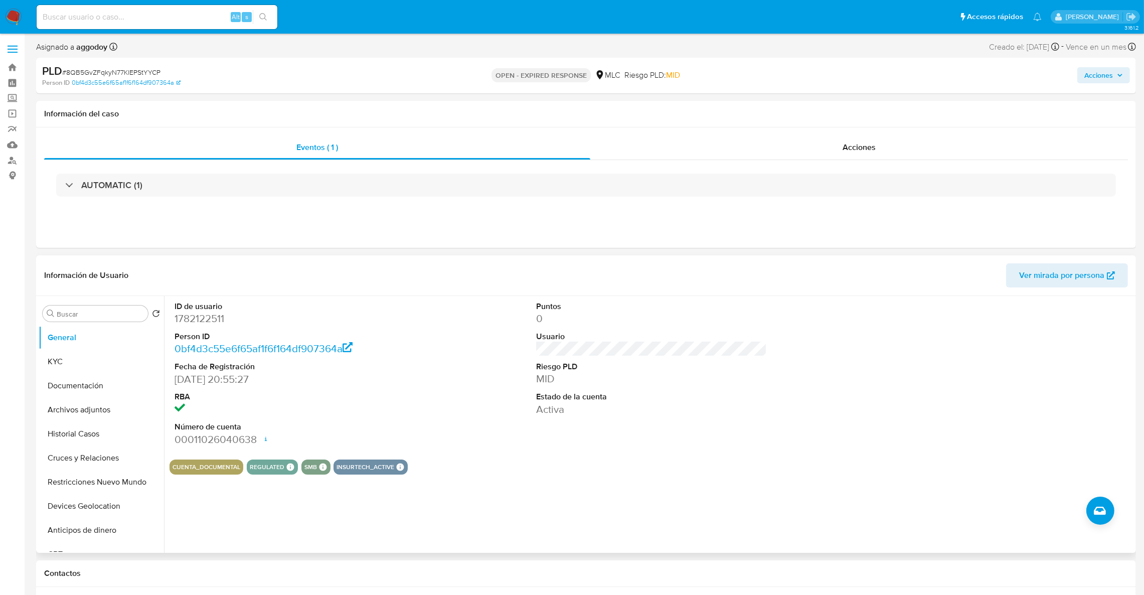
click at [219, 326] on dd "1782122511" at bounding box center [290, 319] width 231 height 14
copy dd "1782122511"
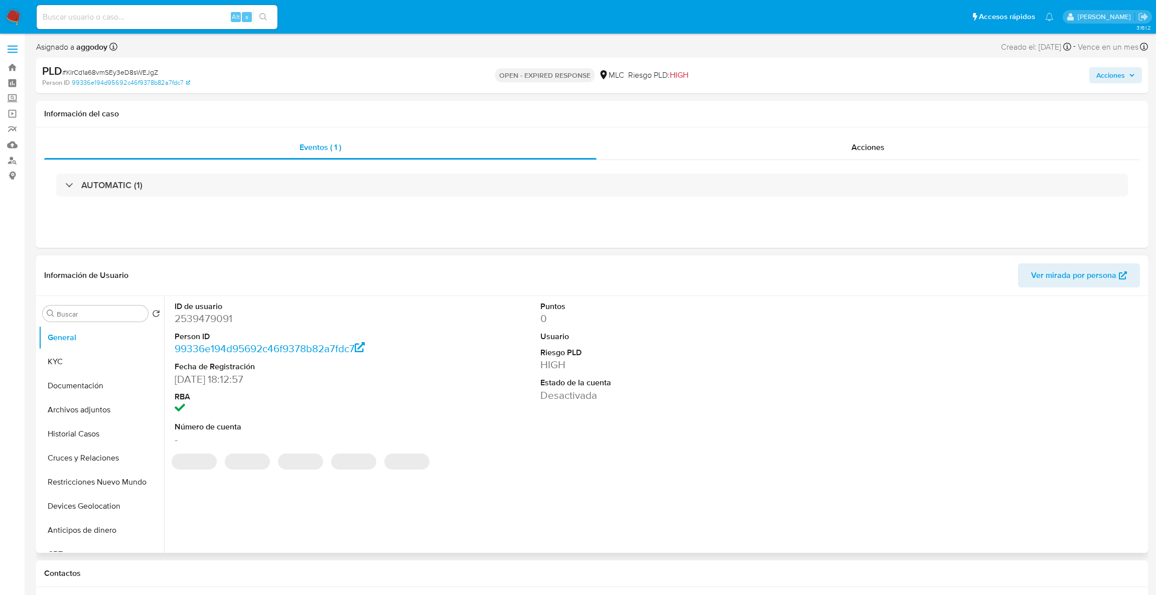
select select "10"
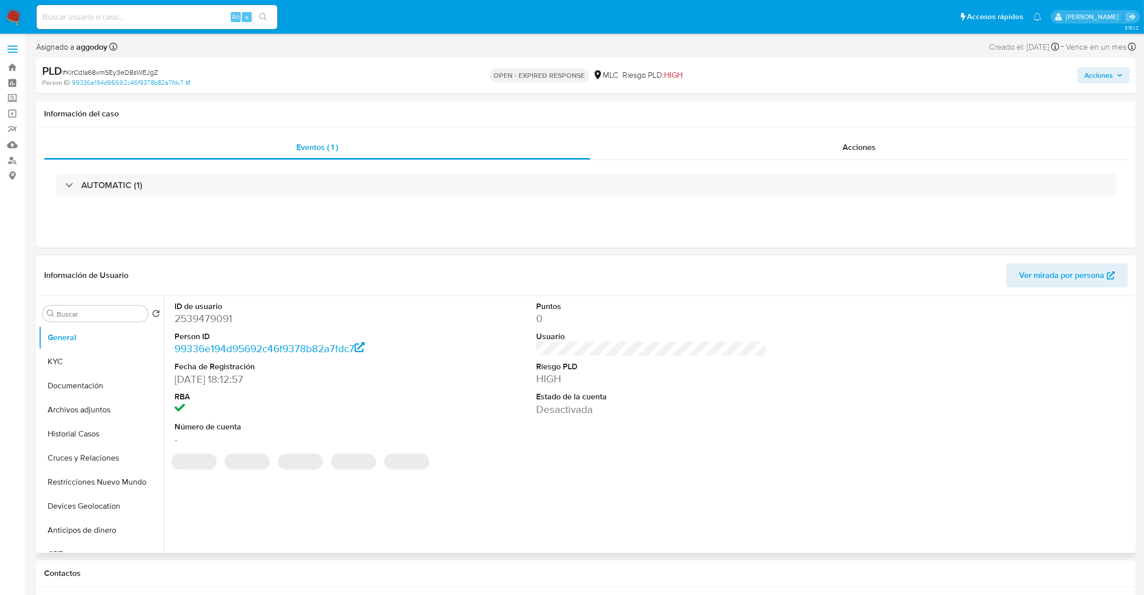
click at [192, 340] on dt "Person ID" at bounding box center [290, 336] width 231 height 11
click at [191, 313] on dd "2539479091" at bounding box center [290, 319] width 231 height 14
copy dd "2539479091"
click at [166, 202] on div "AUTOMATIC (1)" at bounding box center [586, 185] width 1084 height 50
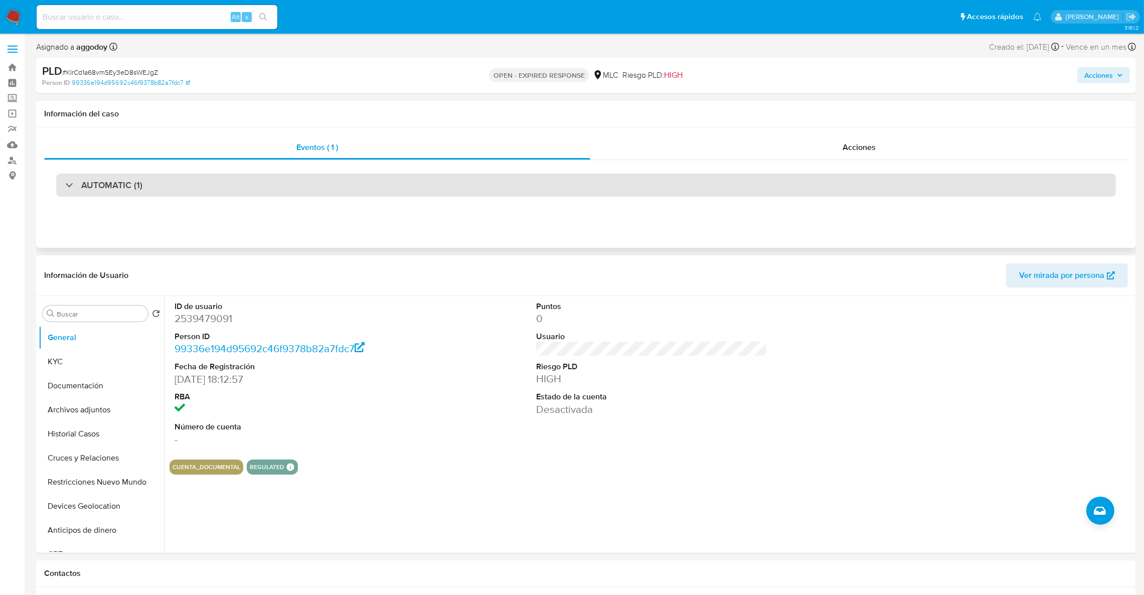
click at [158, 183] on div "AUTOMATIC (1)" at bounding box center [586, 185] width 1060 height 23
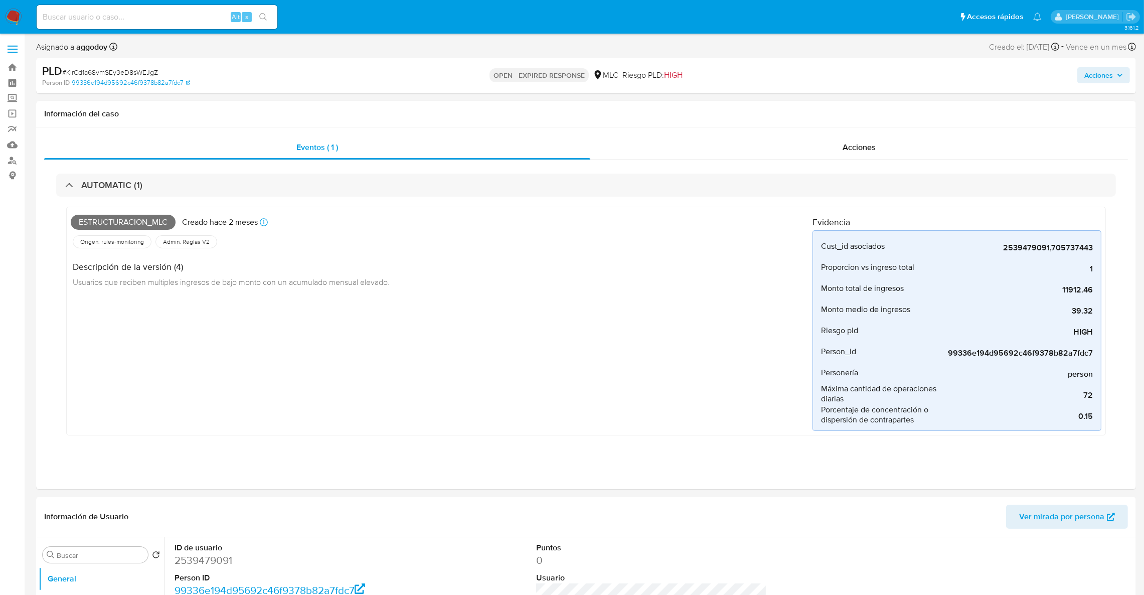
click at [107, 73] on span "# KIrCd1a68vmSEy3eD8sWEJgZ" at bounding box center [110, 72] width 96 height 10
copy span "KIrCd1a68vmSEy3eD8sWEJgZ"
click at [205, 565] on dd "2539479091" at bounding box center [290, 560] width 231 height 14
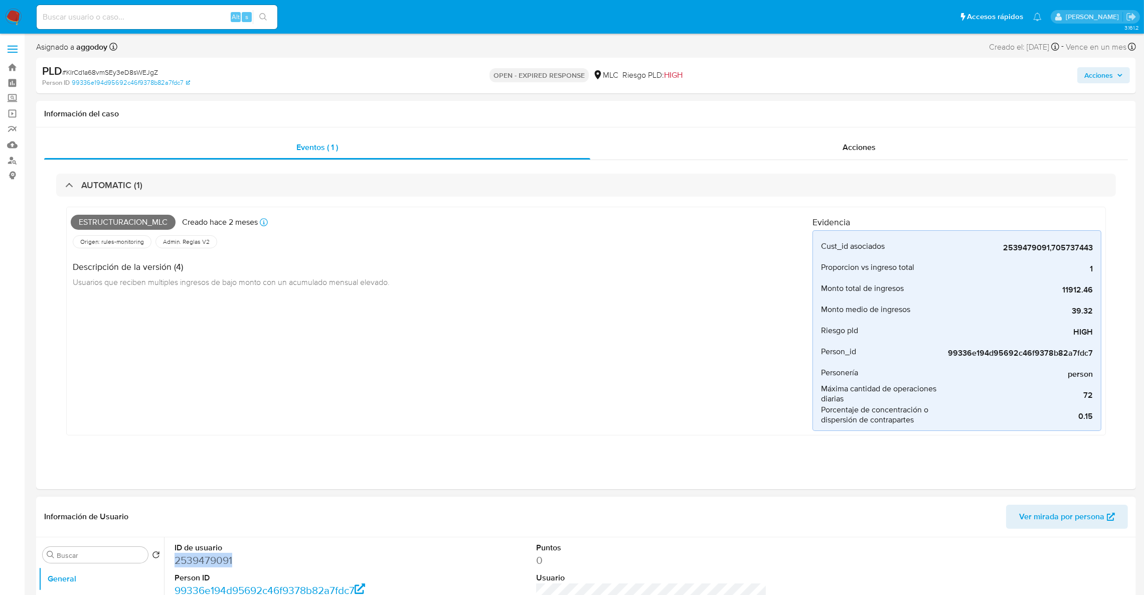
copy dd "2539479091"
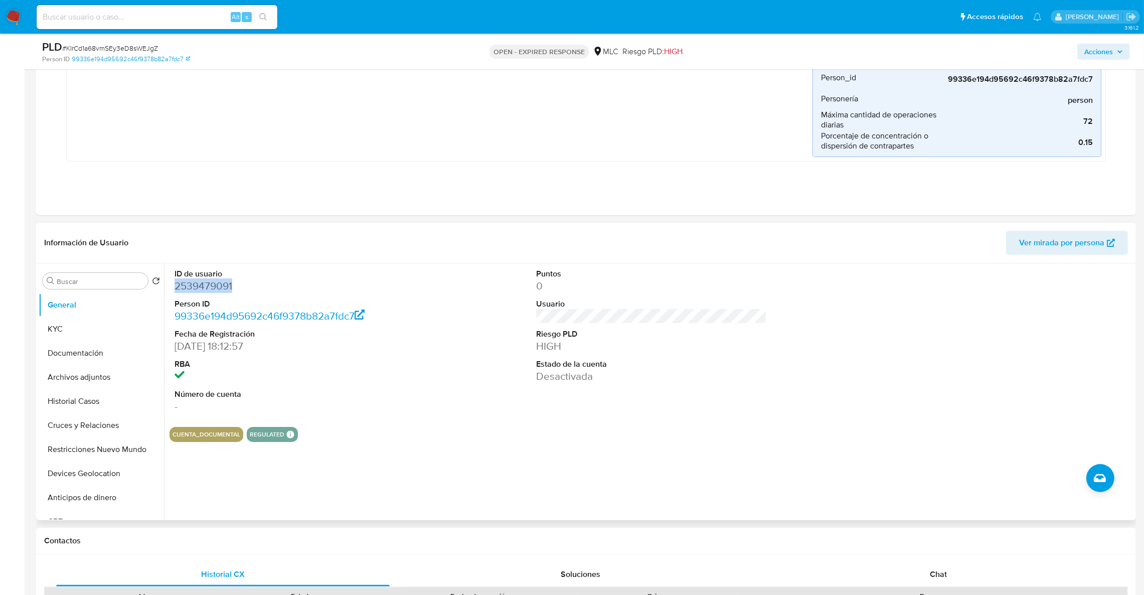
scroll to position [301, 0]
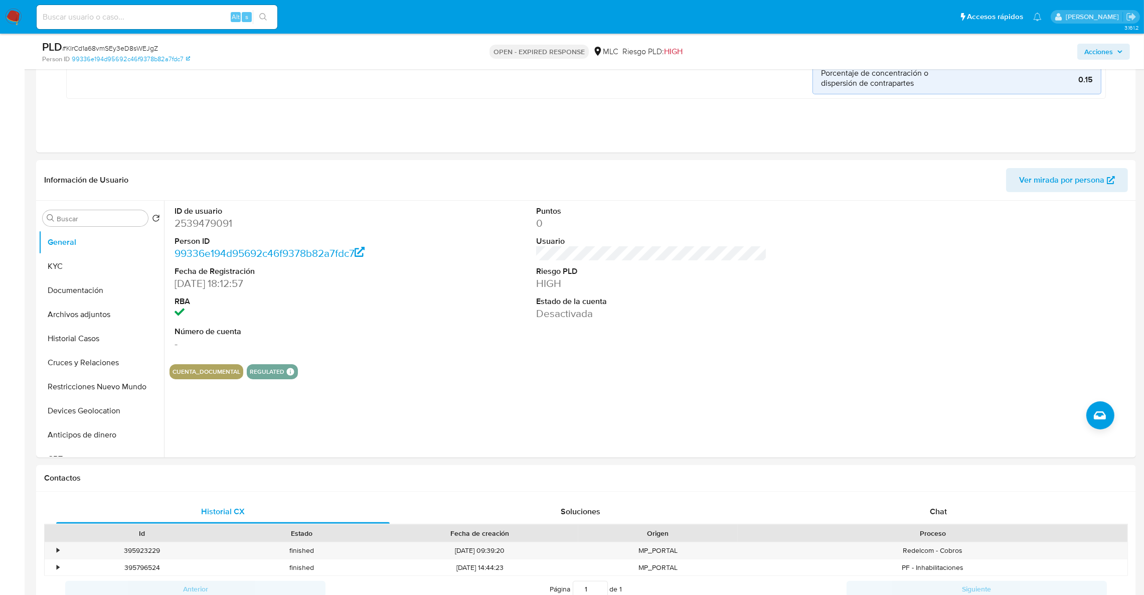
click at [35, 258] on main "3.161.2 Asignado a aggodoy Asignado el: [DATE] 16:40:41 Creado el: [DATE] Cread…" at bounding box center [572, 553] width 1144 height 1708
click at [37, 262] on div "Buscar Volver al orden por defecto General KYC Documentación Archivos adjuntos …" at bounding box center [586, 329] width 1100 height 257
click at [42, 262] on button "KYC" at bounding box center [97, 266] width 117 height 24
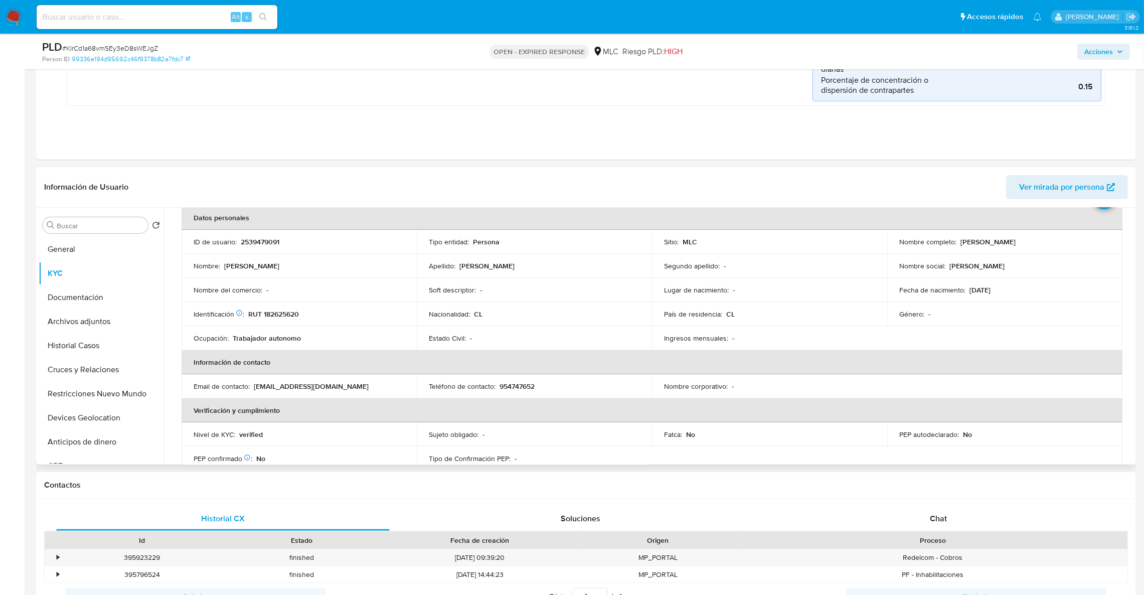
scroll to position [54, 0]
click at [878, 316] on td "País de residencia : CL" at bounding box center [769, 310] width 235 height 24
click at [261, 309] on p "RUT 182625620" at bounding box center [273, 310] width 51 height 9
click at [264, 310] on p "RUT 182625620" at bounding box center [273, 310] width 51 height 9
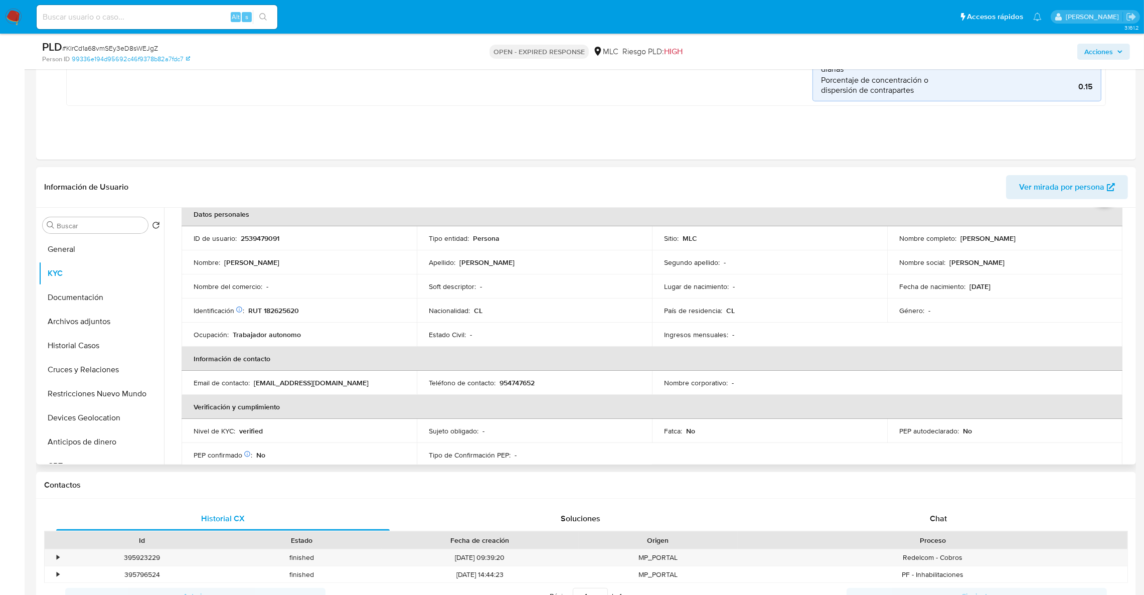
click at [264, 310] on p "RUT 182625620" at bounding box center [273, 310] width 51 height 9
drag, startPoint x: 264, startPoint y: 310, endPoint x: 268, endPoint y: 302, distance: 8.5
click at [268, 302] on td "Identificación Nº de serie: 532920232 : RUT 182625620" at bounding box center [299, 310] width 235 height 24
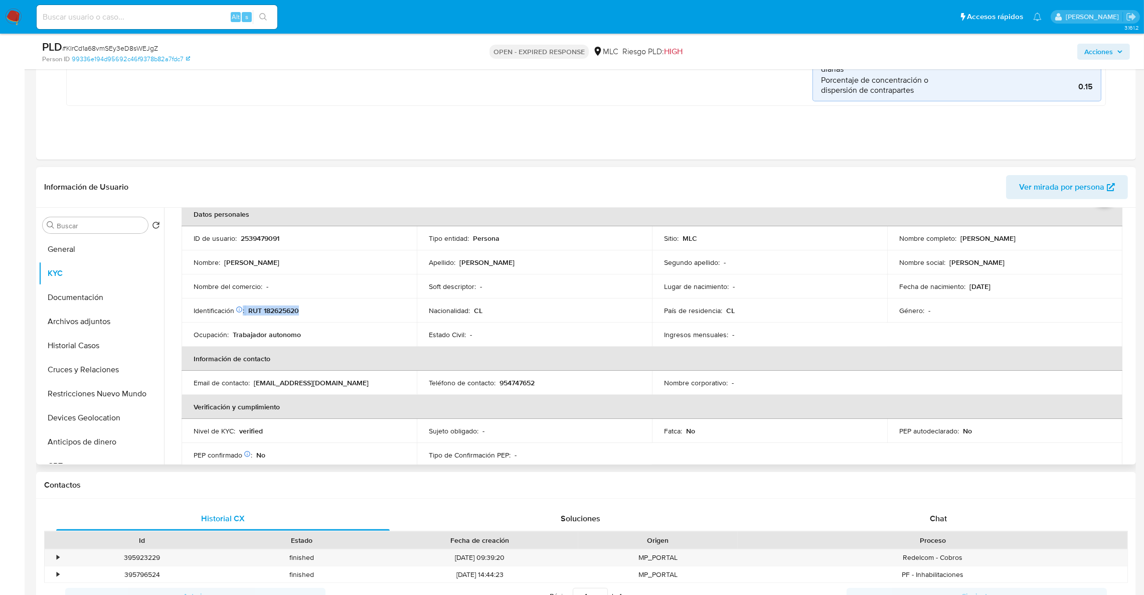
click at [283, 306] on p "RUT 182625620" at bounding box center [273, 310] width 51 height 9
click at [83, 369] on button "Cruces y Relaciones" at bounding box center [97, 370] width 117 height 24
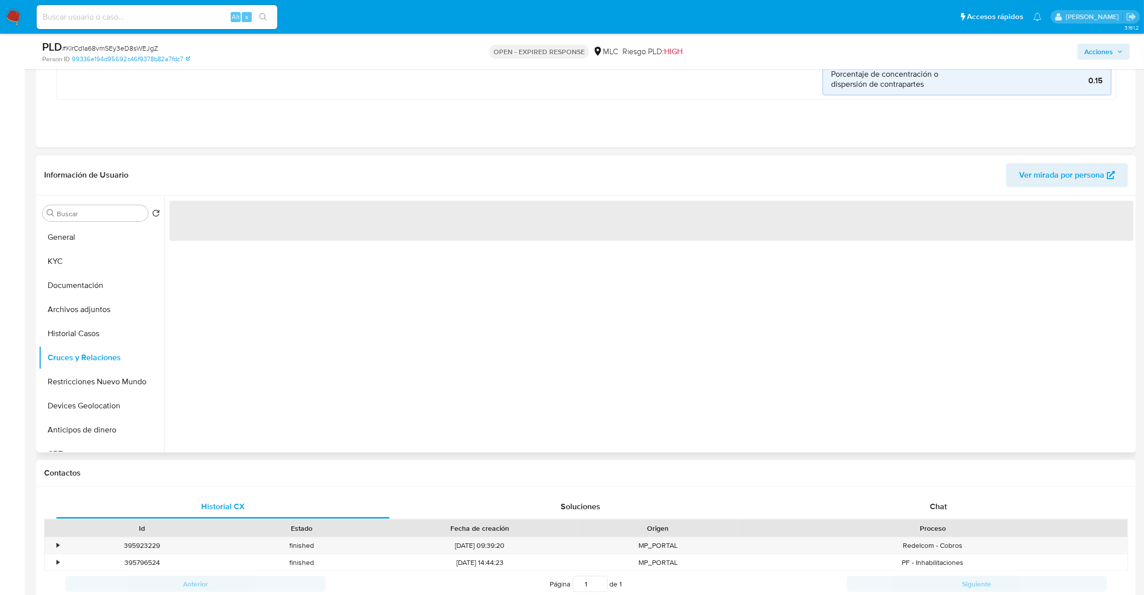
scroll to position [0, 0]
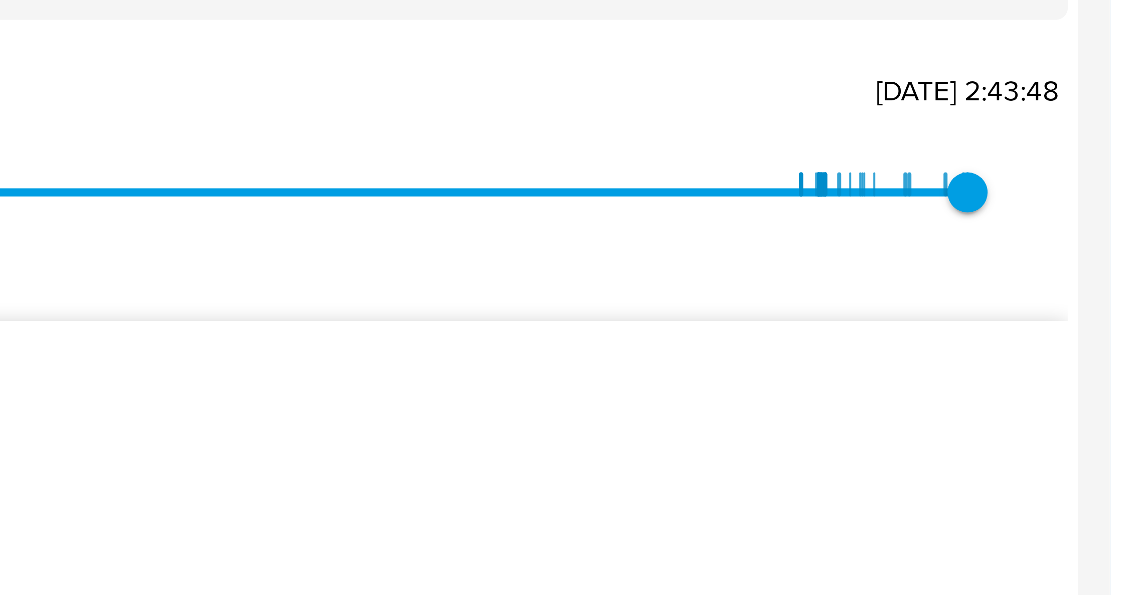
drag, startPoint x: 1155, startPoint y: 212, endPoint x: 1155, endPoint y: 277, distance: 65.2
click at [1144, 277] on html "Pausado Ver notificaciones Alt s Accesos rápidos Presiona las siguientes teclas…" at bounding box center [572, 548] width 1144 height 1708
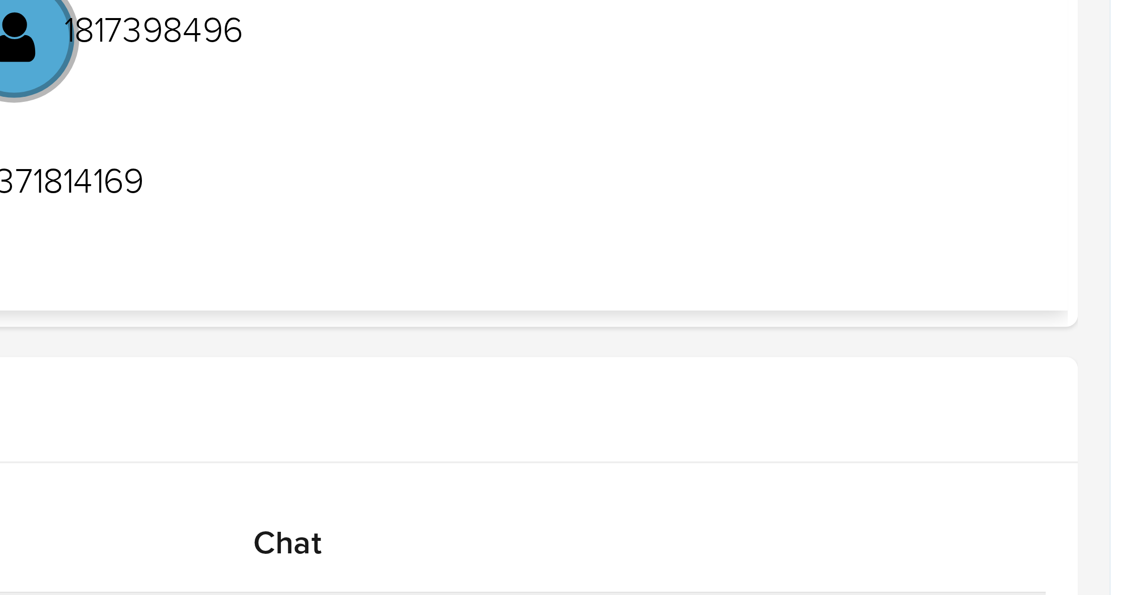
scroll to position [306, 0]
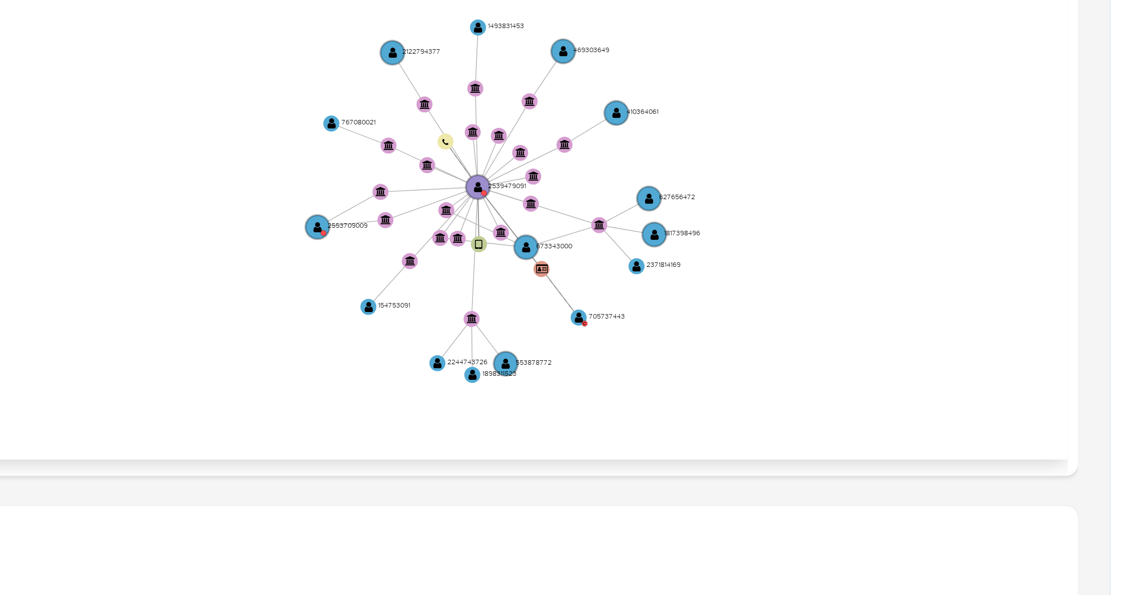
drag, startPoint x: 1027, startPoint y: 396, endPoint x: 1155, endPoint y: 405, distance: 127.7
click at [1120, 397] on icon "user-2539479091  2539479091 device-686c46693cc07e4e978a7c5c  user-705737443 …" at bounding box center [659, 372] width 950 height 145
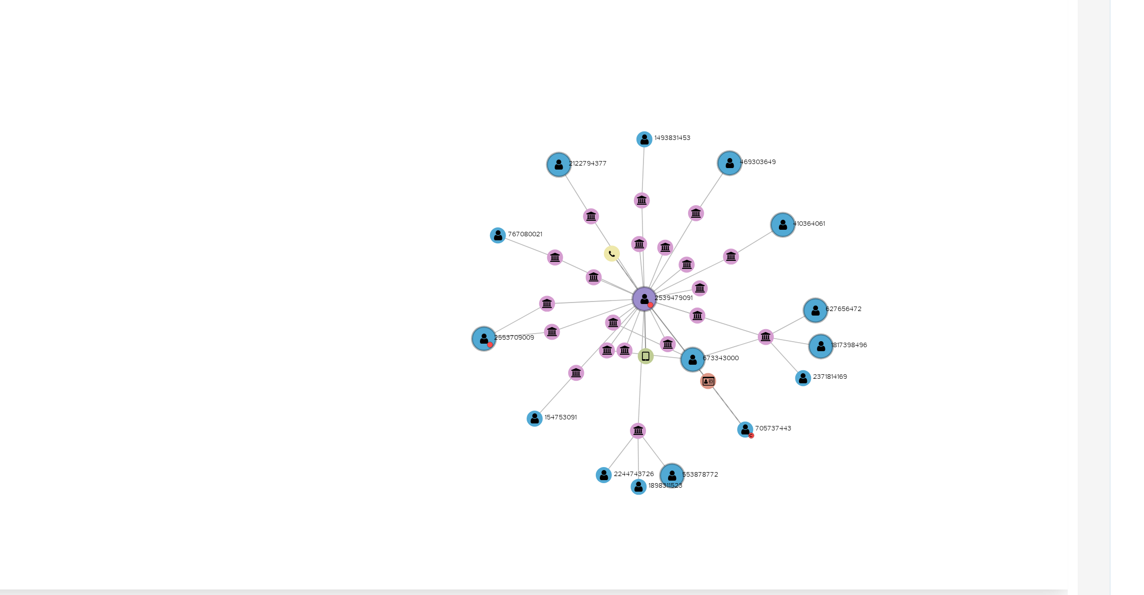
drag, startPoint x: 1081, startPoint y: 370, endPoint x: 1038, endPoint y: 357, distance: 44.0
click at [1038, 357] on icon "user-2539479091  2539479091 device-686c46693cc07e4e978a7c5c  user-705737443 …" at bounding box center [659, 372] width 950 height 145
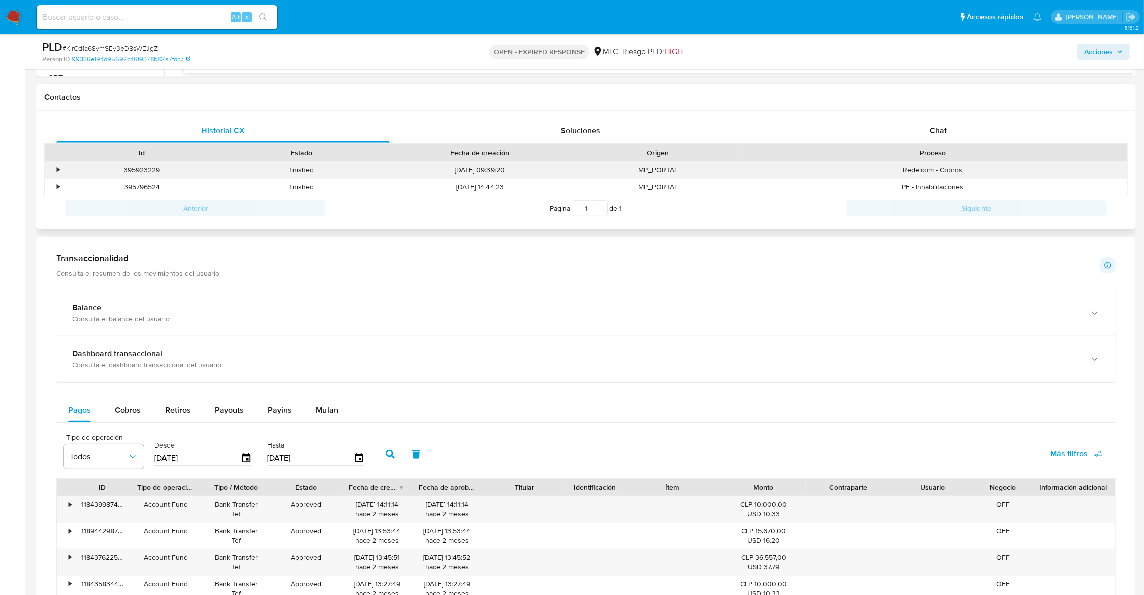
scroll to position [682, 0]
click at [973, 134] on div "Chat" at bounding box center [939, 130] width 334 height 24
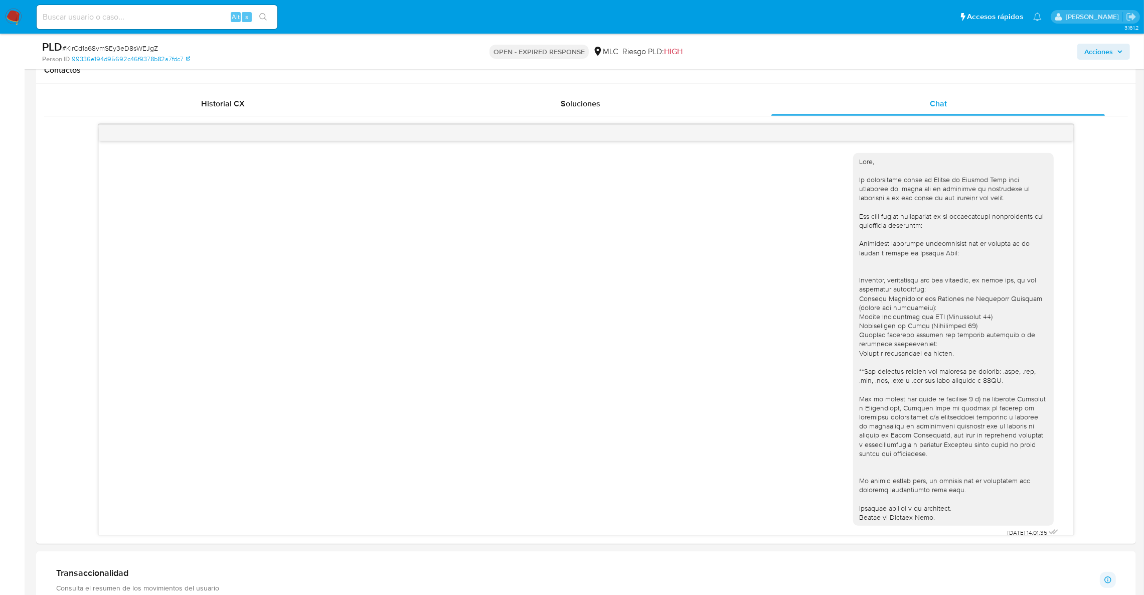
scroll to position [10, 0]
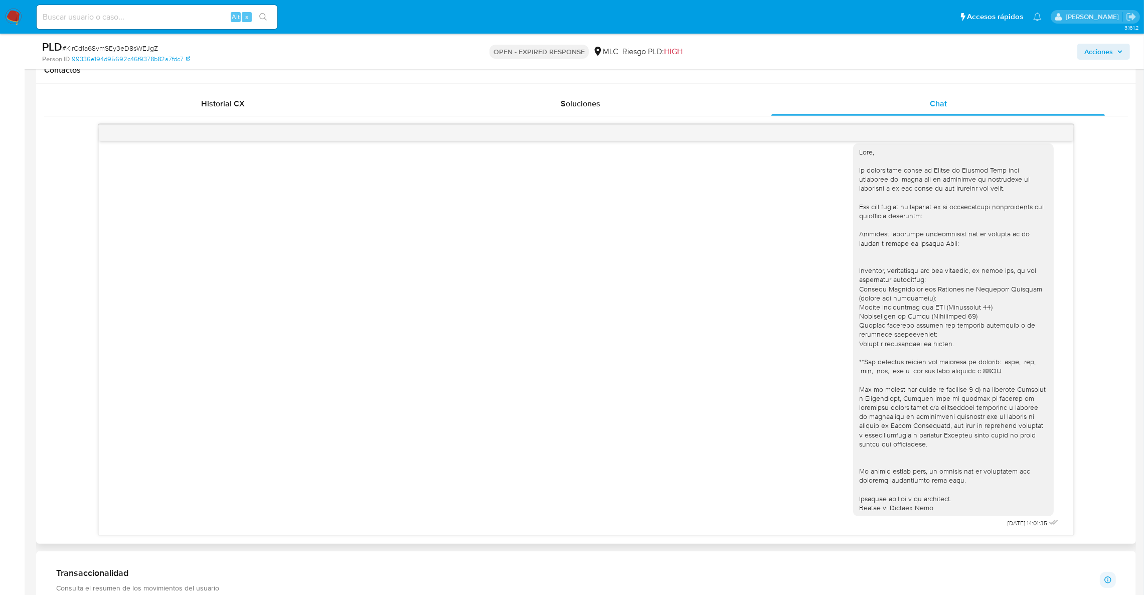
click at [794, 234] on div "[DATE] 14:01:35" at bounding box center [586, 333] width 950 height 394
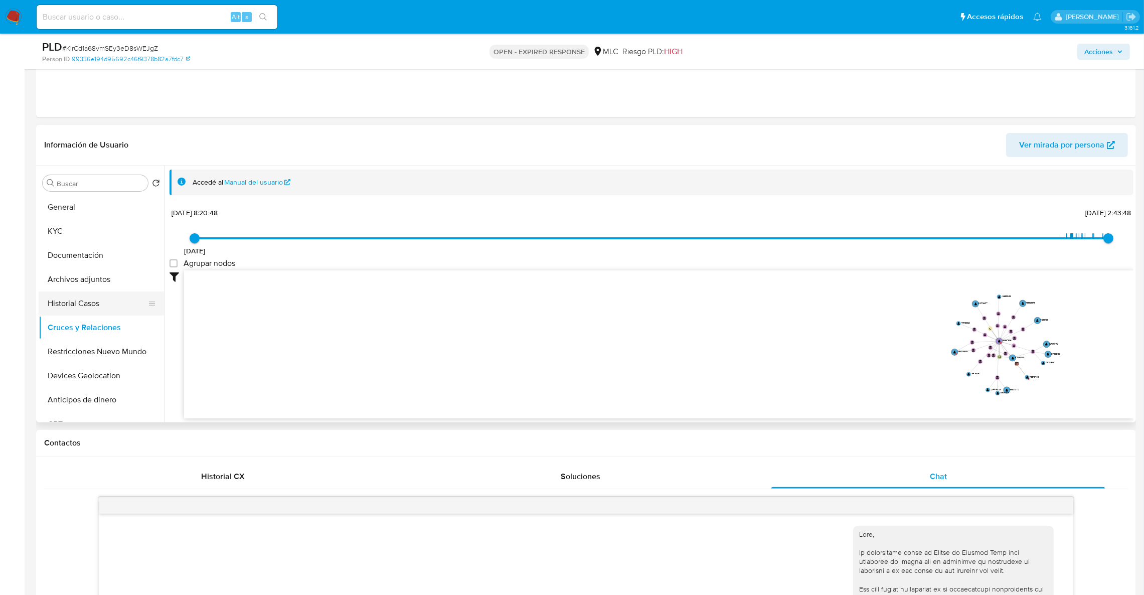
scroll to position [333, 0]
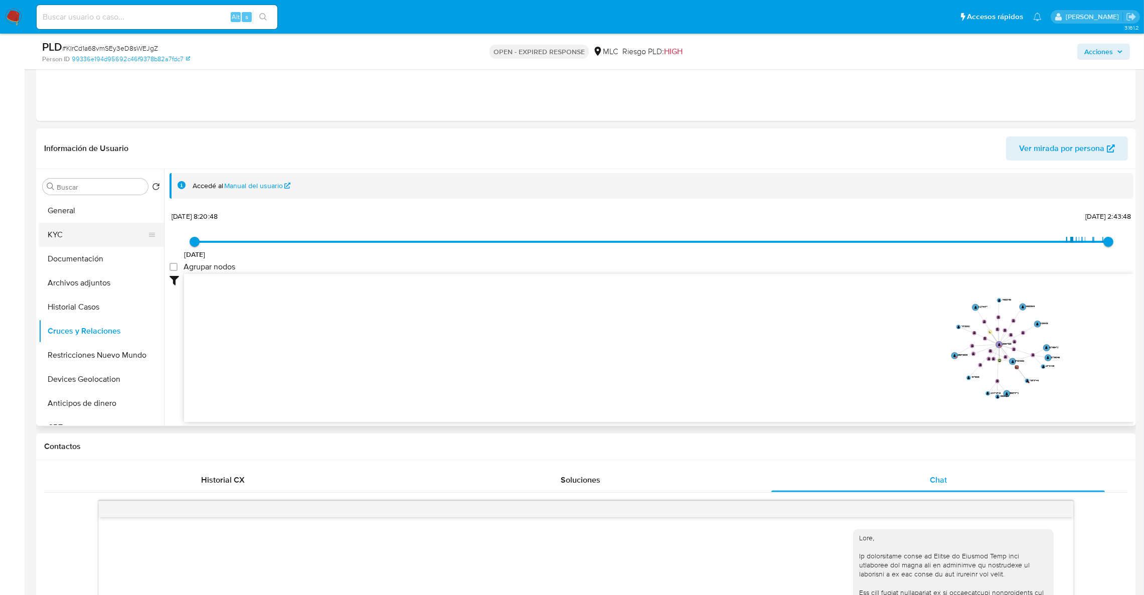
click at [76, 244] on button "KYC" at bounding box center [97, 235] width 117 height 24
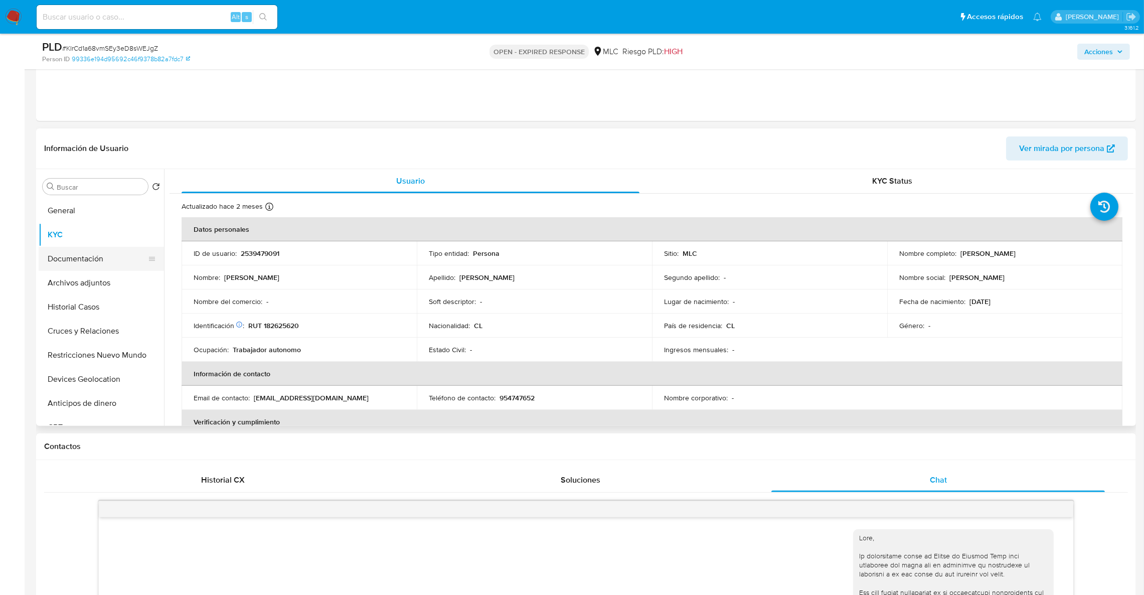
click at [103, 258] on button "Documentación" at bounding box center [97, 259] width 117 height 24
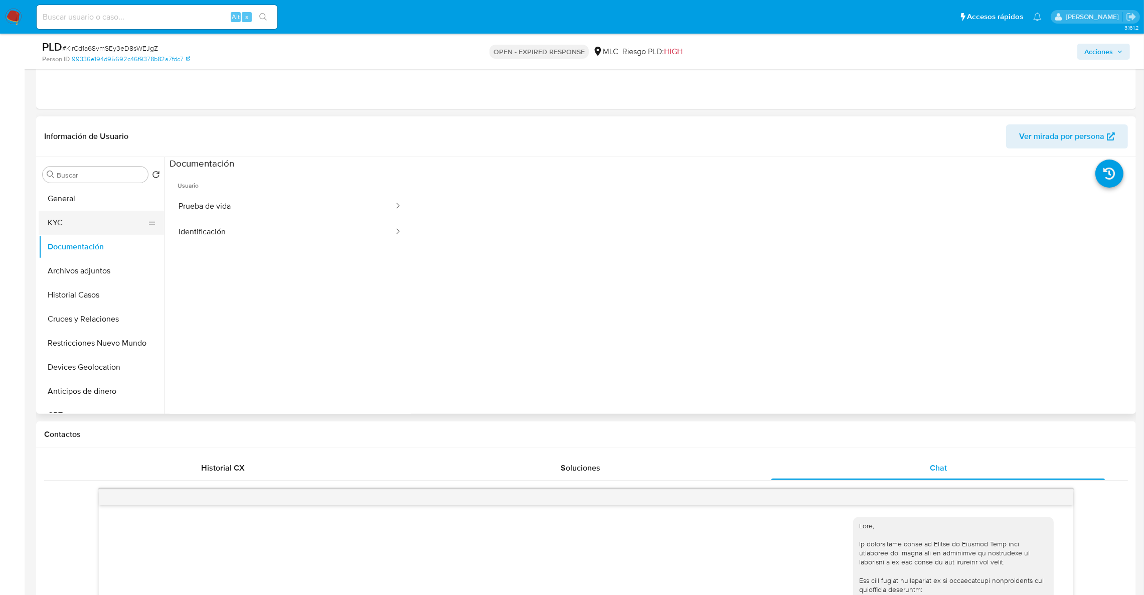
click at [42, 221] on button "KYC" at bounding box center [97, 223] width 117 height 24
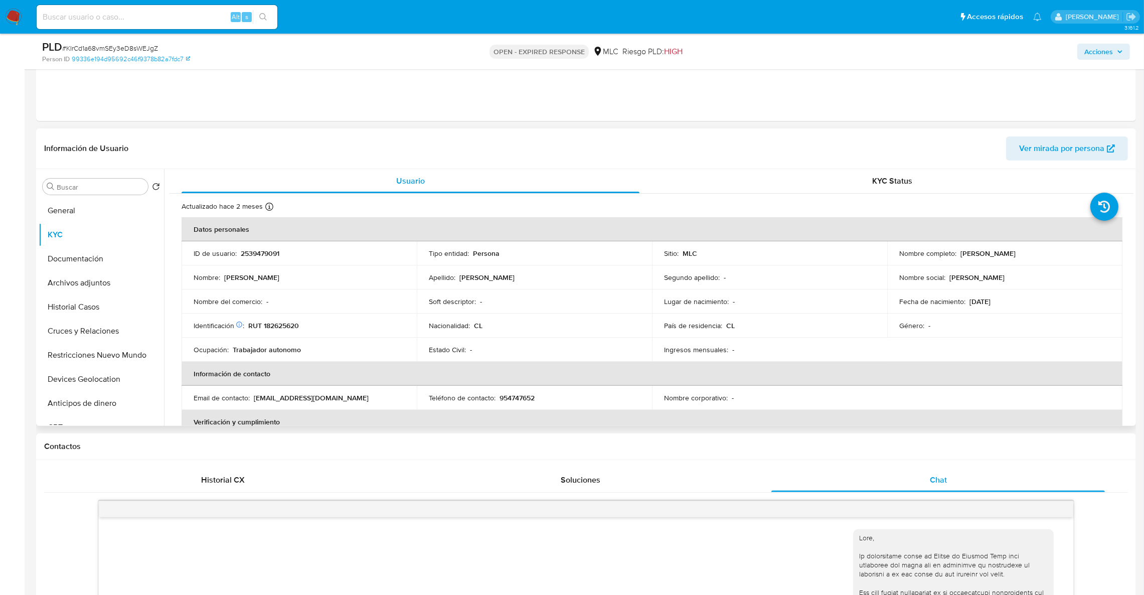
drag, startPoint x: 962, startPoint y: 255, endPoint x: 991, endPoint y: 255, distance: 29.1
click at [963, 255] on p "Álvaro Tomás Rodríguez López" at bounding box center [988, 253] width 55 height 9
drag, startPoint x: 991, startPoint y: 255, endPoint x: 1053, endPoint y: 254, distance: 61.7
click at [1016, 254] on p "[PERSON_NAME] [PERSON_NAME] [PERSON_NAME]" at bounding box center [988, 253] width 55 height 9
drag, startPoint x: 1067, startPoint y: 259, endPoint x: 955, endPoint y: 253, distance: 112.5
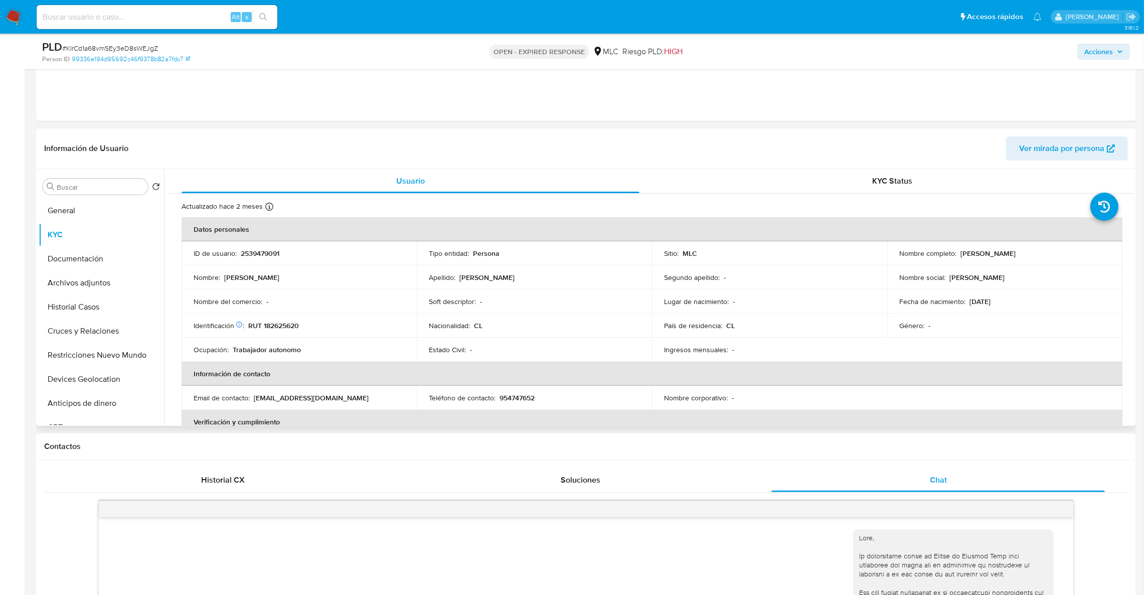
click at [955, 253] on td "Nombre completo : Álvaro Tomás Rodríguez López" at bounding box center [1004, 253] width 235 height 24
copy div "[PERSON_NAME] [PERSON_NAME] [PERSON_NAME]"
click at [76, 348] on button "Restricciones Nuevo Mundo" at bounding box center [97, 355] width 117 height 24
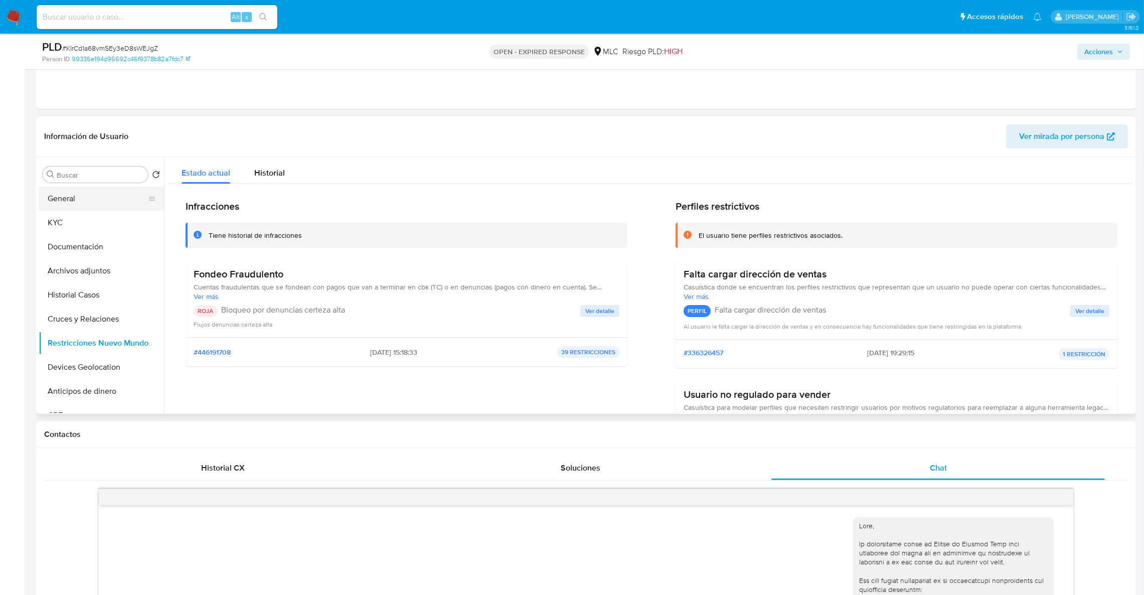
click at [83, 198] on button "General" at bounding box center [97, 199] width 117 height 24
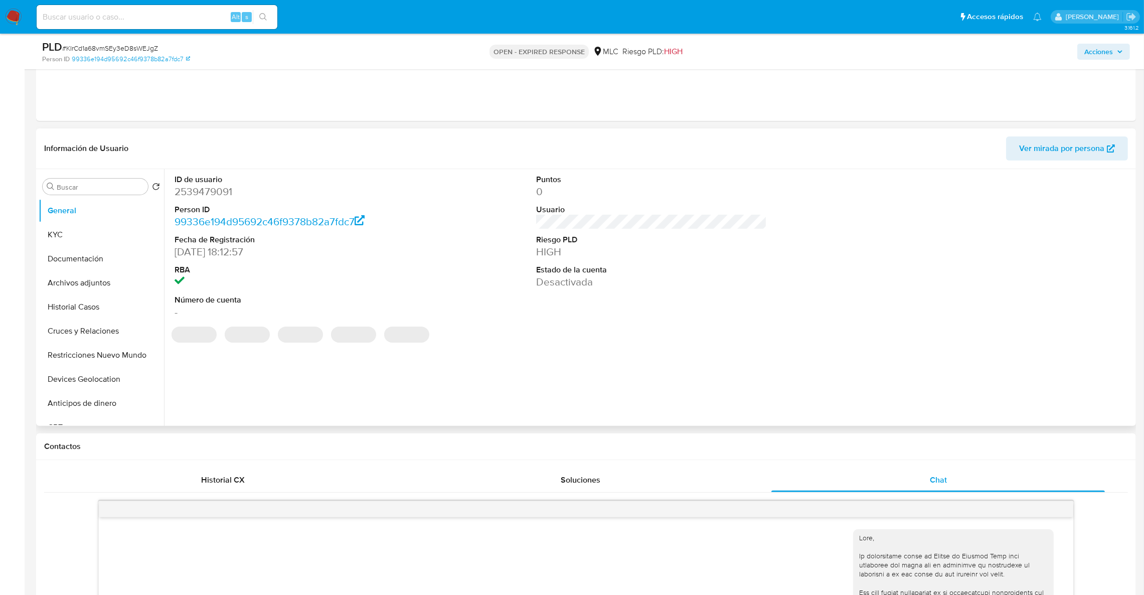
click at [219, 208] on dt "Person ID" at bounding box center [290, 209] width 231 height 11
click at [210, 195] on dd "2539479091" at bounding box center [290, 192] width 231 height 14
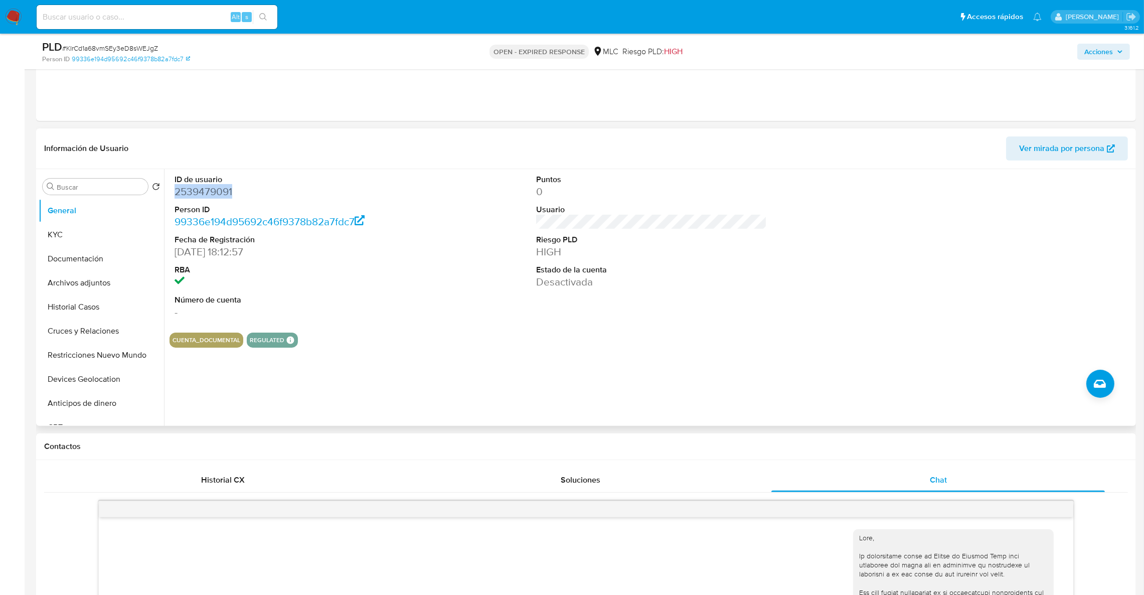
copy dd "2539479091"
click at [105, 352] on button "Restricciones Nuevo Mundo" at bounding box center [97, 355] width 117 height 24
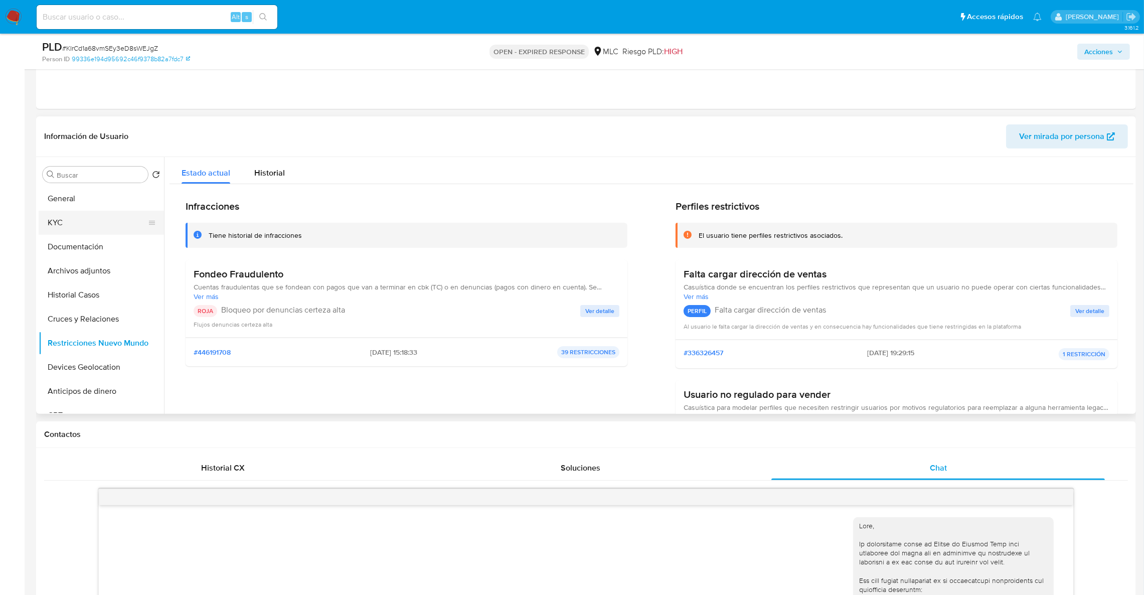
click at [120, 227] on button "KYC" at bounding box center [97, 223] width 117 height 24
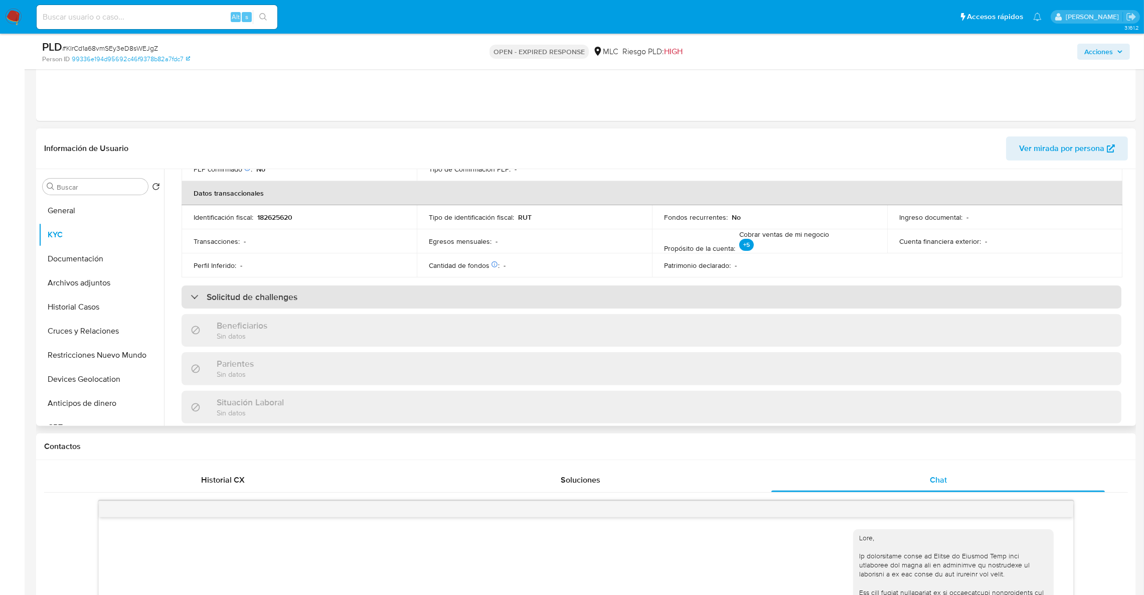
scroll to position [543, 0]
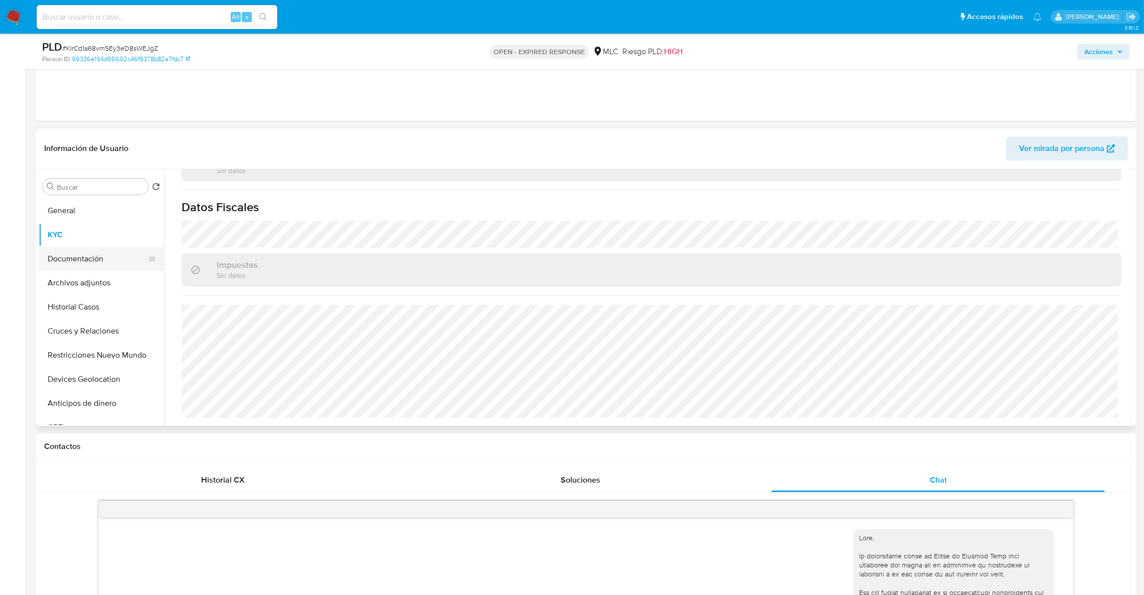
click at [129, 257] on button "Documentación" at bounding box center [97, 259] width 117 height 24
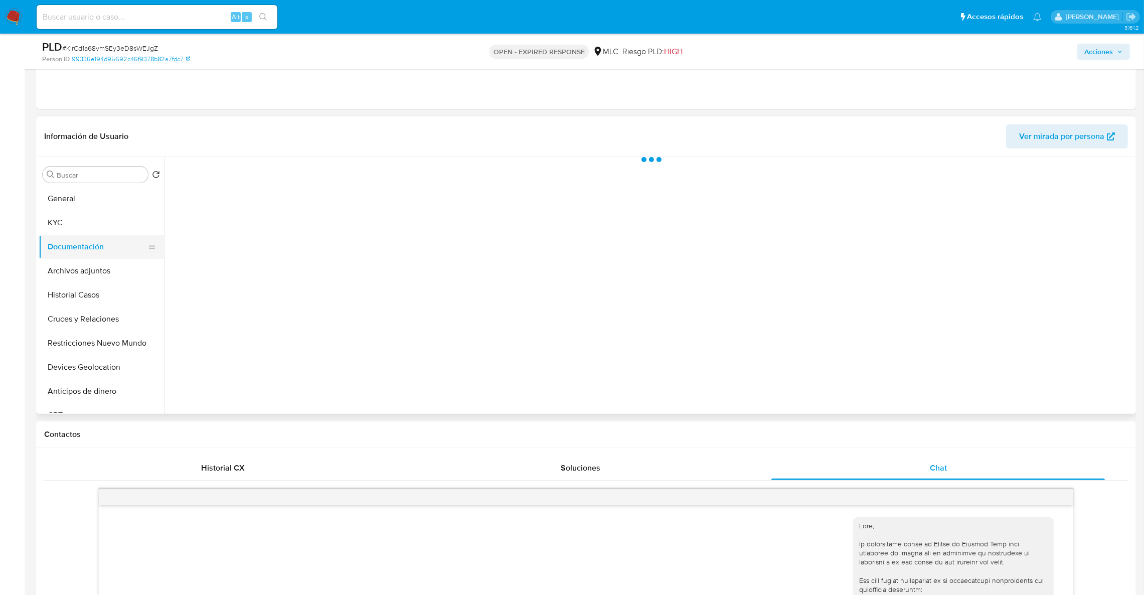
scroll to position [0, 0]
click at [112, 284] on button "Historial Casos" at bounding box center [97, 295] width 117 height 24
click at [101, 269] on button "Archivos adjuntos" at bounding box center [97, 271] width 117 height 24
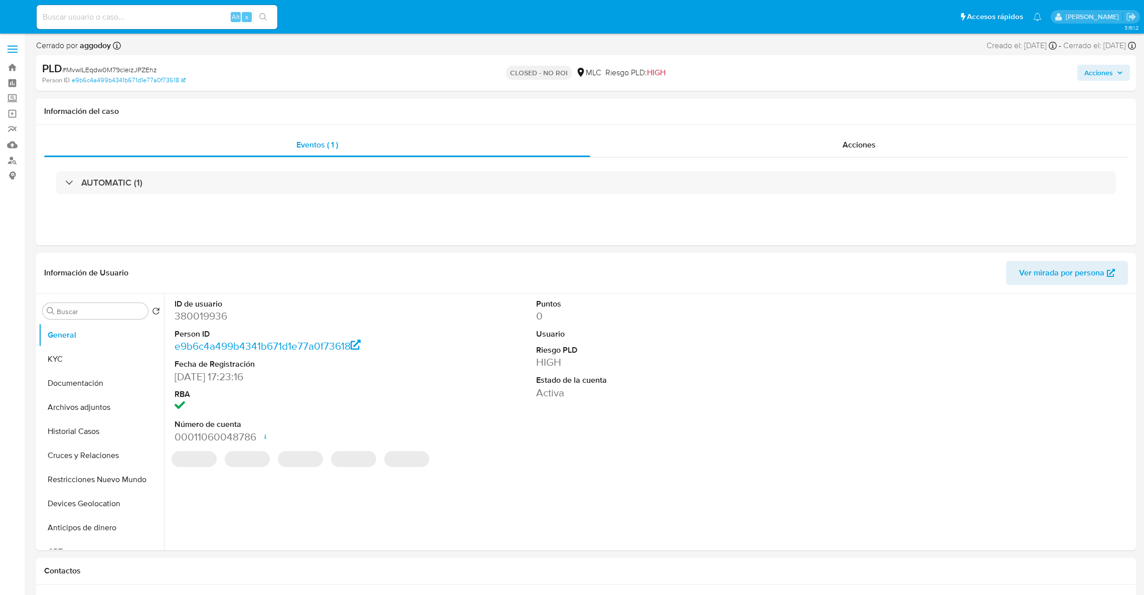
select select "10"
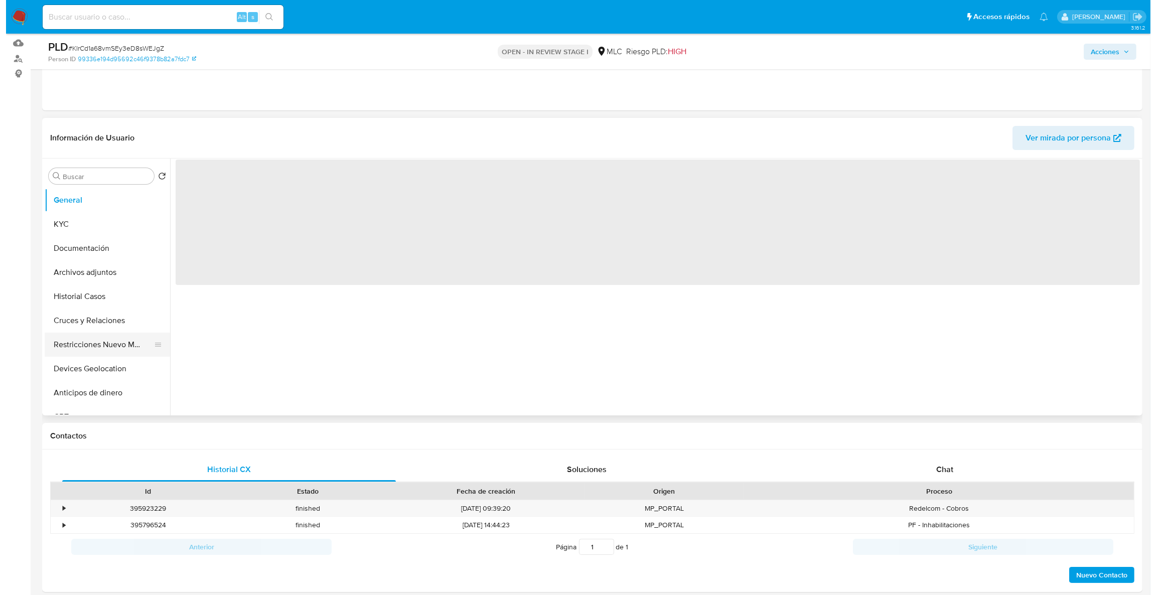
scroll to position [150, 0]
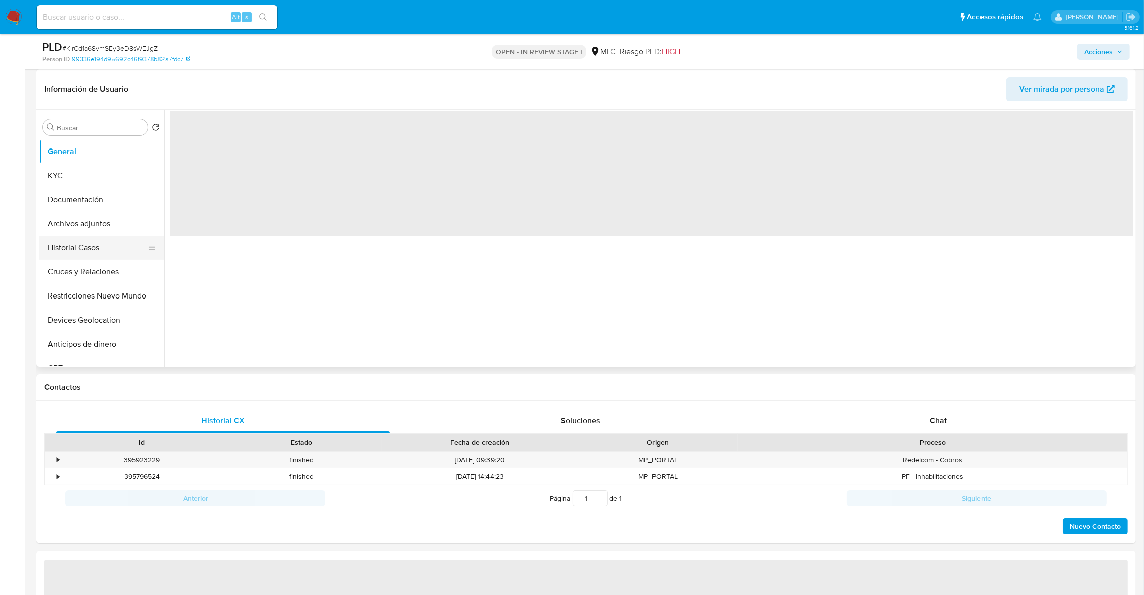
select select "10"
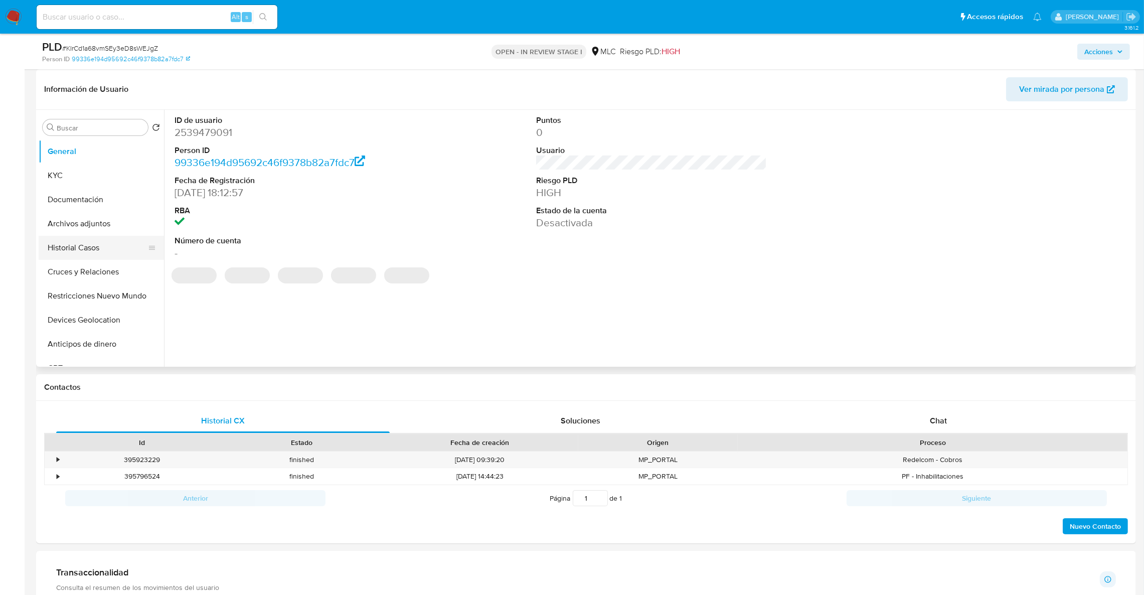
click at [104, 239] on button "Historial Casos" at bounding box center [97, 248] width 117 height 24
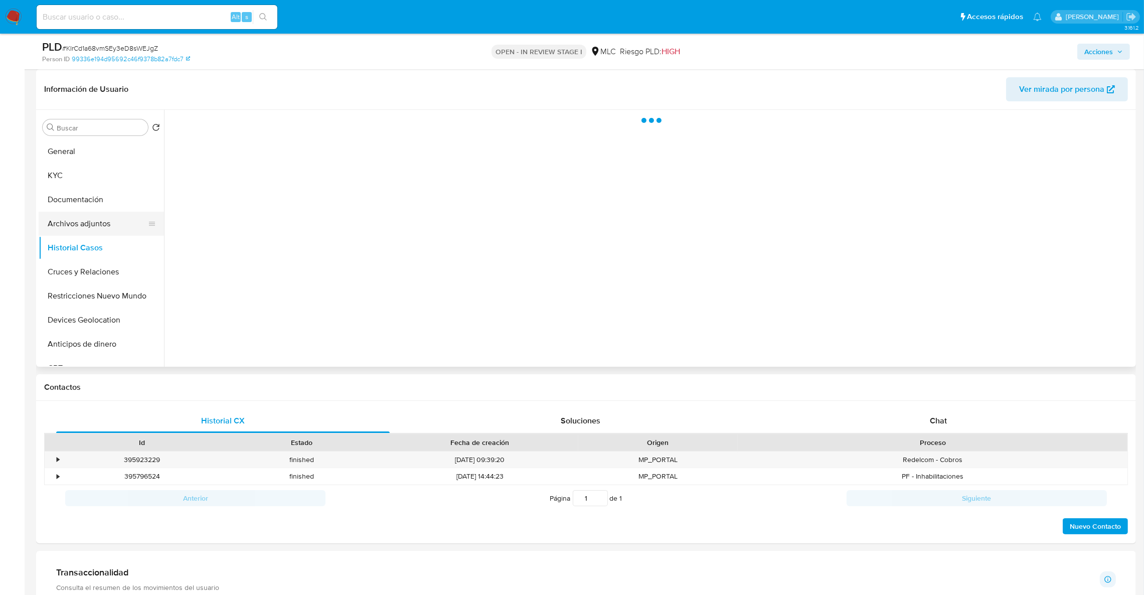
click at [97, 223] on button "Archivos adjuntos" at bounding box center [97, 224] width 117 height 24
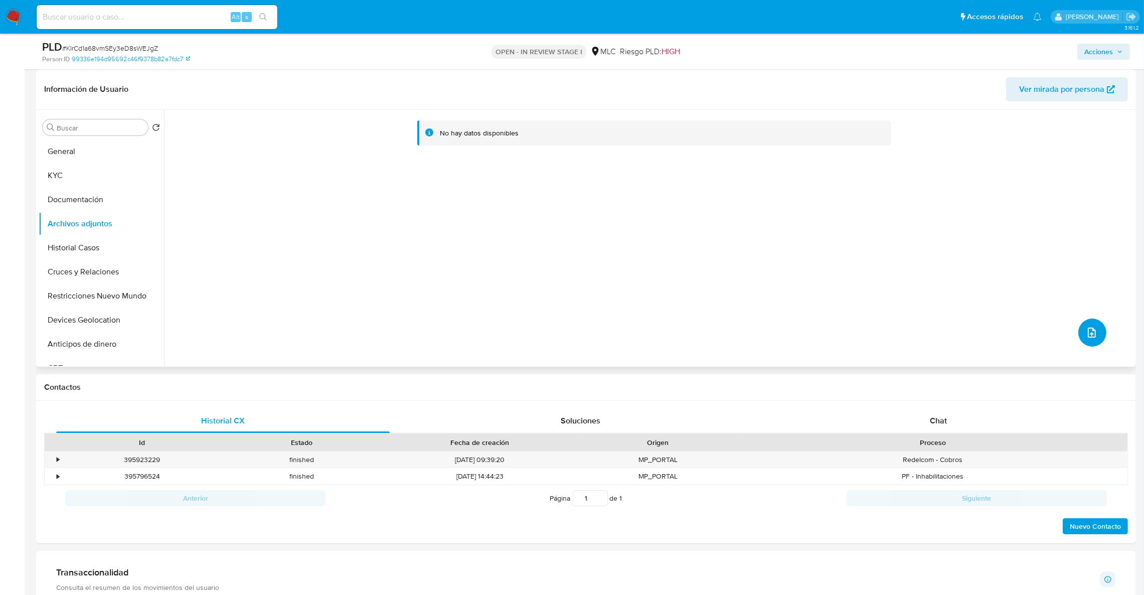
click at [1088, 336] on icon "upload-file" at bounding box center [1092, 333] width 12 height 12
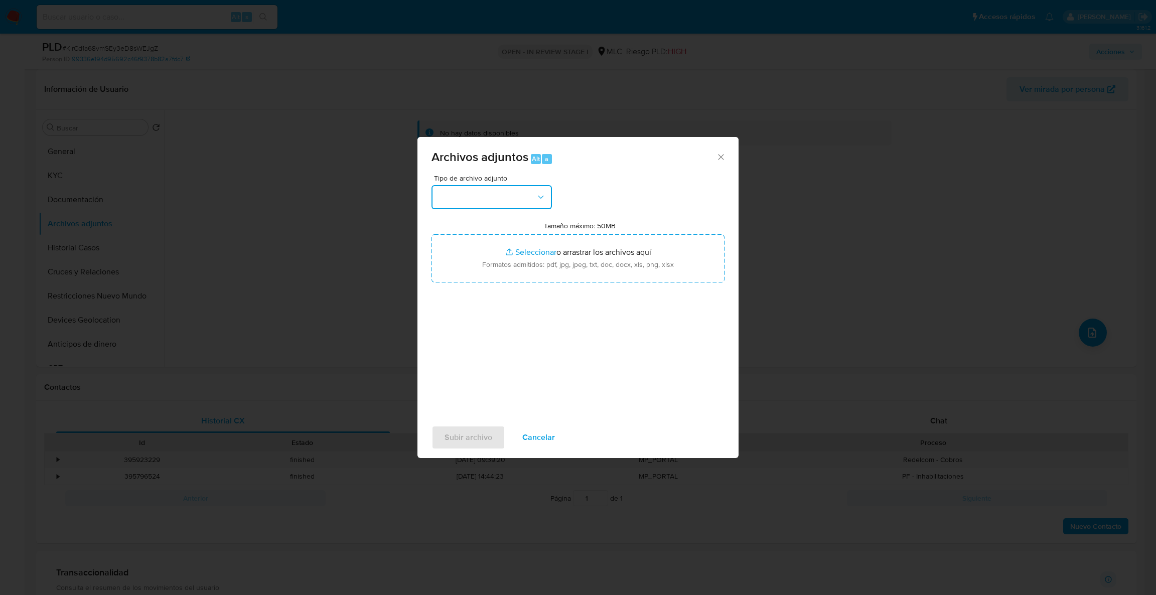
click at [495, 203] on button "button" at bounding box center [491, 197] width 120 height 24
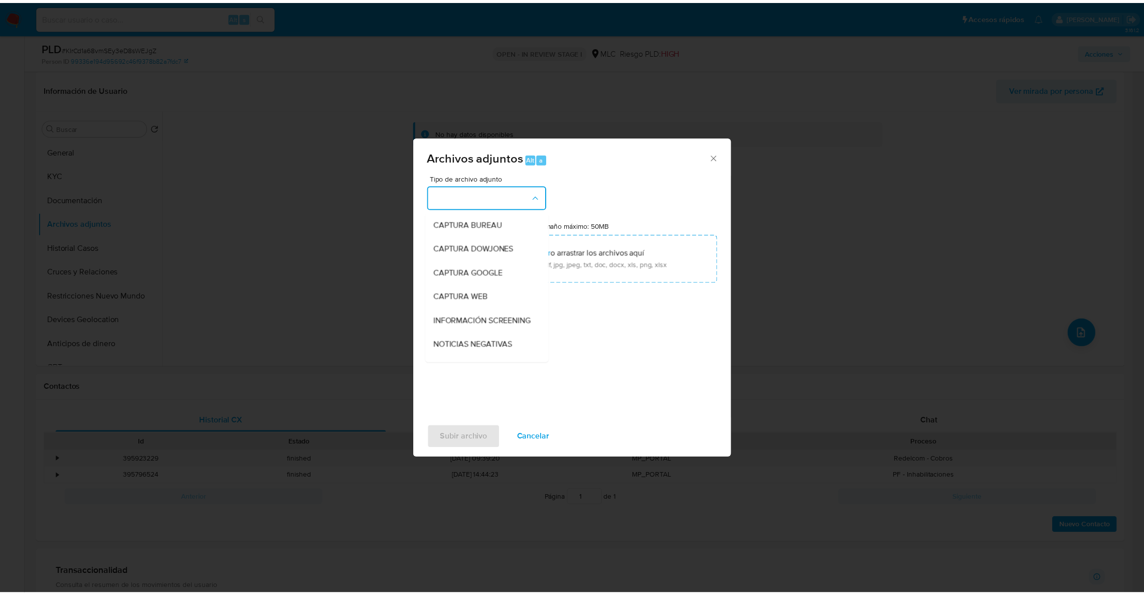
scroll to position [56, 0]
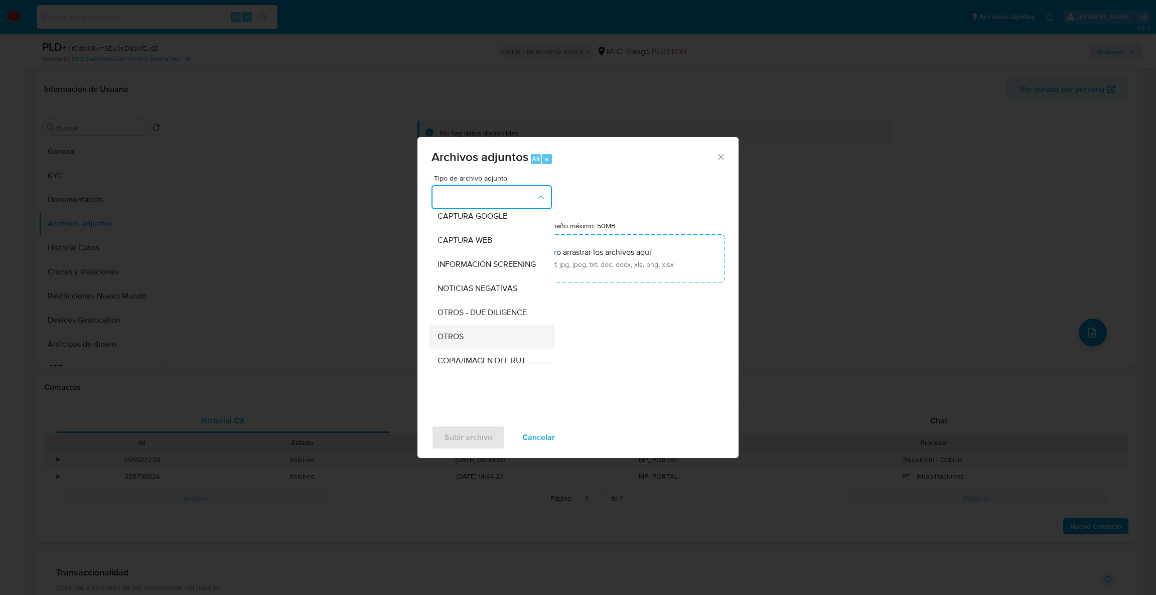
click at [443, 342] on span "OTROS" at bounding box center [450, 337] width 26 height 10
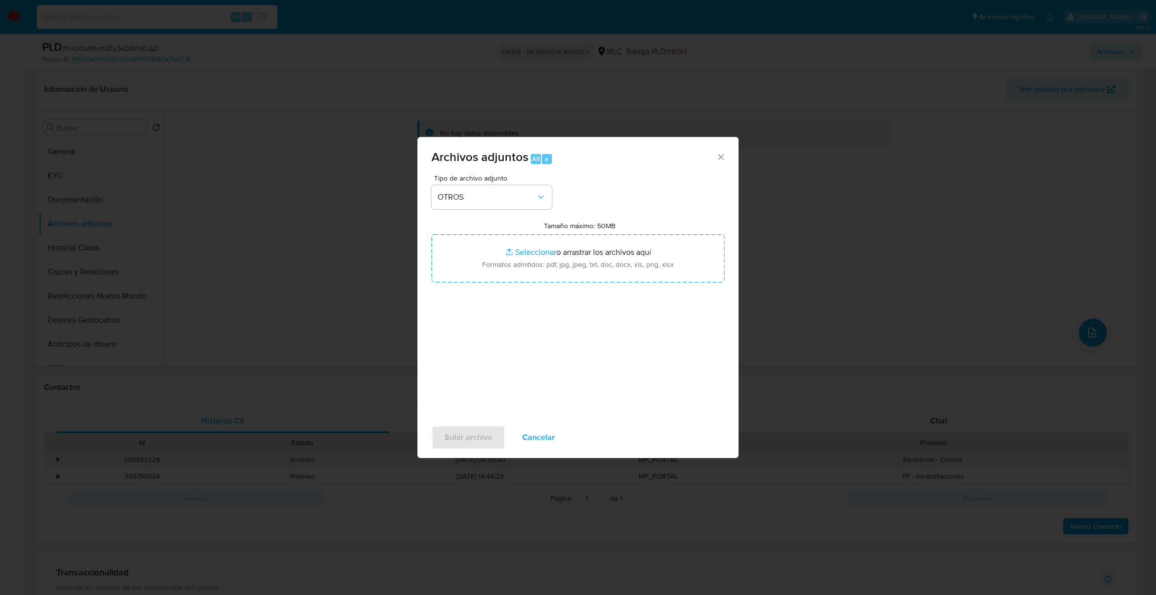
click at [486, 295] on div "Tipo de archivo adjunto OTROS Tamaño máximo: 50MB Seleccionar archivos Seleccio…" at bounding box center [577, 293] width 293 height 237
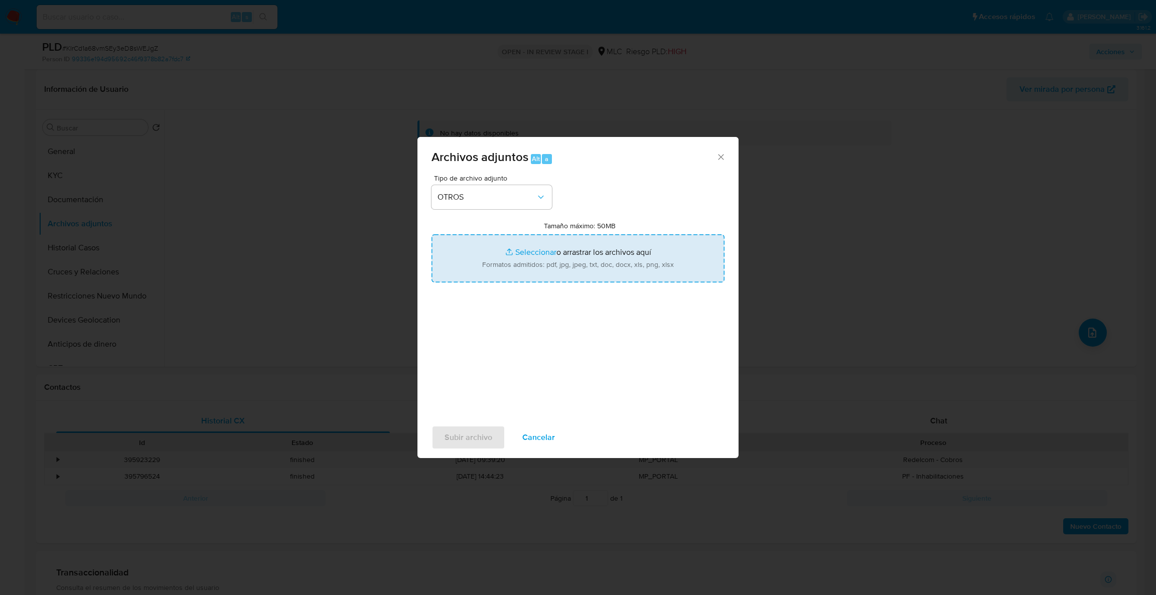
click at [487, 279] on input "Tamaño máximo: 50MB Seleccionar archivos" at bounding box center [577, 258] width 293 height 48
type input "C:\fakepath\2539479091Movimientos .xlsx"
click at [466, 254] on input "Tamaño máximo: 50MB Seleccionar archivos" at bounding box center [577, 258] width 293 height 48
type input "C:\fakepath\Case Log - 2539479091.pdf"
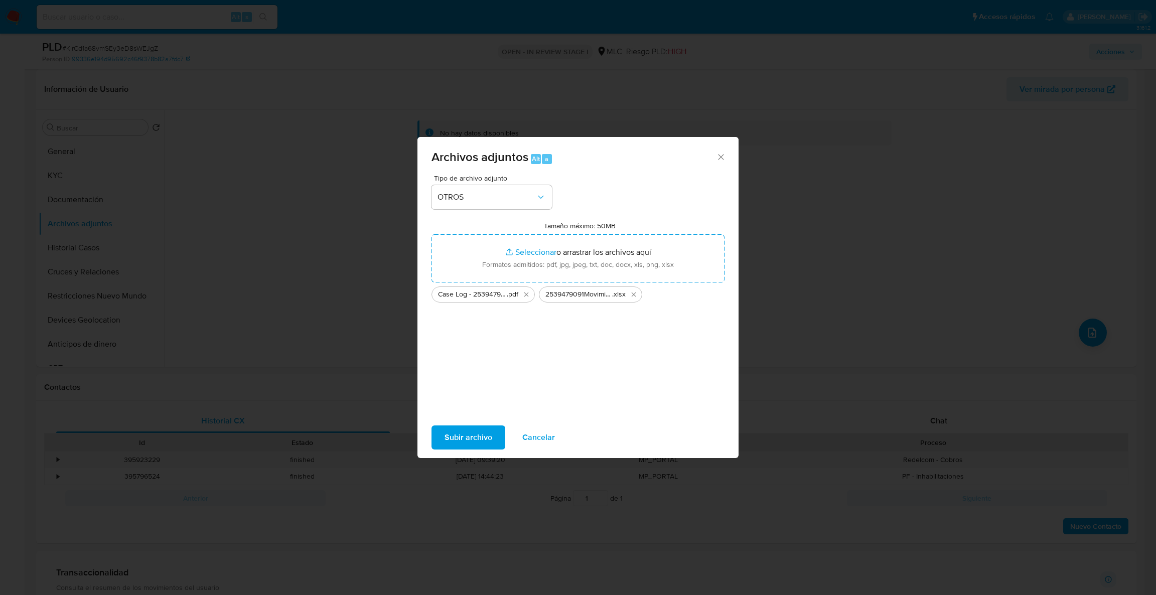
click at [472, 441] on span "Subir archivo" at bounding box center [468, 437] width 48 height 22
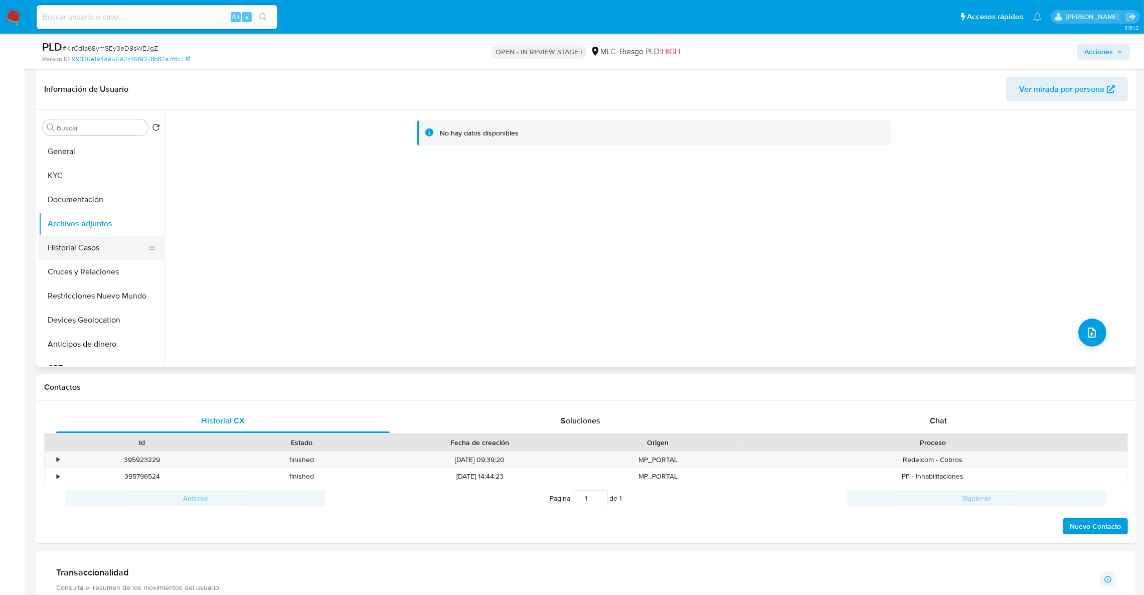
drag, startPoint x: 95, startPoint y: 301, endPoint x: 103, endPoint y: 255, distance: 46.8
click at [95, 277] on ul "General KYC Documentación Archivos adjuntos Historial Casos Cruces y Relaciones…" at bounding box center [101, 252] width 125 height 226
click at [101, 227] on button "Archivos adjuntos" at bounding box center [97, 224] width 117 height 24
click at [1113, 44] on span "Acciones" at bounding box center [1099, 52] width 29 height 16
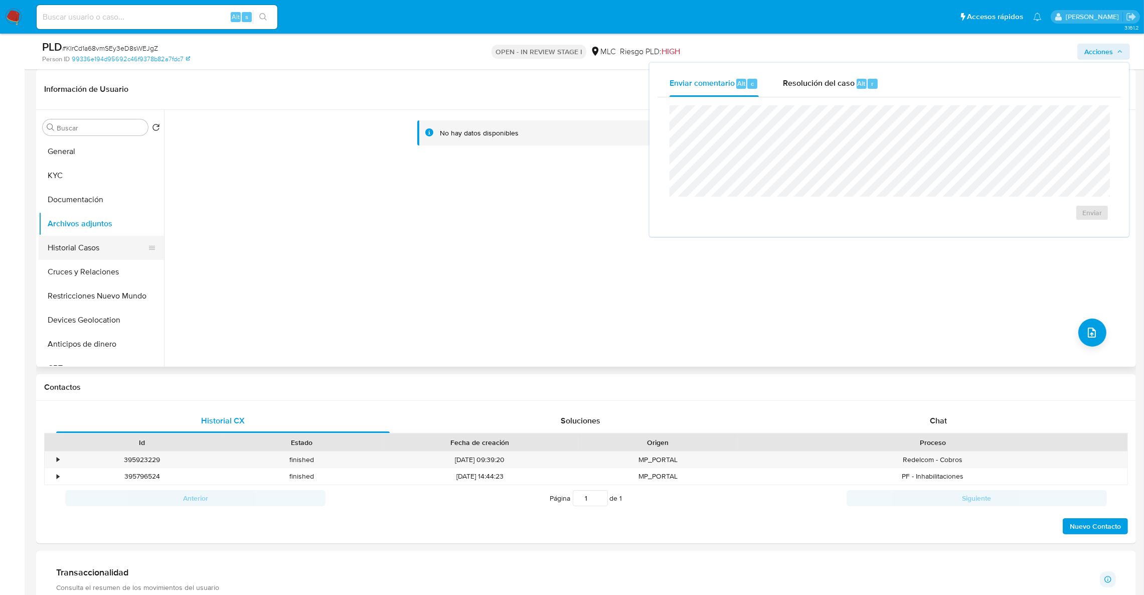
click at [98, 262] on button "Cruces y Relaciones" at bounding box center [101, 272] width 125 height 24
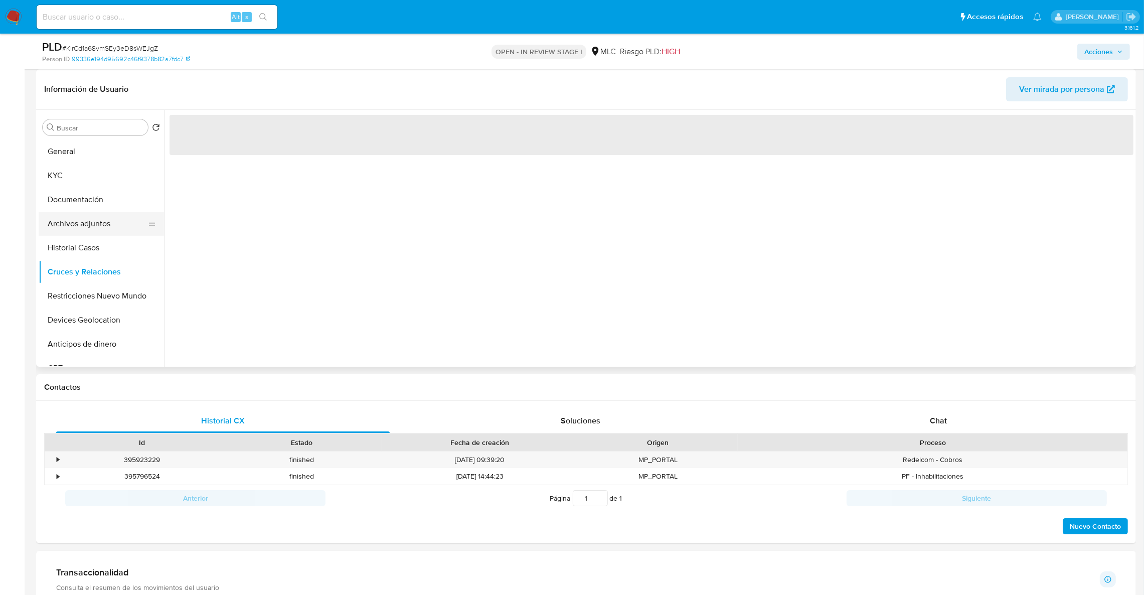
click at [94, 234] on button "Archivos adjuntos" at bounding box center [97, 224] width 117 height 24
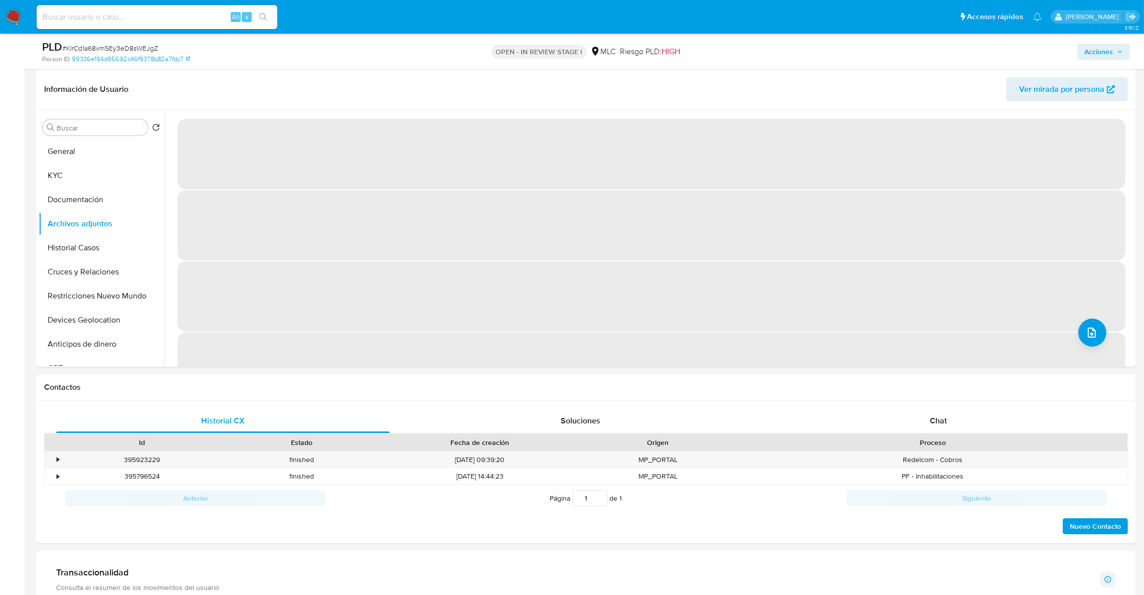
click at [1121, 53] on icon "button" at bounding box center [1120, 52] width 6 height 6
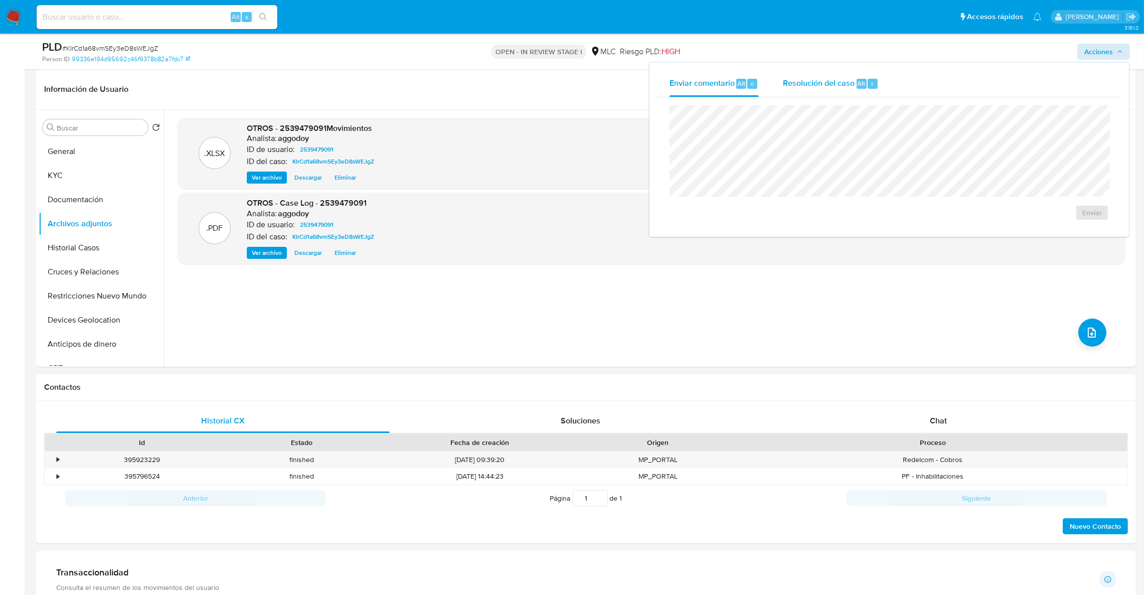
click at [785, 92] on div "Resolución del caso Alt r" at bounding box center [831, 84] width 96 height 26
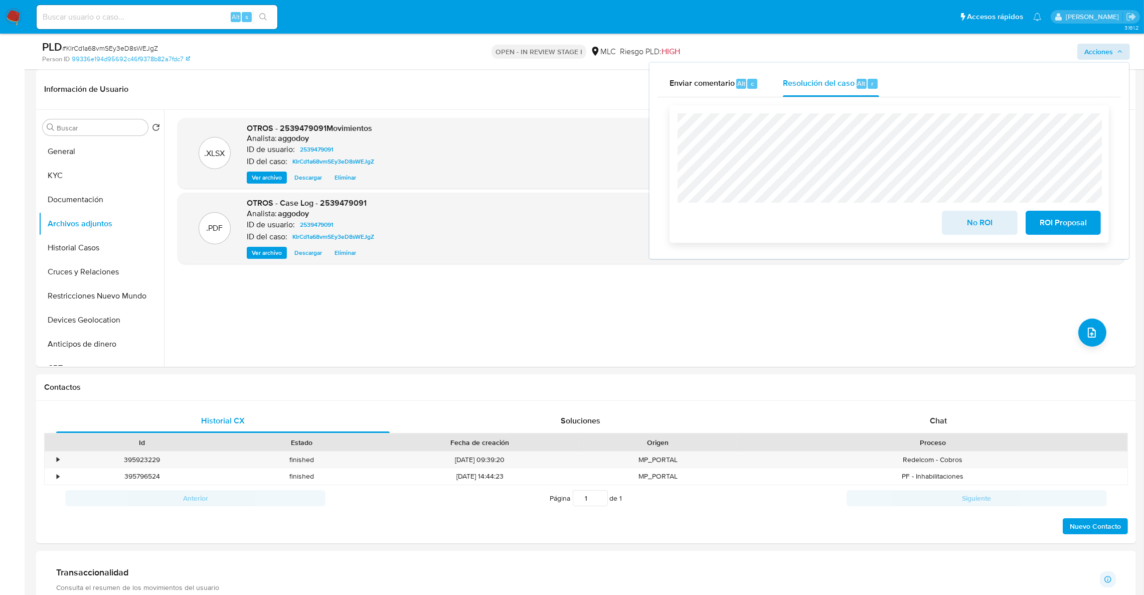
click at [1098, 213] on button "ROI Proposal" at bounding box center [1063, 223] width 75 height 24
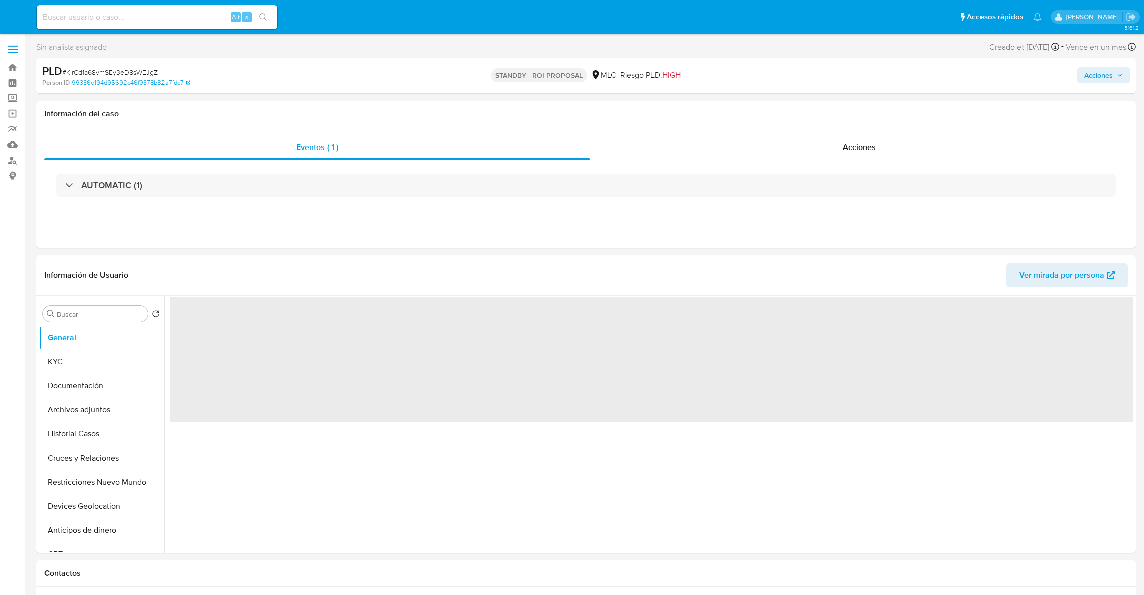
select select "10"
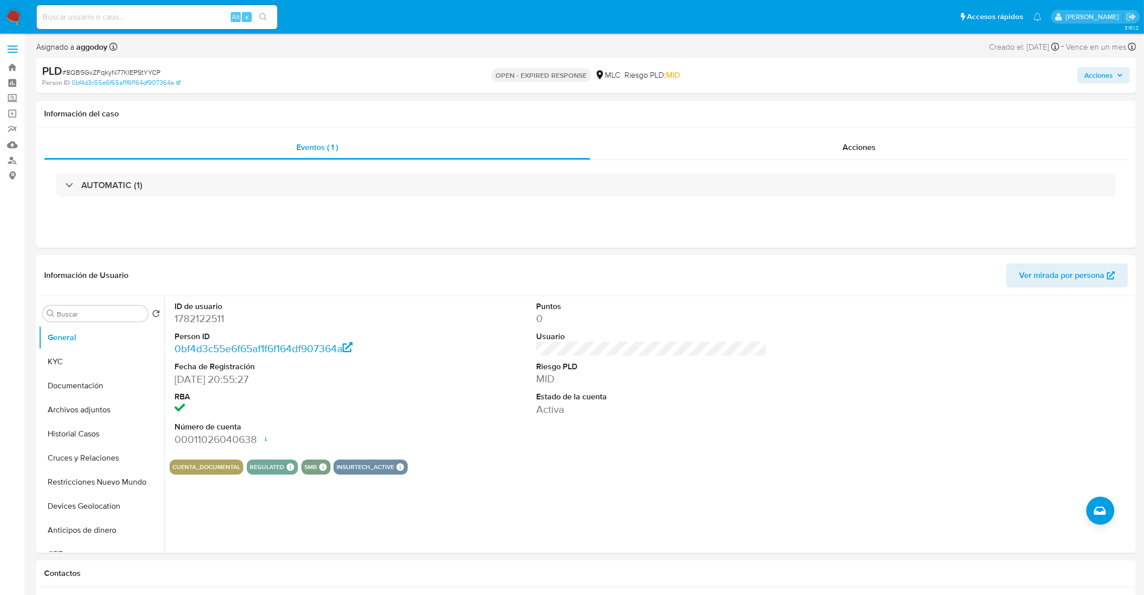
click at [92, 74] on span "# 8QB5GvZFqkyN77KlEPStYYCP" at bounding box center [111, 72] width 98 height 10
copy span "8QB5GvZFqkyN77KlEPStYYCP"
click at [186, 318] on dd "1782122511" at bounding box center [290, 319] width 231 height 14
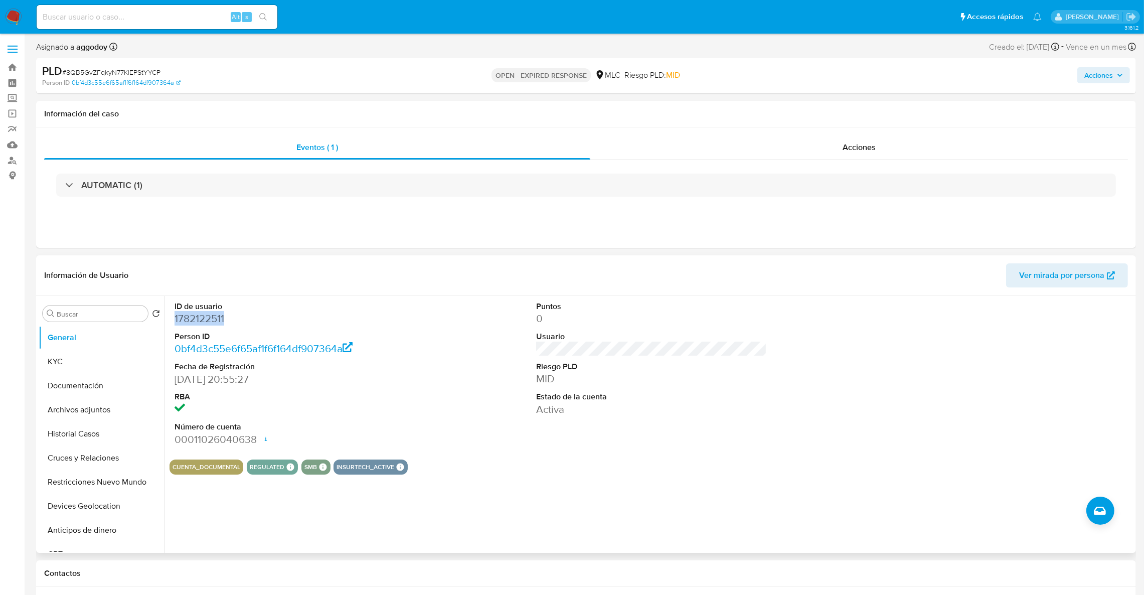
copy dd "1782122511"
click at [105, 363] on button "KYC" at bounding box center [97, 362] width 117 height 24
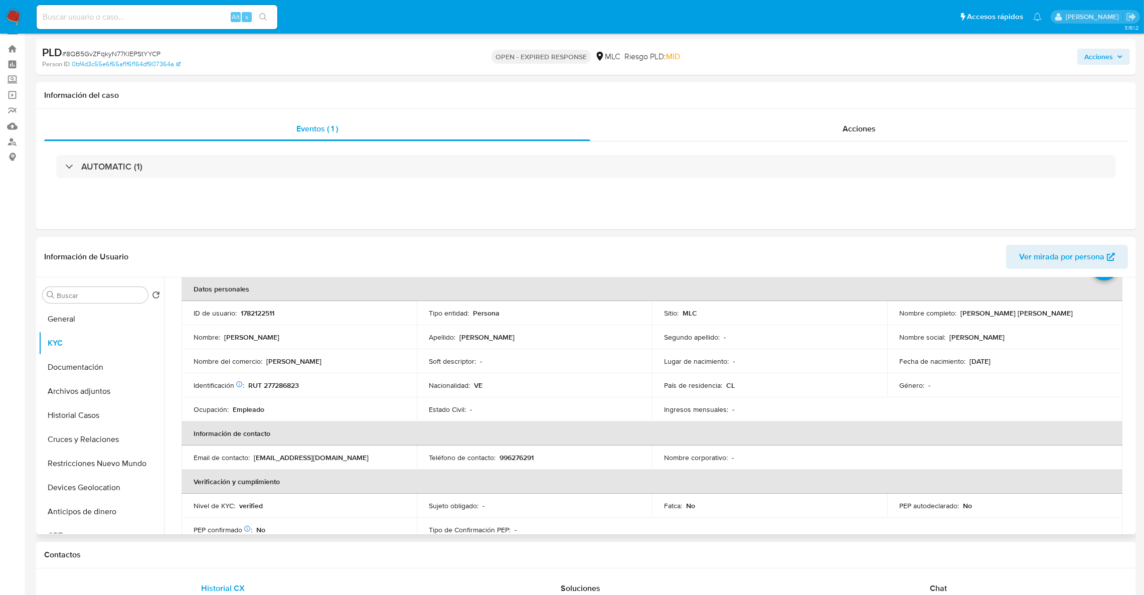
scroll to position [55, 0]
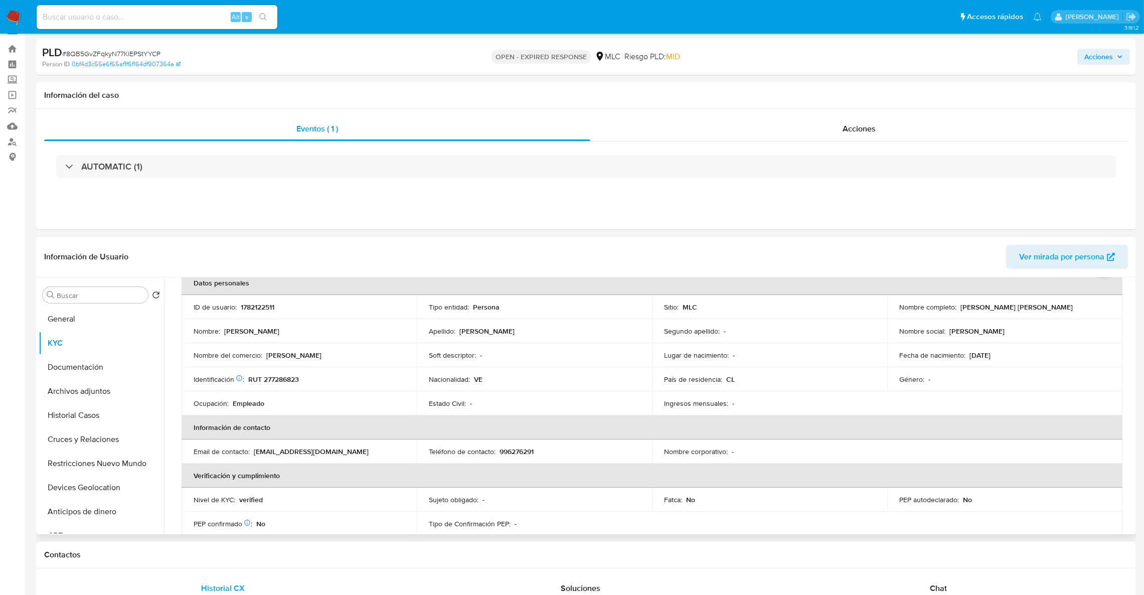
click at [287, 356] on p "[PERSON_NAME]" at bounding box center [293, 355] width 55 height 9
drag, startPoint x: 954, startPoint y: 306, endPoint x: 1100, endPoint y: 305, distance: 146.5
click at [1100, 305] on div "Nombre completo : [PERSON_NAME] Henddrick [PERSON_NAME] Alquiades" at bounding box center [1004, 306] width 211 height 9
copy div "[PERSON_NAME] [PERSON_NAME]"
click at [264, 454] on p "[EMAIL_ADDRESS][DOMAIN_NAME]" at bounding box center [311, 451] width 115 height 9
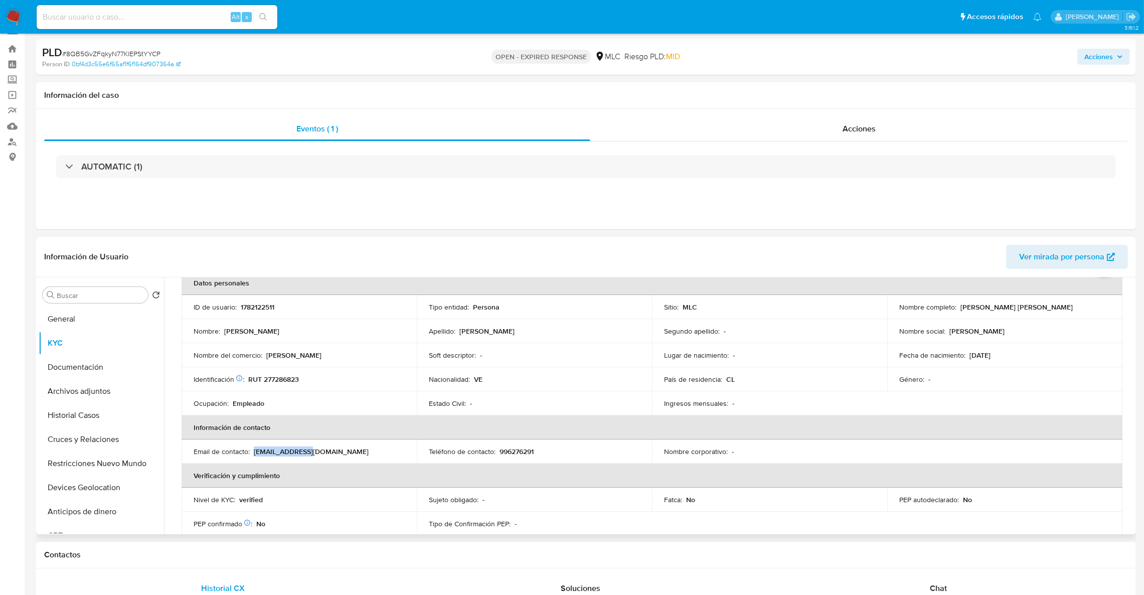
click at [264, 452] on p "[EMAIL_ADDRESS][DOMAIN_NAME]" at bounding box center [311, 451] width 115 height 9
drag, startPoint x: 345, startPoint y: 453, endPoint x: 253, endPoint y: 450, distance: 91.3
click at [253, 450] on div "Email de contacto : [EMAIL_ADDRESS][DOMAIN_NAME]" at bounding box center [299, 451] width 211 height 9
copy p "[EMAIL_ADDRESS][DOMAIN_NAME]"
click at [279, 383] on p "RUT 277286823" at bounding box center [273, 379] width 51 height 9
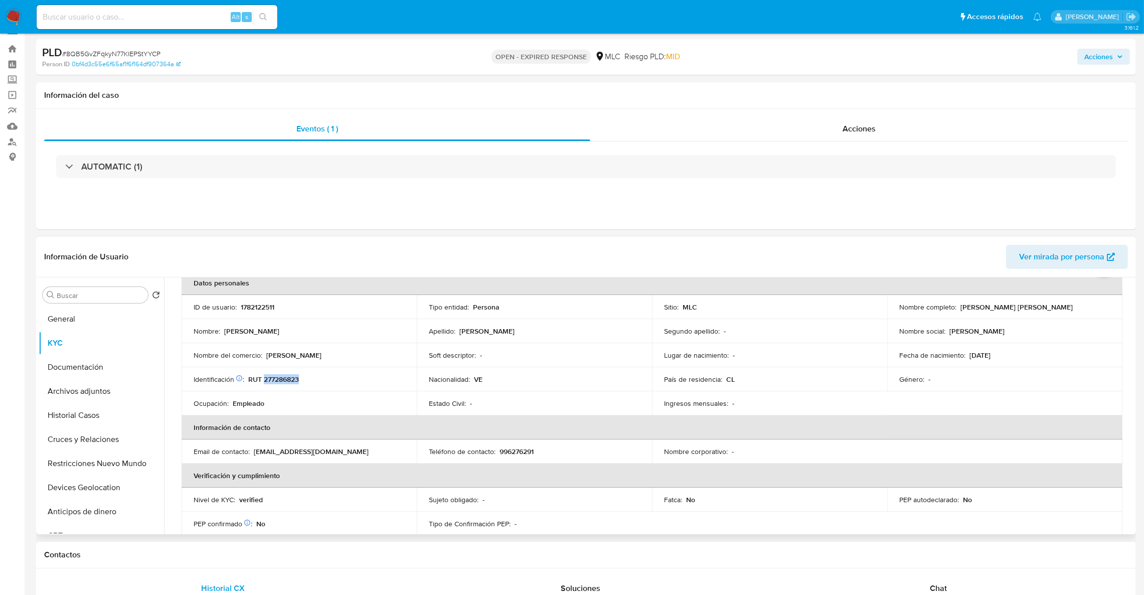
click at [279, 383] on p "RUT 277286823" at bounding box center [273, 379] width 51 height 9
copy p "277286823"
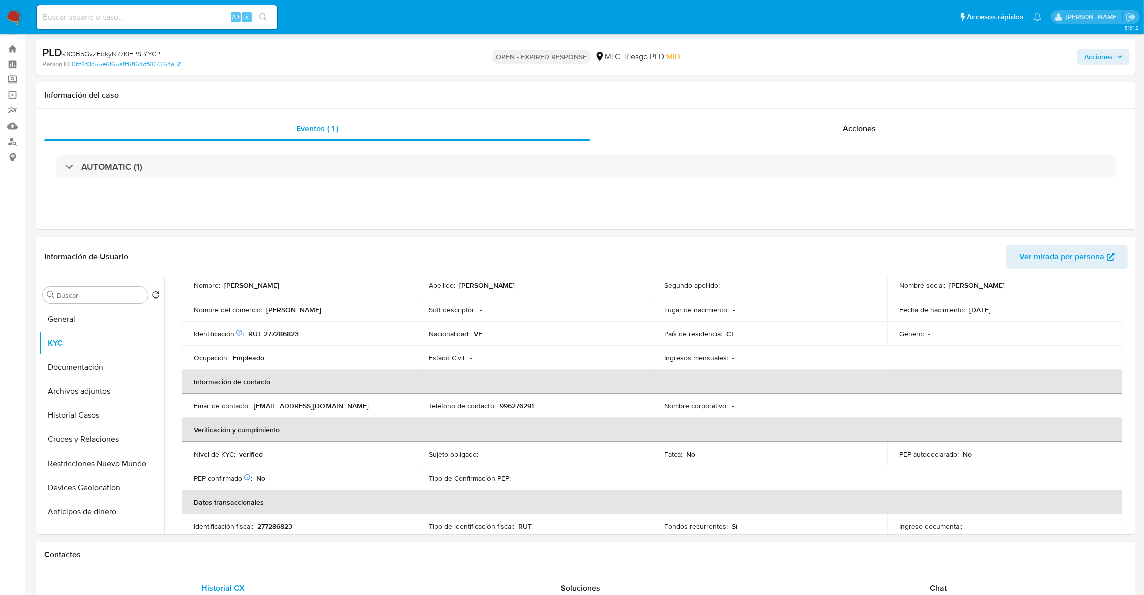
scroll to position [75, 0]
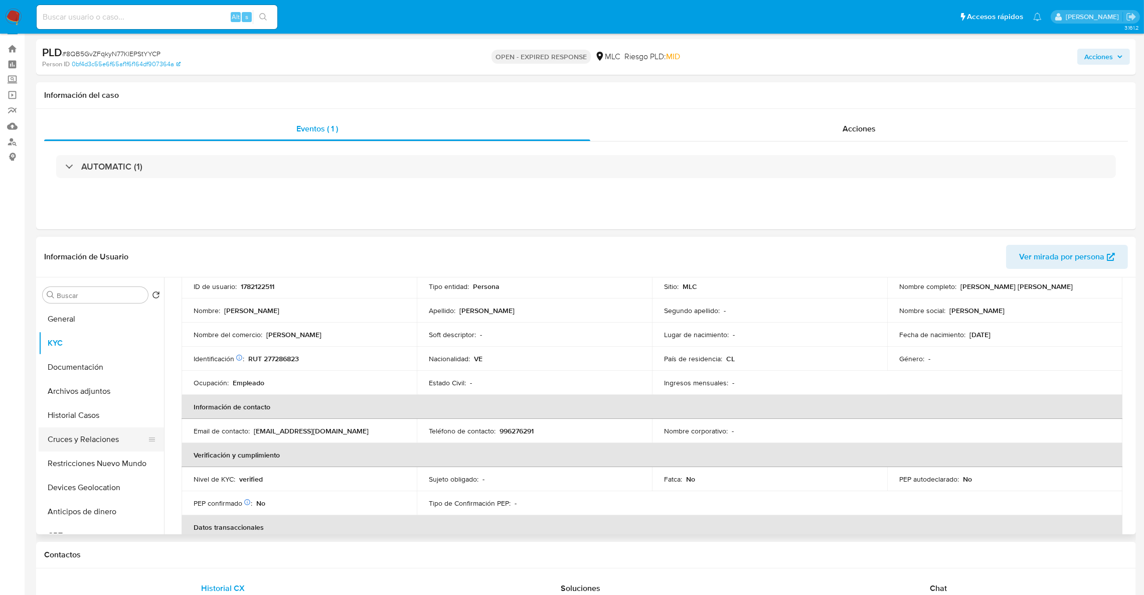
click at [70, 440] on button "Cruces y Relaciones" at bounding box center [97, 439] width 117 height 24
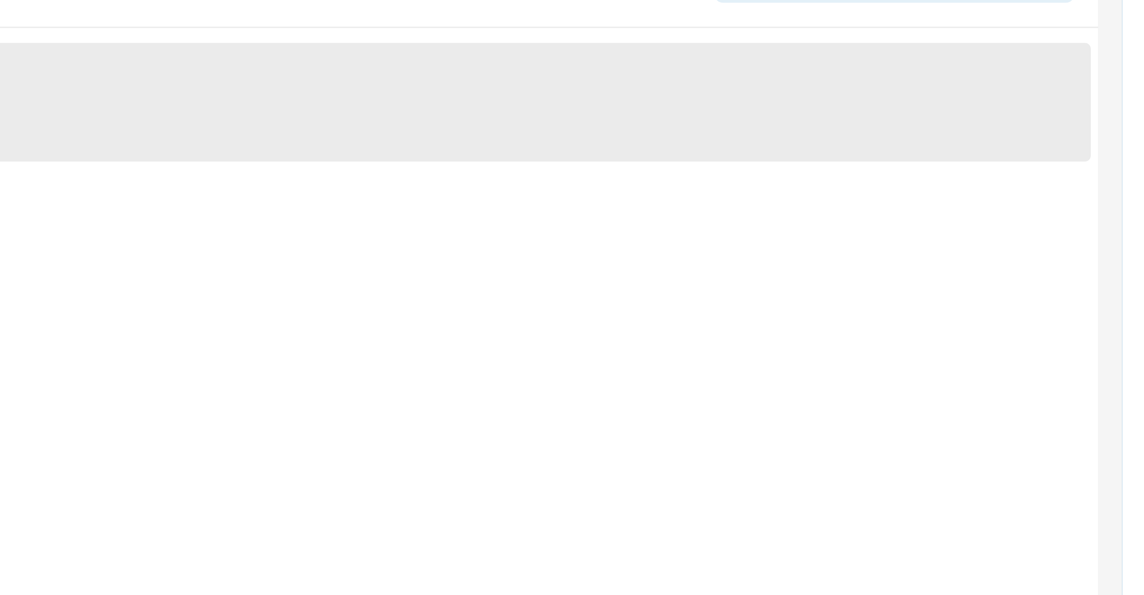
scroll to position [19, 0]
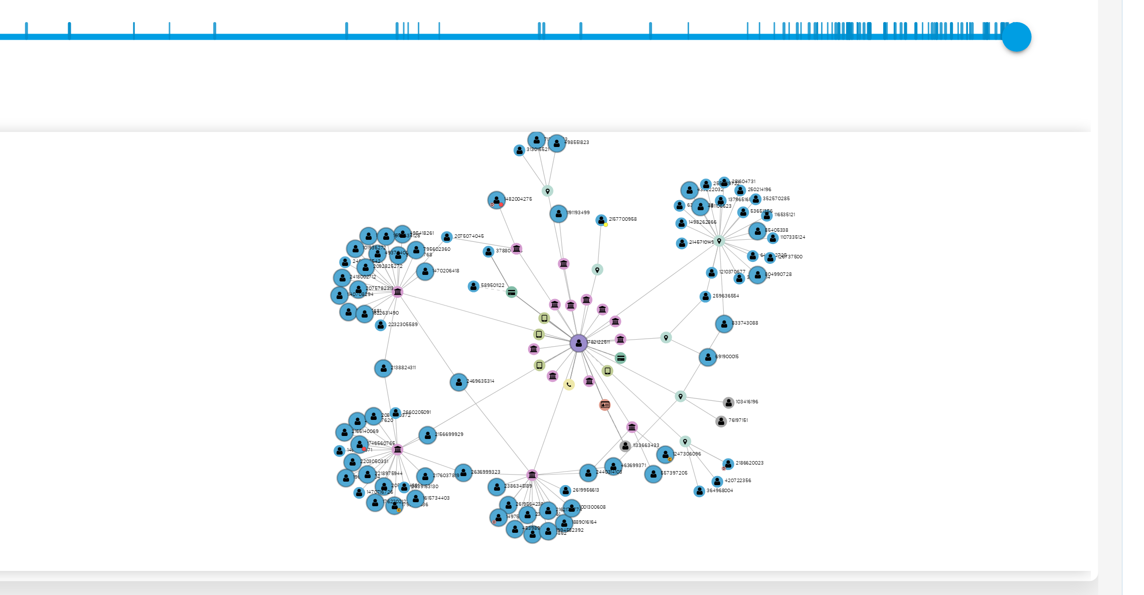
drag, startPoint x: 1052, startPoint y: 420, endPoint x: 1049, endPoint y: 434, distance: 15.0
click at [1049, 434] on icon "device-68b9e1f3c73b3c3e2b67e12a  user-1782122511  1782122511 device-65766517f…" at bounding box center [659, 454] width 950 height 145
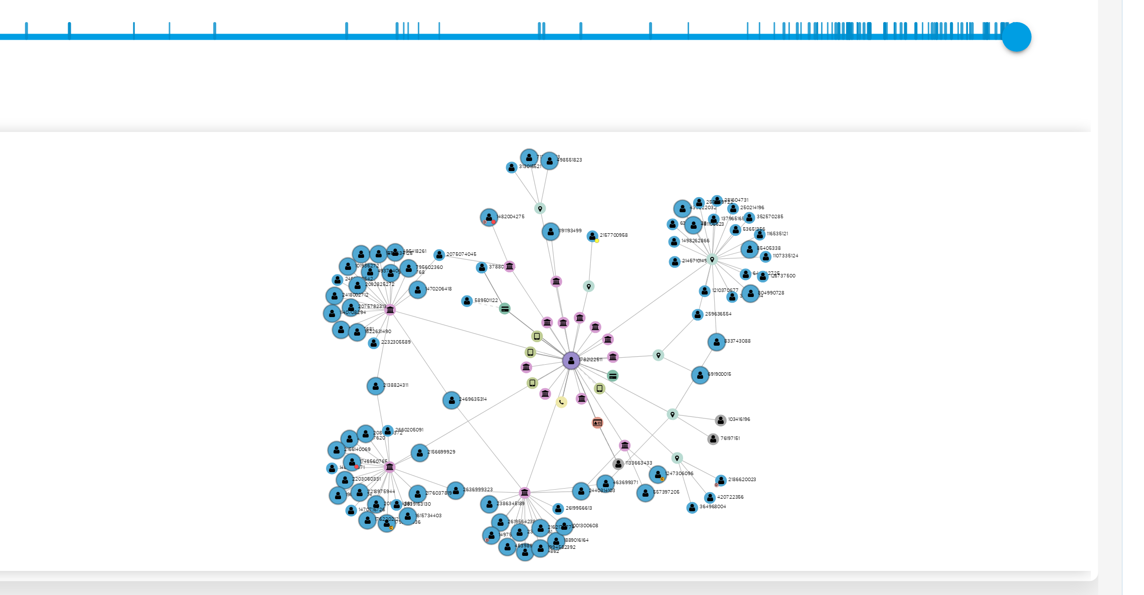
click at [1046, 439] on icon "device-68b9e1f3c73b3c3e2b67e12a  user-1782122511  1782122511 device-65766517f…" at bounding box center [659, 454] width 950 height 145
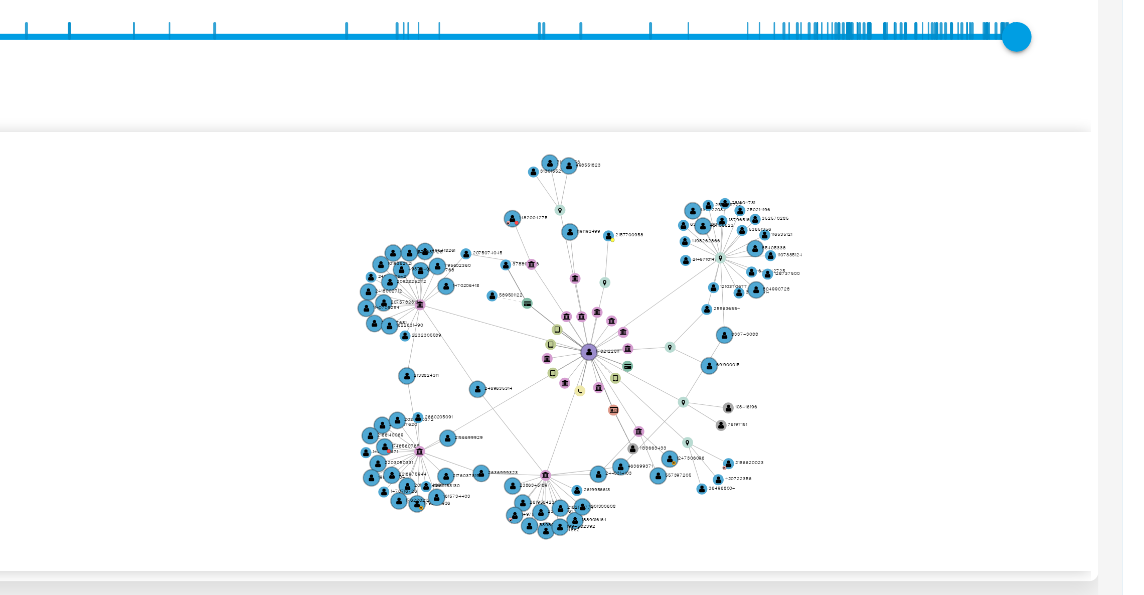
drag, startPoint x: 1047, startPoint y: 361, endPoint x: 1061, endPoint y: 373, distance: 18.5
click at [1060, 373] on div "[DATE] [DATE] 22:50:15 [DATE] 15:33:04 Agrupar nodos Filtros Confianza alta Dev…" at bounding box center [652, 442] width 964 height 249
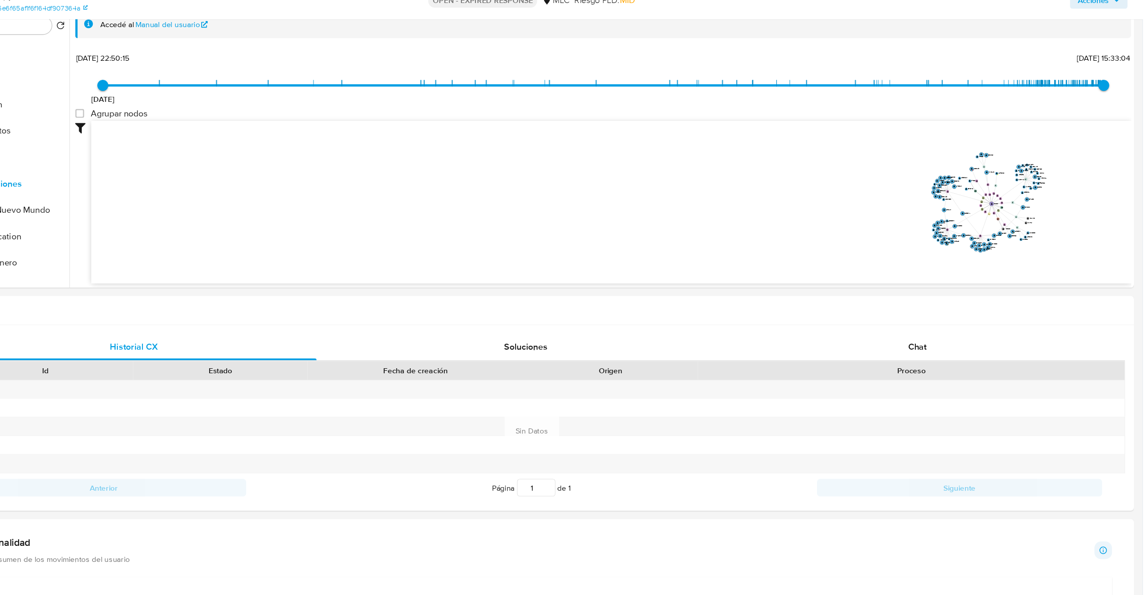
scroll to position [203, 0]
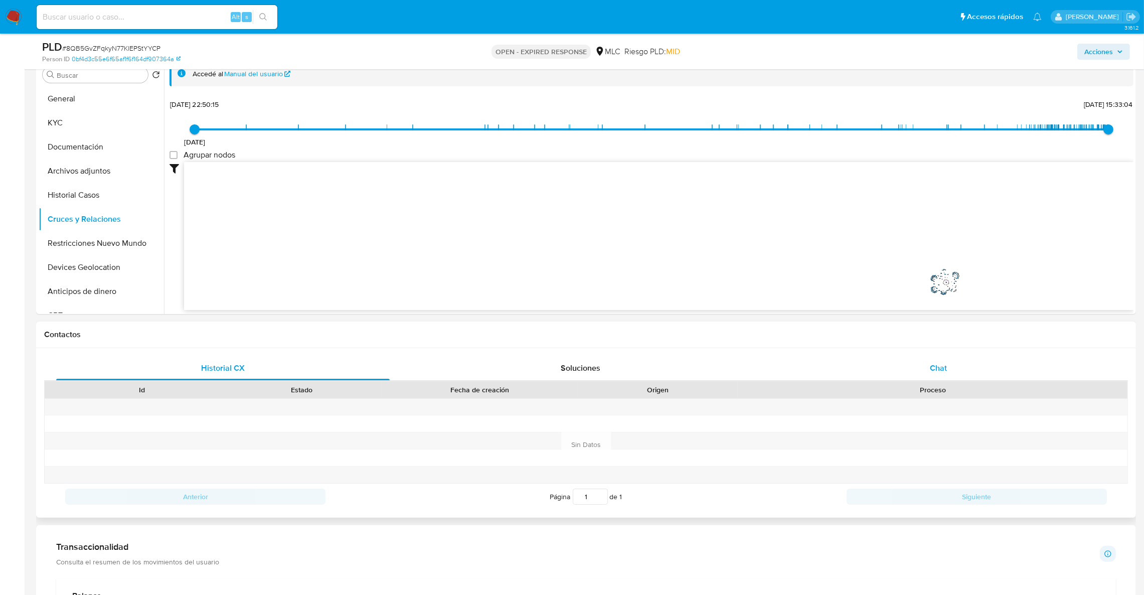
click at [914, 360] on div "Chat" at bounding box center [939, 368] width 334 height 24
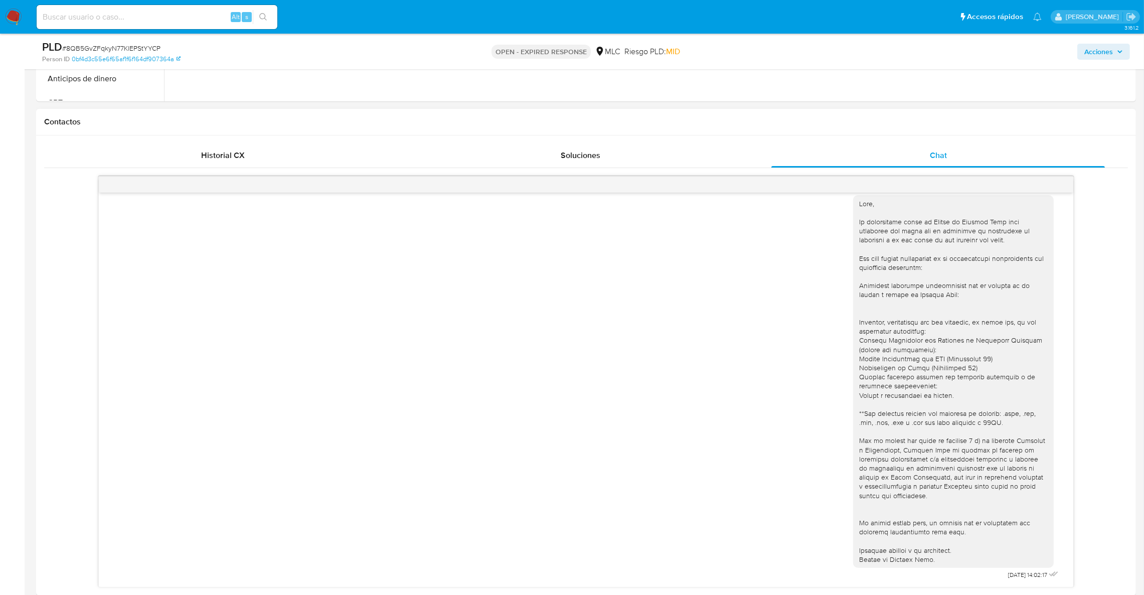
scroll to position [504, 0]
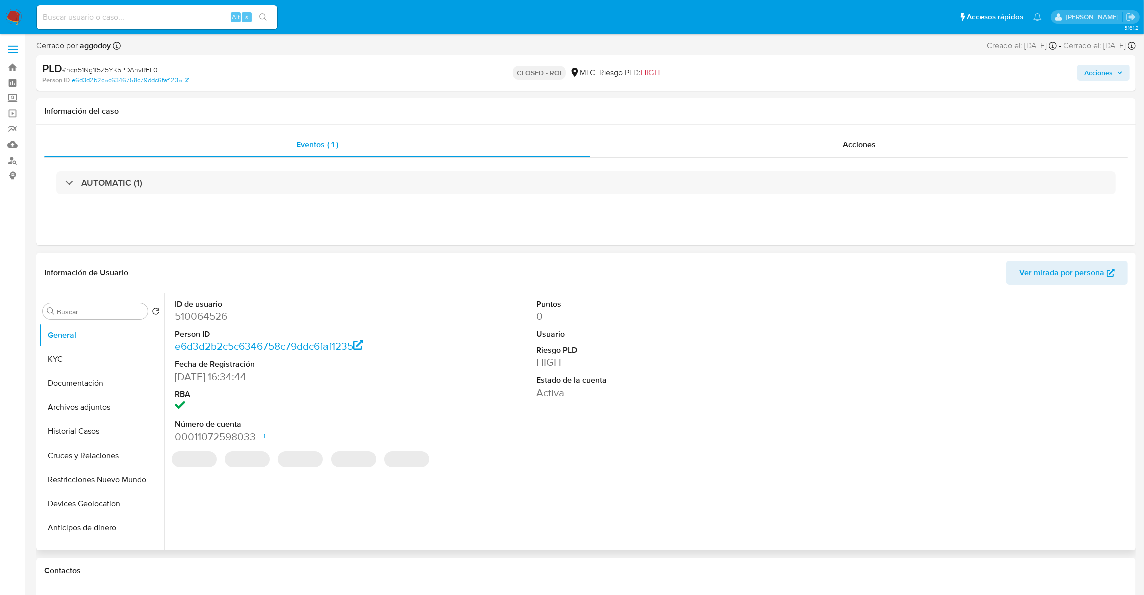
select select "10"
click at [109, 82] on link "e6d3d2b2c5c6346758c79ddc6faf1235" at bounding box center [130, 80] width 117 height 9
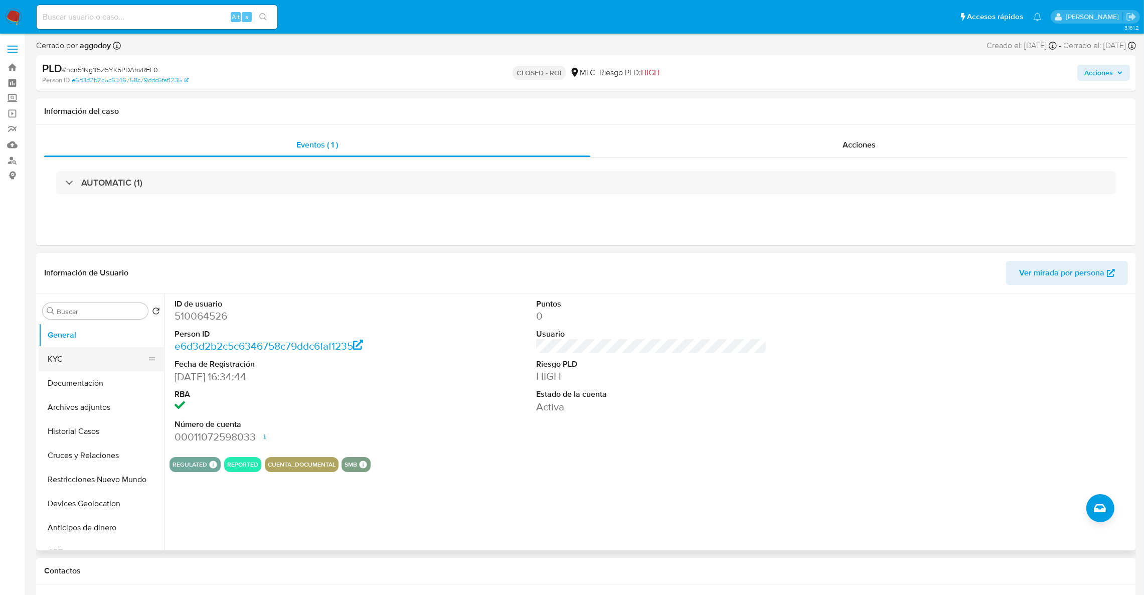
click at [97, 369] on button "KYC" at bounding box center [97, 359] width 117 height 24
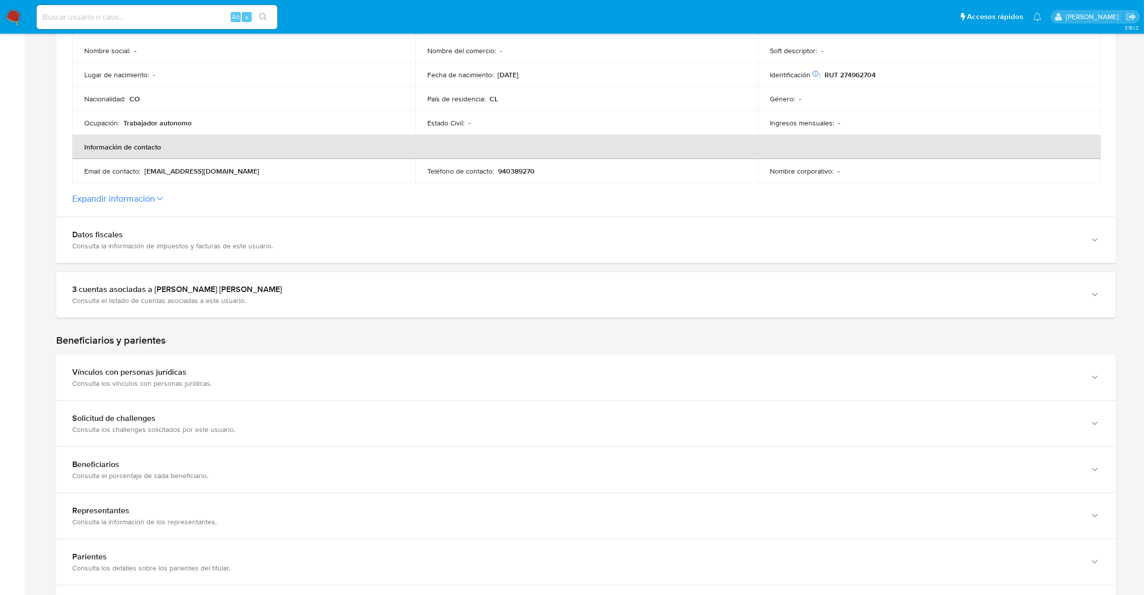
scroll to position [236, 0]
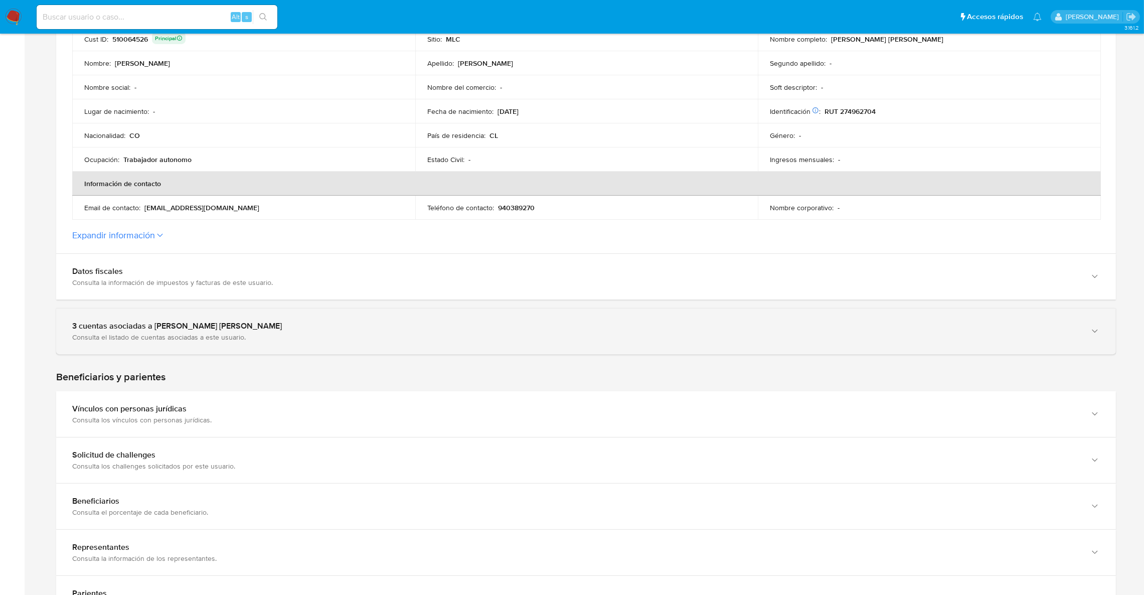
click at [336, 334] on div "Consulta el listado de cuentas asociadas a este usuario." at bounding box center [576, 337] width 1008 height 9
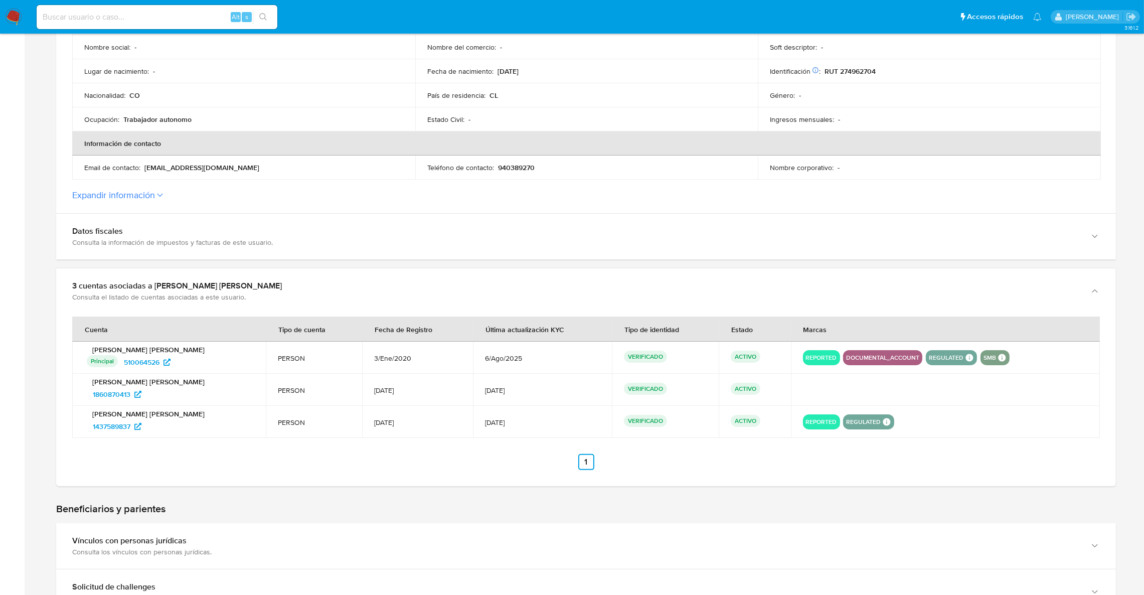
scroll to position [311, 0]
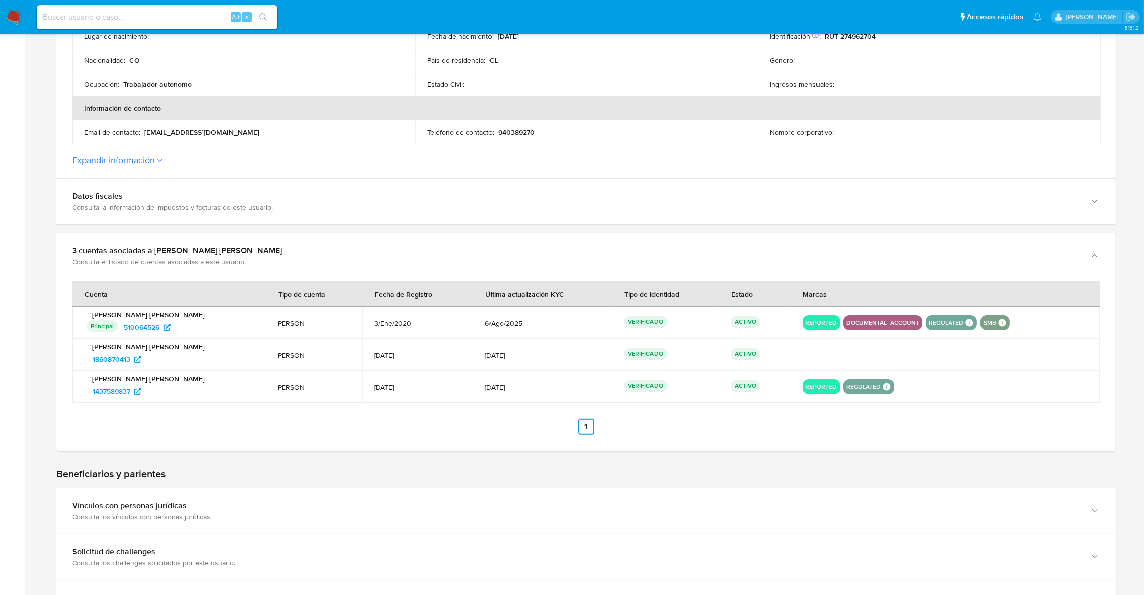
click at [117, 378] on p "[PERSON_NAME] [PERSON_NAME]" at bounding box center [169, 378] width 170 height 9
click at [120, 383] on span "1437589837" at bounding box center [112, 391] width 38 height 16
click at [121, 391] on span "1437589837" at bounding box center [112, 391] width 38 height 16
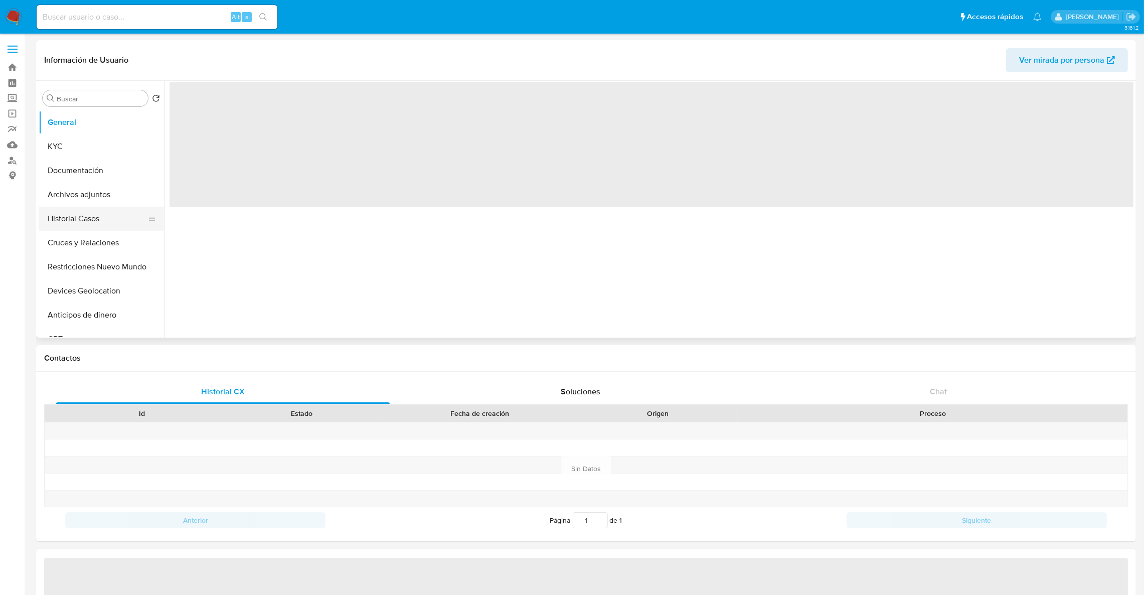
click at [103, 219] on button "Historial Casos" at bounding box center [97, 219] width 117 height 24
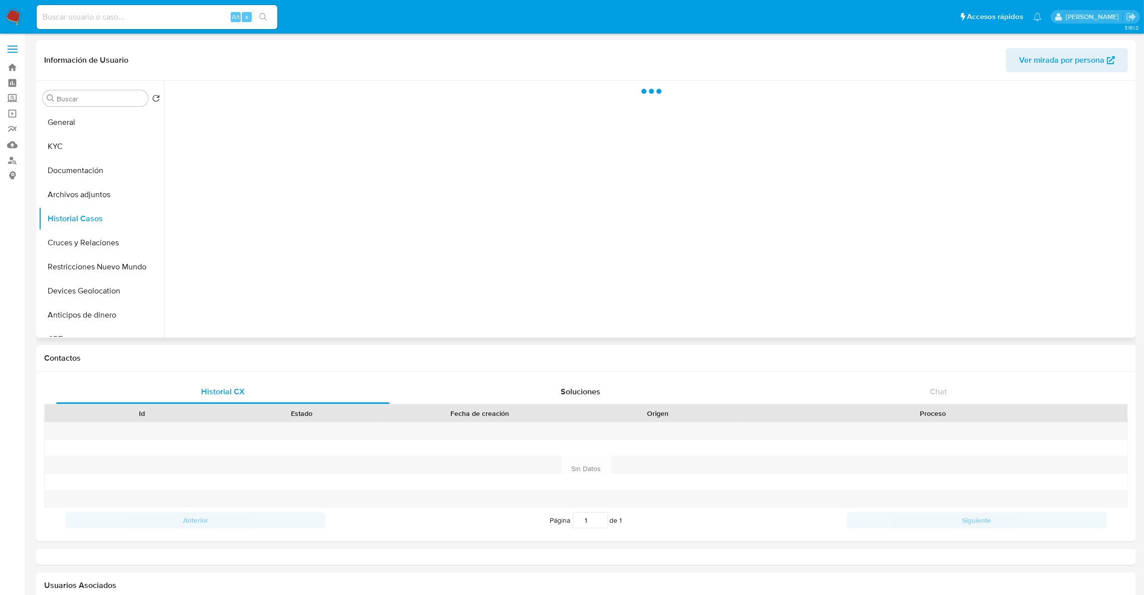
select select "10"
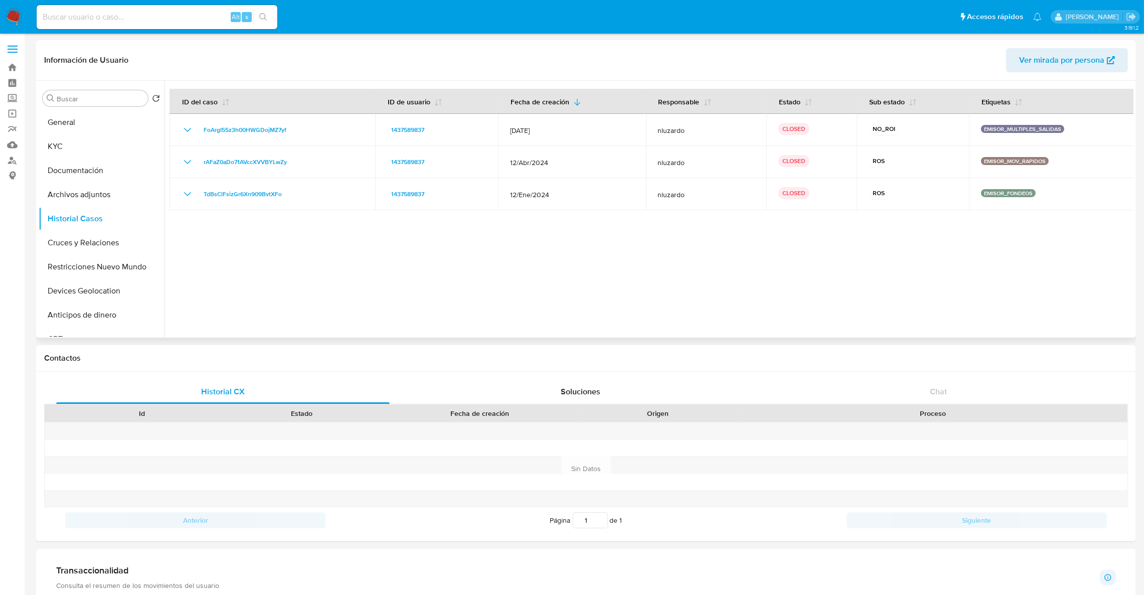
click at [74, 109] on div "Buscar Volver al orden por defecto General KYC Documentación Archivos adjuntos …" at bounding box center [101, 209] width 125 height 255
click at [93, 128] on button "General" at bounding box center [97, 122] width 117 height 24
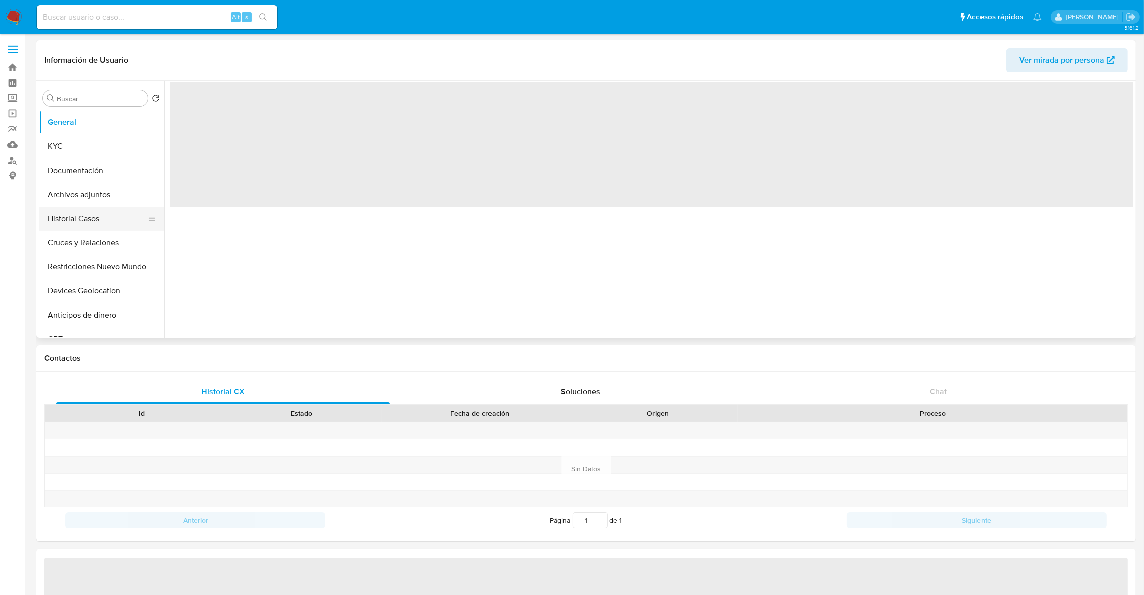
click at [80, 216] on button "Historial Casos" at bounding box center [97, 219] width 117 height 24
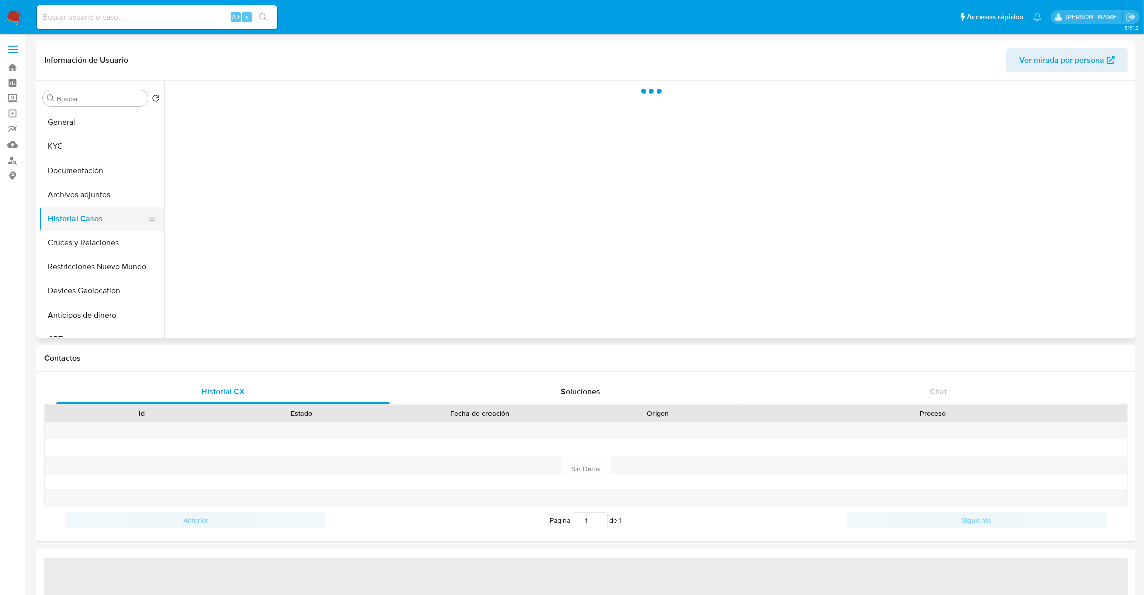
select select "10"
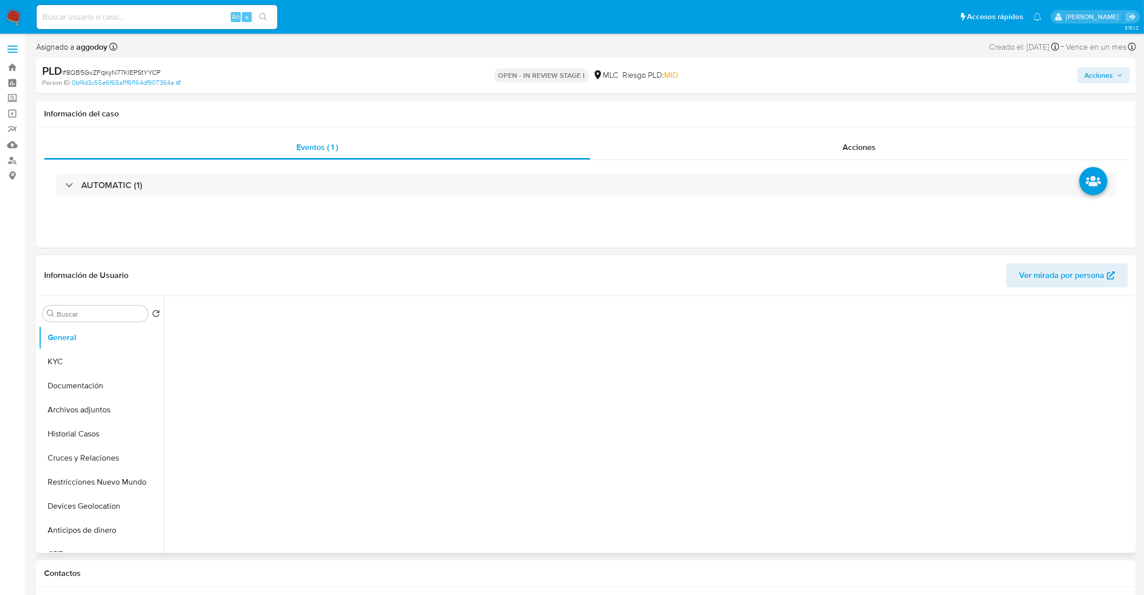
select select "10"
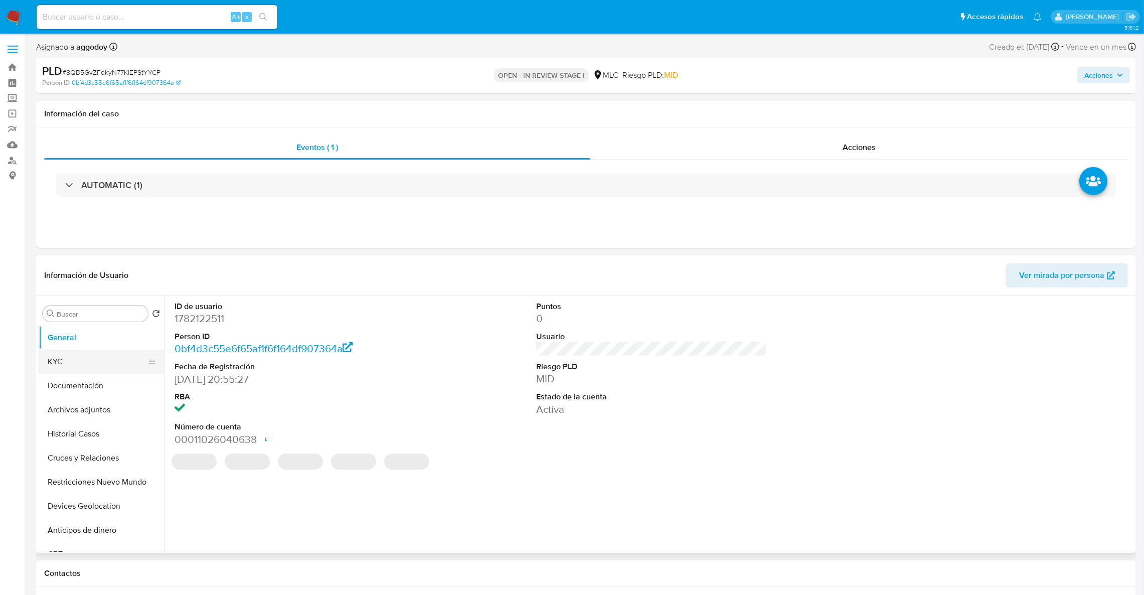
click at [89, 364] on button "KYC" at bounding box center [97, 362] width 117 height 24
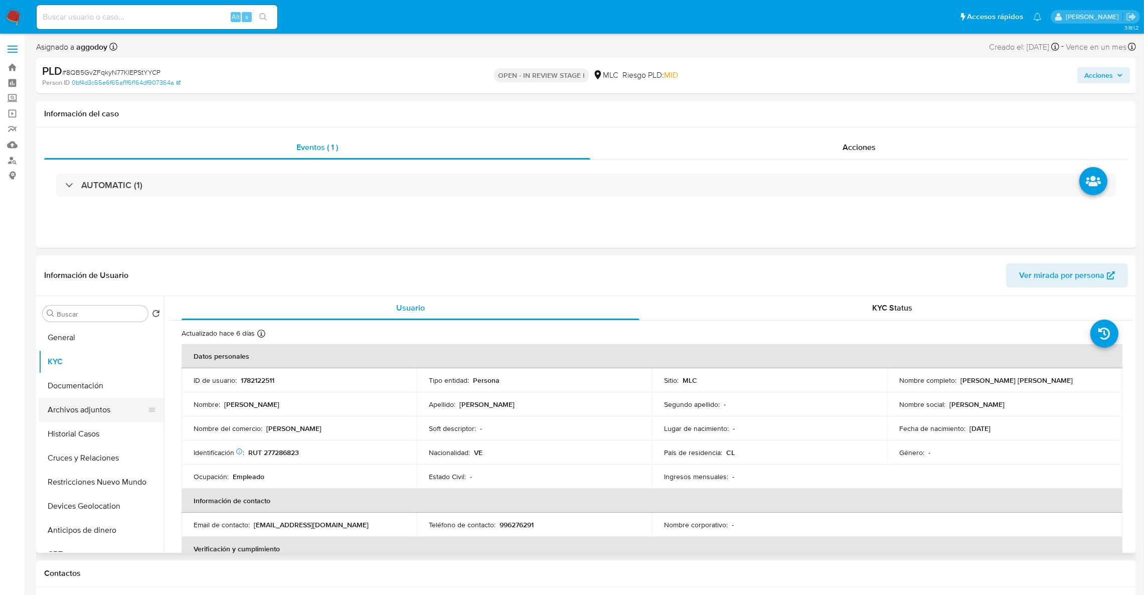
click at [73, 400] on button "Archivos adjuntos" at bounding box center [97, 410] width 117 height 24
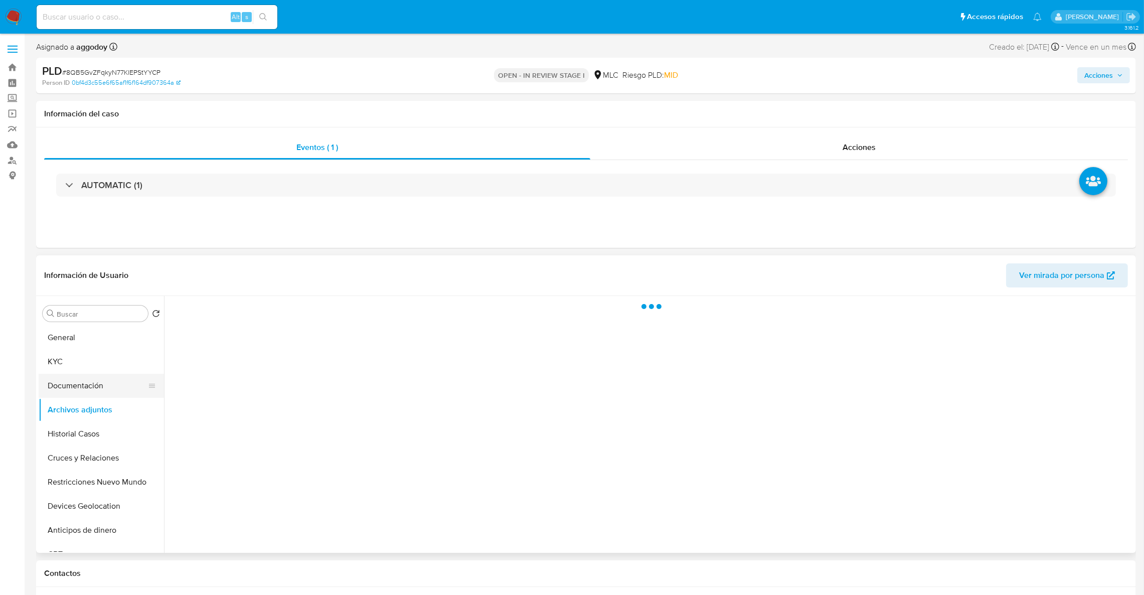
click at [73, 387] on button "Documentación" at bounding box center [97, 386] width 117 height 24
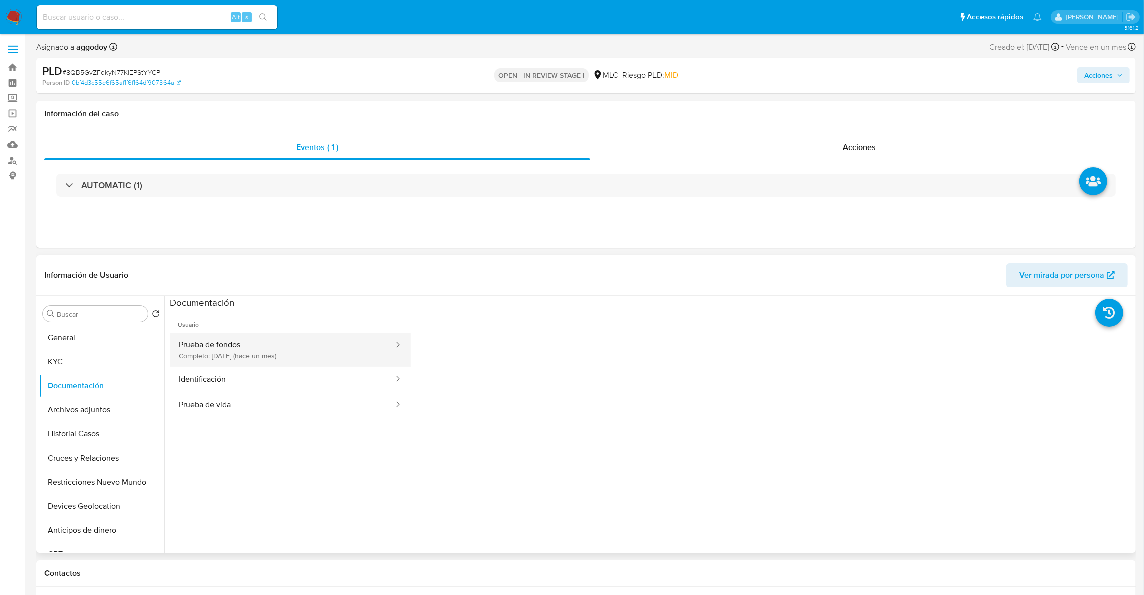
click at [263, 358] on button "Prueba de fondos Completo: [DATE] (hace un mes)" at bounding box center [282, 350] width 225 height 34
